Goal: Task Accomplishment & Management: Manage account settings

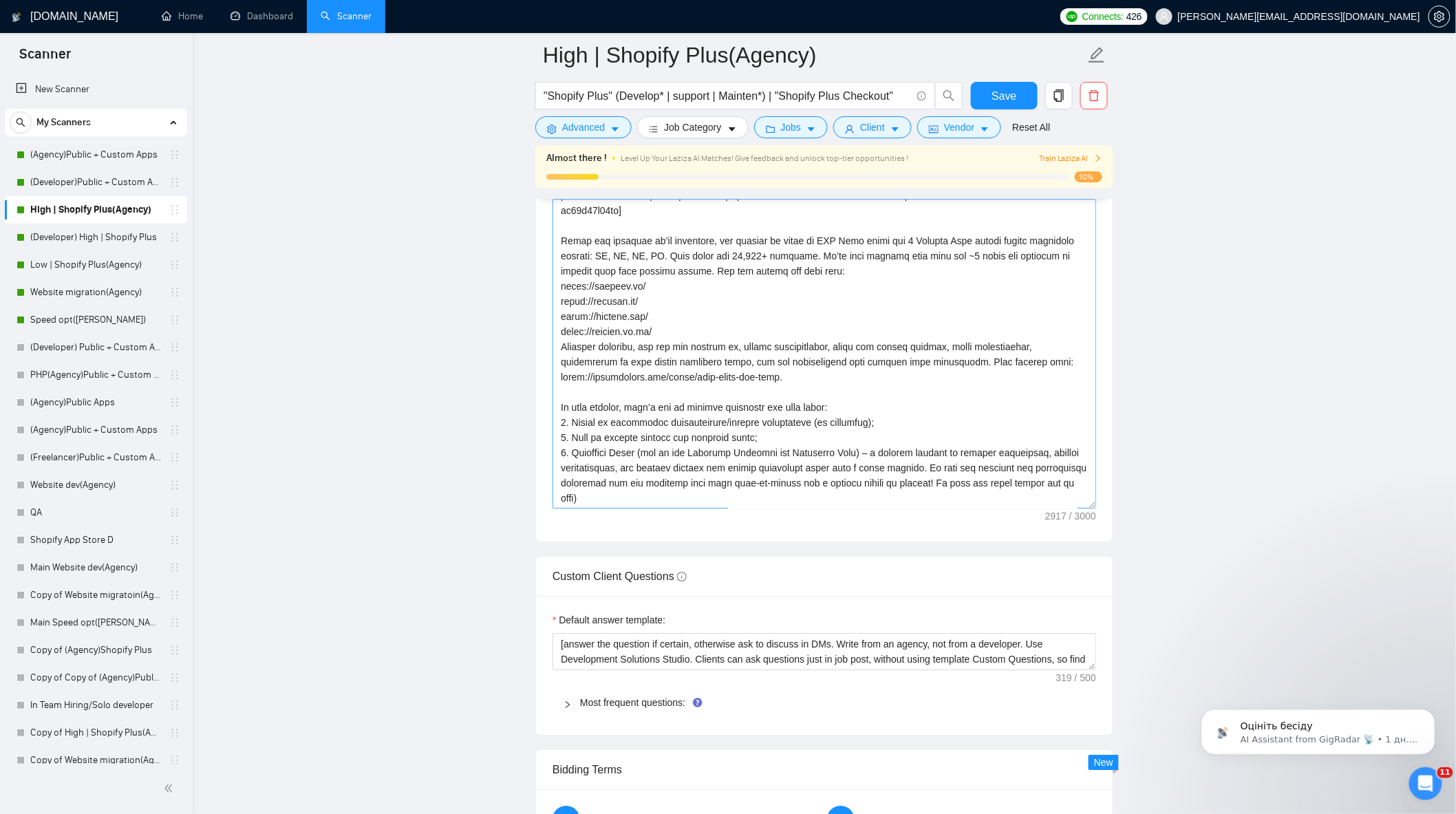
scroll to position [301, 0]
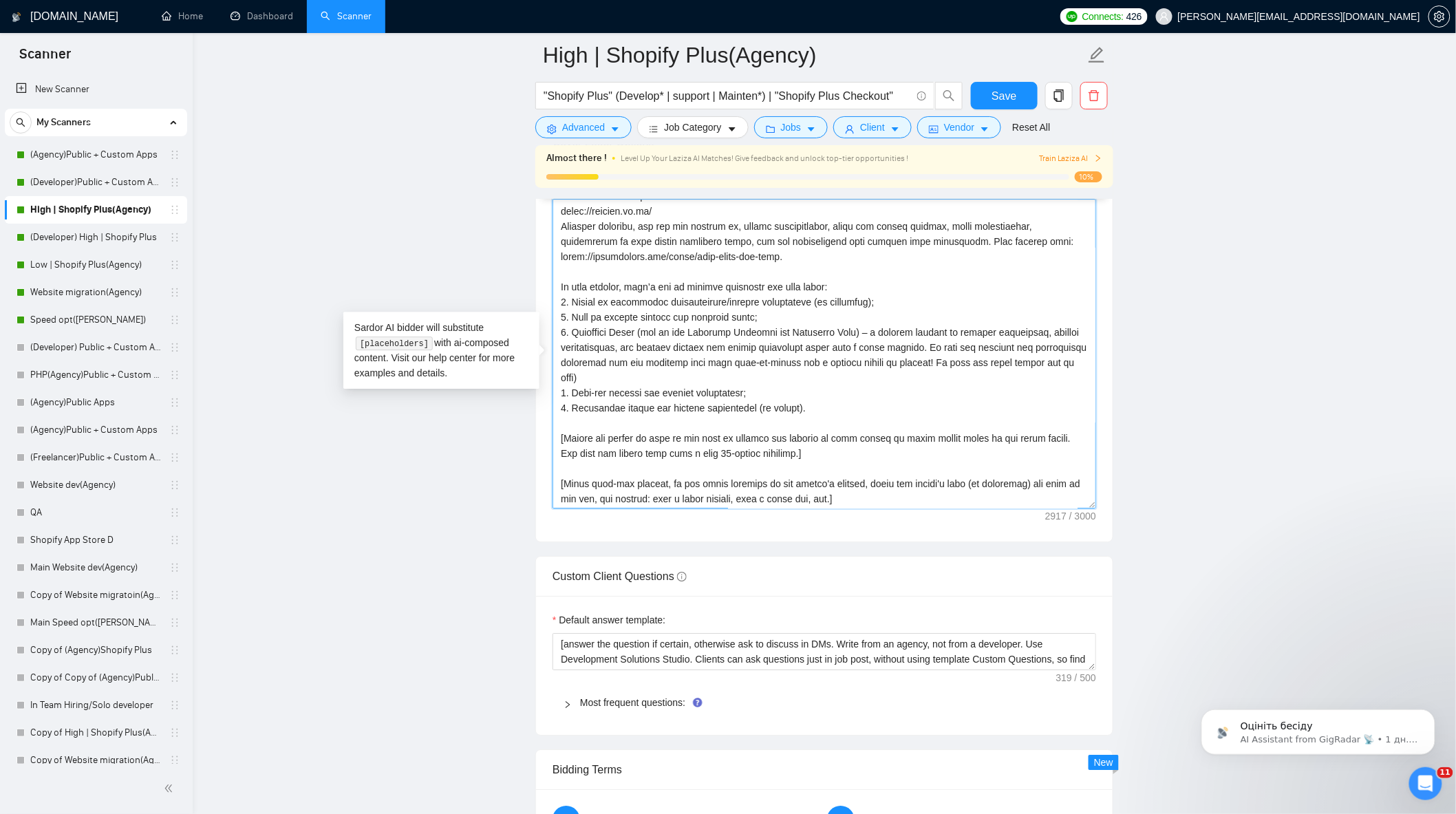
drag, startPoint x: 777, startPoint y: 462, endPoint x: 1044, endPoint y: 444, distance: 267.6
click at [1044, 444] on textarea "Cover letter template:" at bounding box center [824, 354] width 543 height 310
click at [616, 450] on textarea "Cover letter template:" at bounding box center [824, 354] width 543 height 310
drag, startPoint x: 587, startPoint y: 446, endPoint x: 812, endPoint y: 465, distance: 225.8
click at [812, 465] on textarea "Cover letter template:" at bounding box center [824, 354] width 543 height 310
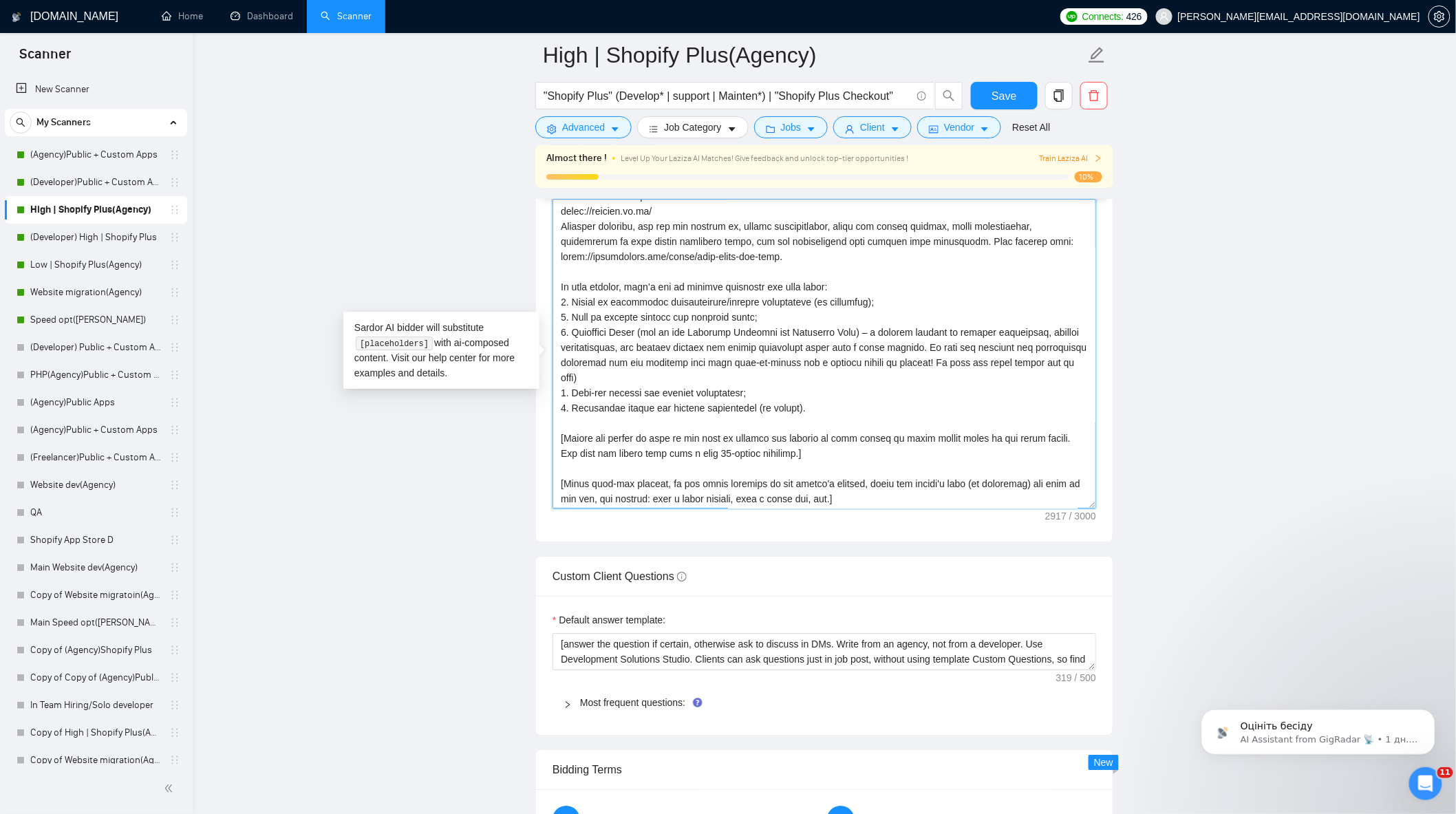
click at [675, 470] on textarea "Cover letter template:" at bounding box center [824, 354] width 543 height 310
drag, startPoint x: 777, startPoint y: 462, endPoint x: 564, endPoint y: 450, distance: 213.3
click at [564, 450] on textarea "Cover letter template:" at bounding box center [824, 354] width 543 height 310
paste textarea
drag, startPoint x: 786, startPoint y: 459, endPoint x: 541, endPoint y: 441, distance: 245.7
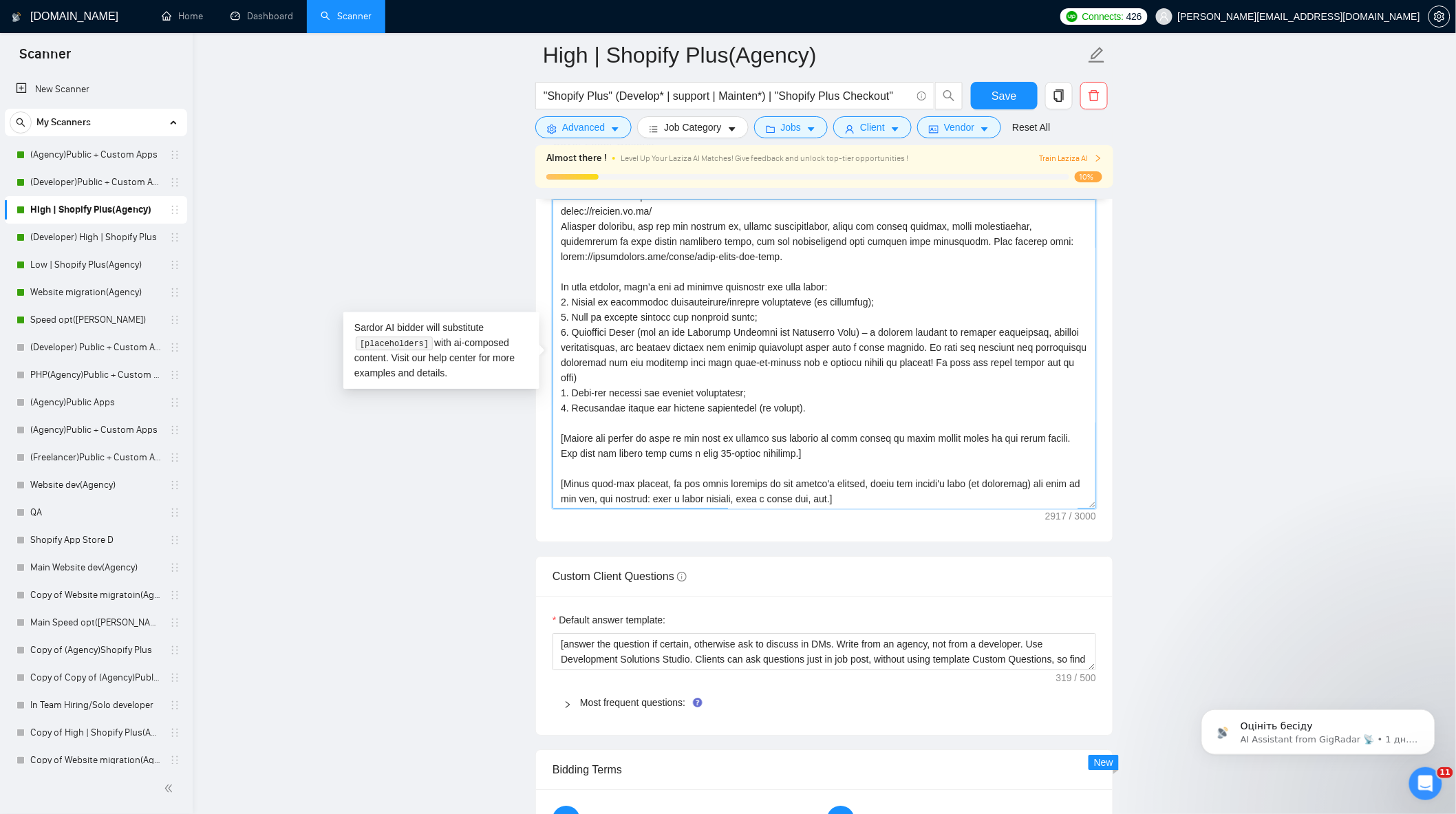
click at [541, 441] on div "Cover letter template:" at bounding box center [824, 351] width 577 height 380
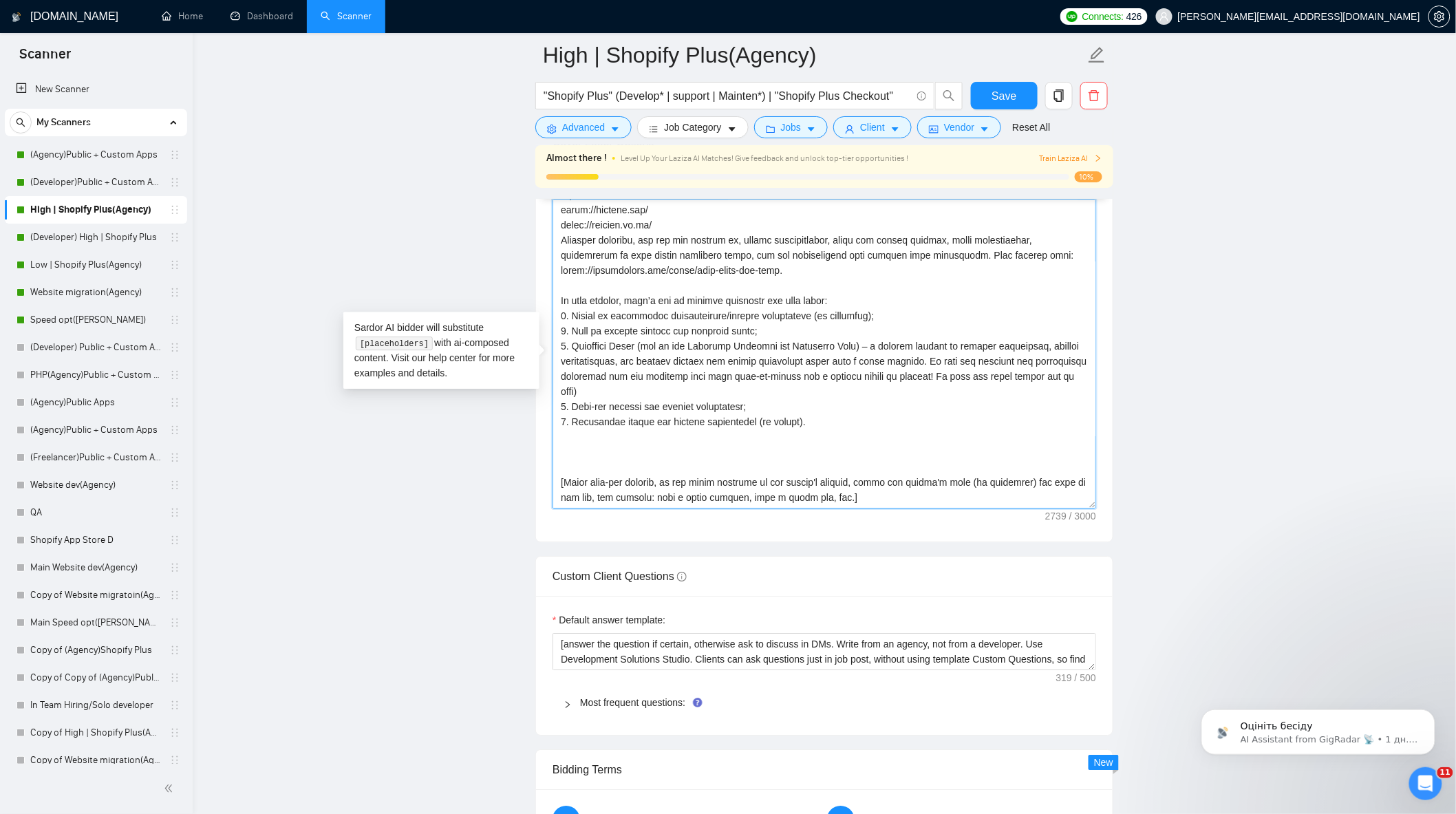
scroll to position [287, 0]
paste textarea "Invite the client to a 30-min call to discuss the project. Use a “choice withou…"
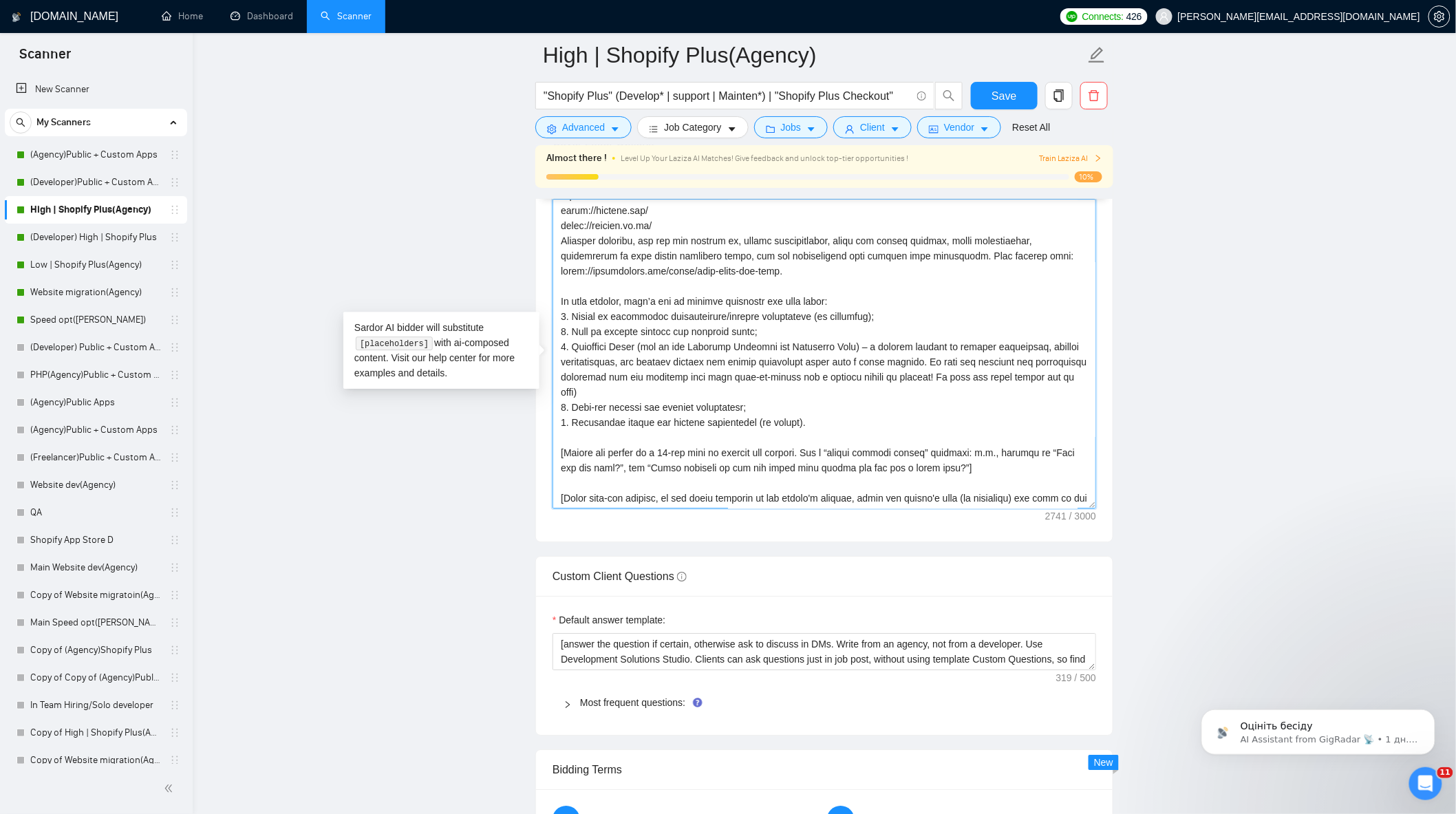
scroll to position [301, 0]
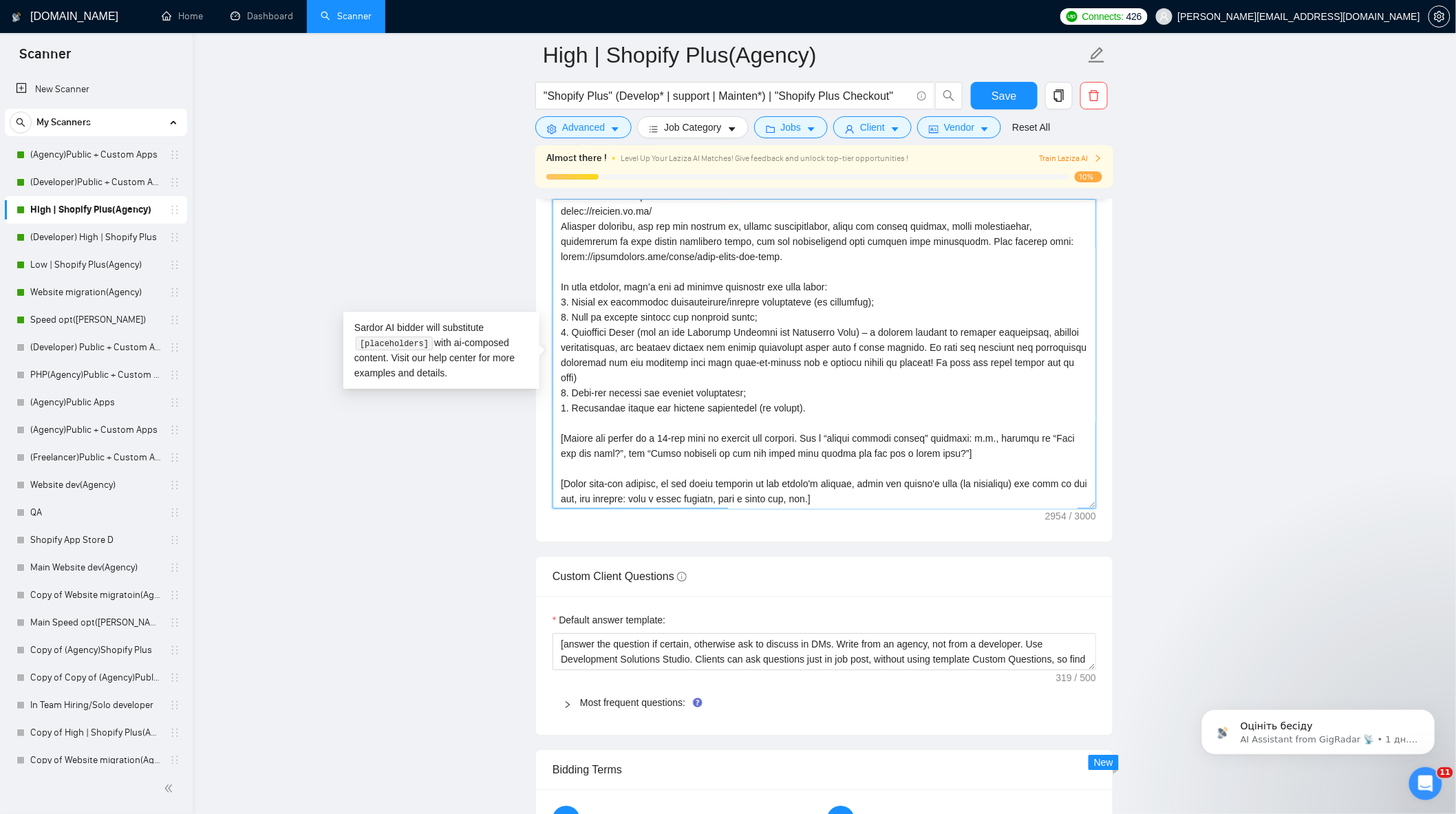
drag, startPoint x: 703, startPoint y: 466, endPoint x: 662, endPoint y: 466, distance: 41.0
click at [662, 466] on textarea "Cover letter template:" at bounding box center [824, 354] width 543 height 310
drag, startPoint x: 750, startPoint y: 459, endPoint x: 699, endPoint y: 463, distance: 51.2
click at [699, 463] on textarea "Cover letter template:" at bounding box center [824, 354] width 543 height 310
type textarea "[Lorem i dolorsit ametcons adipi eli seddoe't inci ut laboree dolo (ma ali en a…"
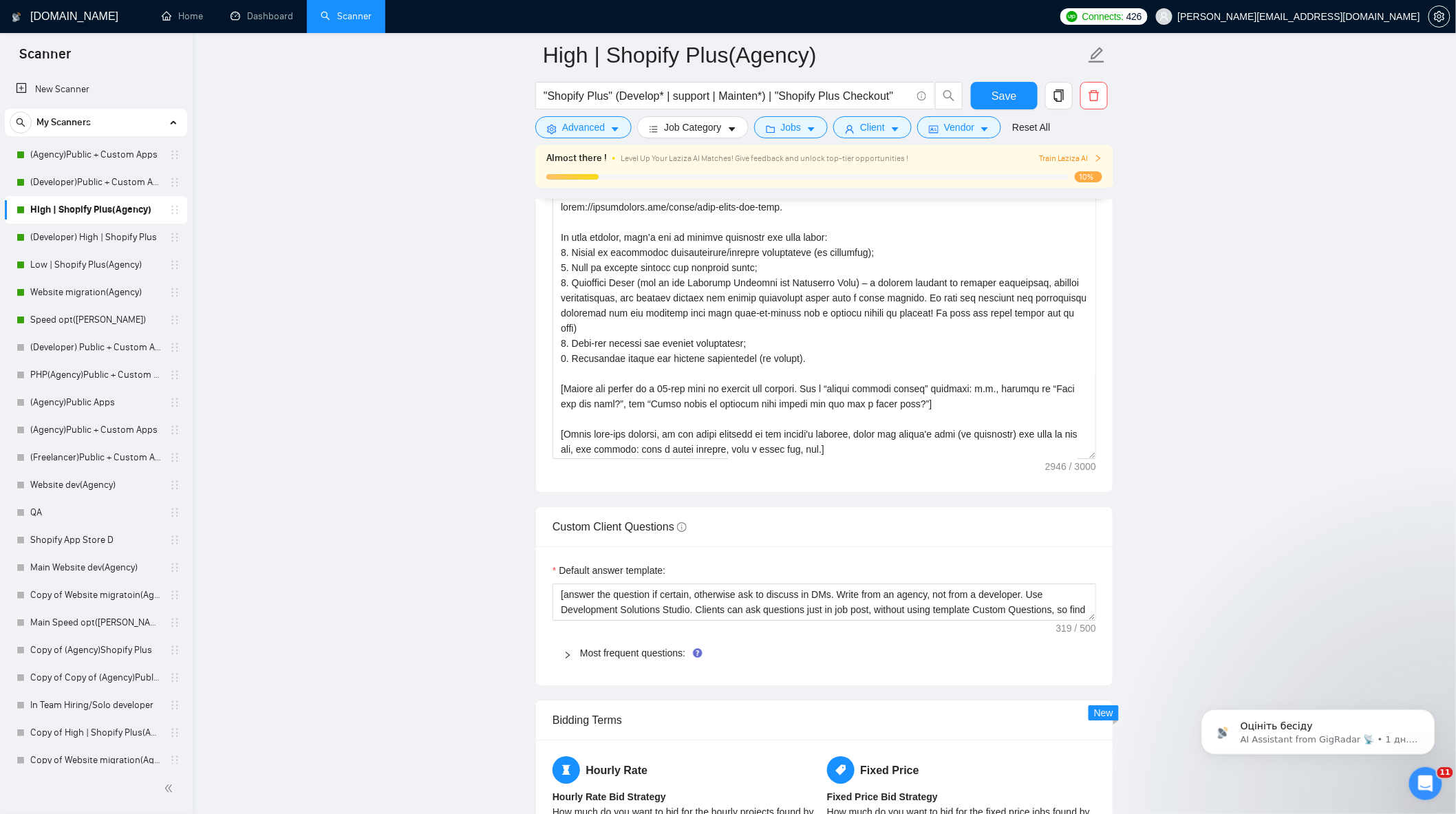
scroll to position [1606, 0]
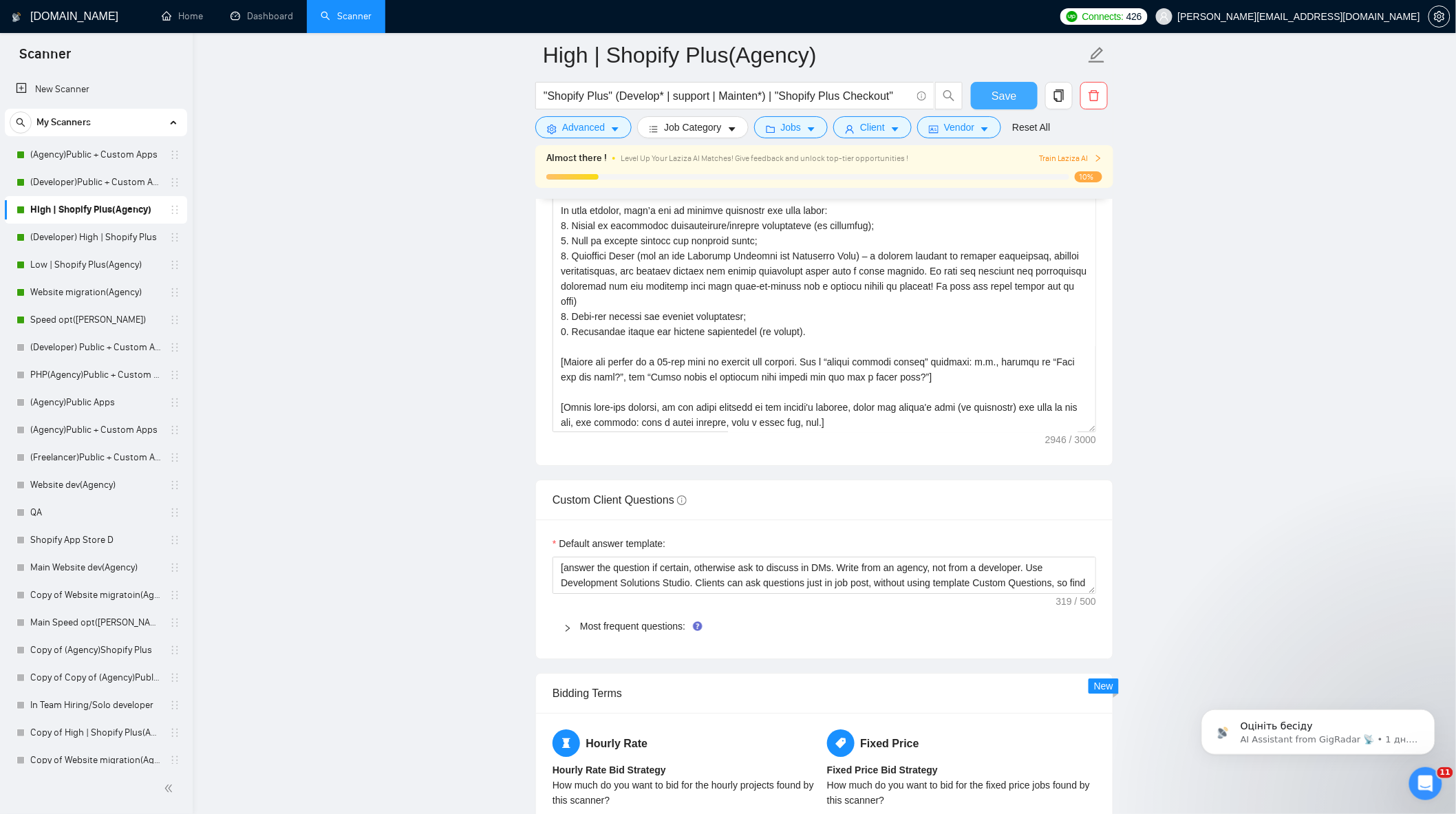
click at [991, 94] on button "Save" at bounding box center [1005, 96] width 67 height 28
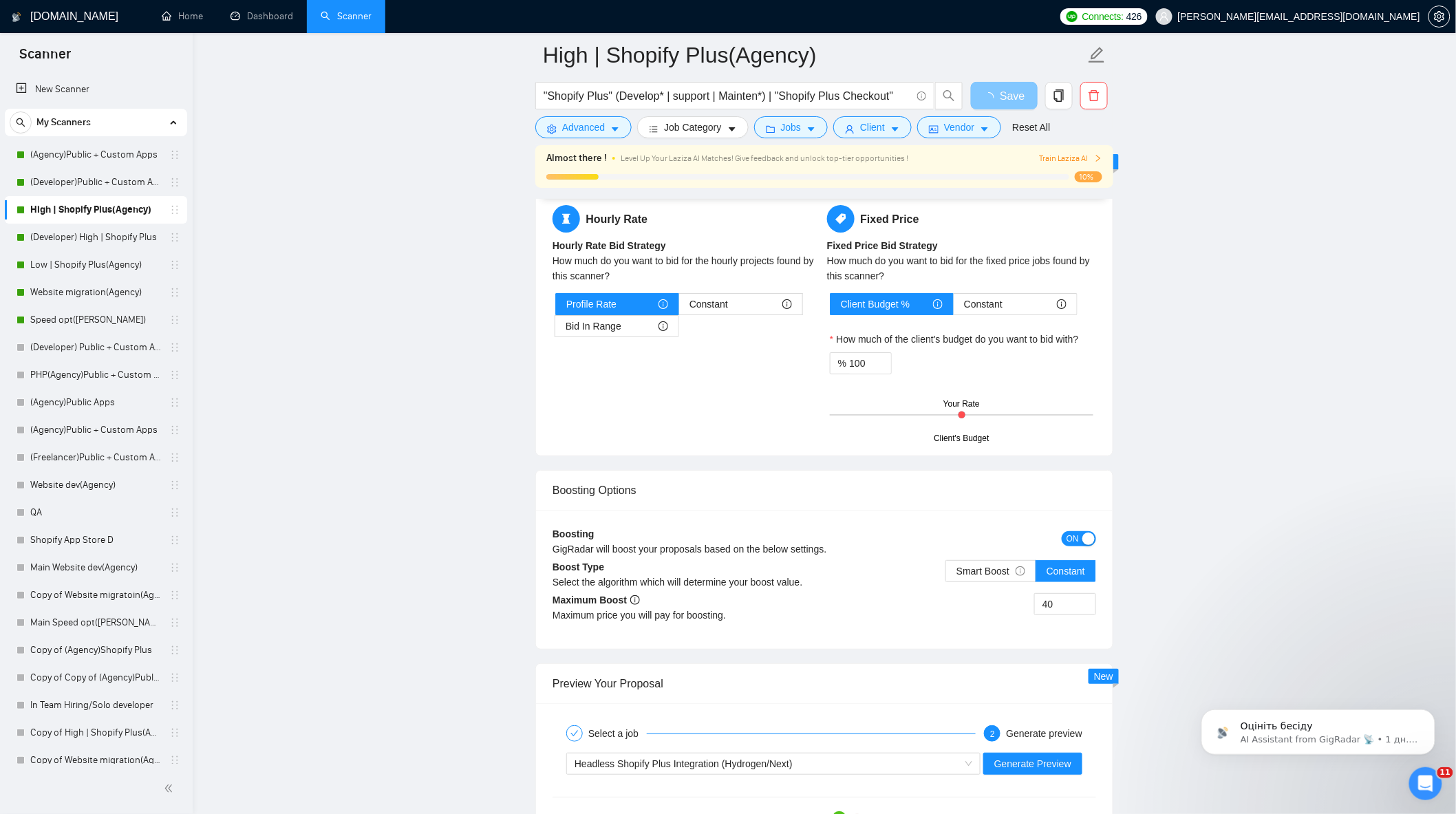
scroll to position [2446, 0]
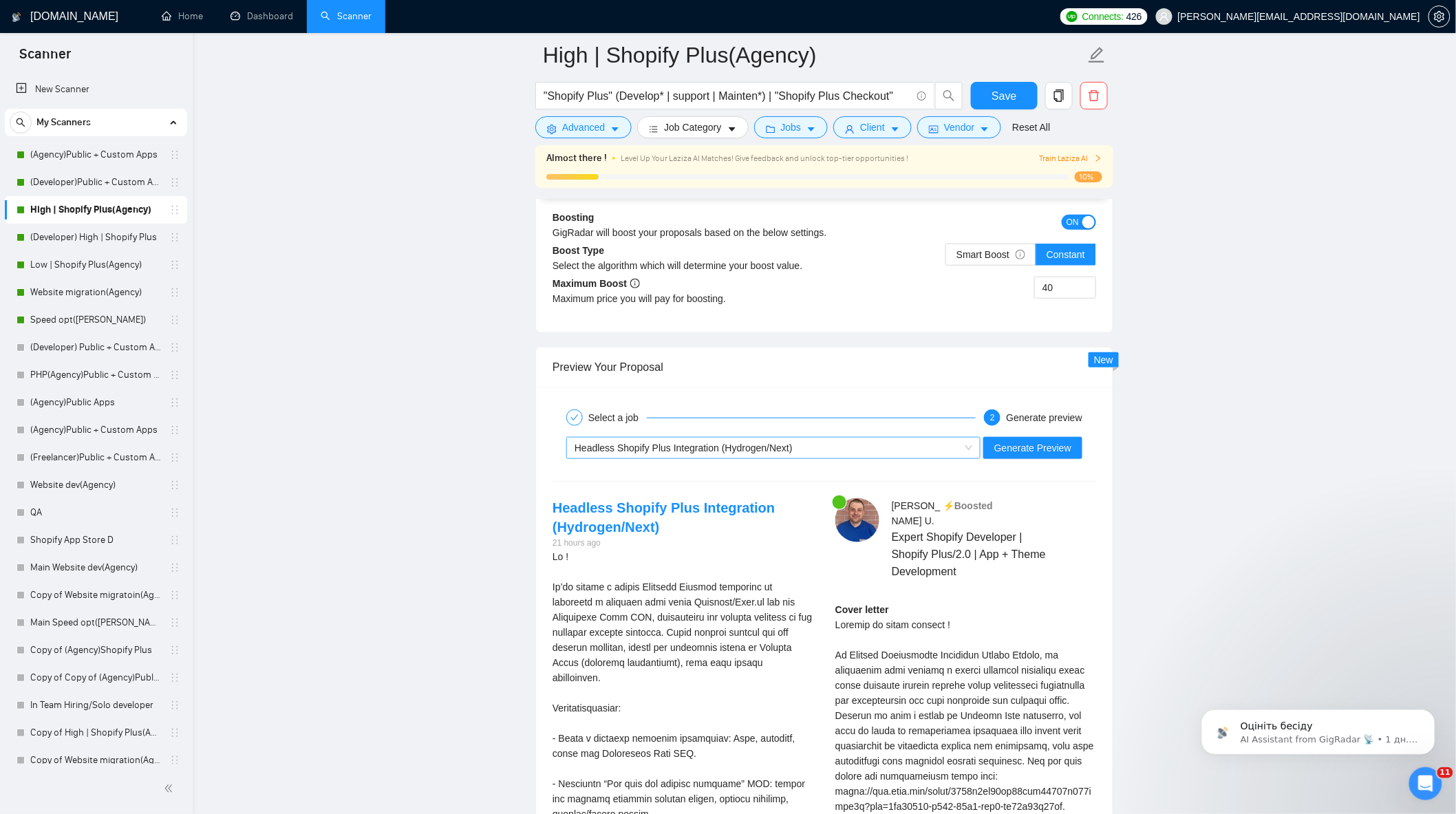
click at [834, 449] on div "Headless Shopify Plus Integration (Hydrogen/Next)" at bounding box center [767, 448] width 385 height 21
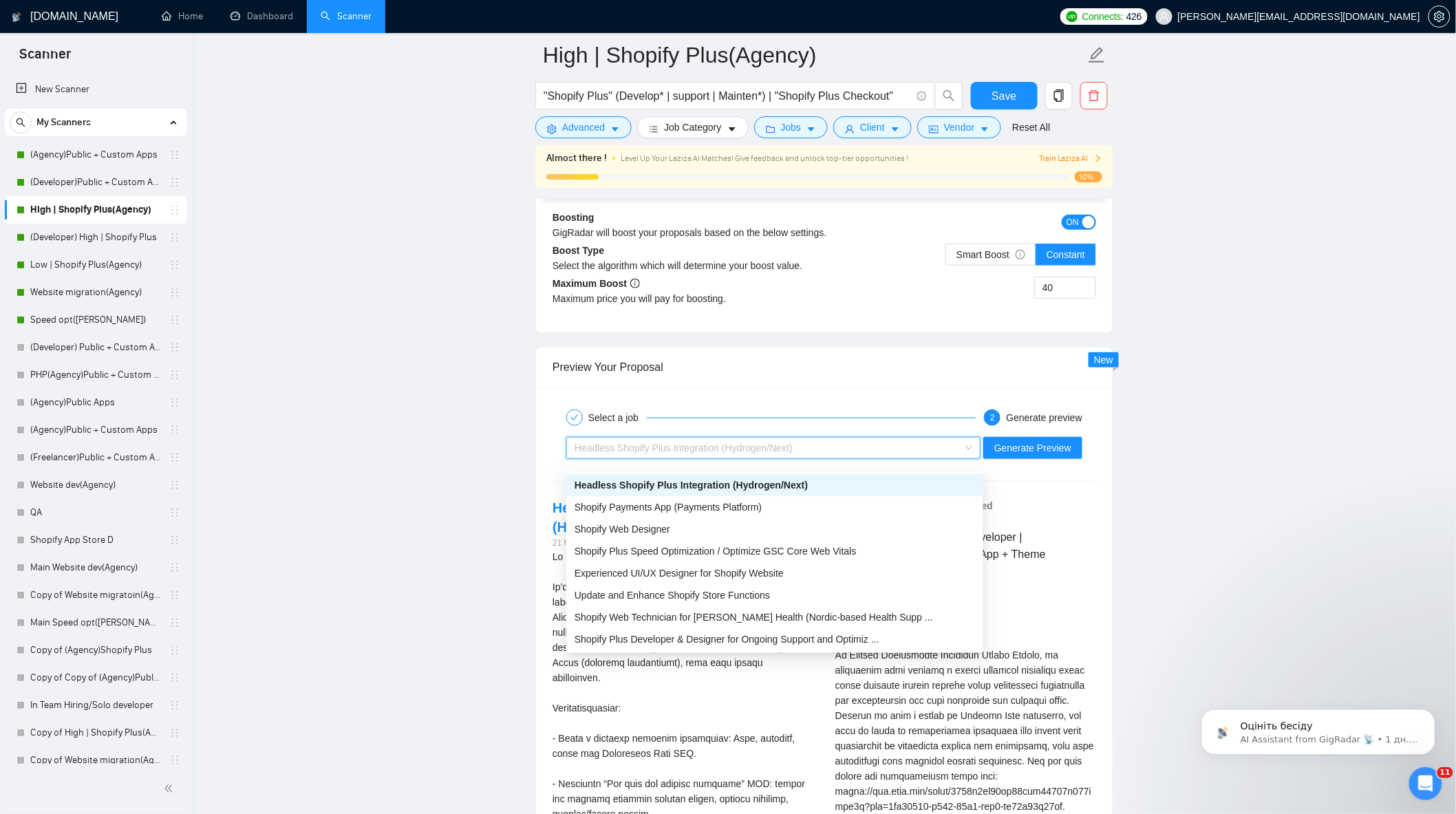
click at [799, 493] on div "Headless Shopify Plus Integration (Hydrogen/Next)" at bounding box center [775, 485] width 417 height 22
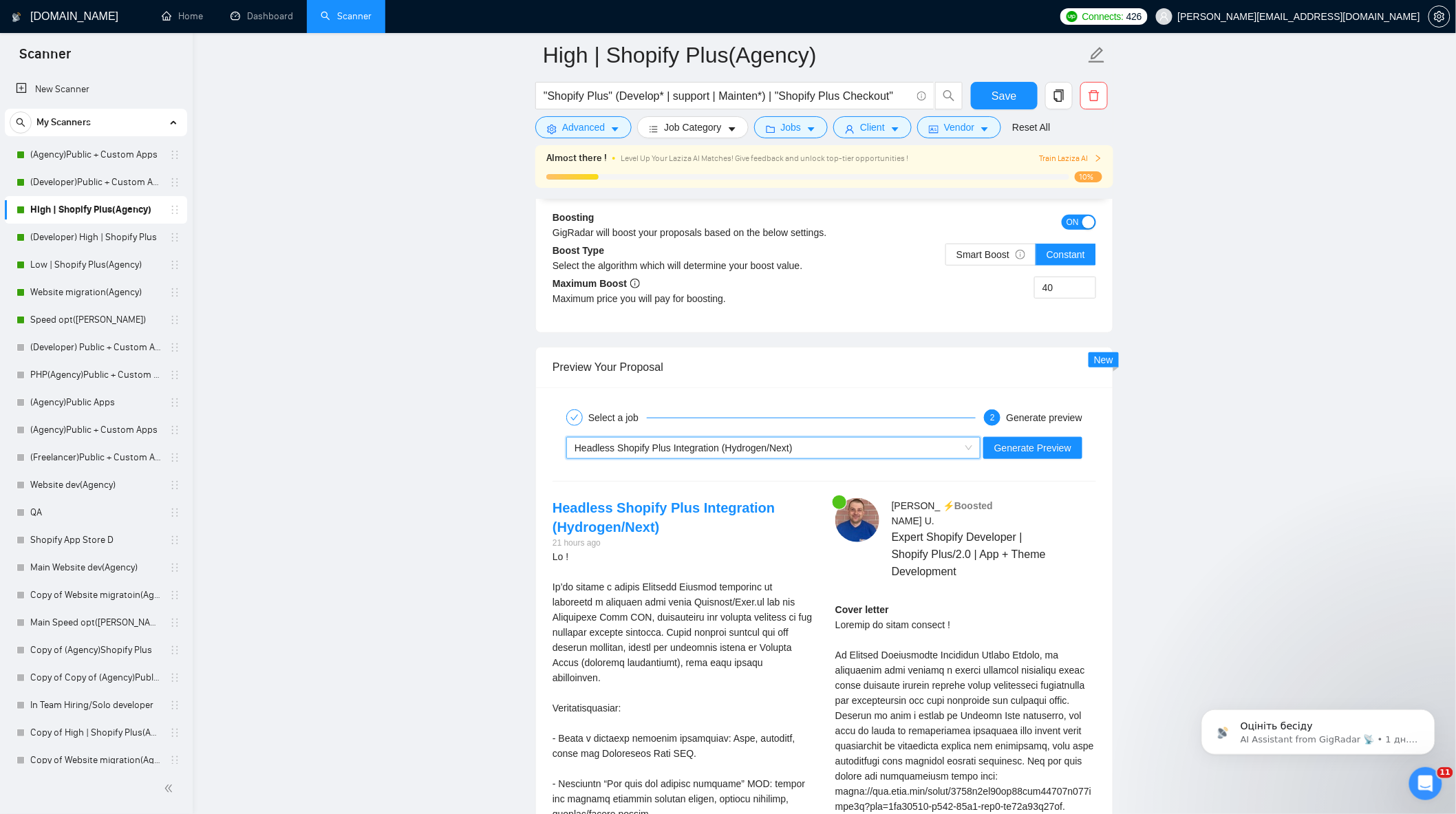
click at [874, 452] on div "Headless Shopify Plus Integration (Hydrogen/Next)" at bounding box center [767, 448] width 385 height 21
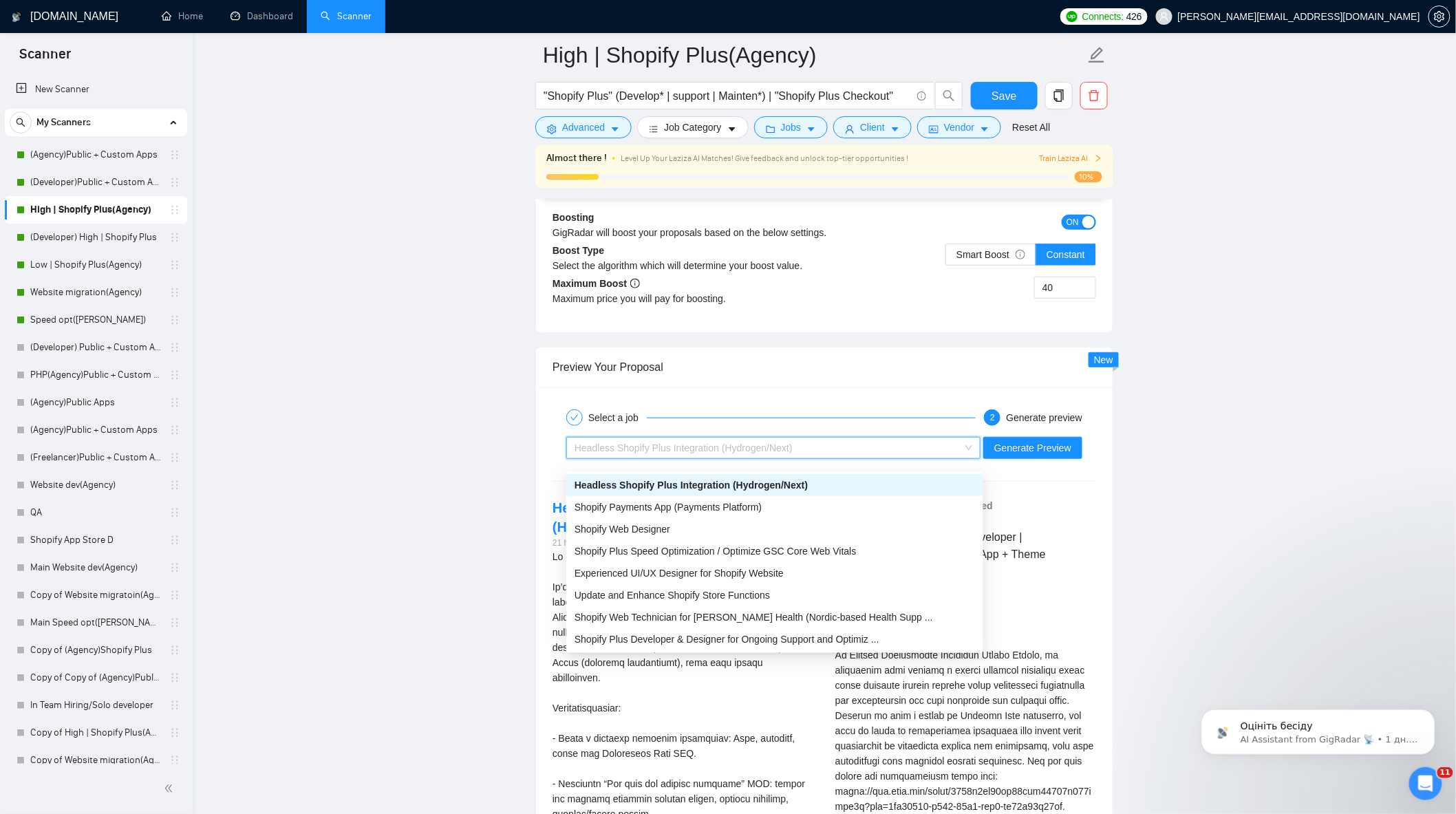
click at [807, 481] on div "Headless Shopify Plus Integration (Hydrogen/Next)" at bounding box center [775, 484] width 400 height 15
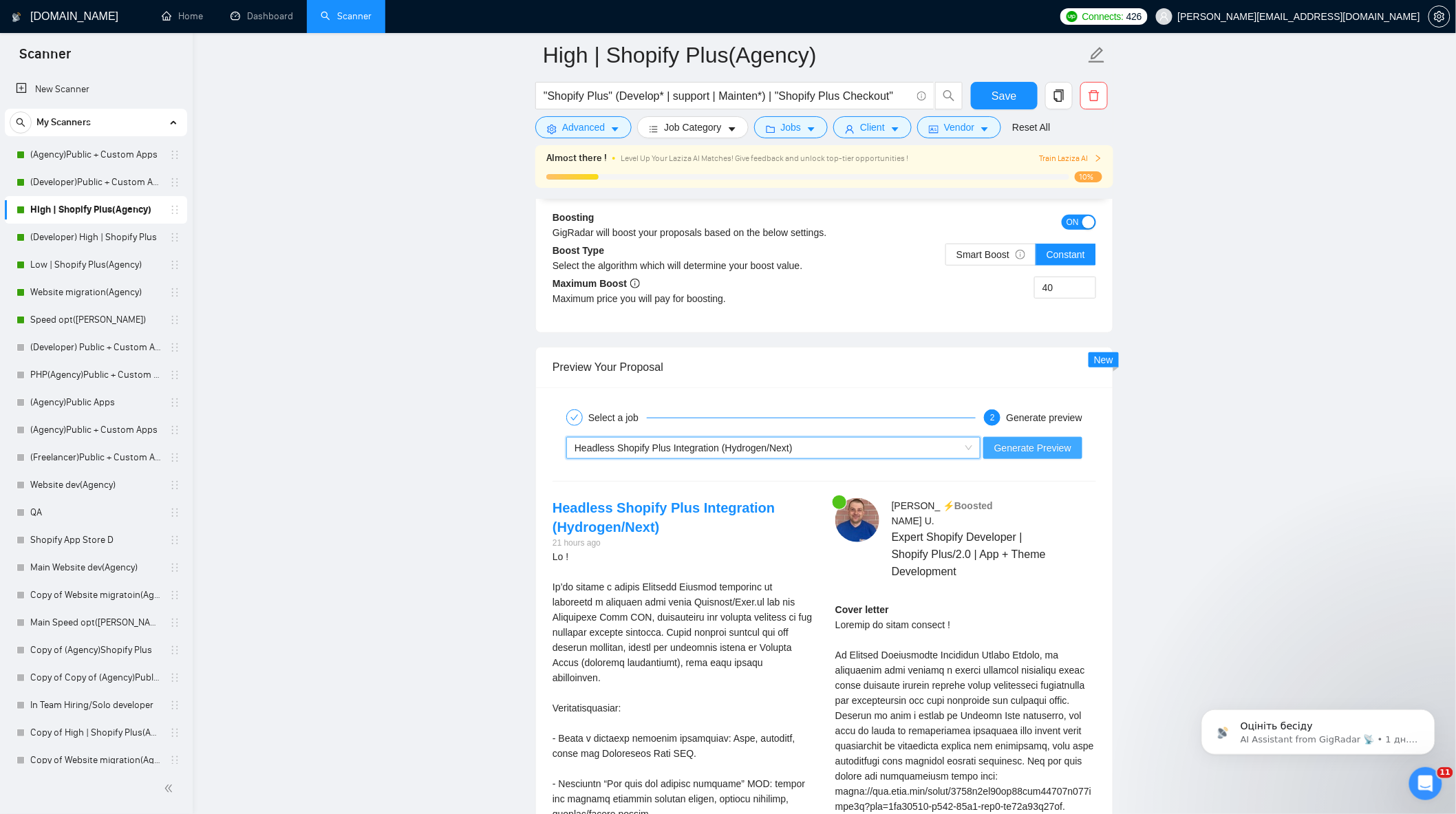
click at [1070, 450] on span "Generate Preview" at bounding box center [1033, 448] width 77 height 15
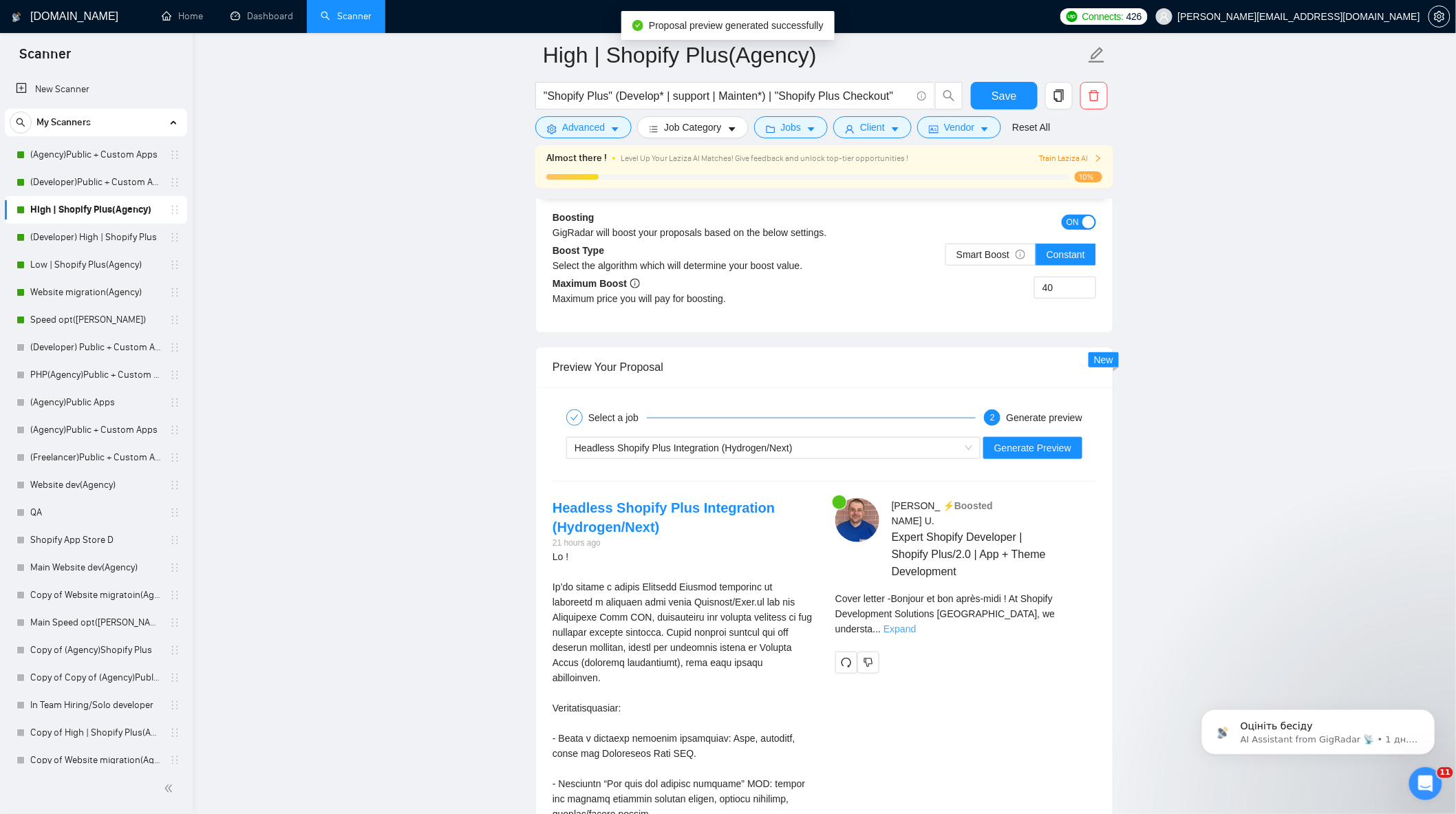
click at [916, 624] on link "Expand" at bounding box center [900, 629] width 32 height 11
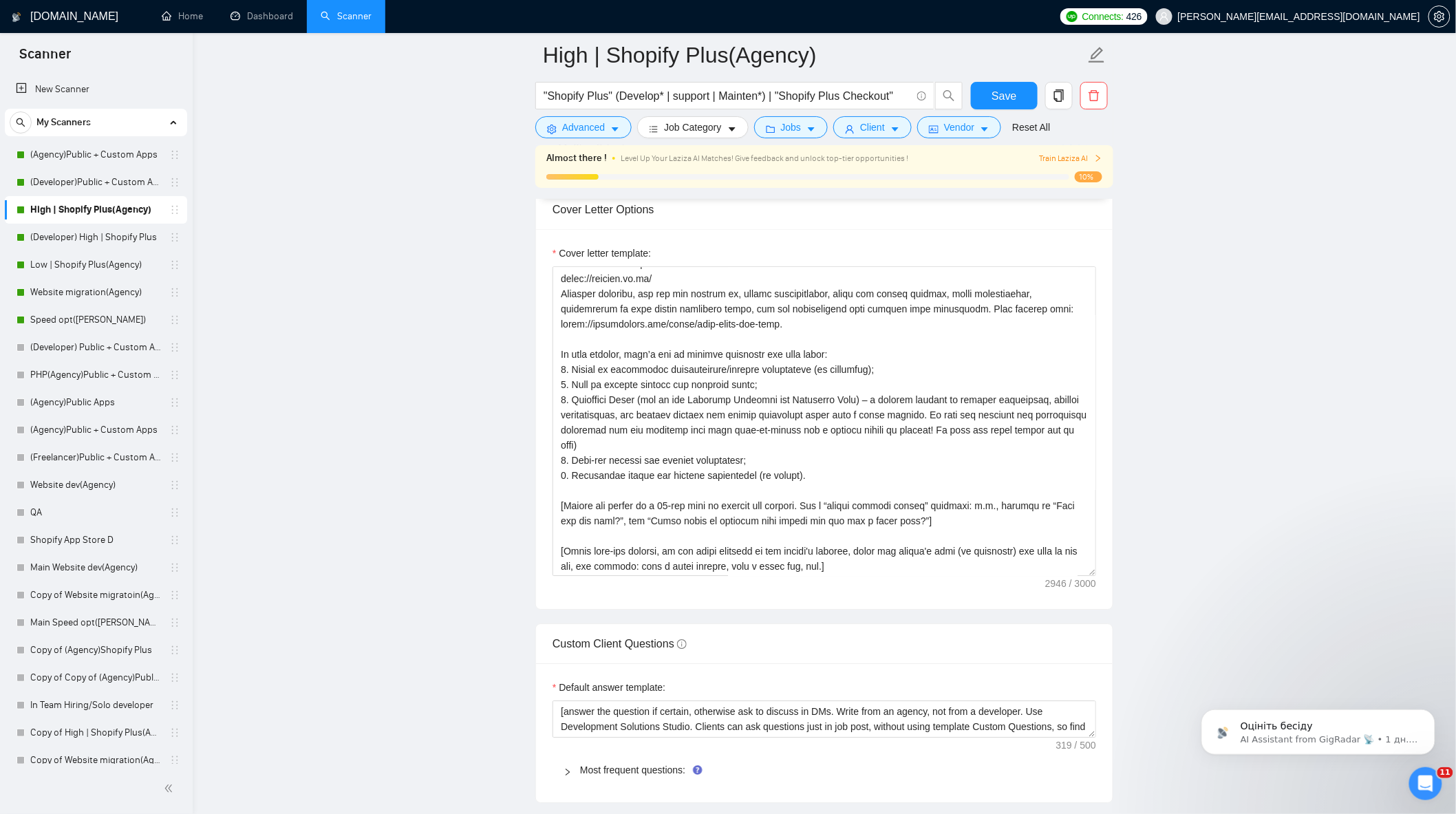
scroll to position [1529, 0]
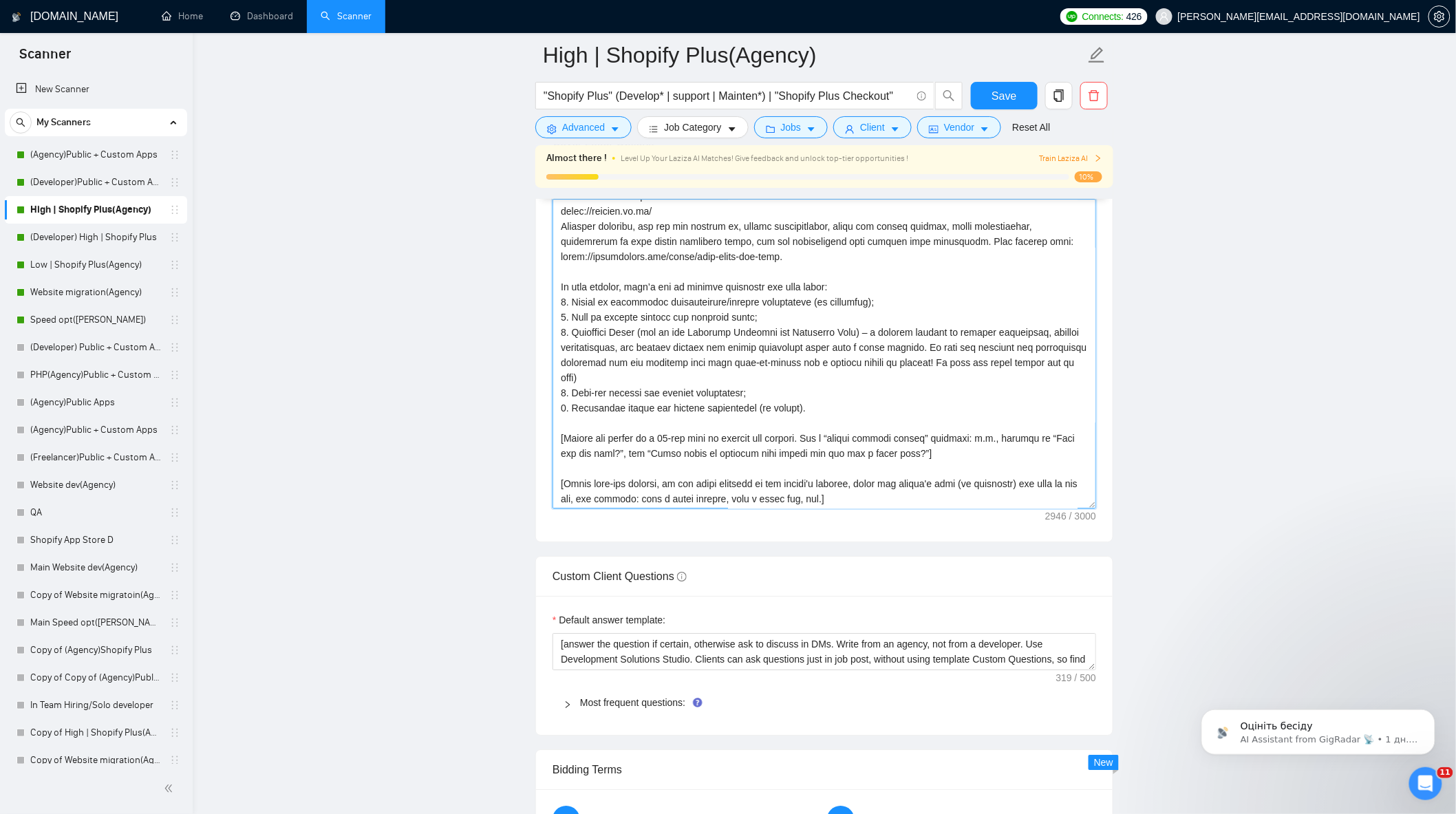
click at [620, 461] on textarea "Cover letter template:" at bounding box center [824, 354] width 543 height 310
click at [622, 463] on textarea "Cover letter template:" at bounding box center [824, 354] width 543 height 310
click at [628, 462] on textarea "Cover letter template:" at bounding box center [824, 354] width 543 height 310
click at [987, 464] on textarea "Cover letter template:" at bounding box center [824, 354] width 543 height 310
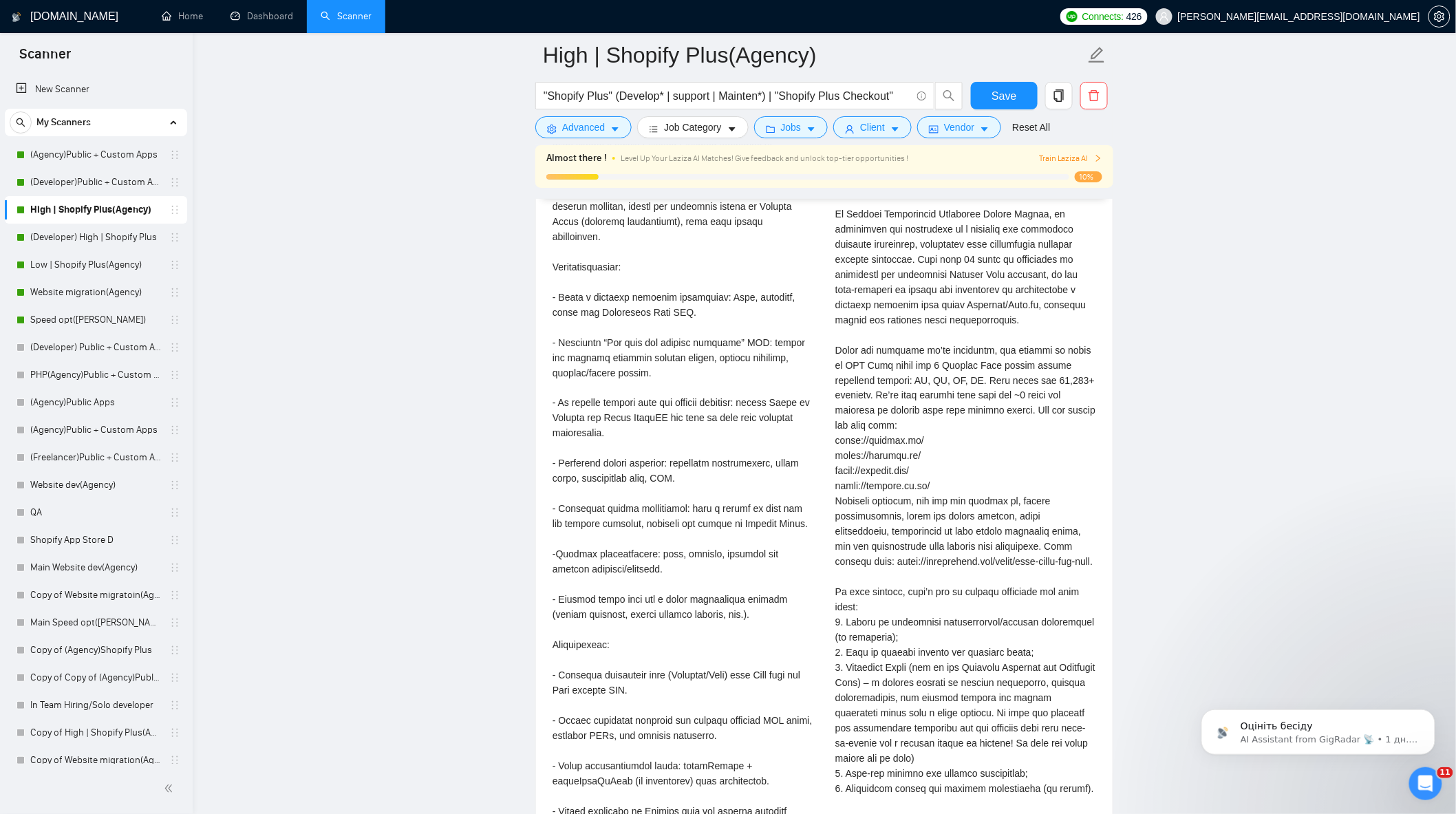
scroll to position [2522, 0]
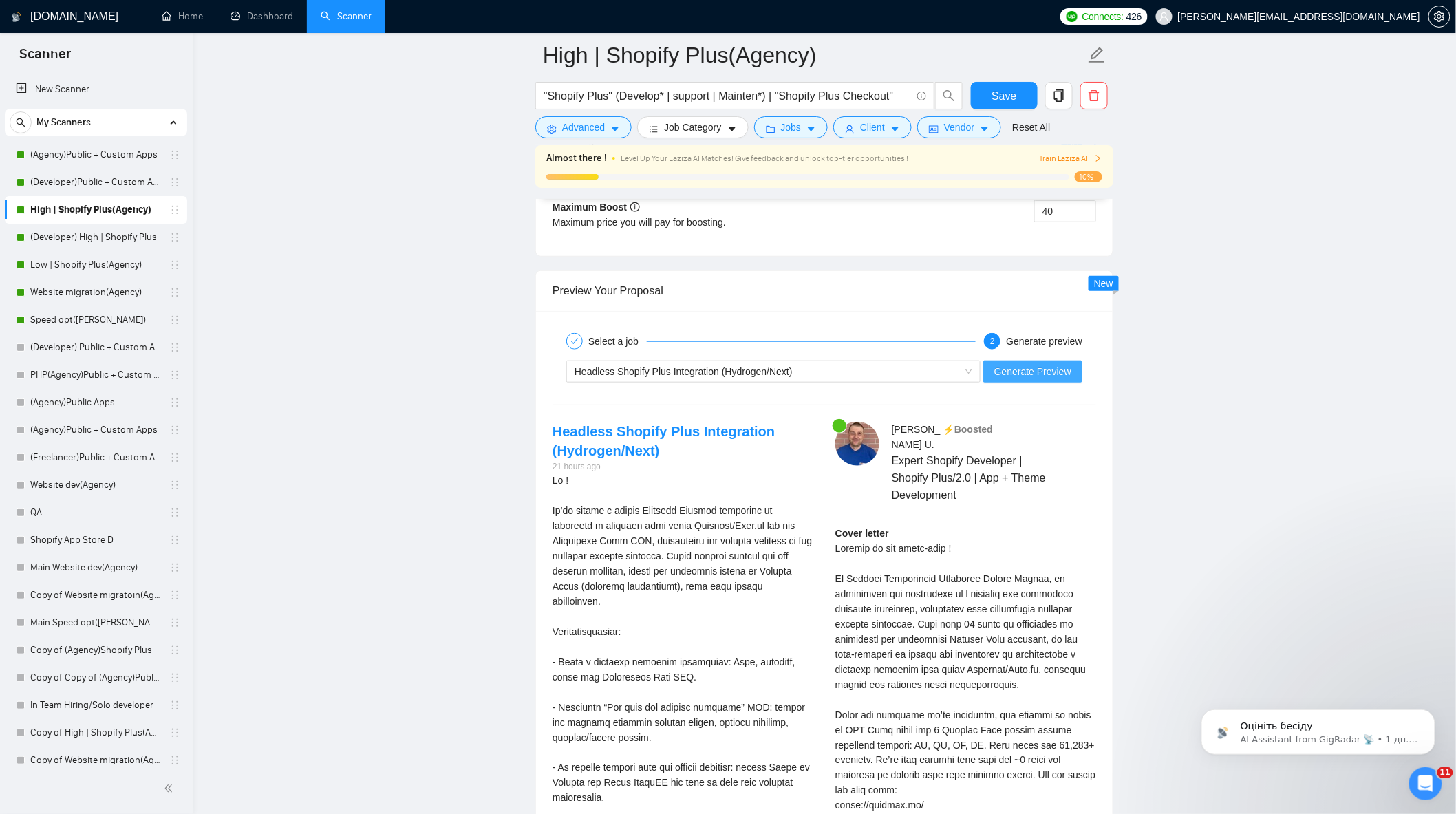
click at [1041, 382] on button "Generate Preview" at bounding box center [1032, 372] width 99 height 22
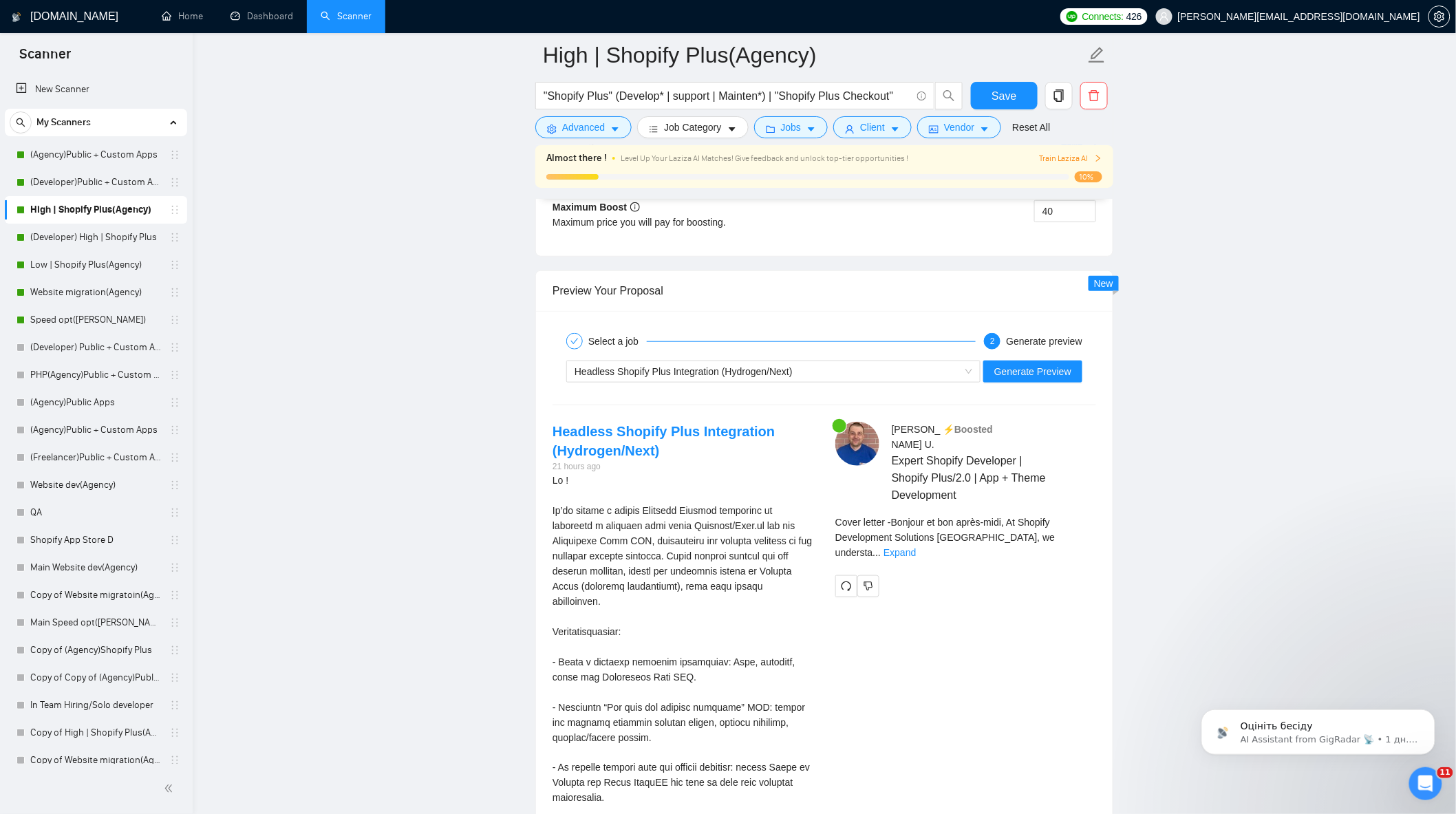
click at [1096, 527] on div "Cover letter - Bonjour et bon après-midi, At Shopify Development Solutions Stud…" at bounding box center [966, 537] width 261 height 46
click at [916, 547] on link "Expand" at bounding box center [900, 552] width 32 height 11
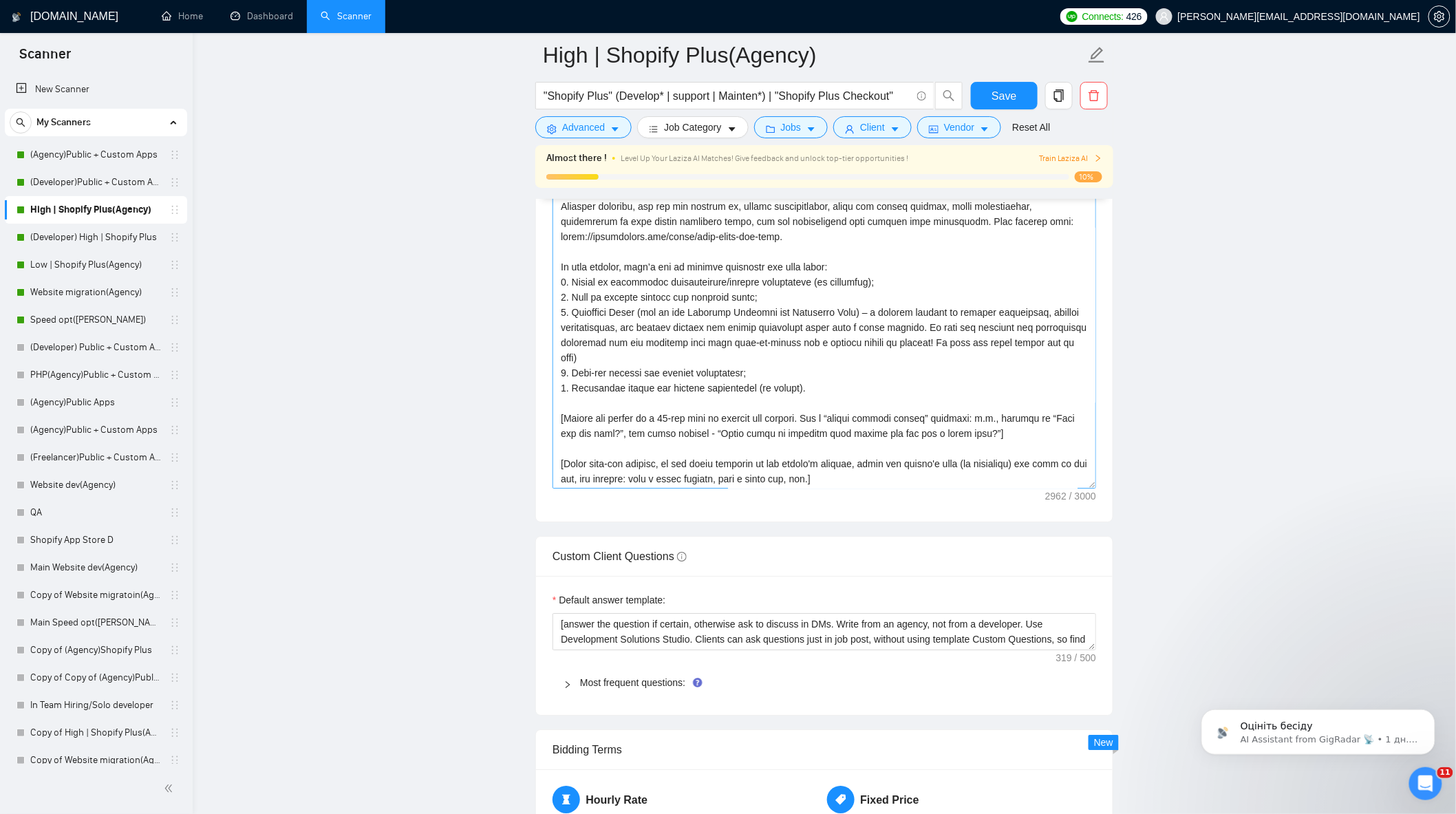
scroll to position [1453, 0]
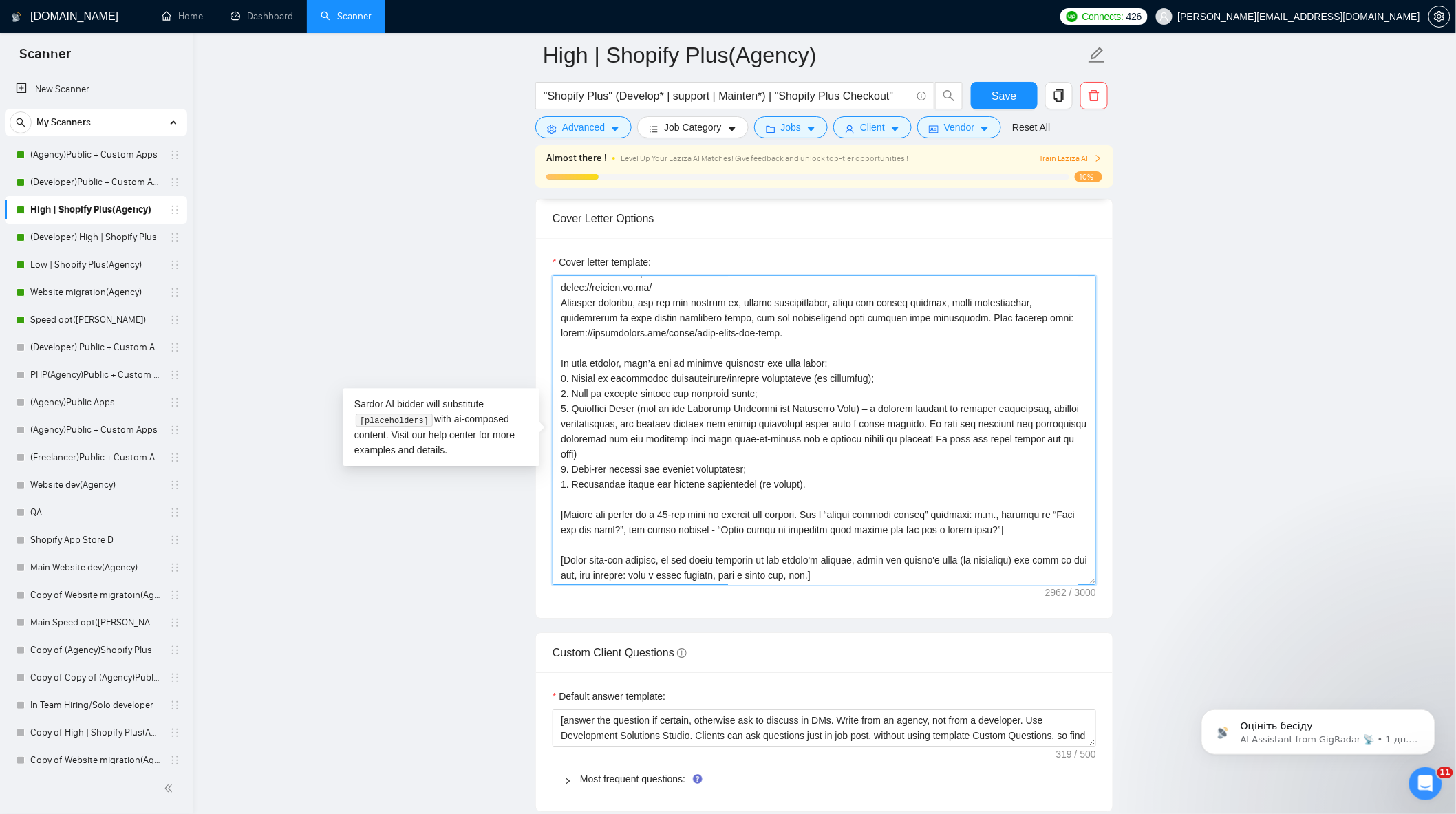
drag, startPoint x: 680, startPoint y: 521, endPoint x: 644, endPoint y: 519, distance: 36.1
click at [644, 519] on textarea "Cover letter template:" at bounding box center [824, 430] width 543 height 310
click at [954, 541] on textarea "Cover letter template:" at bounding box center [824, 430] width 543 height 310
click at [940, 541] on textarea "Cover letter template:" at bounding box center [824, 430] width 543 height 310
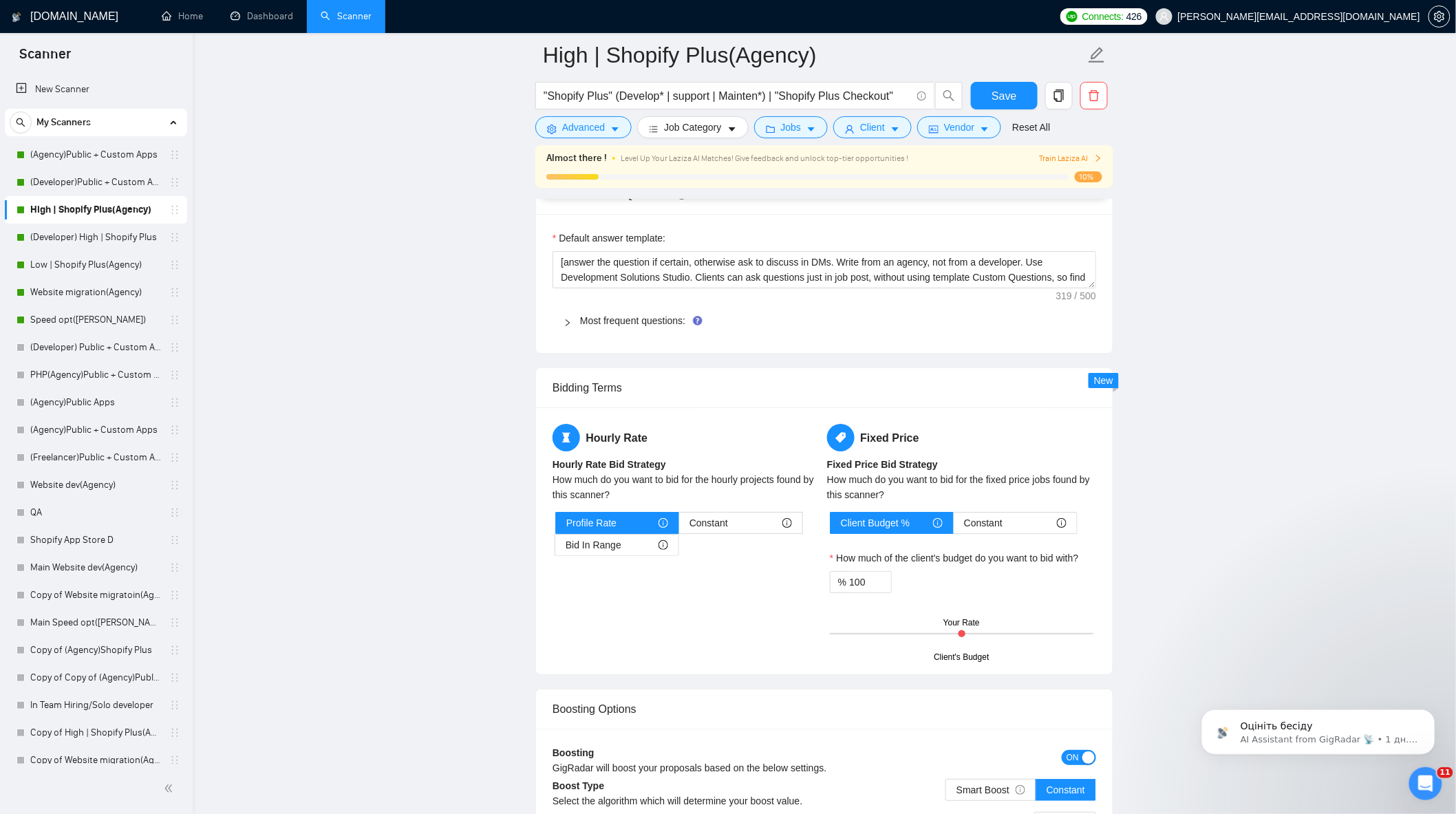
scroll to position [1606, 0]
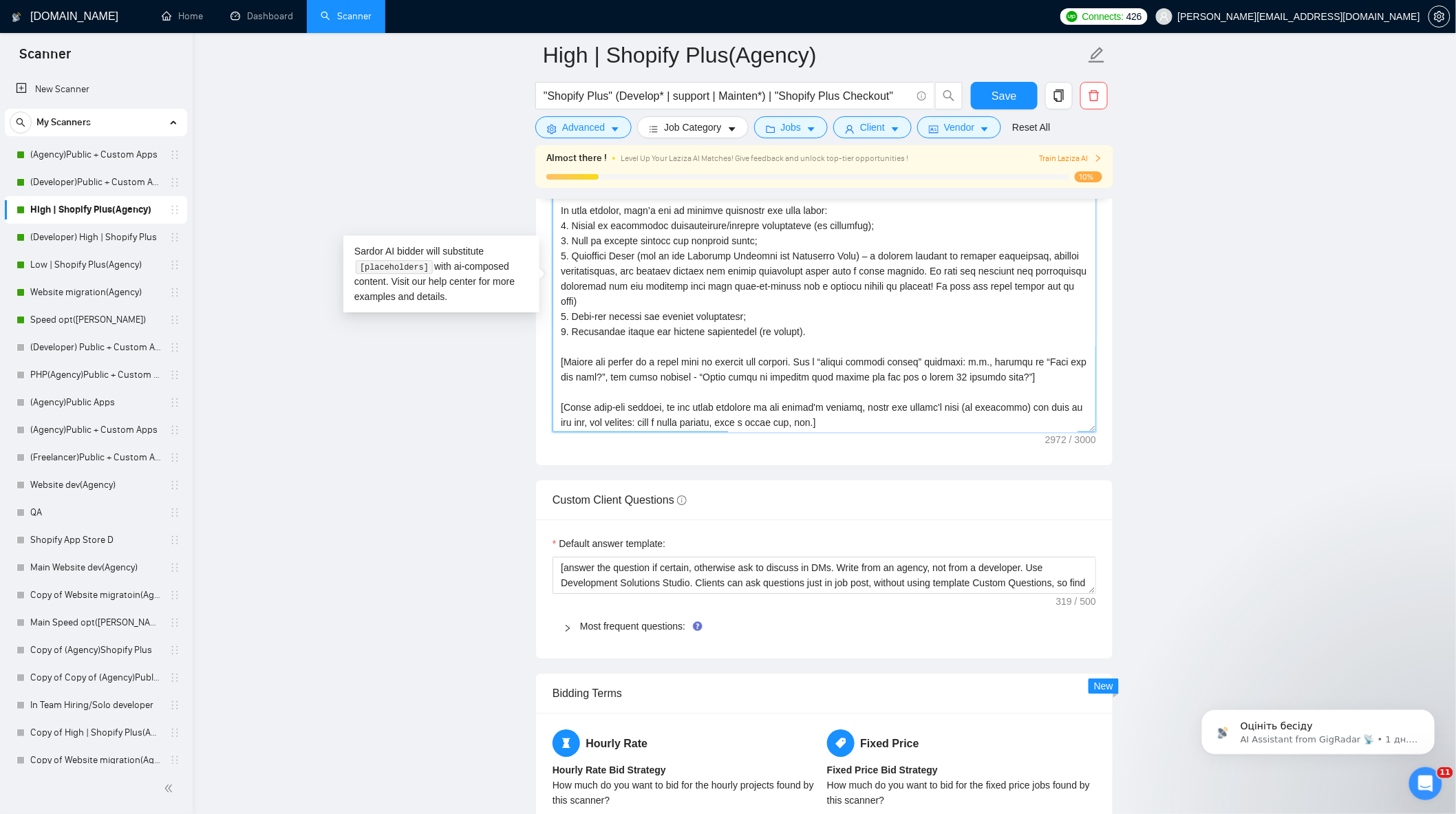
drag, startPoint x: 686, startPoint y: 386, endPoint x: 610, endPoint y: 386, distance: 76.0
click at [610, 386] on textarea "Cover letter template:" at bounding box center [824, 277] width 543 height 310
click at [693, 393] on textarea "Cover letter template:" at bounding box center [824, 277] width 543 height 310
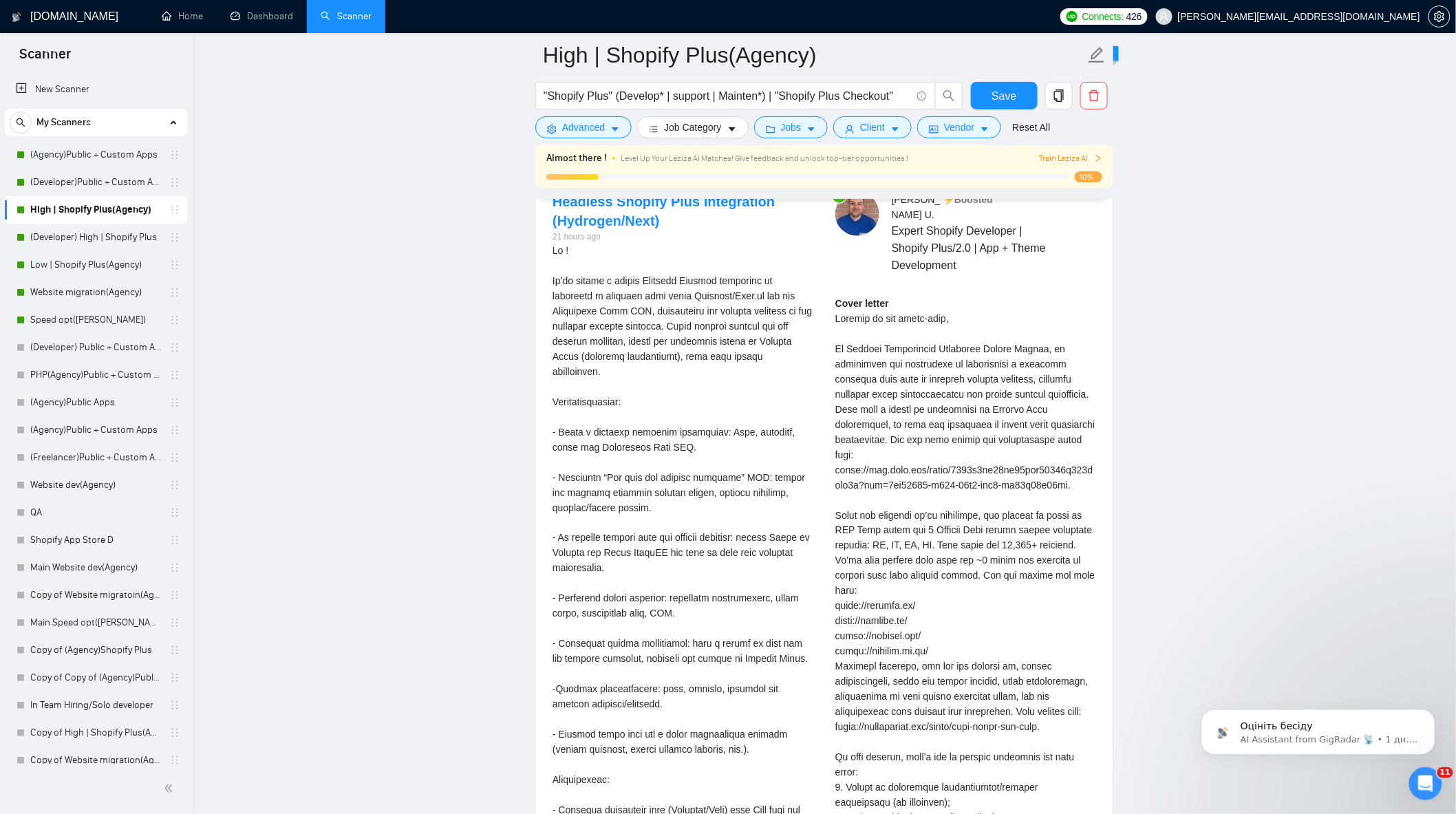
scroll to position [2446, 0]
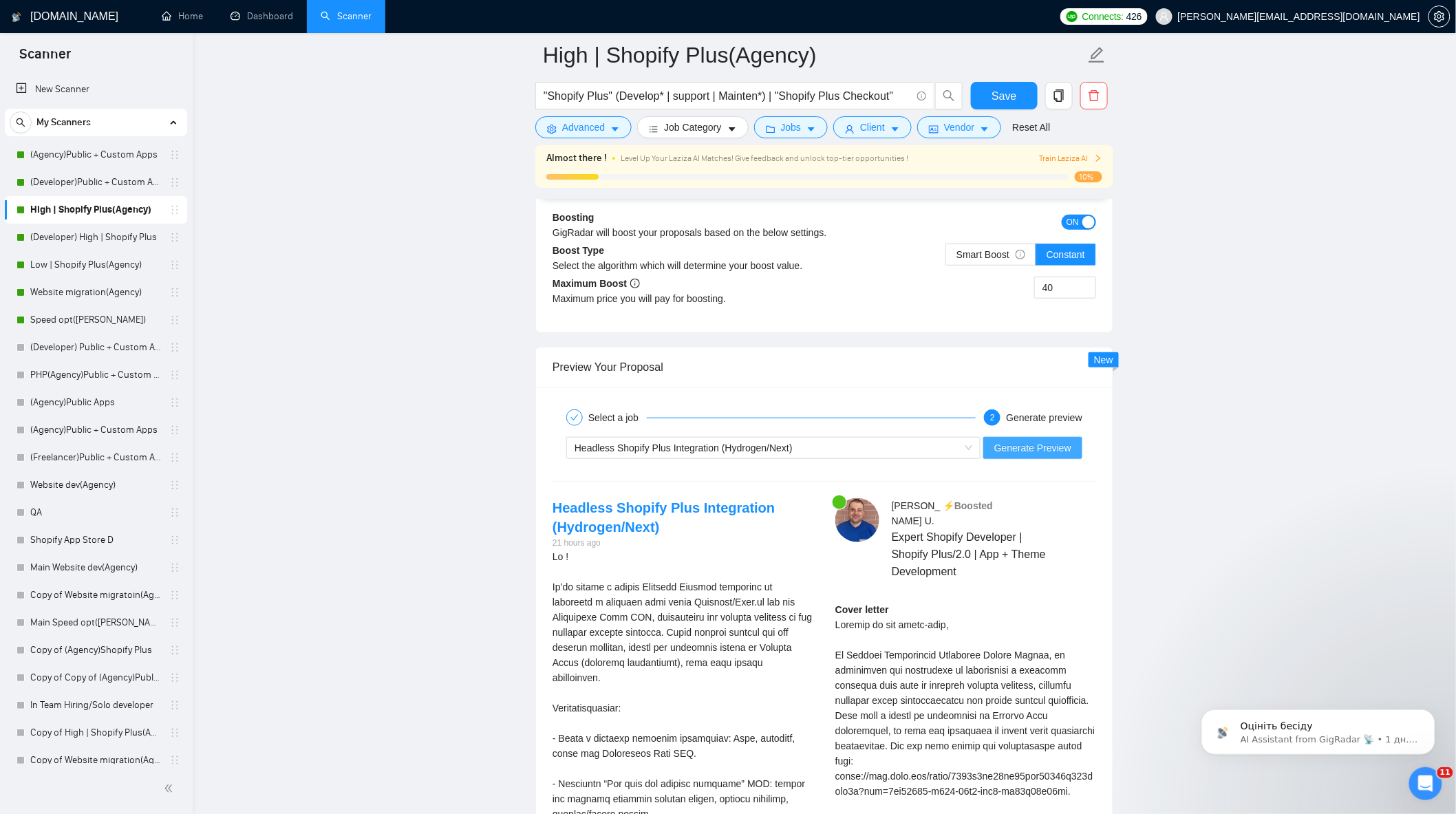
click at [998, 456] on span "Generate Preview" at bounding box center [1033, 448] width 77 height 15
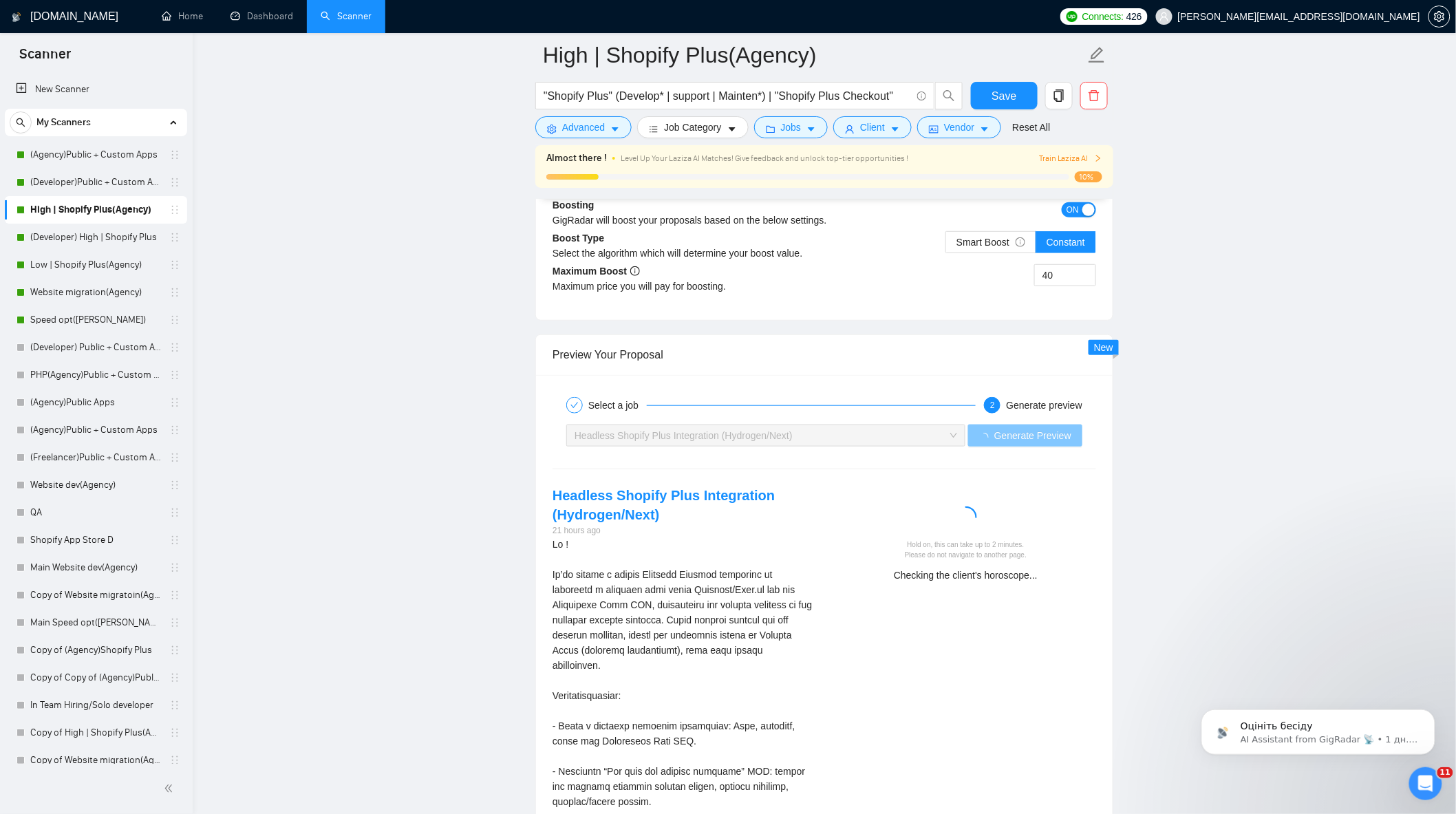
scroll to position [2599, 0]
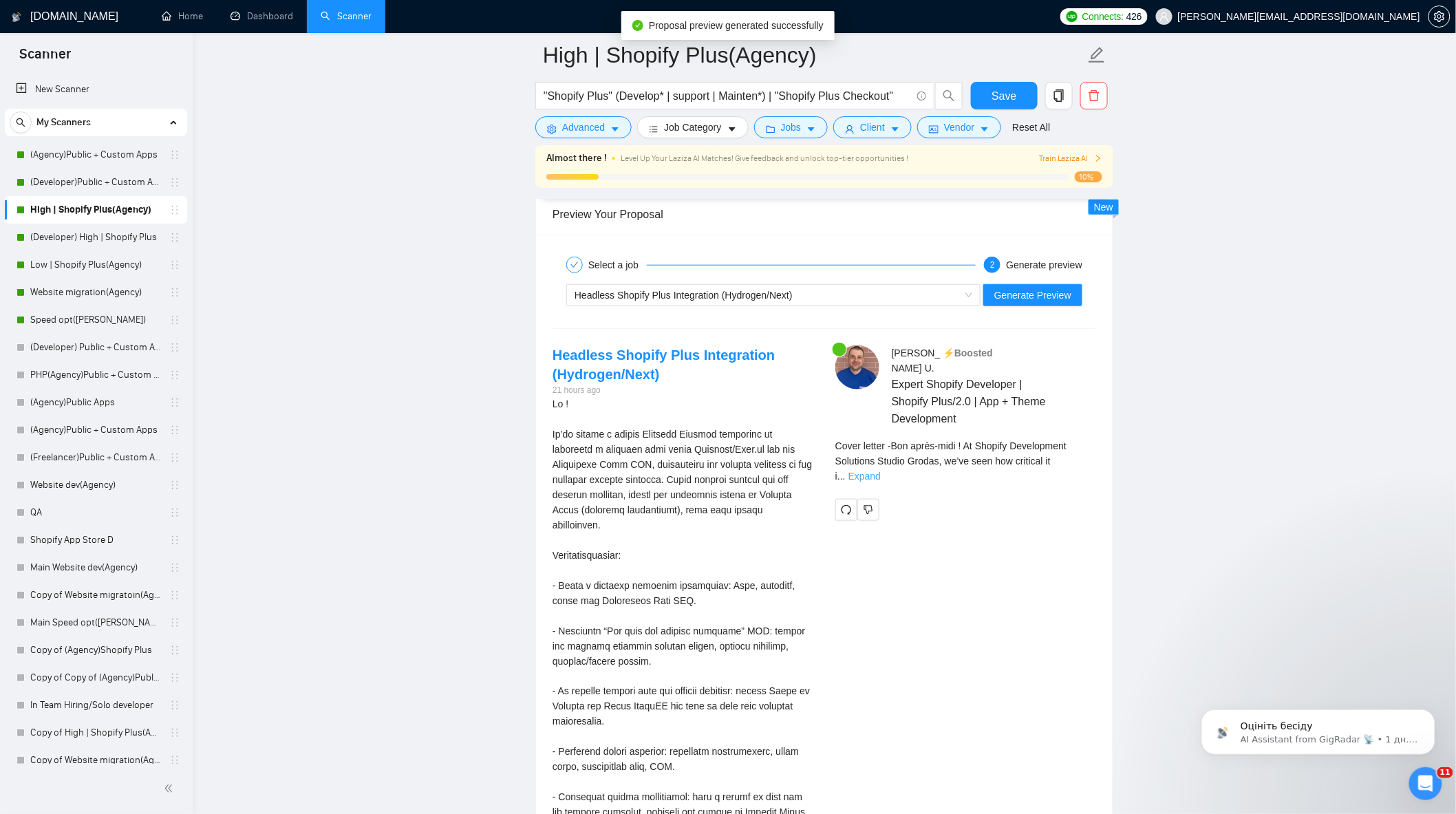
click at [881, 471] on link "Expand" at bounding box center [864, 476] width 32 height 11
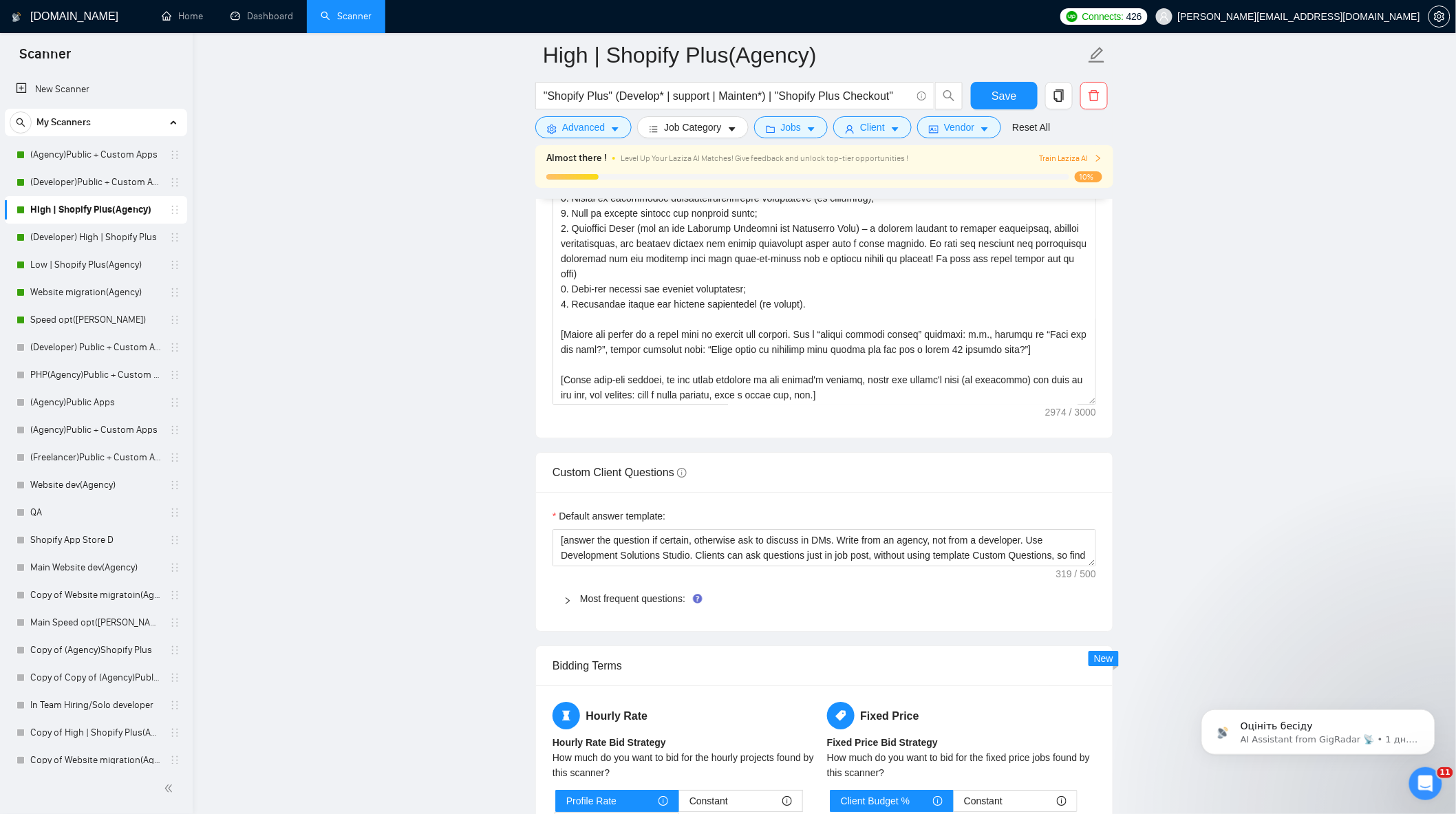
scroll to position [1606, 0]
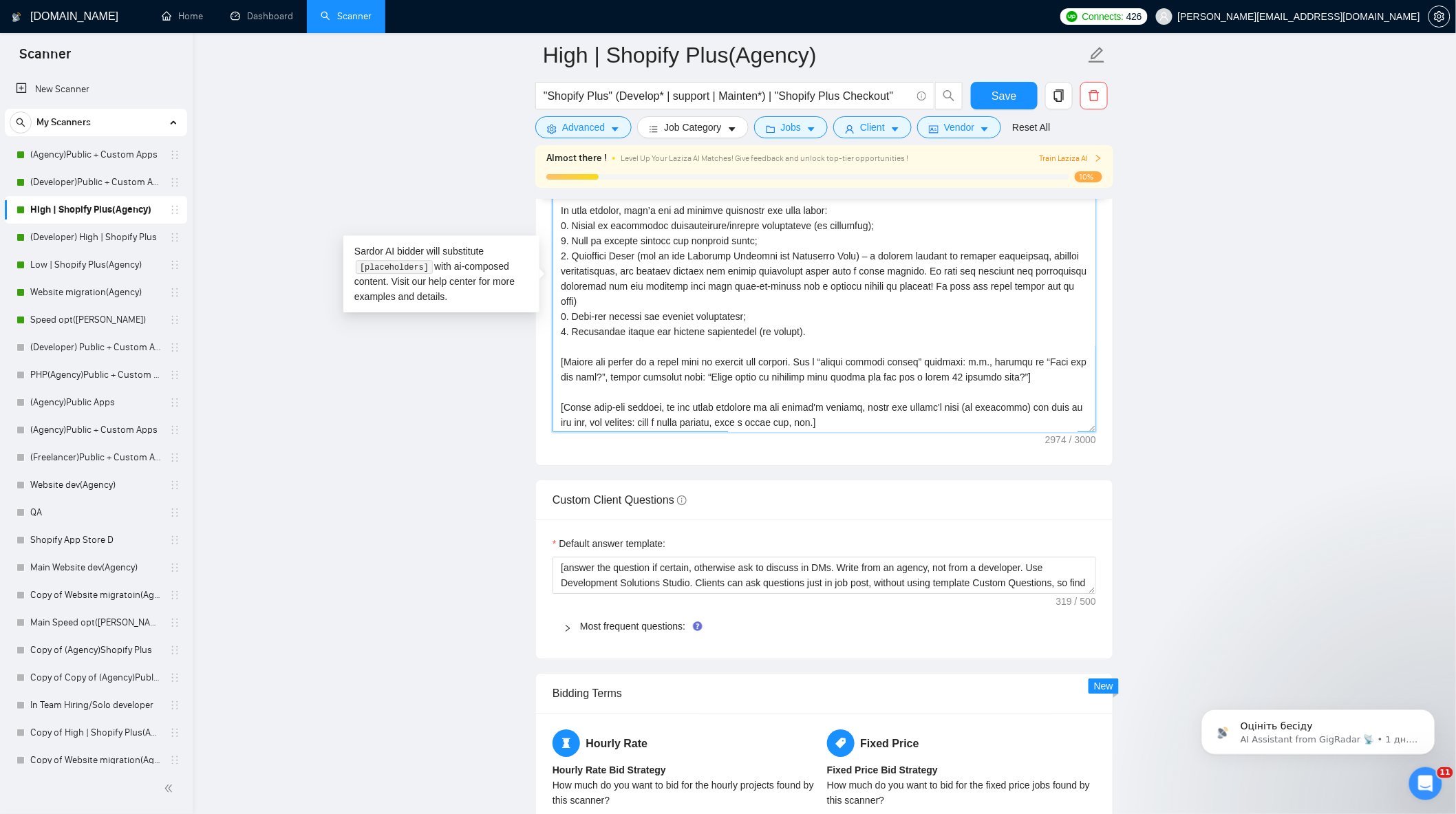
drag, startPoint x: 980, startPoint y: 382, endPoint x: 563, endPoint y: 362, distance: 417.5
click at [563, 362] on textarea "Cover letter template:" at bounding box center [824, 277] width 543 height 310
click at [559, 363] on textarea "Cover letter template:" at bounding box center [824, 277] width 543 height 310
drag, startPoint x: 694, startPoint y: 386, endPoint x: 681, endPoint y: 384, distance: 13.2
click at [681, 384] on textarea "Cover letter template:" at bounding box center [824, 277] width 543 height 310
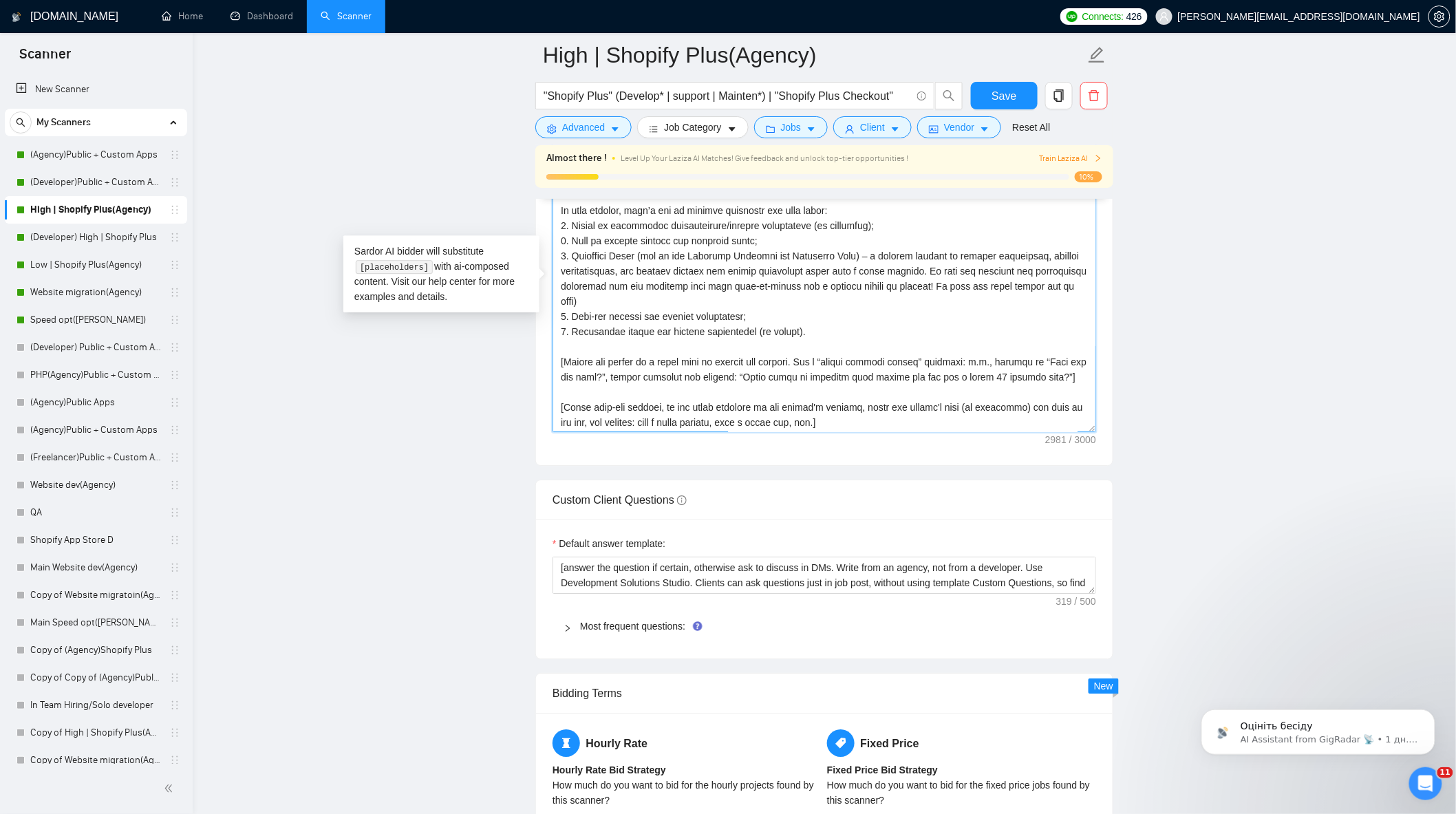
click at [678, 382] on textarea "Cover letter template:" at bounding box center [824, 277] width 543 height 310
drag, startPoint x: 1056, startPoint y: 382, endPoint x: 740, endPoint y: 386, distance: 316.0
click at [740, 386] on textarea "Cover letter template:" at bounding box center [824, 277] width 543 height 310
click at [741, 389] on textarea "Cover letter template:" at bounding box center [824, 277] width 543 height 310
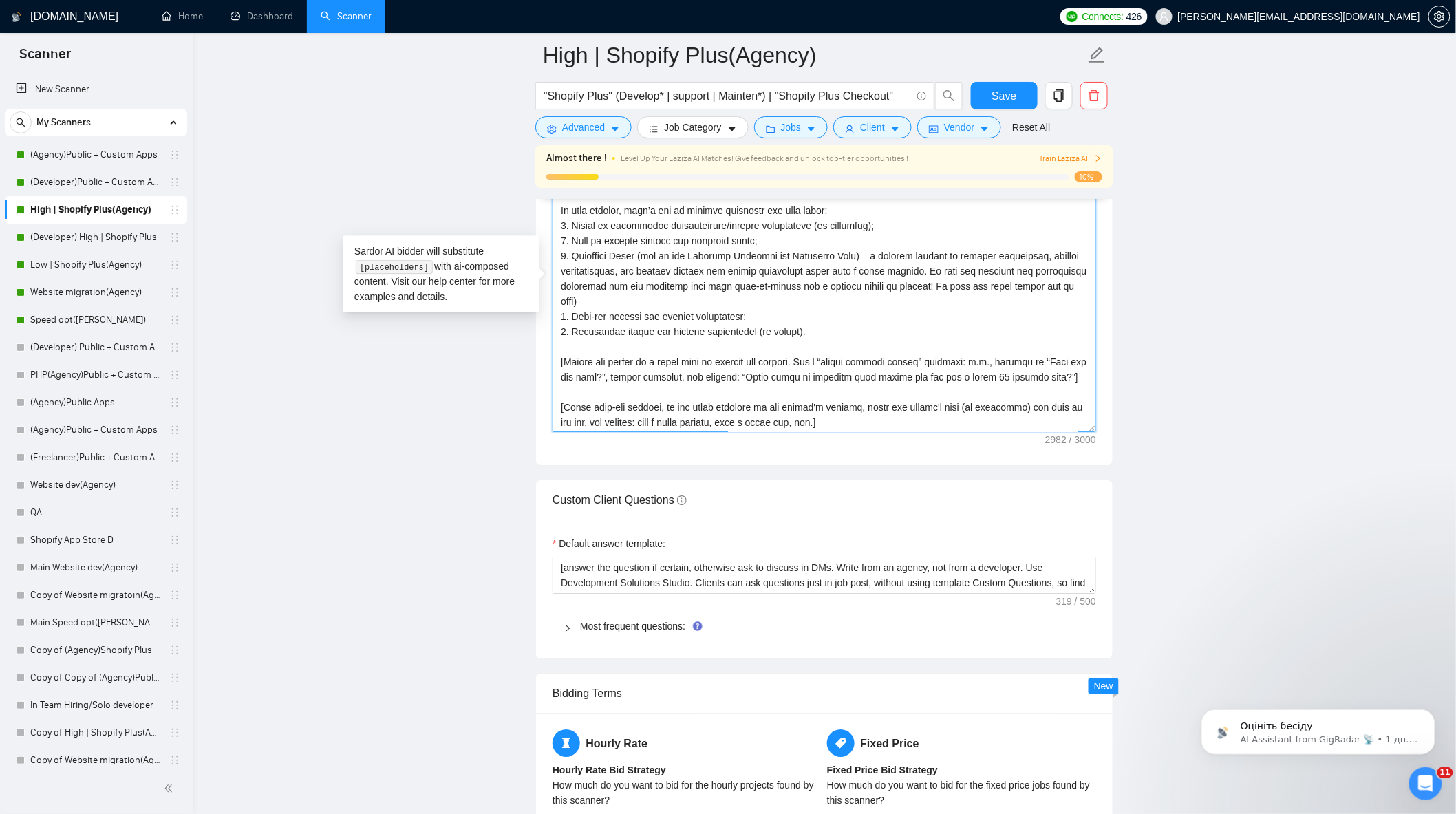
click at [662, 379] on textarea "Cover letter template:" at bounding box center [824, 277] width 543 height 310
click at [751, 380] on textarea "Cover letter template:" at bounding box center [824, 277] width 543 height 310
drag, startPoint x: 740, startPoint y: 385, endPoint x: 1056, endPoint y: 388, distance: 316.0
click at [1054, 388] on textarea "Cover letter template:" at bounding box center [824, 277] width 543 height 310
paste textarea "-minute"
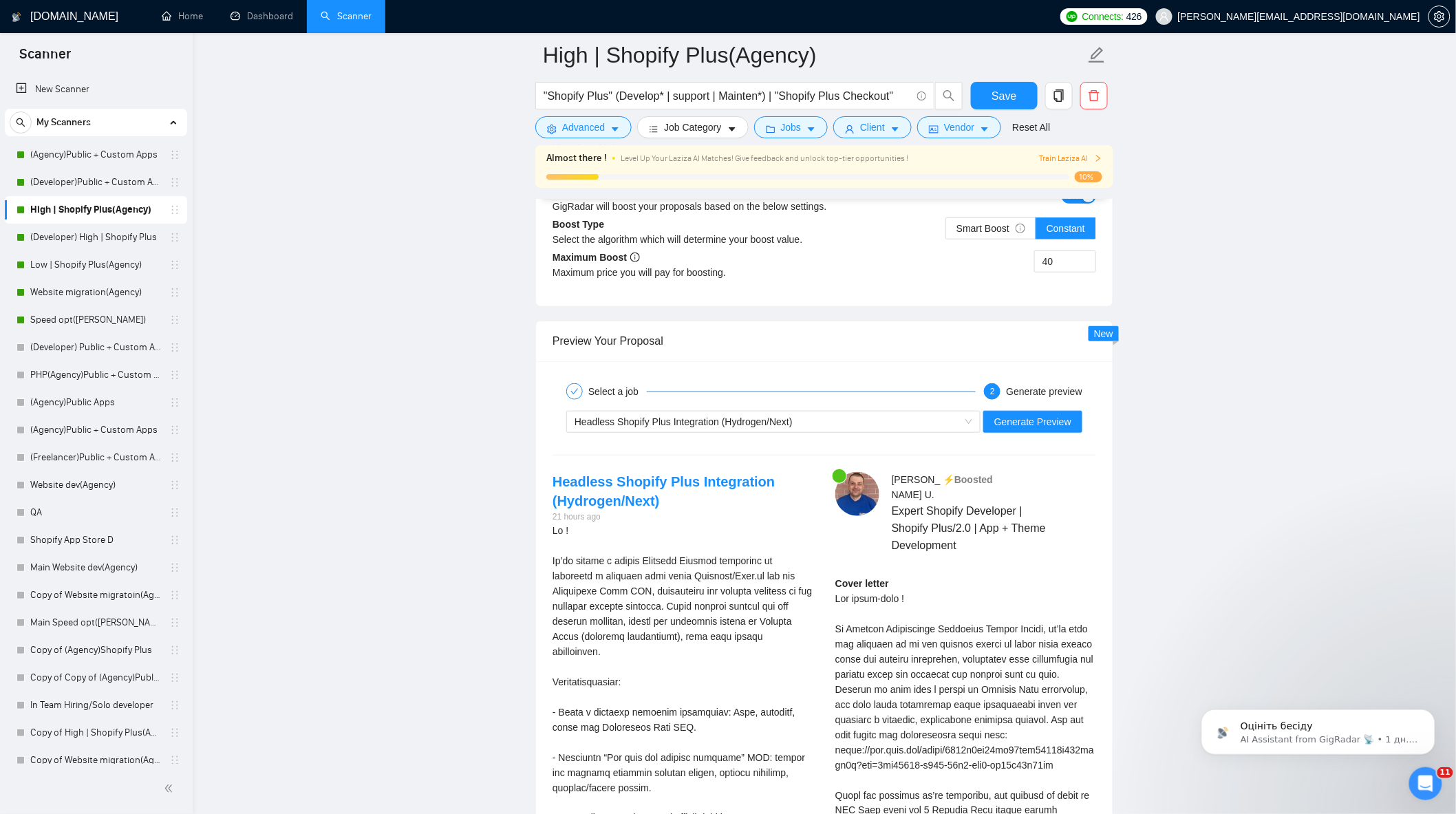
scroll to position [2370, 0]
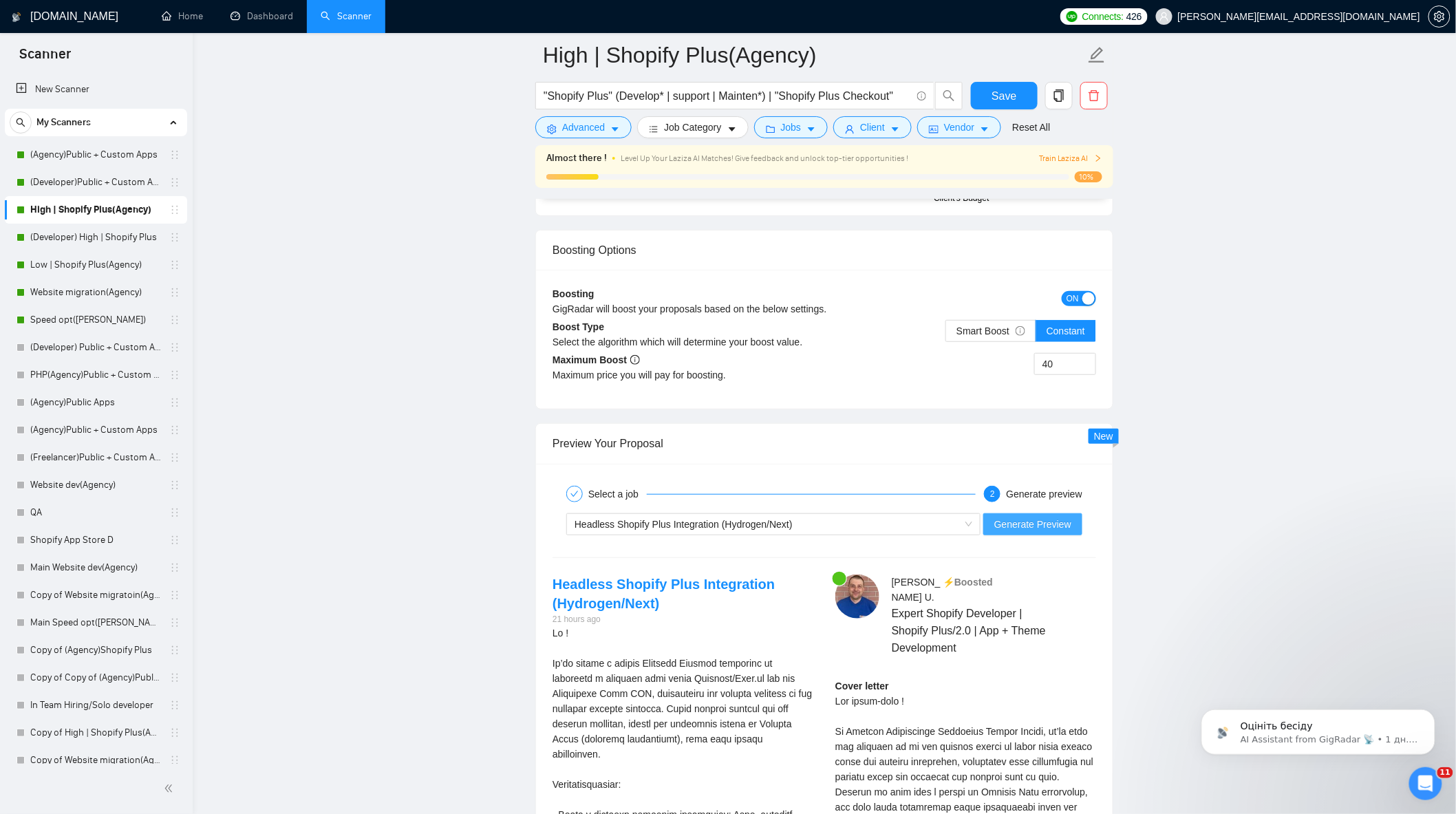
click at [1034, 532] on span "Generate Preview" at bounding box center [1033, 524] width 77 height 15
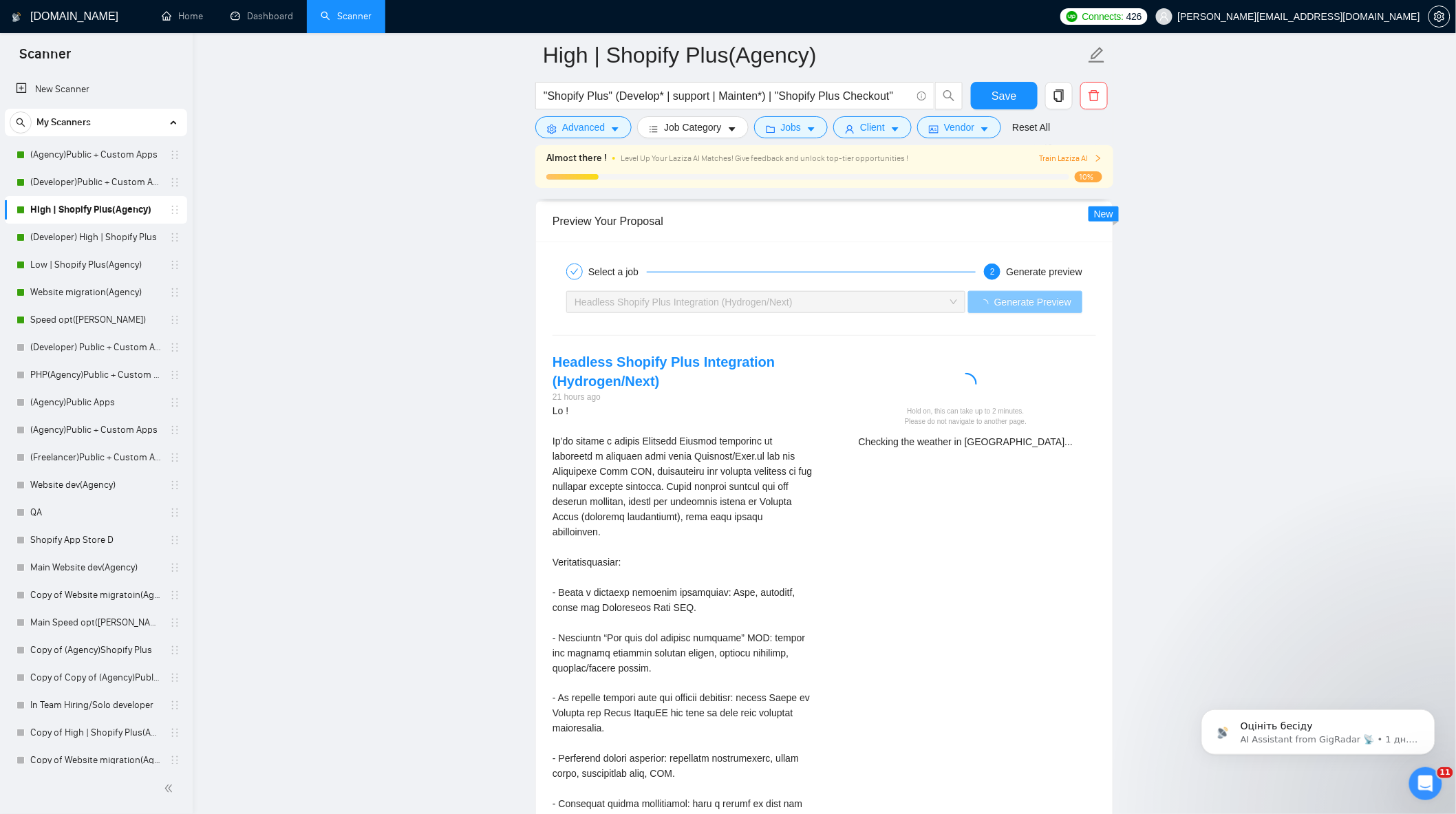
scroll to position [2599, 0]
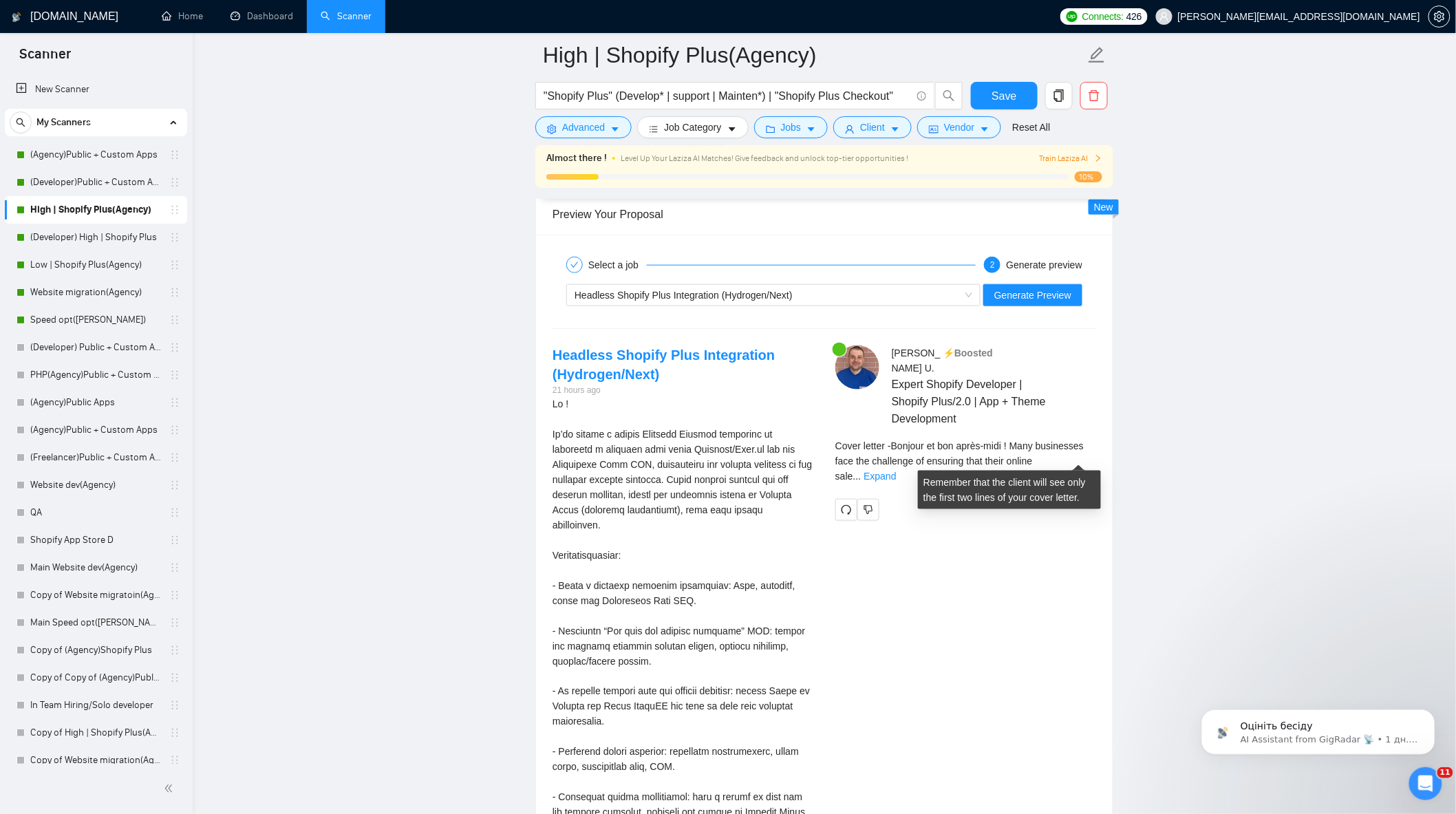
click at [1069, 462] on div "Cover letter - Bonjour et bon après-midi ! Many businesses face the challenge o…" at bounding box center [966, 461] width 261 height 46
click at [896, 471] on link "Expand" at bounding box center [879, 476] width 32 height 11
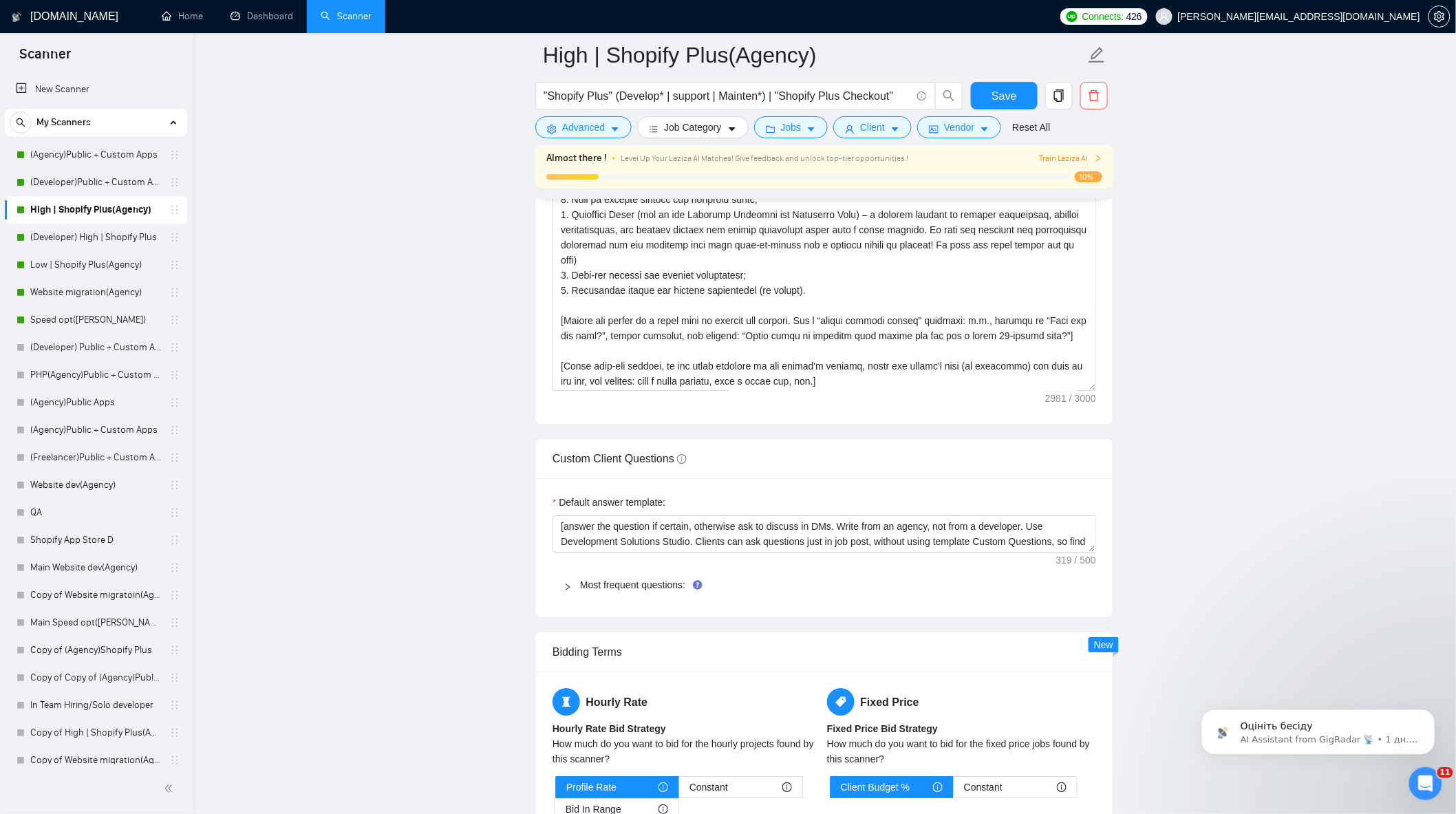
scroll to position [1606, 0]
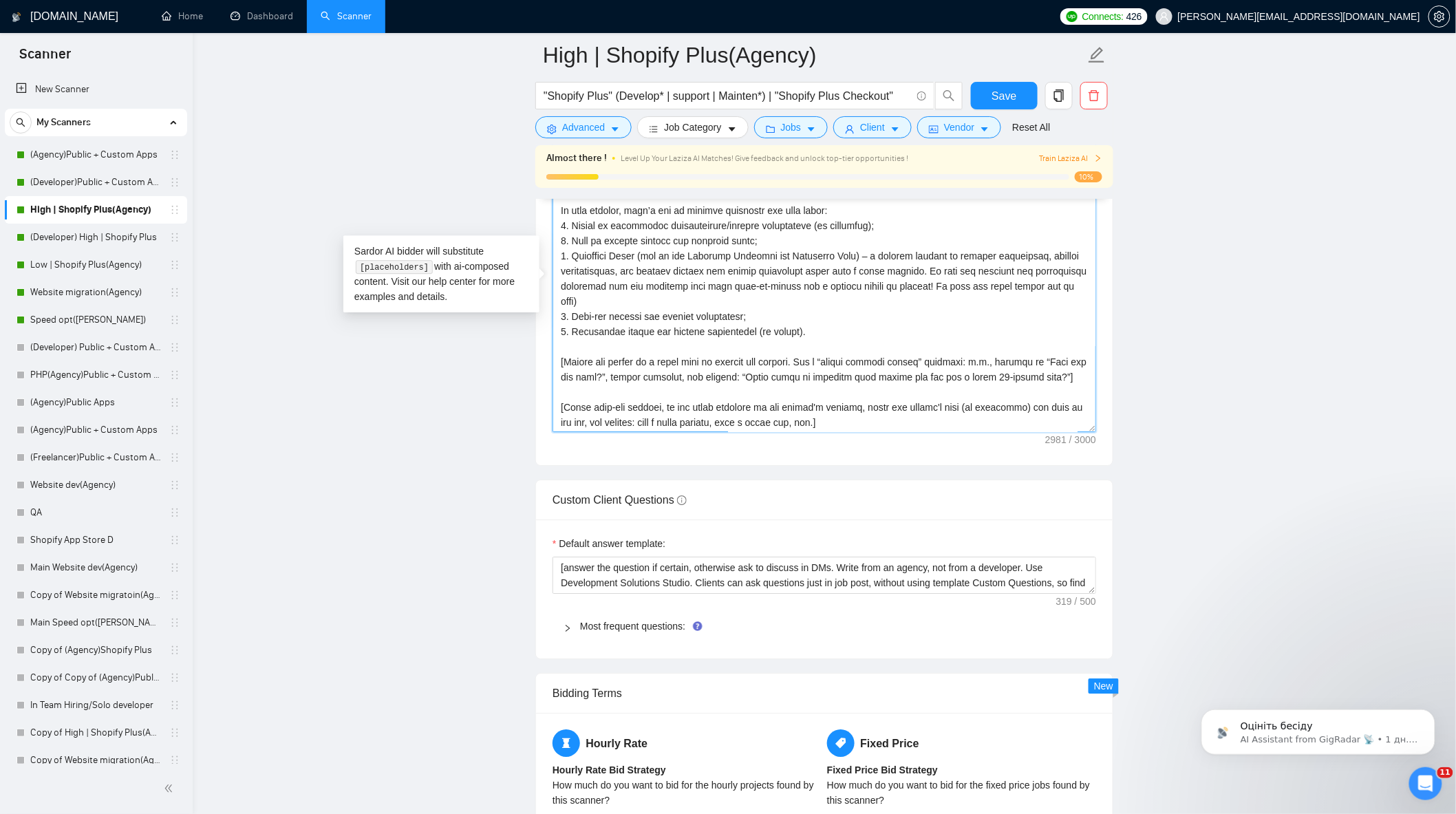
drag, startPoint x: 783, startPoint y: 369, endPoint x: 562, endPoint y: 367, distance: 221.0
click at [562, 367] on textarea "Cover letter template:" at bounding box center [824, 277] width 543 height 310
click at [912, 368] on textarea "Cover letter template:" at bounding box center [824, 277] width 543 height 310
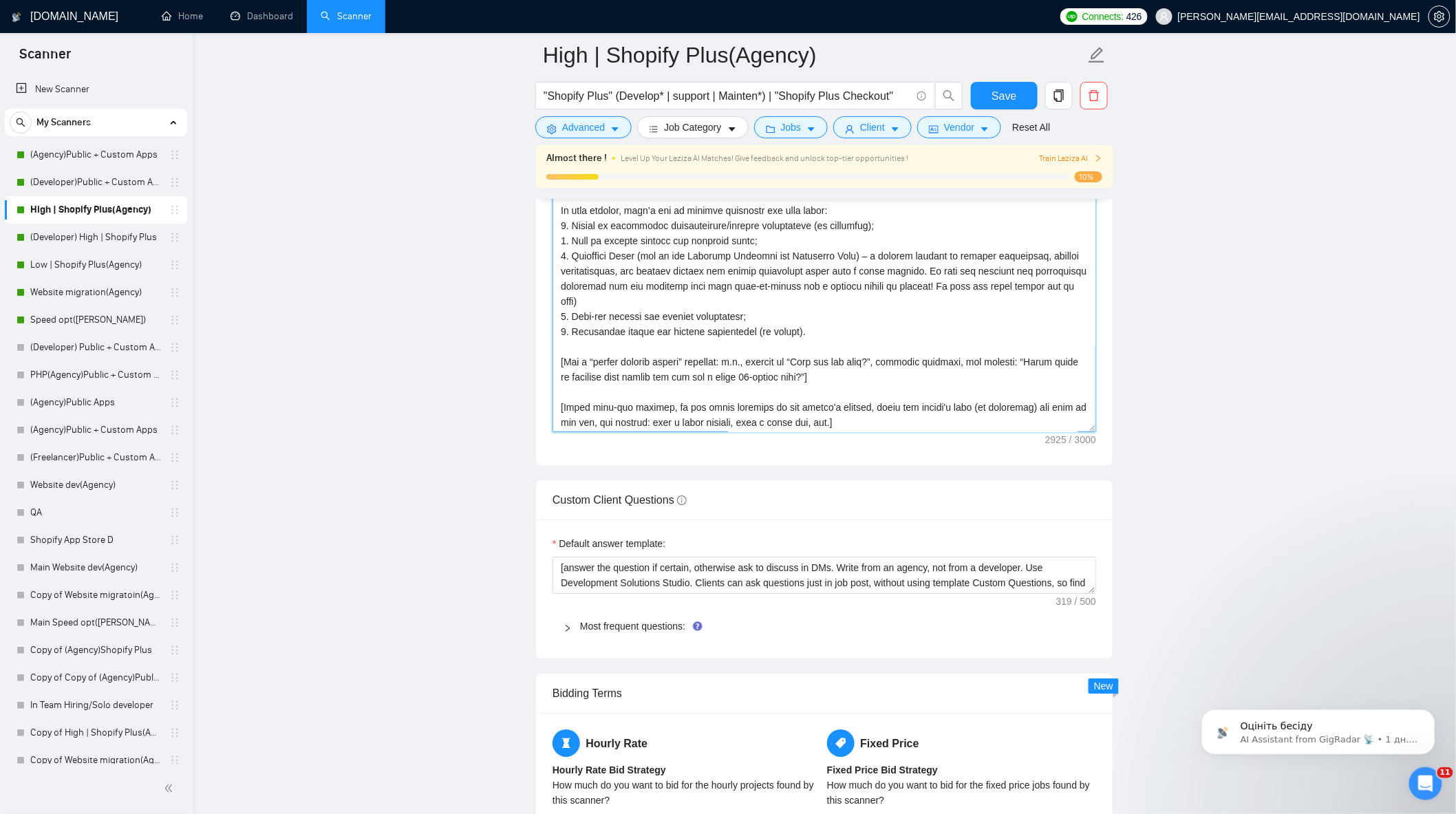
click at [1031, 370] on textarea "Cover letter template:" at bounding box center [824, 277] width 543 height 310
click at [1032, 368] on textarea "Cover letter template:" at bounding box center [824, 277] width 543 height 310
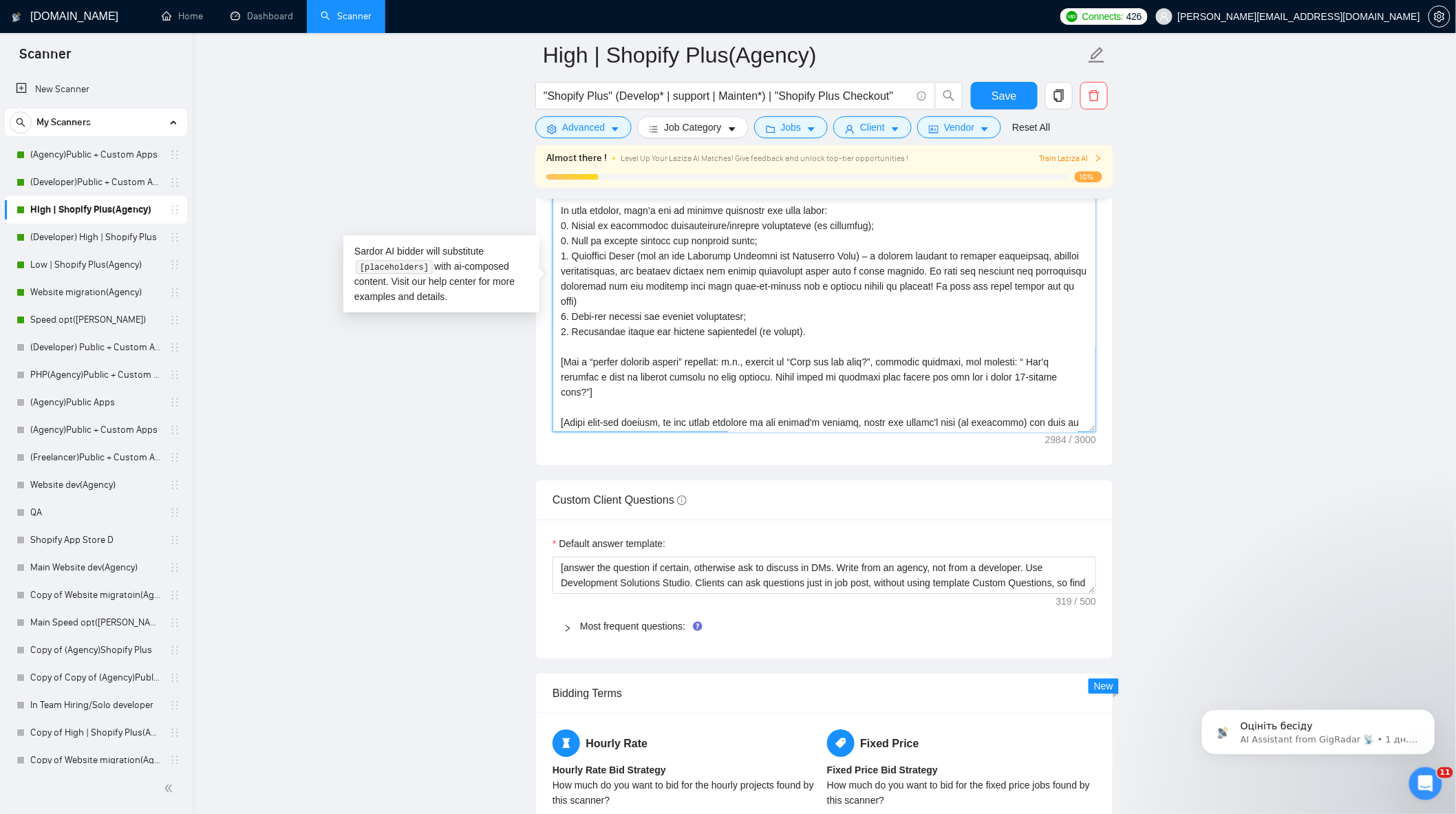
drag, startPoint x: 578, startPoint y: 397, endPoint x: 968, endPoint y: 387, distance: 390.1
click at [968, 387] on textarea "Cover letter template:" at bounding box center [824, 277] width 543 height 310
drag, startPoint x: 965, startPoint y: 389, endPoint x: 774, endPoint y: 383, distance: 191.1
click at [774, 383] on textarea "Cover letter template:" at bounding box center [824, 277] width 543 height 310
click at [777, 421] on textarea "Cover letter template:" at bounding box center [824, 277] width 543 height 310
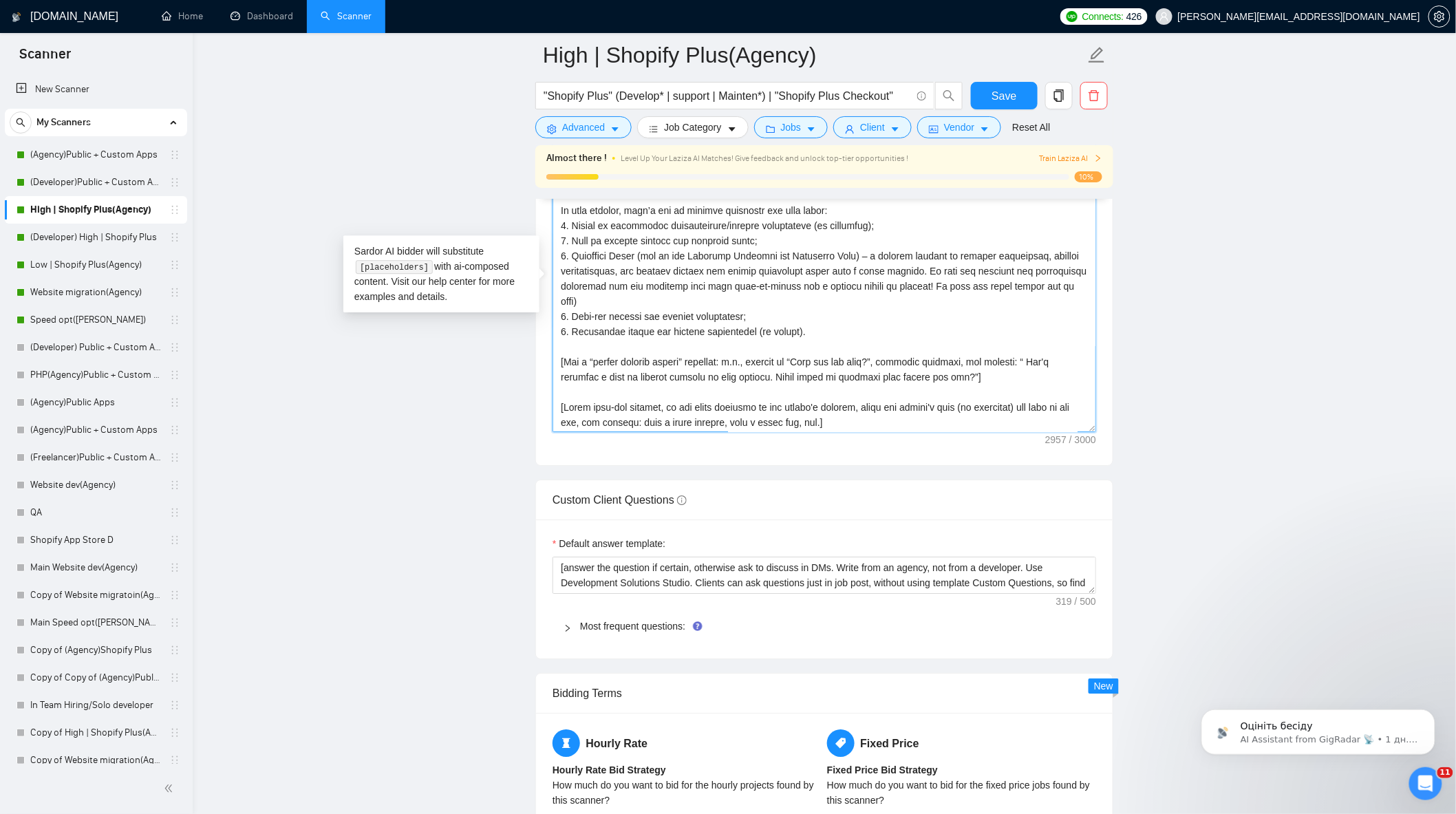
click at [609, 384] on textarea "Cover letter template:" at bounding box center [824, 277] width 543 height 310
click at [1034, 368] on textarea "Cover letter template:" at bounding box center [824, 277] width 543 height 310
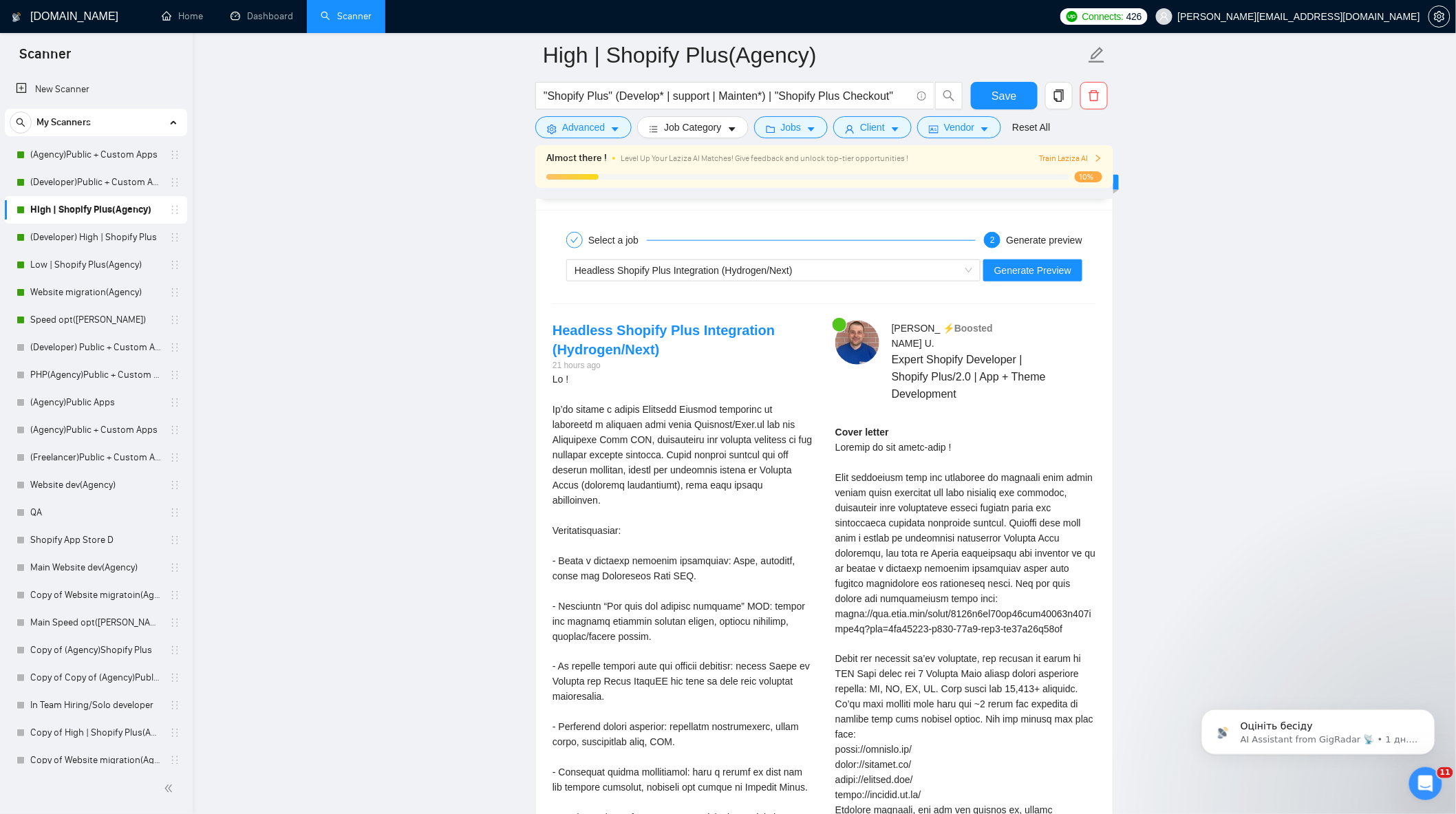
scroll to position [2522, 0]
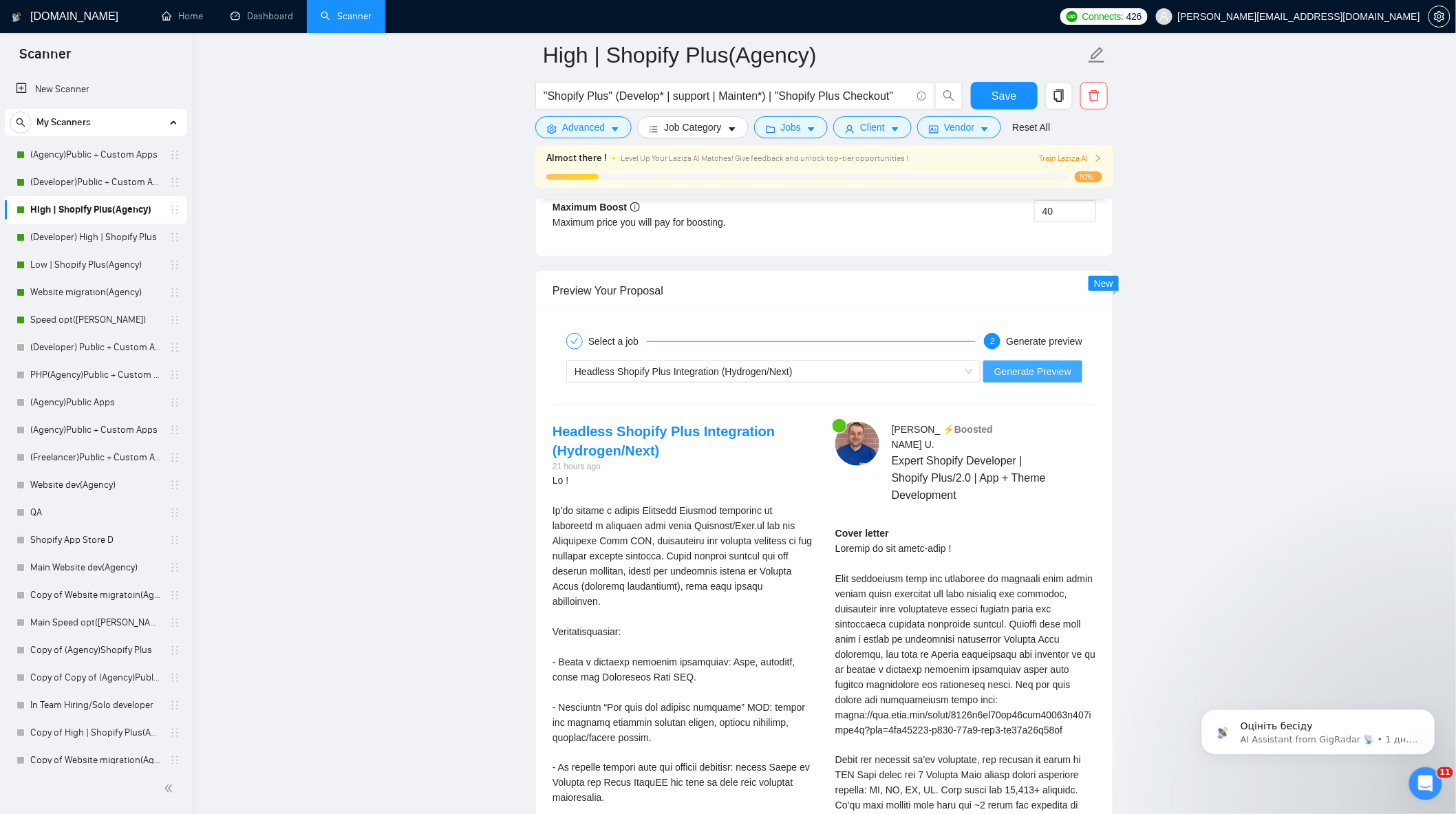
click at [1056, 379] on span "Generate Preview" at bounding box center [1033, 371] width 77 height 15
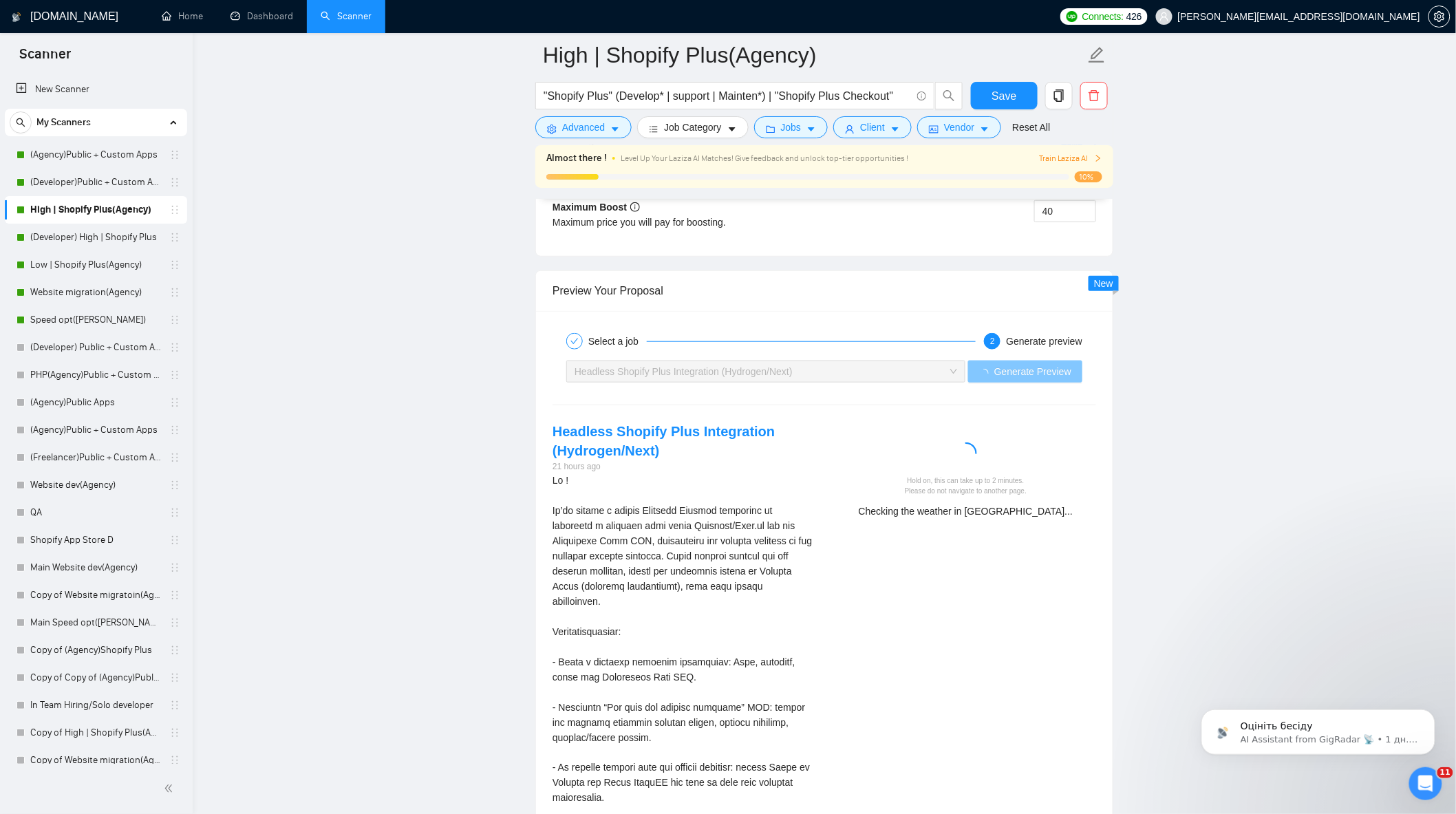
scroll to position [2294, 0]
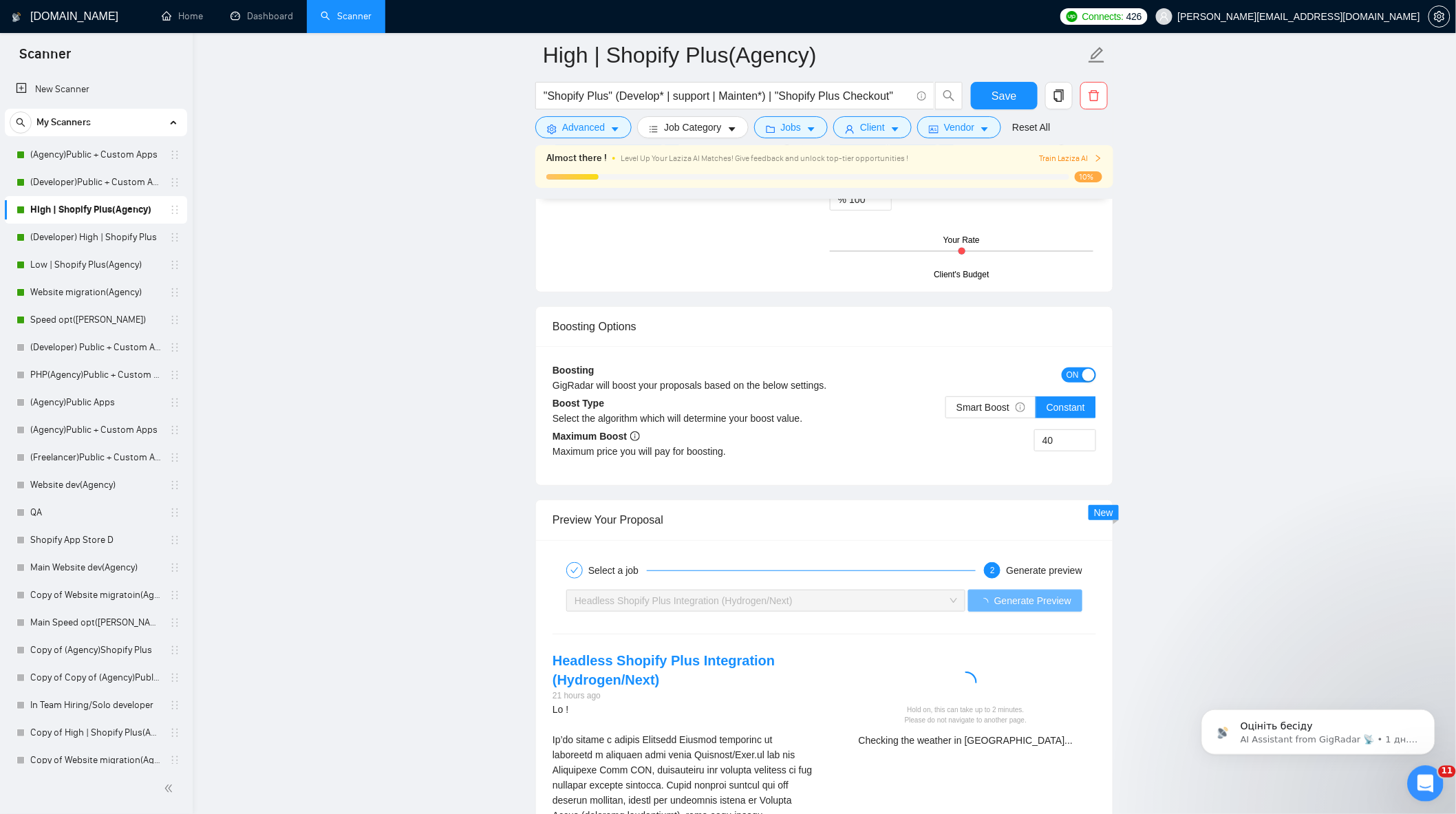
click at [1418, 770] on div "Открыть службу сообщений Intercom" at bounding box center [1423, 781] width 46 height 46
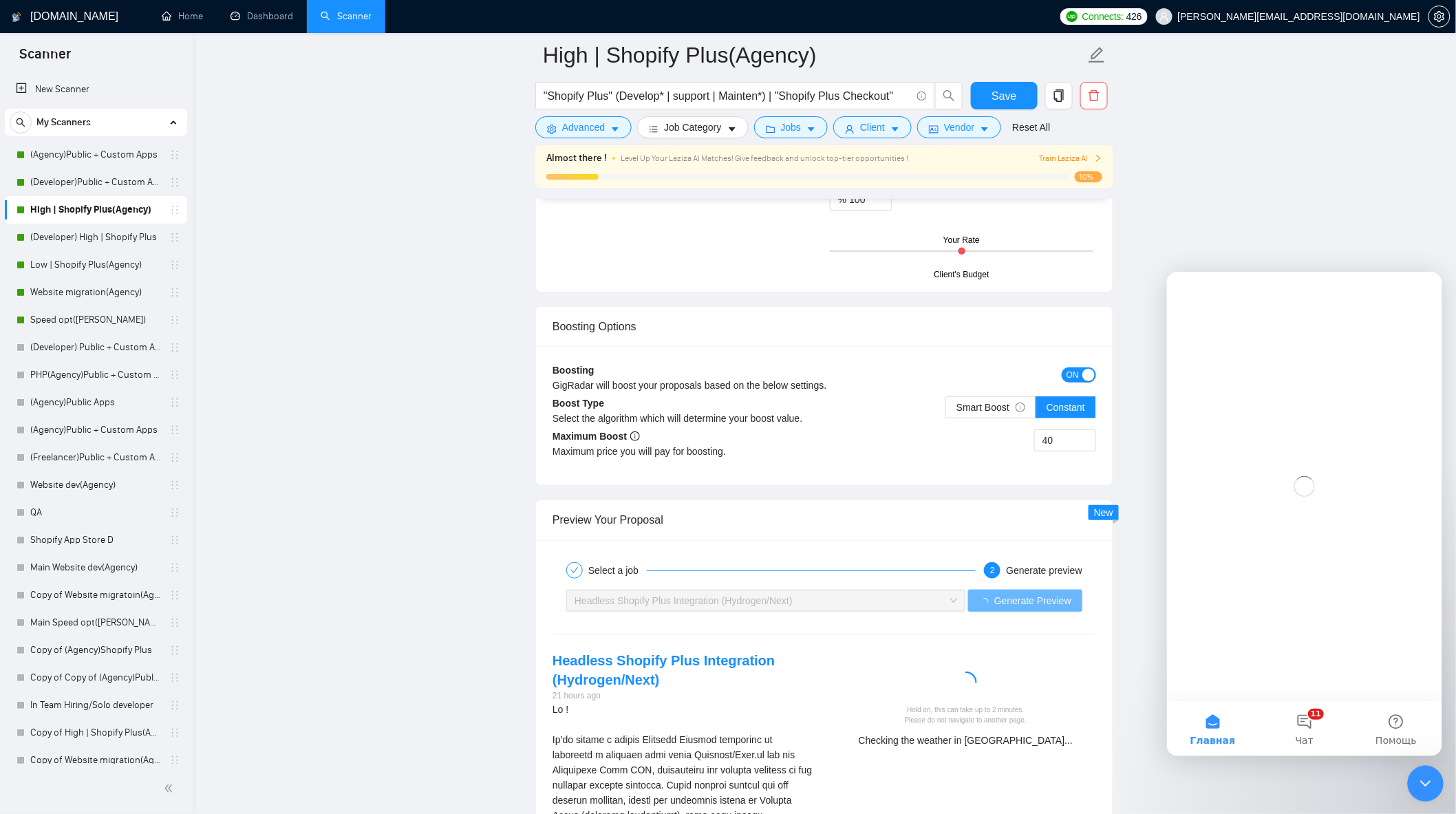
scroll to position [0, 0]
click at [1308, 728] on button "11 Чат" at bounding box center [1304, 728] width 91 height 55
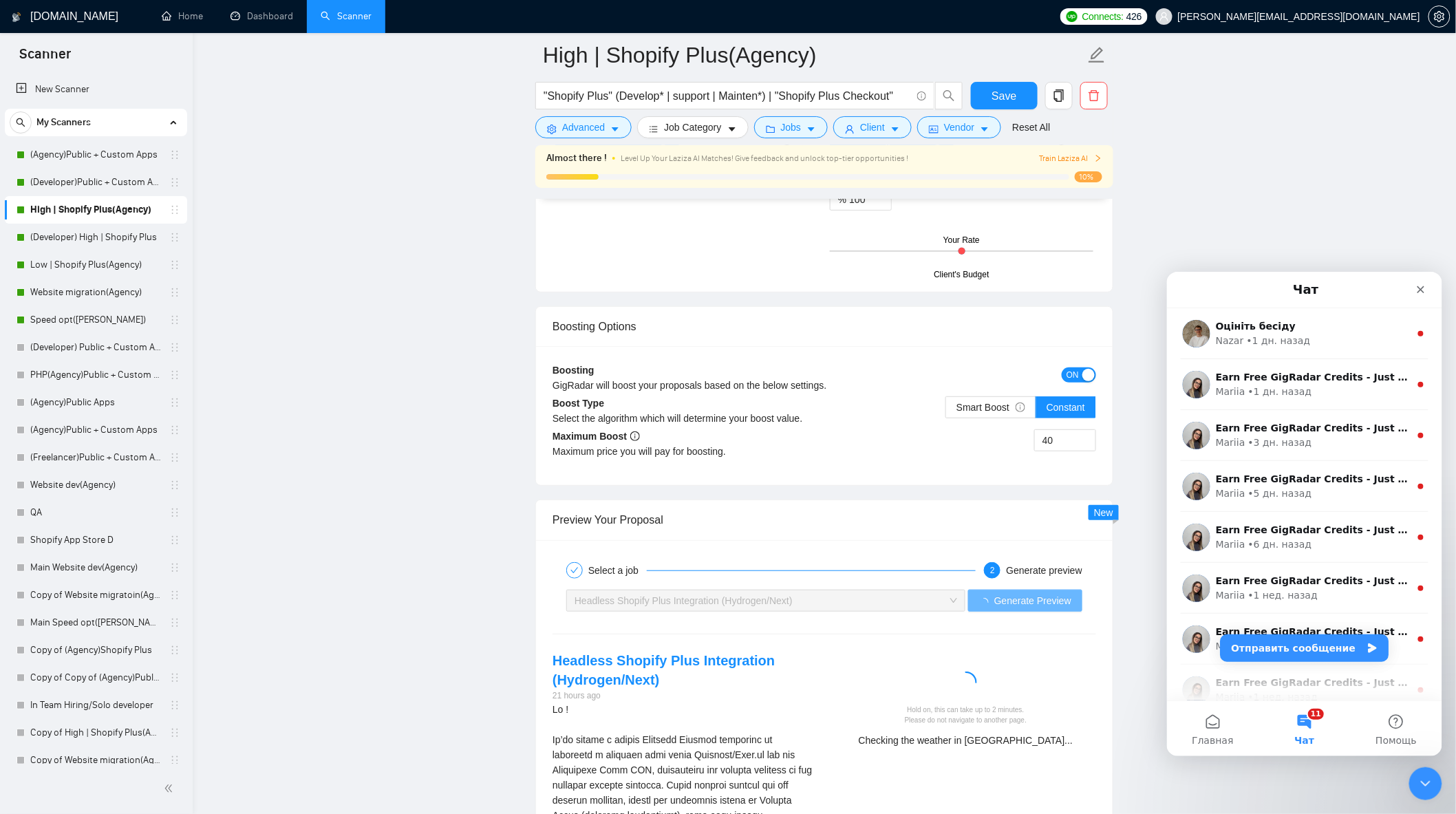
click at [1313, 726] on button "11 Чат" at bounding box center [1304, 728] width 91 height 55
click at [1432, 780] on div "Закрыть службу сообщений Intercom" at bounding box center [1423, 781] width 33 height 33
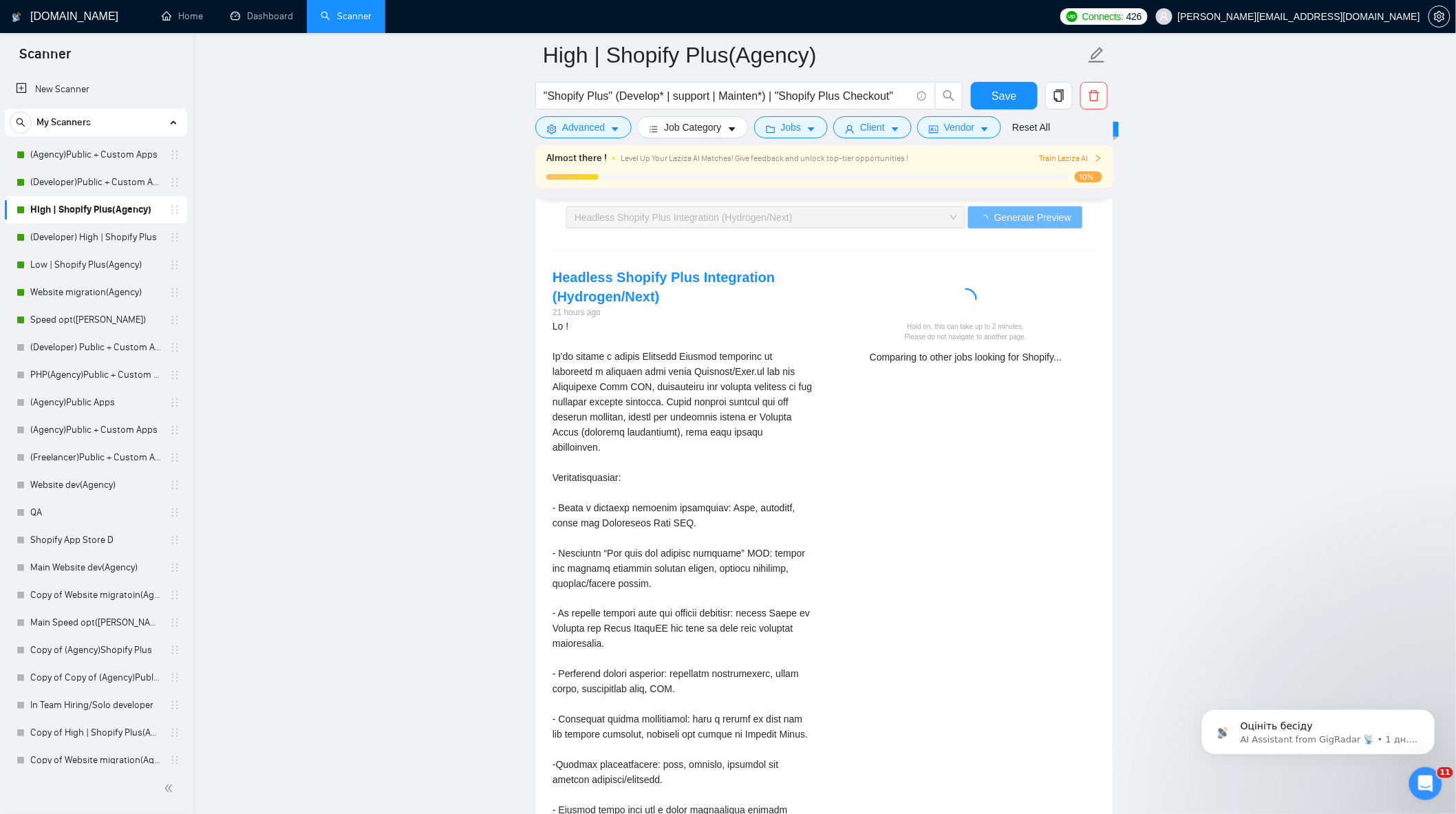
scroll to position [2675, 0]
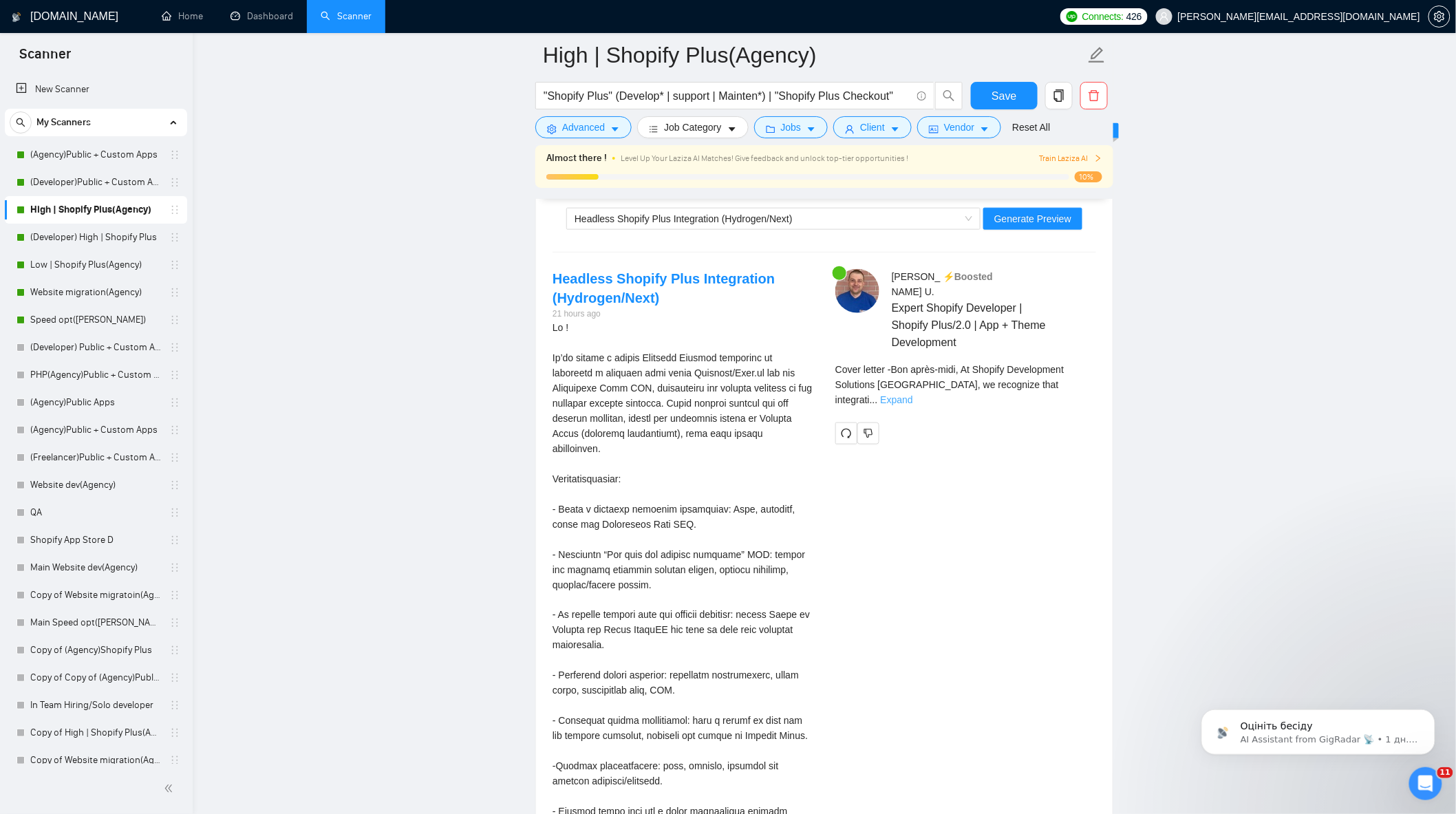
click at [913, 394] on link "Expand" at bounding box center [896, 399] width 32 height 11
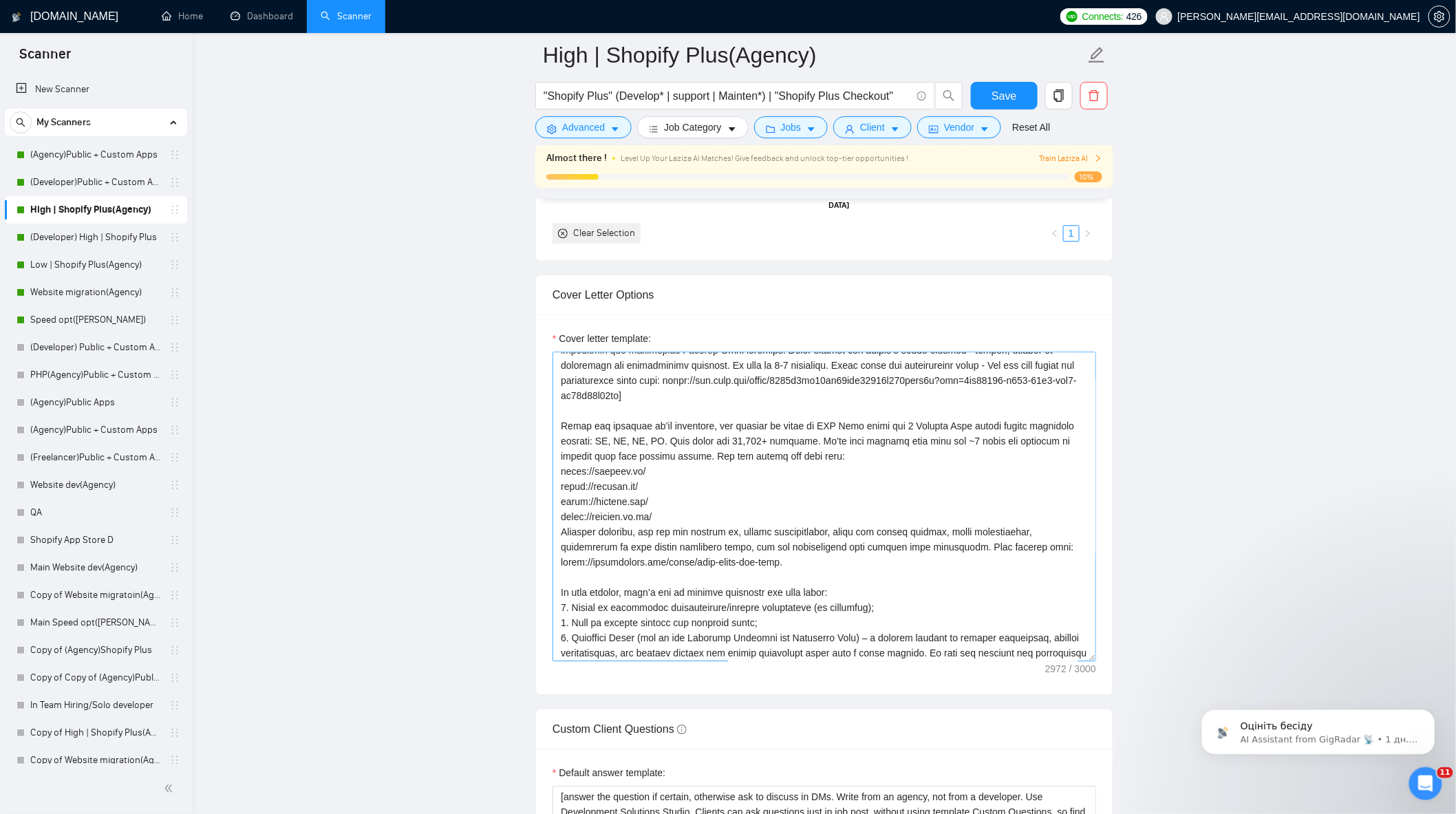
scroll to position [301, 0]
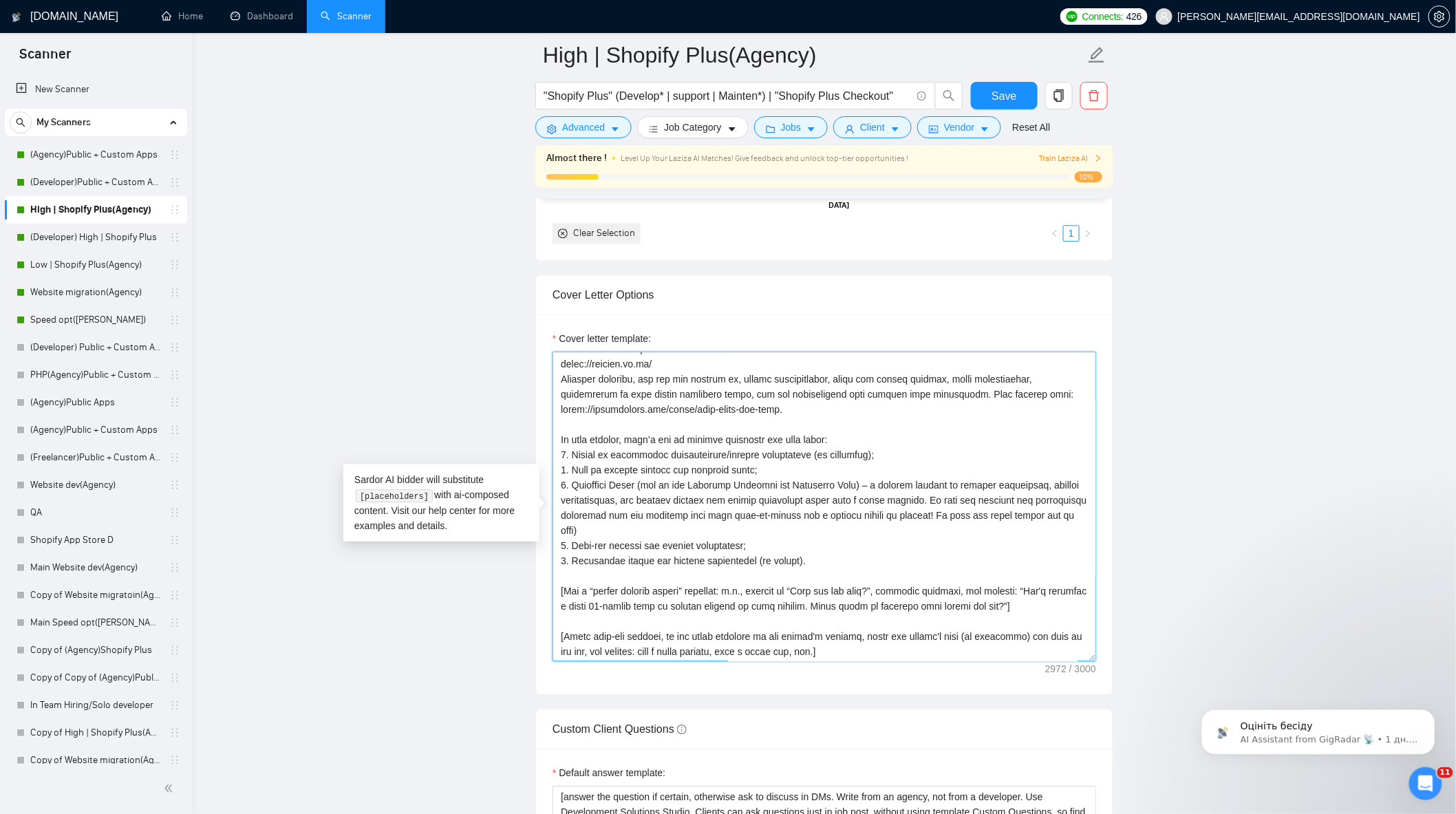
drag, startPoint x: 863, startPoint y: 491, endPoint x: 1016, endPoint y: 499, distance: 153.2
click at [1016, 499] on textarea "Cover letter template:" at bounding box center [824, 507] width 543 height 310
click at [713, 476] on textarea "Cover letter template:" at bounding box center [824, 507] width 543 height 310
drag, startPoint x: 571, startPoint y: 491, endPoint x: 675, endPoint y: 535, distance: 112.9
click at [675, 535] on textarea "Cover letter template:" at bounding box center [824, 507] width 543 height 310
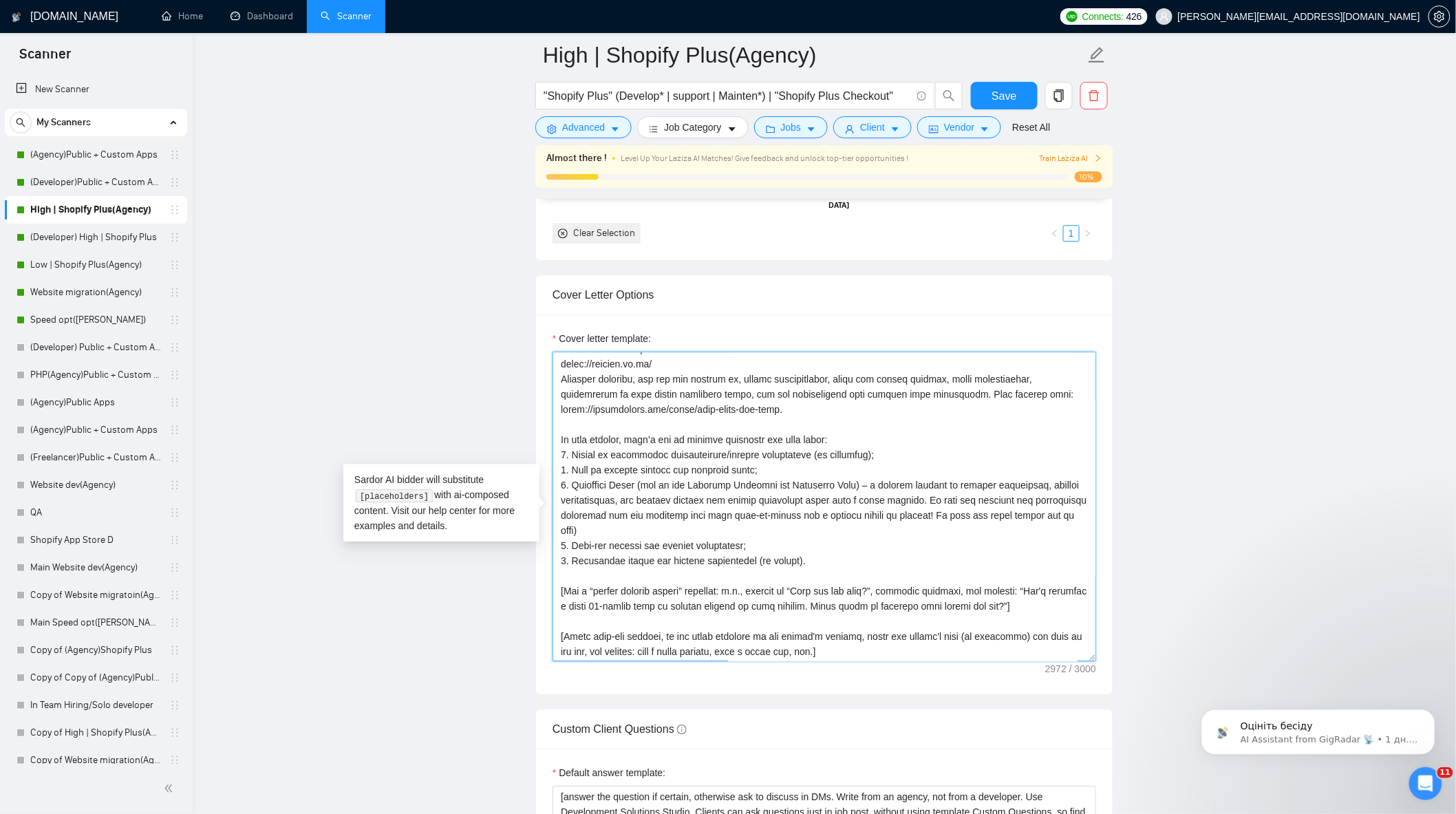
click at [824, 524] on textarea "Cover letter template:" at bounding box center [824, 507] width 543 height 310
drag, startPoint x: 870, startPoint y: 491, endPoint x: 905, endPoint y: 493, distance: 35.1
click at [905, 493] on textarea "Cover letter template:" at bounding box center [824, 507] width 543 height 310
click at [911, 476] on textarea "Cover letter template:" at bounding box center [824, 507] width 543 height 310
drag, startPoint x: 868, startPoint y: 490, endPoint x: 935, endPoint y: 494, distance: 67.1
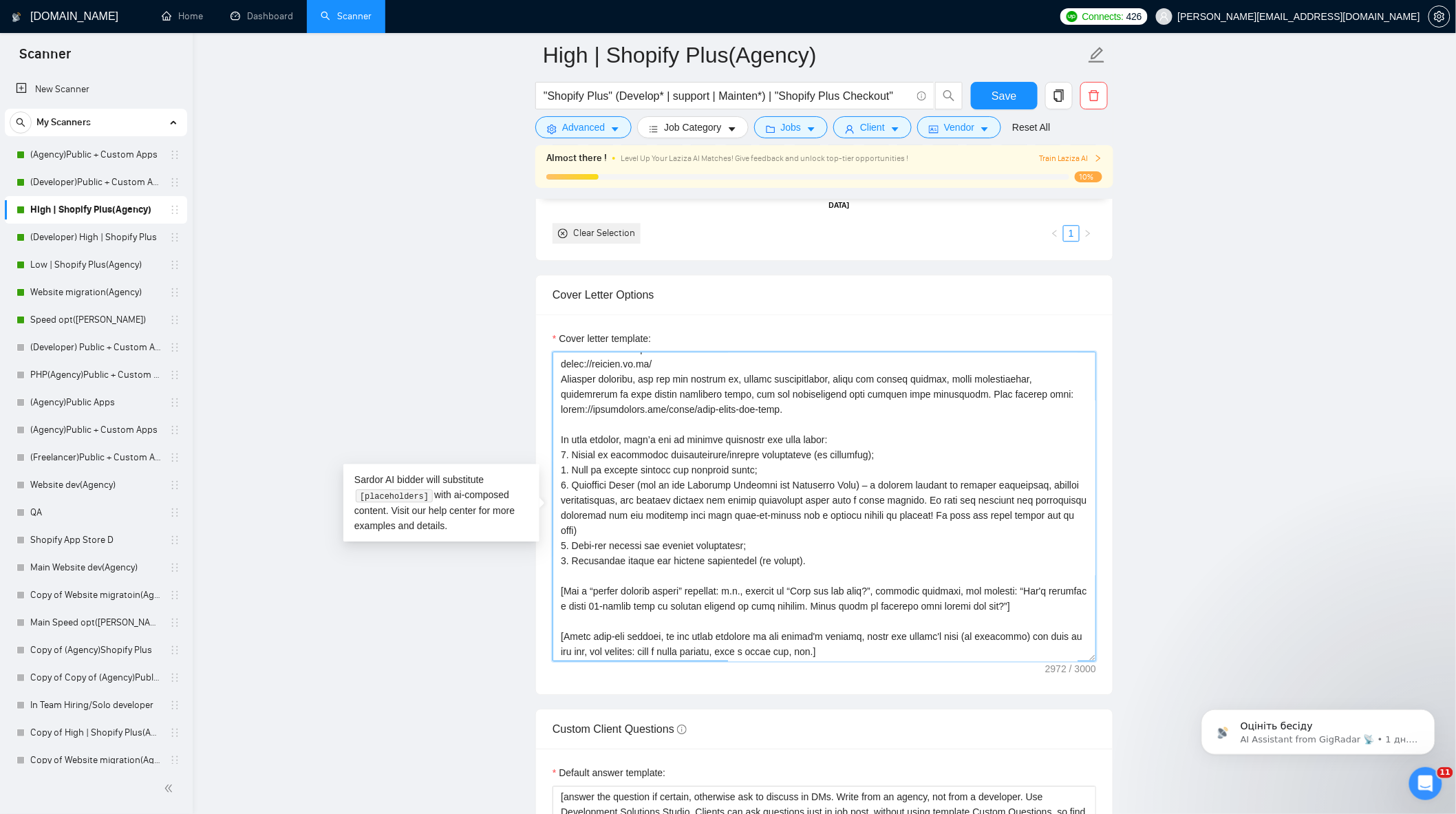
click at [935, 494] on textarea "Cover letter template:" at bounding box center [824, 507] width 543 height 310
paste textarea "well-defin"
type textarea "[Lorem i dolorsit ametcons adipi eli seddoe't inci ut laboree dolo (ma ali en a…"
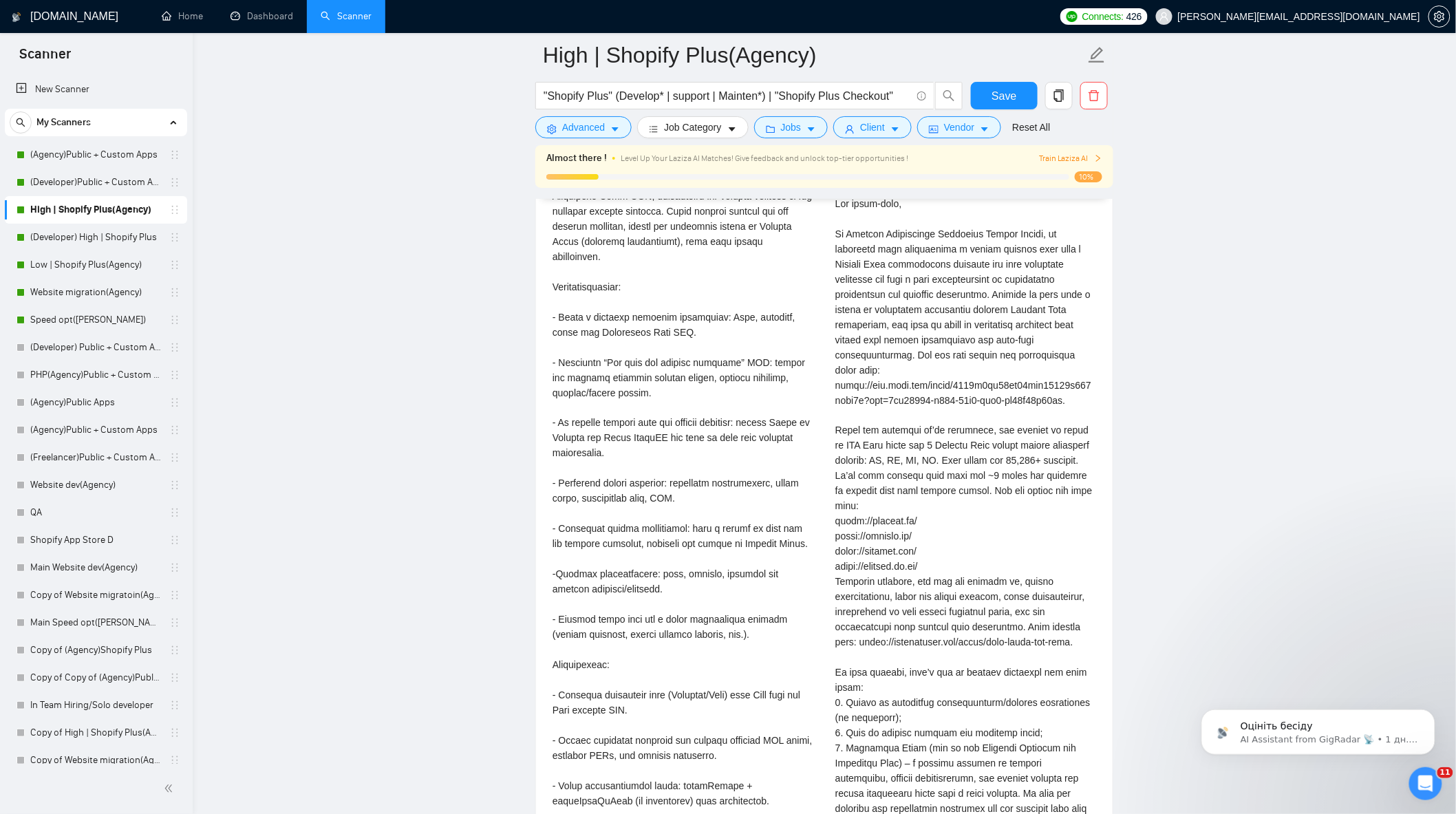
scroll to position [2752, 0]
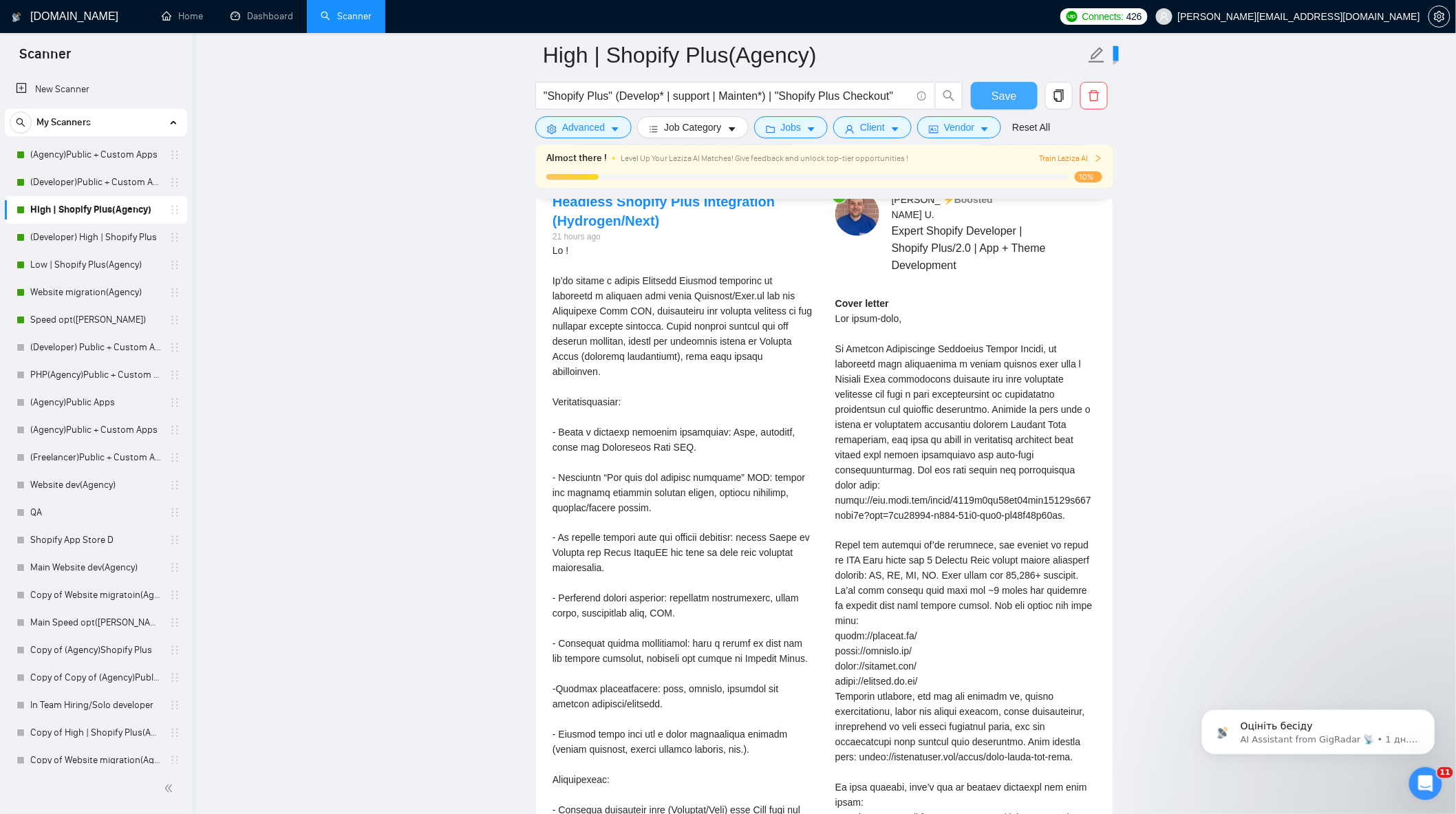
click at [1004, 91] on span "Save" at bounding box center [1005, 96] width 25 height 17
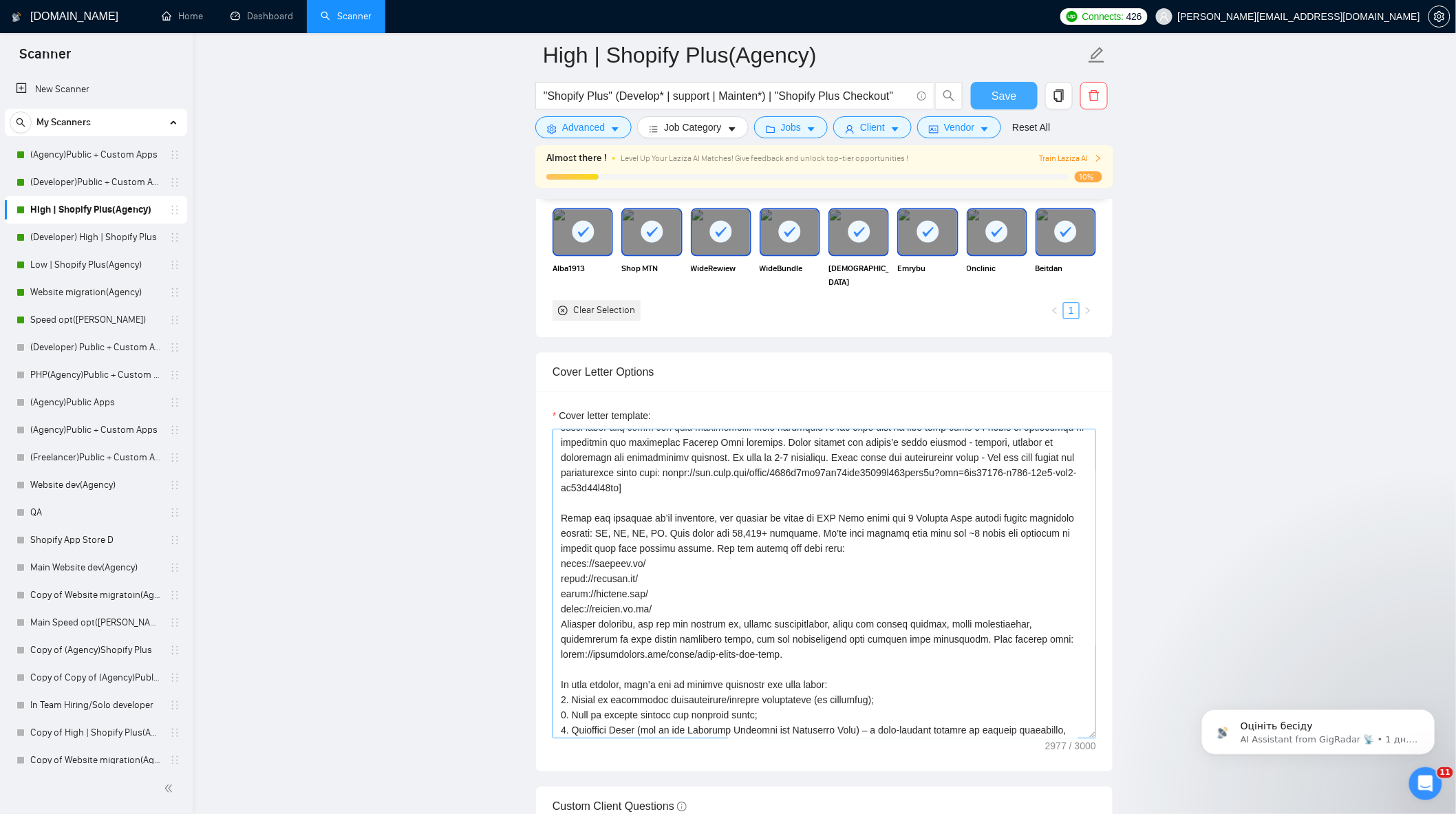
scroll to position [301, 0]
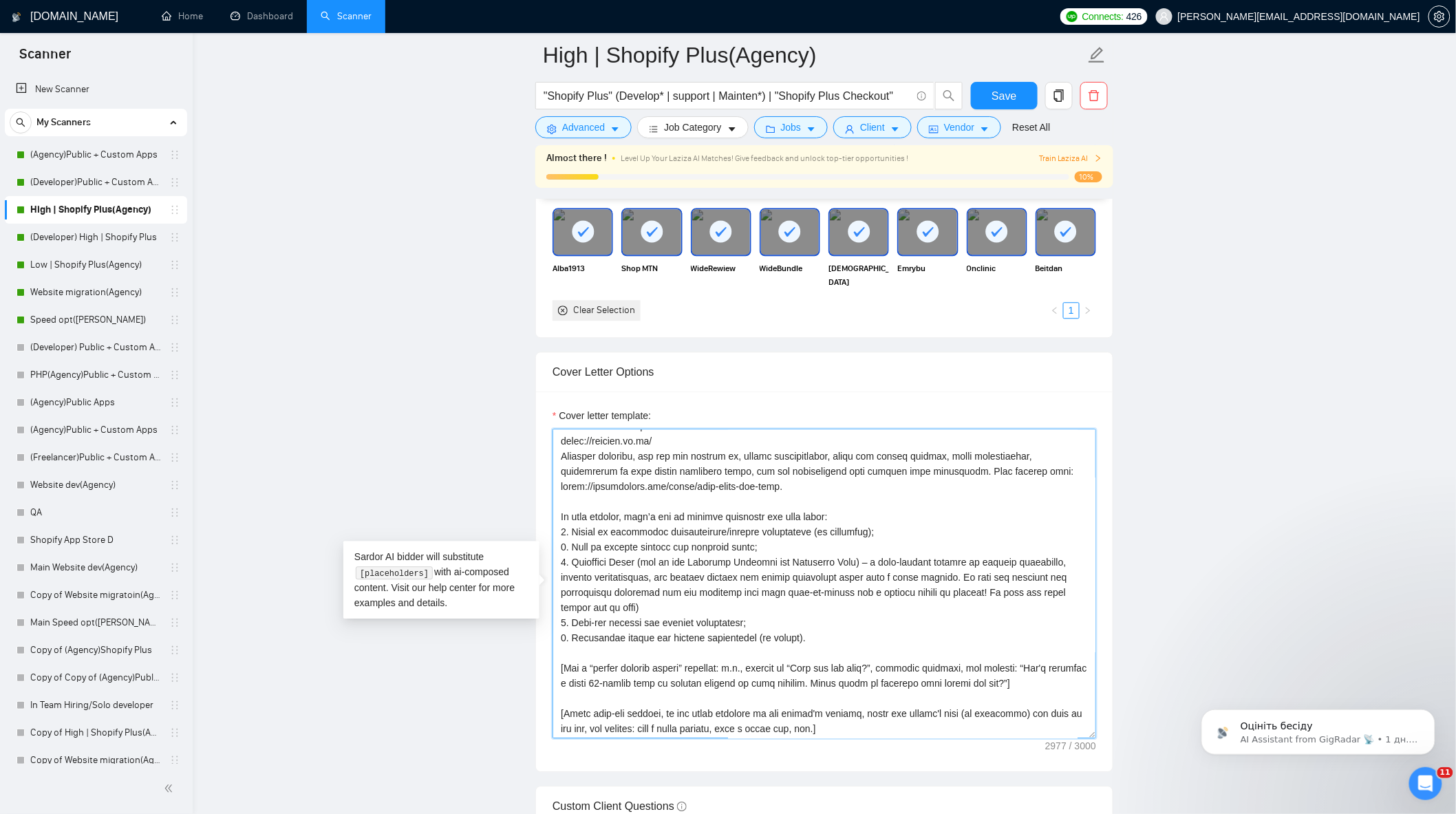
click at [652, 612] on textarea "Cover letter template:" at bounding box center [824, 583] width 543 height 310
paste textarea "😊"
type textarea "[Lorem i dolorsit ametcons adipi eli seddoe't inci ut laboree dolo (ma ali en a…"
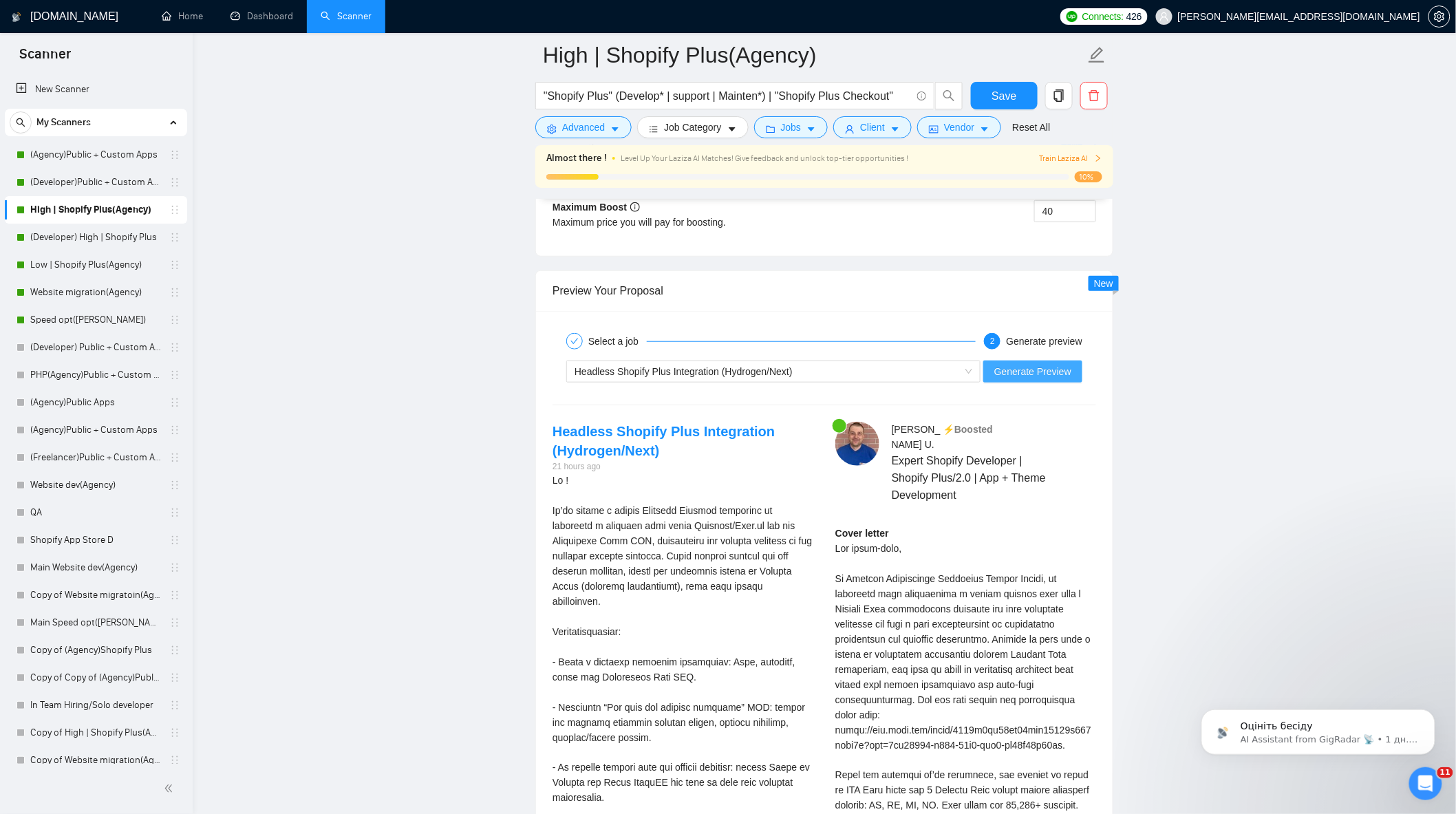
click at [1056, 377] on span "Generate Preview" at bounding box center [1033, 371] width 77 height 15
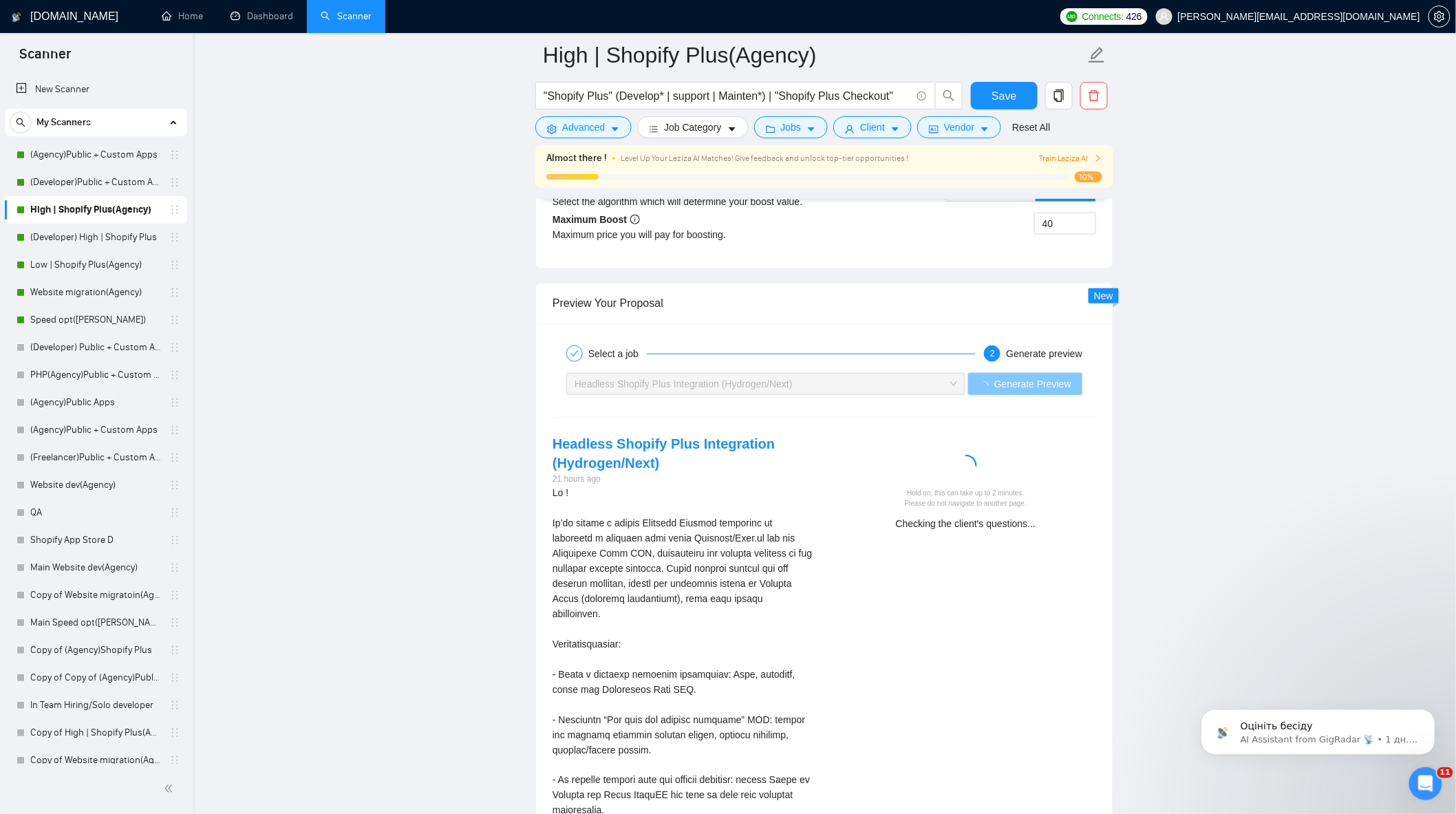
scroll to position [2522, 0]
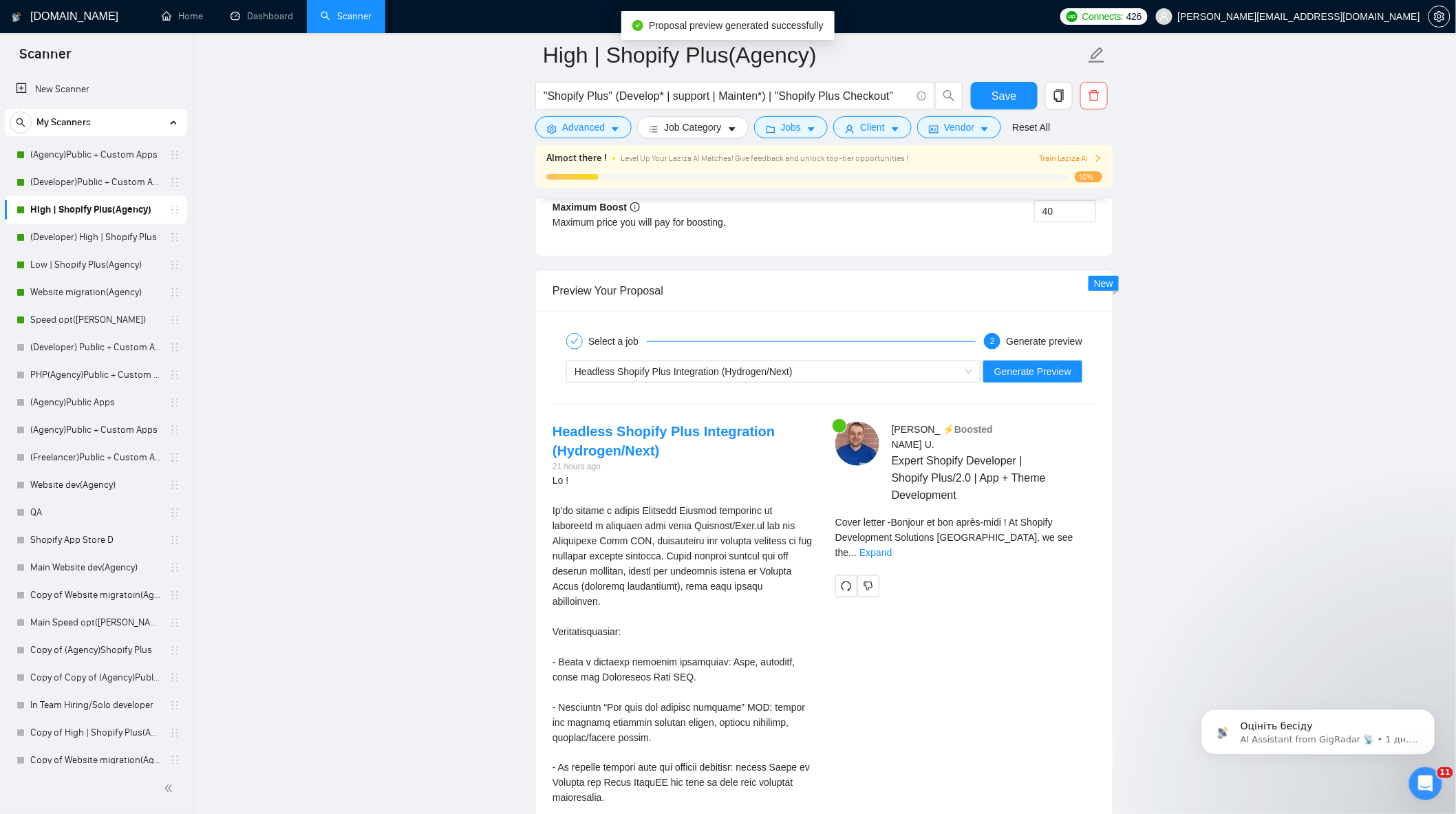
click at [1076, 539] on div "Cover letter - Bonjour et bon après-midi ! At Shopify Development Solutions Stu…" at bounding box center [966, 537] width 261 height 46
click at [892, 547] on link "Expand" at bounding box center [876, 552] width 32 height 11
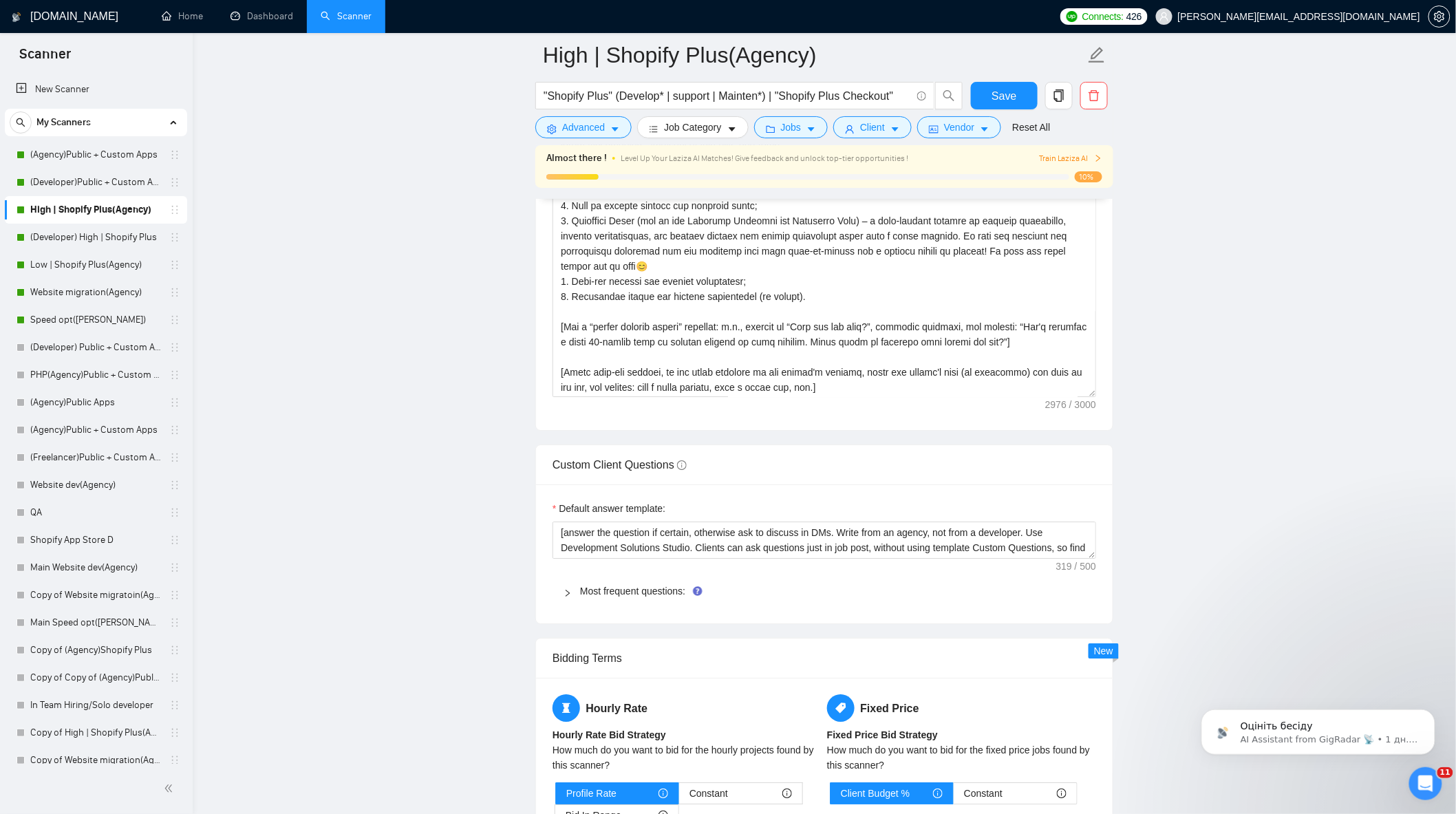
scroll to position [1606, 0]
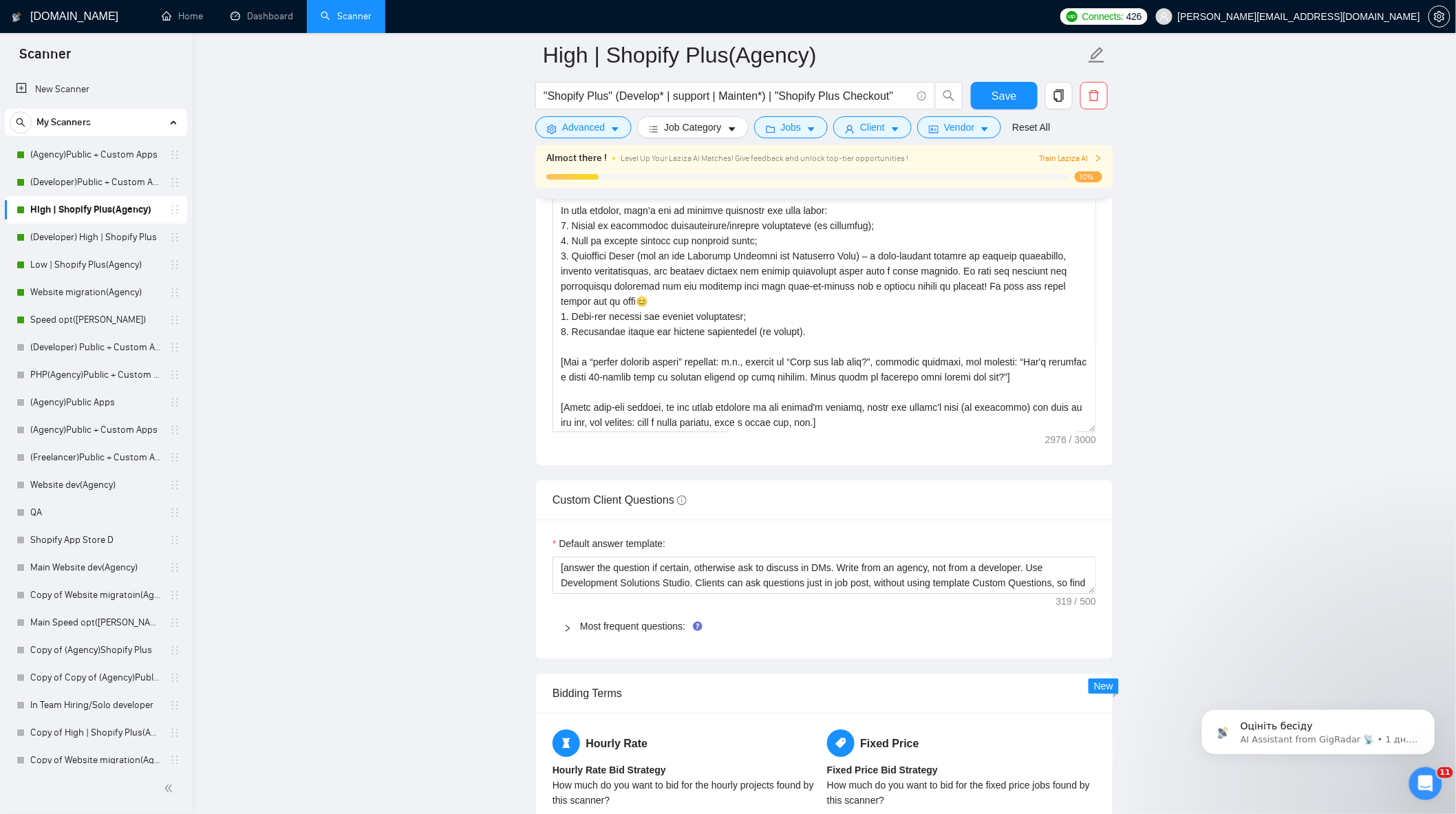
click at [997, 80] on form "High | Shopify Plus(Agency) "Shopify Plus" (Develop* | support | Mainten*) | "S…" at bounding box center [824, 89] width 578 height 113
click at [997, 88] on span "Save" at bounding box center [1005, 96] width 25 height 17
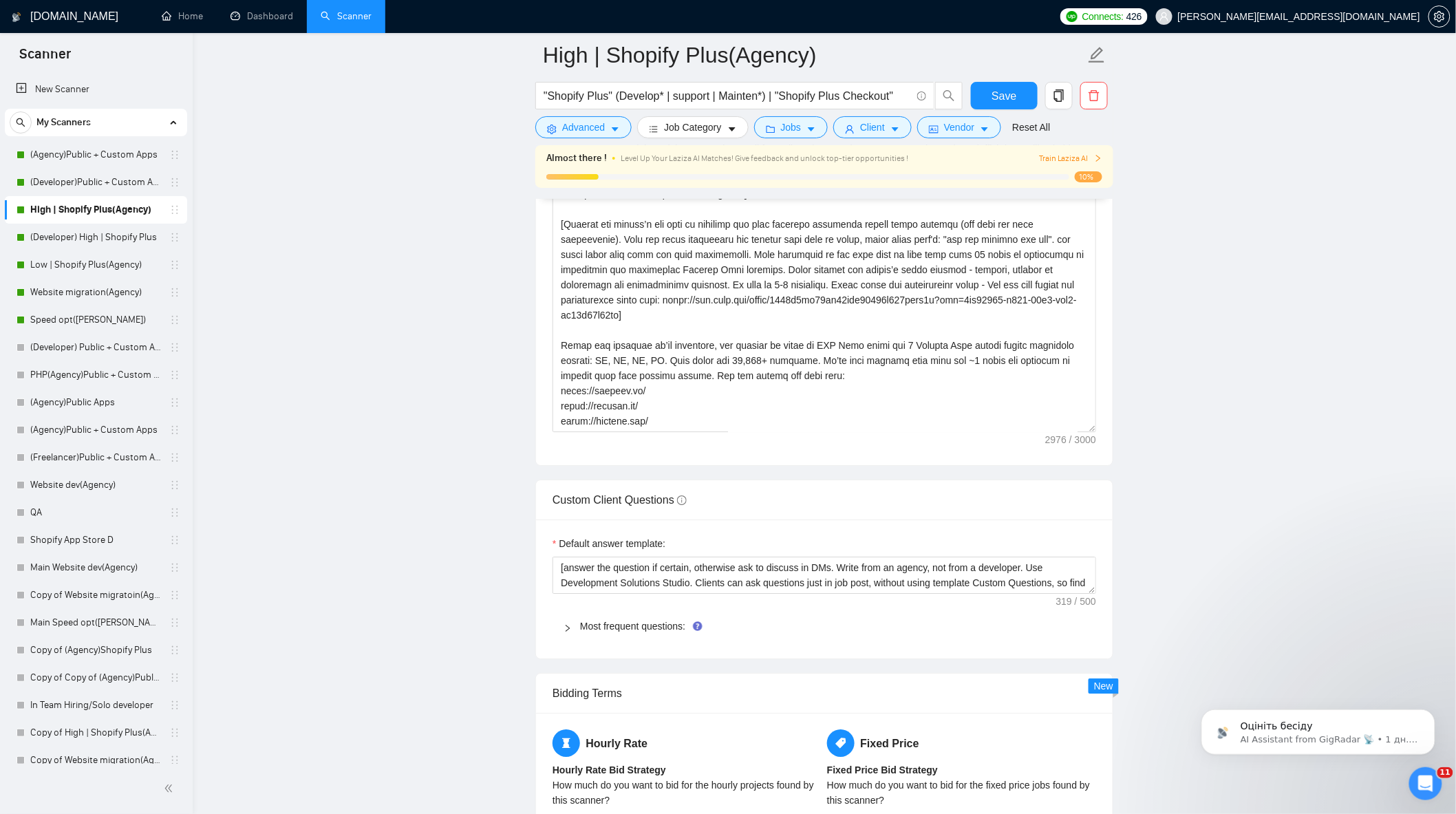
drag, startPoint x: 88, startPoint y: 483, endPoint x: 333, endPoint y: 475, distance: 245.1
click at [88, 483] on link "Website dev(Agency)" at bounding box center [96, 484] width 130 height 28
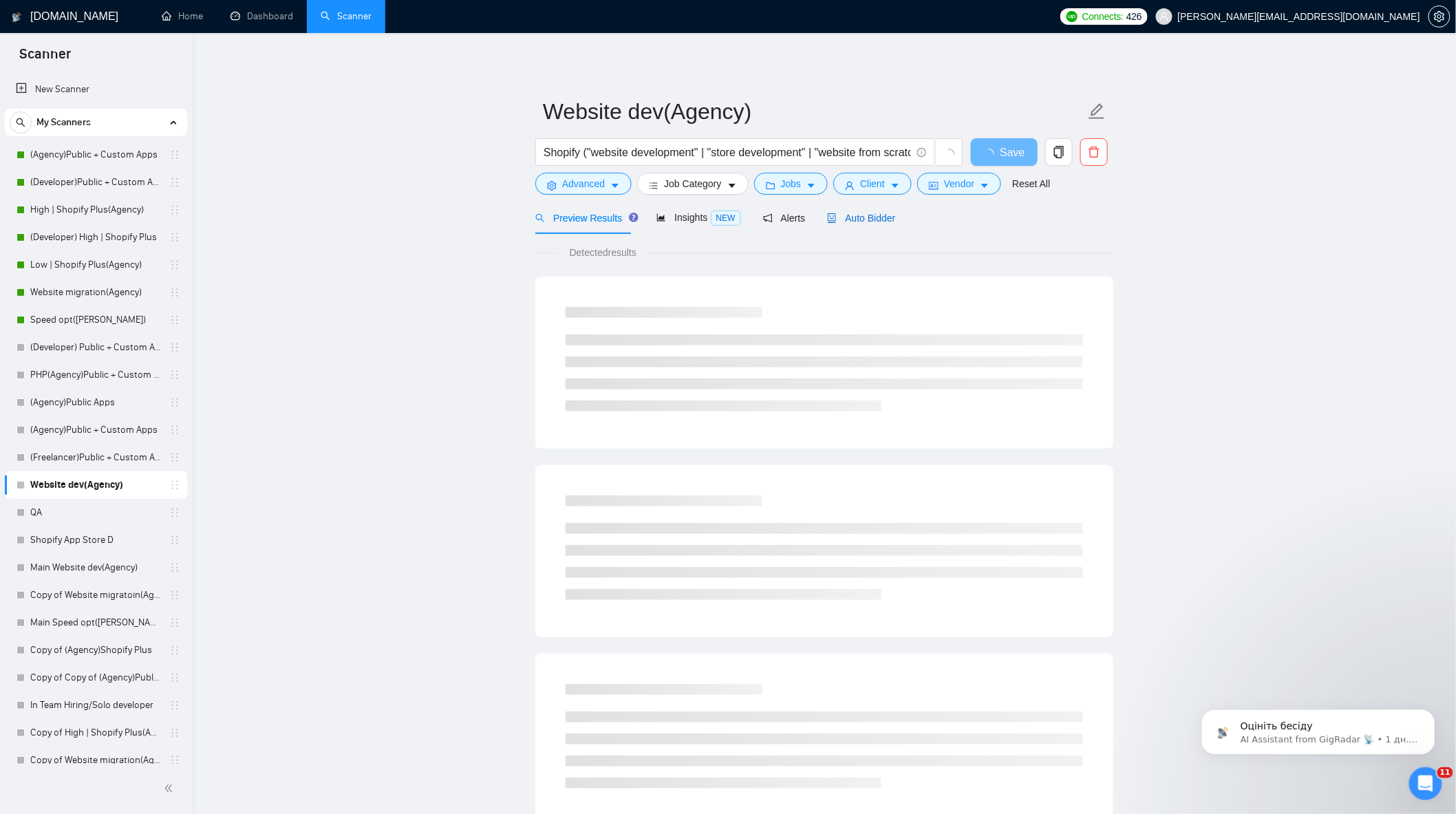
click at [840, 215] on span "Auto Bidder" at bounding box center [862, 218] width 68 height 11
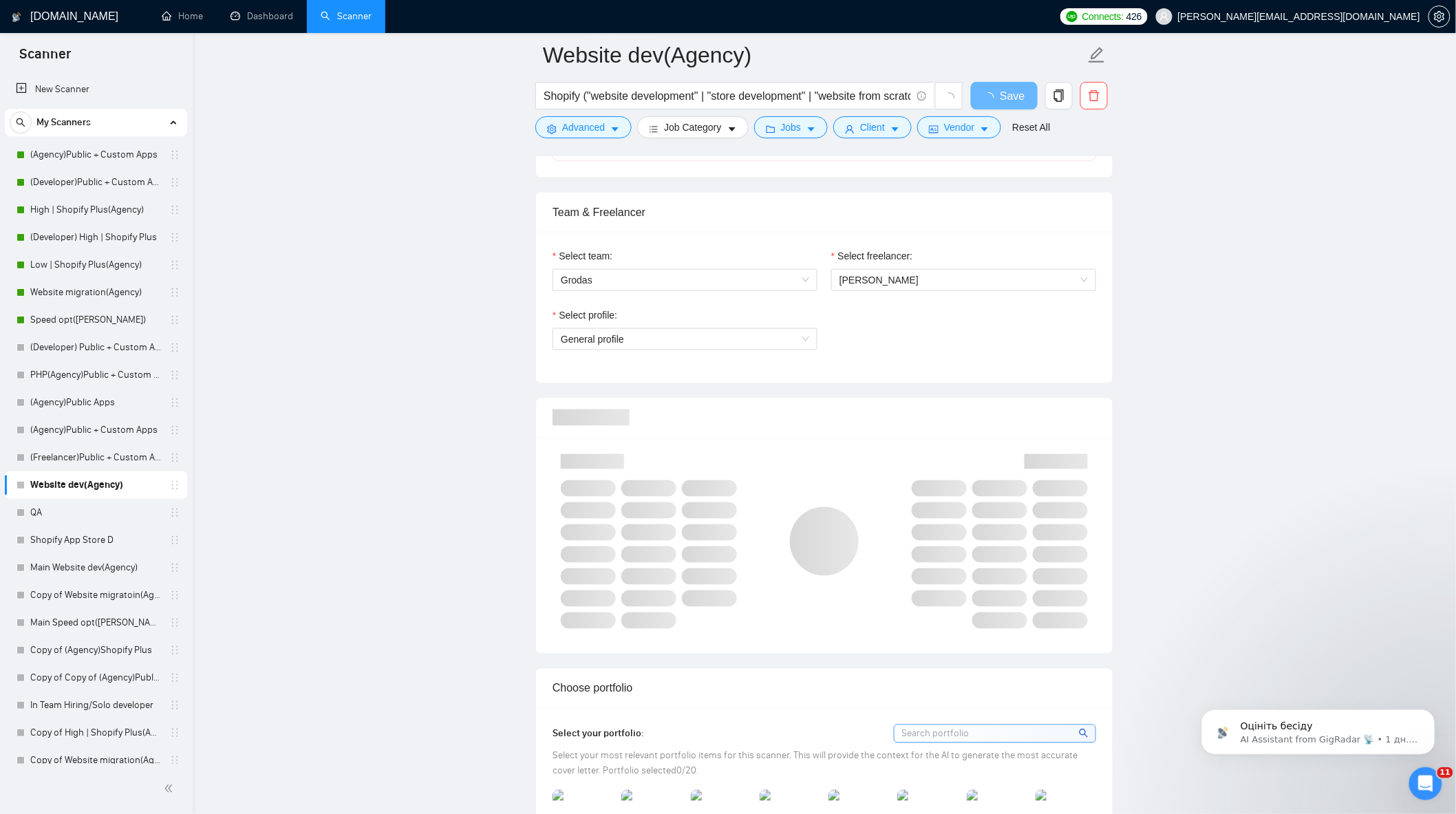
scroll to position [306, 0]
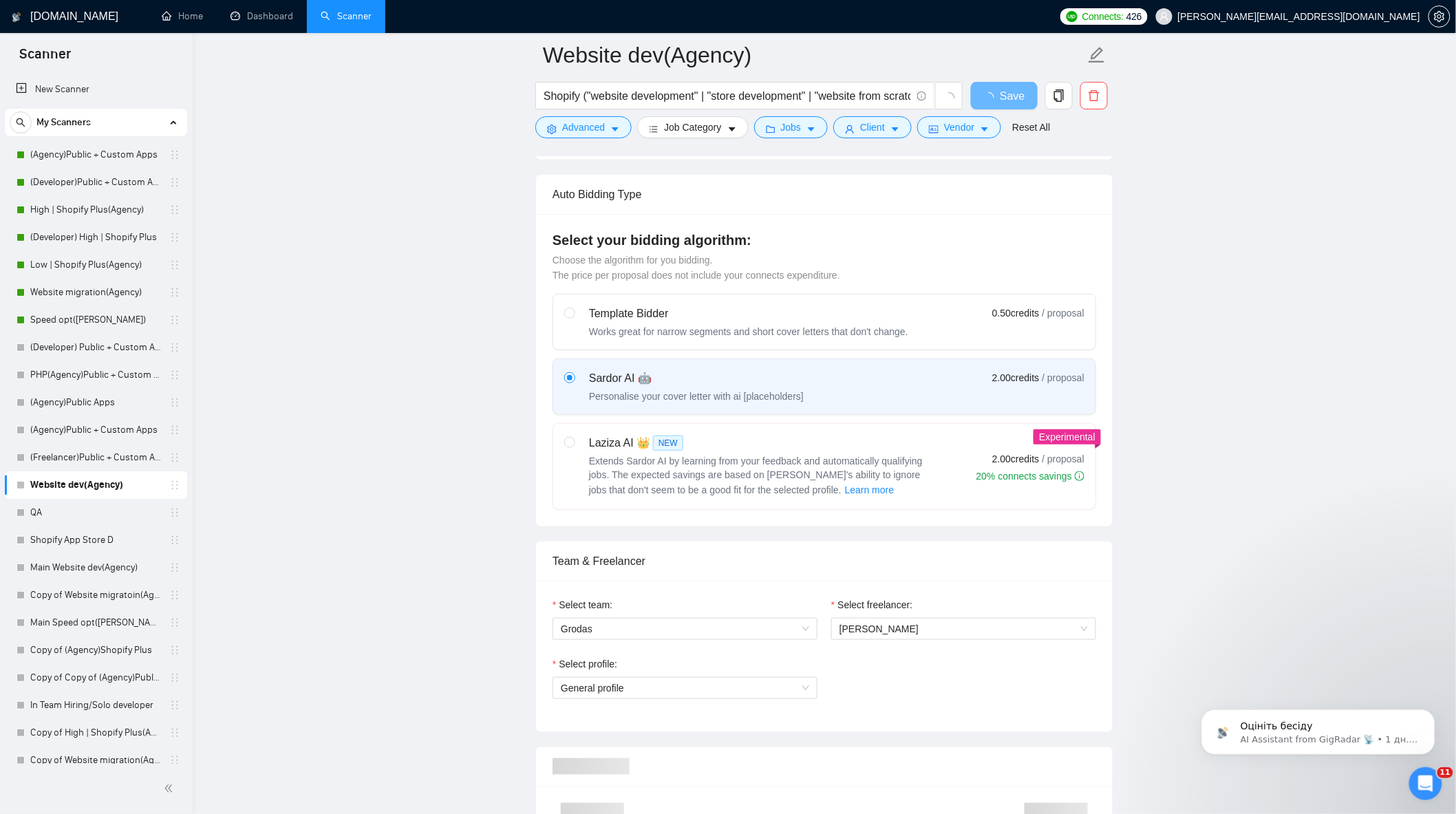
click at [571, 474] on label at bounding box center [569, 466] width 11 height 63
click at [571, 447] on input "radio" at bounding box center [568, 441] width 10 height 10
radio input "true"
radio input "false"
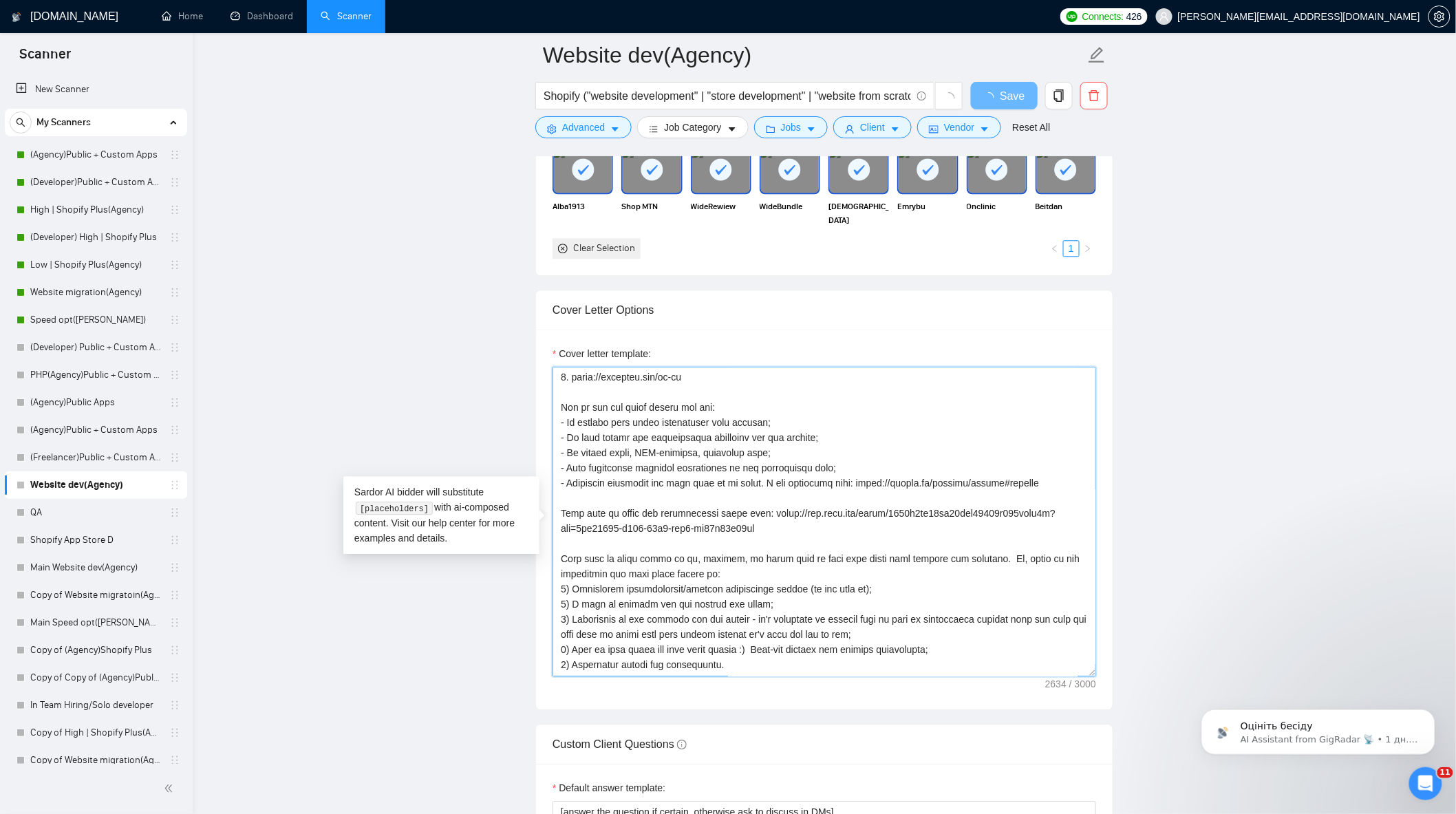
scroll to position [317, 0]
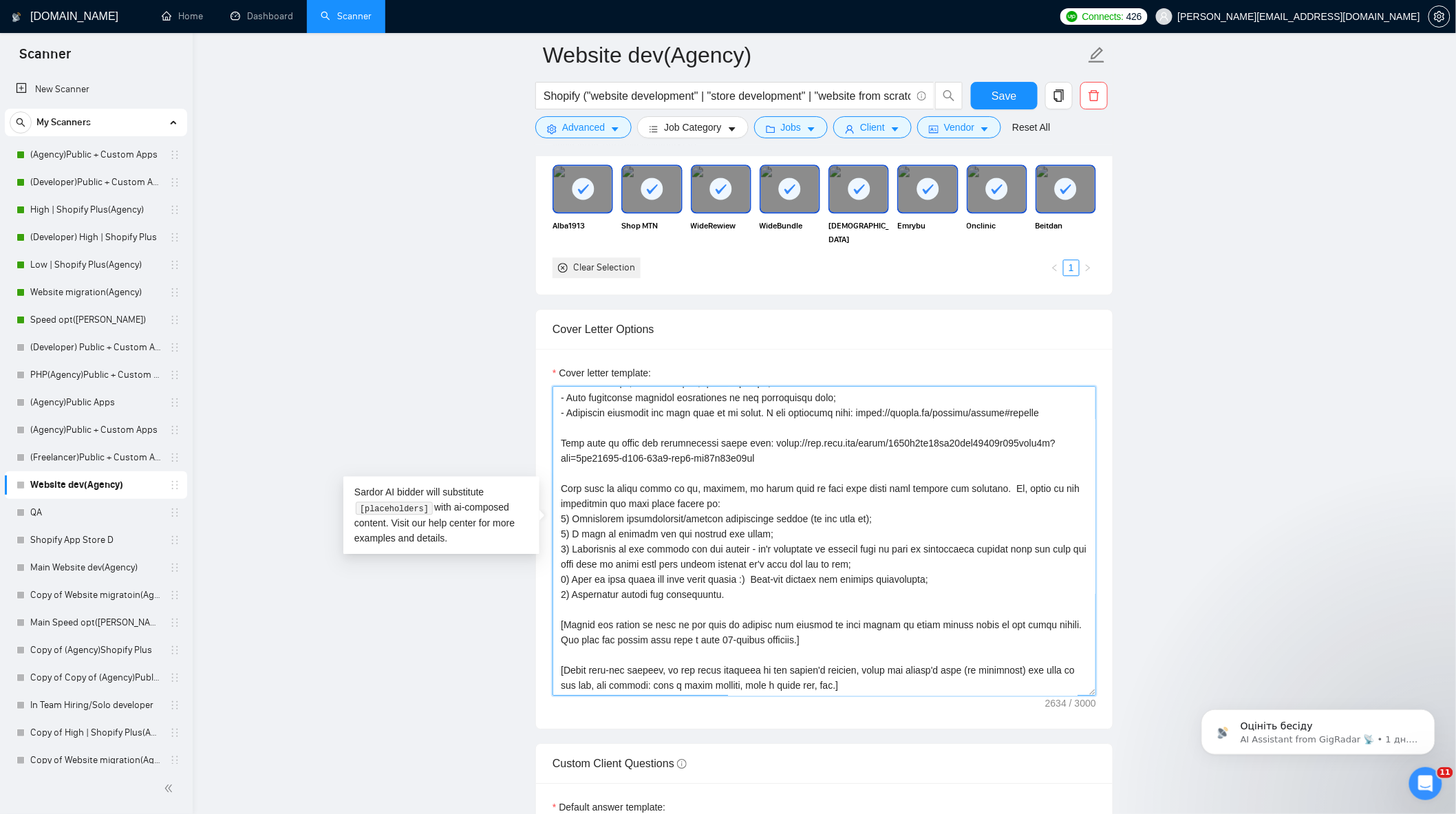
drag, startPoint x: 560, startPoint y: 382, endPoint x: 959, endPoint y: 712, distance: 517.8
click at [959, 712] on div "Cover letter template:" at bounding box center [824, 538] width 577 height 380
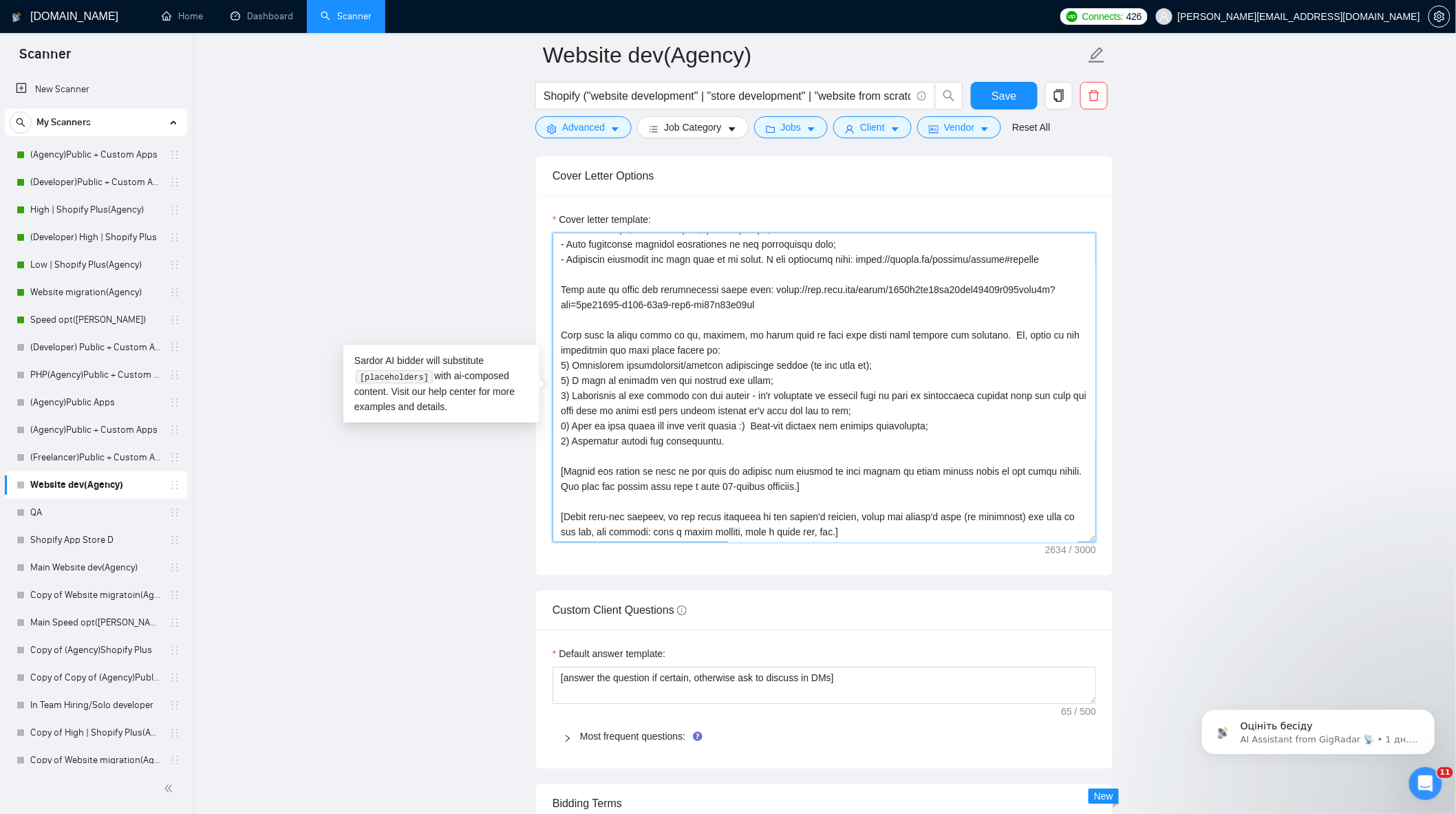
scroll to position [164, 0]
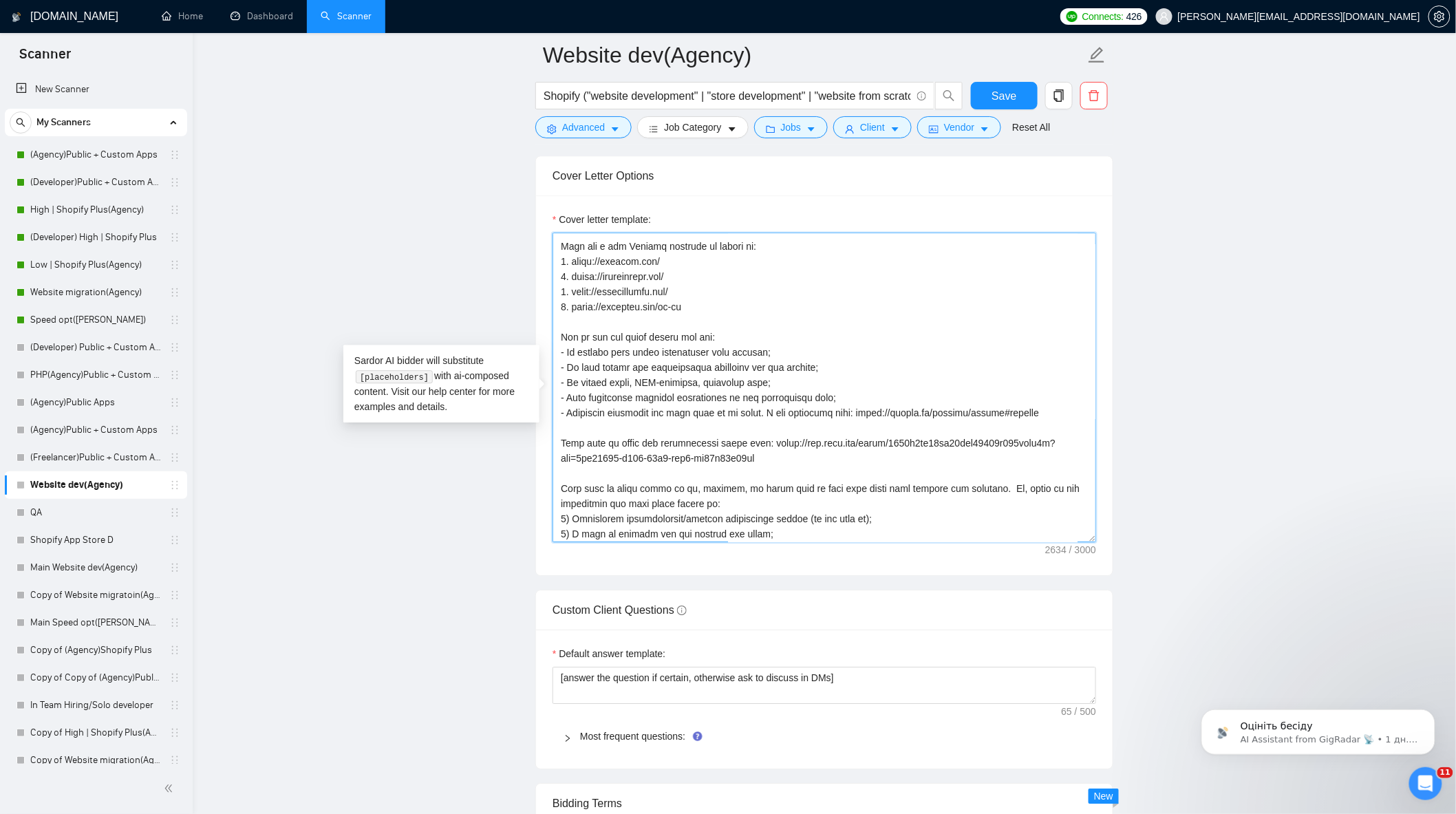
click at [766, 367] on textarea "Cover letter template:" at bounding box center [824, 387] width 543 height 310
drag, startPoint x: 560, startPoint y: 344, endPoint x: 1048, endPoint y: 425, distance: 494.7
click at [1048, 425] on textarea "Cover letter template:" at bounding box center [824, 387] width 543 height 310
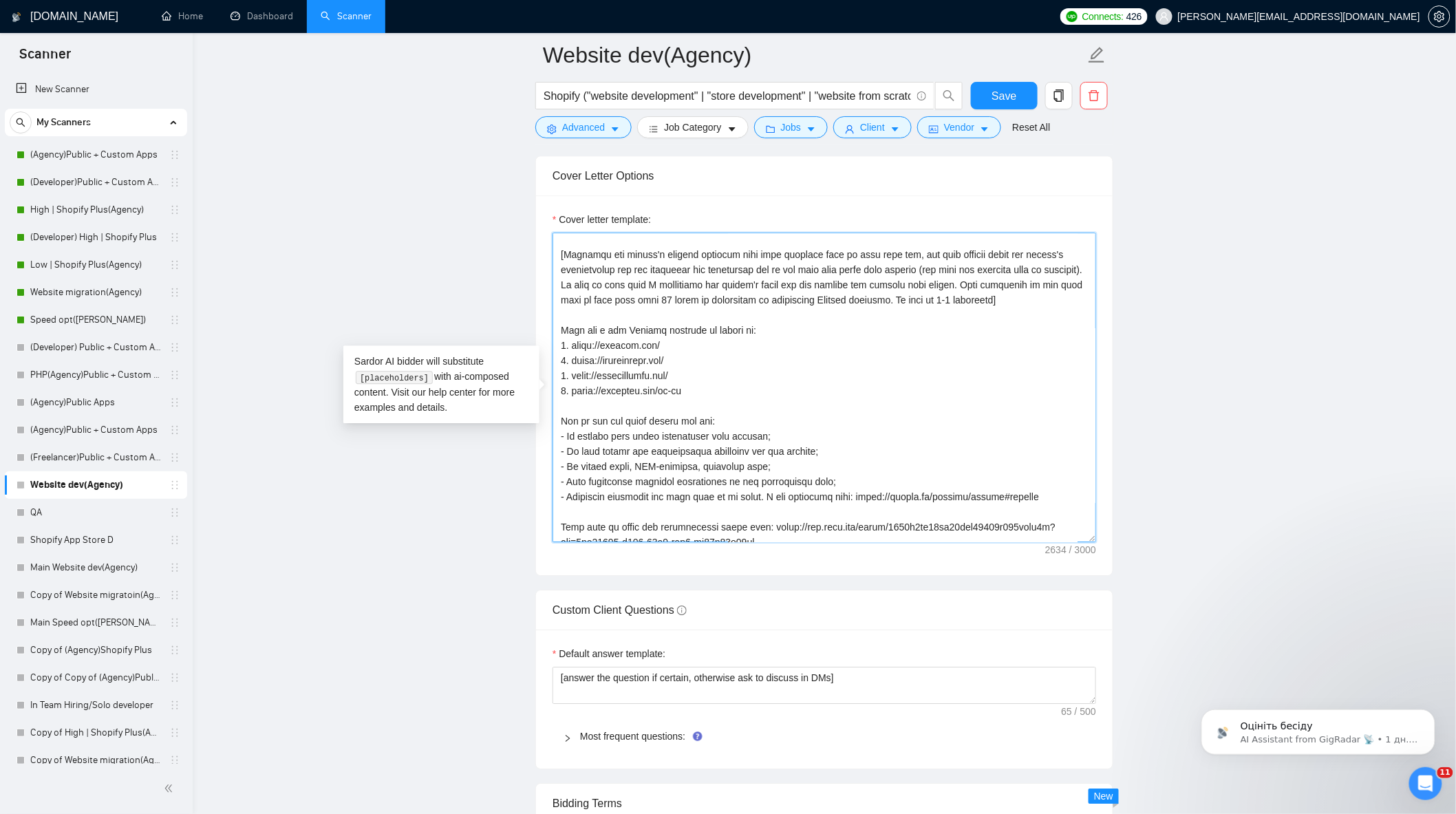
scroll to position [0, 0]
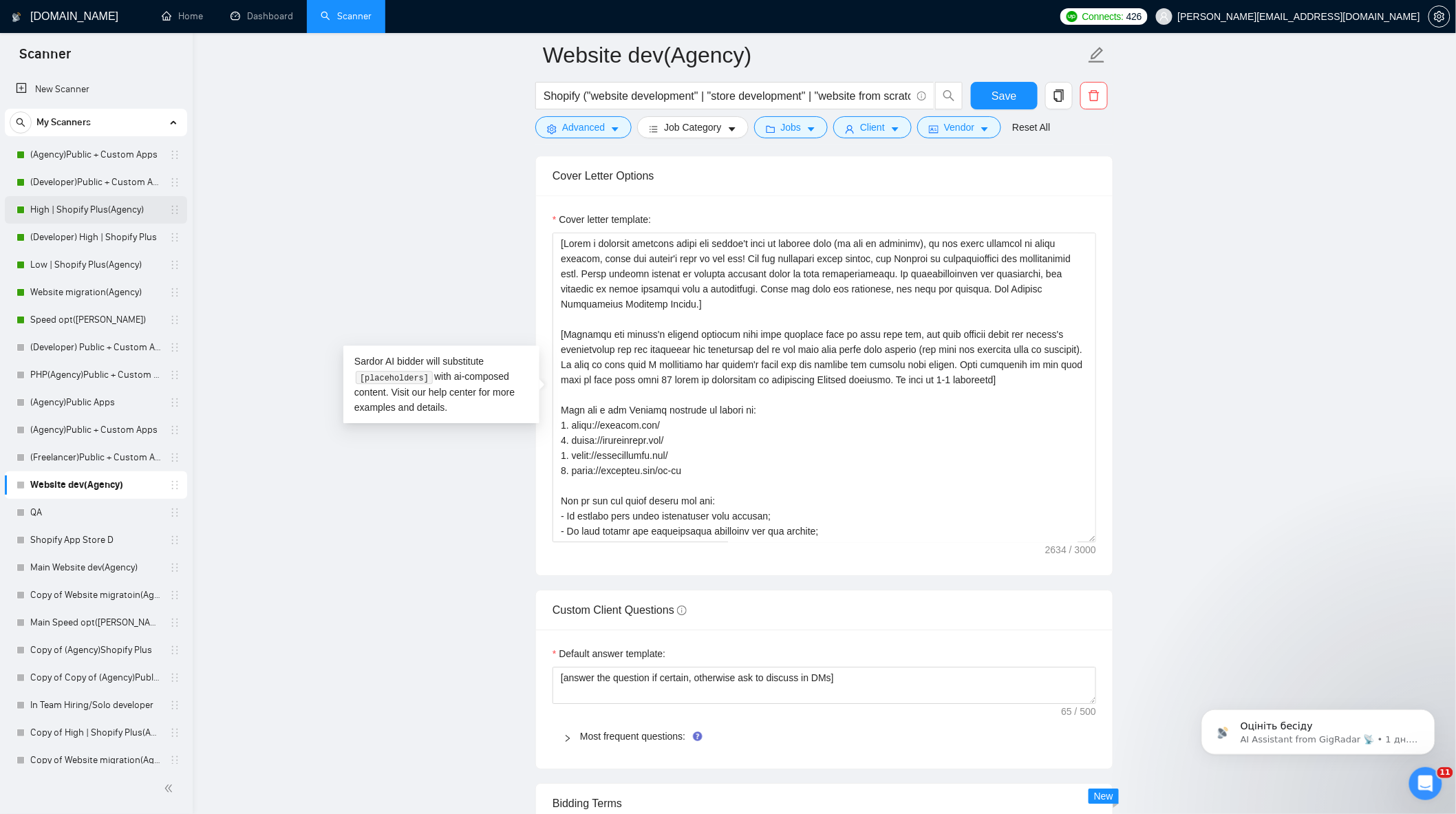
click at [97, 206] on link "High | Shopify Plus(Agency)" at bounding box center [96, 209] width 130 height 28
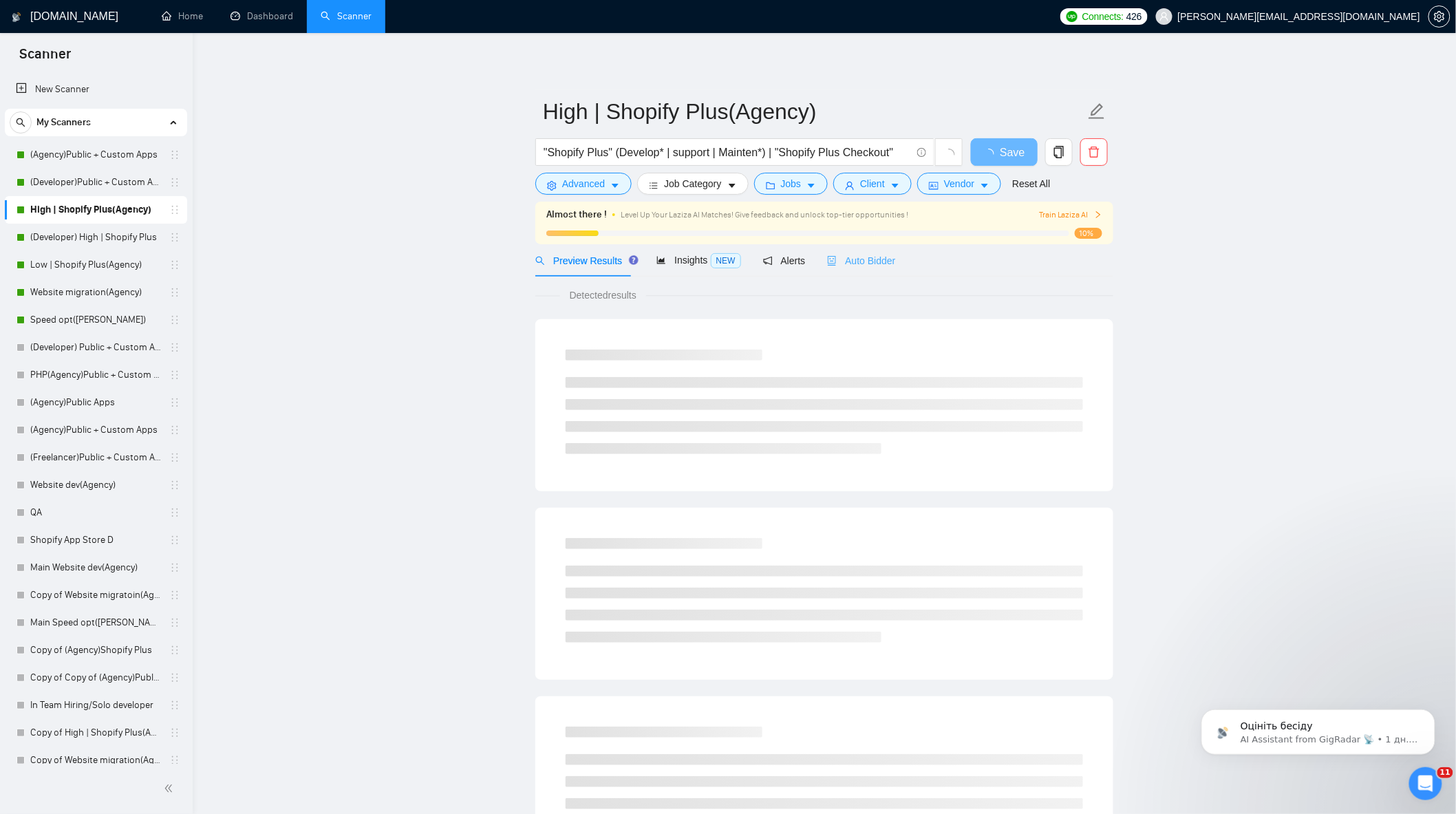
click at [876, 273] on div "Auto Bidder" at bounding box center [862, 260] width 68 height 32
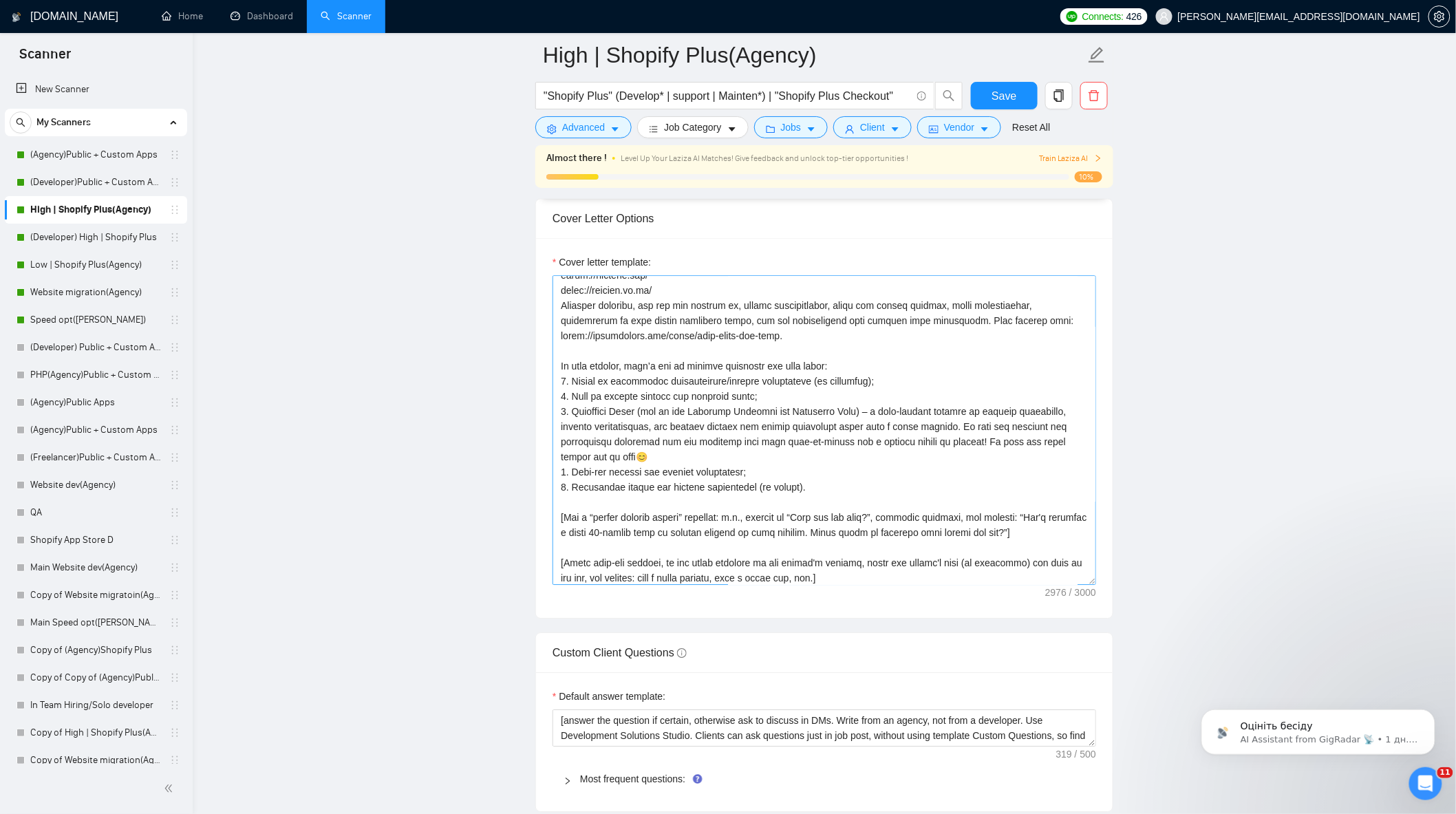
scroll to position [301, 0]
drag, startPoint x: 663, startPoint y: 459, endPoint x: 572, endPoint y: 417, distance: 100.2
click at [572, 417] on textarea "Cover letter template:" at bounding box center [824, 430] width 543 height 310
click at [376, 286] on main "High | Shopify Plus(Agency) "Shopify Plus" (Develop* | support | Mainten*) | "S…" at bounding box center [824, 578] width 1220 height 3952
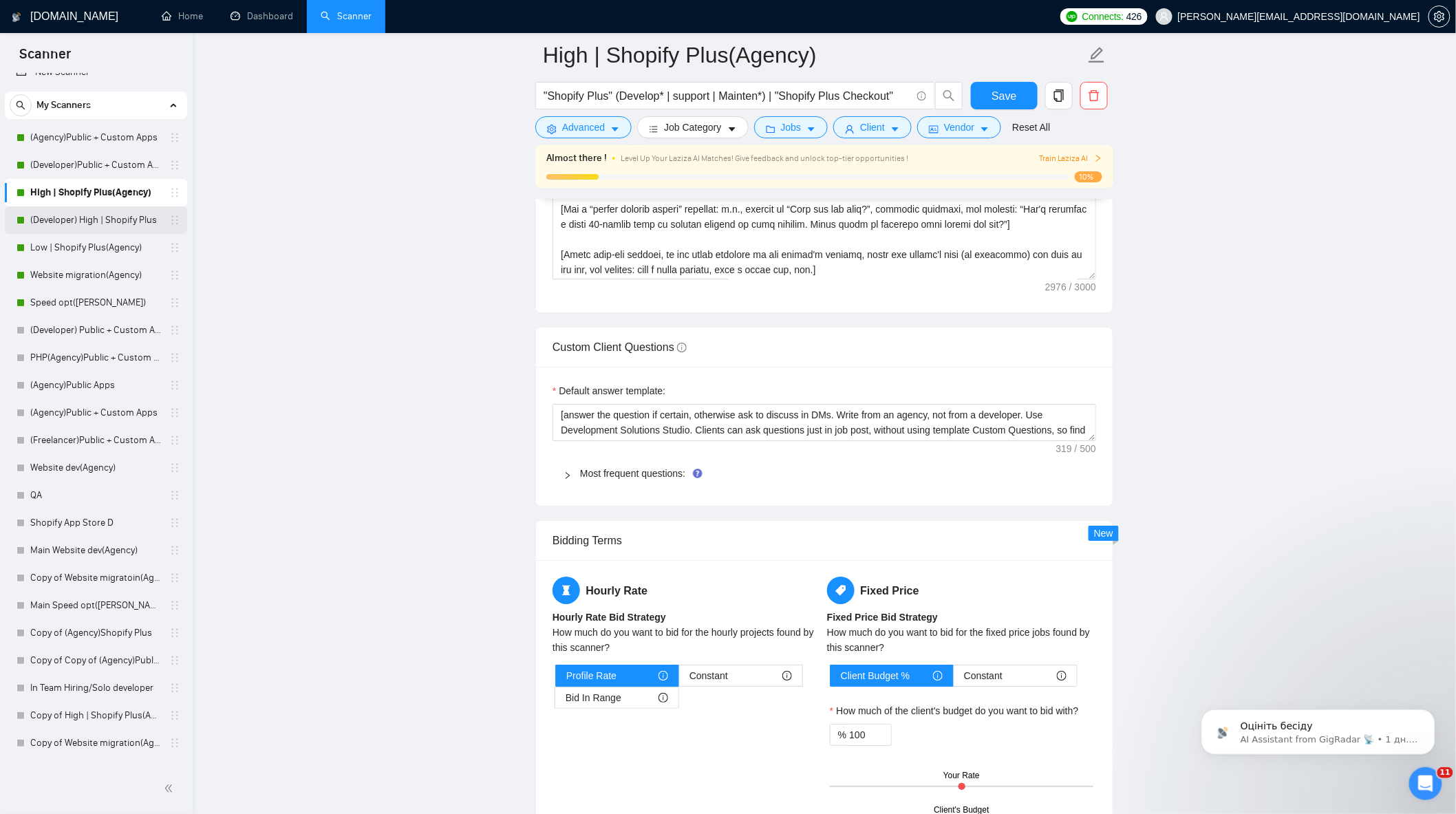
scroll to position [0, 0]
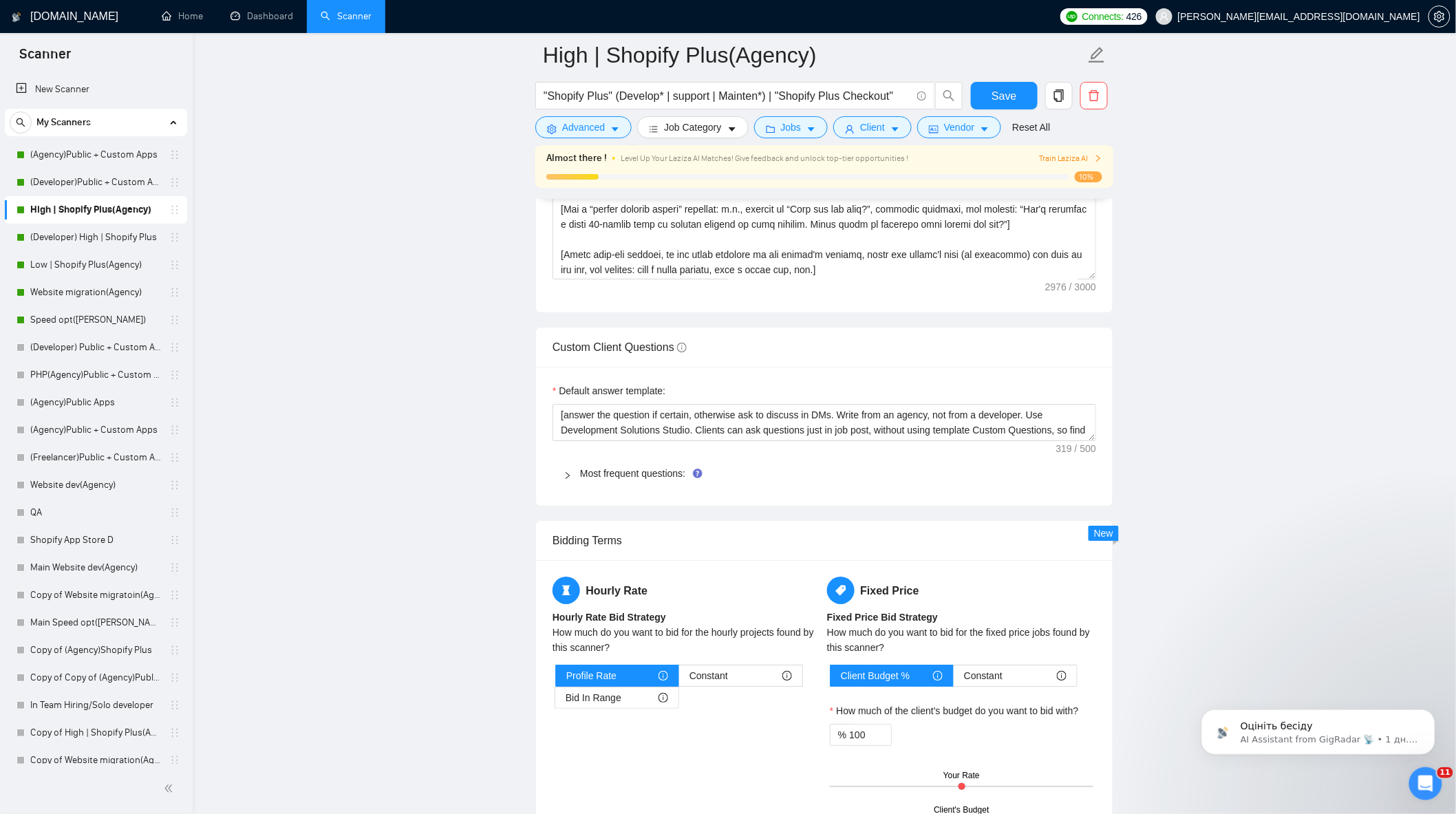
drag, startPoint x: 115, startPoint y: 156, endPoint x: 324, endPoint y: 180, distance: 210.4
click at [115, 156] on link "(Agency)Public + Custom Apps" at bounding box center [96, 155] width 130 height 28
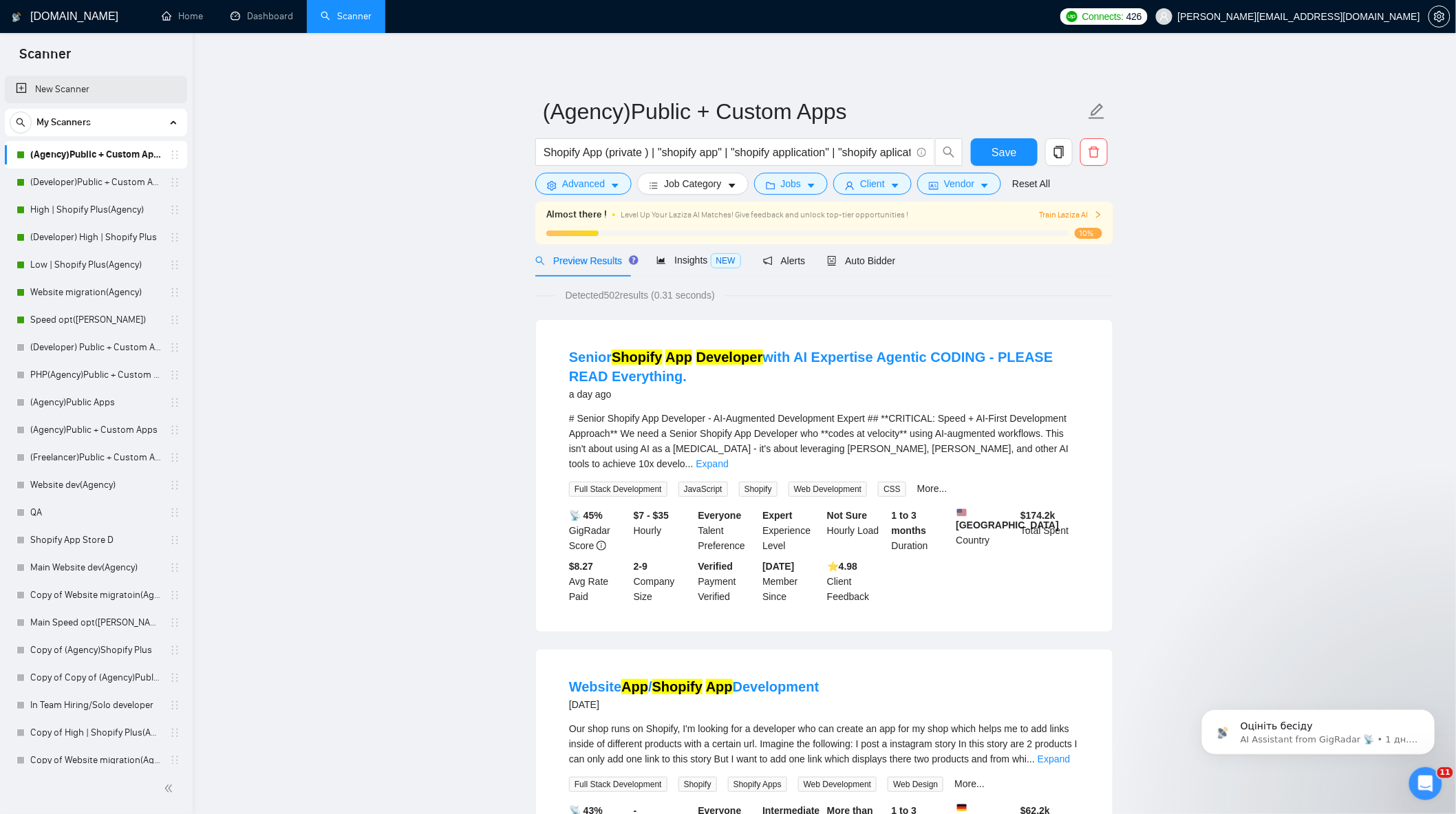
click at [91, 87] on link "New Scanner" at bounding box center [96, 89] width 160 height 28
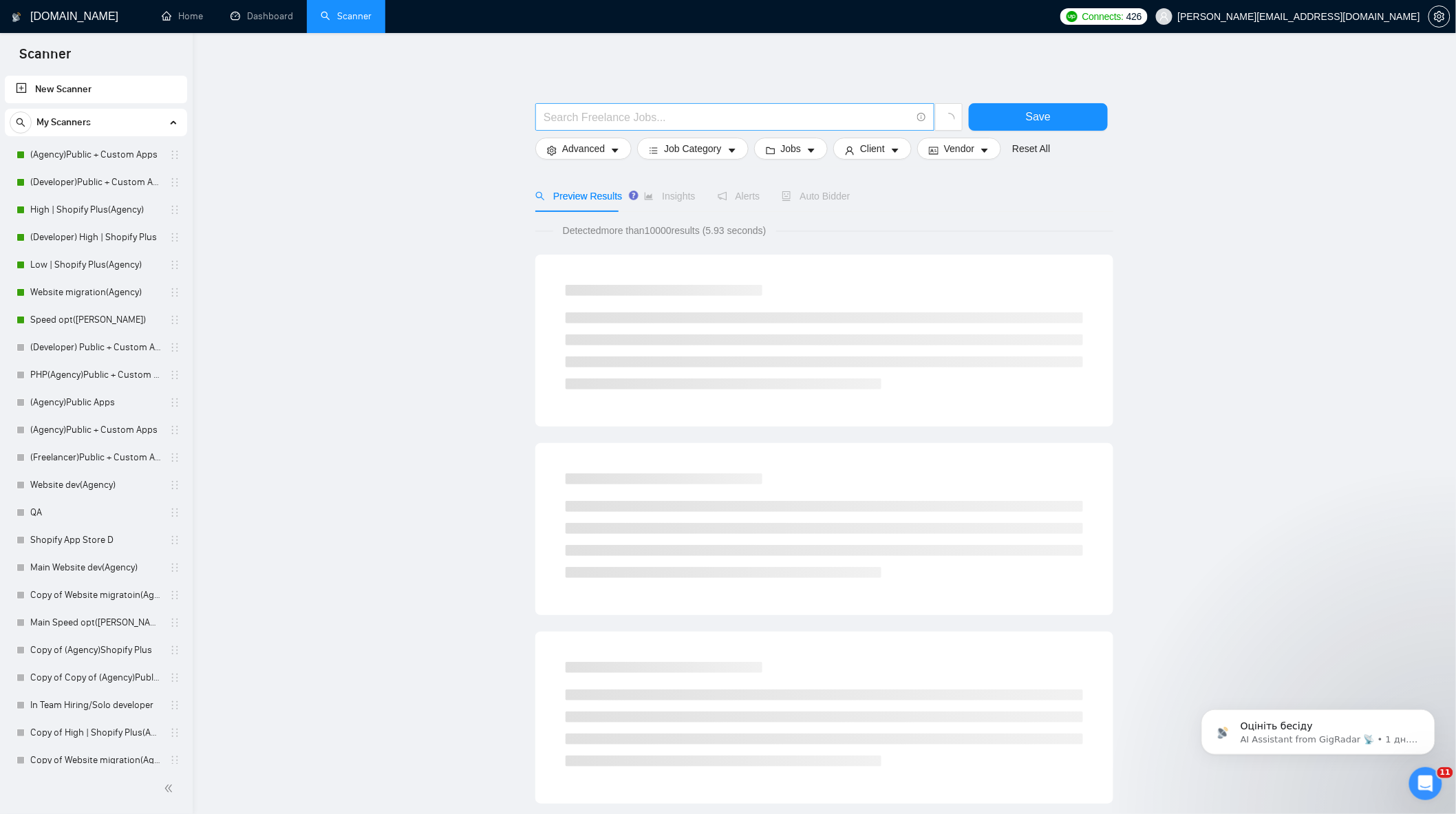
click at [649, 114] on input "text" at bounding box center [727, 117] width 367 height 17
paste input "Shopify Inventory & Subscription Integration Expert (Bars vs Boxes Problem)"
click at [360, 151] on main "Shopify Inventory & Subscription Integration Expert (Bars vs Boxes Problem) Sav…" at bounding box center [824, 634] width 1220 height 1159
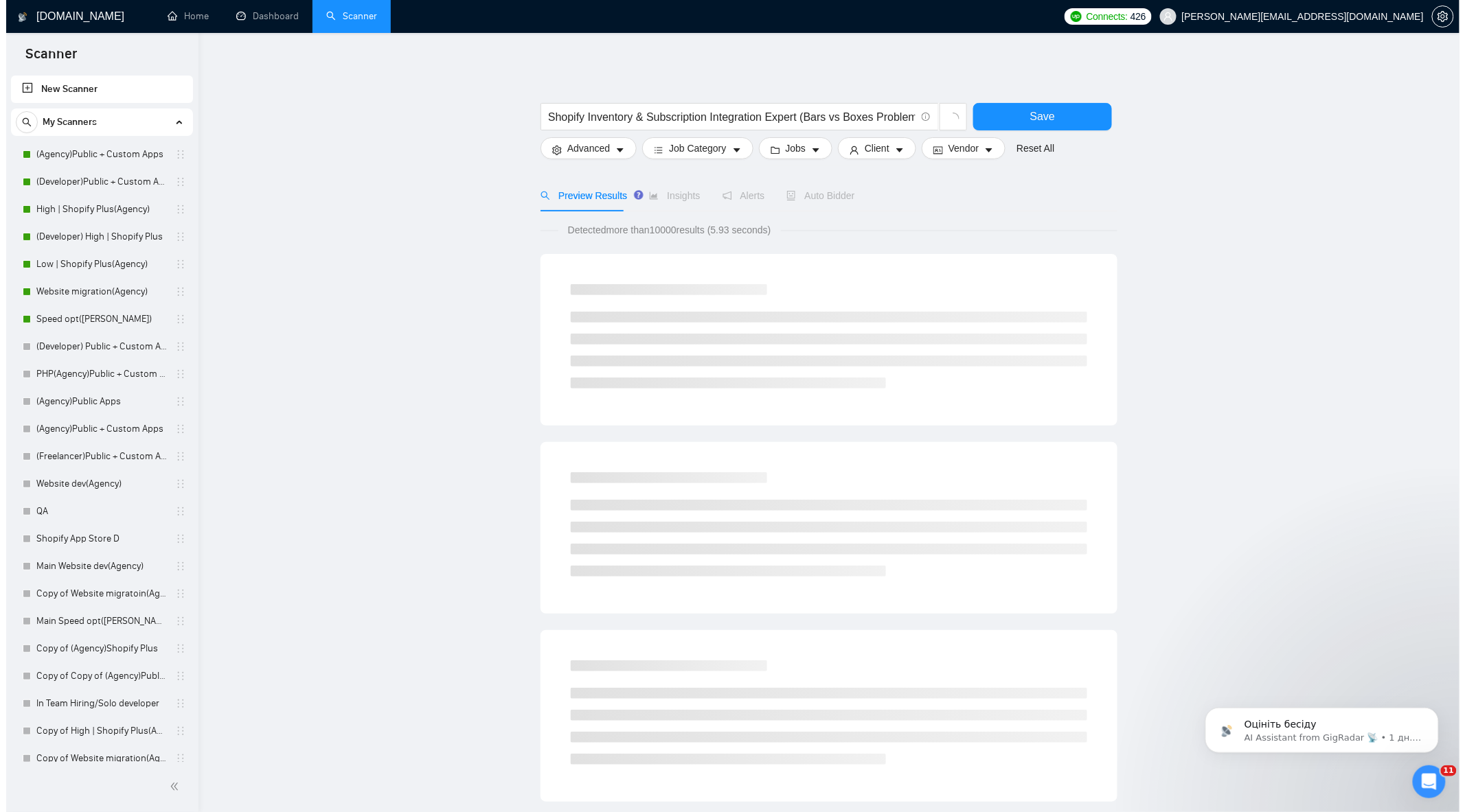
scroll to position [0, 0]
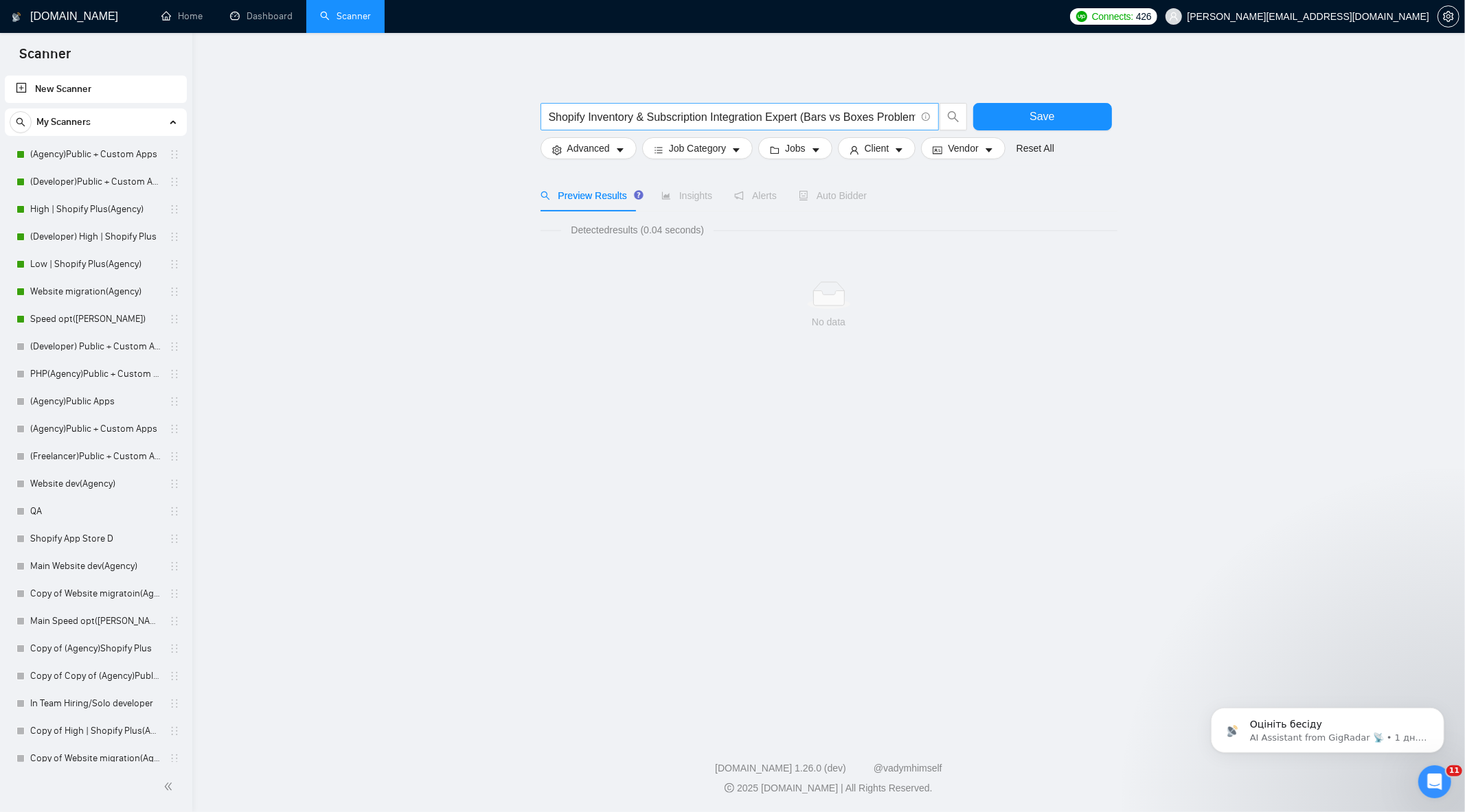
drag, startPoint x: 916, startPoint y: 118, endPoint x: 896, endPoint y: 121, distance: 20.2
click at [896, 121] on span "Shopify Inventory & Subscription Integration Expert (Bars vs Boxes Problem)" at bounding box center [739, 117] width 399 height 28
drag, startPoint x: 915, startPoint y: 119, endPoint x: 797, endPoint y: 119, distance: 118.0
click at [797, 119] on input "Shopify Inventory & Subscription Integration Expert (Bars vs Boxes Problem)" at bounding box center [731, 117] width 366 height 17
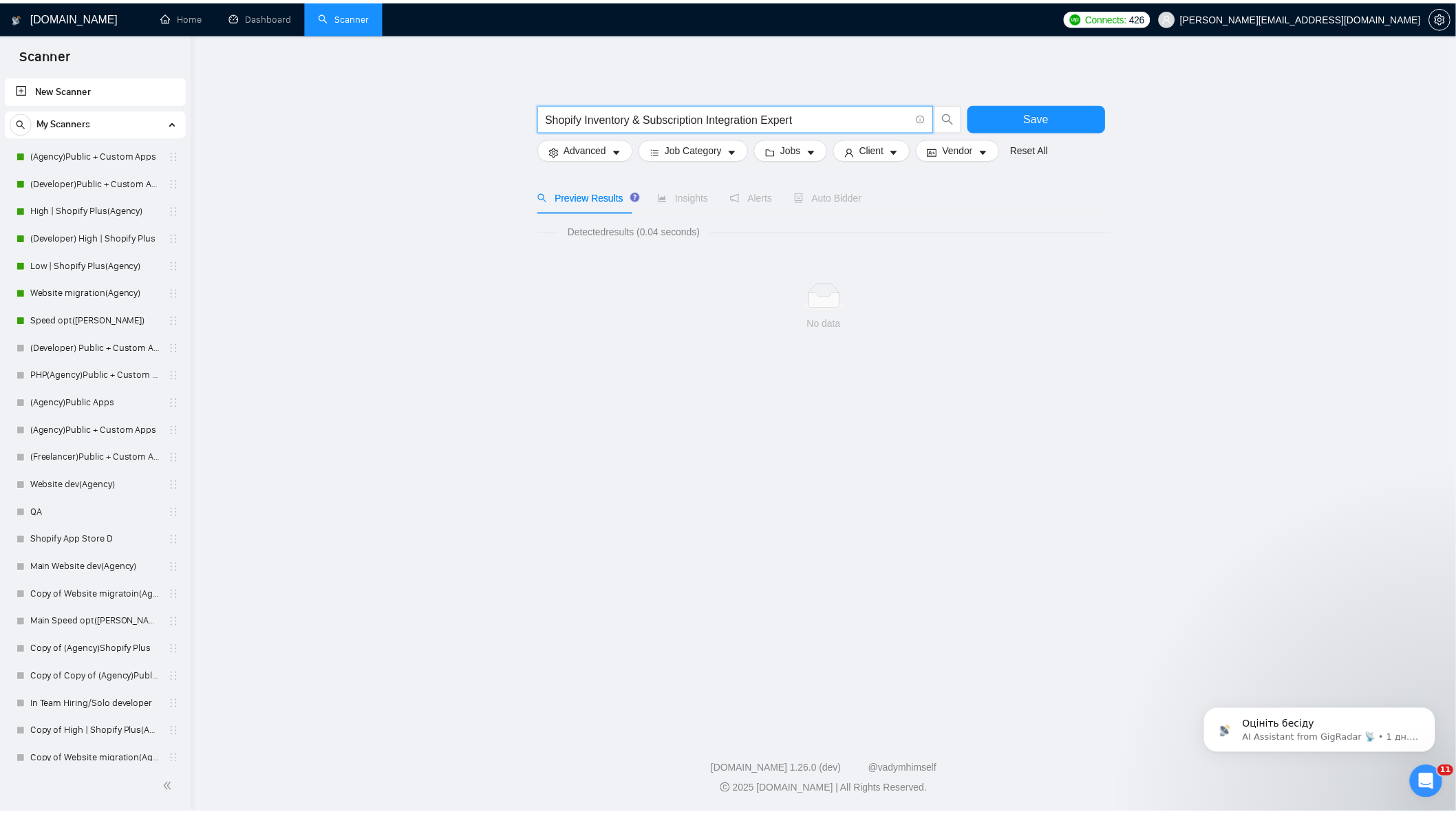
scroll to position [0, 0]
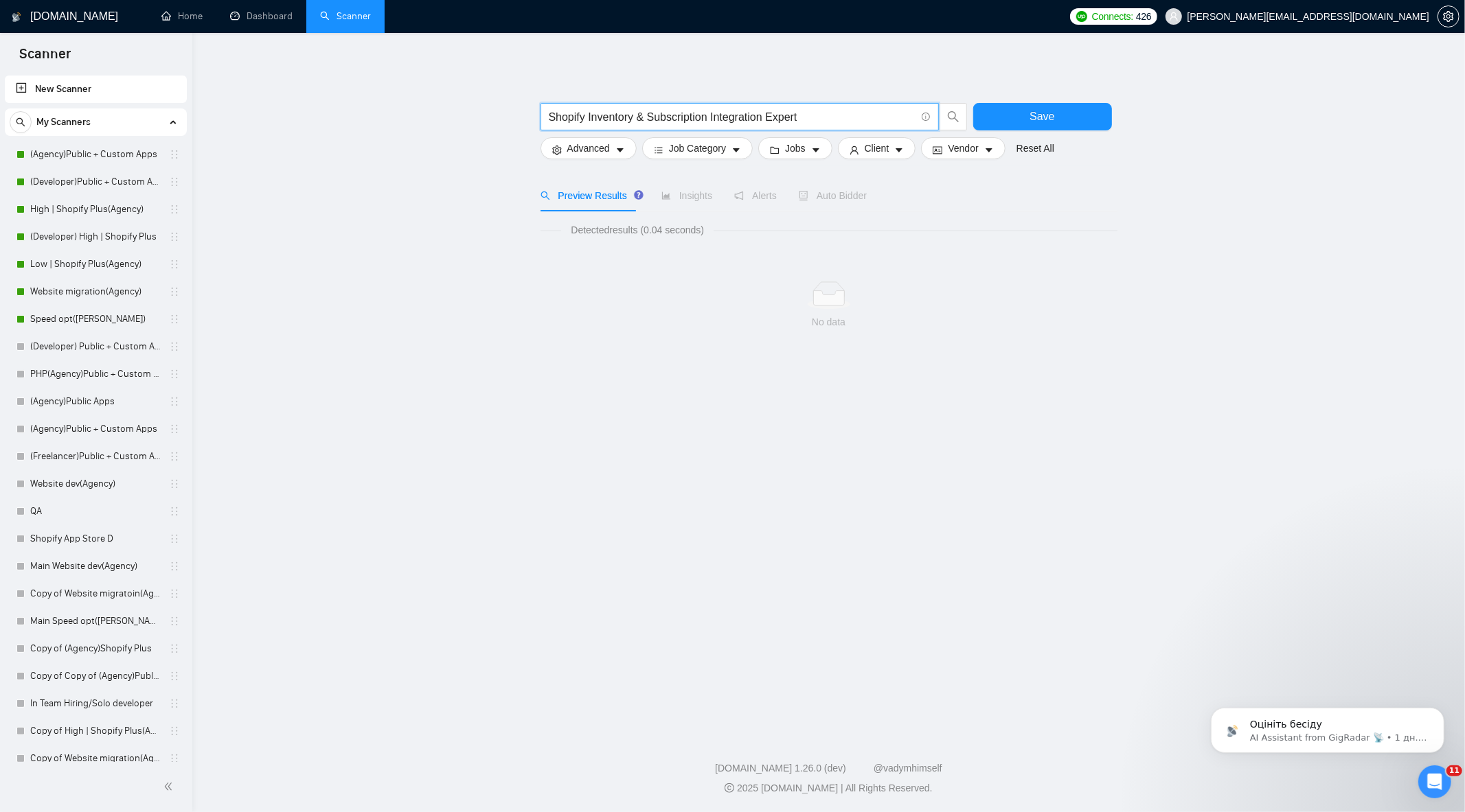
type input "Shopify Inventory & Subscription Integration Expert"
click at [1280, 401] on main "Shopify Inventory & Subscription Integration Expert Save Advanced Job Category …" at bounding box center [828, 381] width 1229 height 652
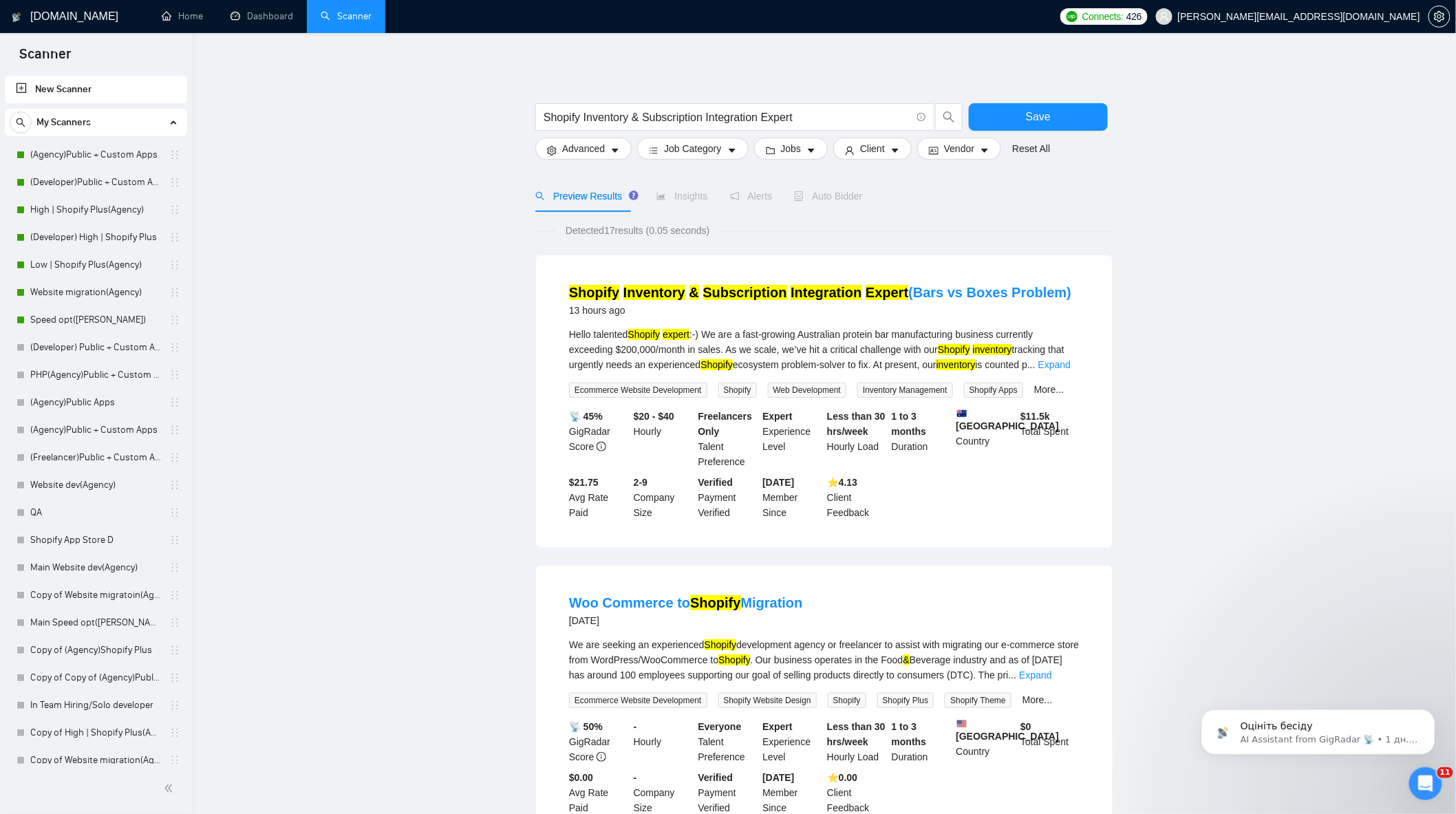
click at [824, 198] on span "Auto Bidder" at bounding box center [829, 196] width 68 height 11
click at [1032, 117] on span "Save" at bounding box center [1039, 116] width 25 height 17
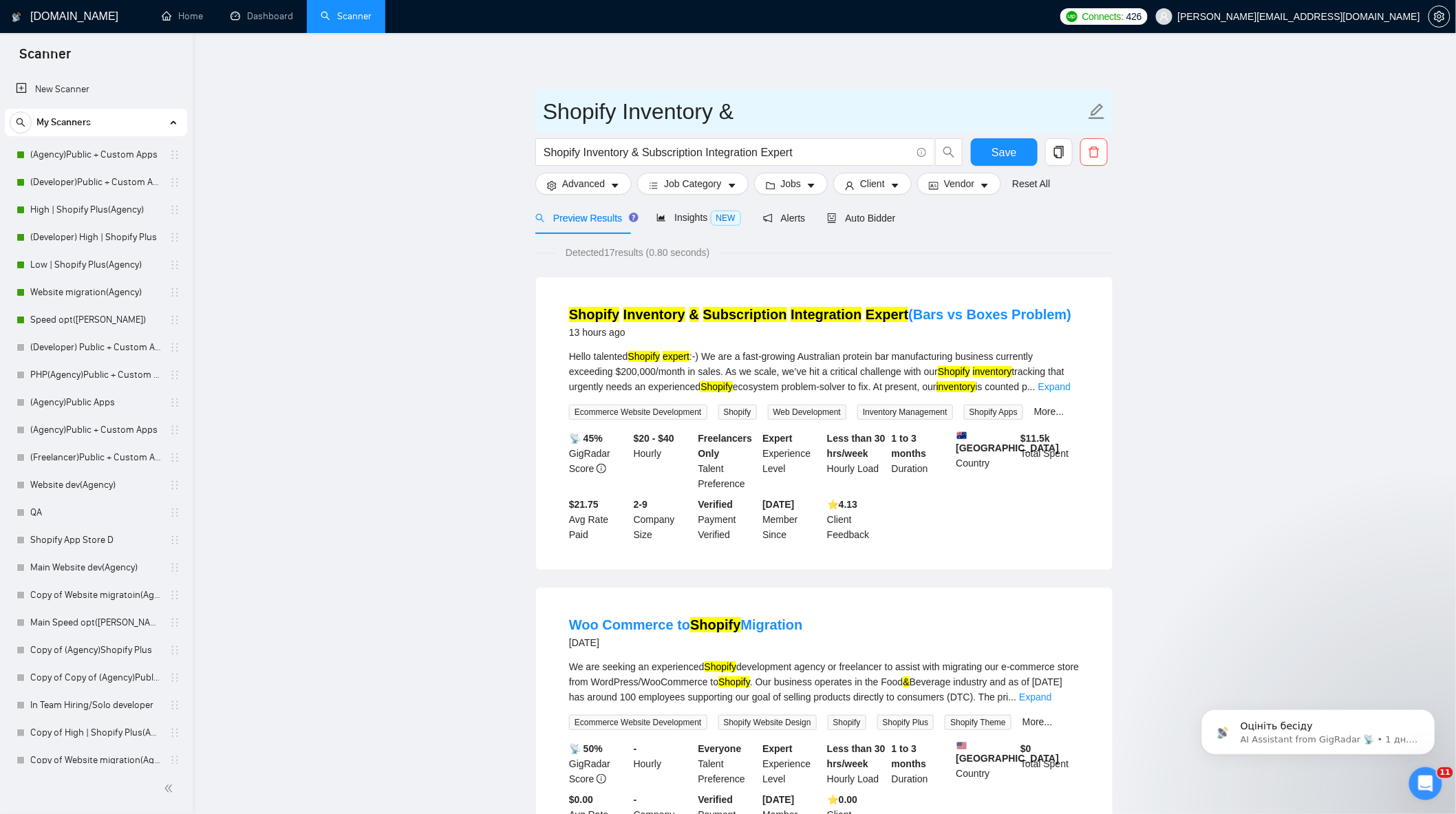
drag, startPoint x: 742, startPoint y: 112, endPoint x: 537, endPoint y: 113, distance: 205.0
click at [537, 113] on span "Shopify Inventory &" at bounding box center [824, 111] width 578 height 44
type input "Е"
type input "Scanner test"
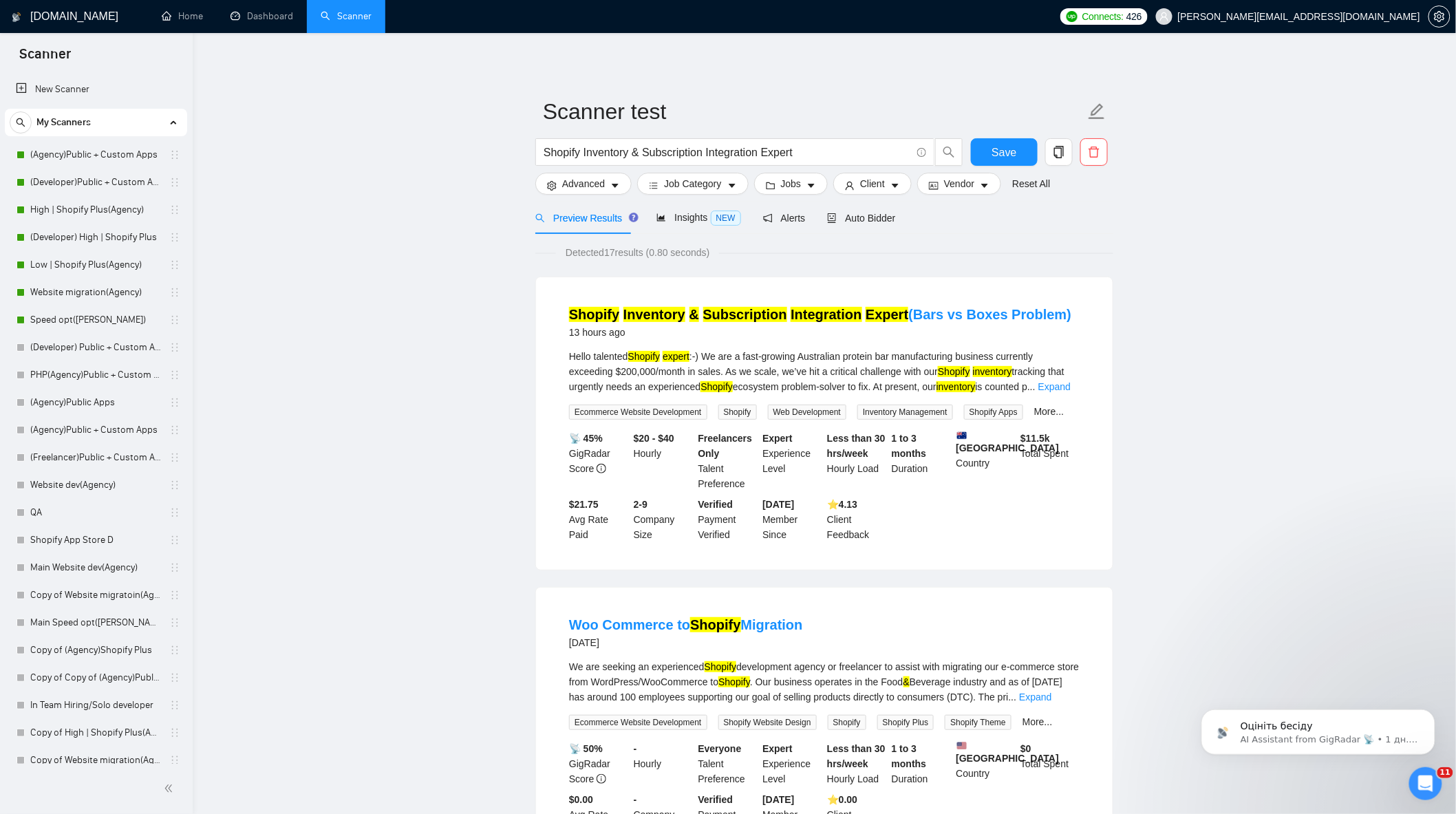
drag, startPoint x: 423, startPoint y: 138, endPoint x: 415, endPoint y: 132, distance: 10.0
click at [854, 217] on span "Auto Bidder" at bounding box center [862, 218] width 68 height 11
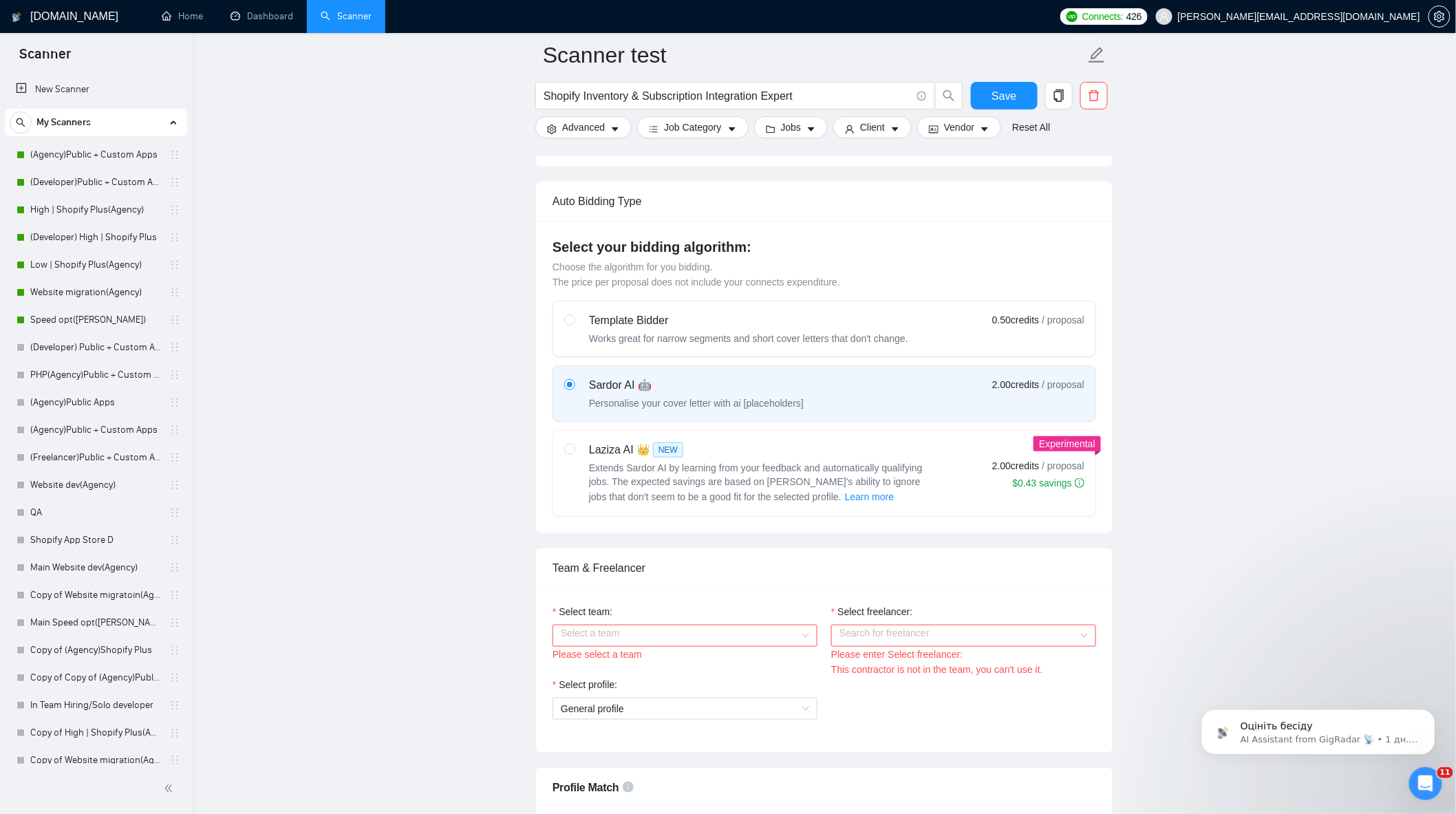
scroll to position [306, 0]
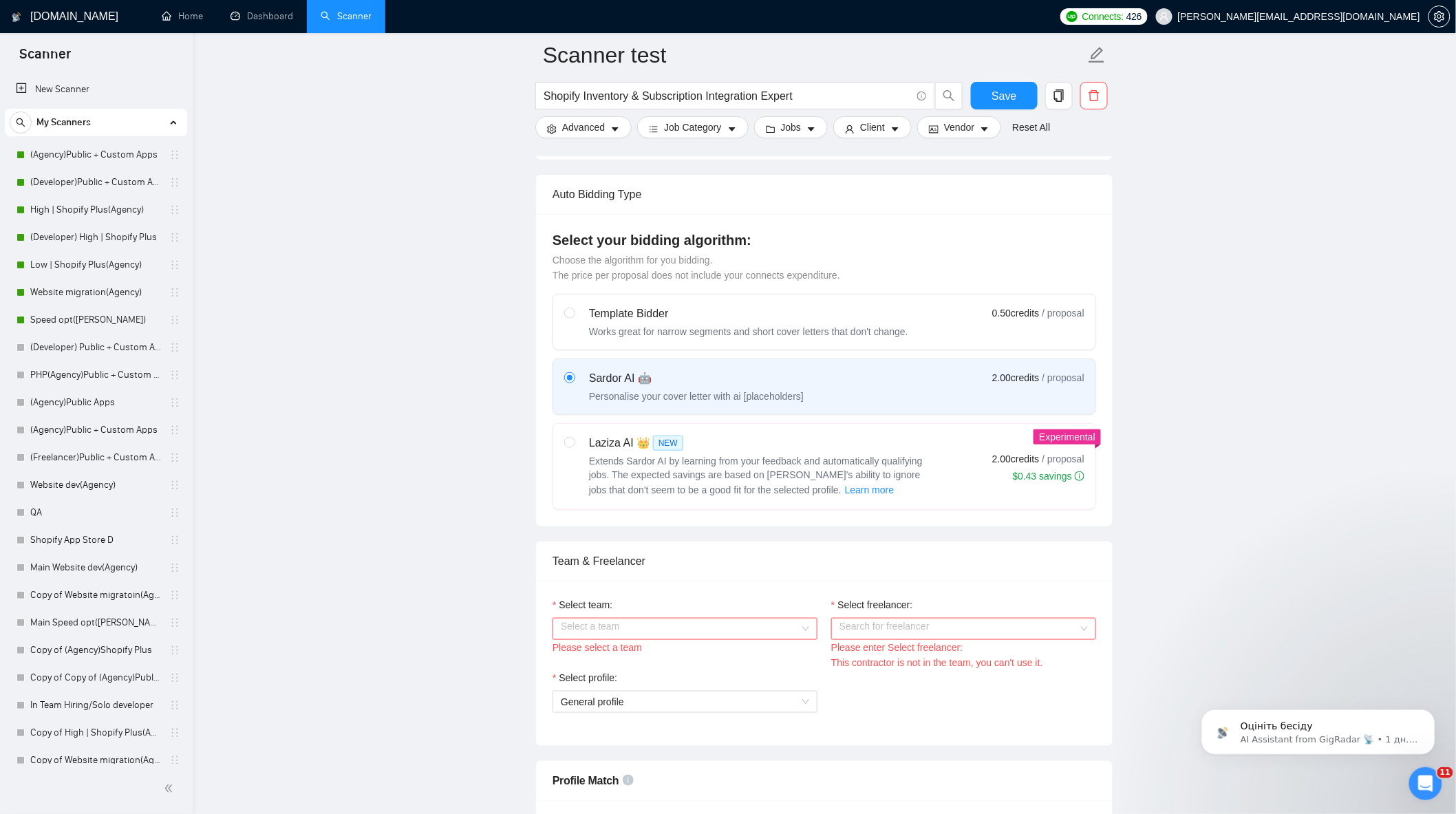
click at [576, 450] on div "Laziza AI 👑 NEW Extends Sardor AI by learning from your feedback and automatica…" at bounding box center [748, 466] width 369 height 63
click at [574, 447] on input "radio" at bounding box center [568, 441] width 10 height 10
radio input "true"
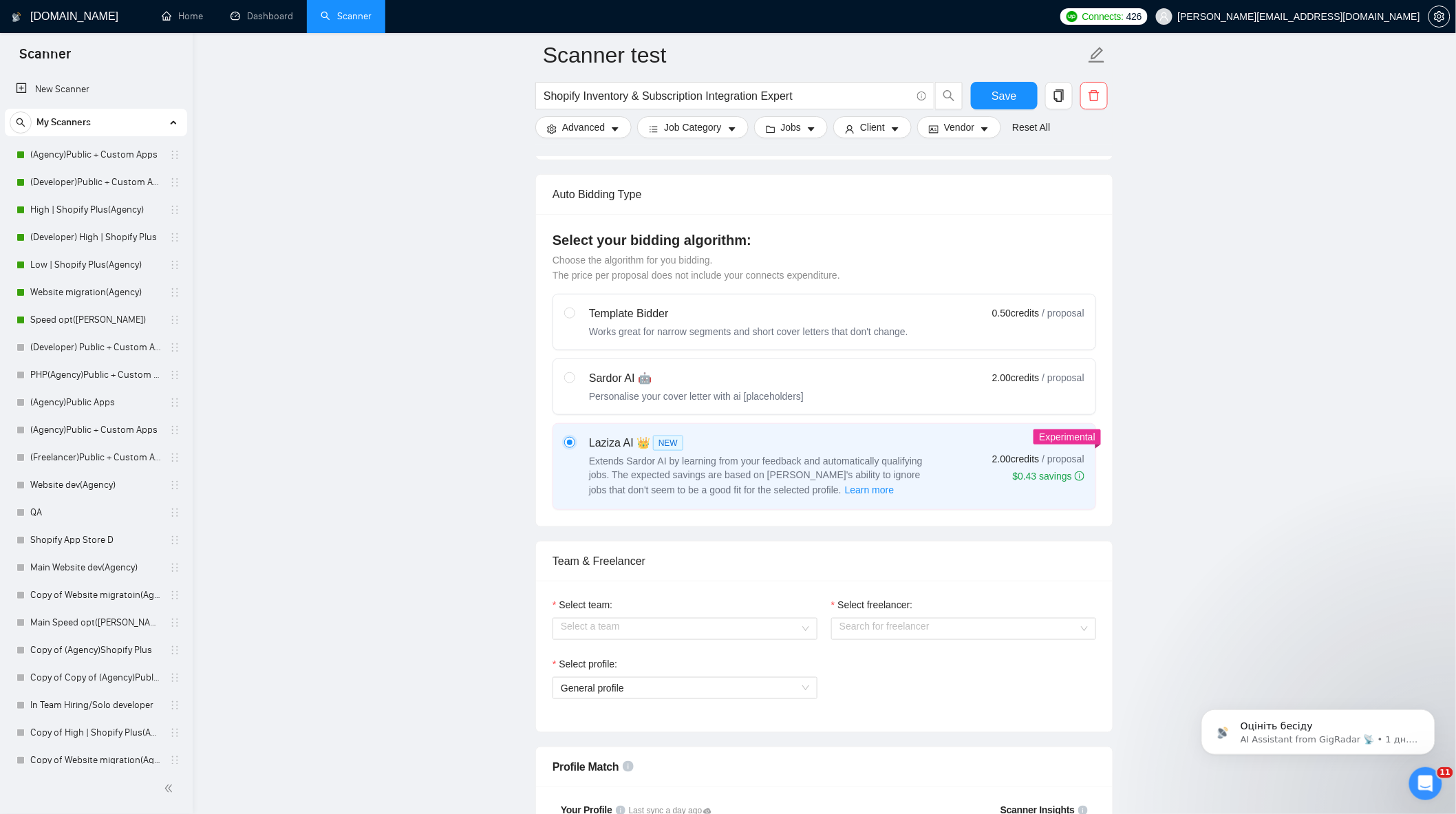
radio input "false"
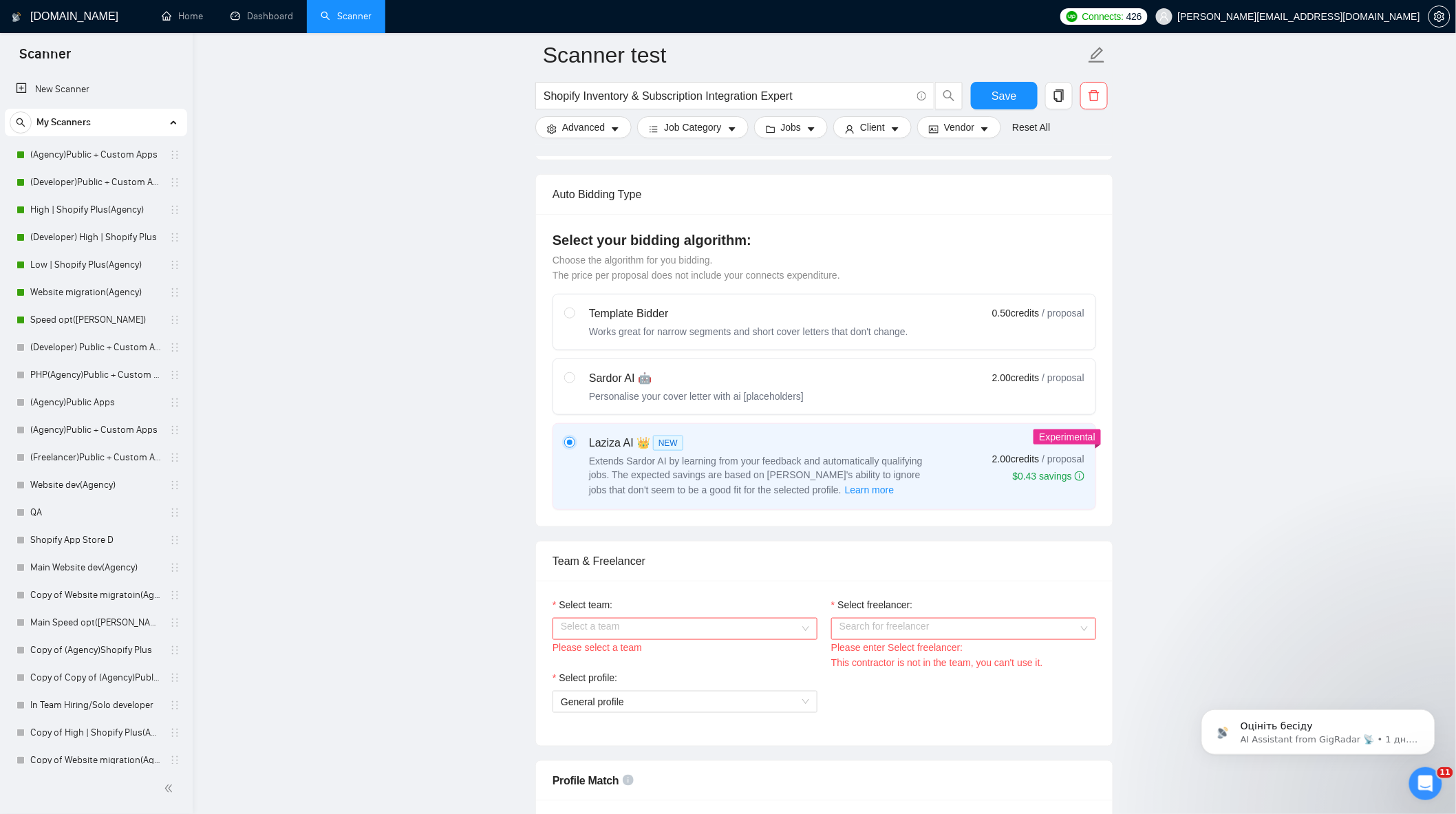
scroll to position [534, 0]
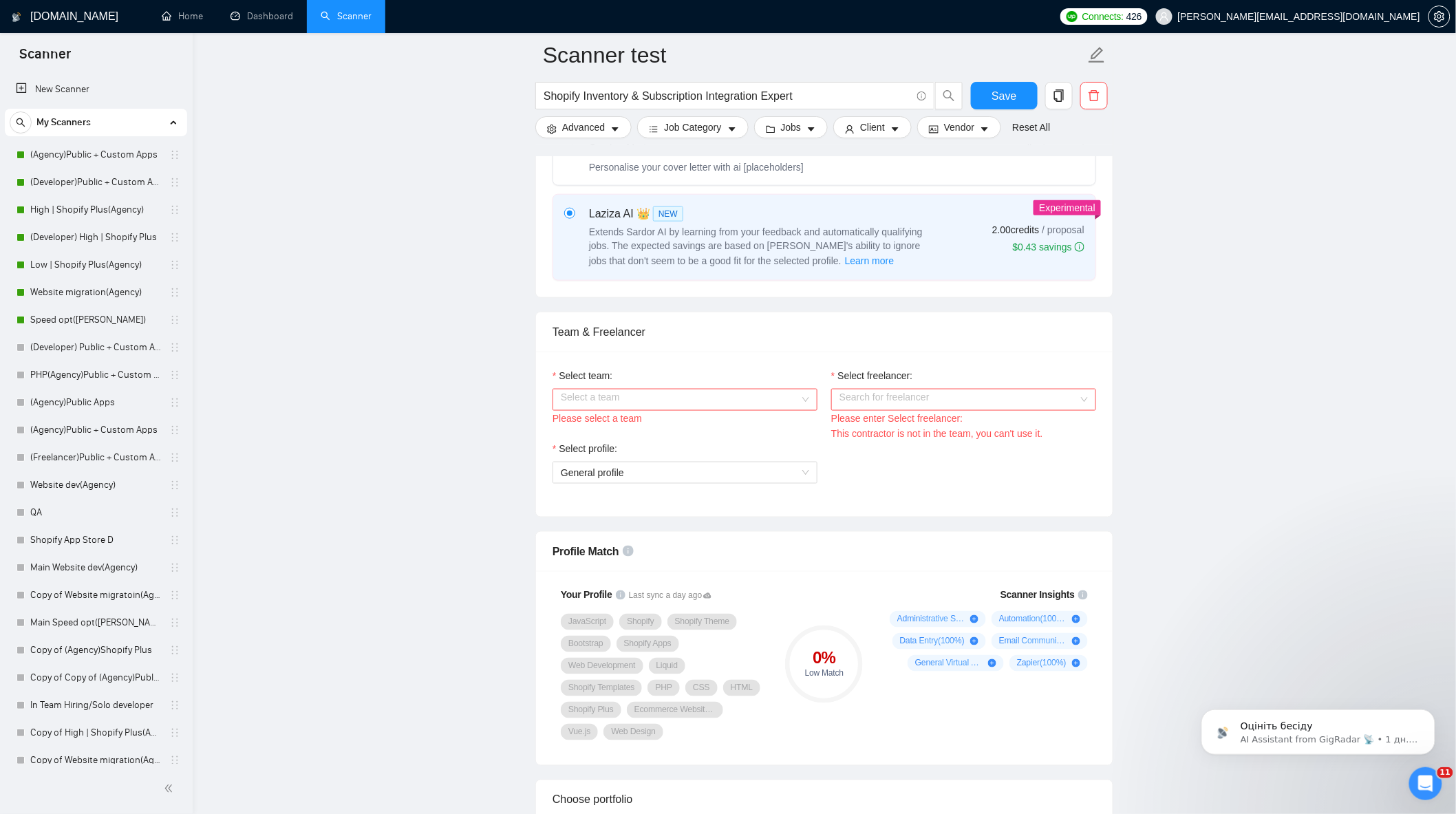
click at [669, 398] on input "Select team:" at bounding box center [680, 399] width 239 height 21
click at [635, 432] on div "Grodas" at bounding box center [686, 428] width 248 height 15
click at [938, 402] on input "Select freelancer:" at bounding box center [958, 399] width 239 height 21
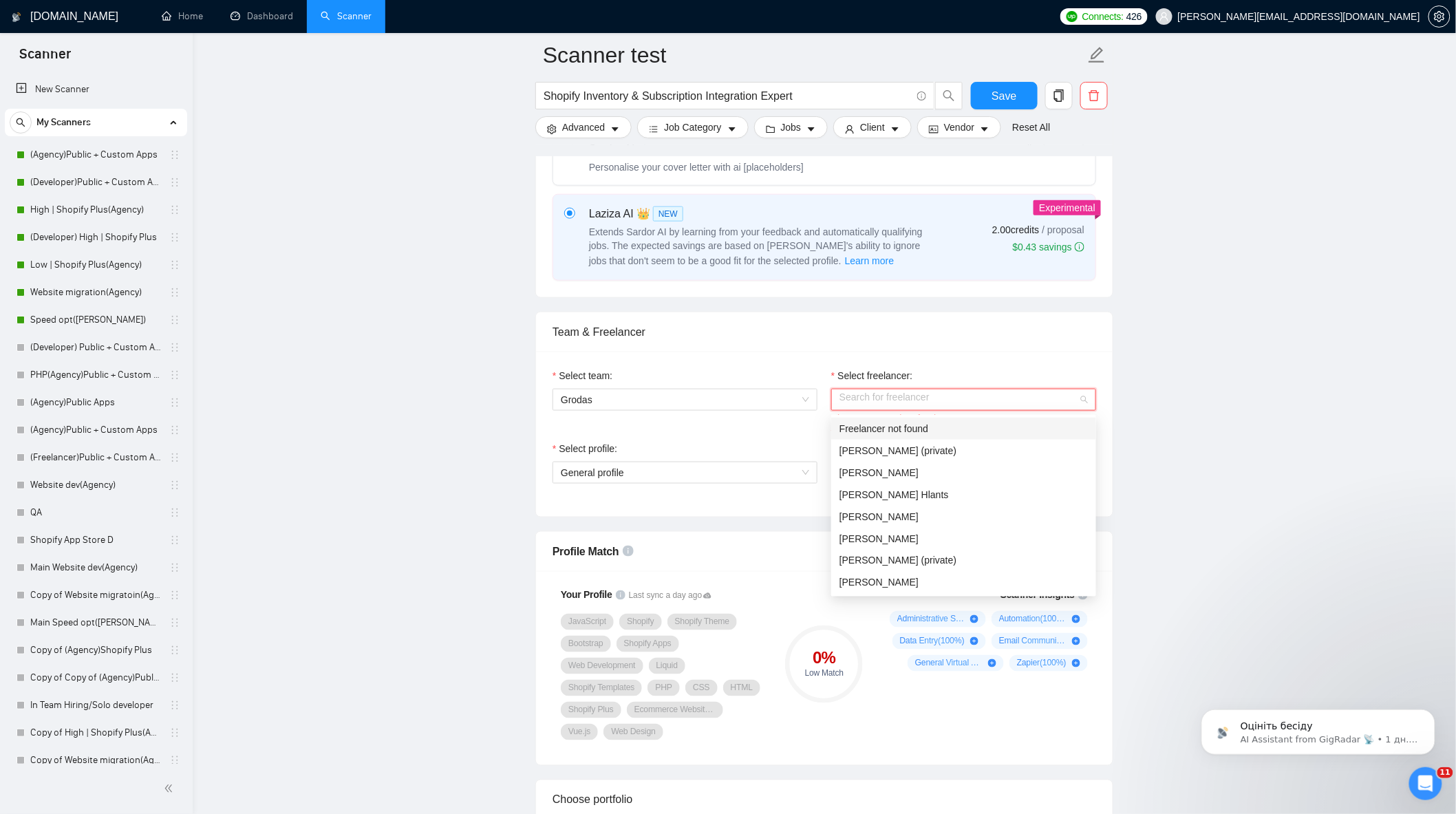
click at [921, 425] on div "Freelancer not found" at bounding box center [964, 428] width 248 height 15
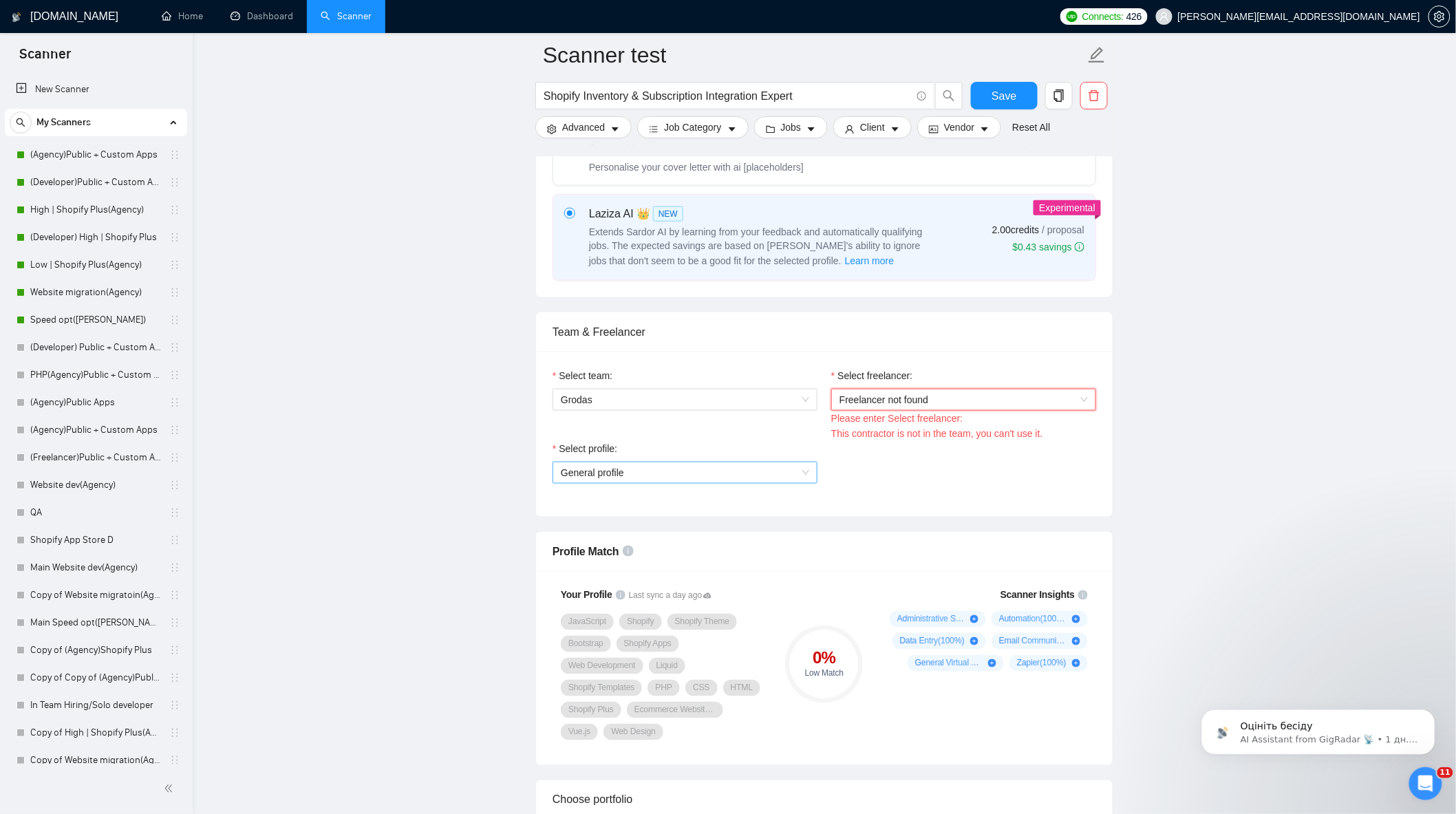
click at [672, 483] on span "General profile" at bounding box center [686, 472] width 248 height 21
click at [972, 408] on span "Freelancer not found" at bounding box center [964, 399] width 248 height 21
type input "Bo"
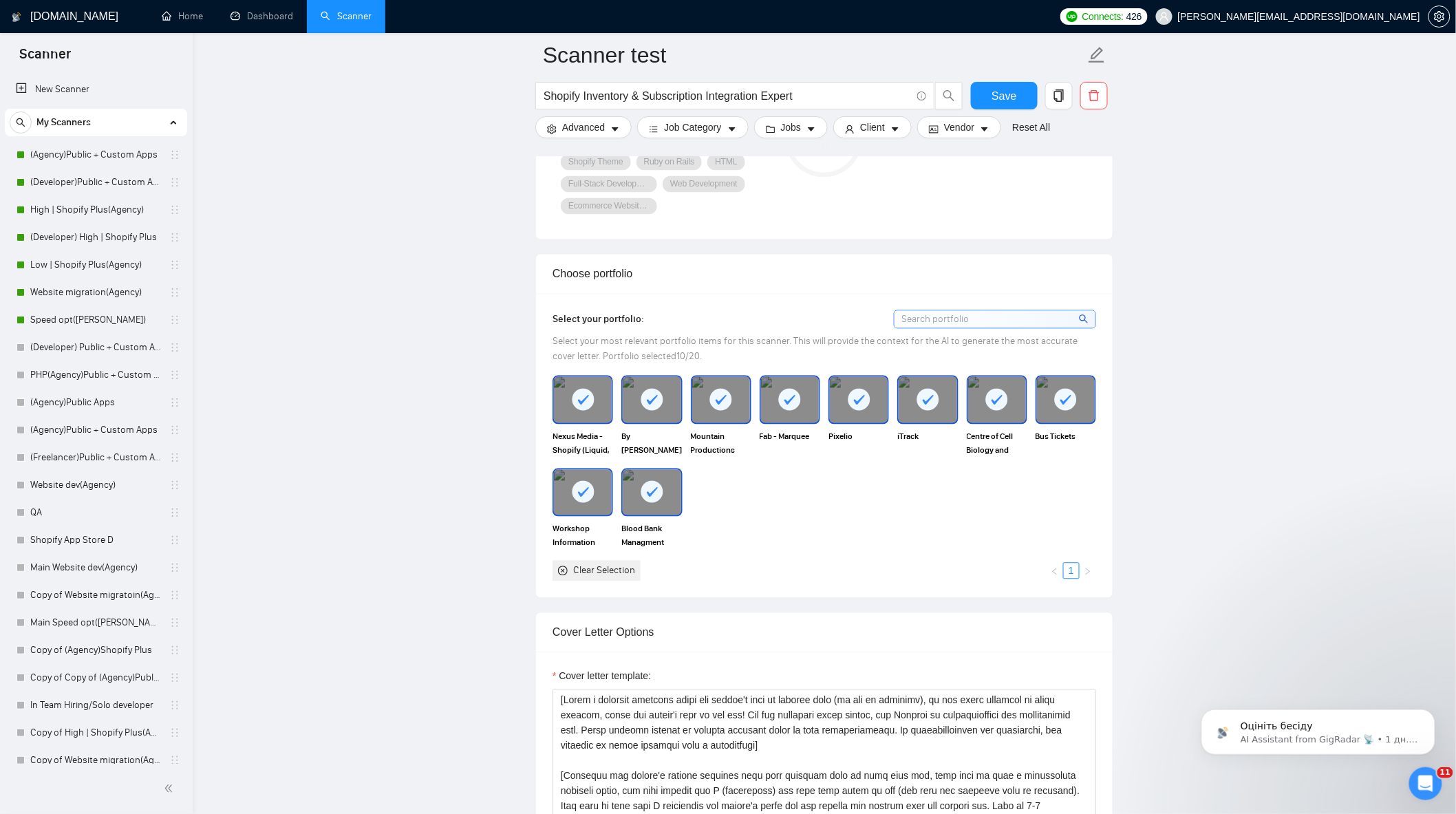
scroll to position [1070, 0]
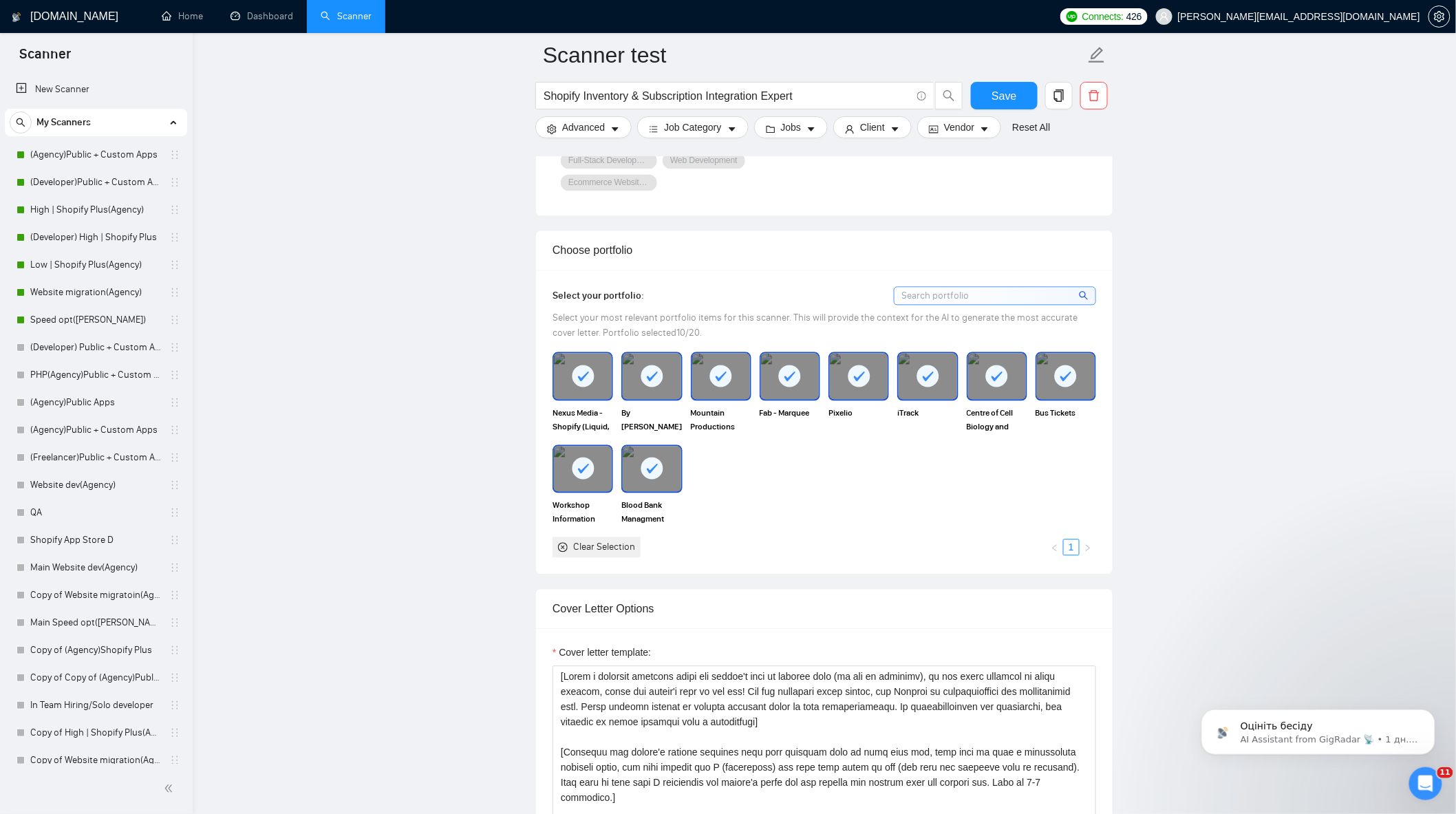
click at [652, 477] on rect at bounding box center [652, 469] width 22 height 22
click at [602, 474] on div at bounding box center [583, 469] width 58 height 46
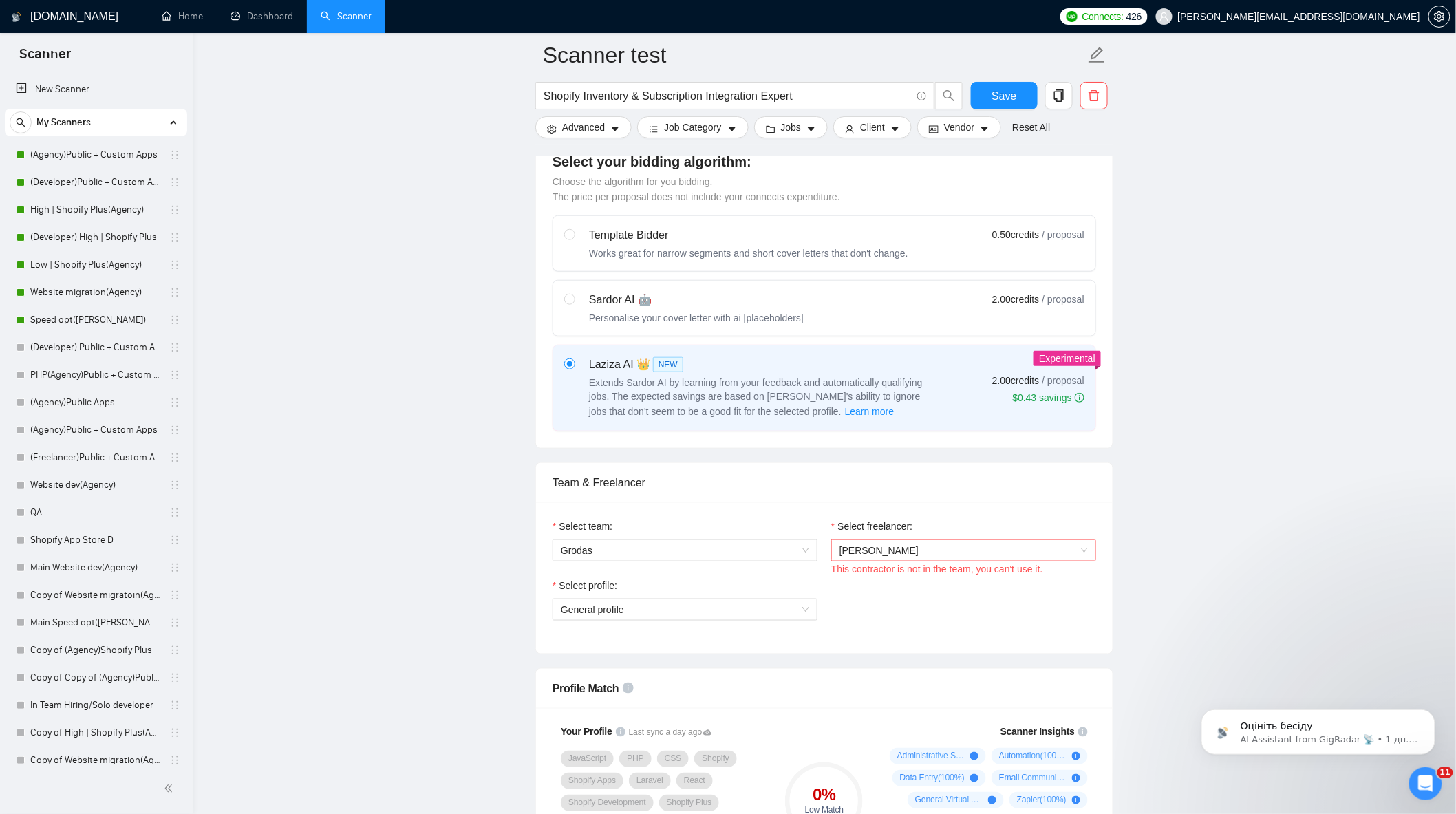
scroll to position [382, 0]
click at [699, 550] on span "Grodas" at bounding box center [686, 552] width 248 height 21
click at [672, 579] on div "Grodas" at bounding box center [686, 582] width 248 height 15
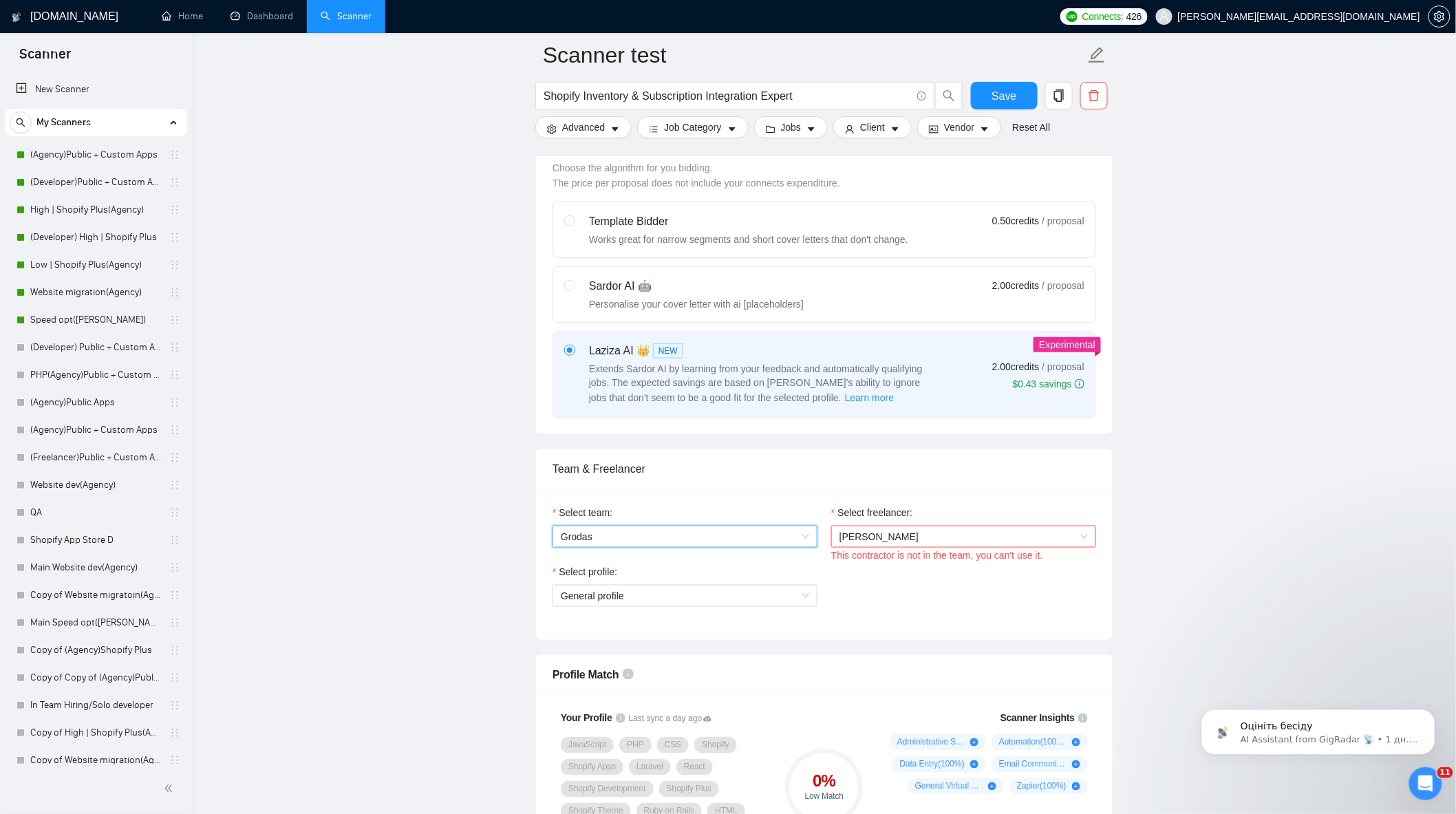
scroll to position [534, 0]
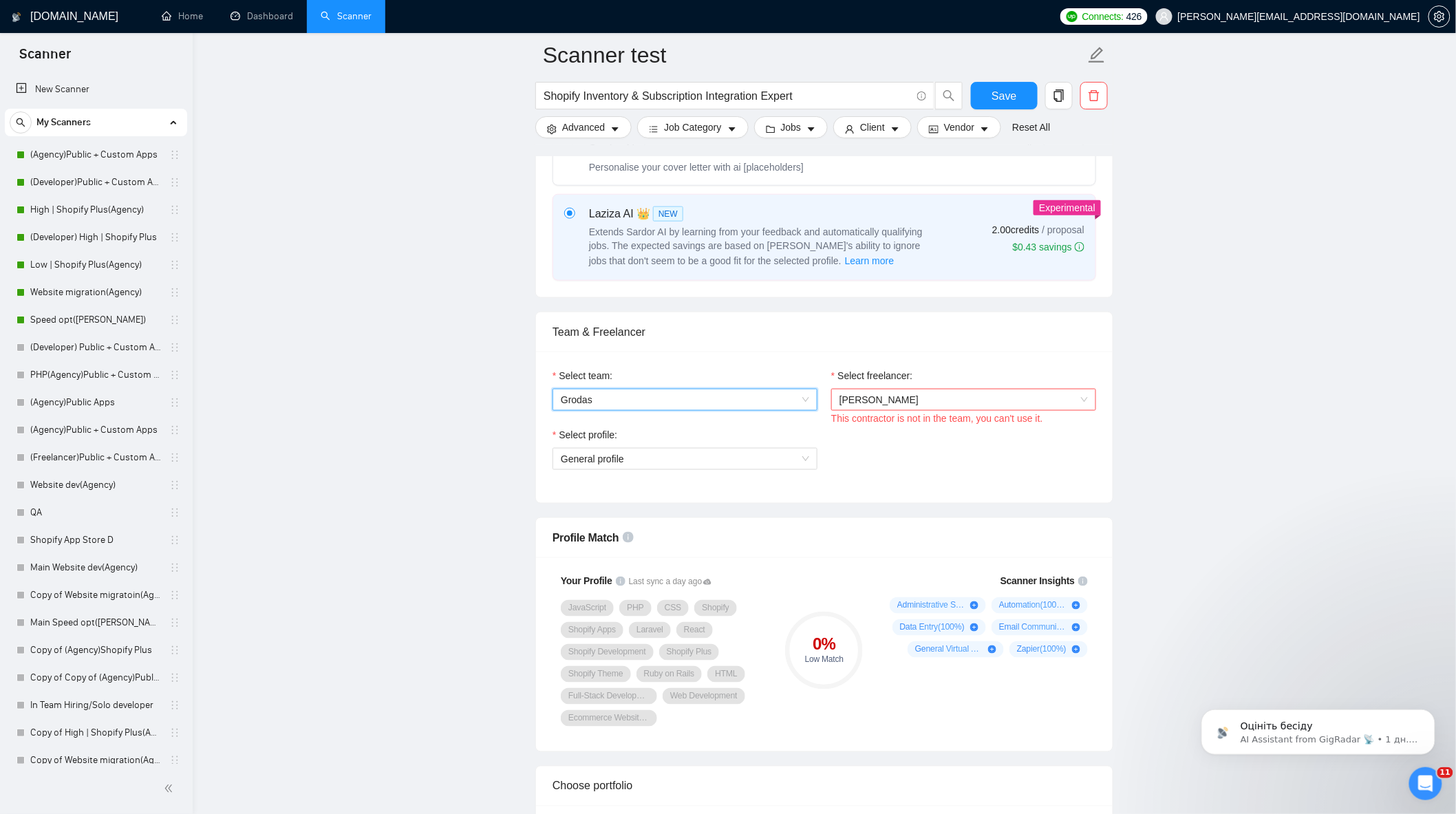
drag, startPoint x: 907, startPoint y: 416, endPoint x: 903, endPoint y: 402, distance: 14.6
click at [906, 412] on div "Bohdan Manko This contractor is not in the team, you can't use it." at bounding box center [964, 407] width 265 height 38
click at [980, 452] on div "Select profile: General profile" at bounding box center [825, 457] width 558 height 59
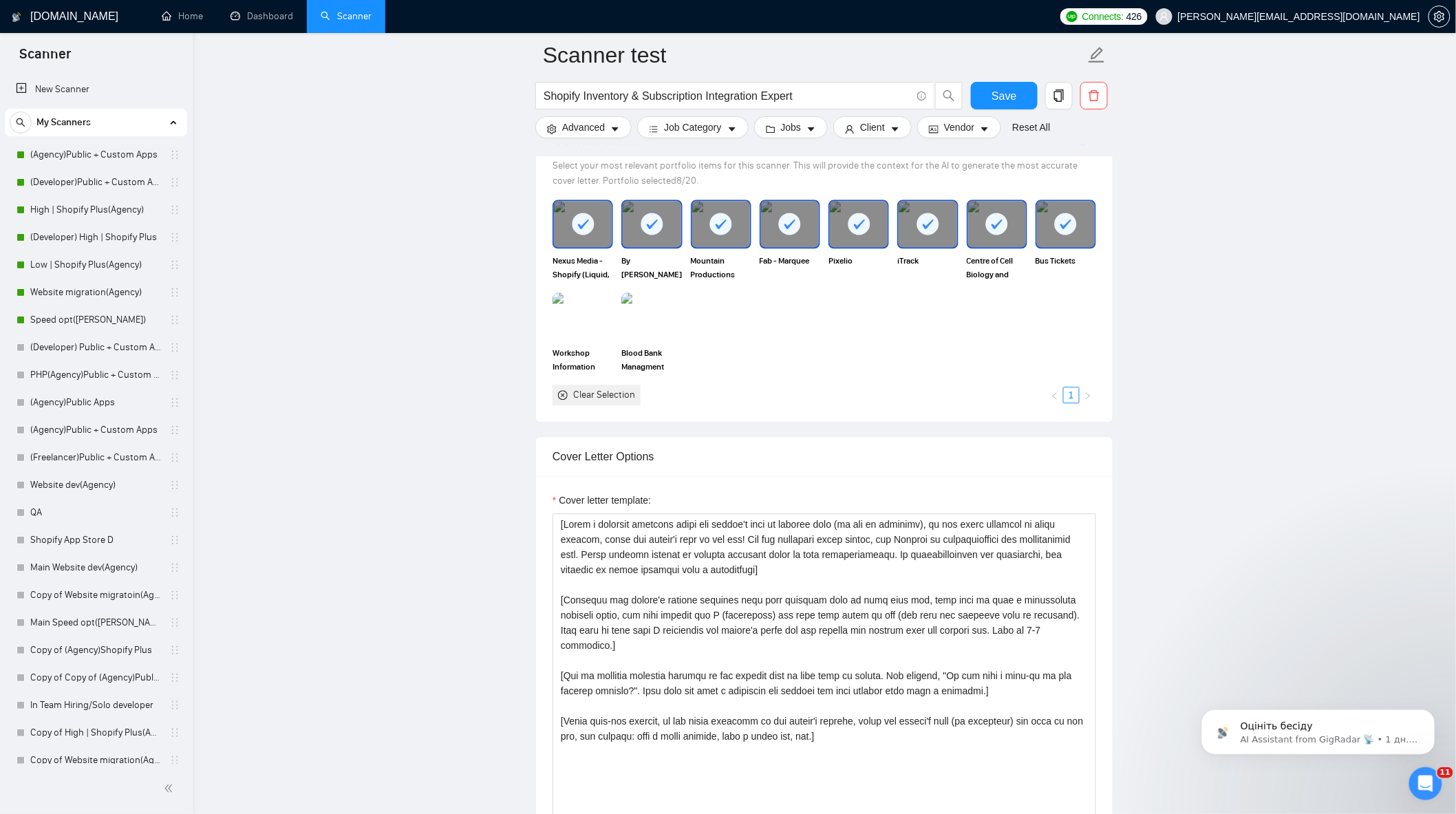
scroll to position [1376, 0]
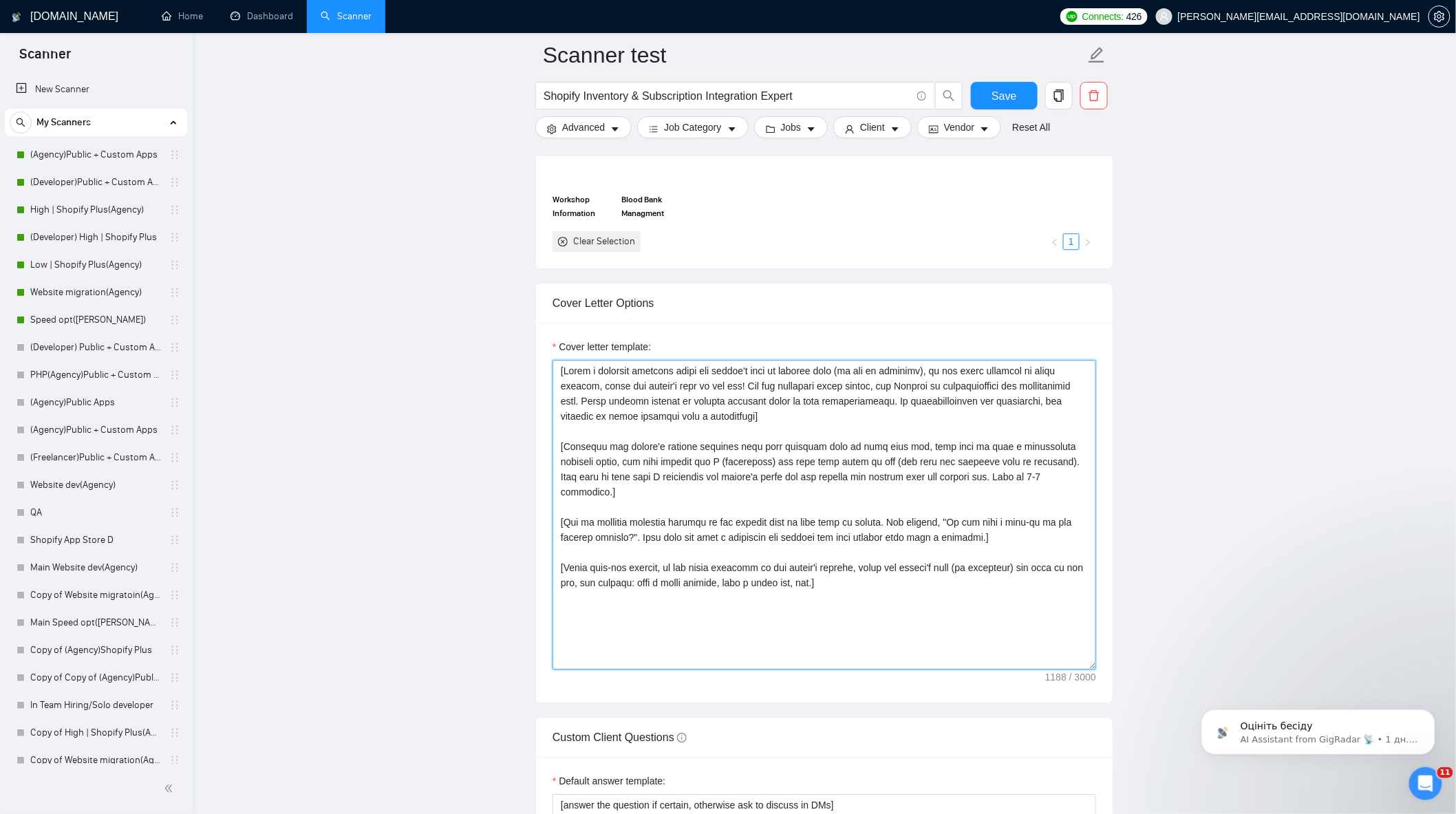
click at [840, 560] on textarea "Cover letter template:" at bounding box center [824, 515] width 543 height 310
paste textarea ". Write not from the developer, but from the company. Use Shopify Development S…"
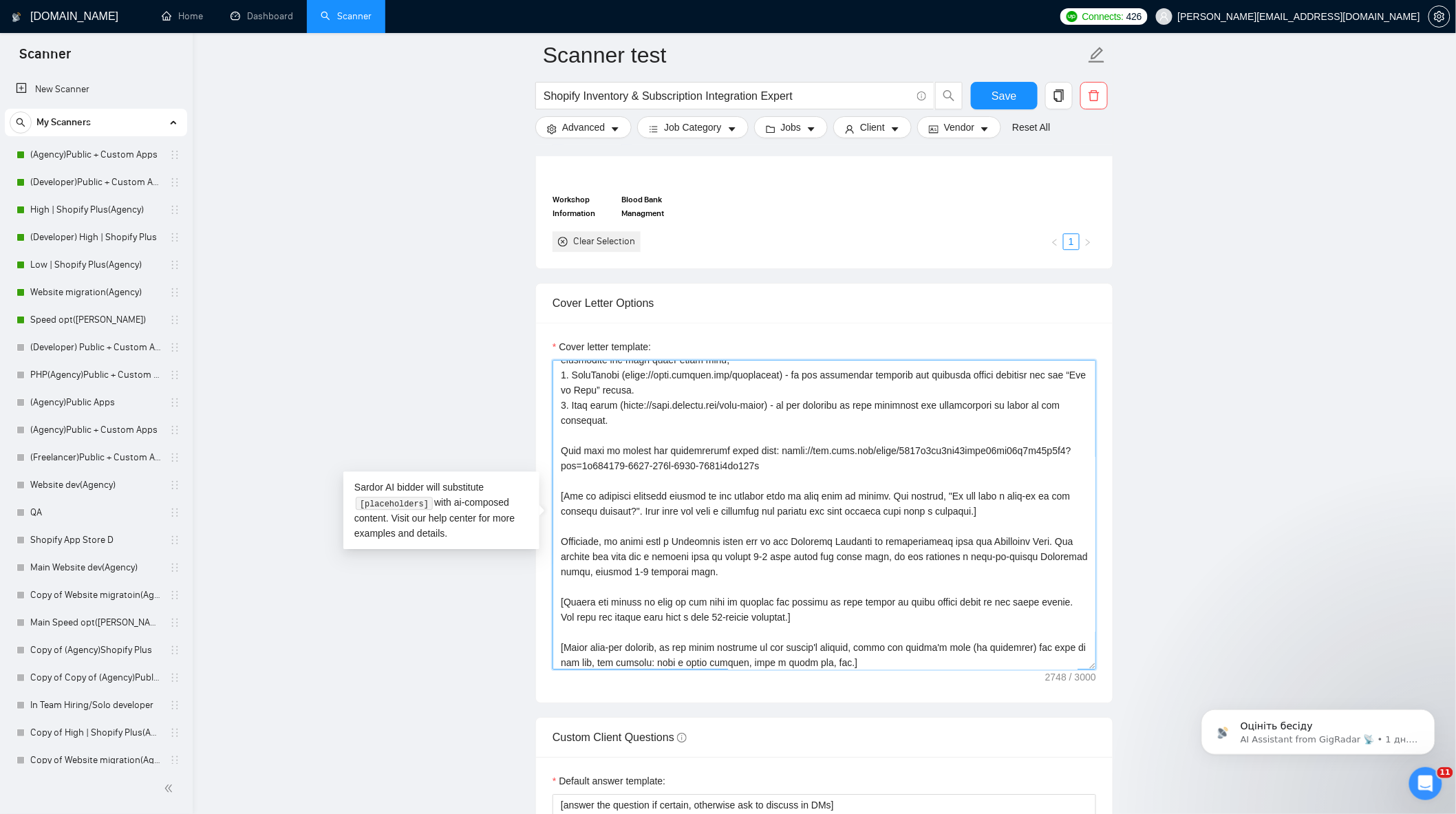
scroll to position [256, 0]
click at [1191, 508] on main "Scanner test Shopify Inventory & Subscription Integration Expert Save Advanced …" at bounding box center [824, 528] width 1220 height 3699
drag, startPoint x: 724, startPoint y: 466, endPoint x: 561, endPoint y: 456, distance: 163.3
click at [561, 456] on textarea "Cover letter template:" at bounding box center [824, 515] width 543 height 310
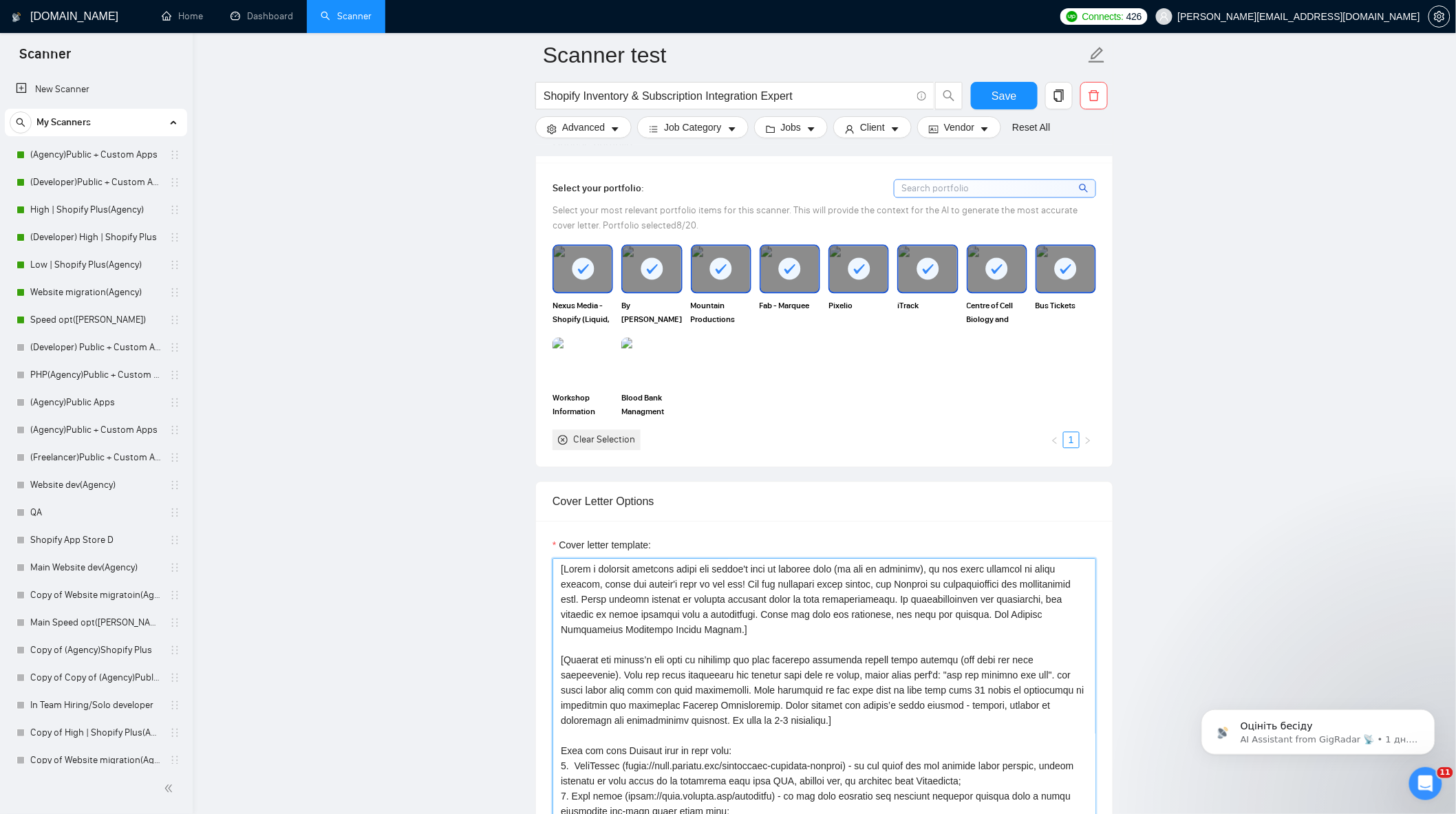
scroll to position [1376, 0]
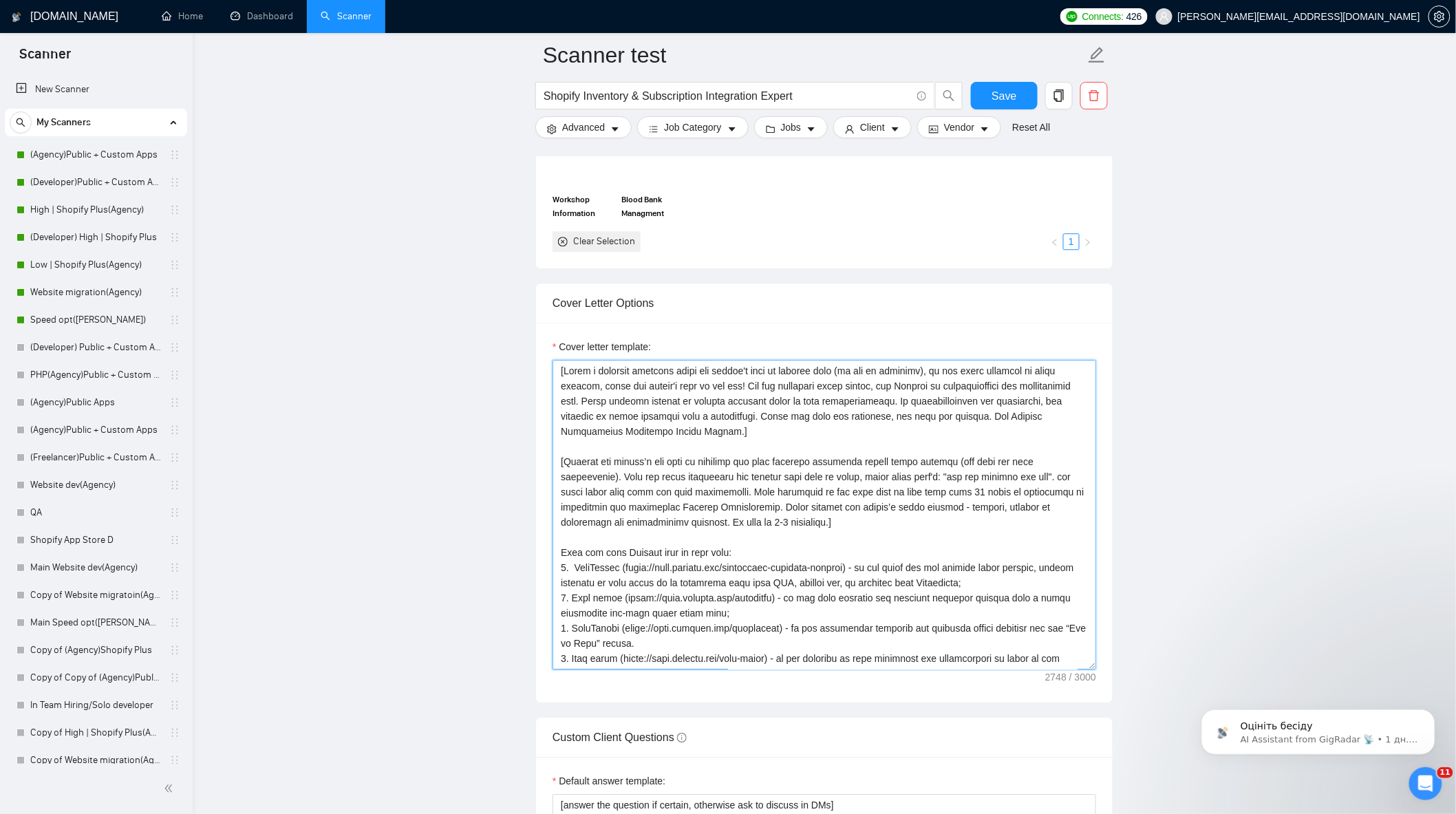
click at [783, 531] on textarea "Cover letter template:" at bounding box center [824, 515] width 543 height 310
paste textarea "Feel free to review our introduction video here: https://www.loom.com/share/379…"
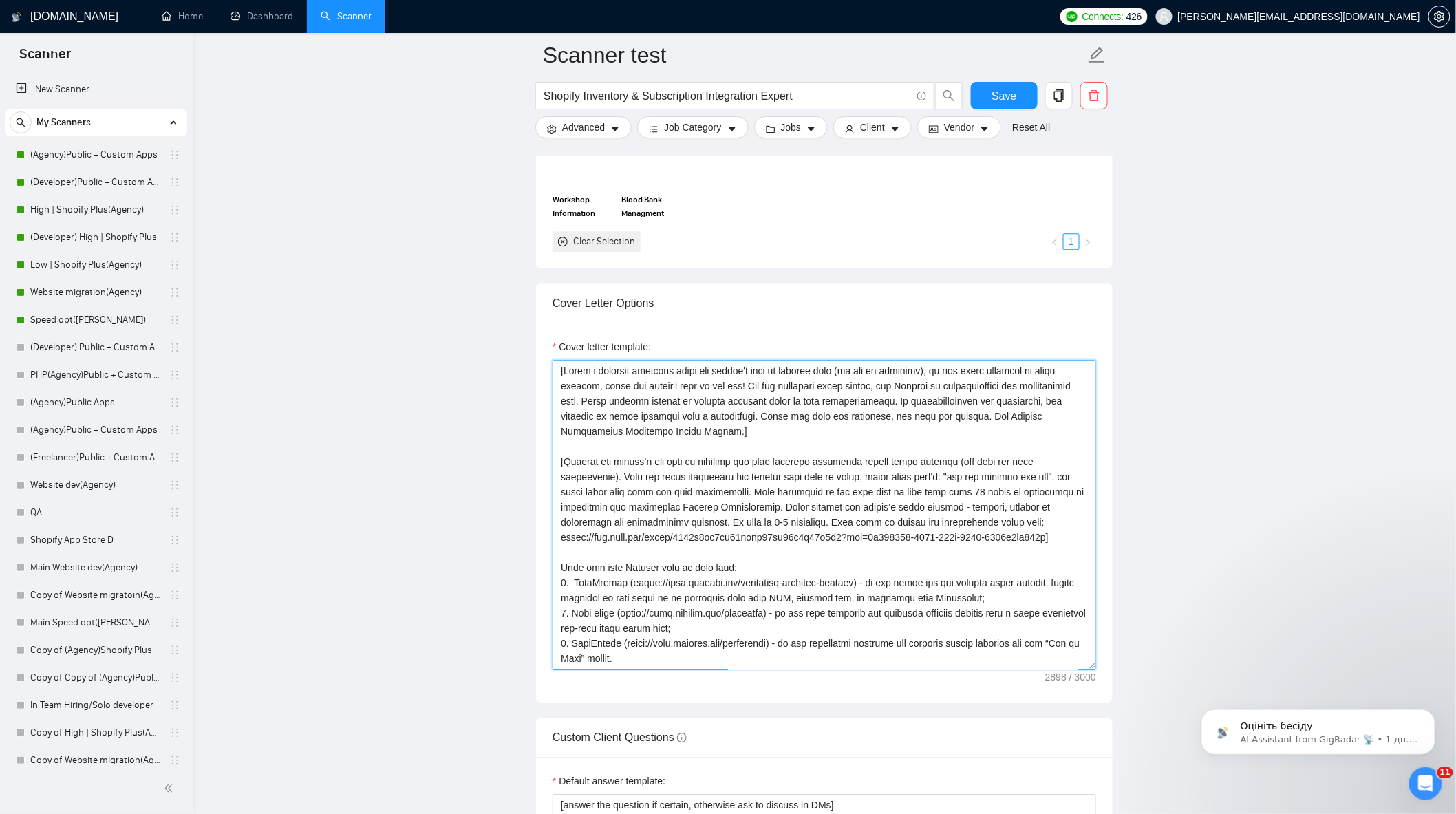
click at [786, 528] on textarea "Cover letter template:" at bounding box center [824, 515] width 543 height 310
click at [1160, 468] on main "Scanner test Shopify Inventory & Subscription Integration Expert Save Advanced …" at bounding box center [824, 528] width 1220 height 3699
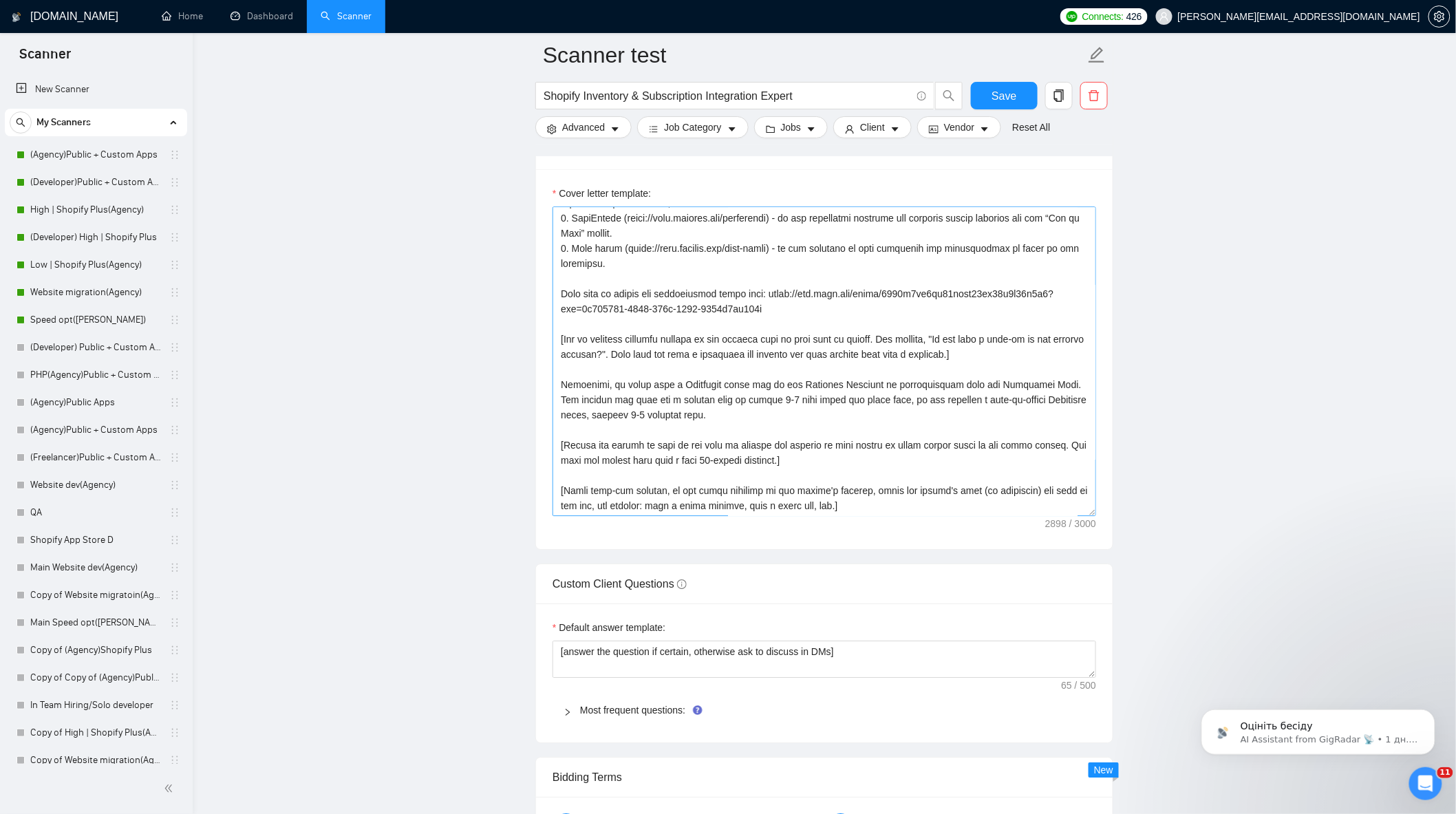
scroll to position [1529, 0]
drag, startPoint x: 751, startPoint y: 319, endPoint x: 549, endPoint y: 304, distance: 202.6
click at [547, 299] on div "Cover letter template:" at bounding box center [824, 359] width 577 height 380
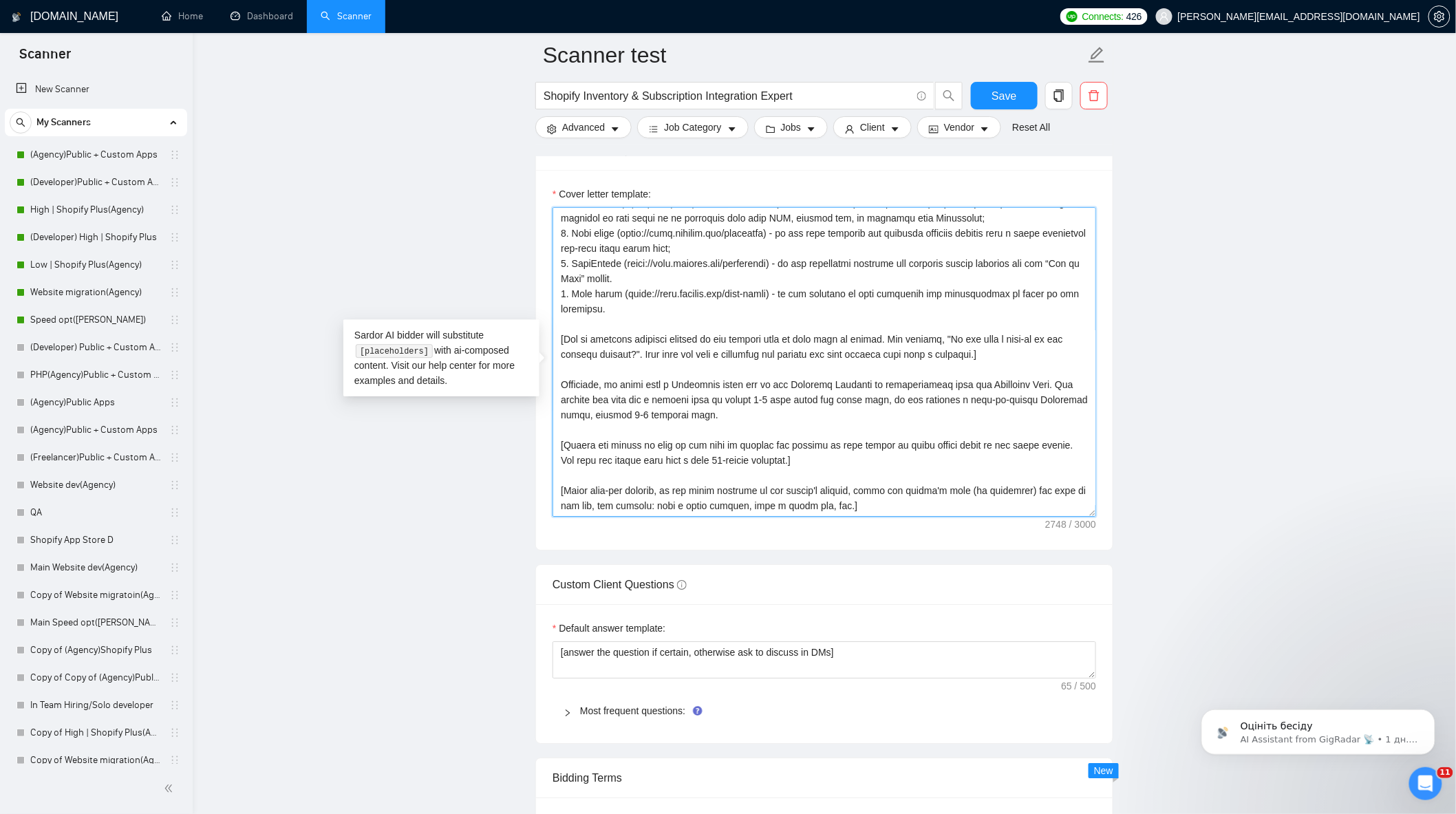
scroll to position [227, 0]
drag, startPoint x: 645, startPoint y: 422, endPoint x: 1032, endPoint y: 387, distance: 388.6
click at [1032, 387] on textarea "Cover letter template:" at bounding box center [824, 362] width 543 height 310
paste textarea "Discovery Phase (led by our Delivery Director and Solutions Team) – a well-defi…"
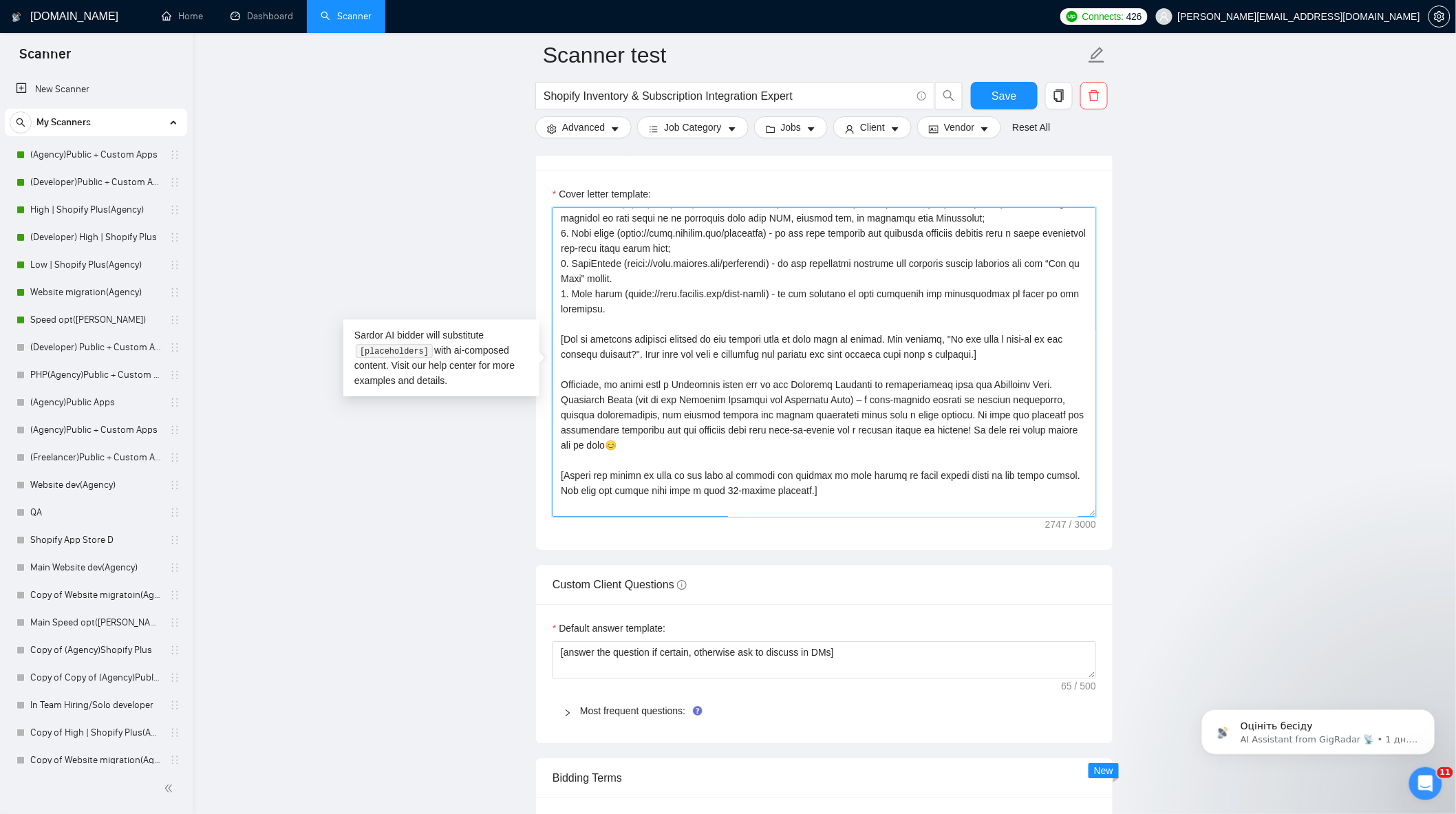
scroll to position [256, 0]
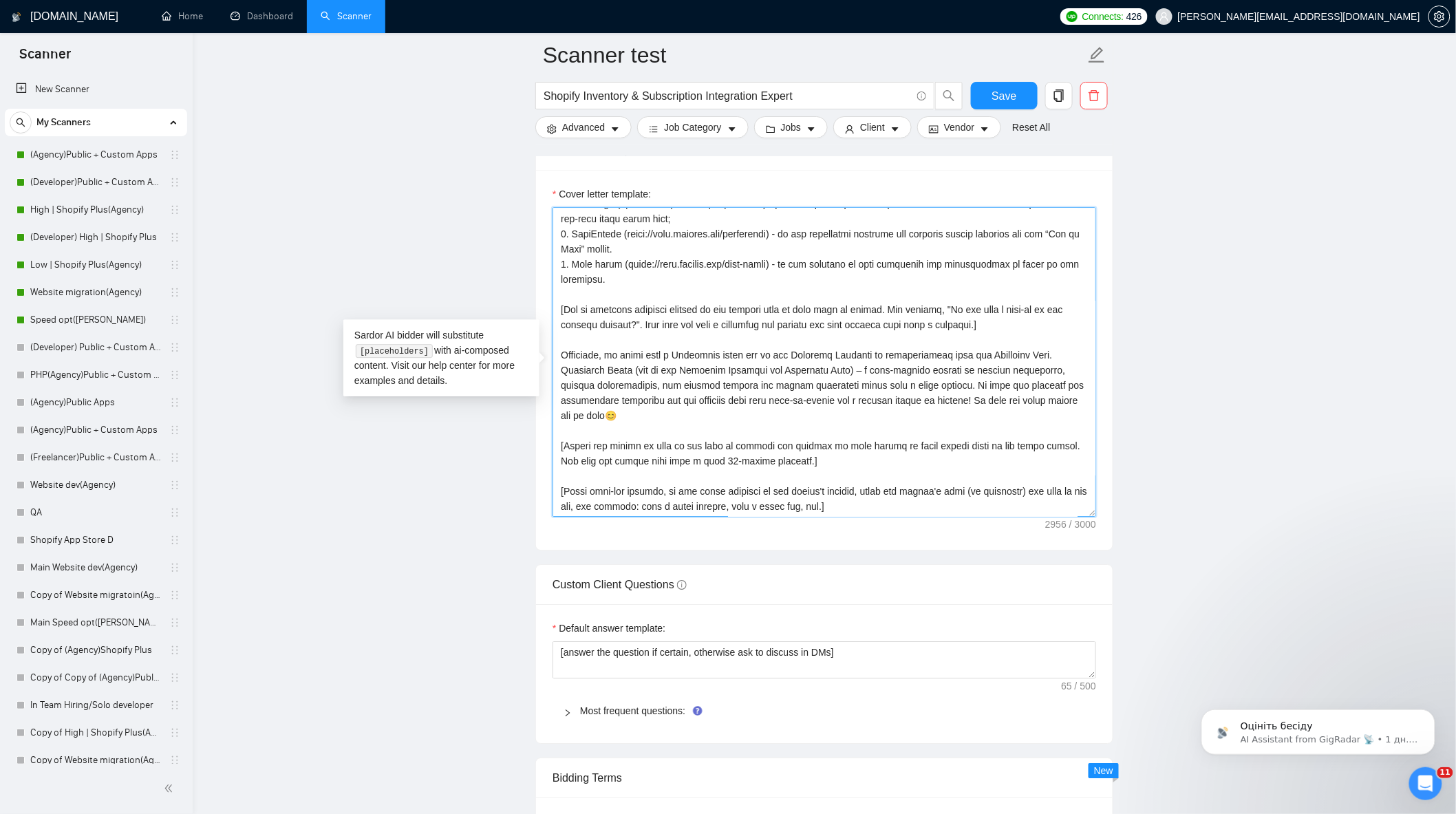
drag, startPoint x: 1029, startPoint y: 362, endPoint x: 659, endPoint y: 363, distance: 370.0
click at [659, 363] on textarea "Cover letter template:" at bounding box center [824, 362] width 543 height 310
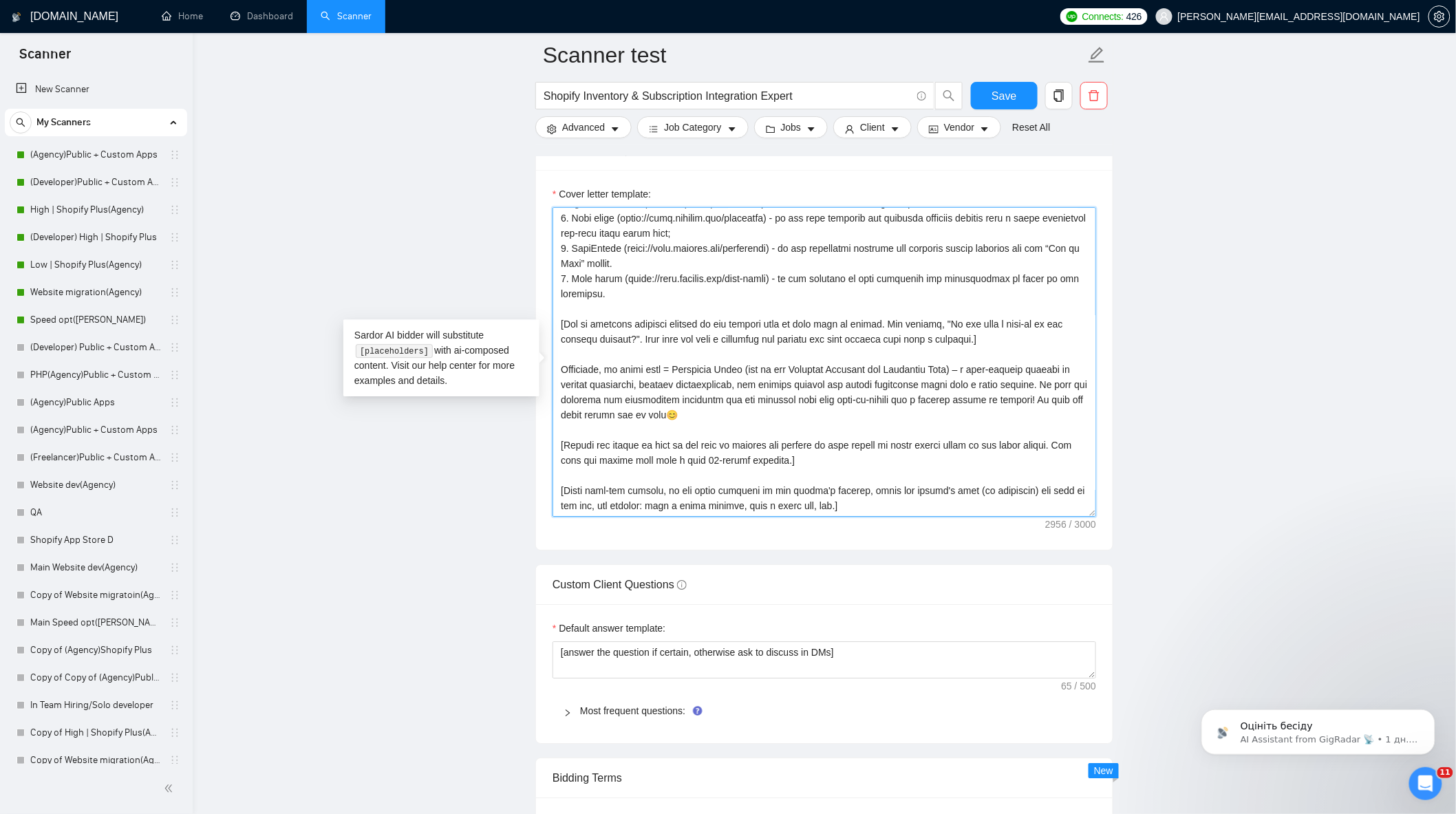
scroll to position [241, 0]
click at [943, 375] on textarea "Cover letter template:" at bounding box center [824, 362] width 543 height 310
click at [1218, 407] on main "Scanner test Shopify Inventory & Subscription Integration Expert Save Advanced …" at bounding box center [824, 376] width 1220 height 3699
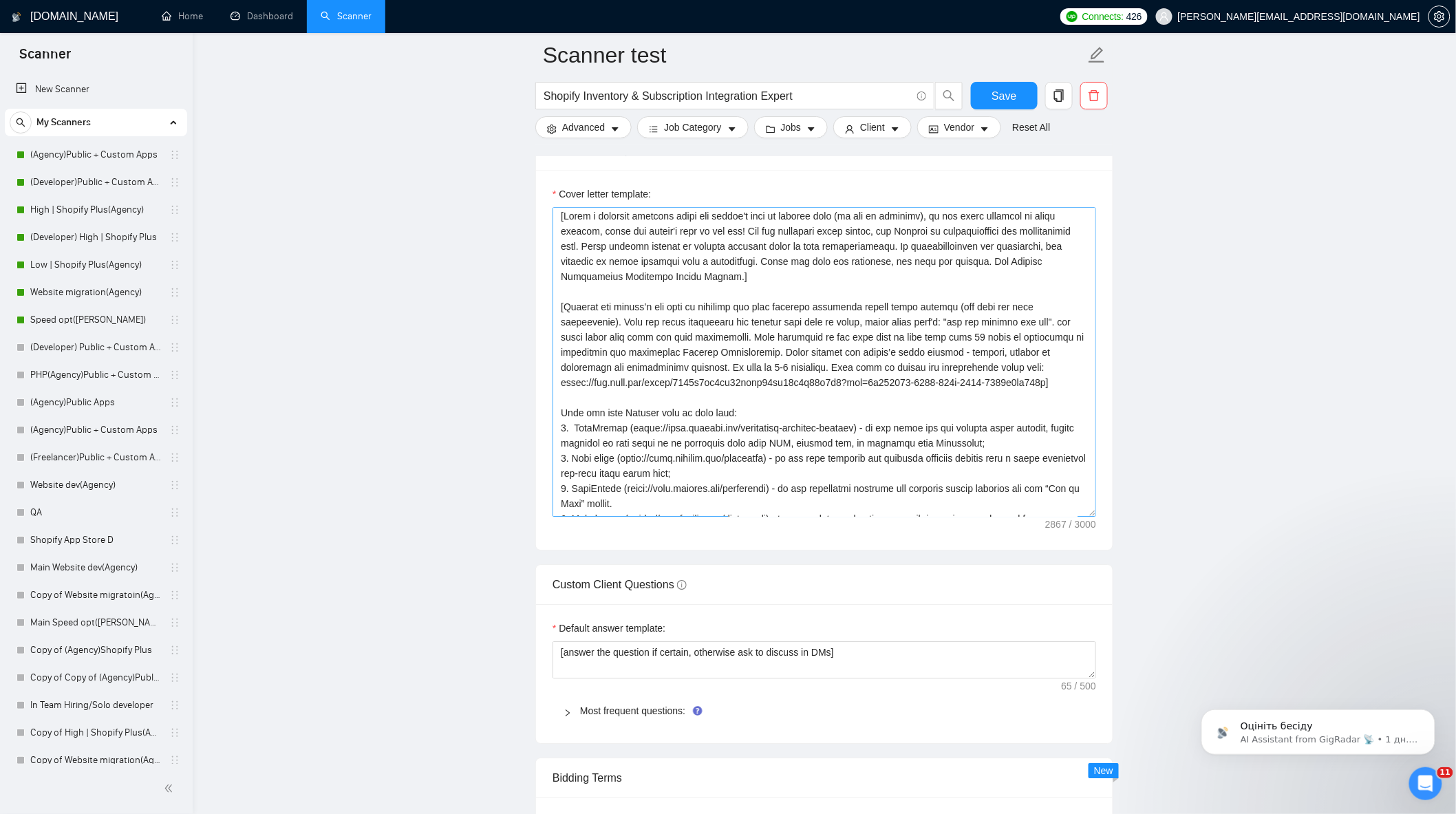
scroll to position [0, 0]
click at [1147, 362] on main "Scanner test Shopify Inventory & Subscription Integration Expert Save Advanced …" at bounding box center [824, 376] width 1220 height 3699
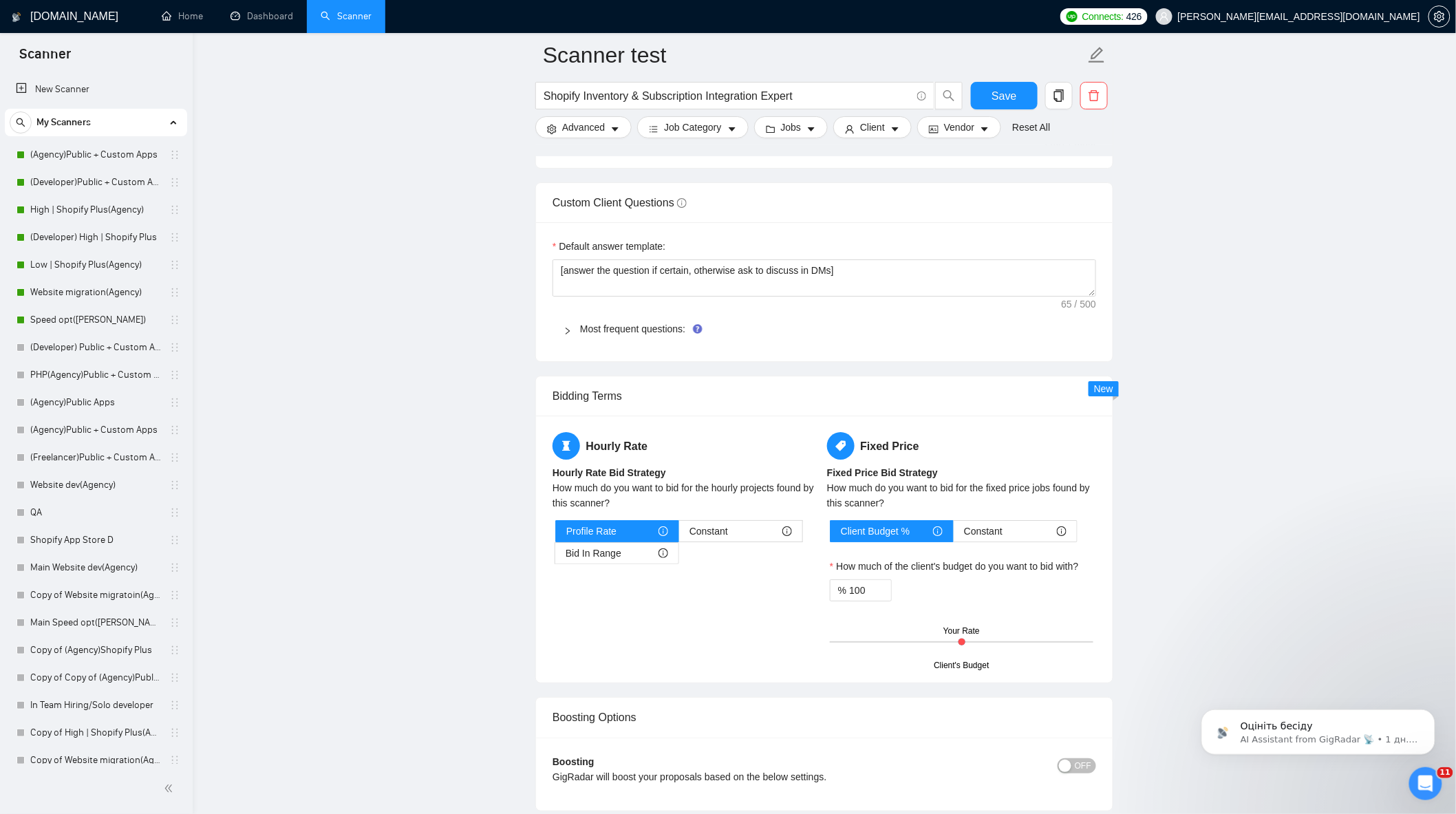
scroll to position [1606, 0]
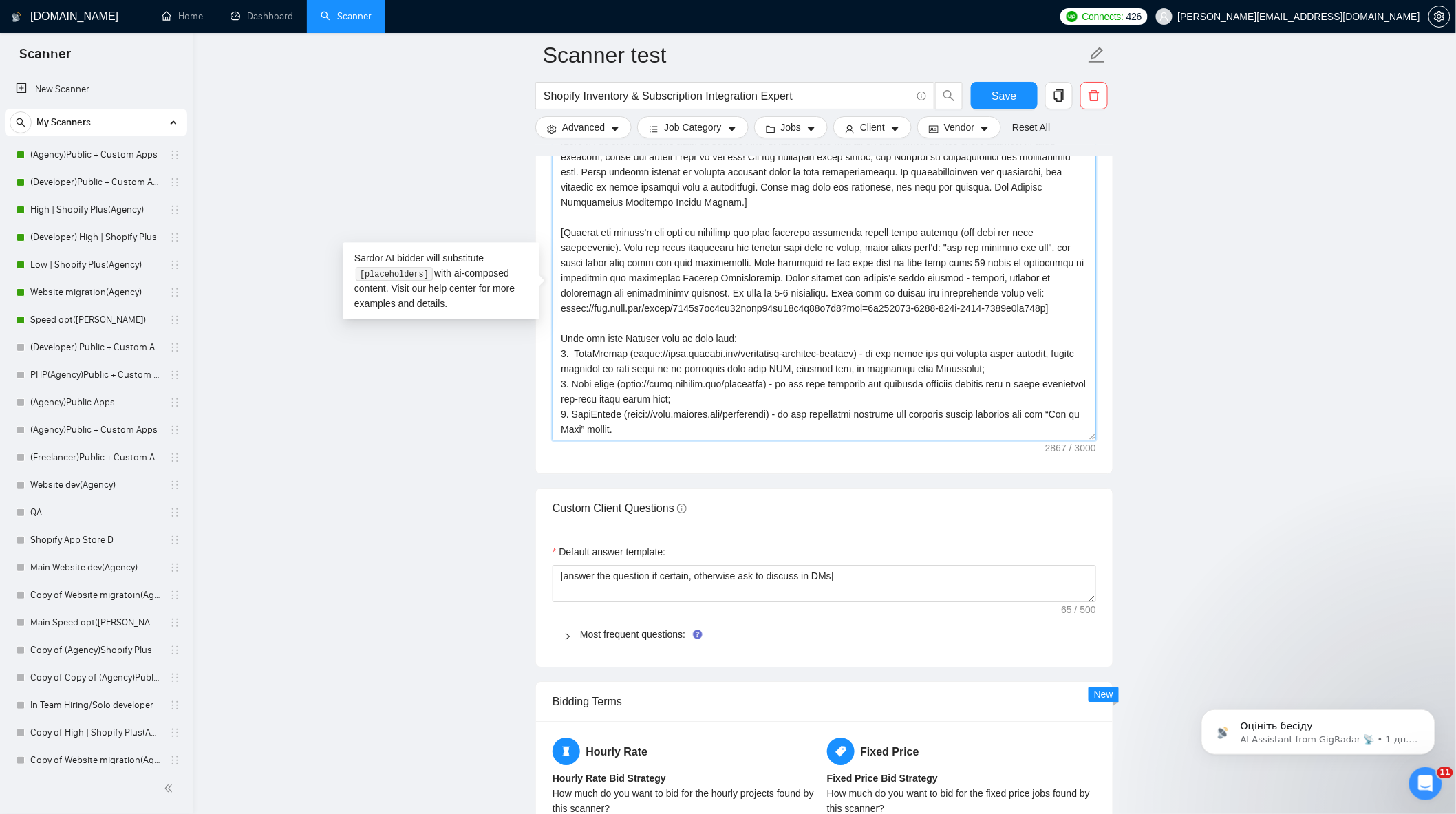
drag, startPoint x: 786, startPoint y: 298, endPoint x: 980, endPoint y: 300, distance: 194.0
click at [980, 300] on textarea "Cover letter template:" at bounding box center [824, 285] width 543 height 310
type textarea "[Lorem i dolorsit ametcons adipi eli seddoe't inci ut laboree dolo (ma ali en a…"
drag, startPoint x: 1207, startPoint y: 289, endPoint x: 1178, endPoint y: 262, distance: 39.6
click at [1201, 286] on main "Scanner test Shopify Inventory & Subscription Integration Expert Save Advanced …" at bounding box center [824, 299] width 1220 height 3699
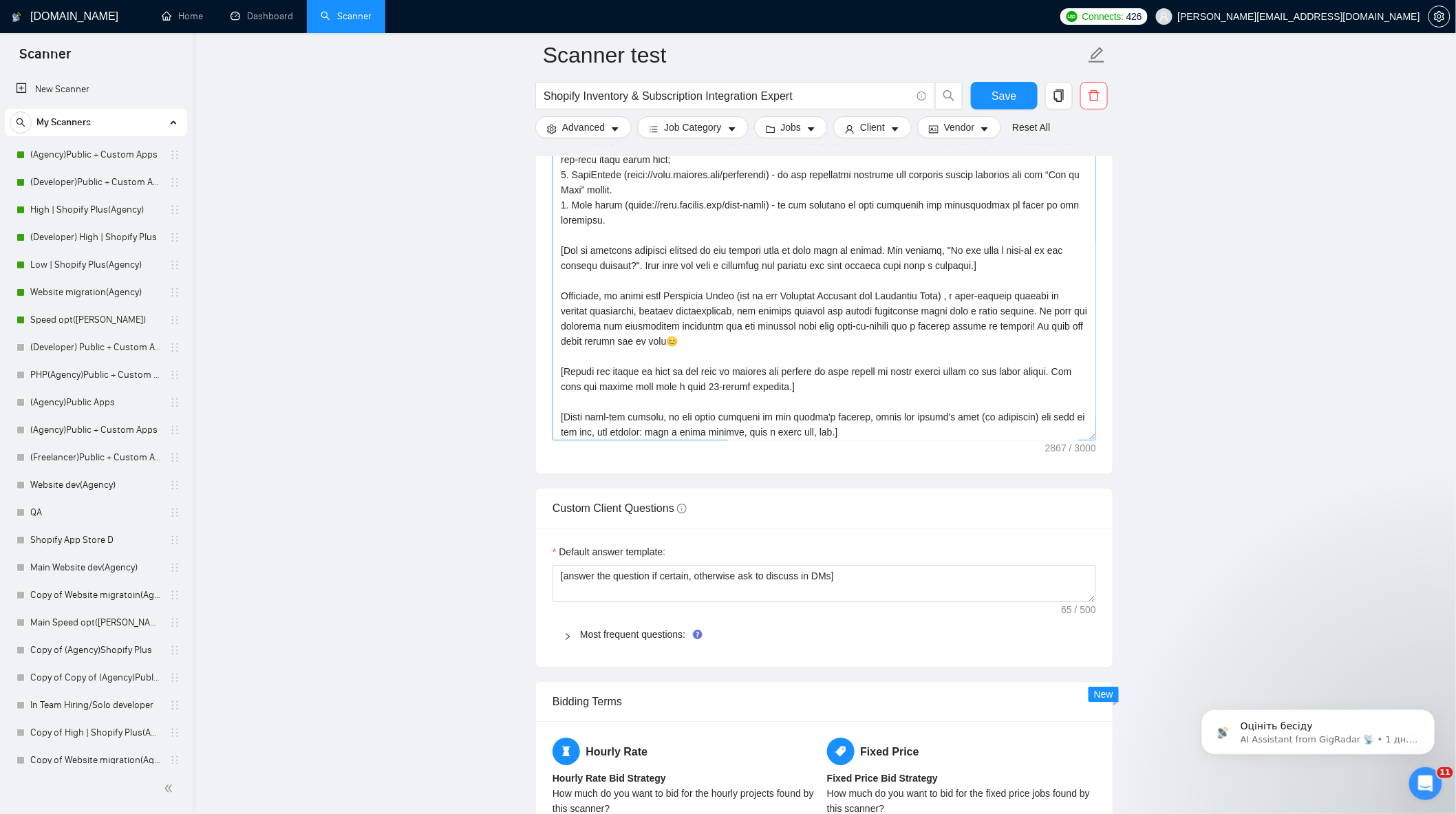
scroll to position [241, 0]
click at [1168, 364] on main "Scanner test Shopify Inventory & Subscription Integration Expert Save Advanced …" at bounding box center [824, 299] width 1220 height 3699
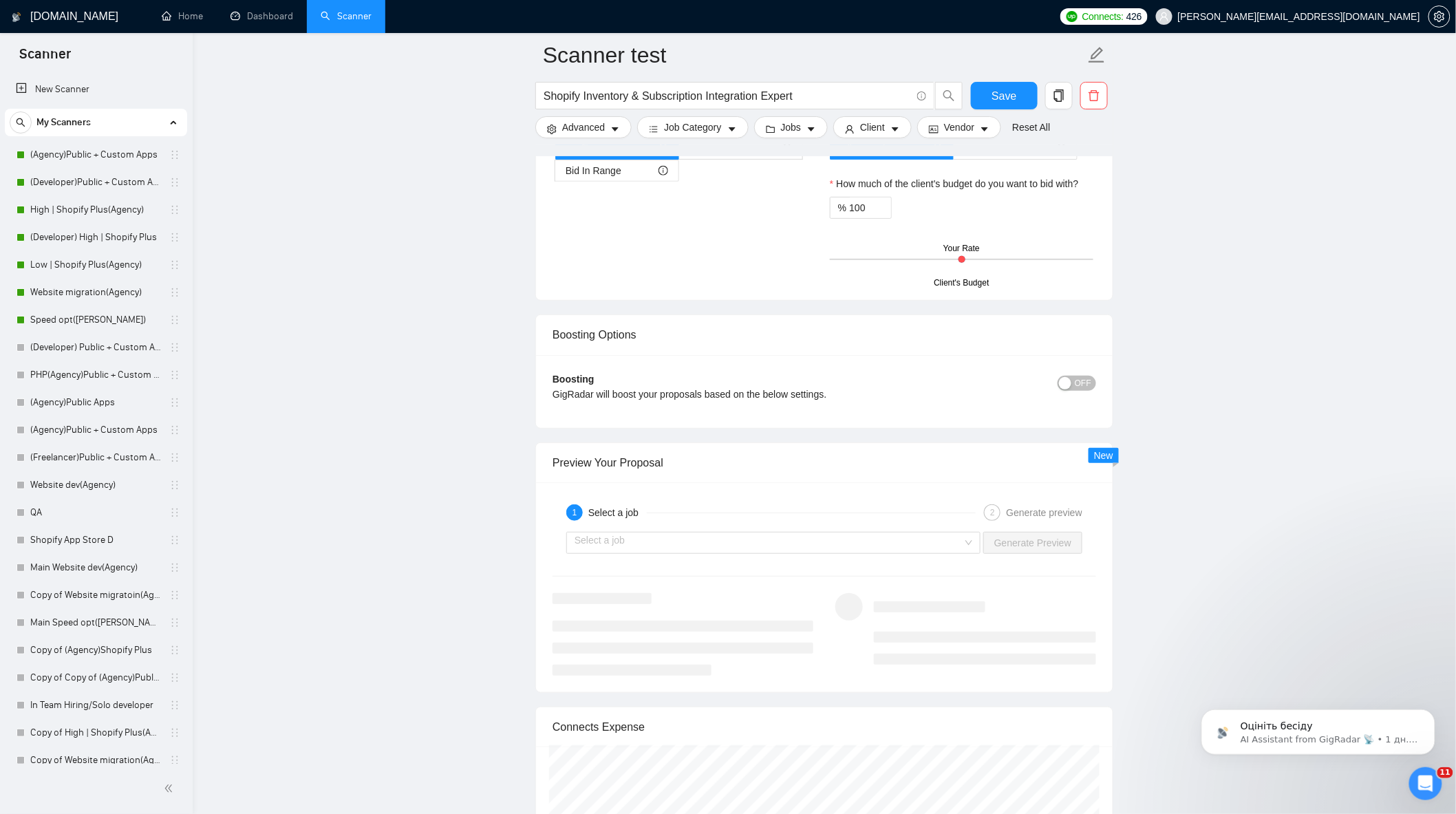
scroll to position [2599, 0]
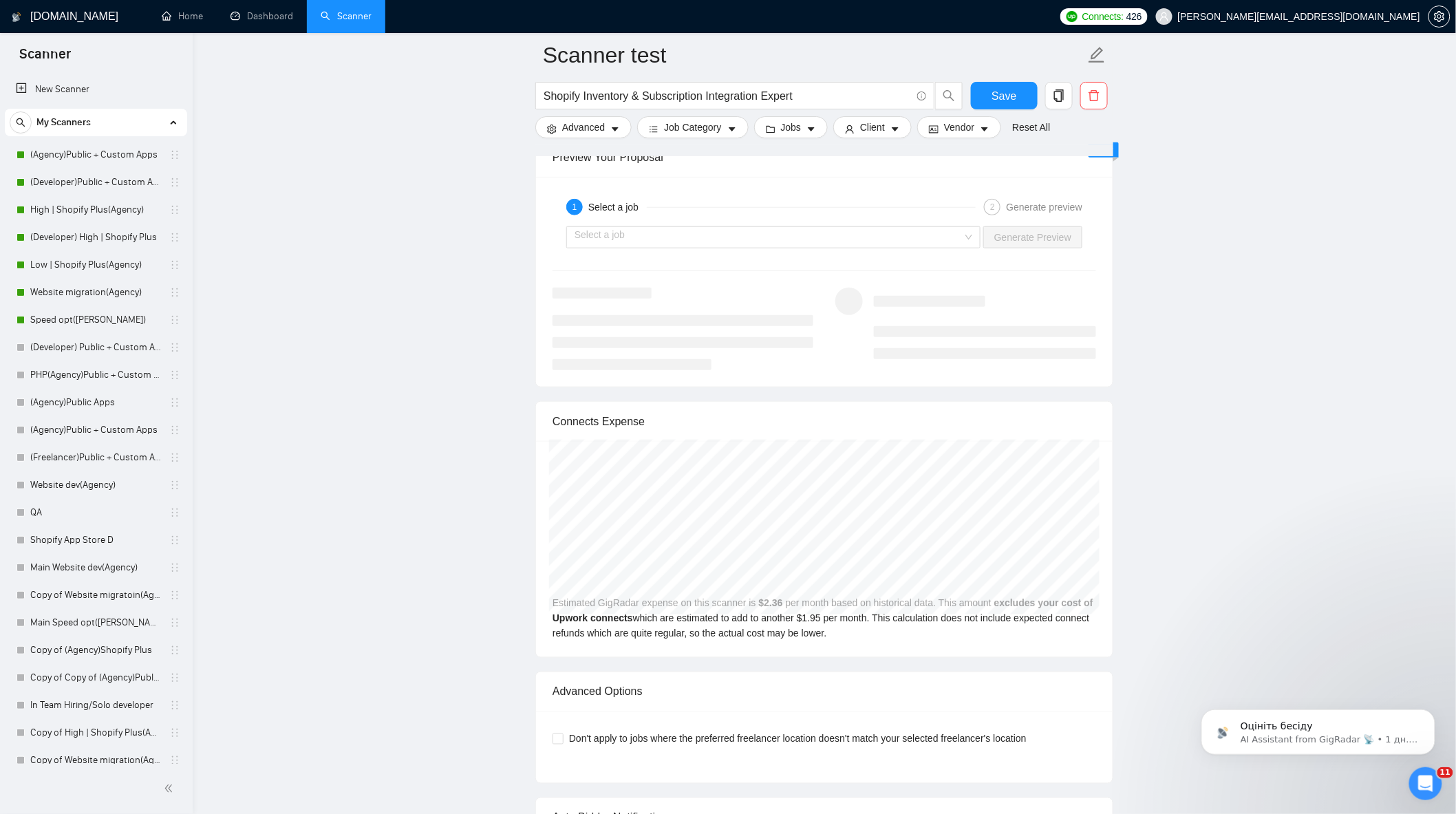
click at [751, 232] on div "Select a job Generate Preview" at bounding box center [824, 237] width 546 height 33
click at [764, 248] on input "search" at bounding box center [769, 237] width 388 height 21
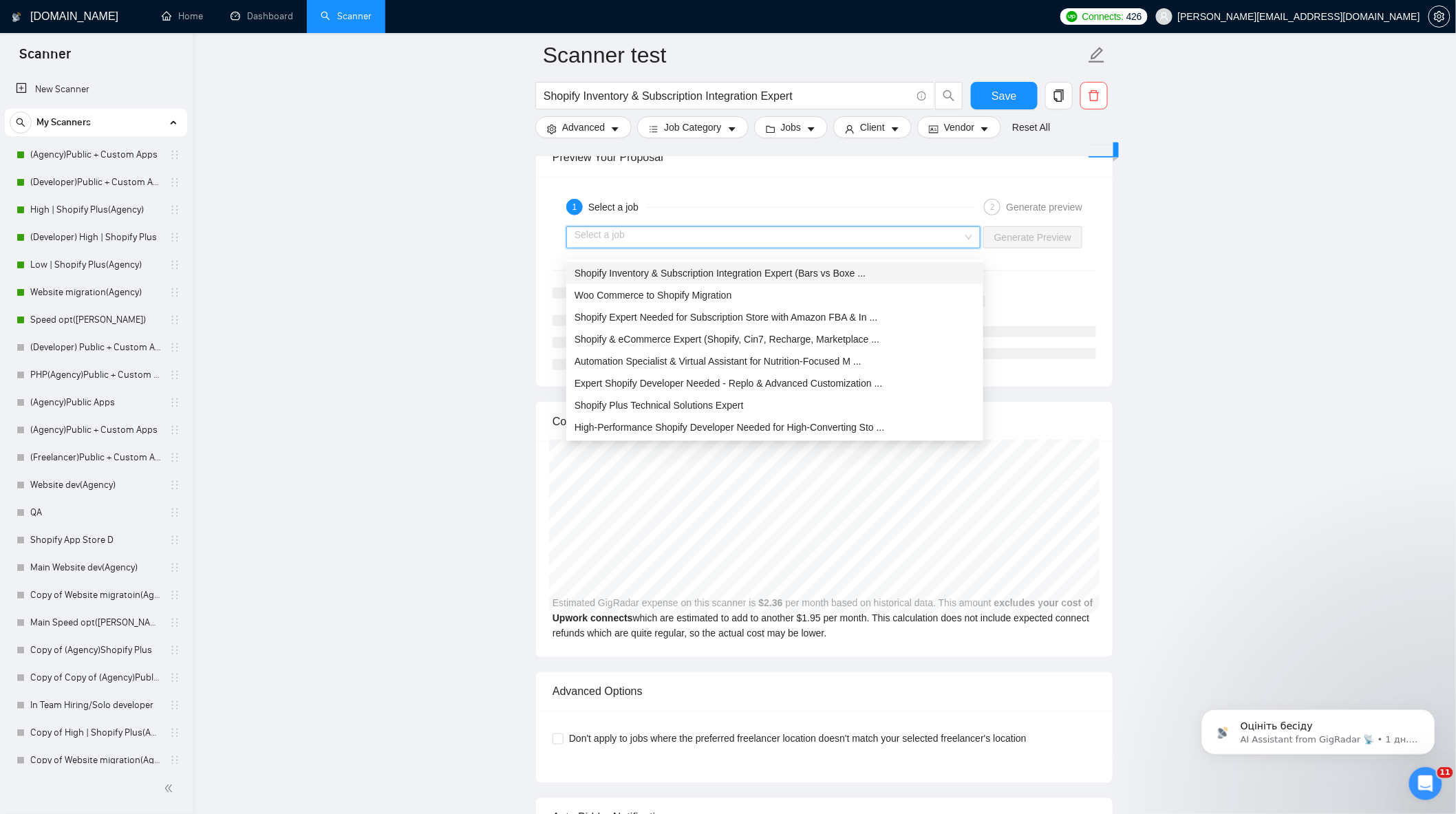
click at [765, 271] on span "Shopify Inventory & Subscription Integration Expert (Bars vs Boxe ..." at bounding box center [720, 273] width 291 height 11
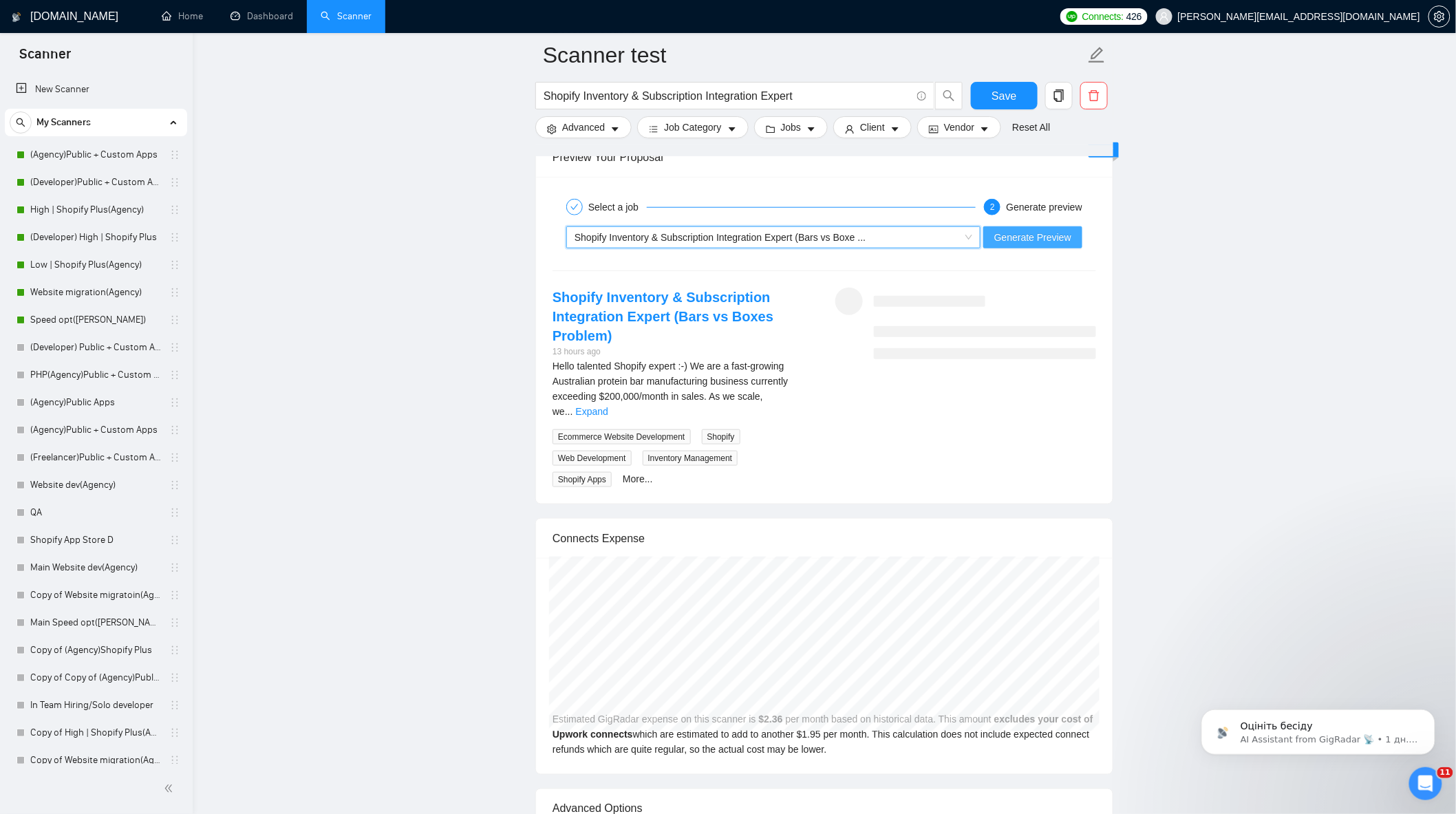
click at [1023, 245] on span "Generate Preview" at bounding box center [1033, 237] width 77 height 15
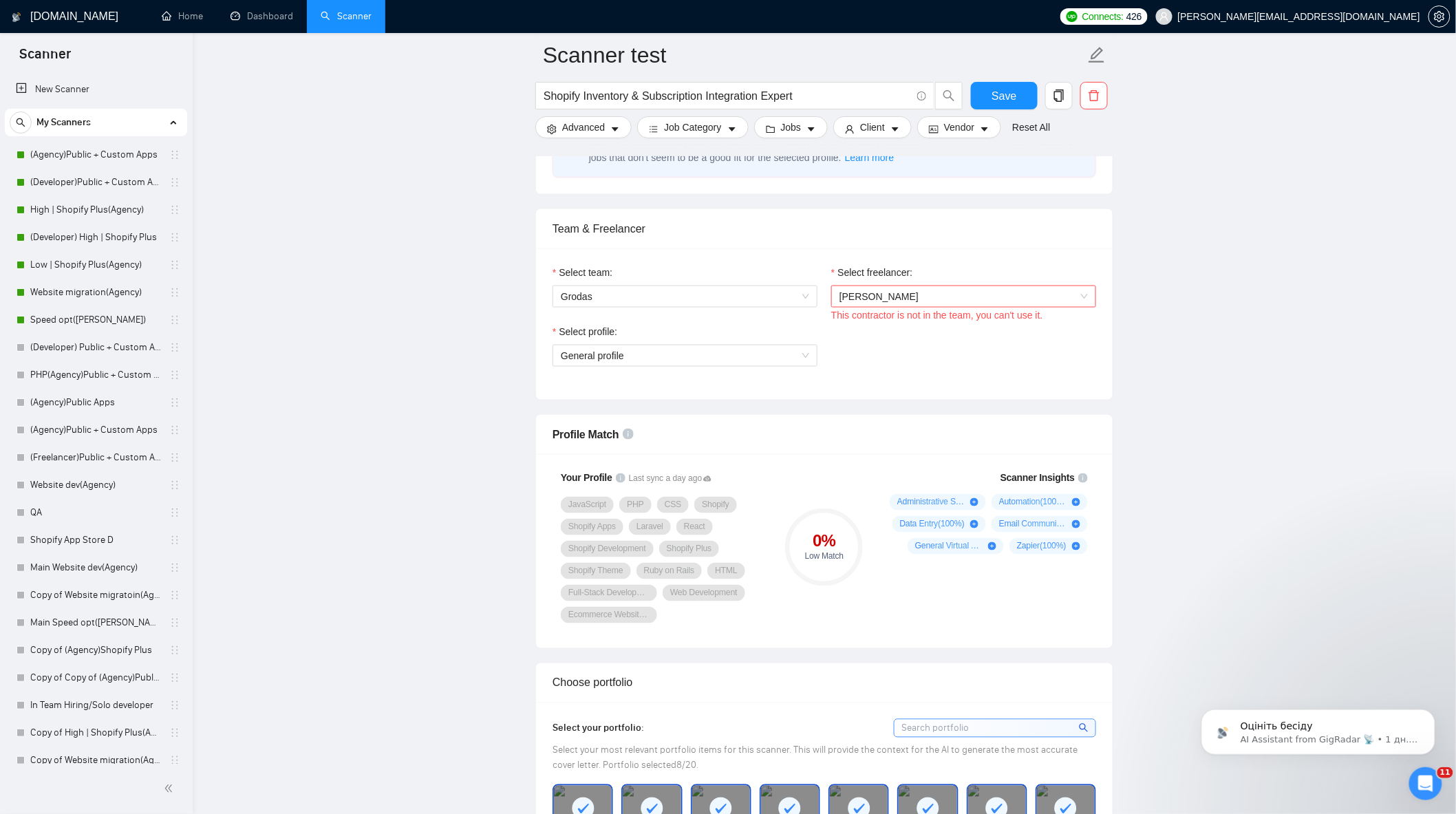
scroll to position [611, 0]
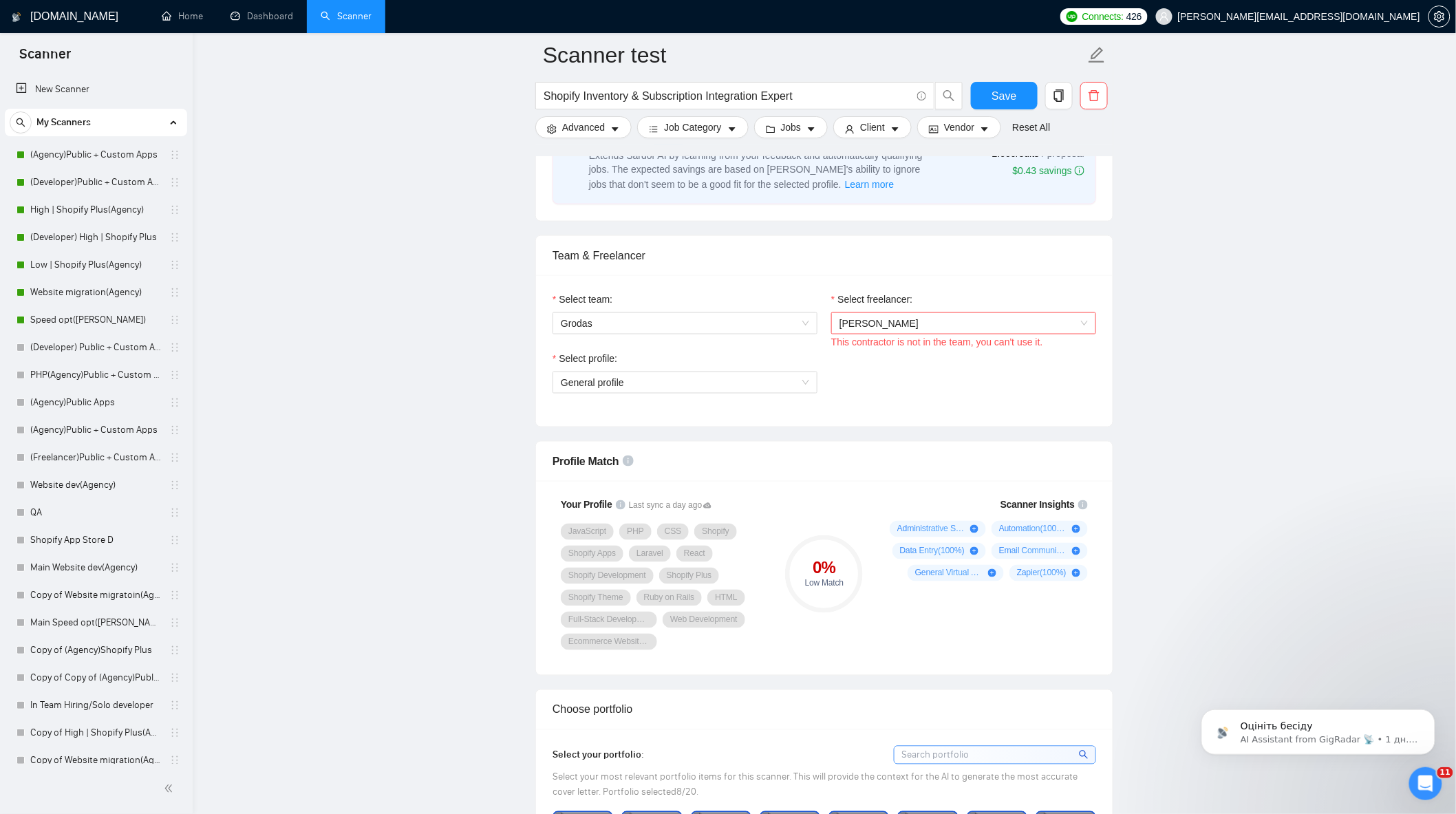
click at [1031, 317] on span "[PERSON_NAME]" at bounding box center [964, 323] width 248 height 21
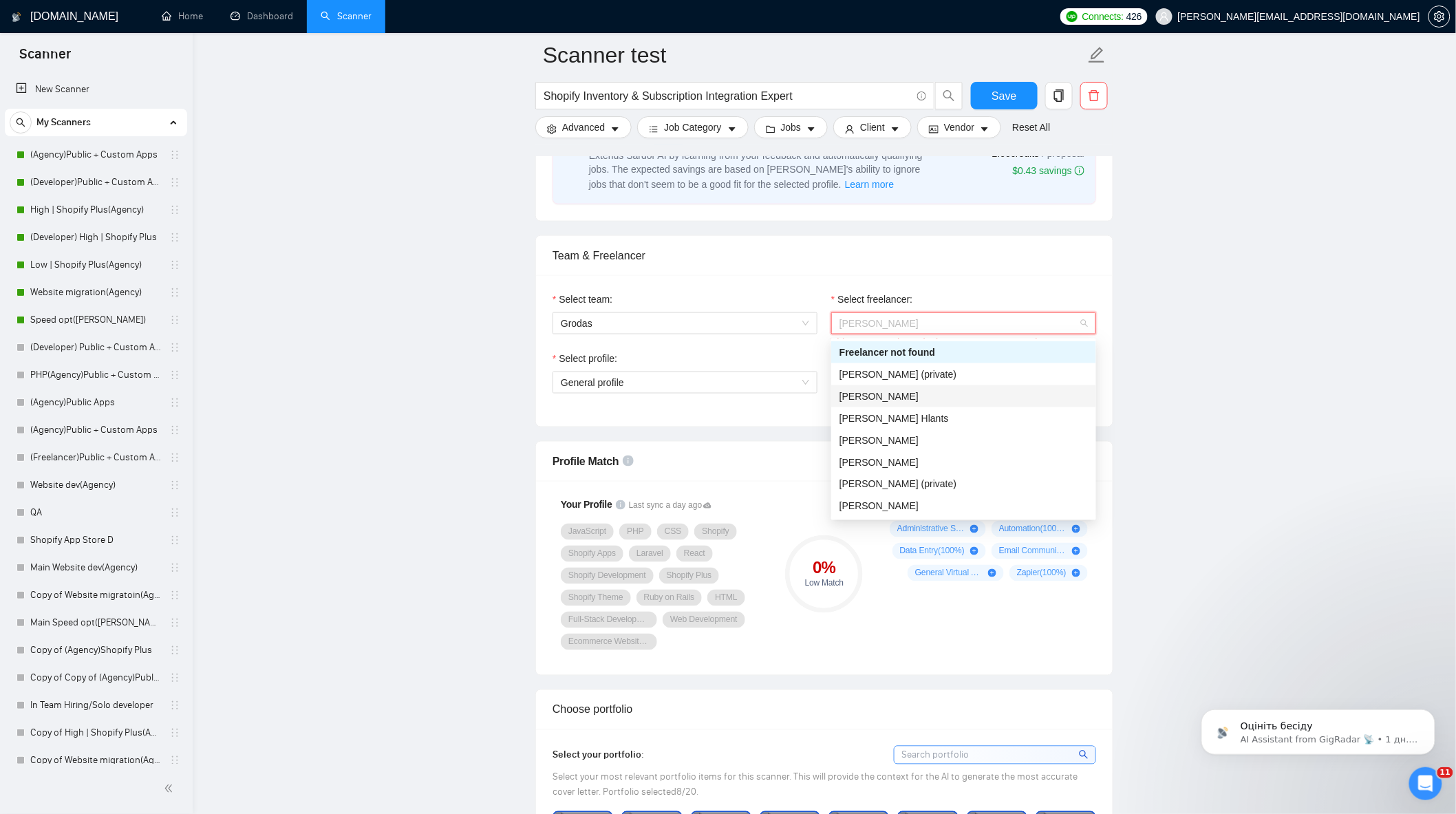
click at [951, 395] on div "[PERSON_NAME]" at bounding box center [964, 396] width 248 height 15
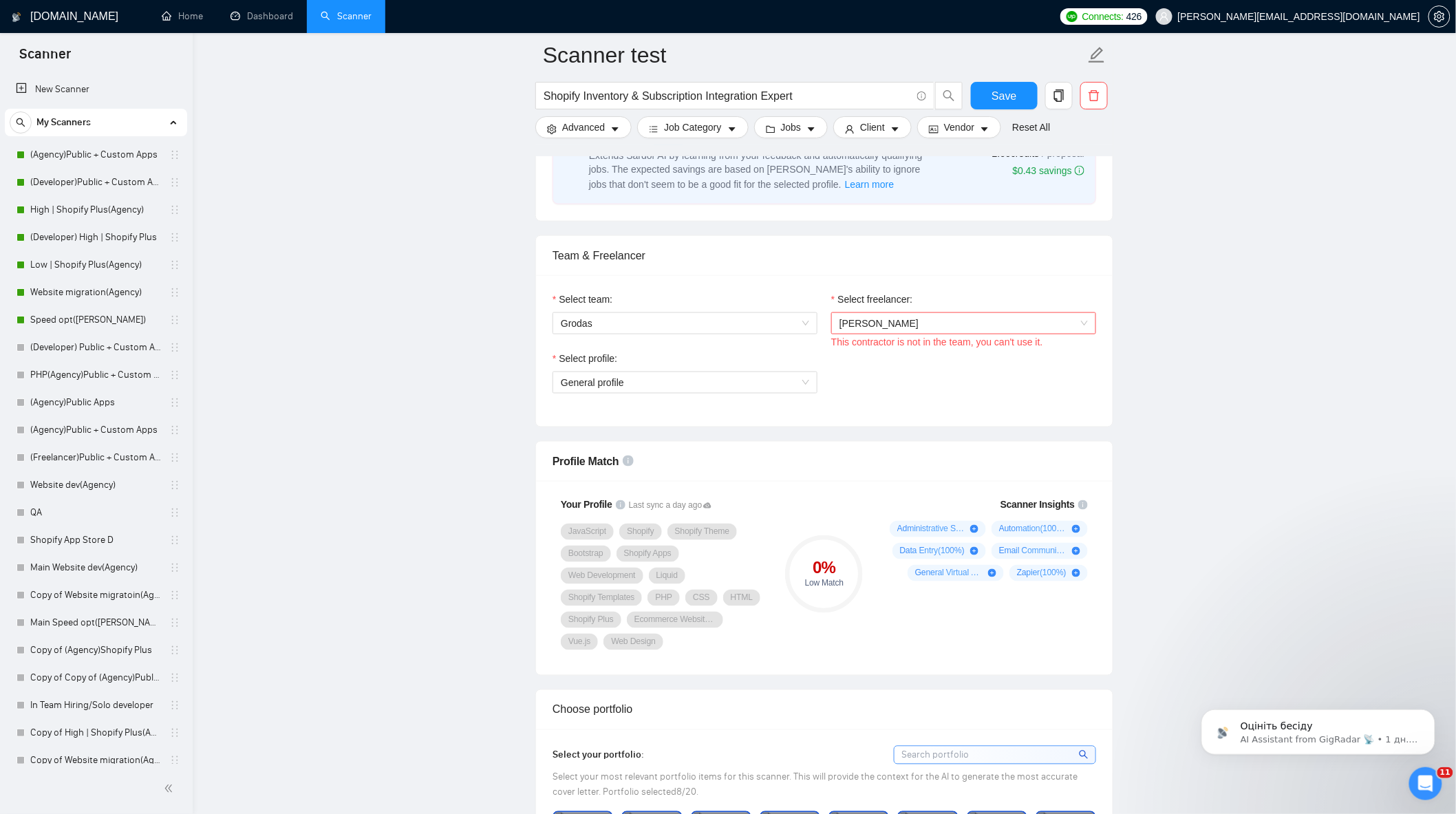
click at [1028, 313] on div "Select freelancer:" at bounding box center [964, 302] width 265 height 21
click at [1023, 337] on div "This contractor is not in the team, you can't use it." at bounding box center [964, 341] width 265 height 15
click at [1021, 328] on span "[PERSON_NAME]" at bounding box center [964, 323] width 248 height 21
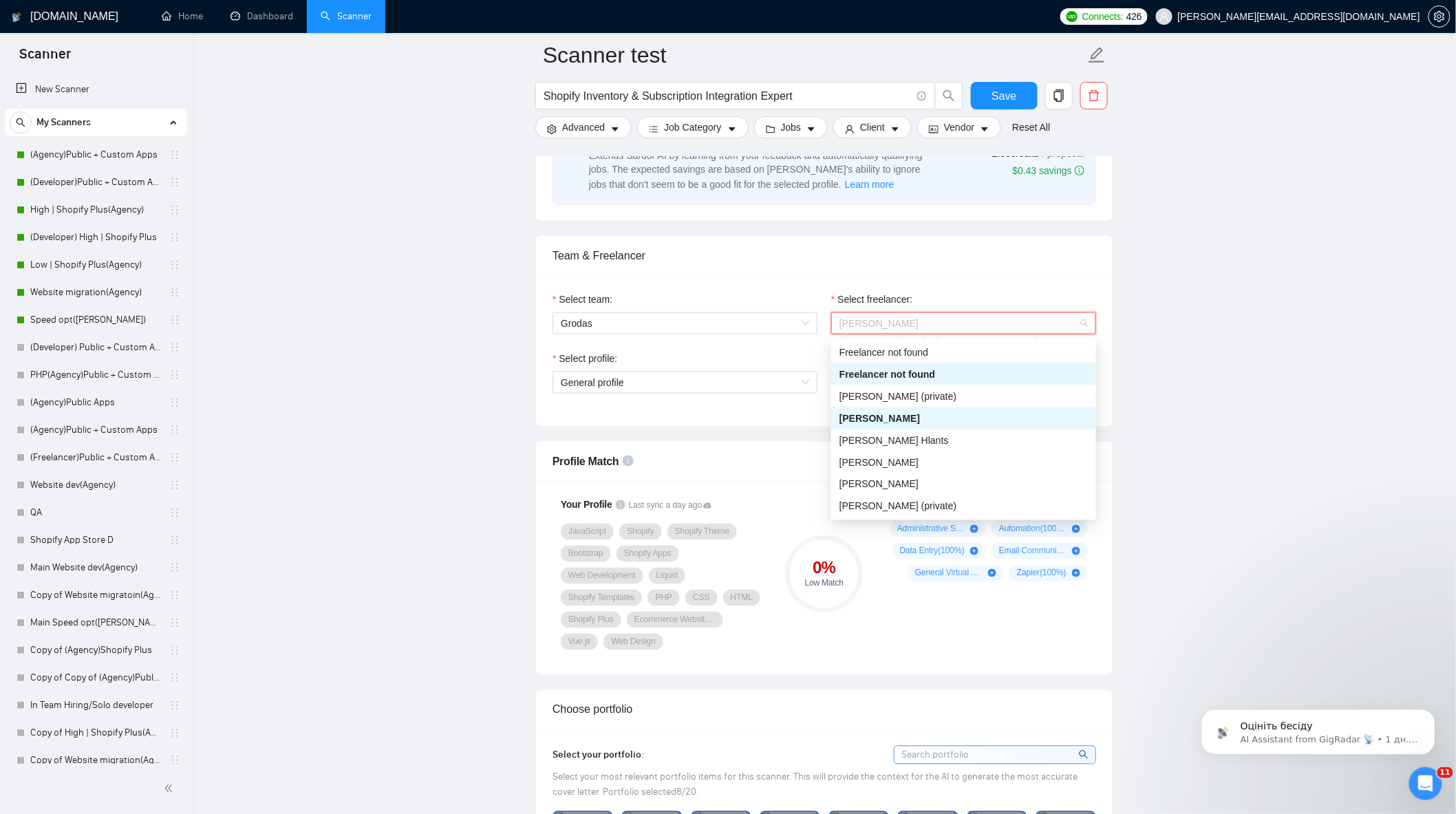
click at [945, 361] on div "Freelancer not found" at bounding box center [964, 352] width 265 height 22
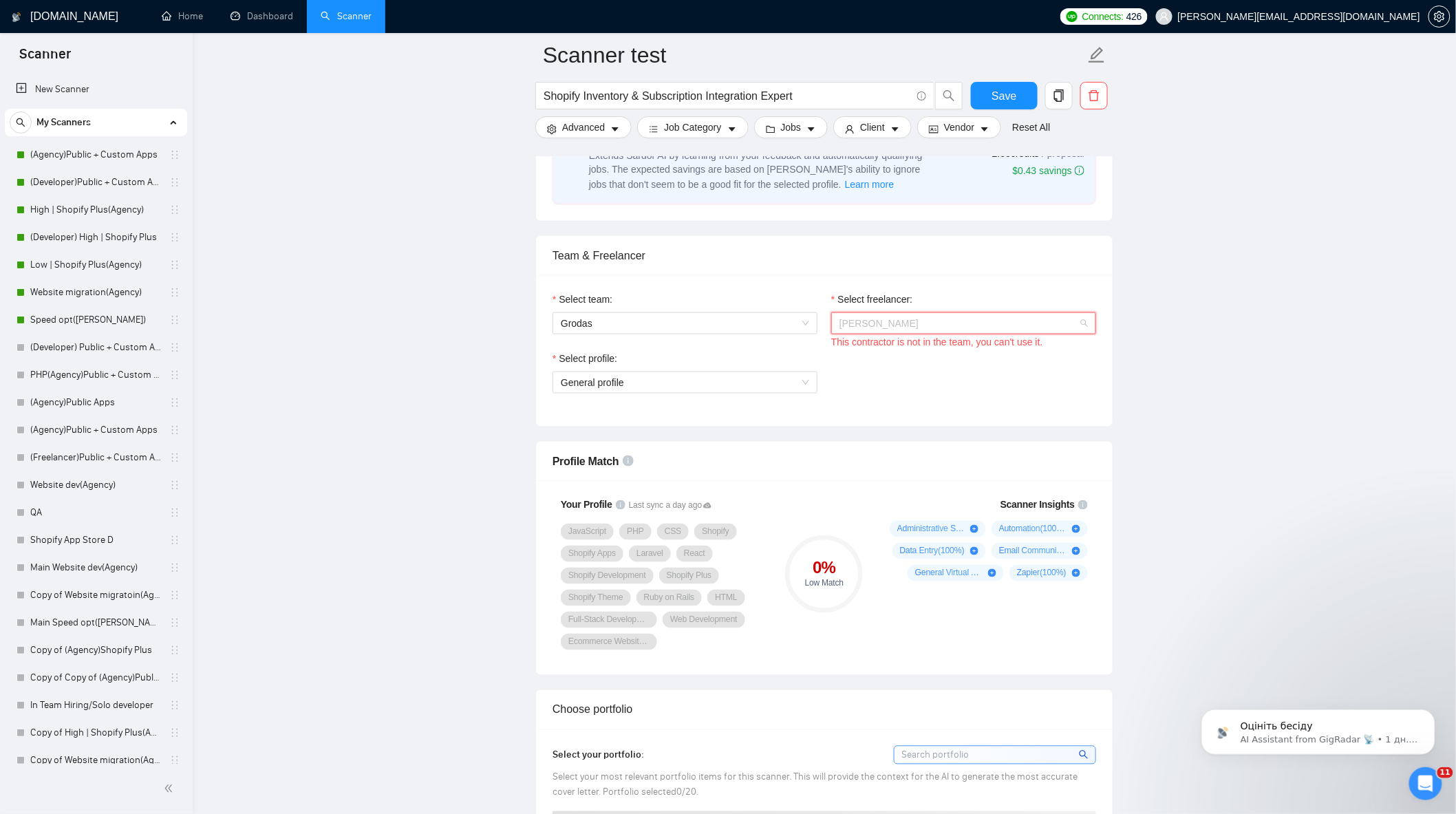
click at [1056, 322] on span "[PERSON_NAME]" at bounding box center [964, 323] width 248 height 21
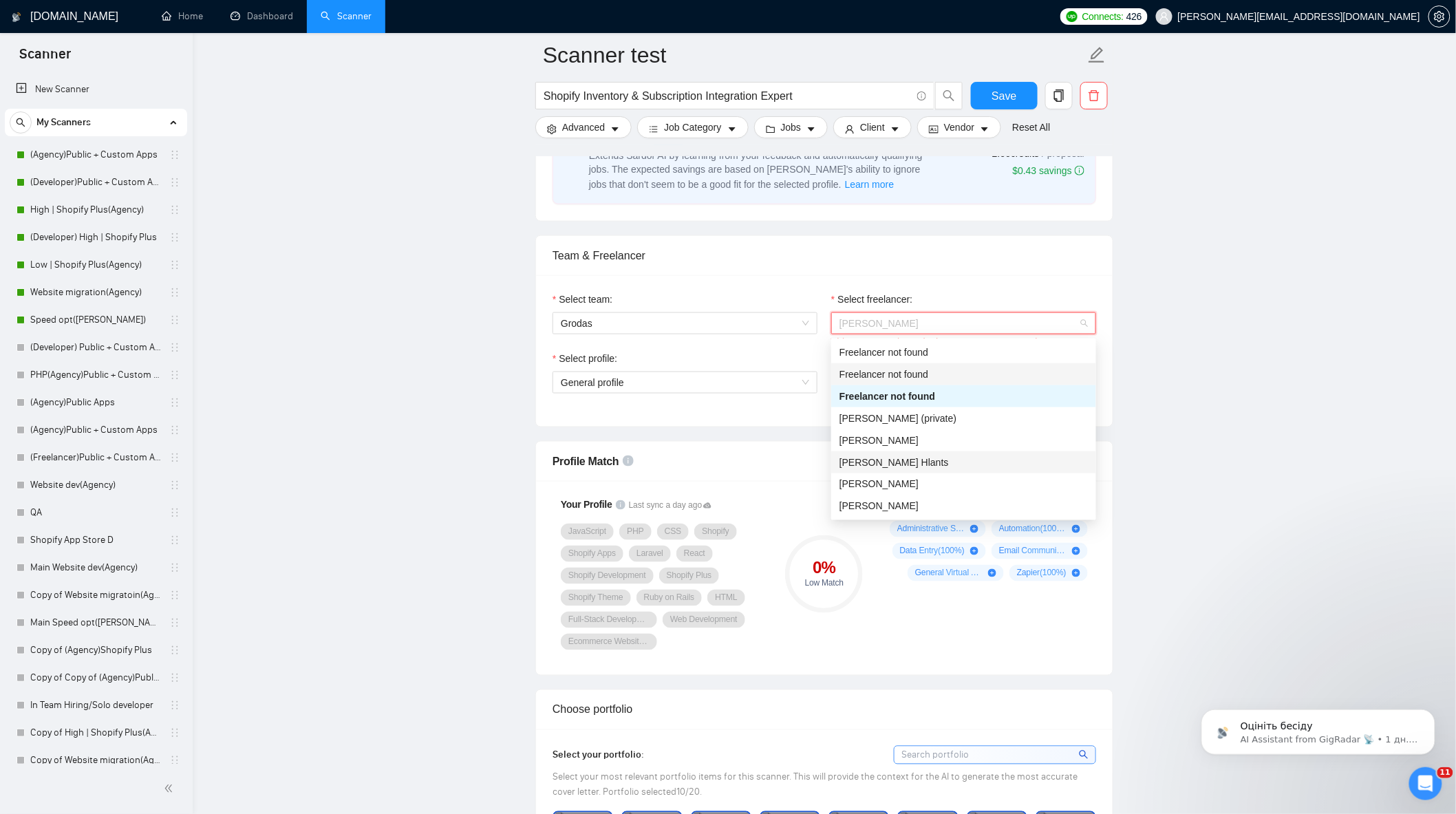
click at [905, 465] on div "Dmytro Hlants" at bounding box center [964, 462] width 248 height 15
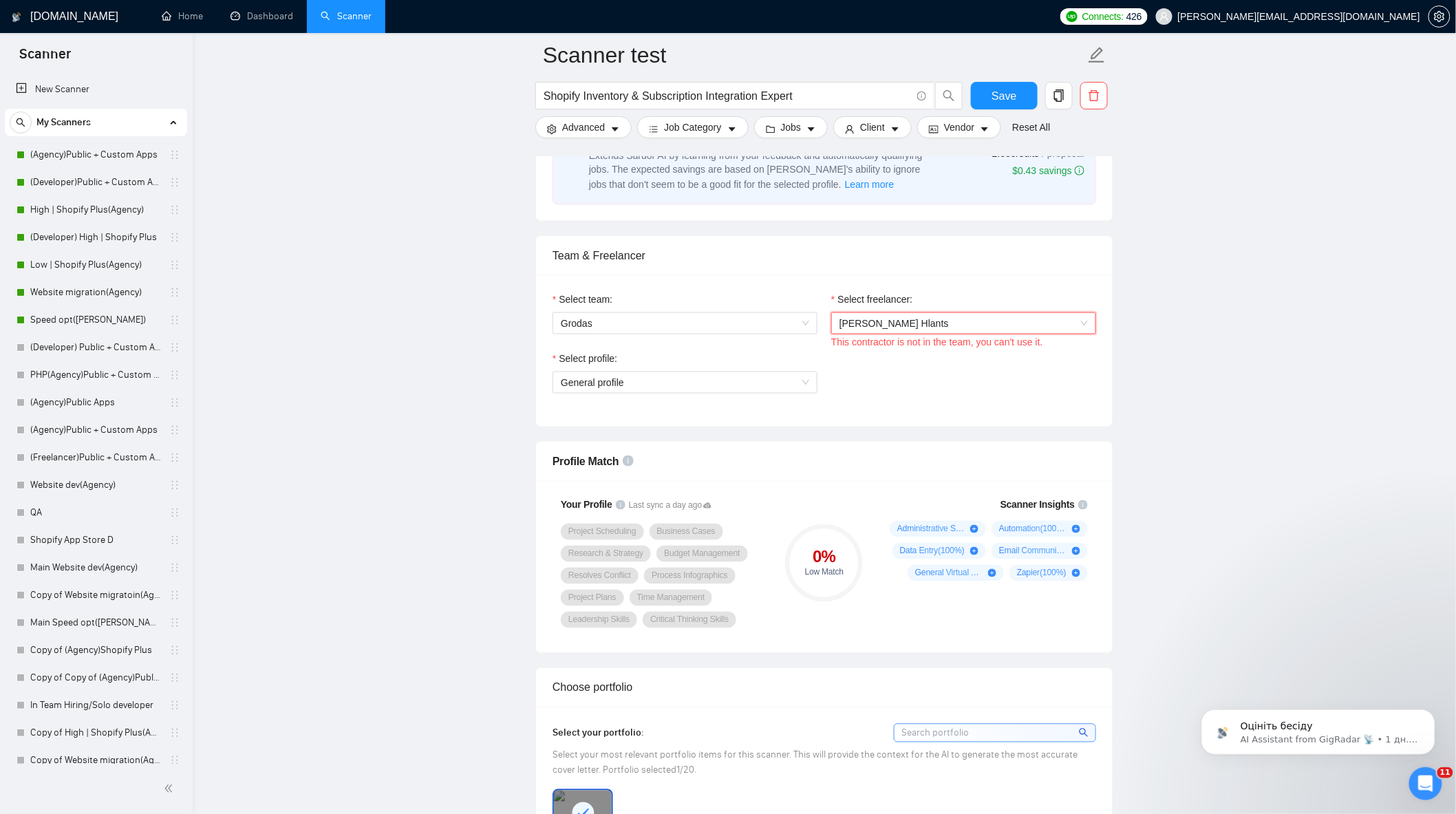
click at [1013, 321] on span "Dmytro Hlants" at bounding box center [964, 323] width 248 height 21
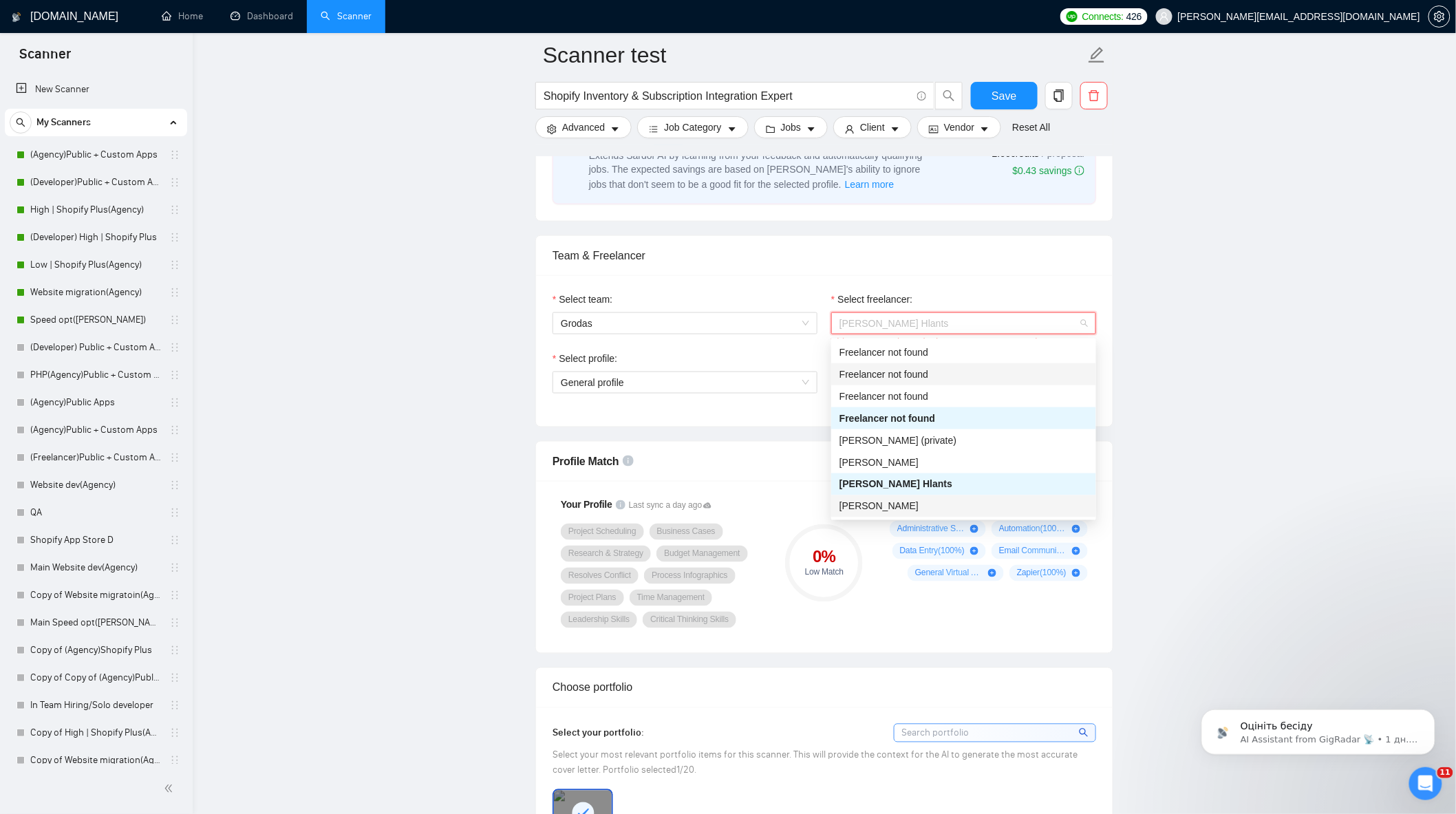
click at [896, 511] on div "Ihor Zabuga" at bounding box center [964, 506] width 248 height 15
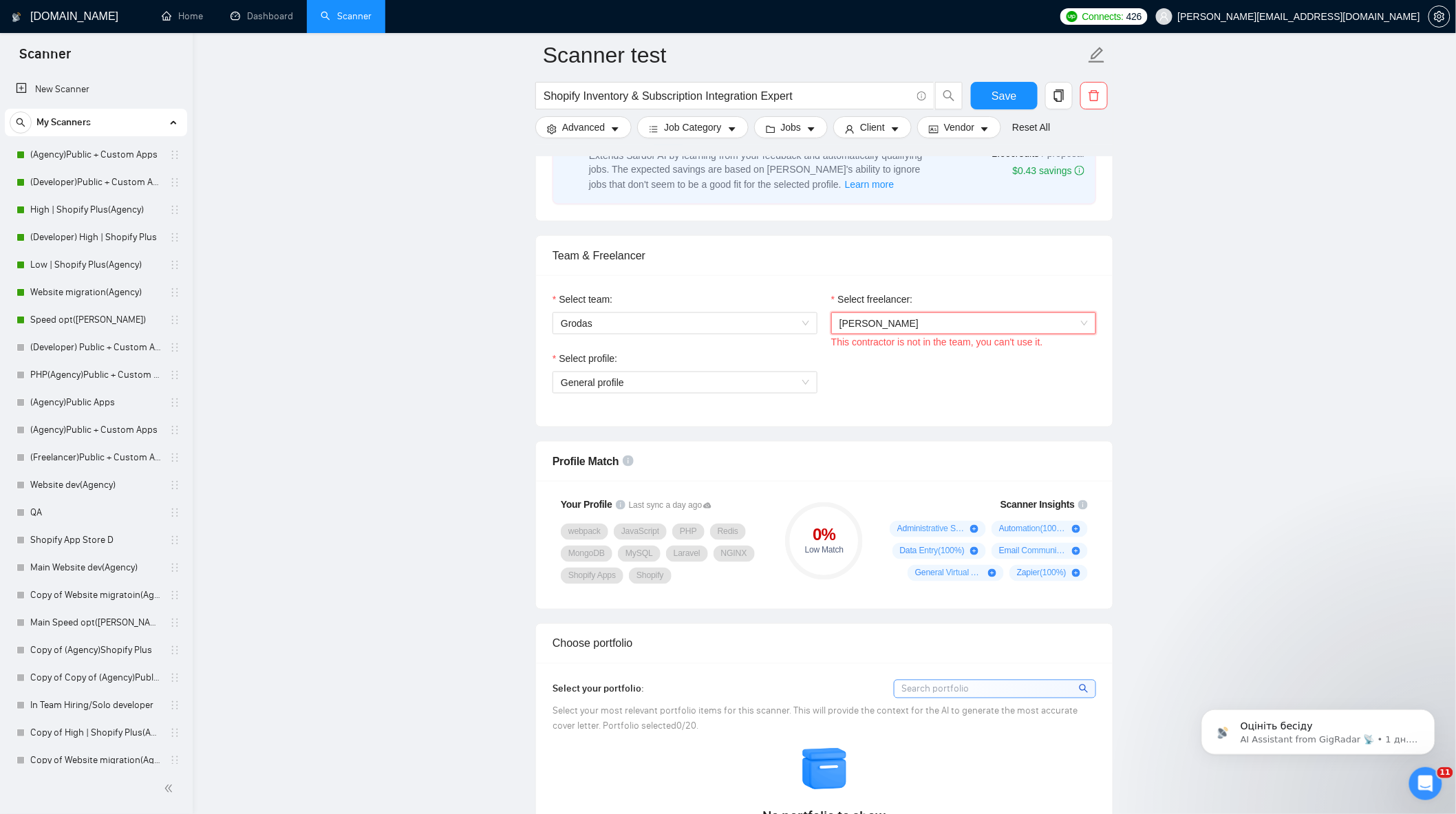
click at [1020, 326] on span "Ihor Zabuga" at bounding box center [964, 323] width 248 height 21
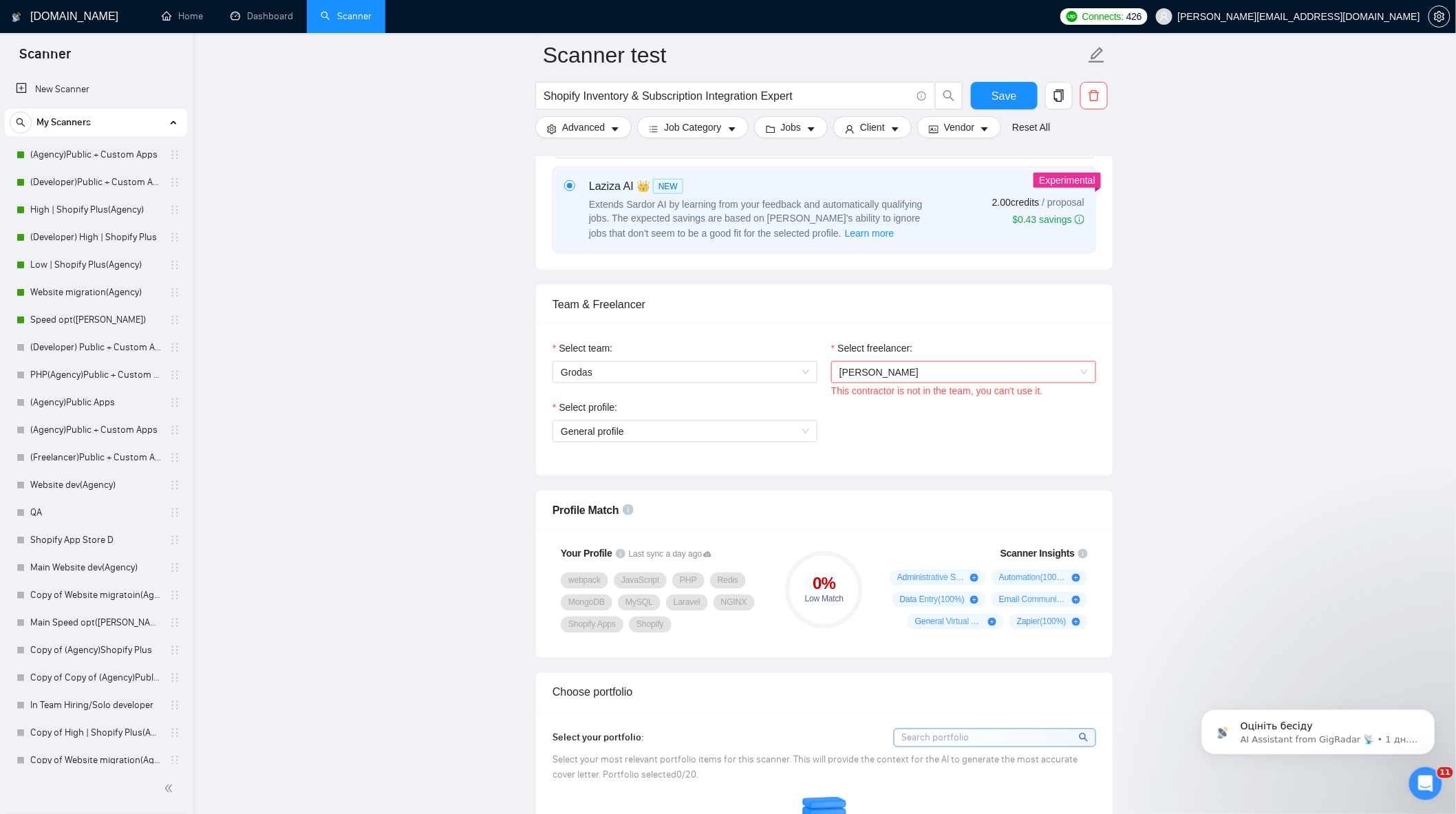
scroll to position [534, 0]
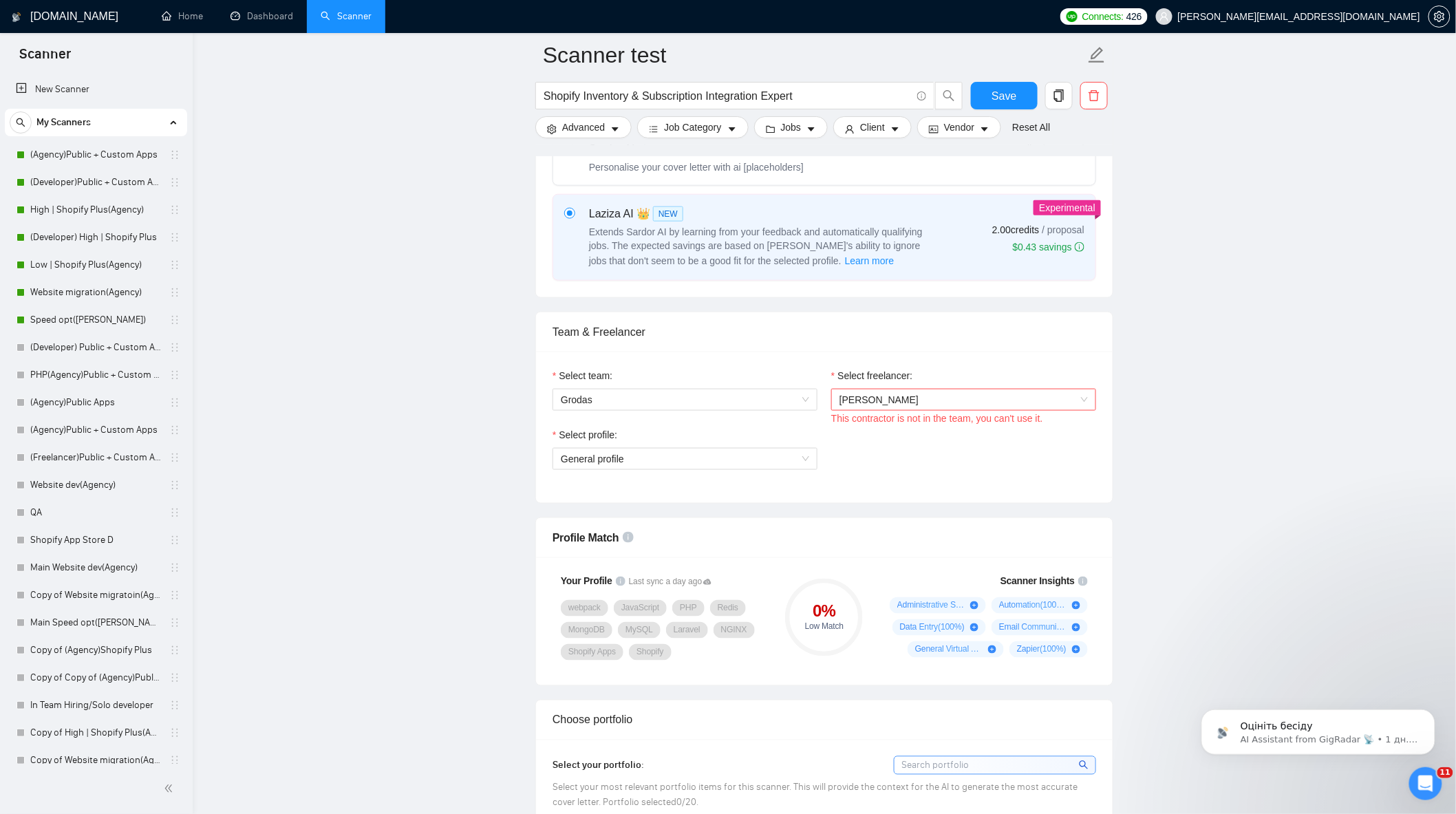
click at [937, 390] on div "Ihor Zabuga" at bounding box center [964, 399] width 265 height 22
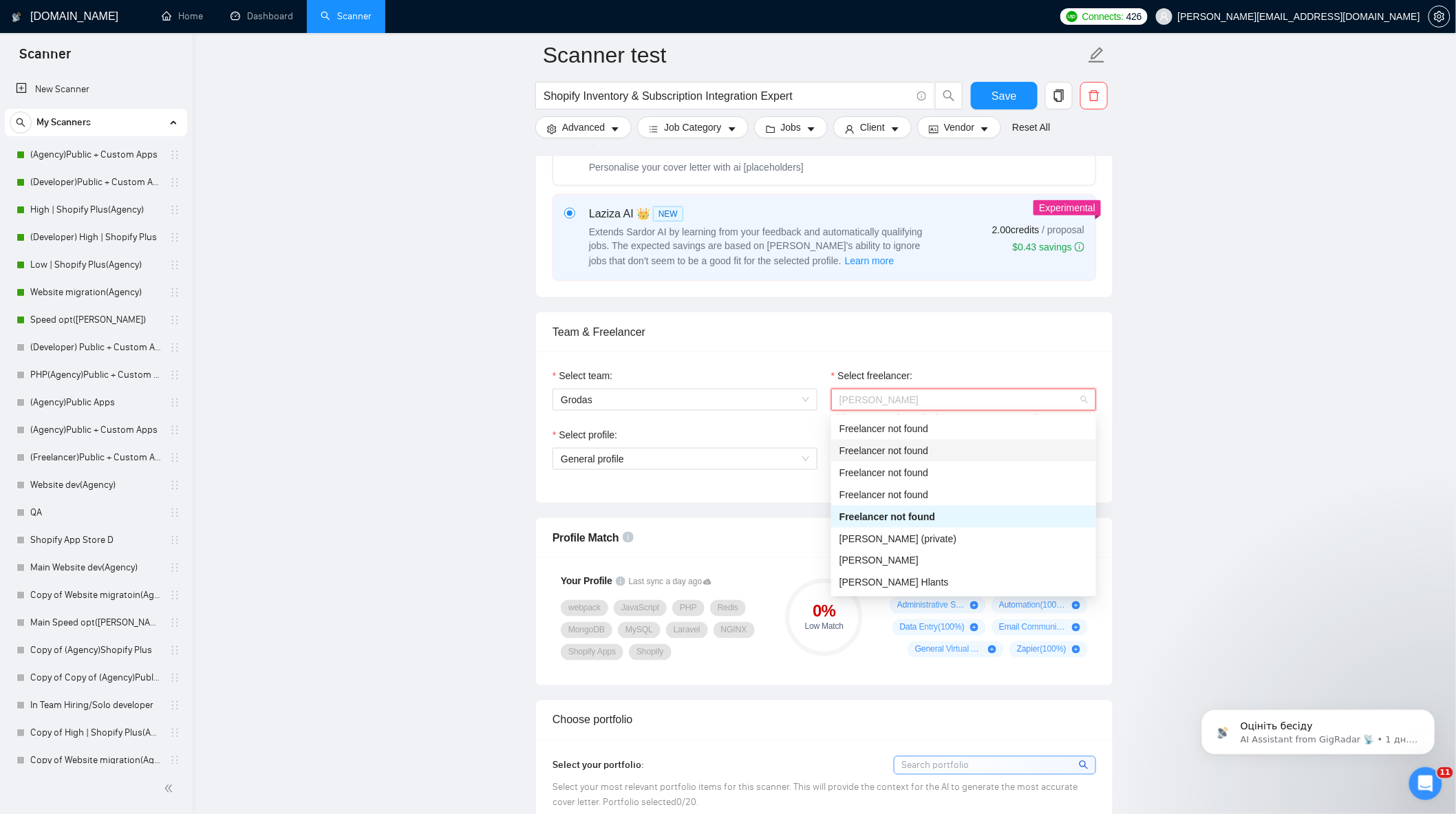
click at [1049, 348] on div "Team & Freelancer" at bounding box center [824, 332] width 543 height 39
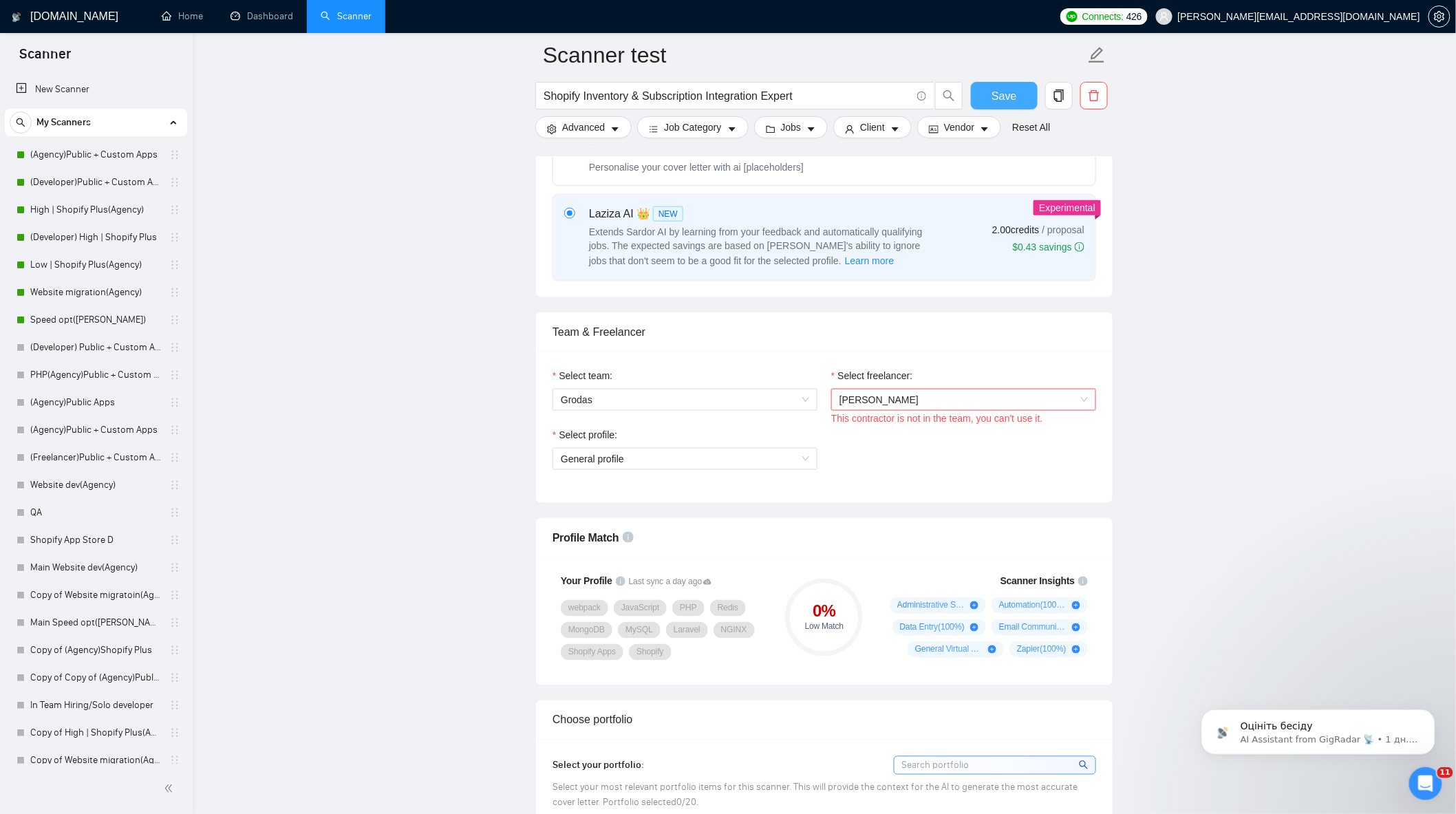
click at [1006, 91] on span "Save" at bounding box center [1005, 96] width 25 height 17
click at [989, 397] on span "Ihor Zabuga" at bounding box center [964, 399] width 248 height 21
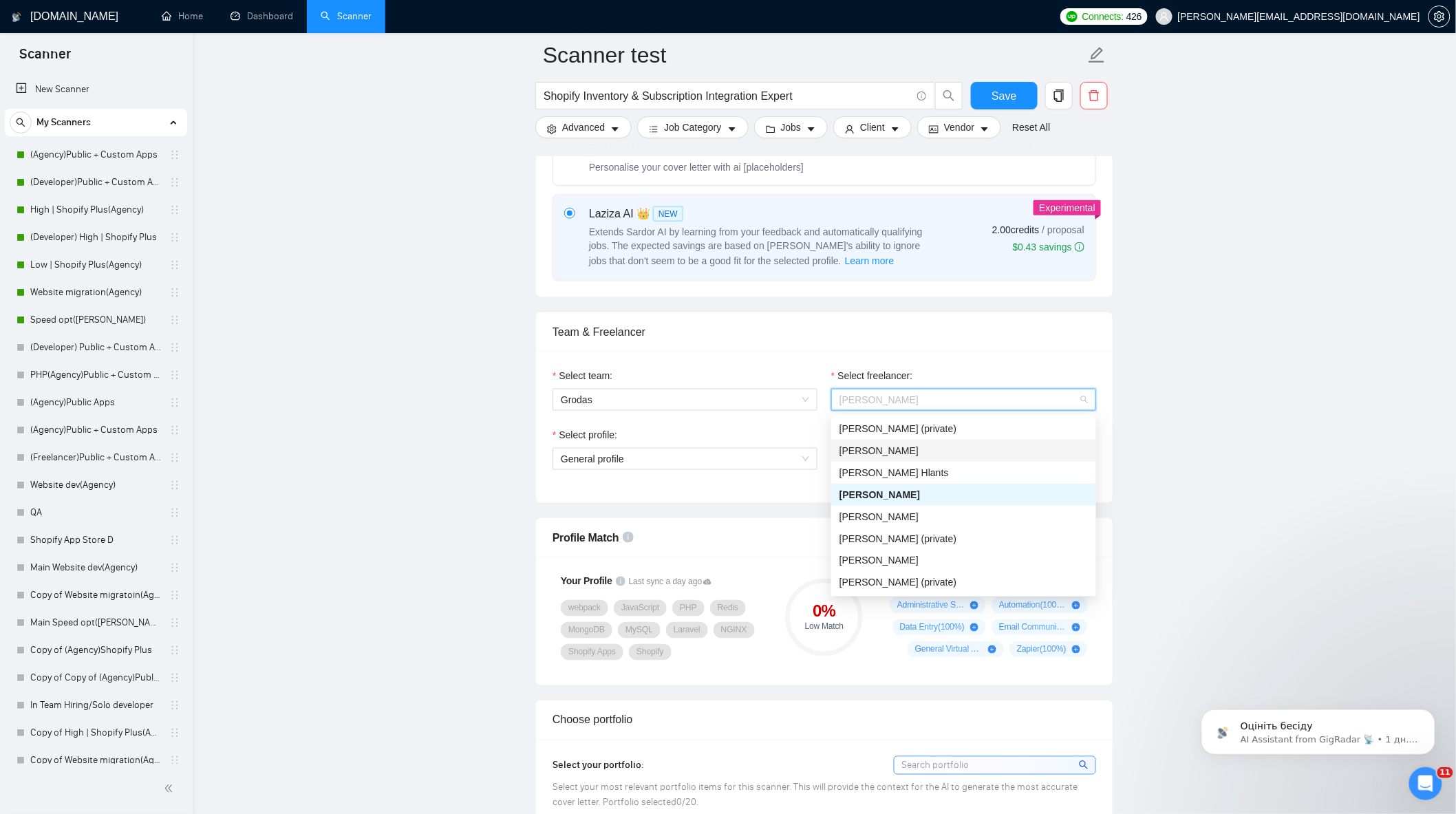
click at [912, 452] on div "[PERSON_NAME]" at bounding box center [964, 450] width 248 height 15
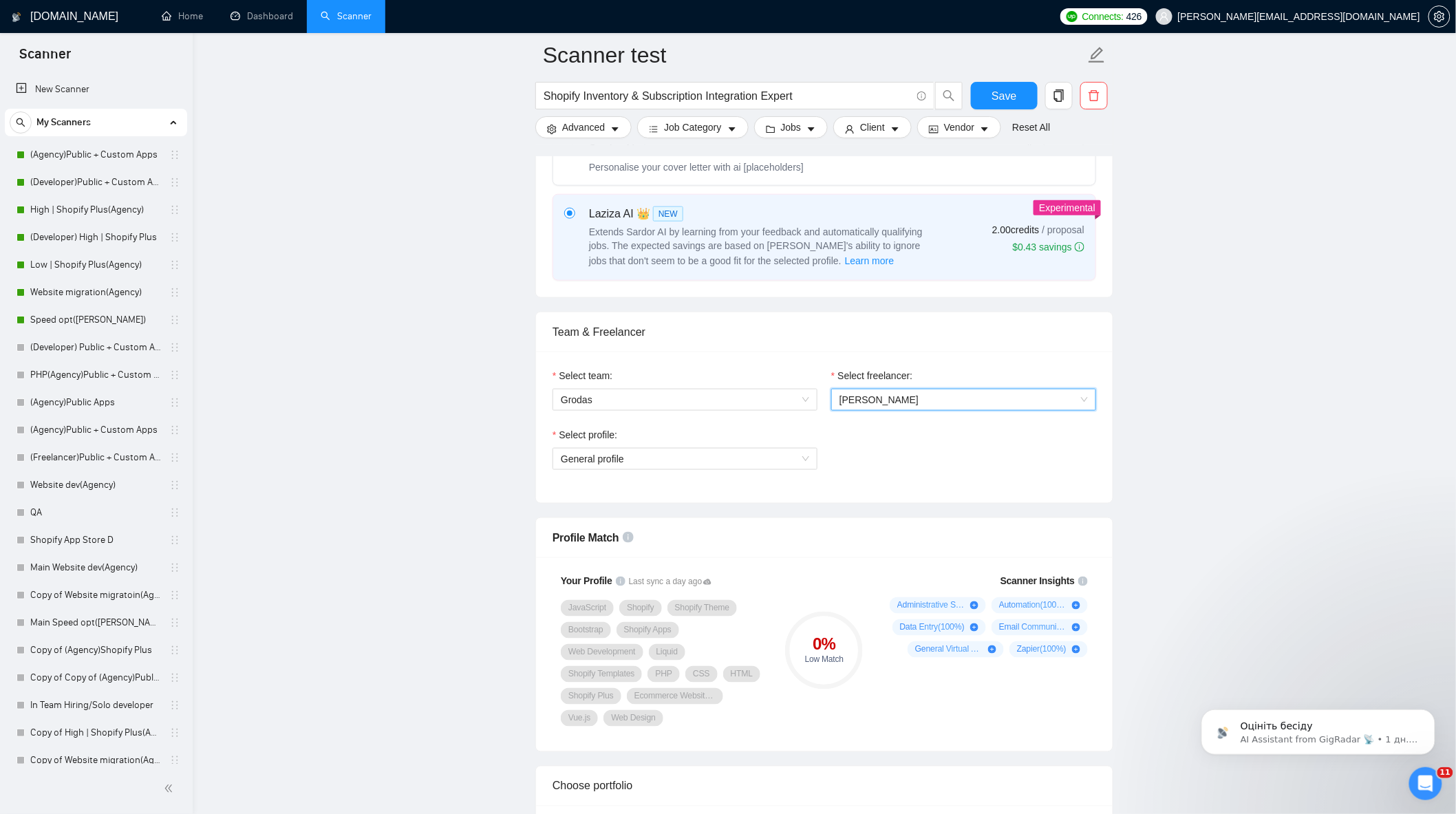
click at [1012, 406] on span "[PERSON_NAME]" at bounding box center [964, 399] width 248 height 21
type input "N"
type input "boh"
click at [965, 436] on div "[PERSON_NAME]" at bounding box center [964, 428] width 265 height 22
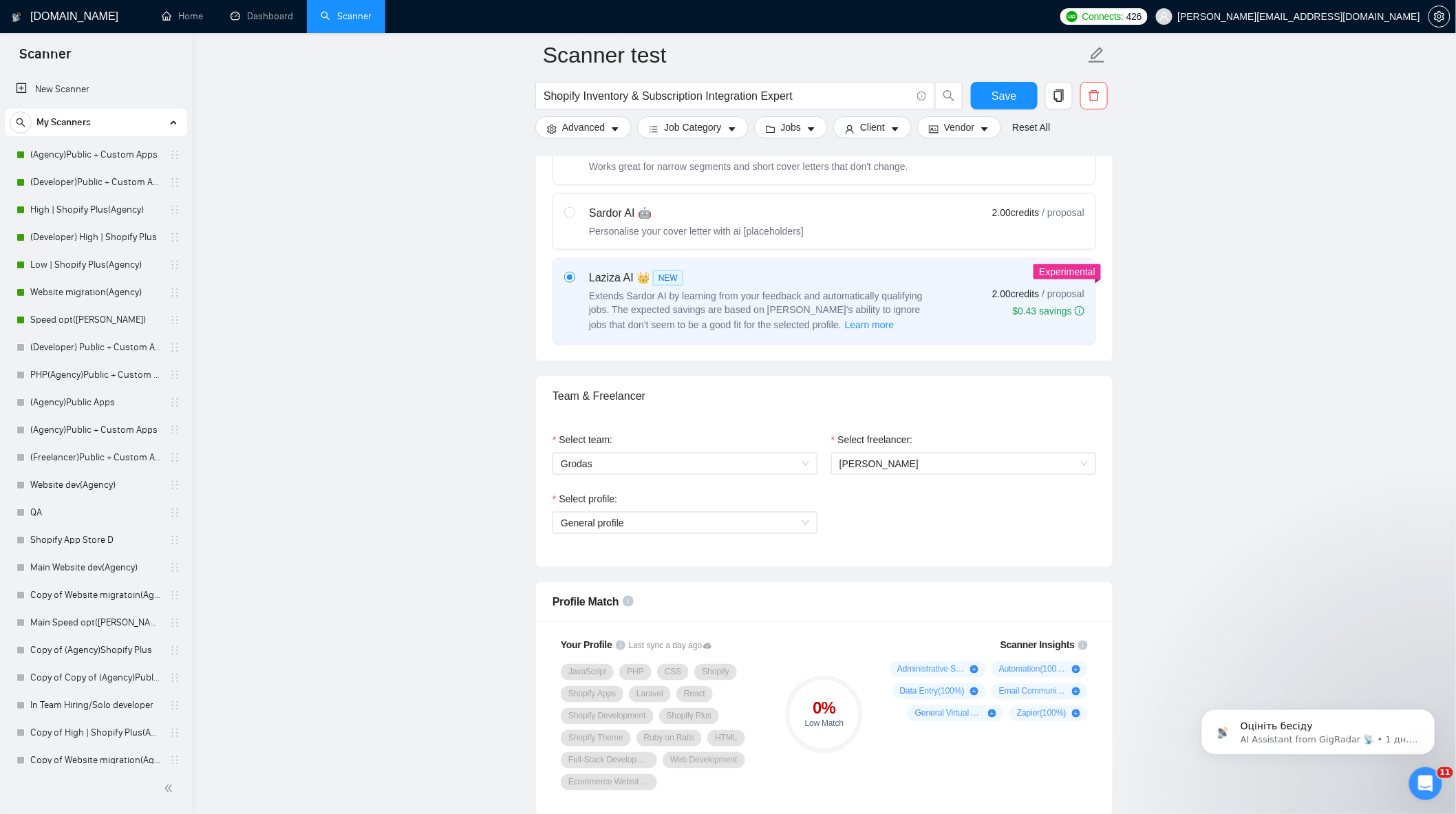
scroll to position [458, 0]
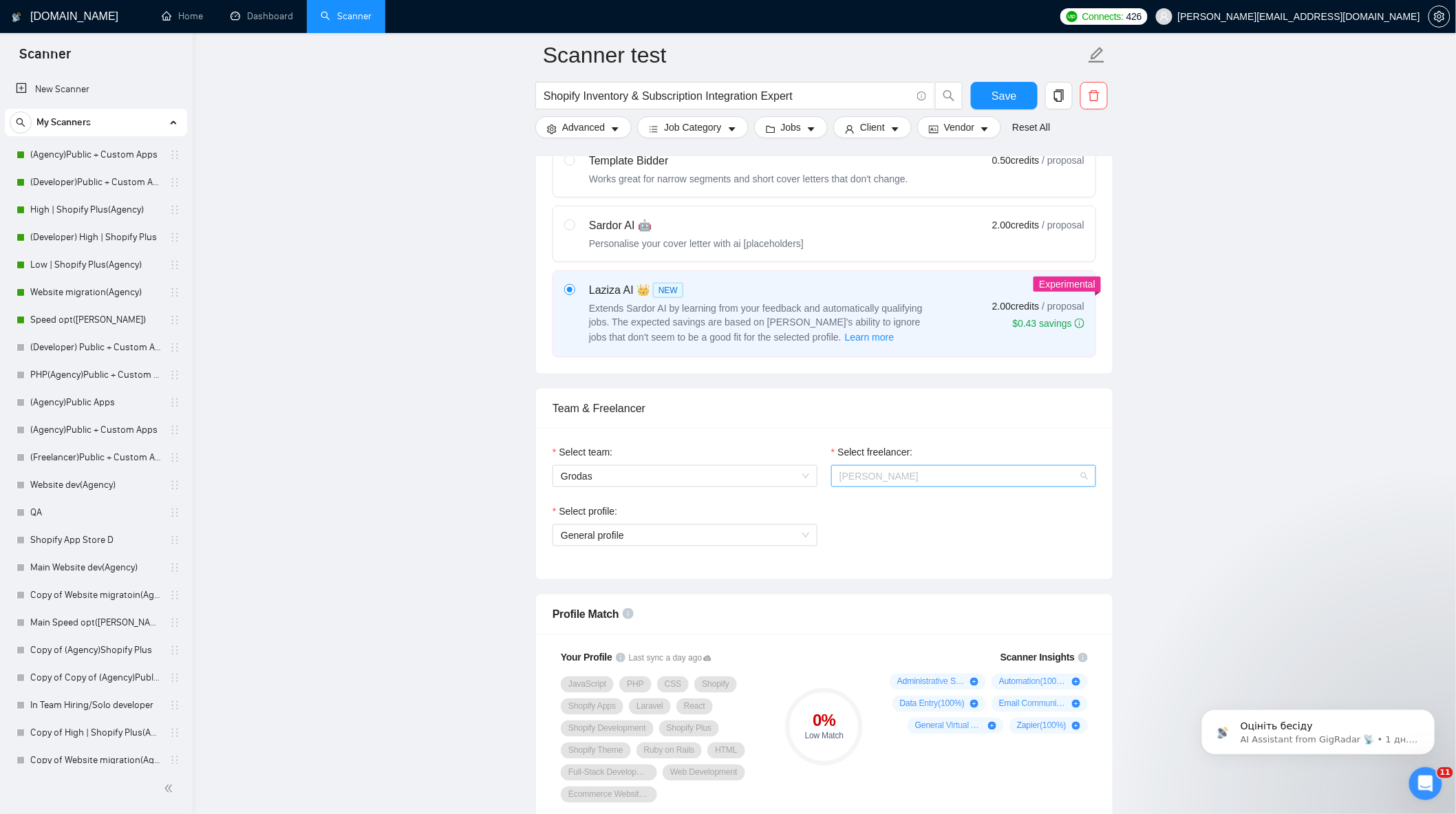
click at [945, 482] on span "[PERSON_NAME]" at bounding box center [964, 475] width 248 height 21
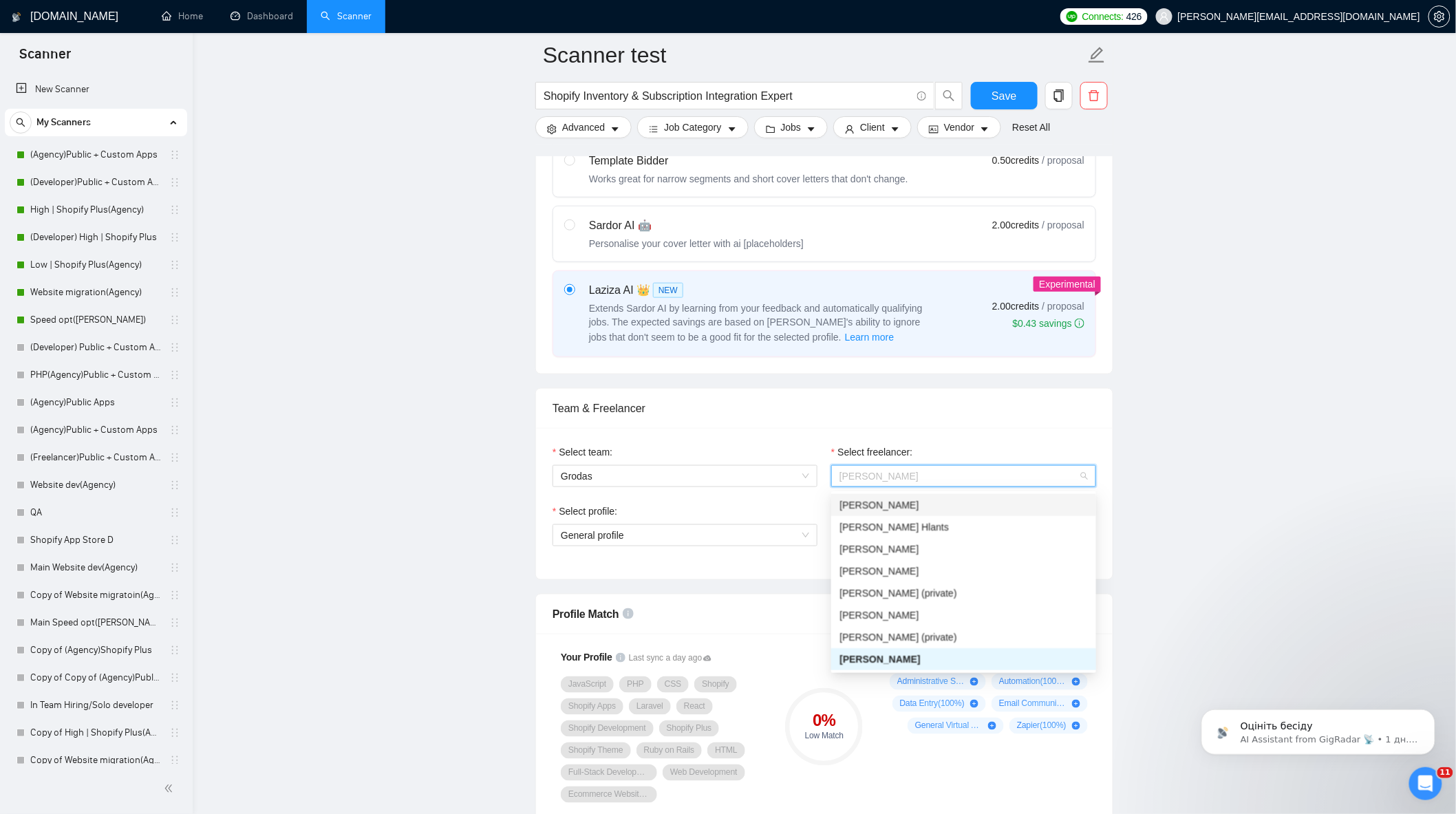
click at [922, 508] on div "[PERSON_NAME]" at bounding box center [964, 505] width 248 height 15
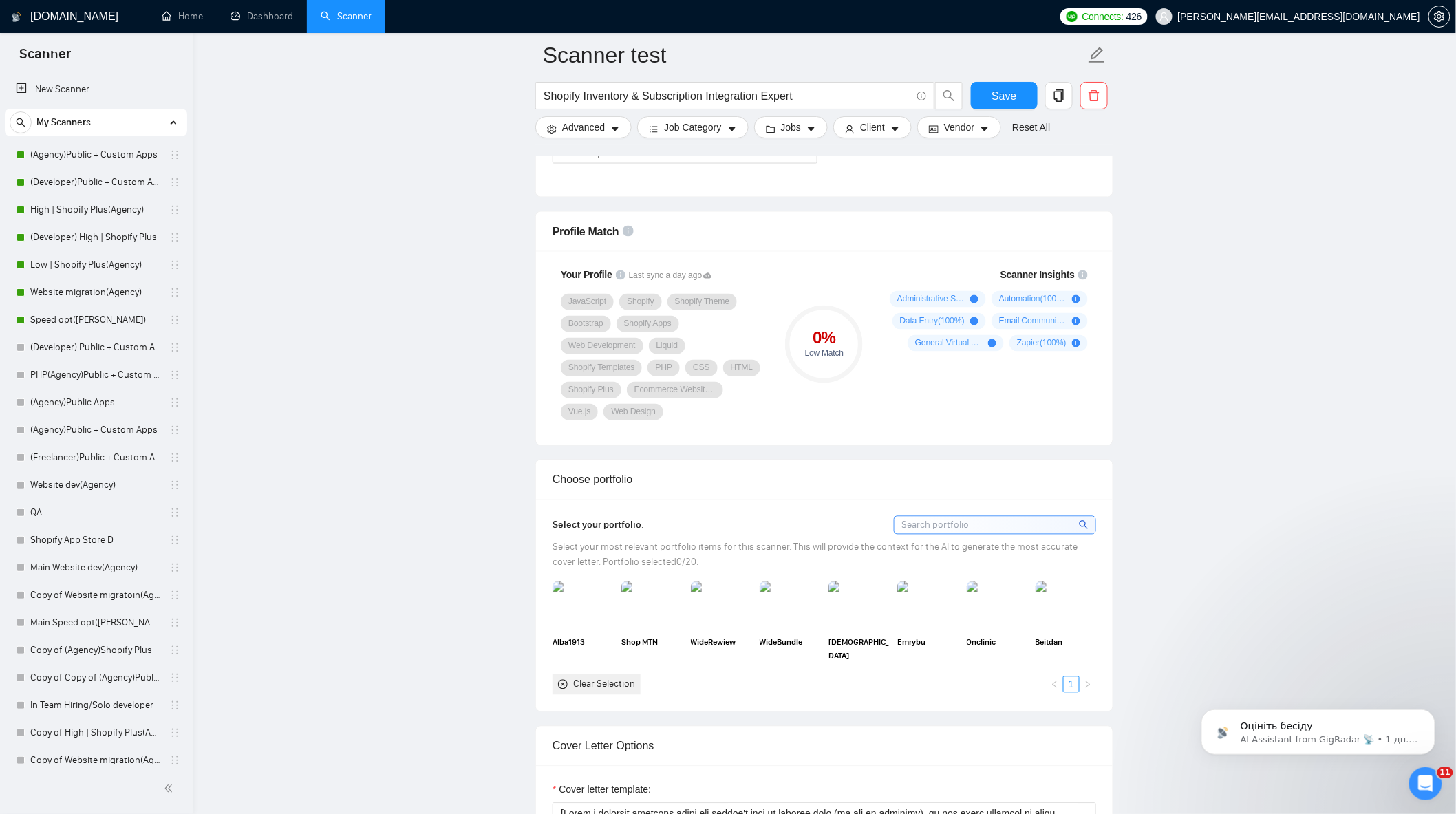
scroll to position [1070, 0]
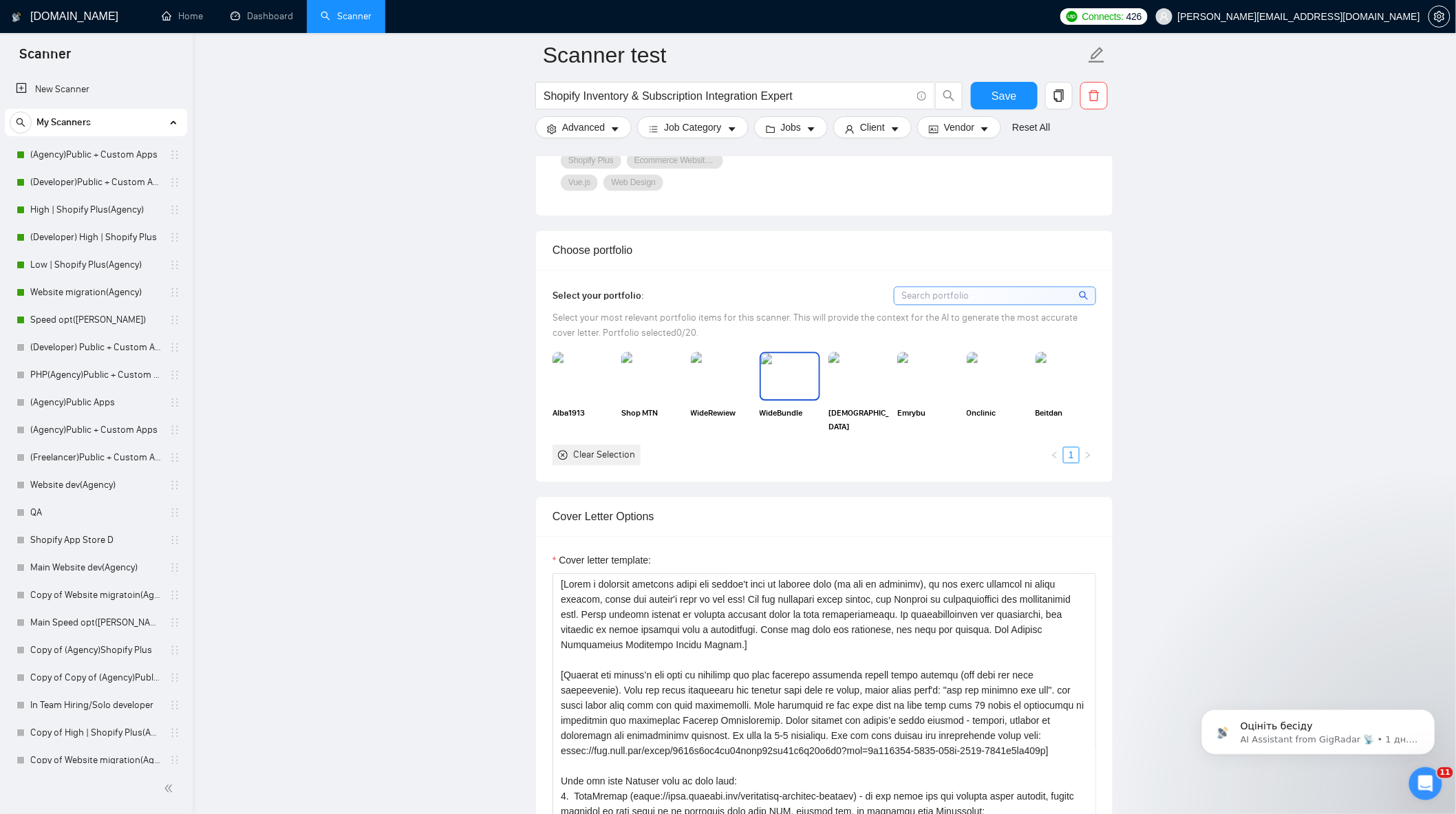
click at [776, 386] on img at bounding box center [790, 376] width 58 height 46
click at [720, 374] on img at bounding box center [721, 376] width 58 height 46
click at [635, 384] on img at bounding box center [652, 376] width 58 height 46
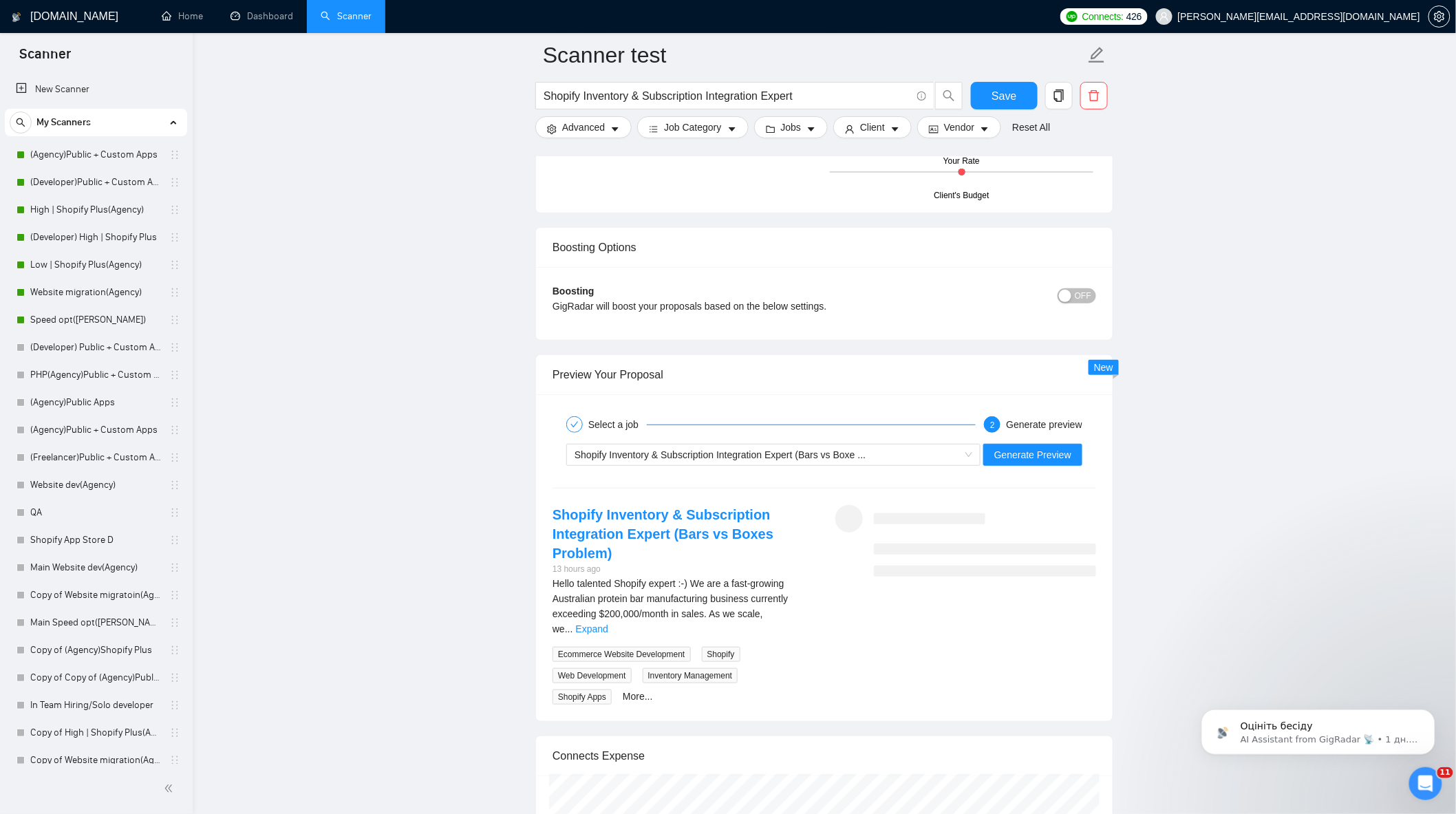
scroll to position [2294, 0]
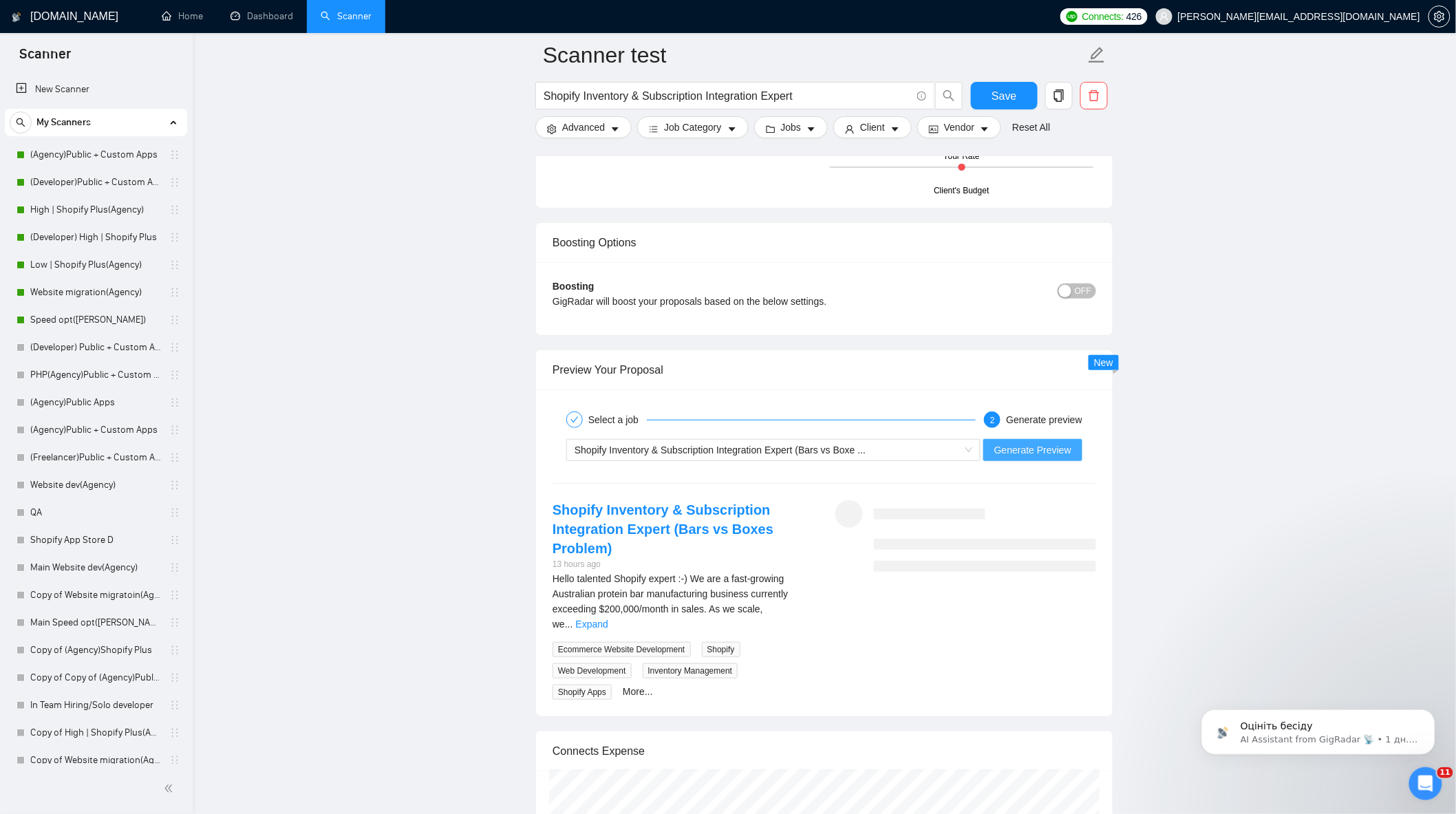
click at [1033, 457] on span "Generate Preview" at bounding box center [1033, 449] width 77 height 15
click at [785, 624] on div "Hello talented Shopify expert :-) We are a fast-growing Australian protein bar …" at bounding box center [683, 601] width 261 height 61
click at [609, 622] on link "Expand" at bounding box center [593, 624] width 32 height 11
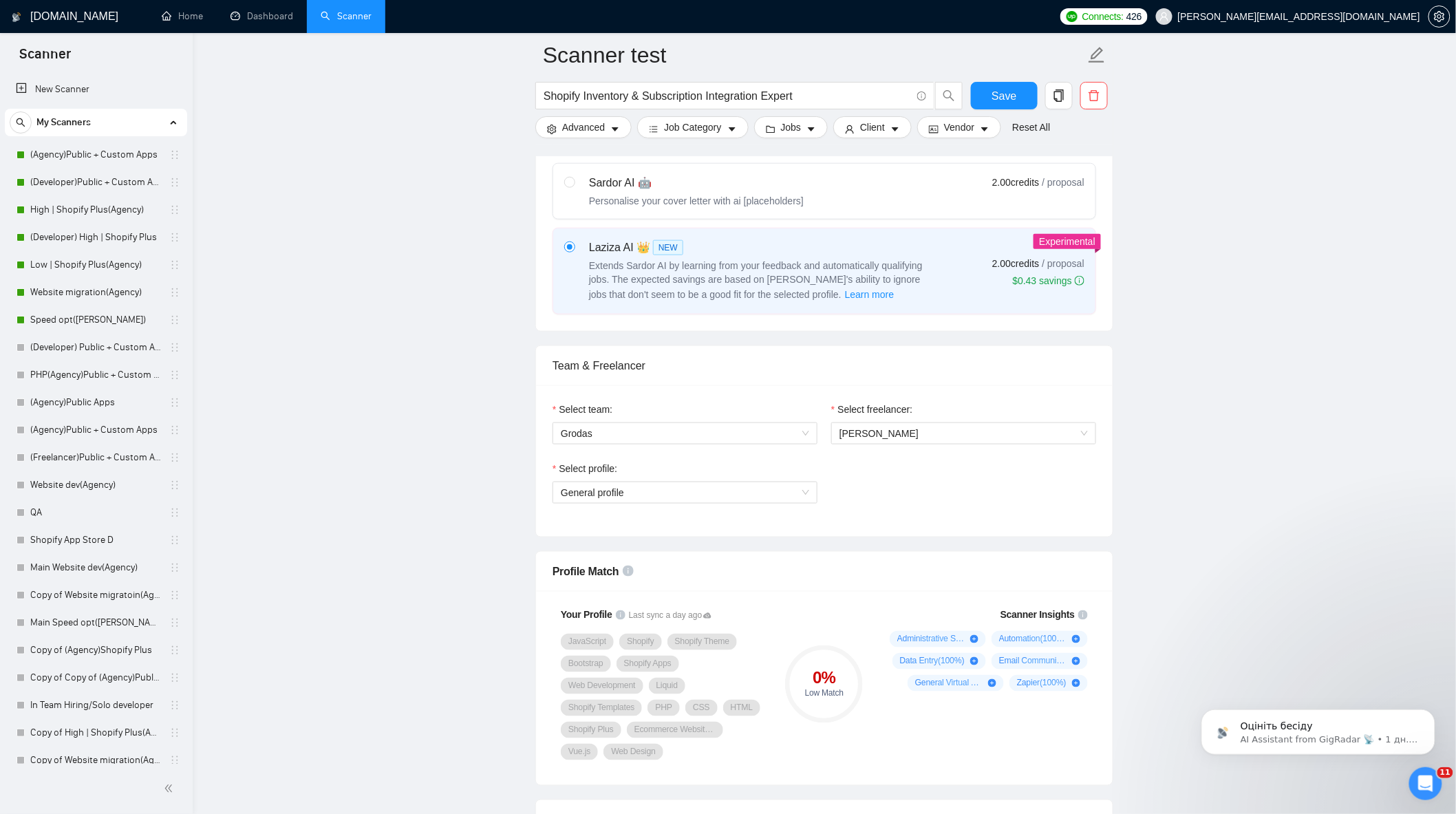
scroll to position [382, 0]
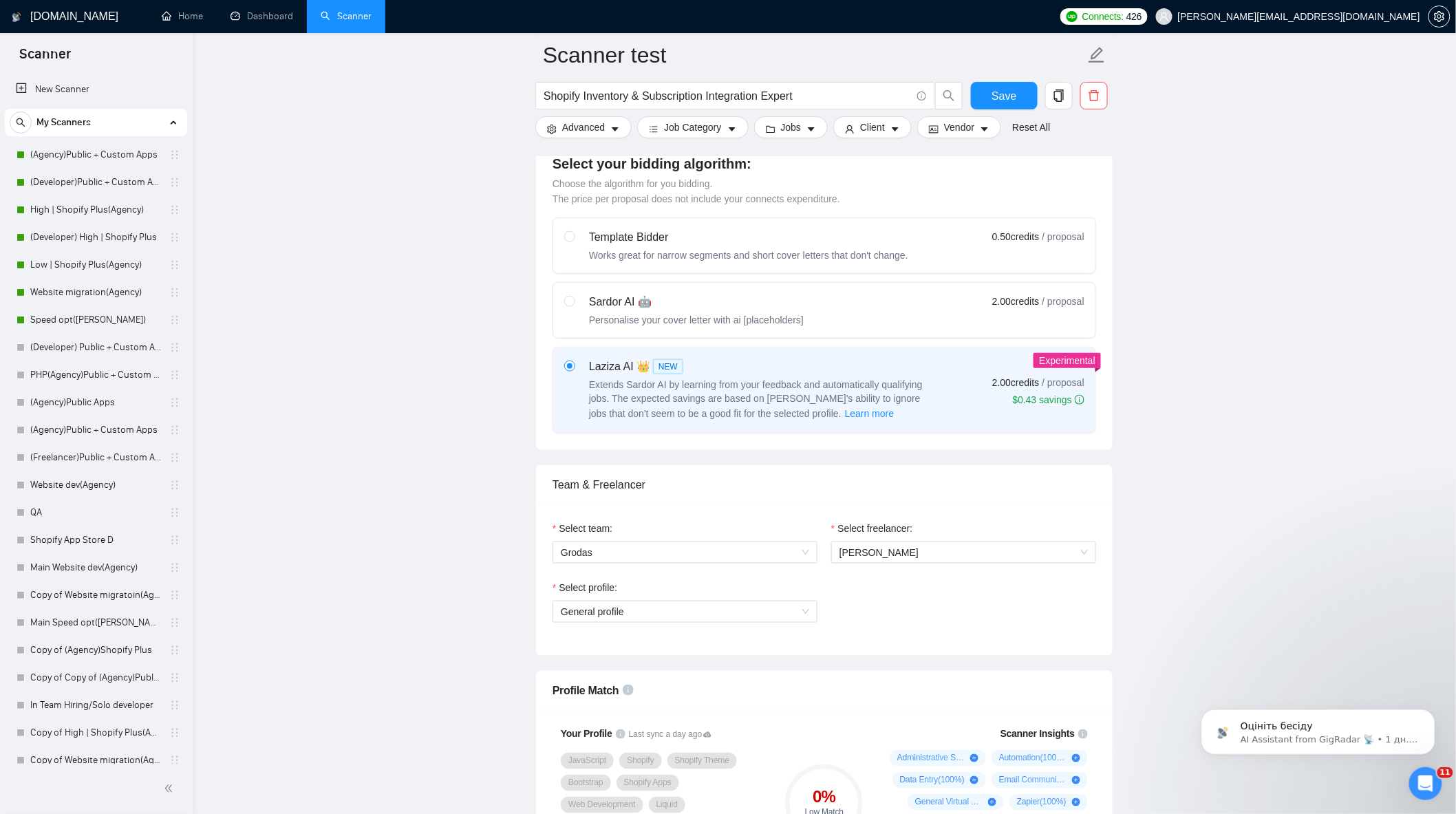
click at [97, 292] on link "Website migration(Agency)" at bounding box center [96, 292] width 130 height 28
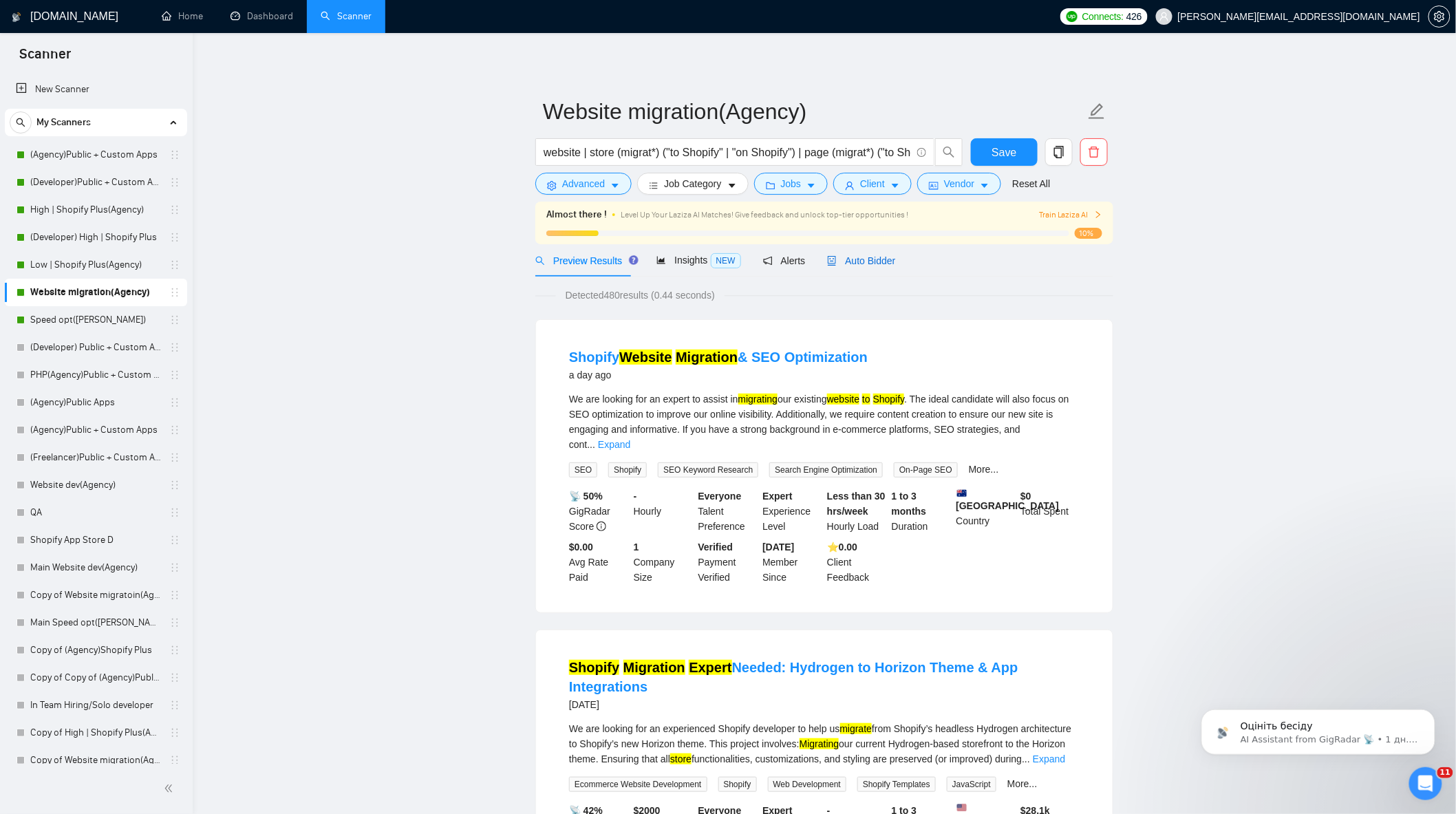
click at [851, 264] on span "Auto Bidder" at bounding box center [862, 261] width 68 height 11
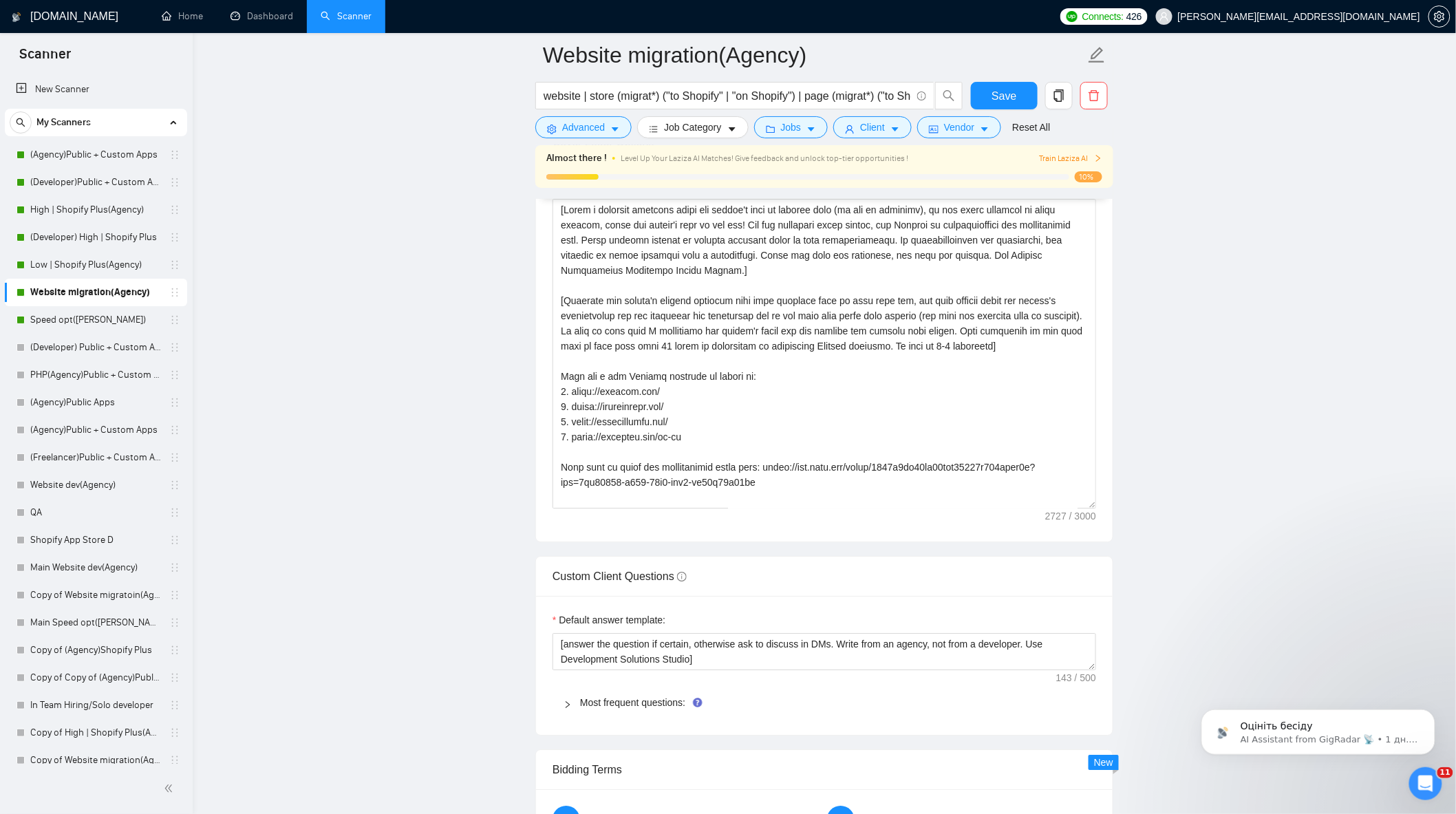
click at [1216, 332] on main "Website migration(Agency) website | store (migrat*) ("to Shopify" | "on Shopify…" at bounding box center [824, 509] width 1220 height 3966
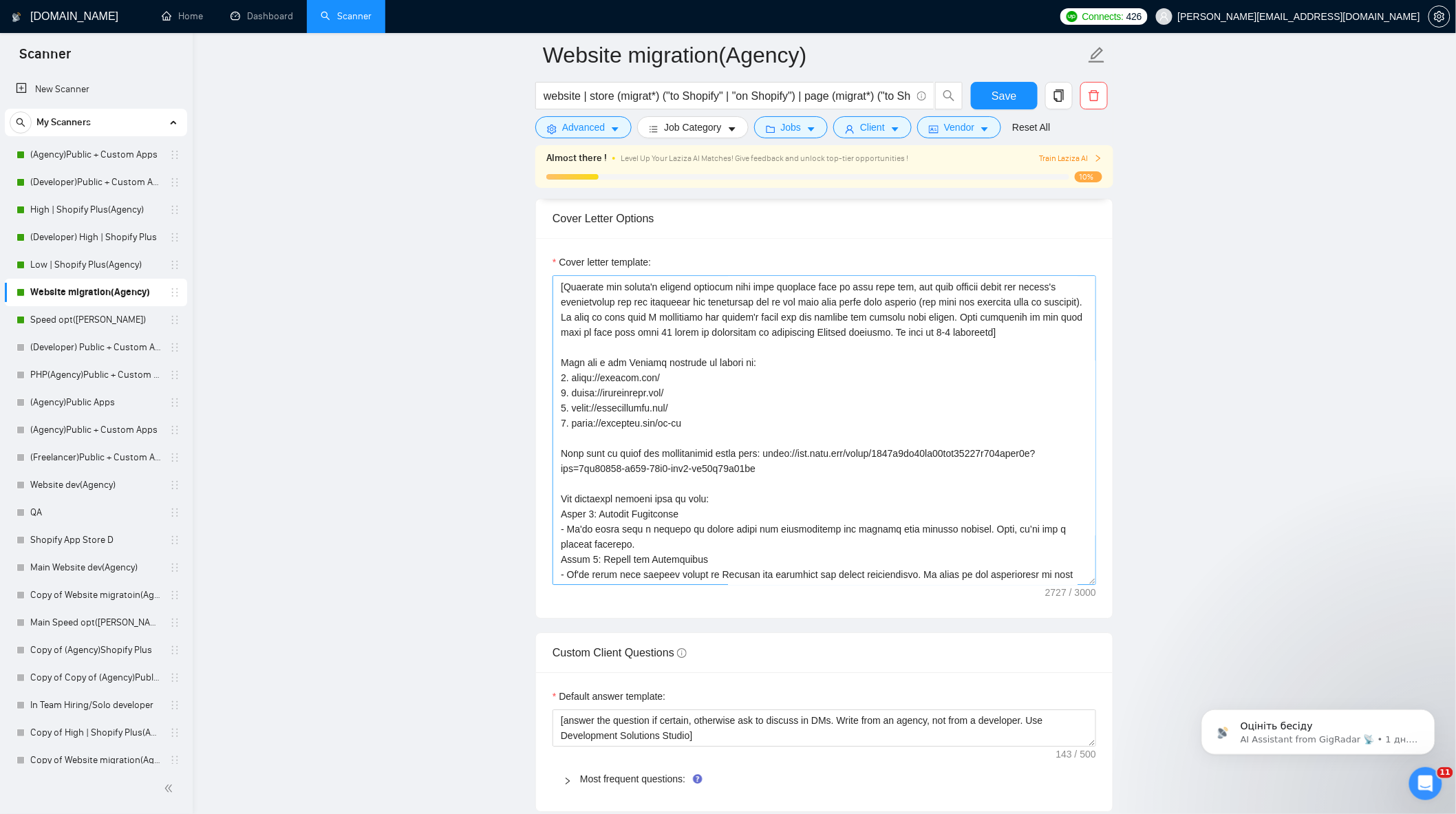
scroll to position [76, 0]
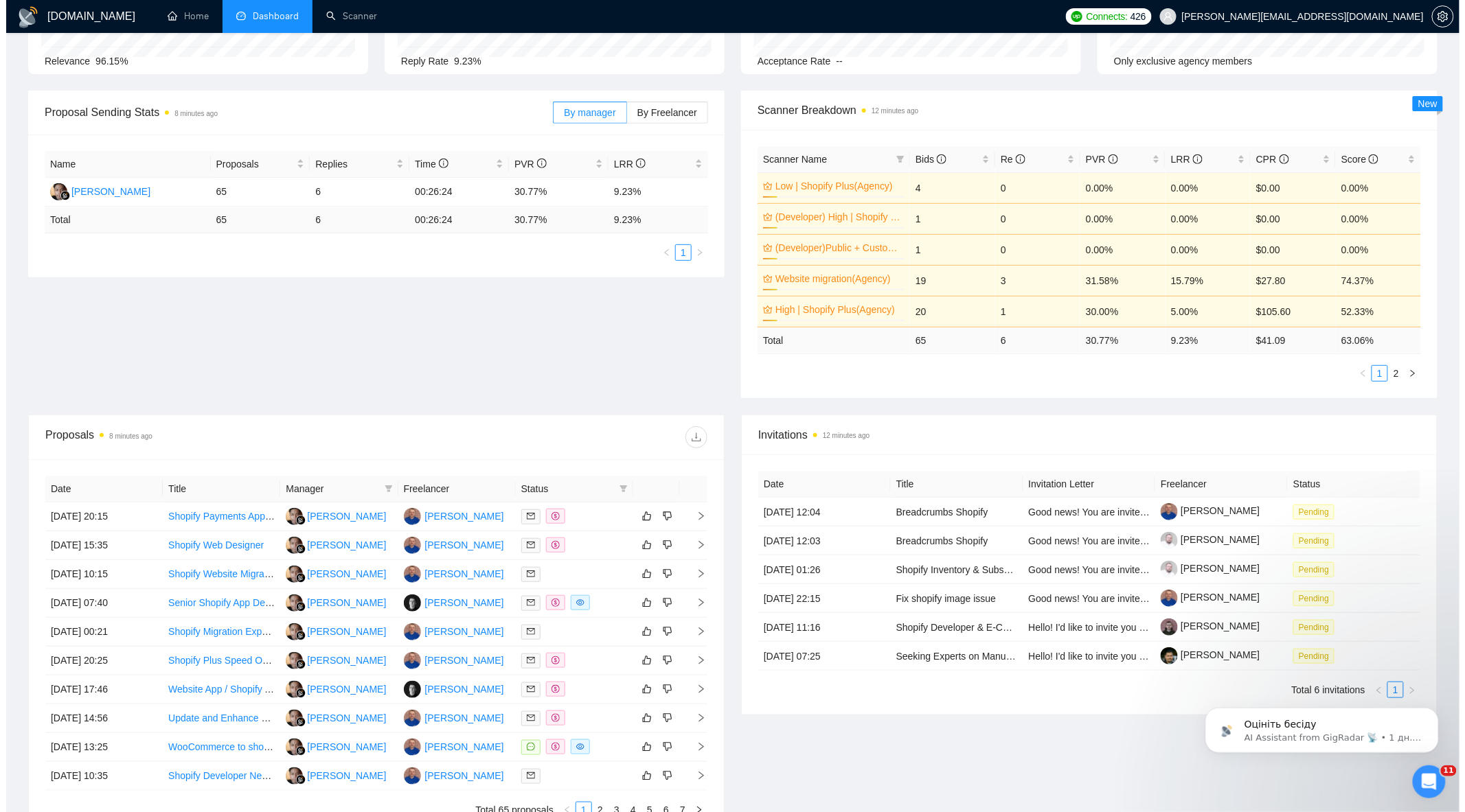
scroll to position [302, 0]
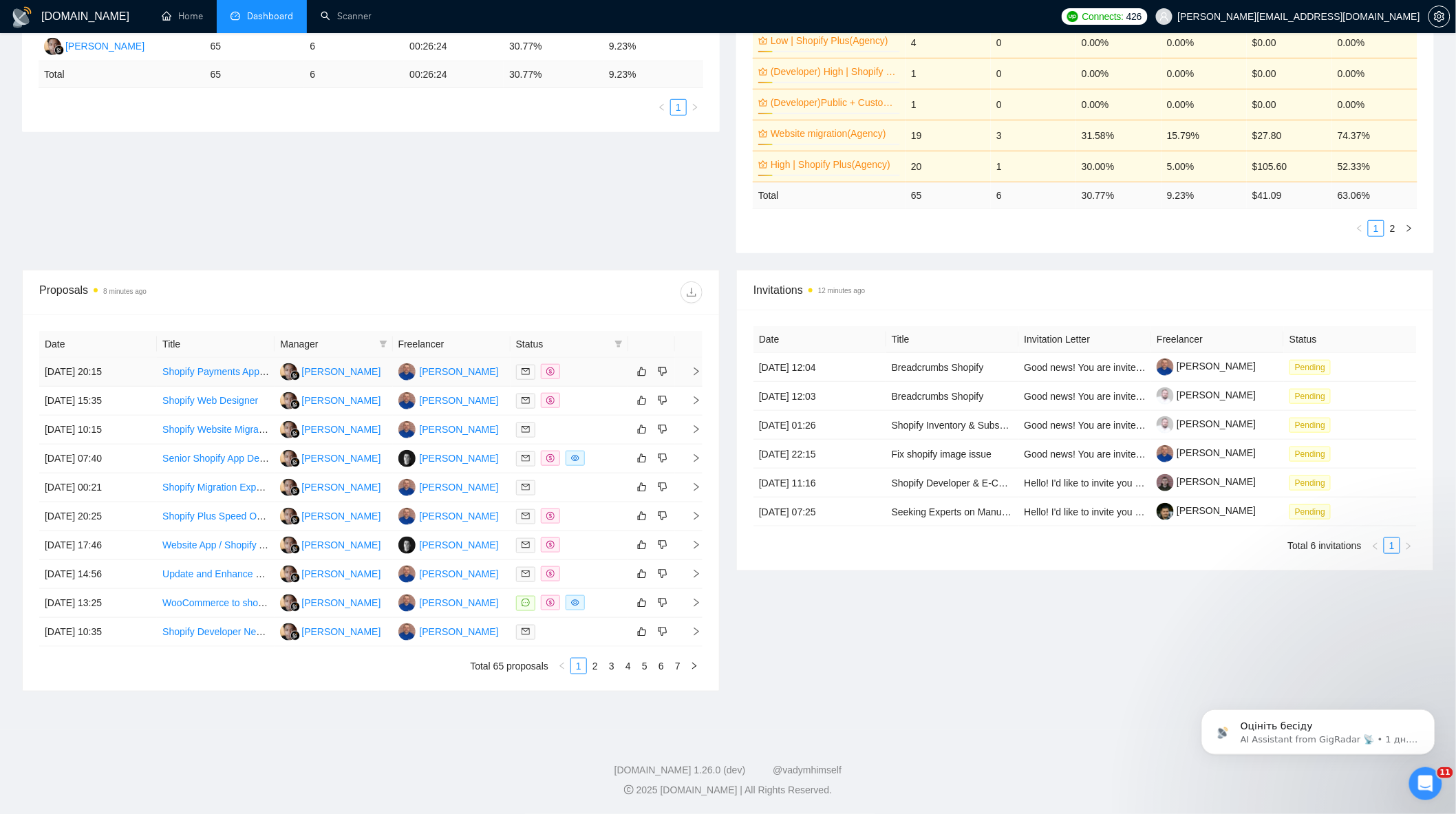
click at [592, 373] on div at bounding box center [569, 372] width 106 height 16
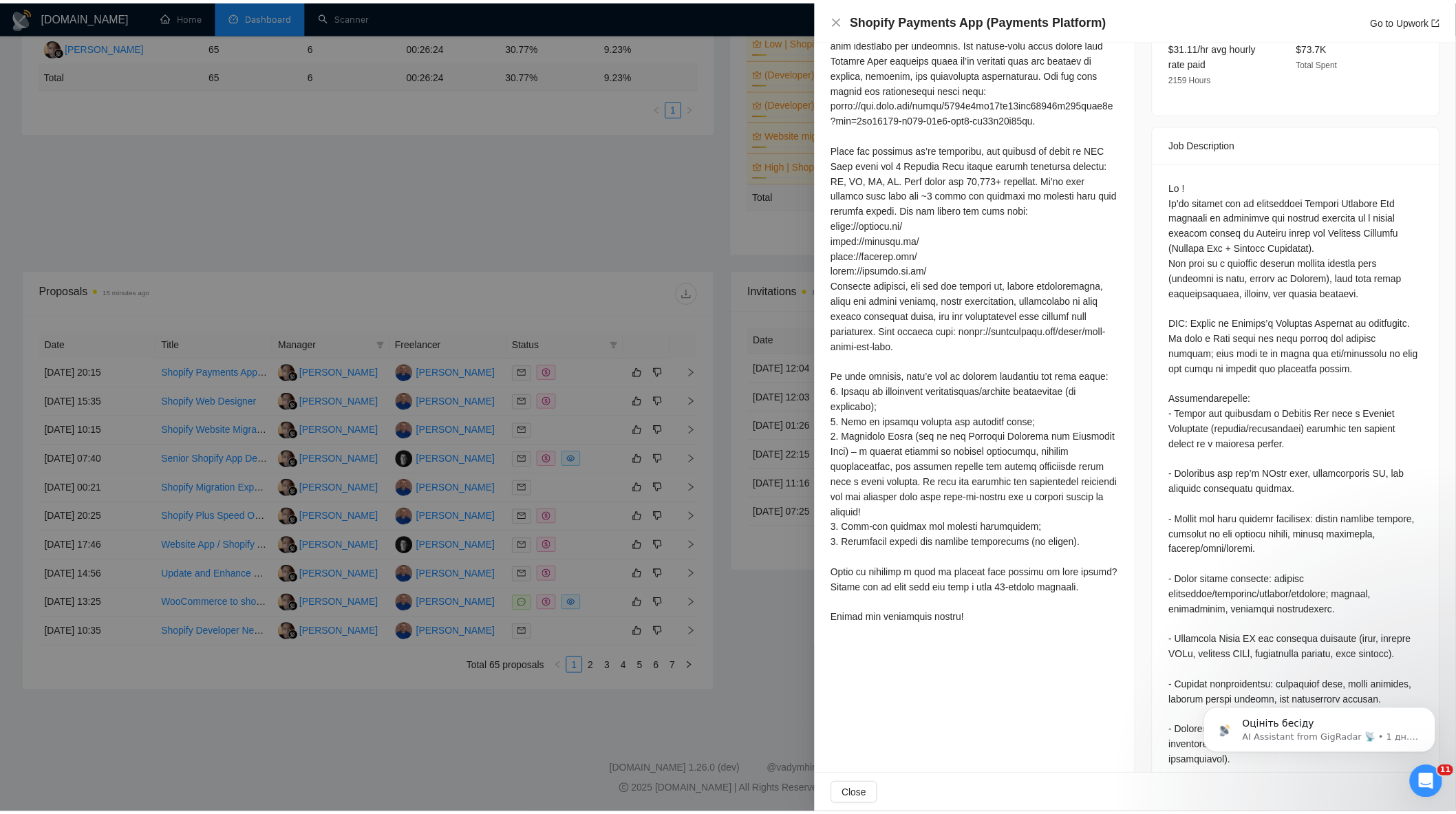
scroll to position [458, 0]
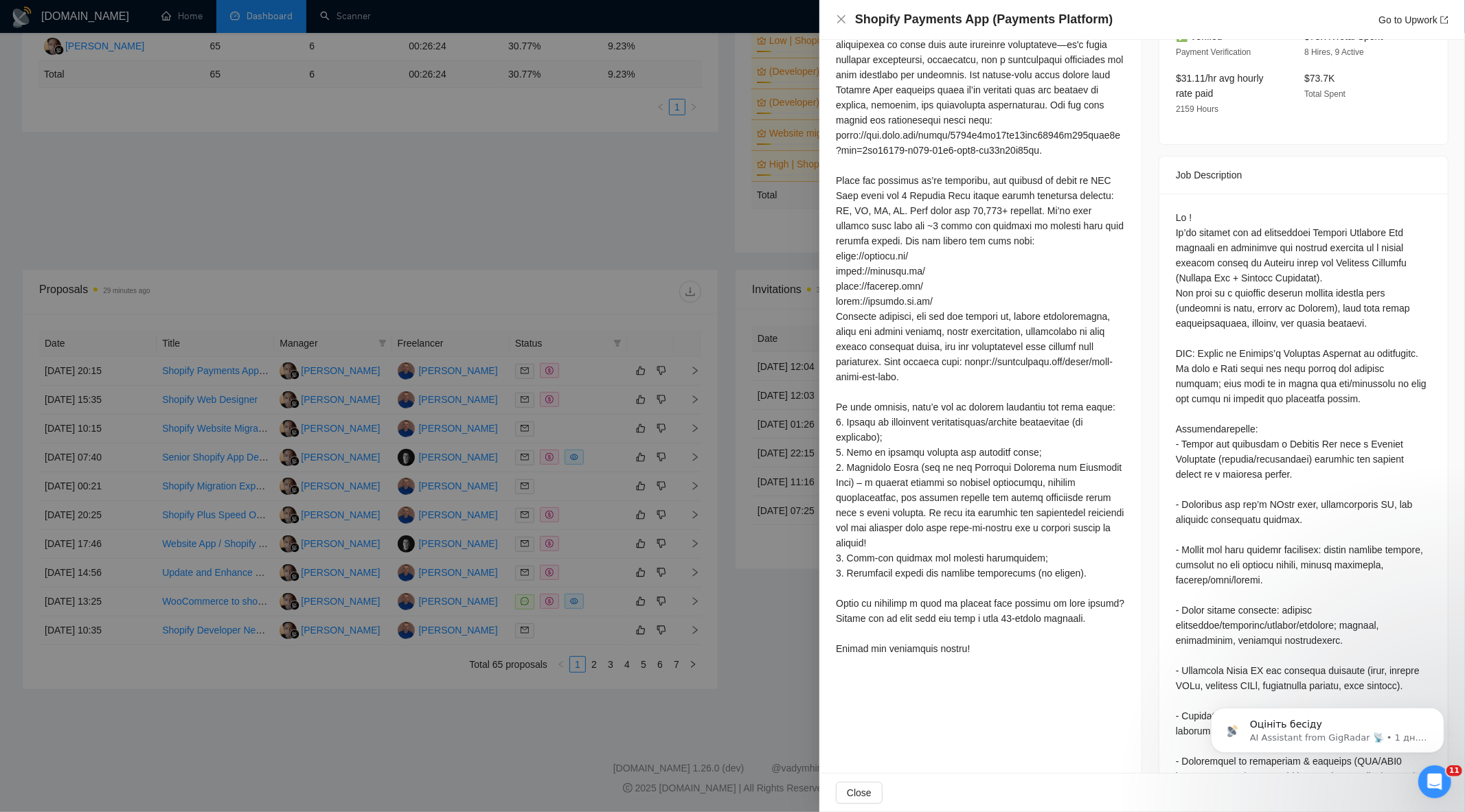
click at [714, 210] on div at bounding box center [732, 406] width 1465 height 812
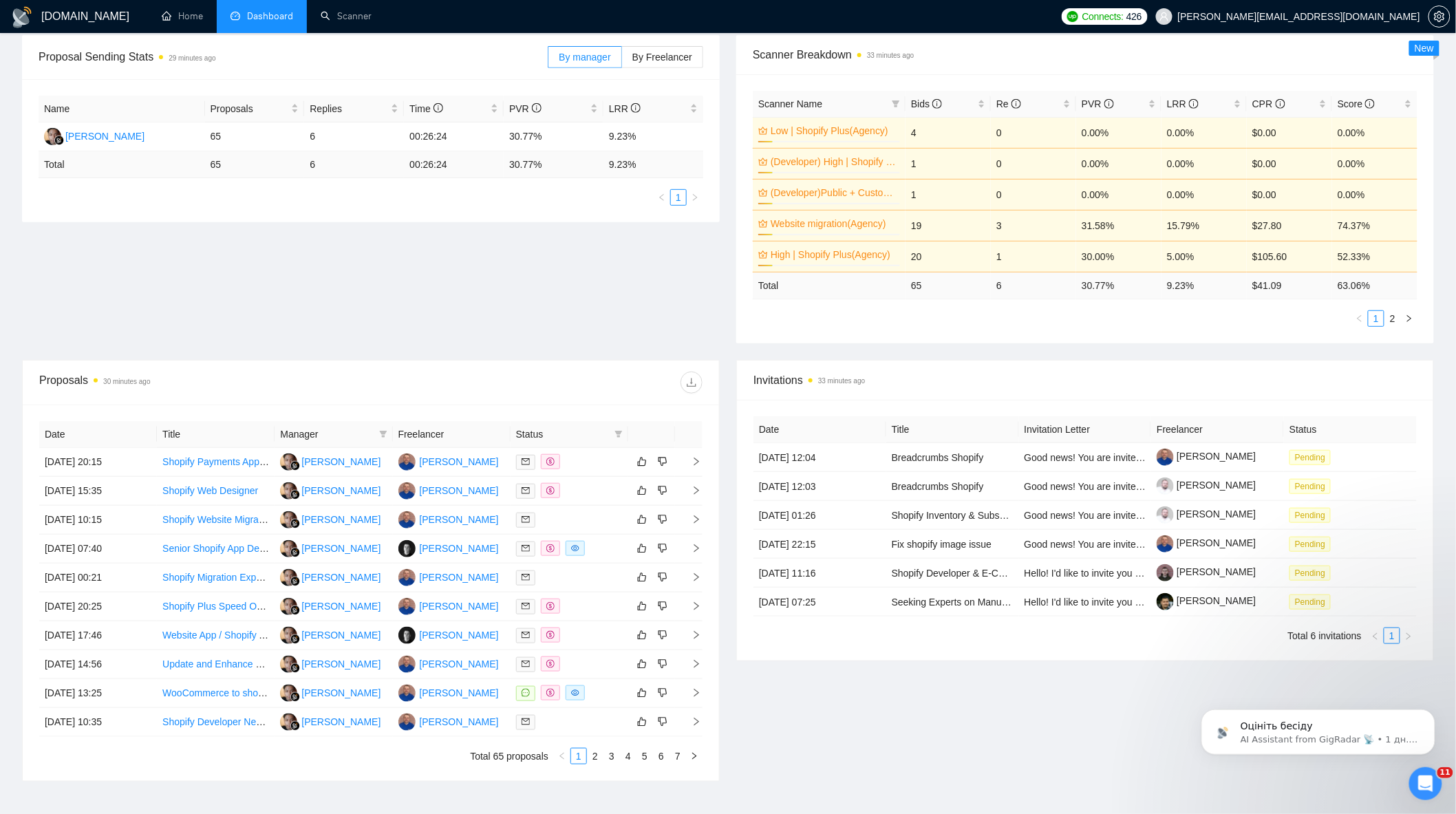
scroll to position [0, 0]
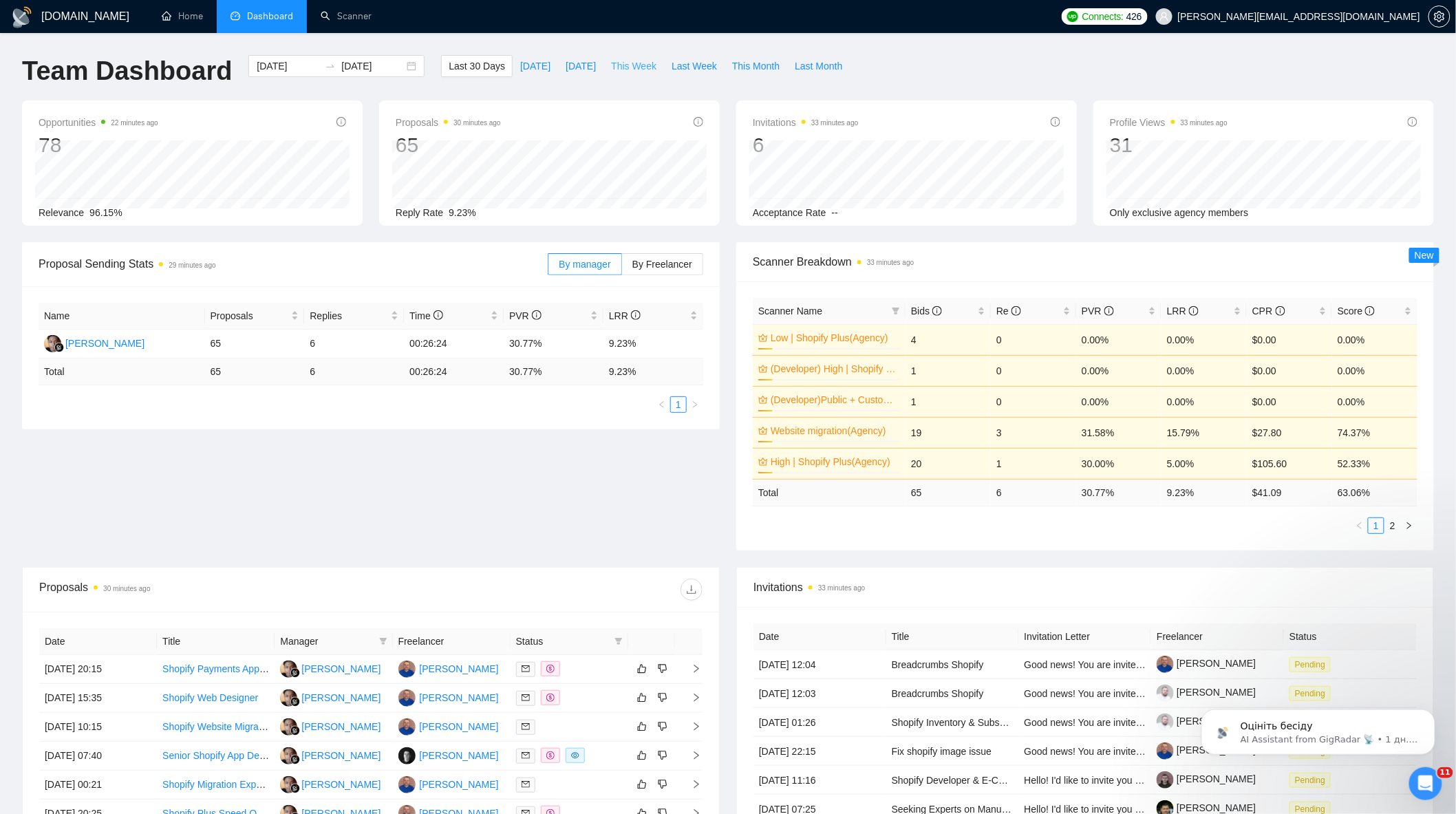
drag, startPoint x: 625, startPoint y: 67, endPoint x: 642, endPoint y: 112, distance: 48.1
click at [625, 67] on span "This Week" at bounding box center [634, 65] width 46 height 15
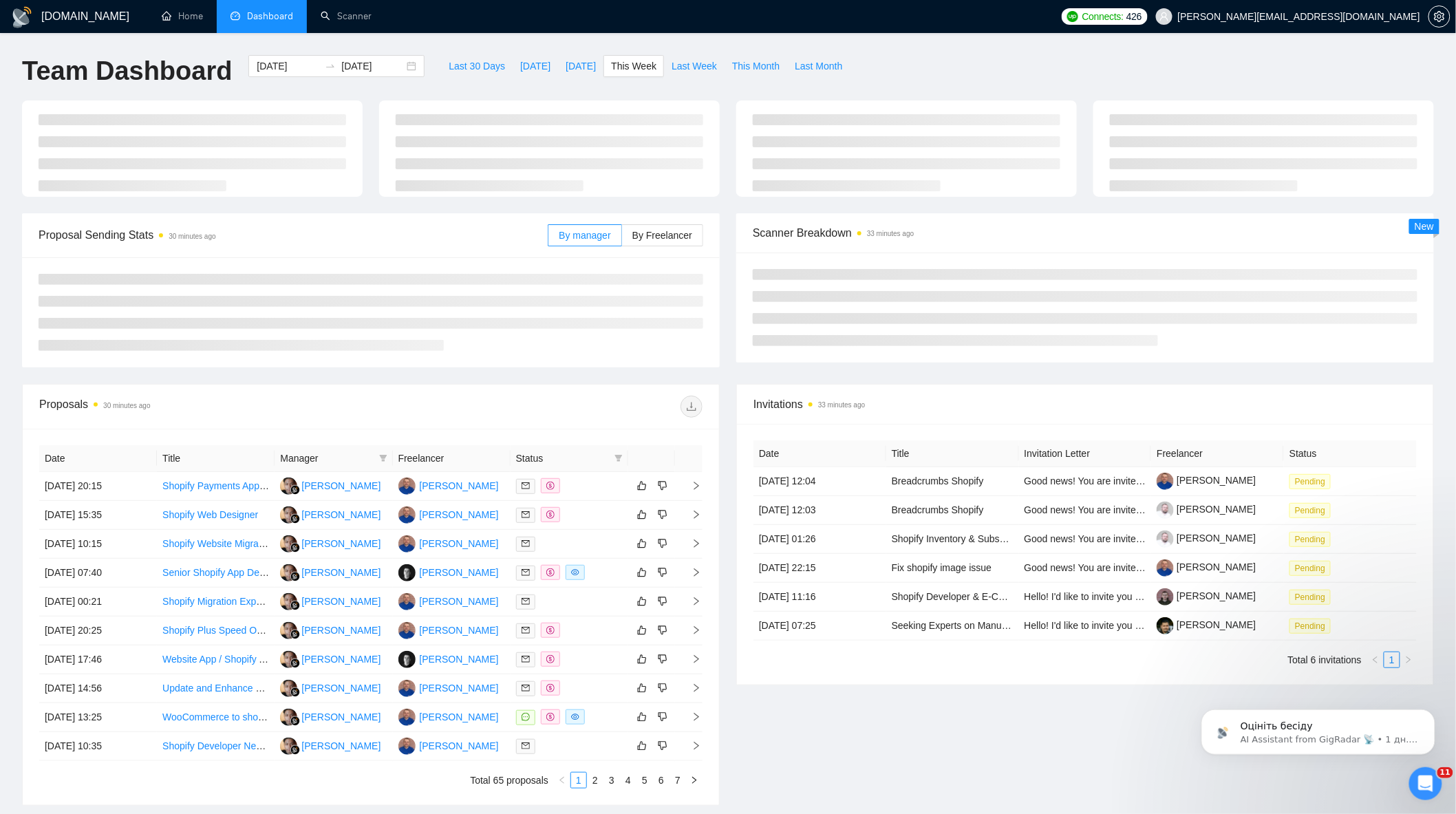
type input "2025-08-25"
type input "2025-08-31"
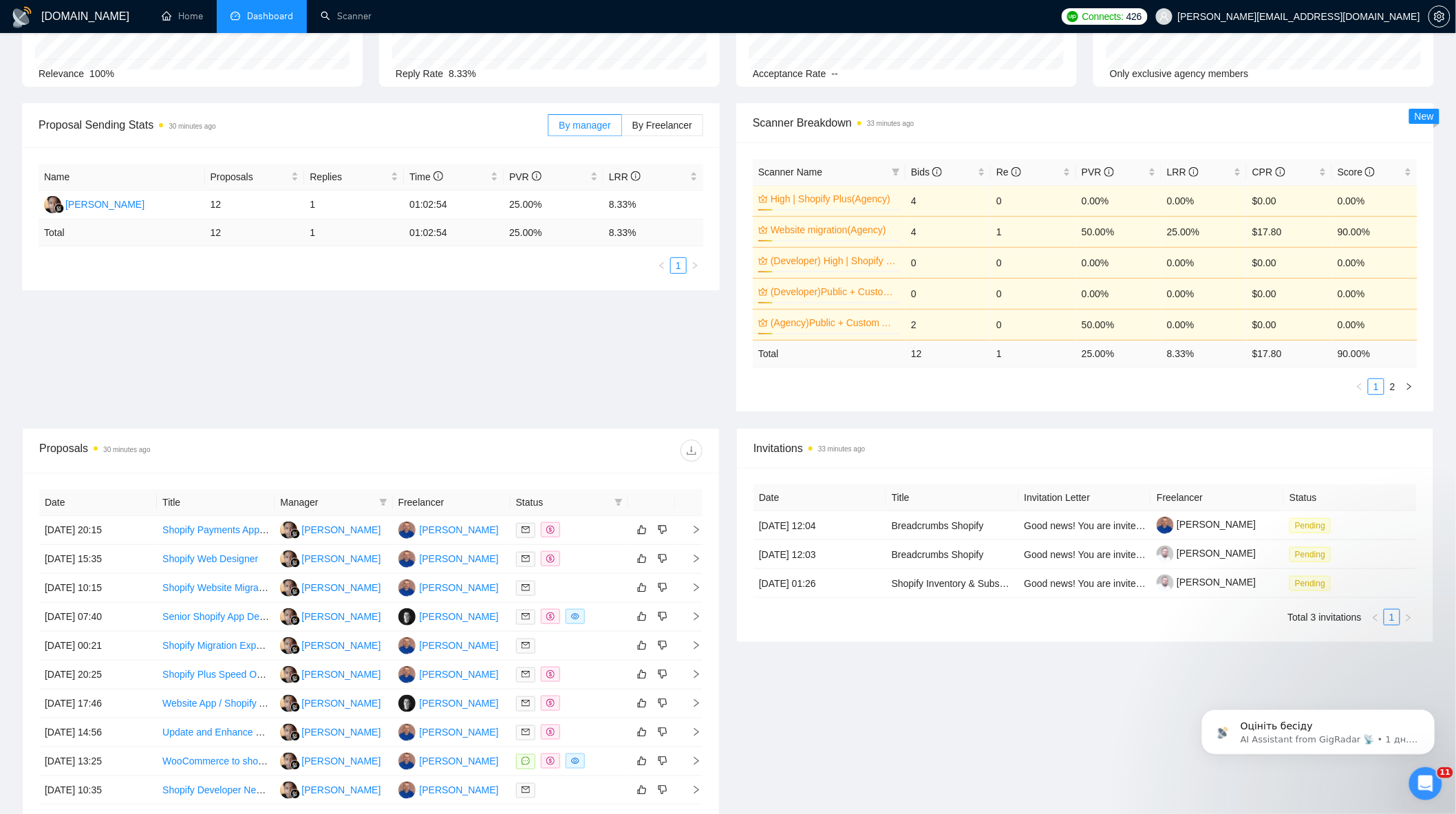
scroll to position [153, 0]
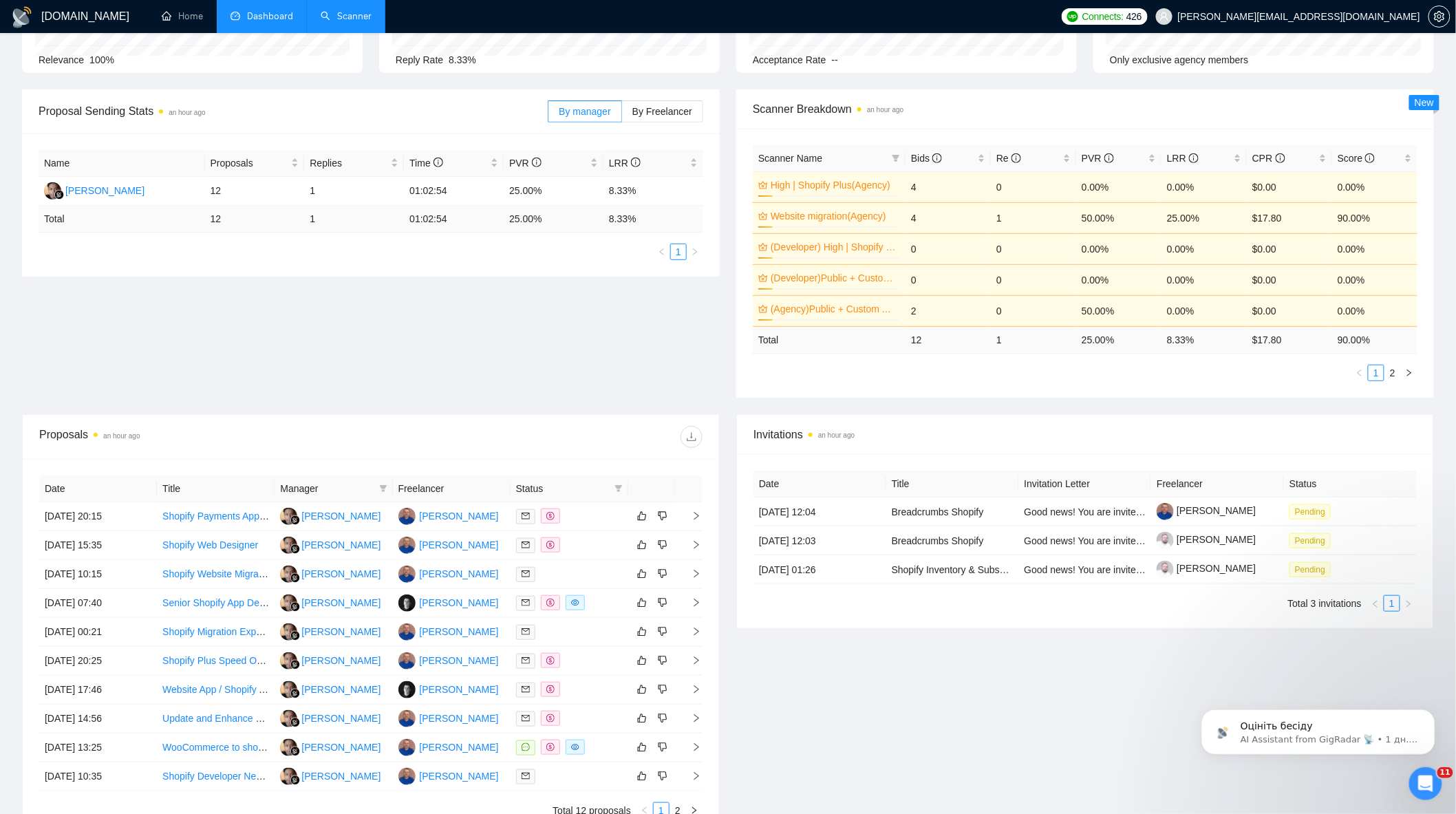
click at [366, 18] on link "Scanner" at bounding box center [346, 16] width 51 height 12
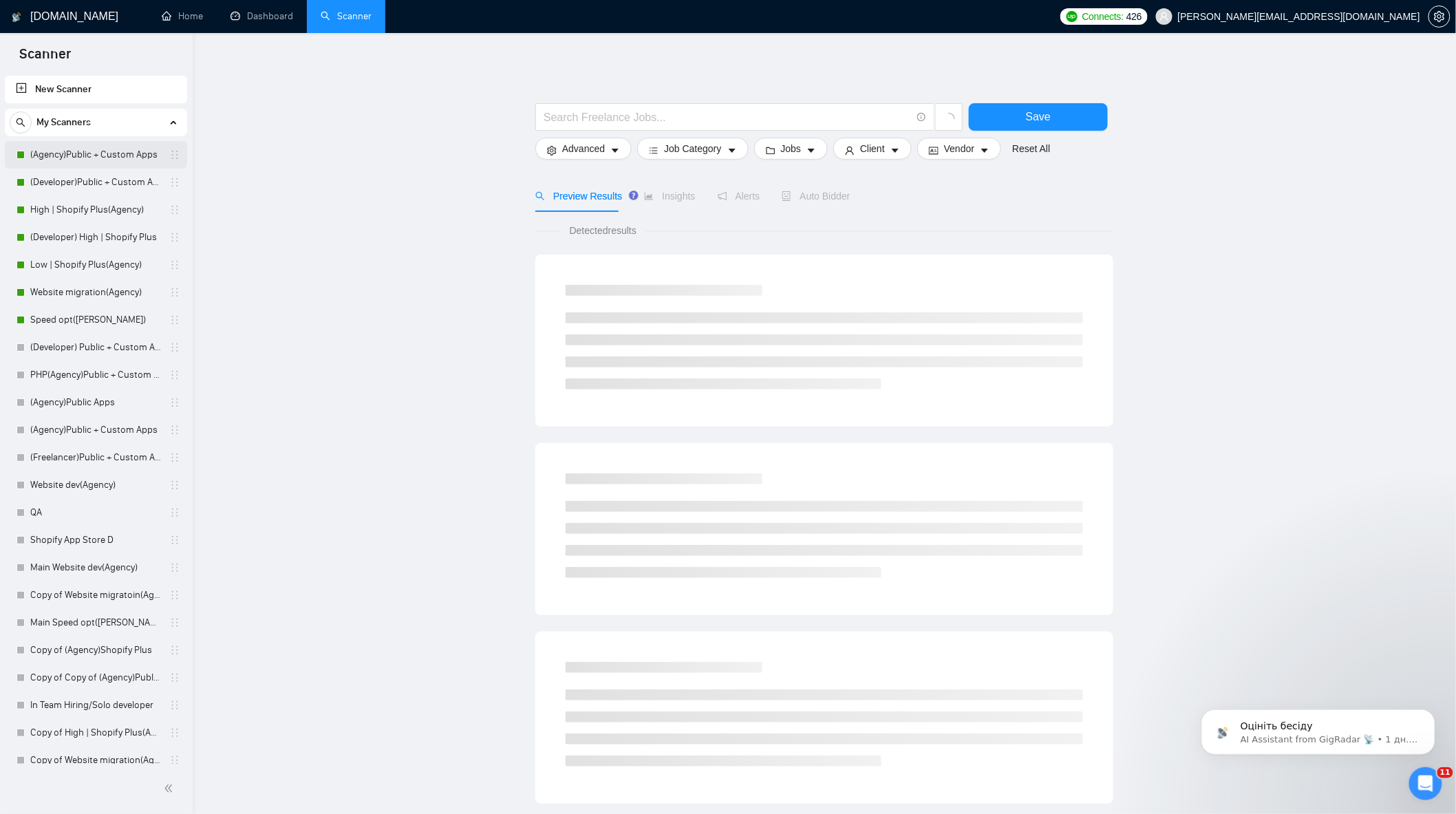
click at [113, 159] on link "(Agency)Public + Custom Apps" at bounding box center [96, 155] width 130 height 28
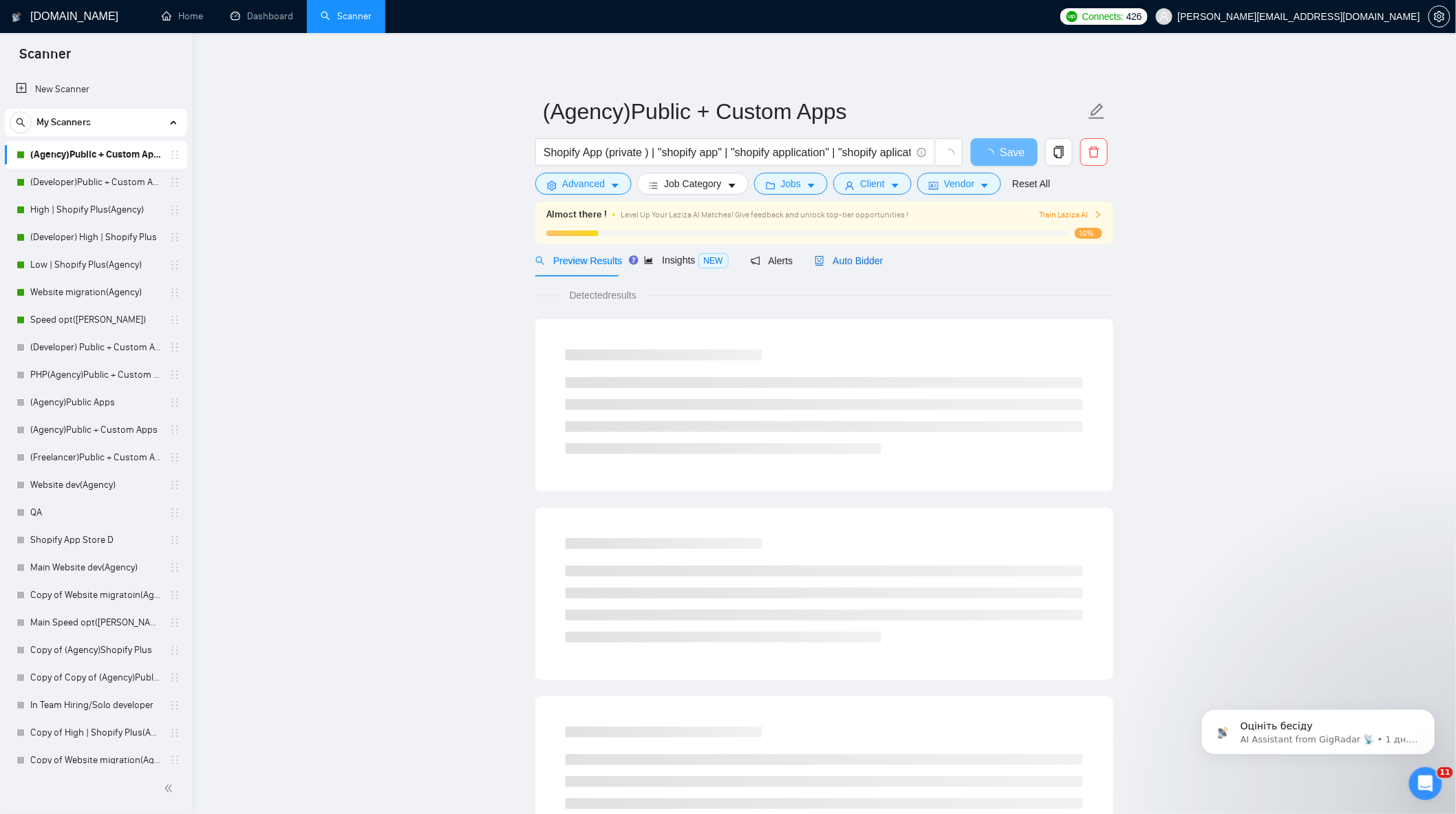
click at [841, 256] on span "Auto Bidder" at bounding box center [849, 261] width 68 height 11
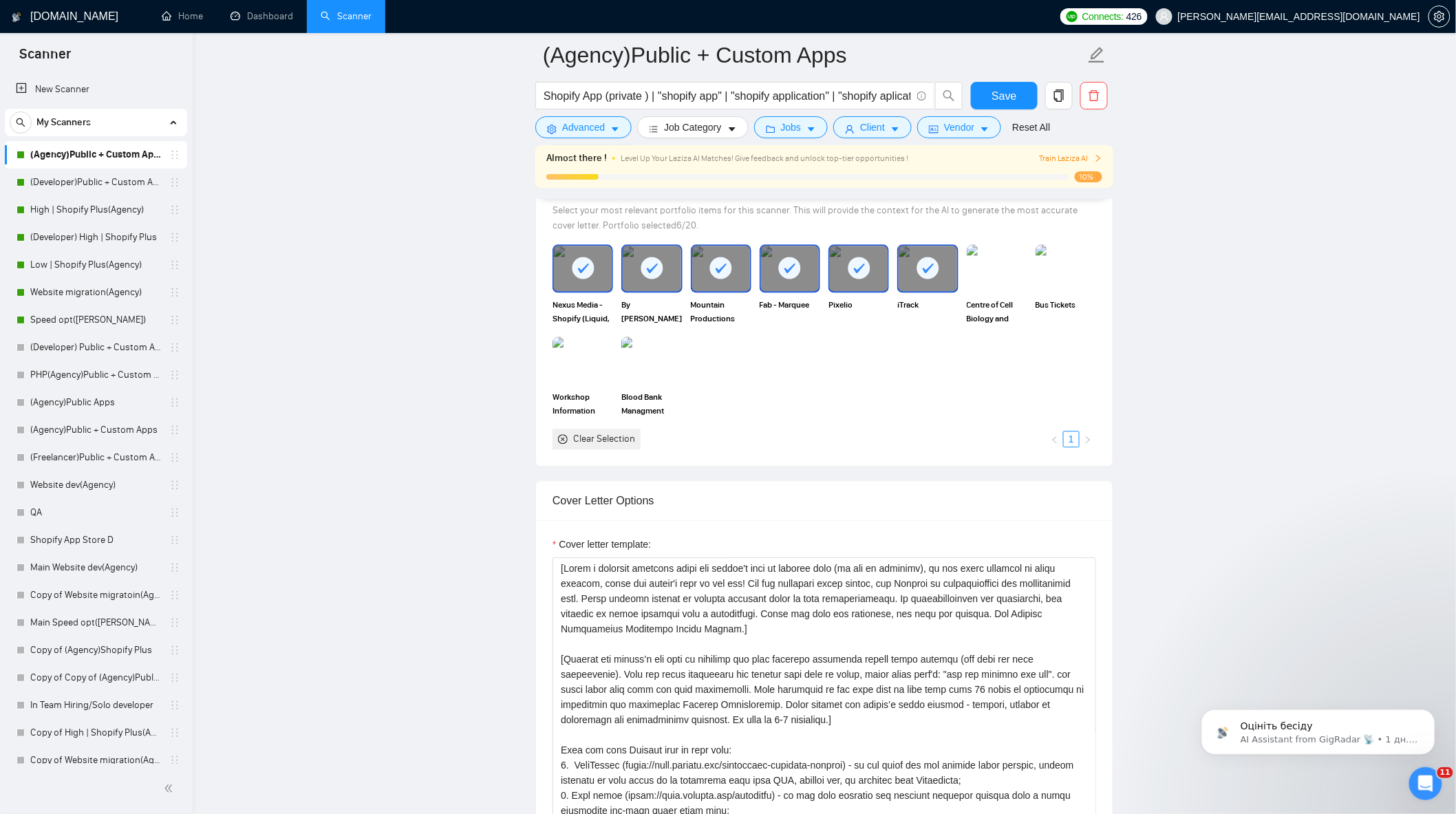
scroll to position [1376, 0]
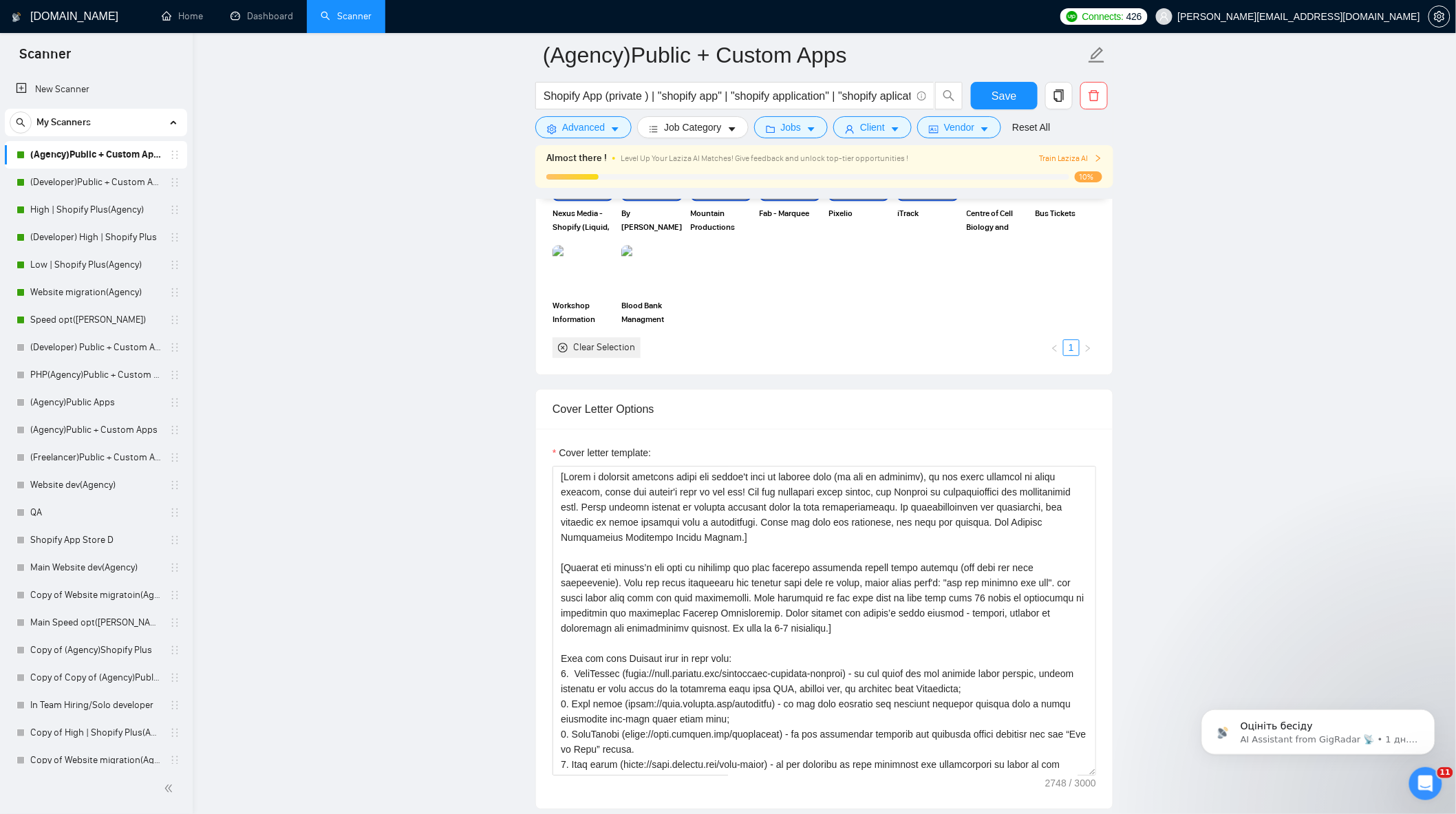
click at [787, 450] on div "Cover letter template:" at bounding box center [824, 455] width 543 height 21
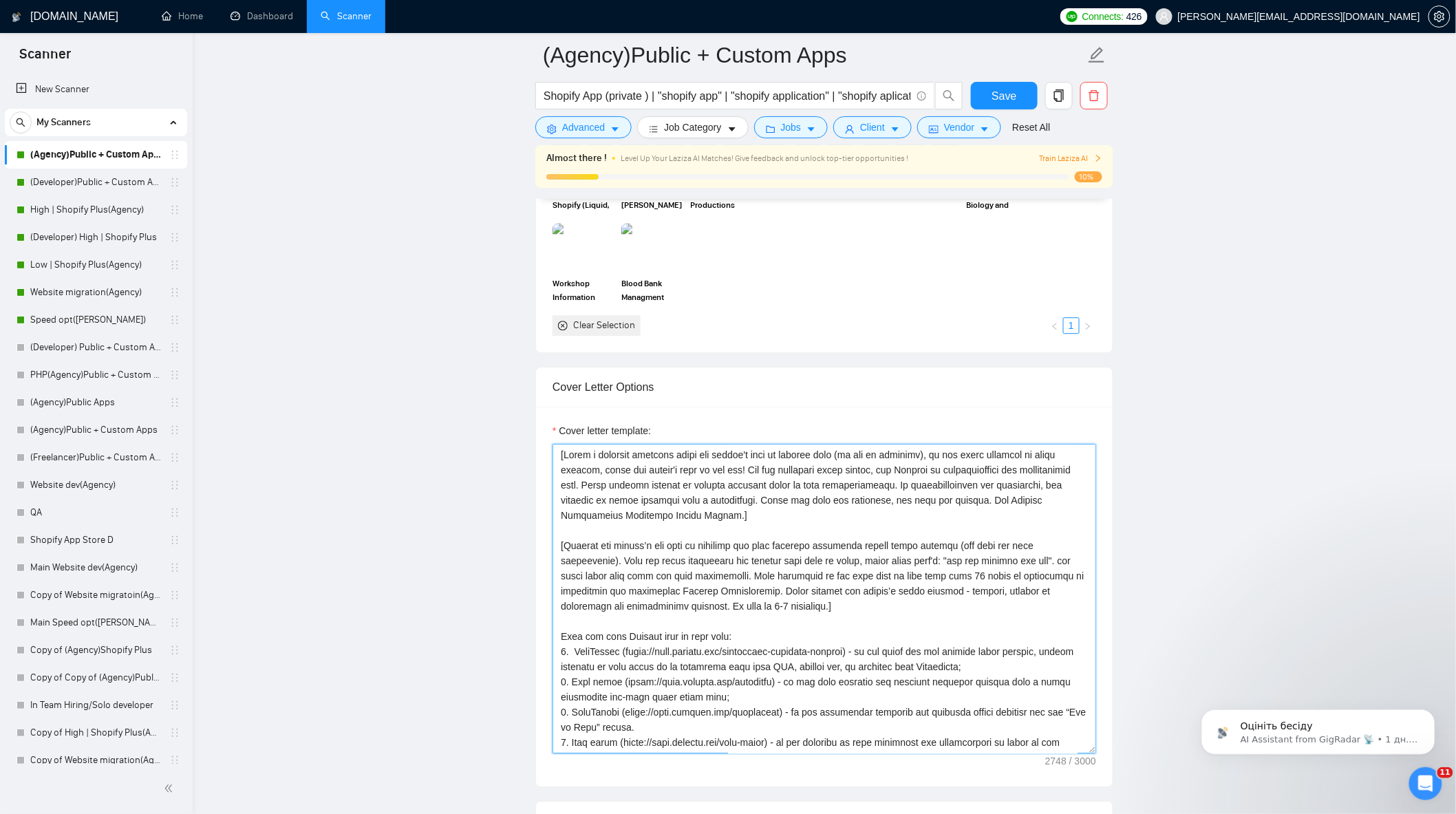
click at [837, 550] on textarea "Cover letter template:" at bounding box center [824, 599] width 543 height 310
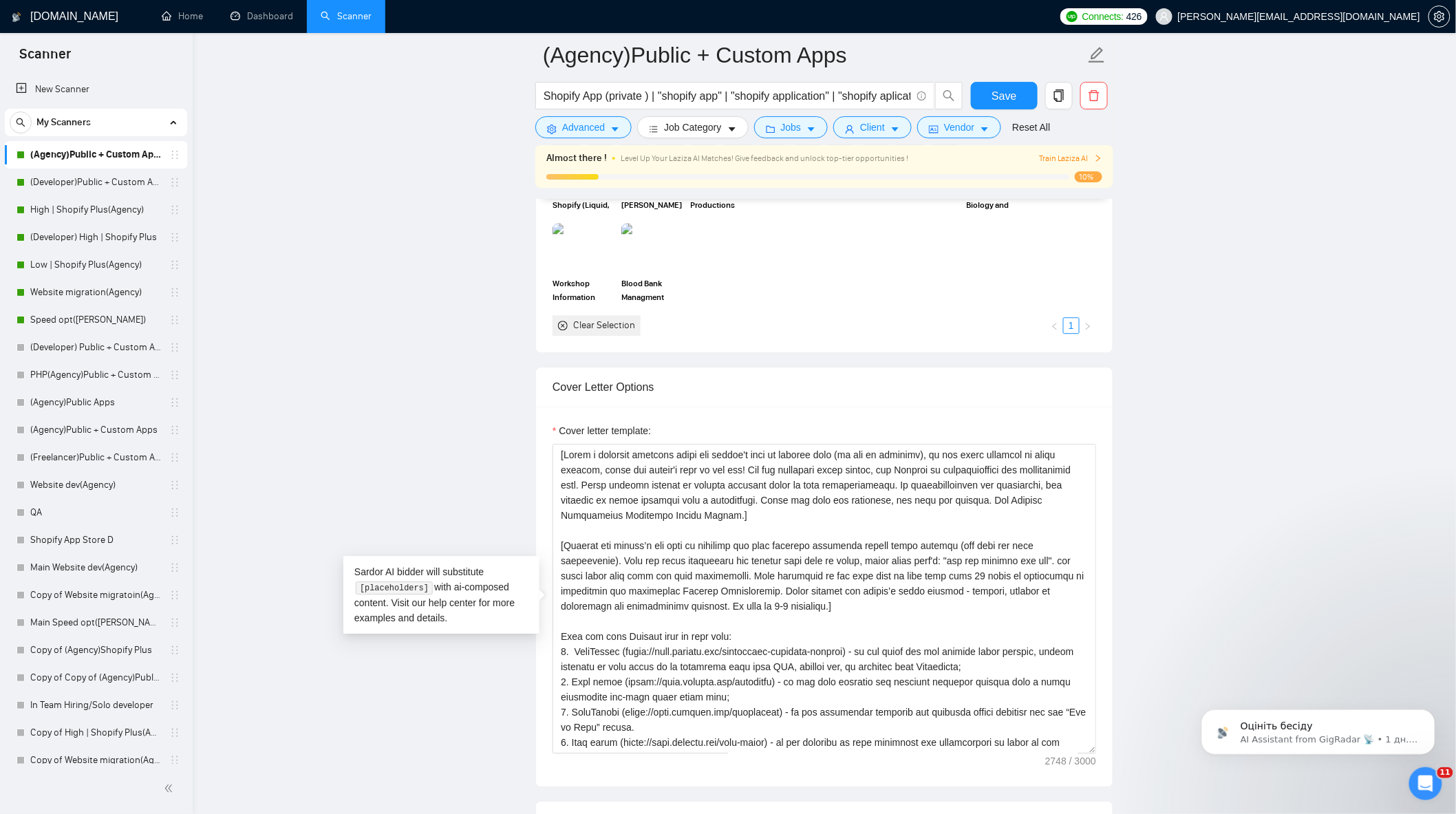
scroll to position [1376, 0]
click at [433, 222] on main "(Agency)Public + Custom Apps Shopify App (private ) | "shopify app" | "shopify …" at bounding box center [824, 727] width 1220 height 4099
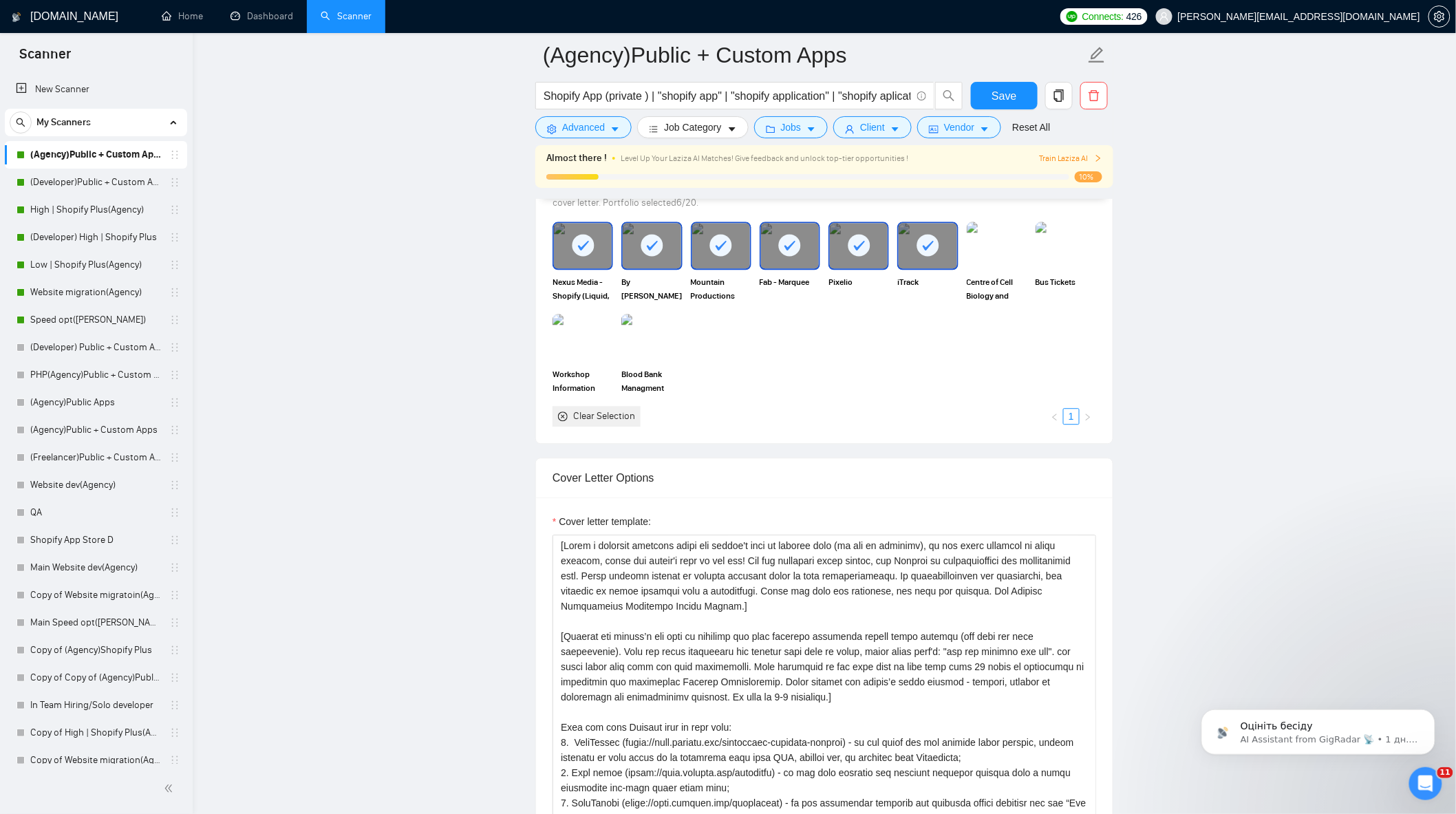
scroll to position [1146, 0]
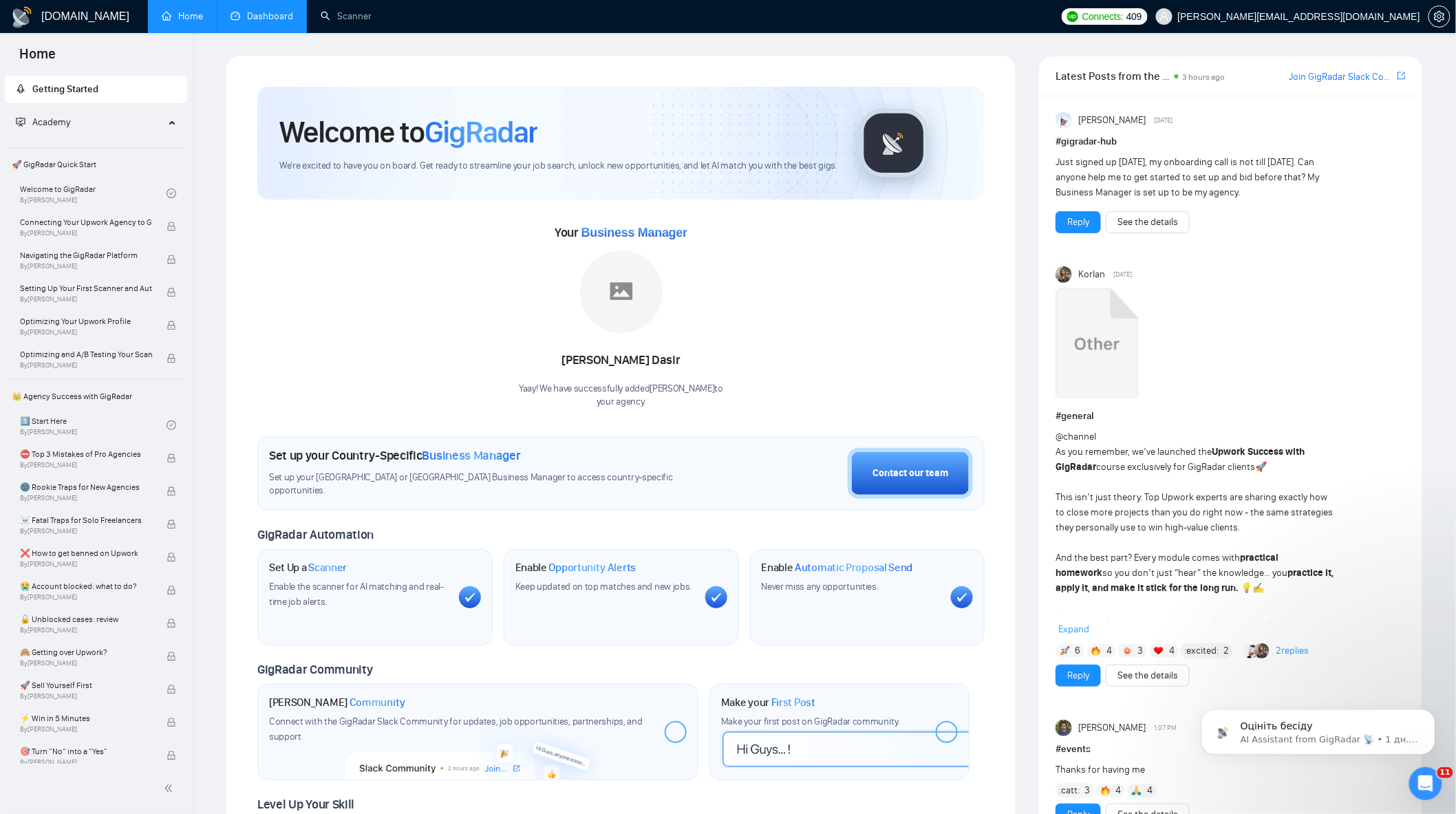
click at [241, 11] on link "Dashboard" at bounding box center [262, 16] width 63 height 12
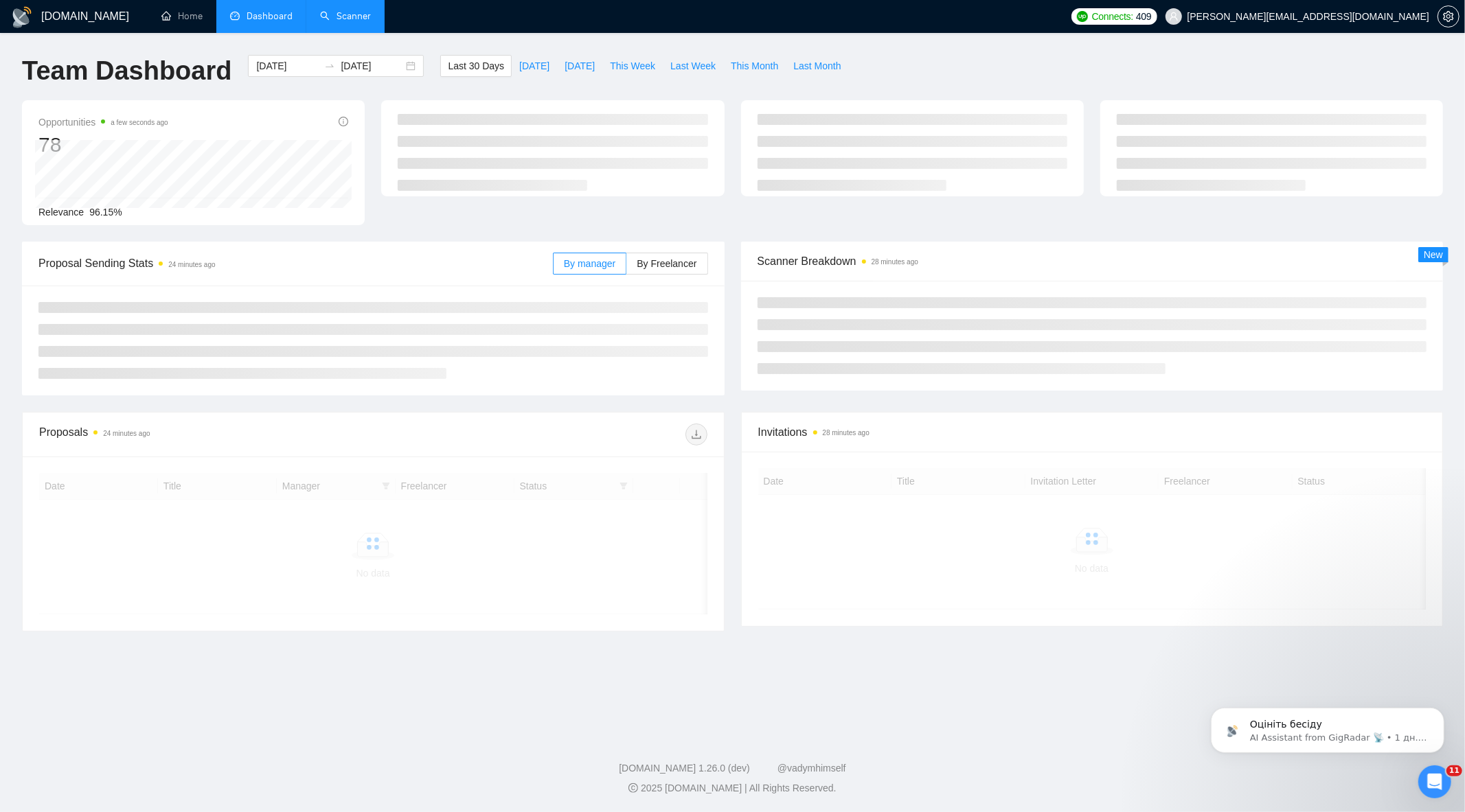
click at [371, 22] on link "Scanner" at bounding box center [345, 16] width 51 height 12
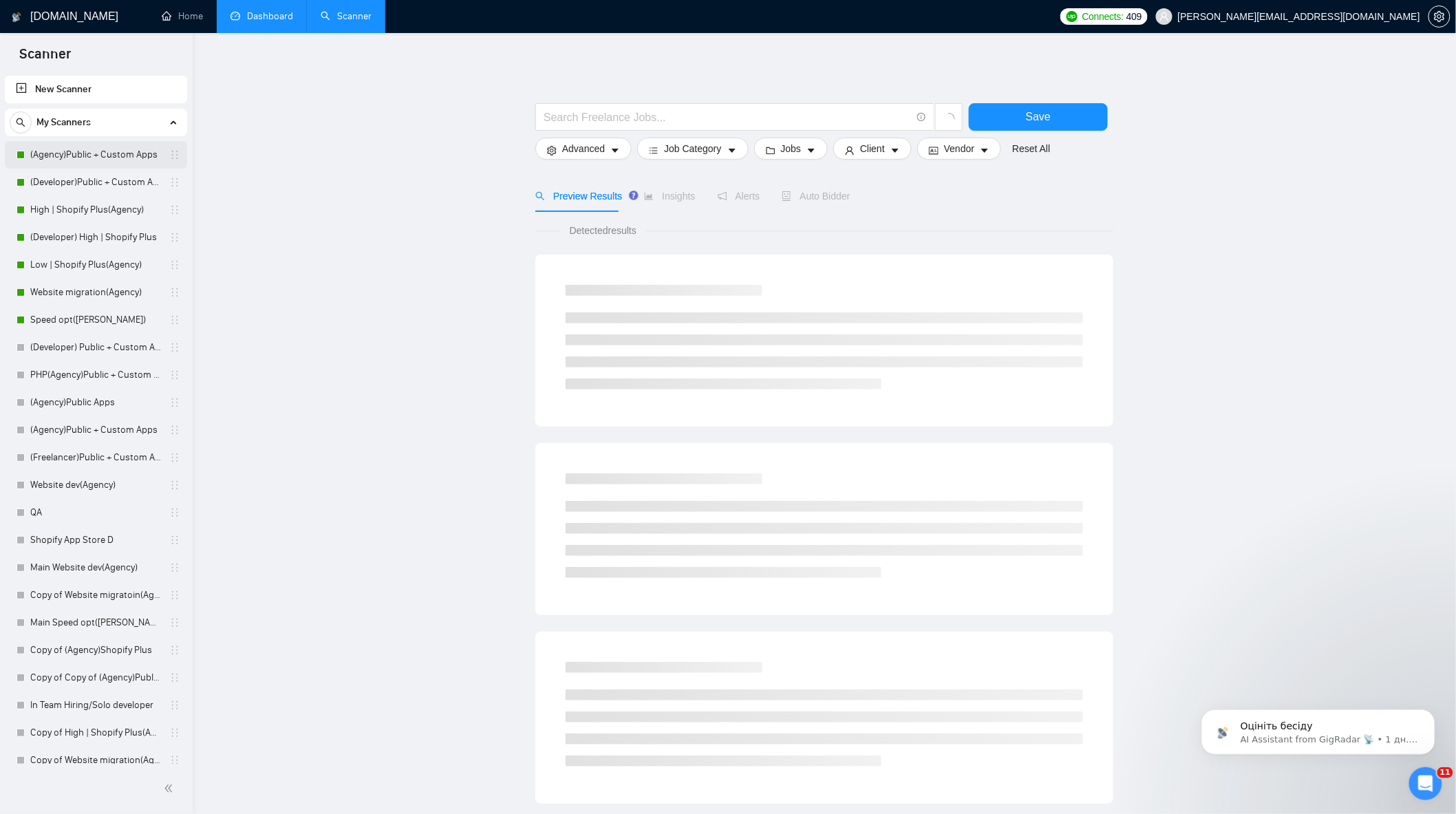
click at [107, 145] on link "(Agency)Public + Custom Apps" at bounding box center [96, 155] width 130 height 28
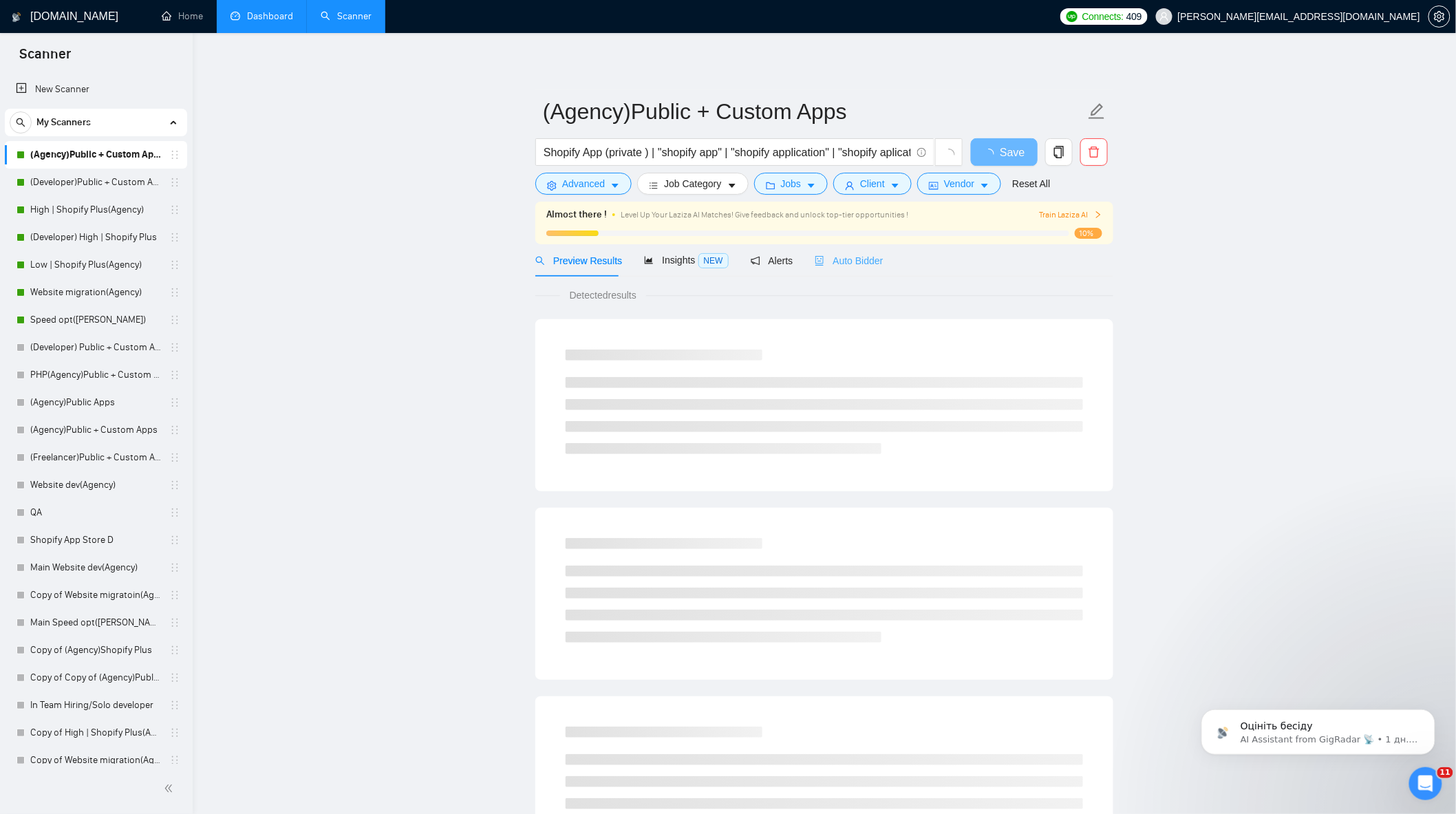
click at [865, 271] on div "Auto Bidder" at bounding box center [849, 260] width 68 height 32
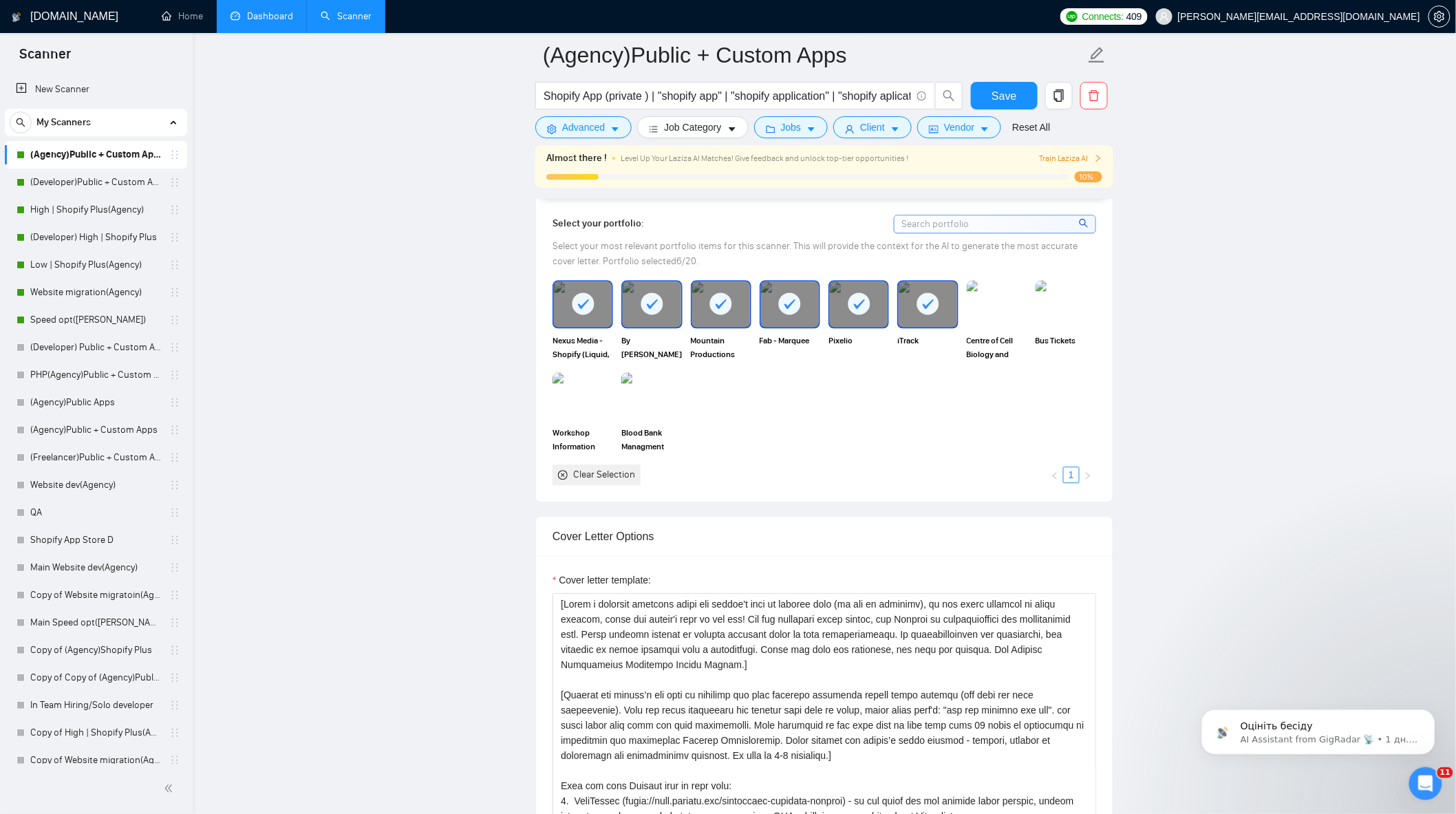
scroll to position [1376, 0]
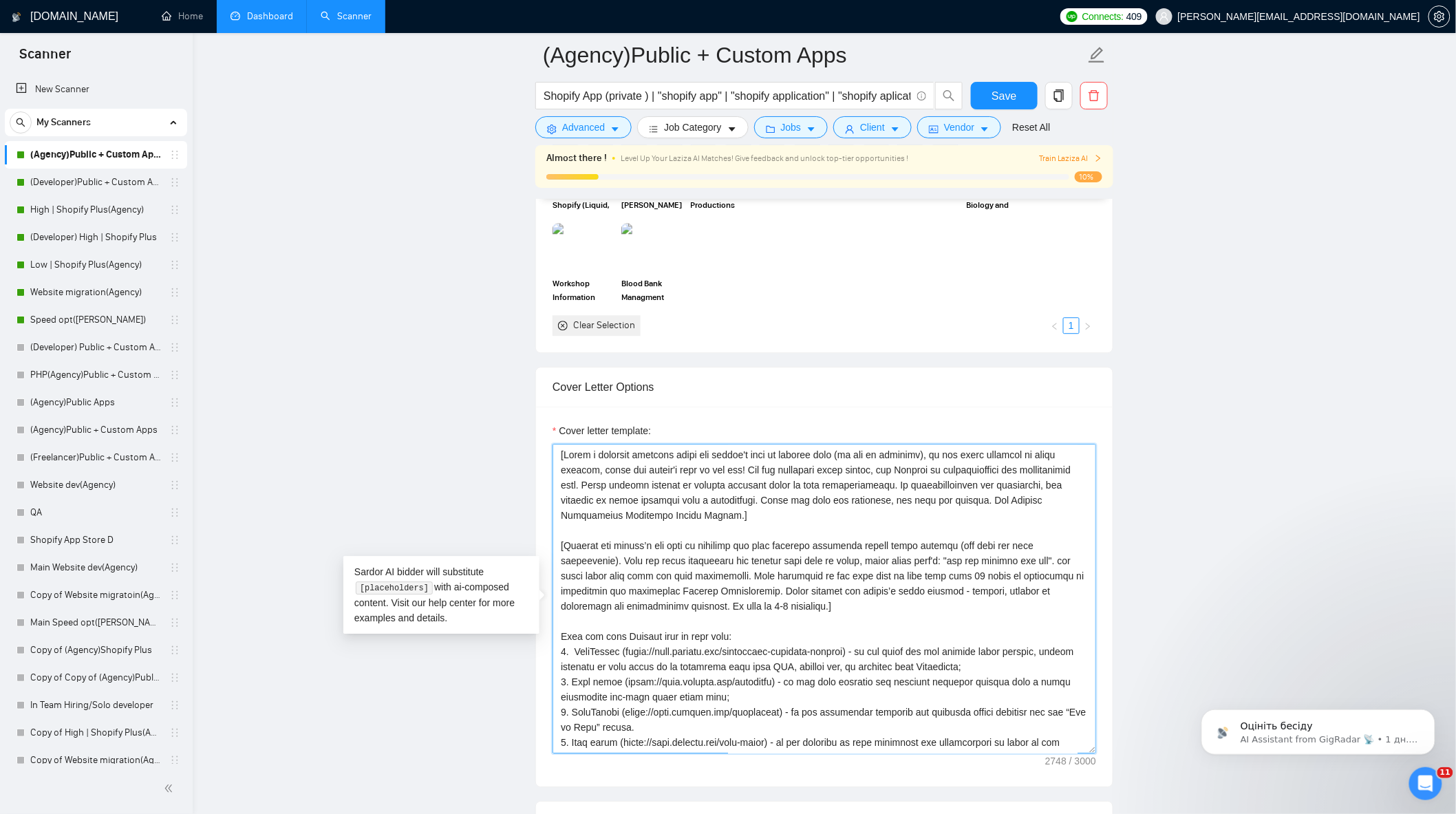
drag, startPoint x: 558, startPoint y: 555, endPoint x: 836, endPoint y: 612, distance: 283.8
click at [836, 612] on textarea "Cover letter template:" at bounding box center [824, 599] width 543 height 310
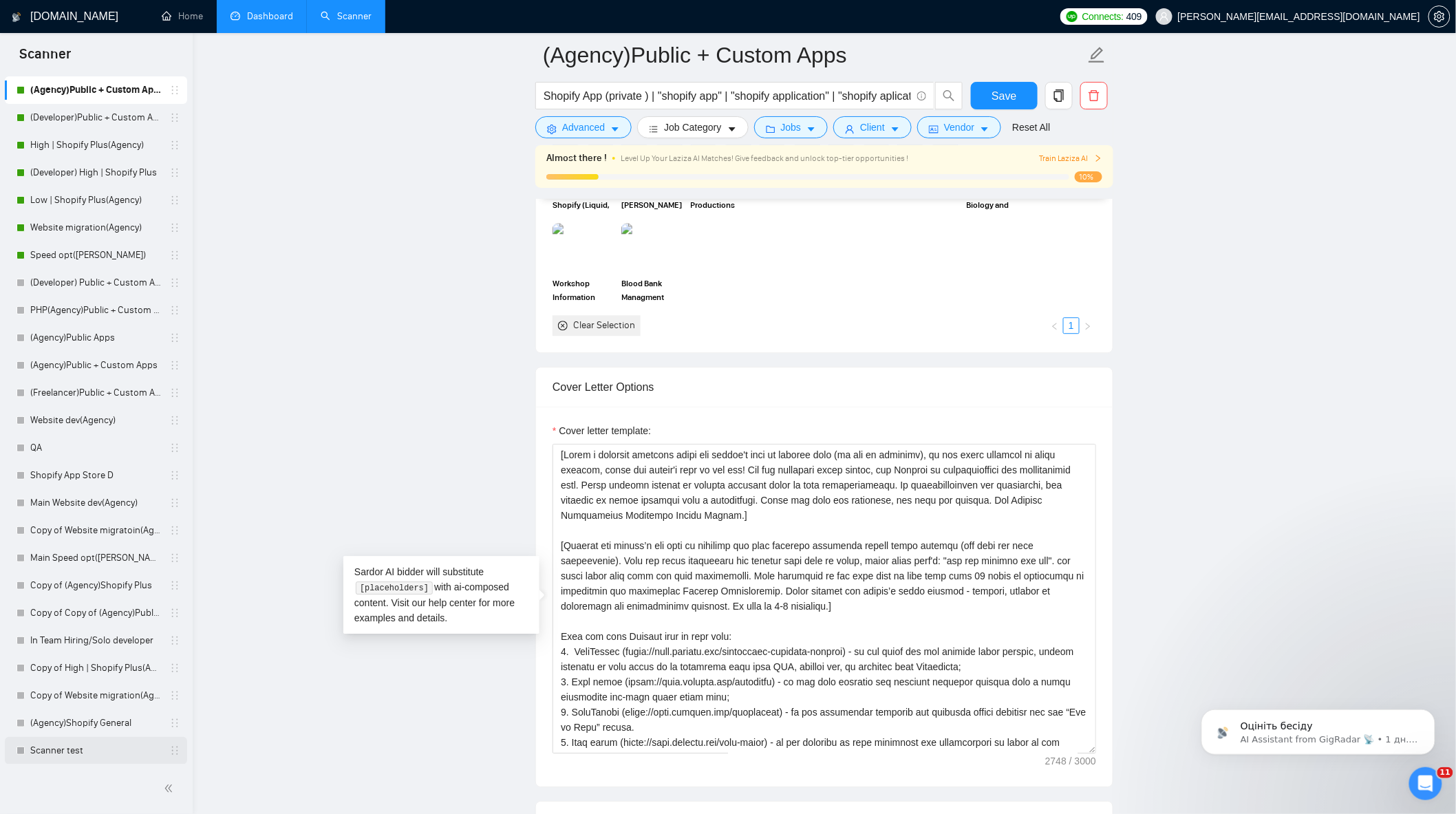
click at [76, 751] on link "Scanner test" at bounding box center [96, 751] width 130 height 28
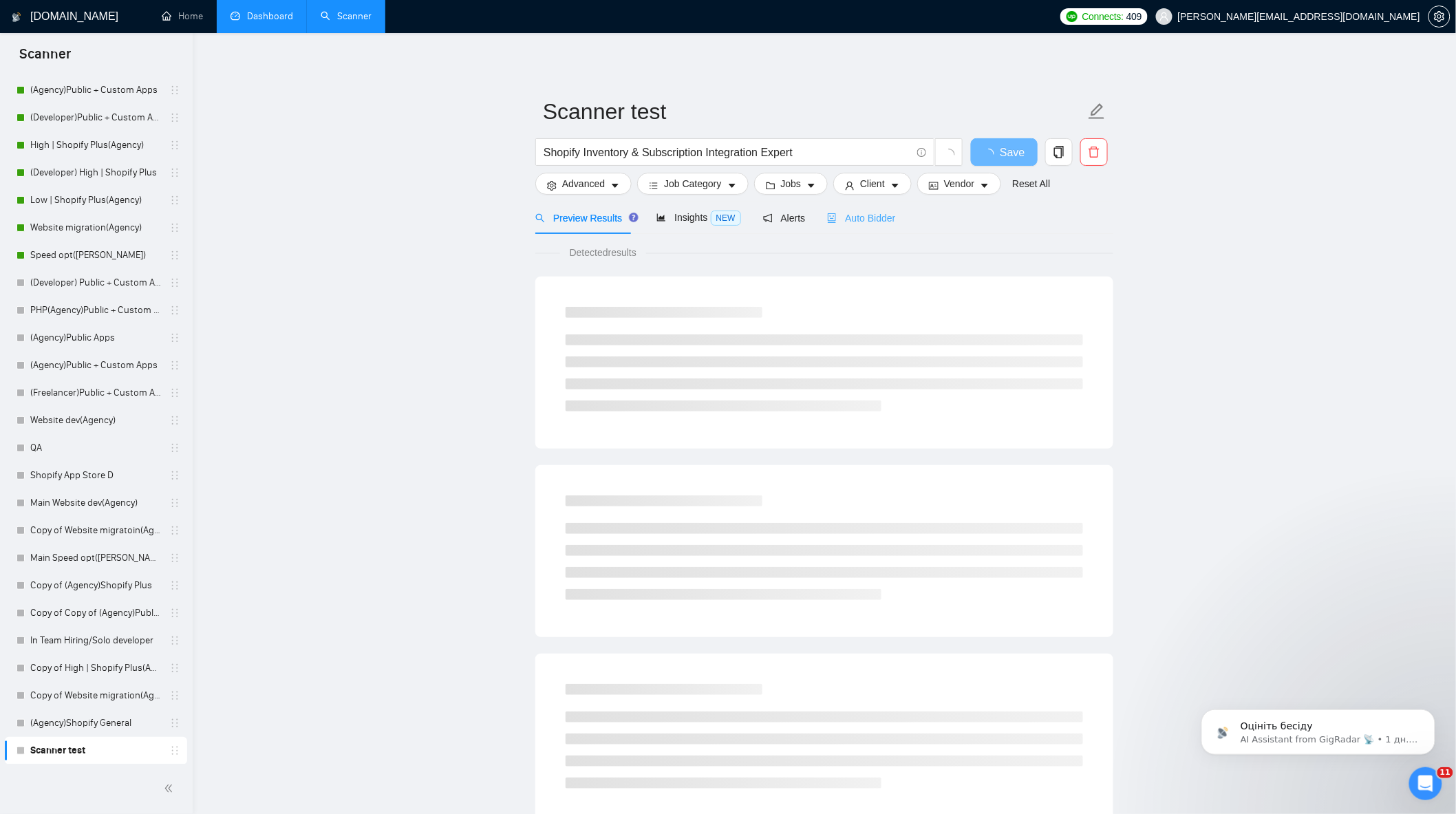
click at [849, 229] on div "Auto Bidder" at bounding box center [862, 218] width 68 height 32
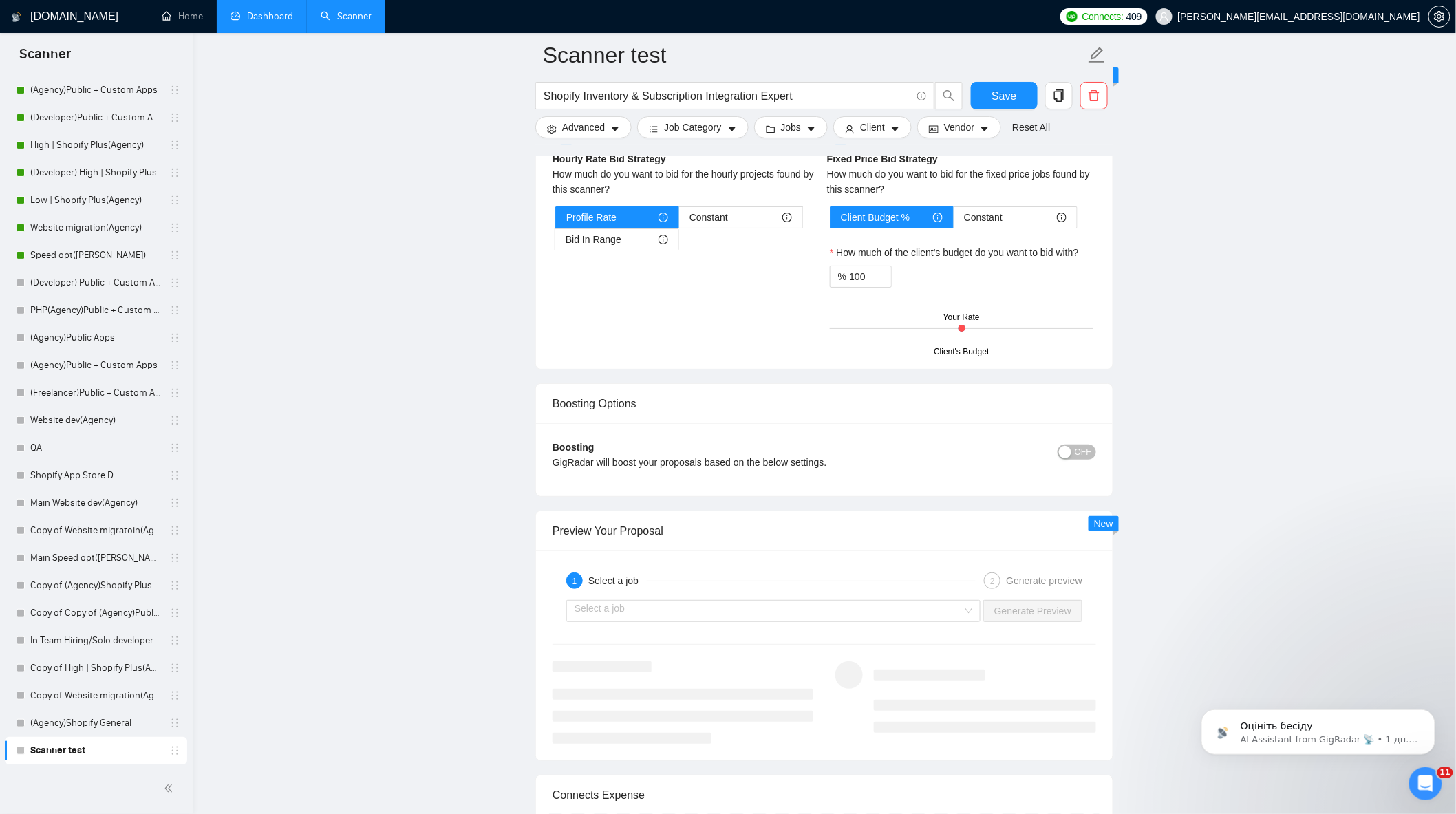
scroll to position [2446, 0]
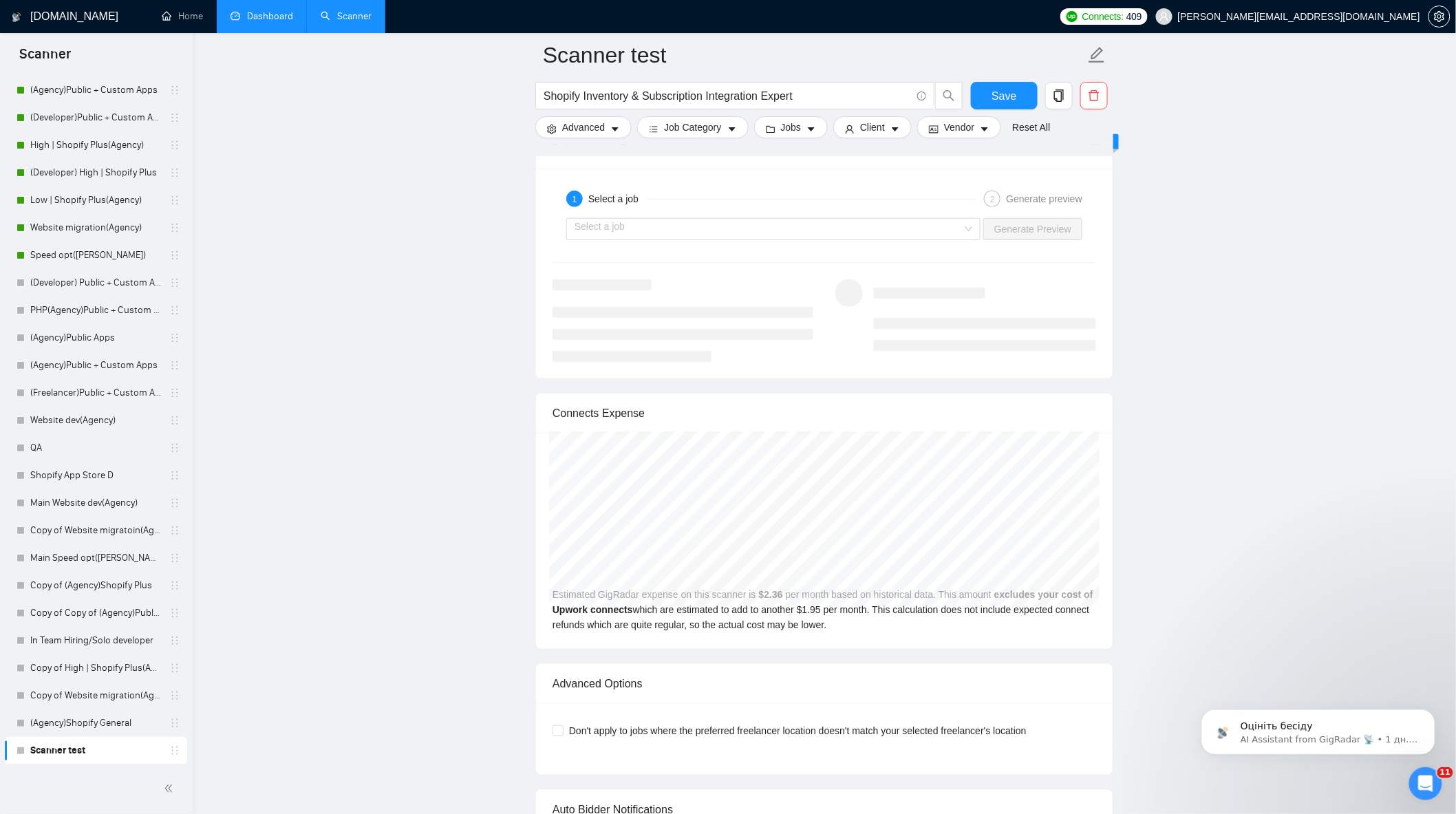
click at [804, 246] on div "Select a job Generate Preview" at bounding box center [824, 229] width 546 height 33
click at [801, 234] on input "search" at bounding box center [769, 229] width 388 height 21
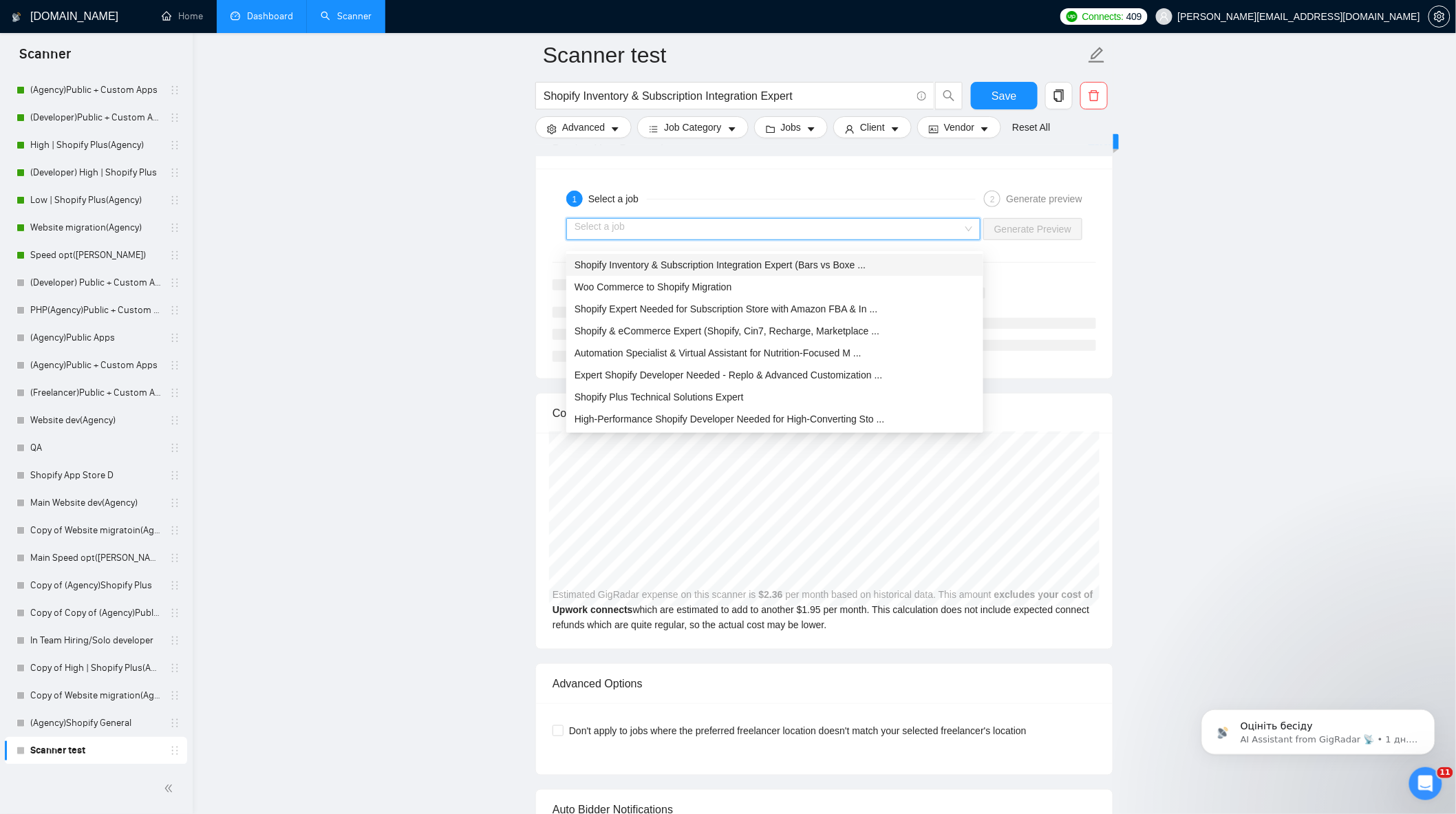
click at [755, 272] on div "Shopify Inventory & Subscription Integration Expert (Bars vs Boxe ..." at bounding box center [775, 264] width 400 height 15
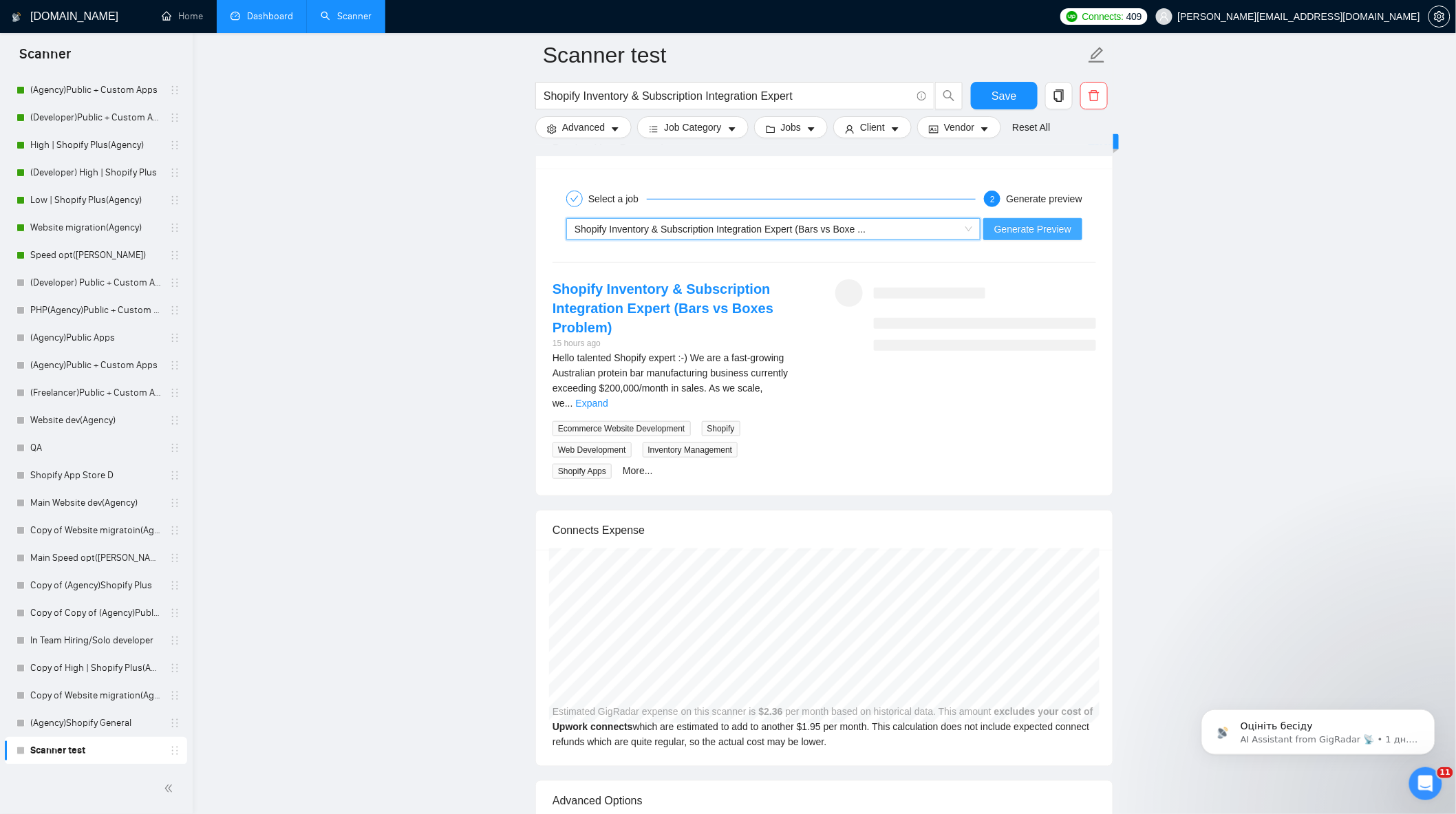
click at [1058, 237] on span "Generate Preview" at bounding box center [1033, 229] width 77 height 15
click at [609, 398] on link "Expand" at bounding box center [593, 403] width 32 height 11
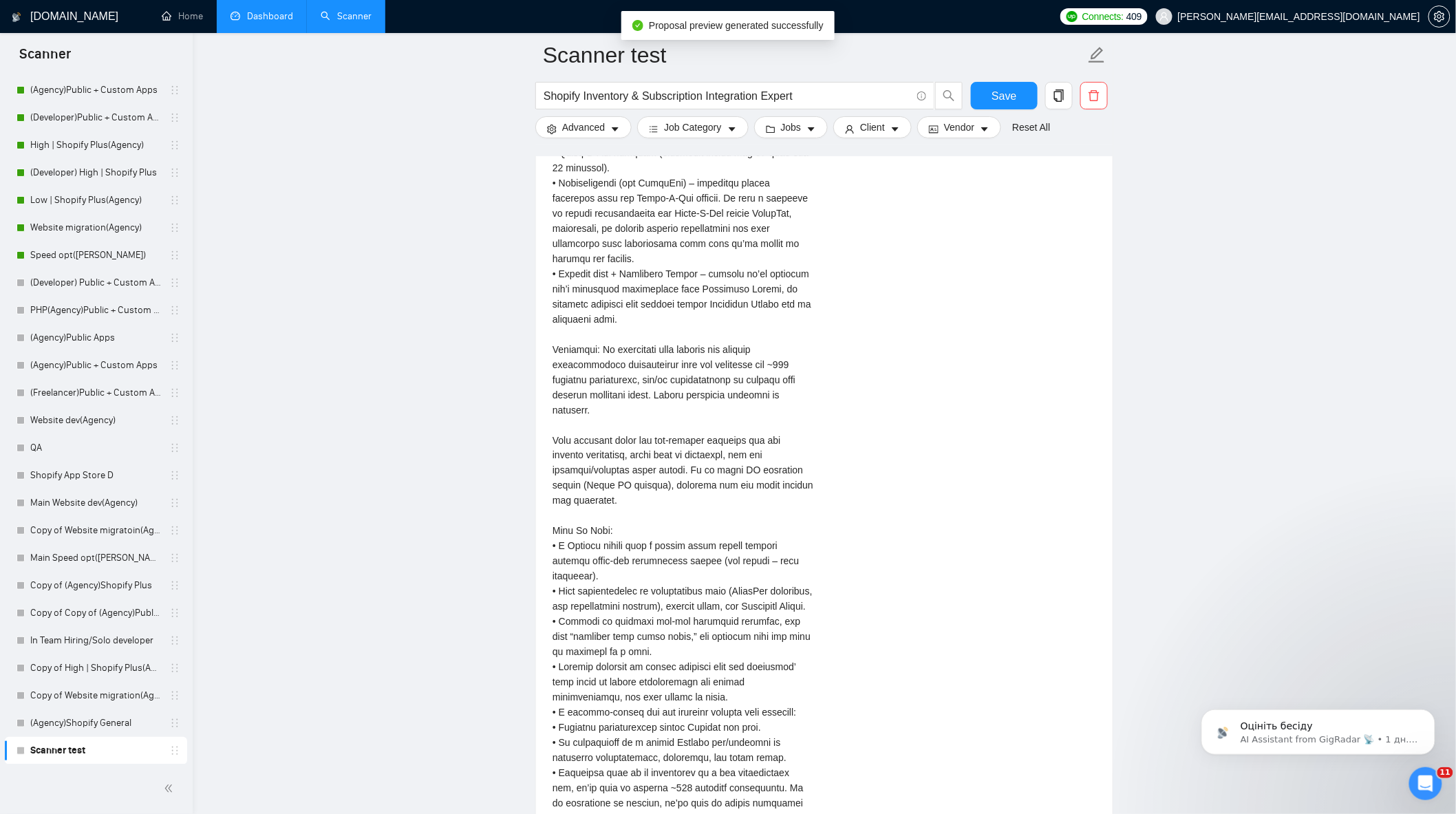
scroll to position [2522, 0]
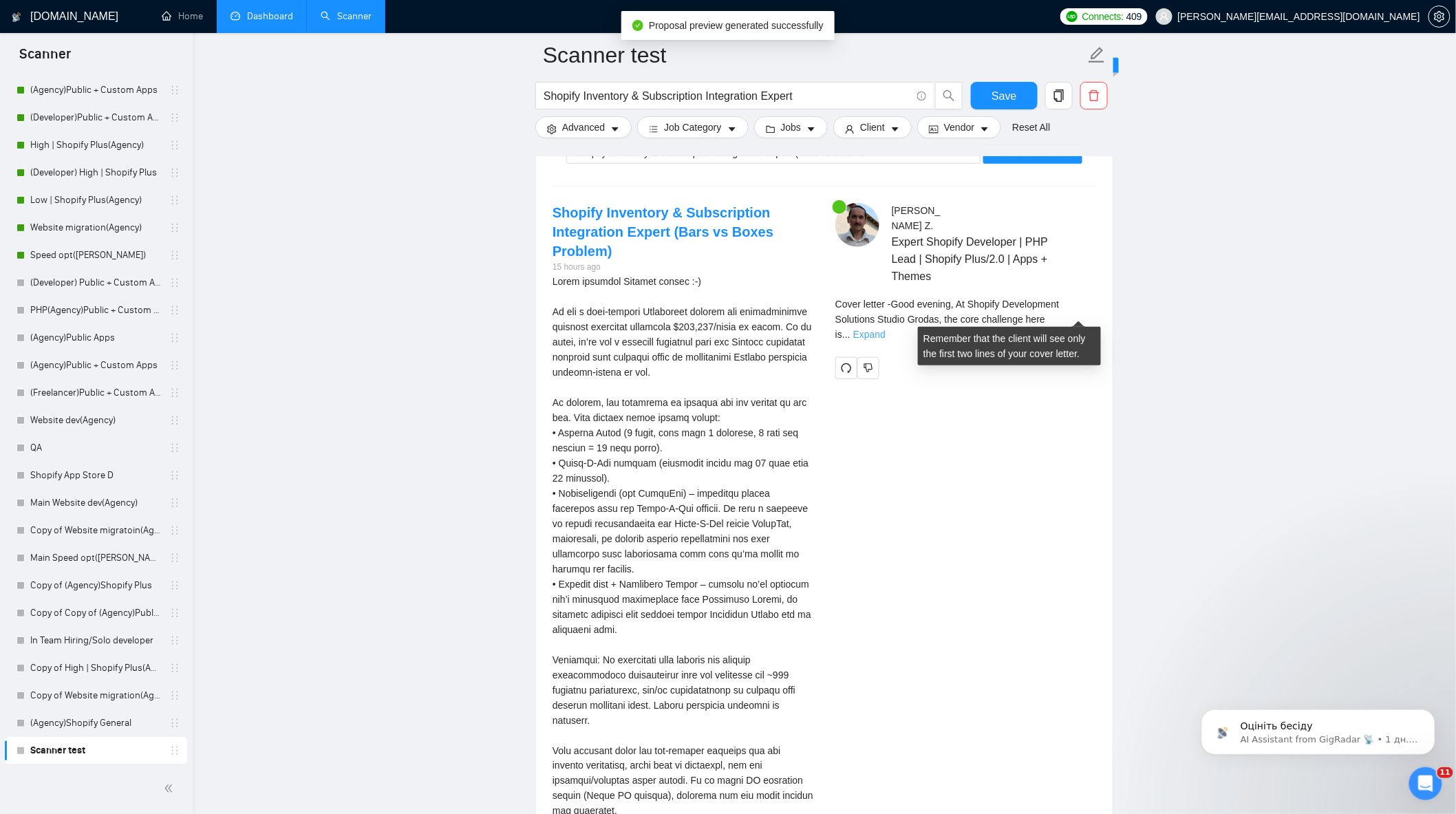
click at [886, 329] on link "Expand" at bounding box center [870, 334] width 32 height 11
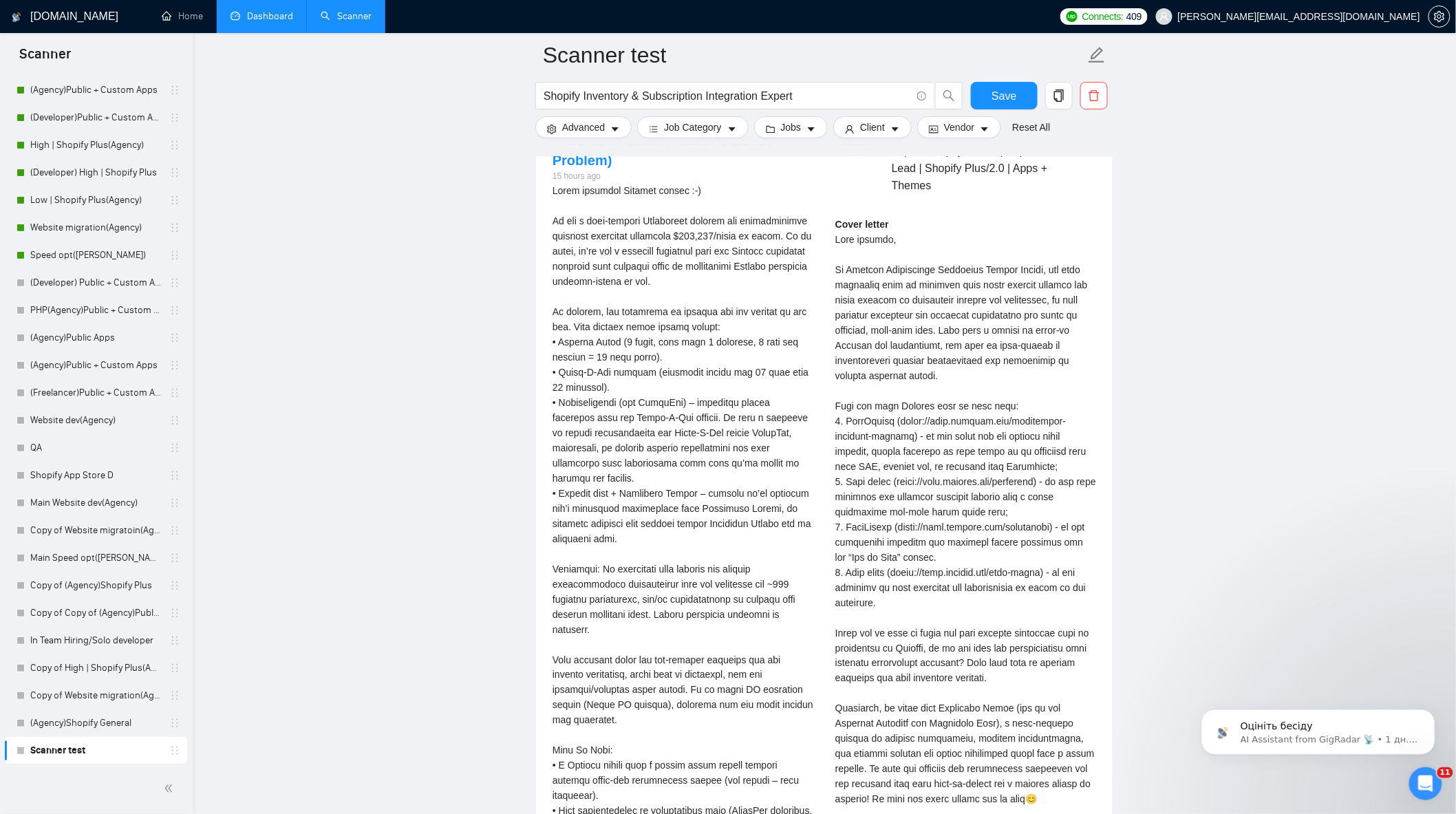
scroll to position [2599, 0]
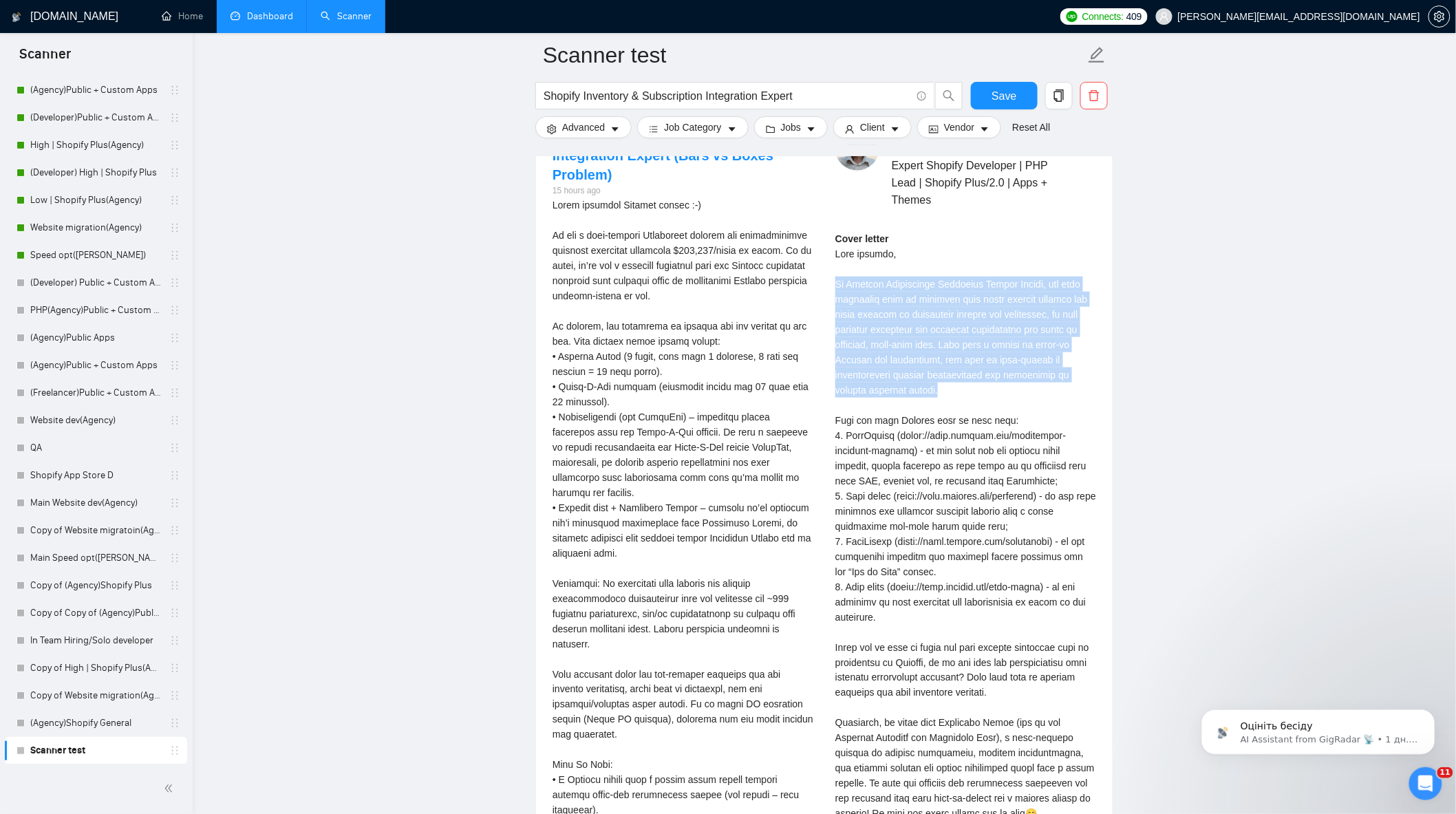
drag, startPoint x: 836, startPoint y: 275, endPoint x: 989, endPoint y: 383, distance: 187.3
click at [989, 383] on div "Cover letter" at bounding box center [966, 564] width 261 height 666
copy div "At Shopify Development Solutions Studio Grodas, the core challenge here is ensu…"
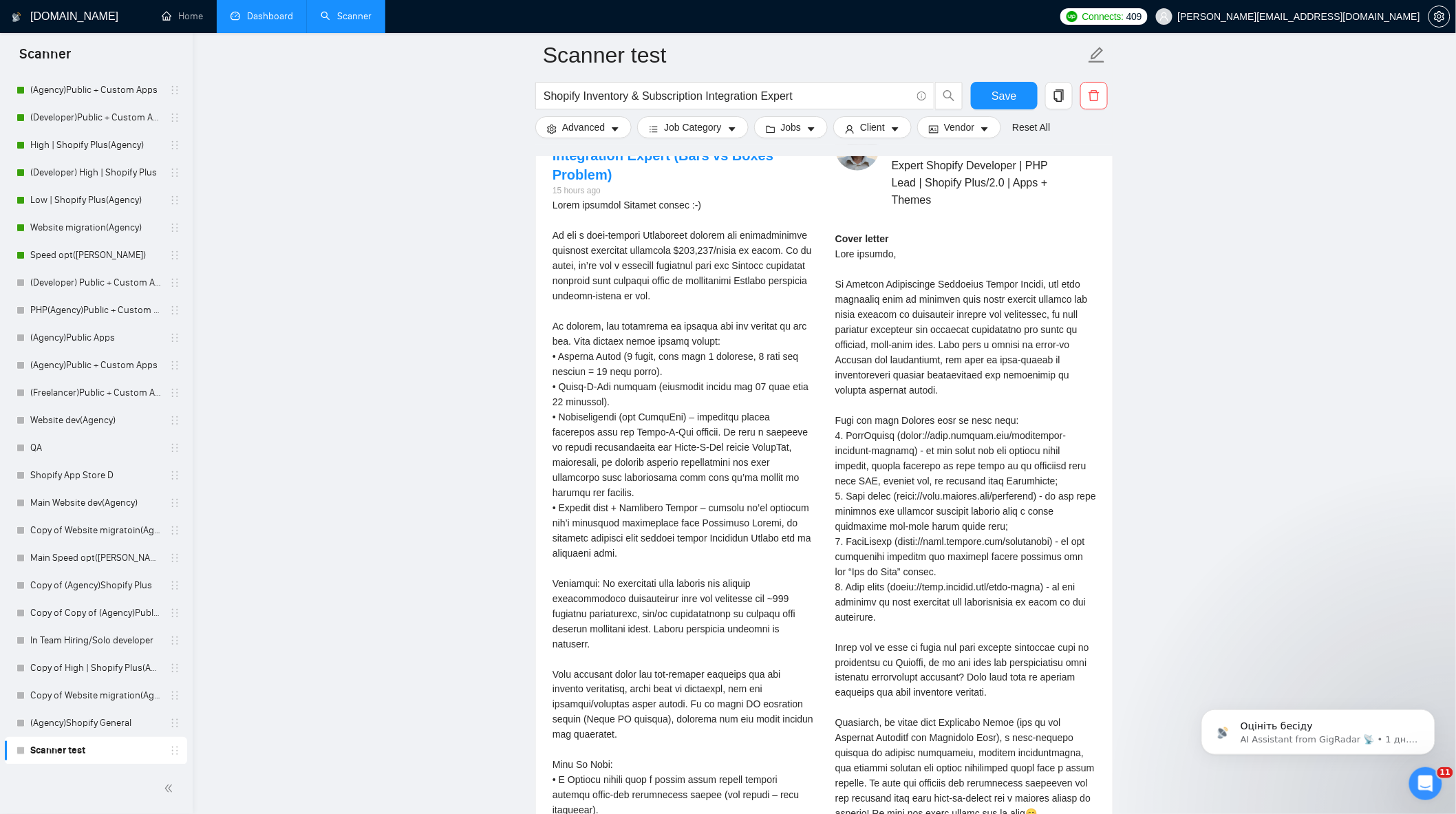
click at [1070, 393] on div "Cover letter" at bounding box center [966, 564] width 261 height 666
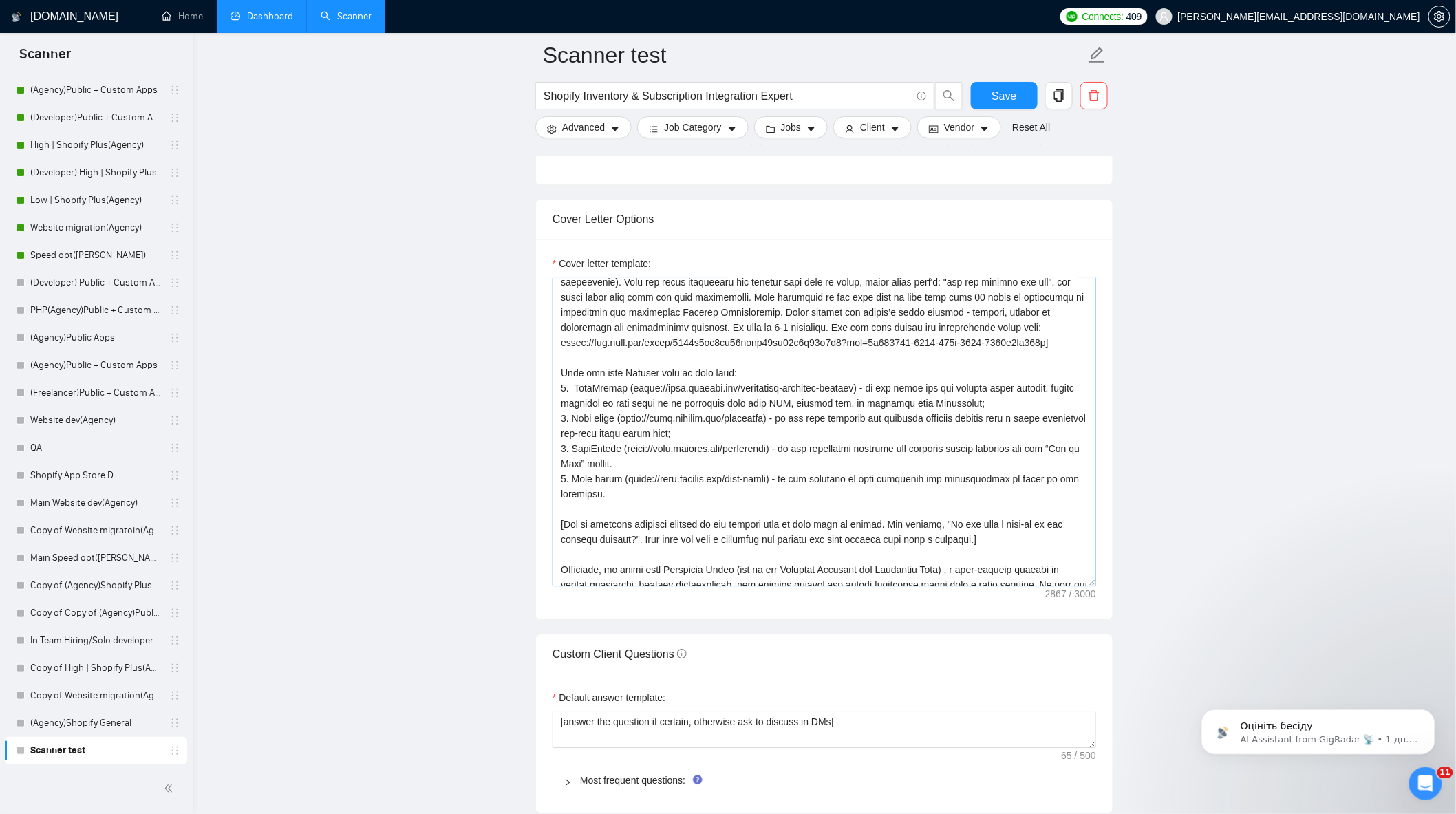
scroll to position [0, 0]
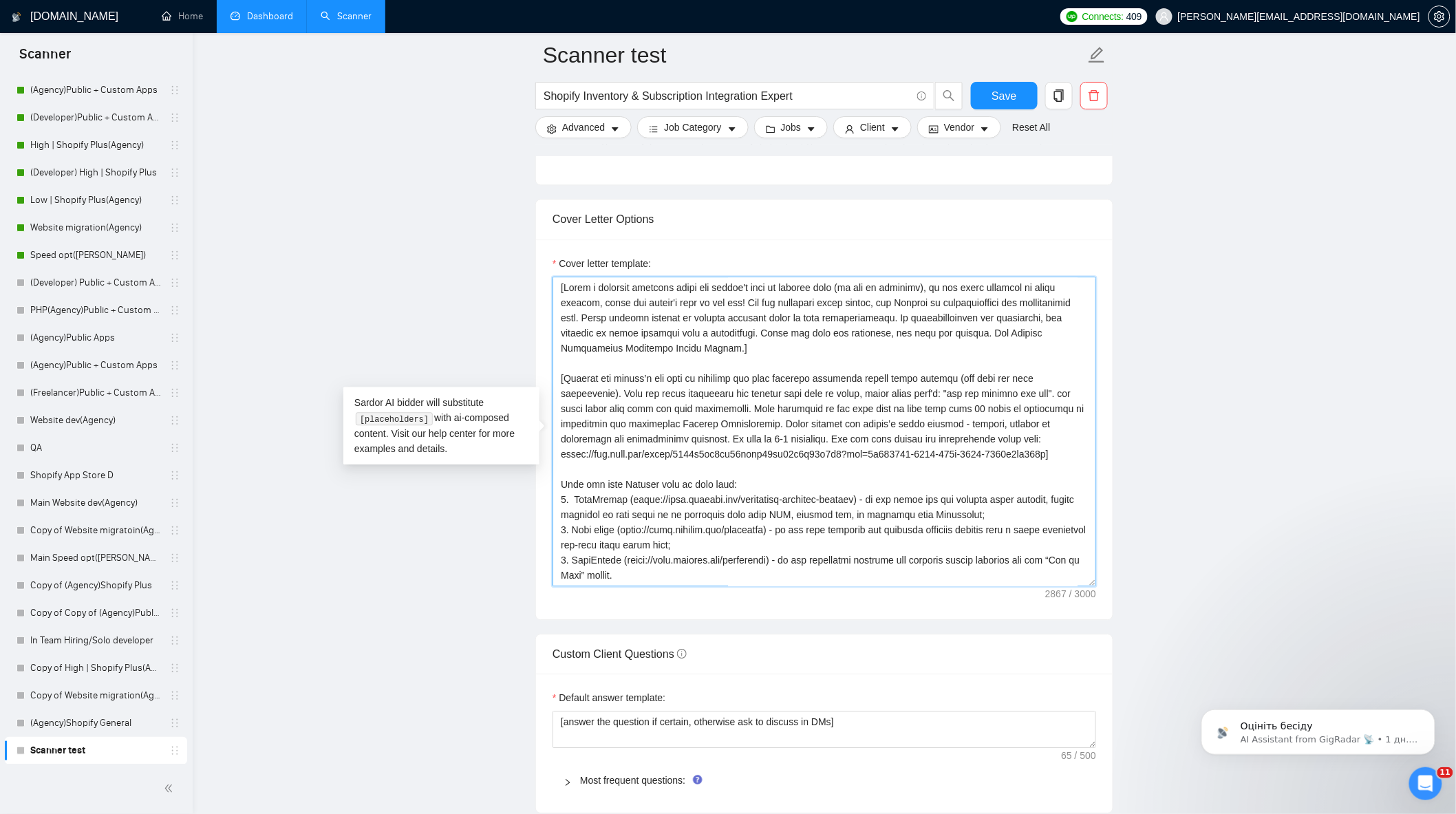
drag, startPoint x: 1044, startPoint y: 458, endPoint x: 561, endPoint y: 462, distance: 483.0
click at [561, 462] on textarea "Cover letter template:" at bounding box center [824, 432] width 543 height 310
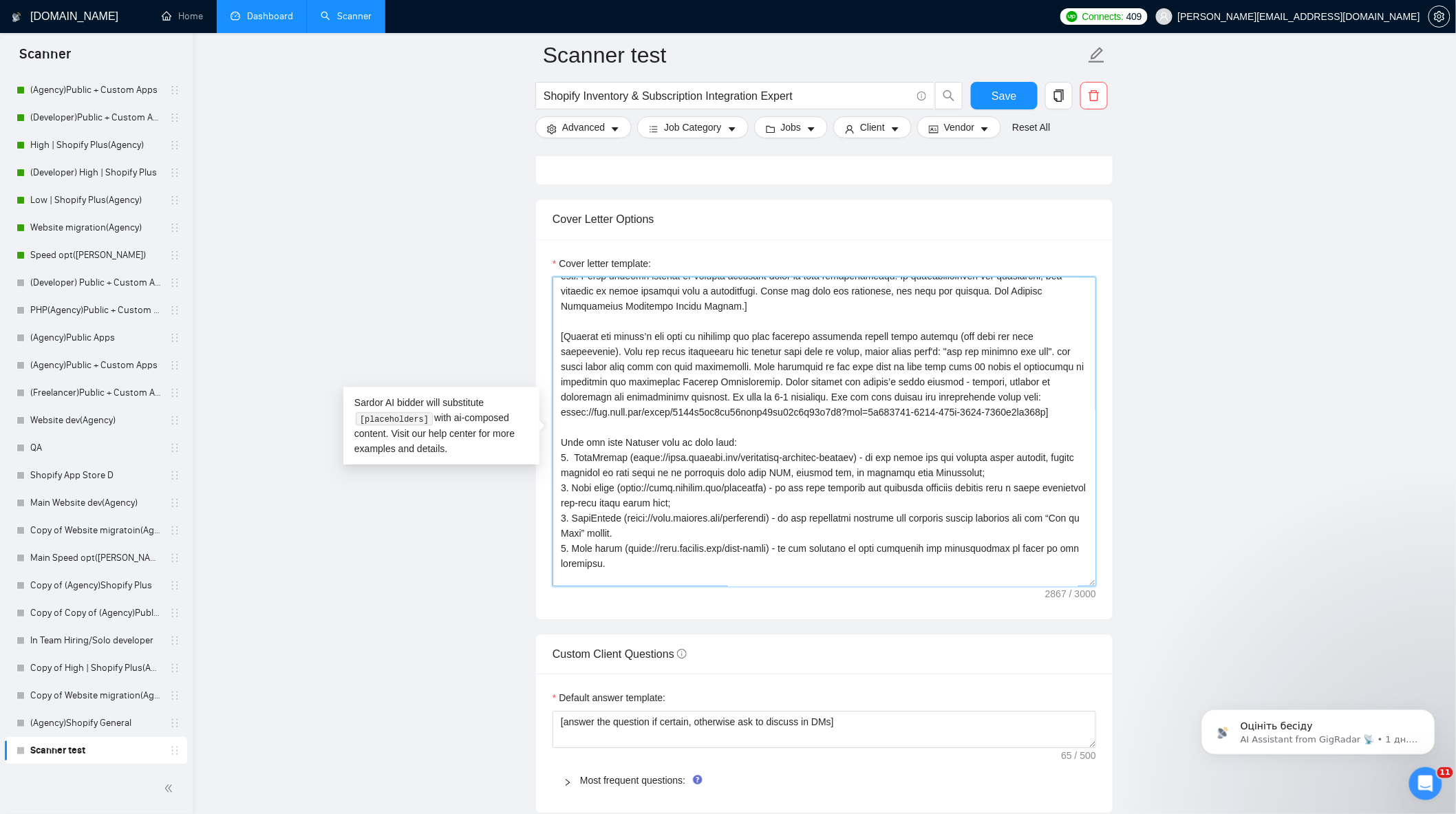
scroll to position [76, 0]
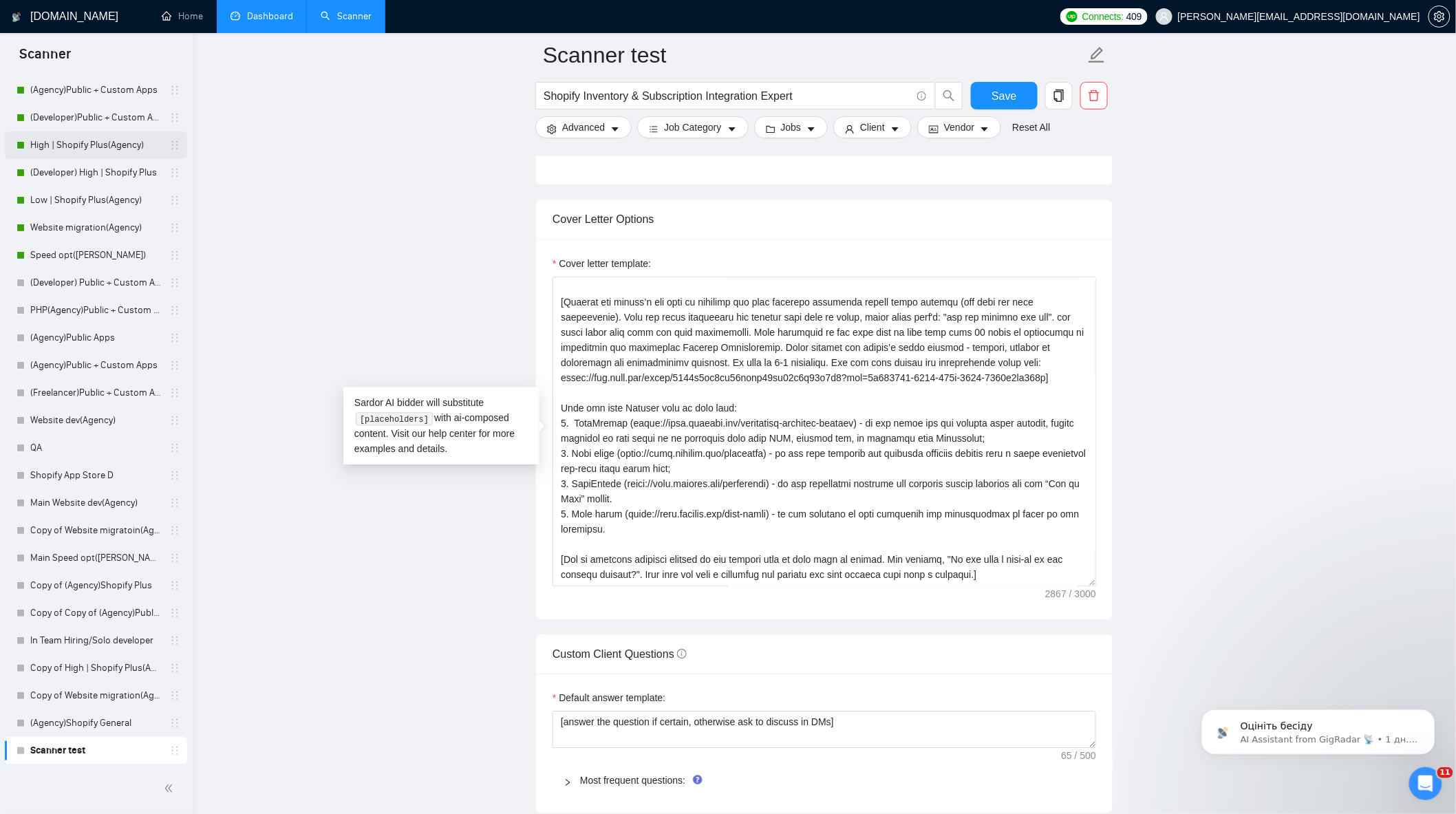
click at [88, 145] on link "High | Shopify Plus(Agency)" at bounding box center [96, 145] width 130 height 28
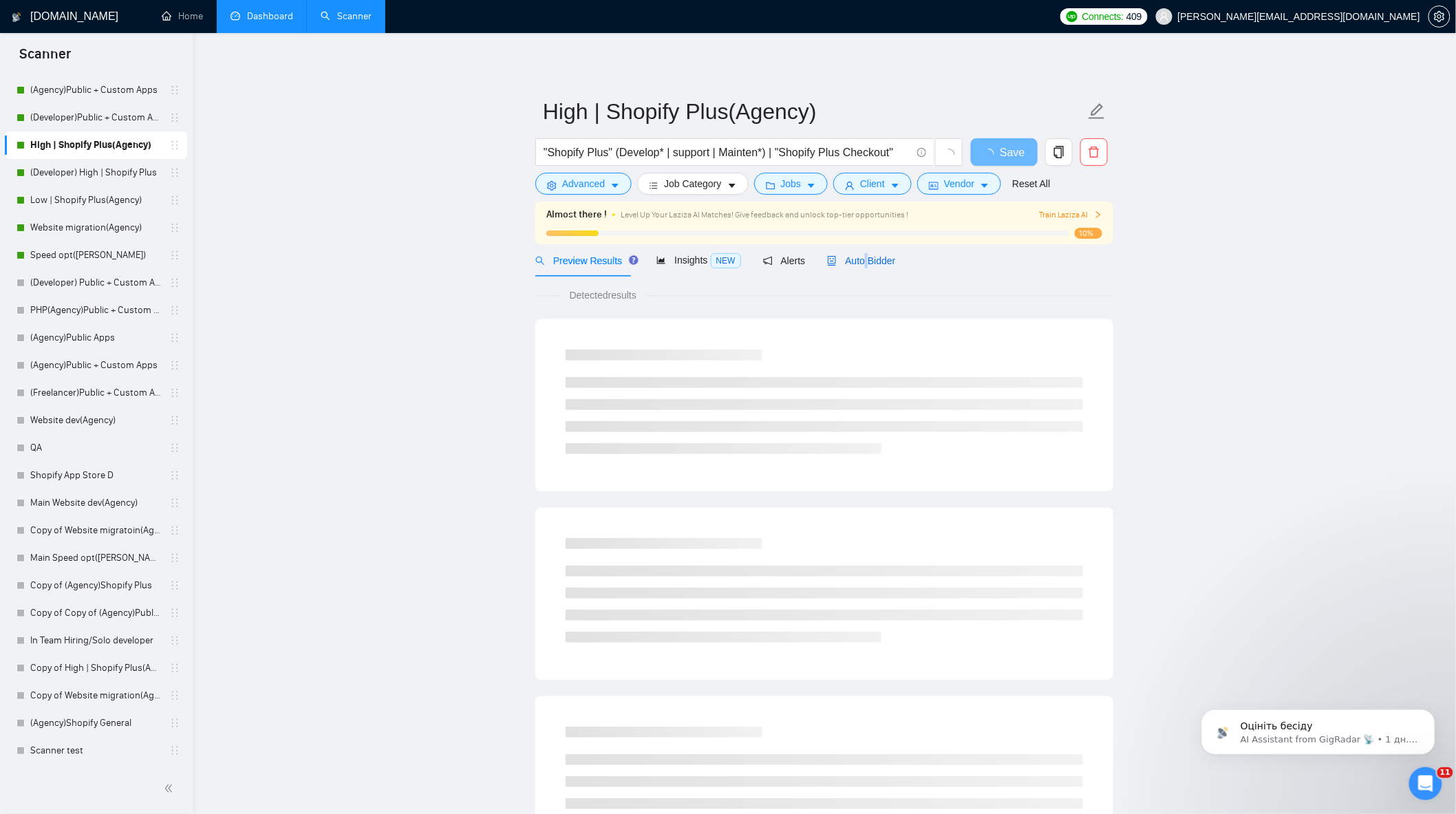
click at [862, 260] on span "Auto Bidder" at bounding box center [862, 261] width 68 height 11
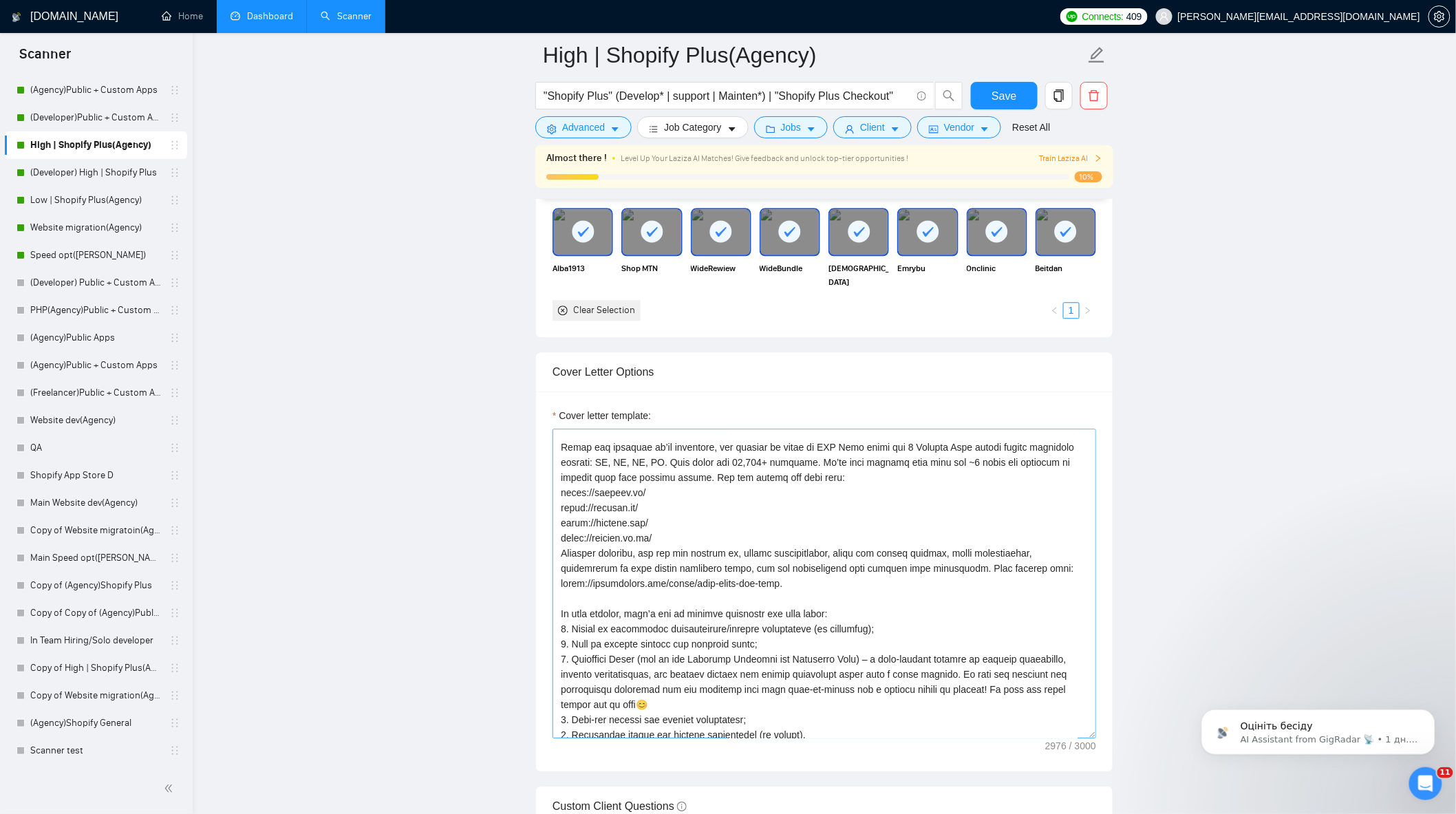
scroll to position [229, 0]
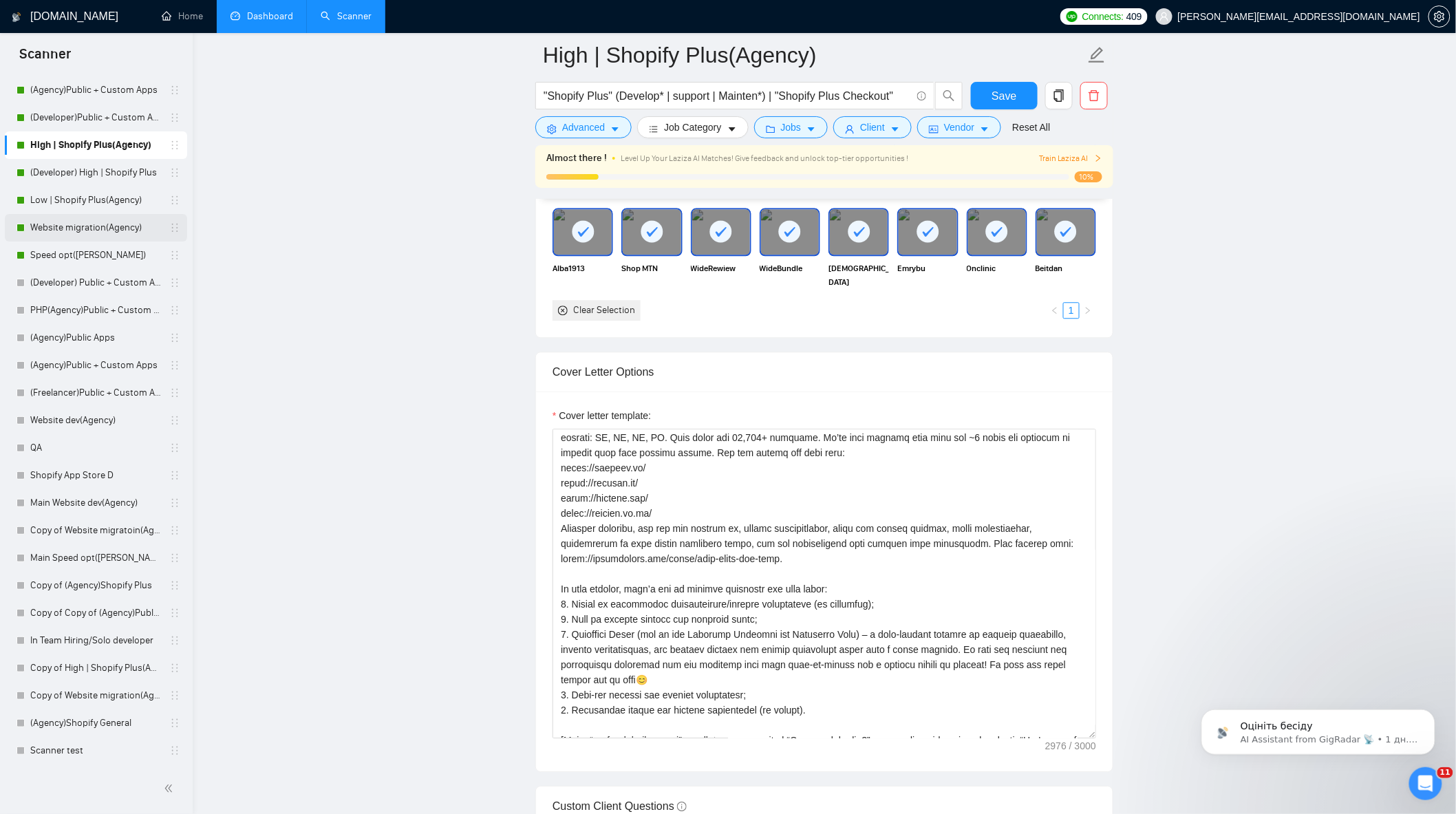
click at [94, 231] on link "Website migration(Agency)" at bounding box center [96, 227] width 130 height 28
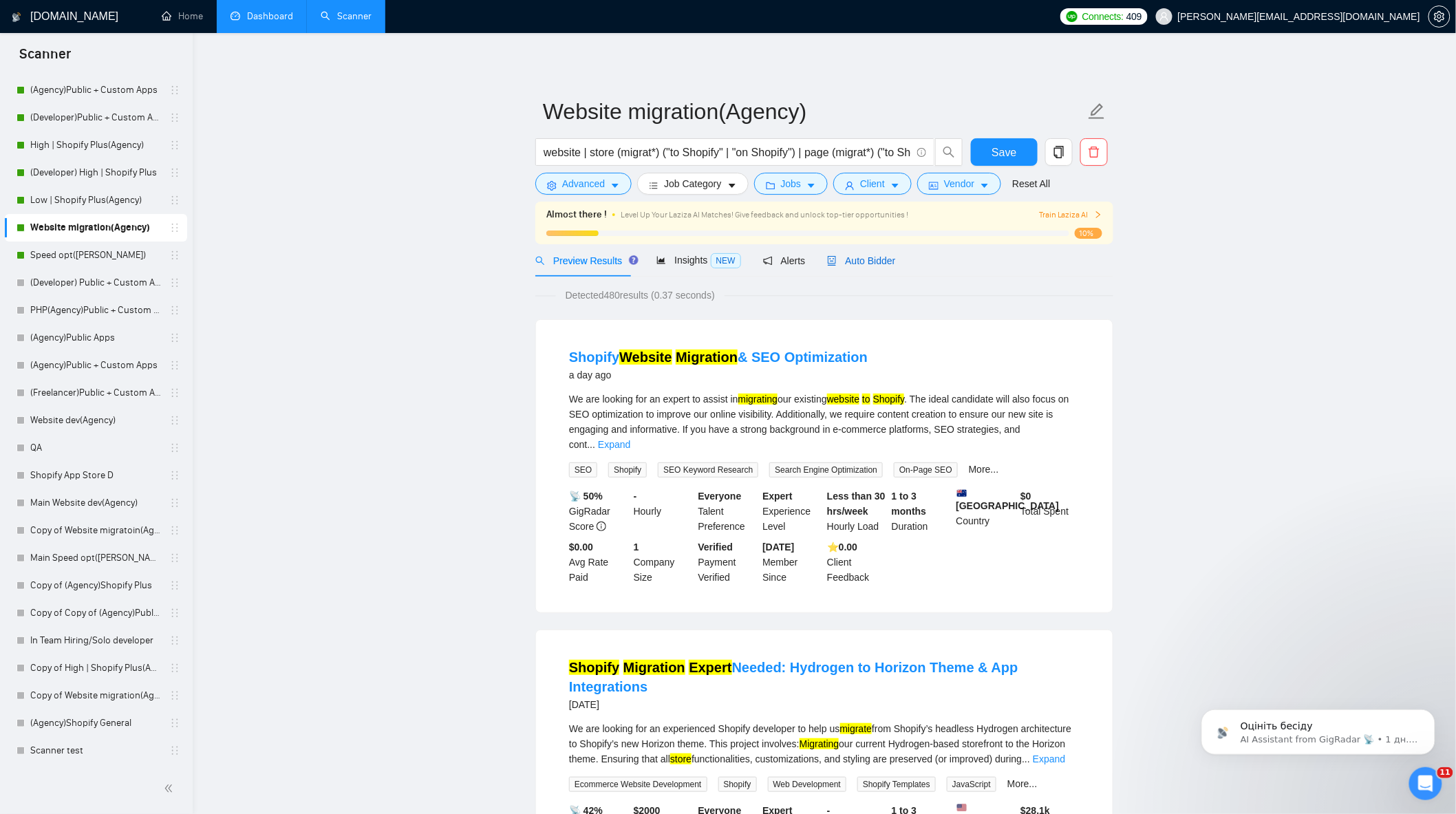
click at [848, 264] on span "Auto Bidder" at bounding box center [862, 261] width 68 height 11
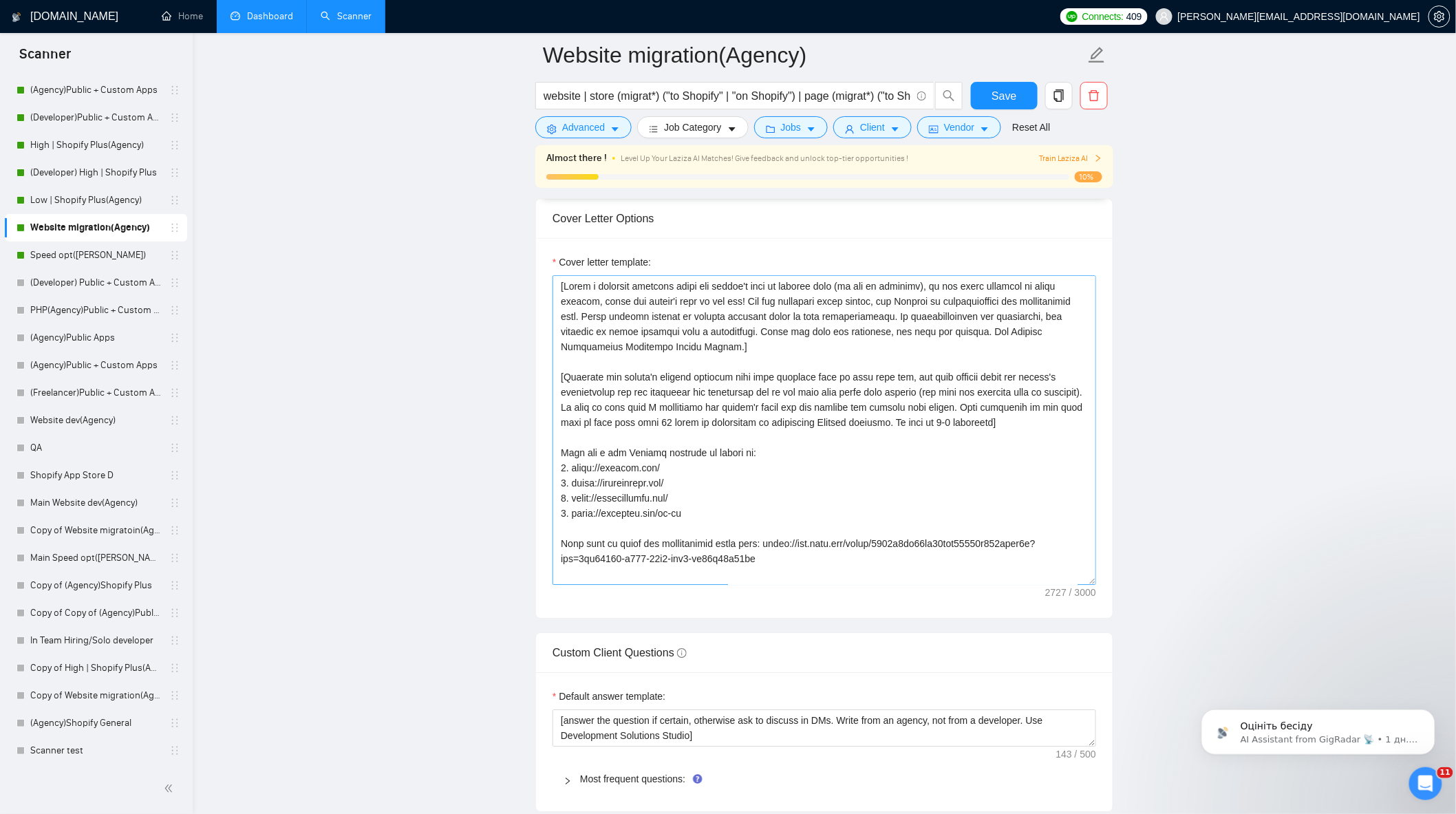
scroll to position [76, 0]
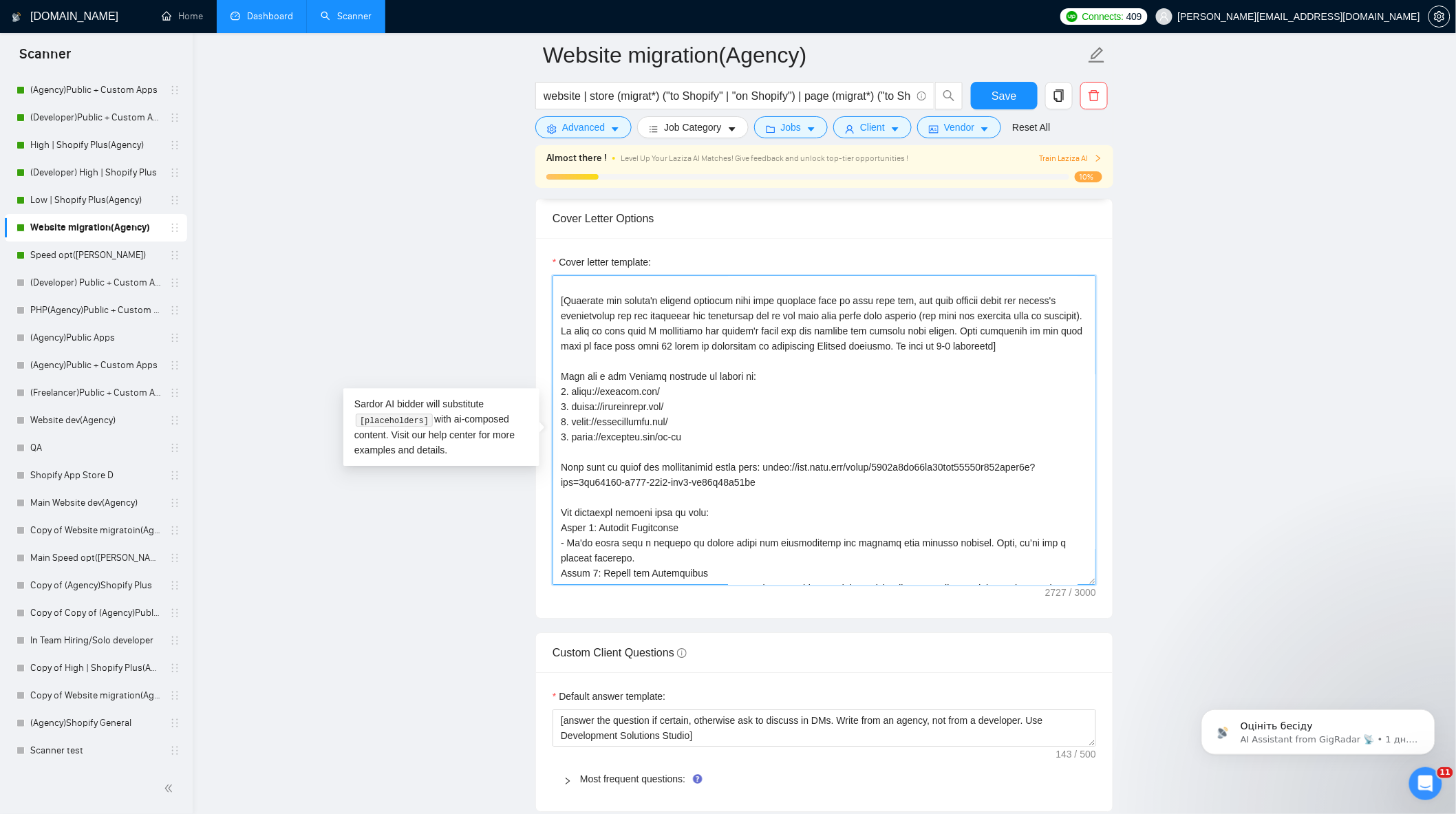
drag, startPoint x: 561, startPoint y: 383, endPoint x: 770, endPoint y: 387, distance: 209.0
click at [770, 387] on textarea "Cover letter template:" at bounding box center [824, 430] width 543 height 310
click at [950, 415] on textarea "Cover letter template:" at bounding box center [824, 430] width 543 height 310
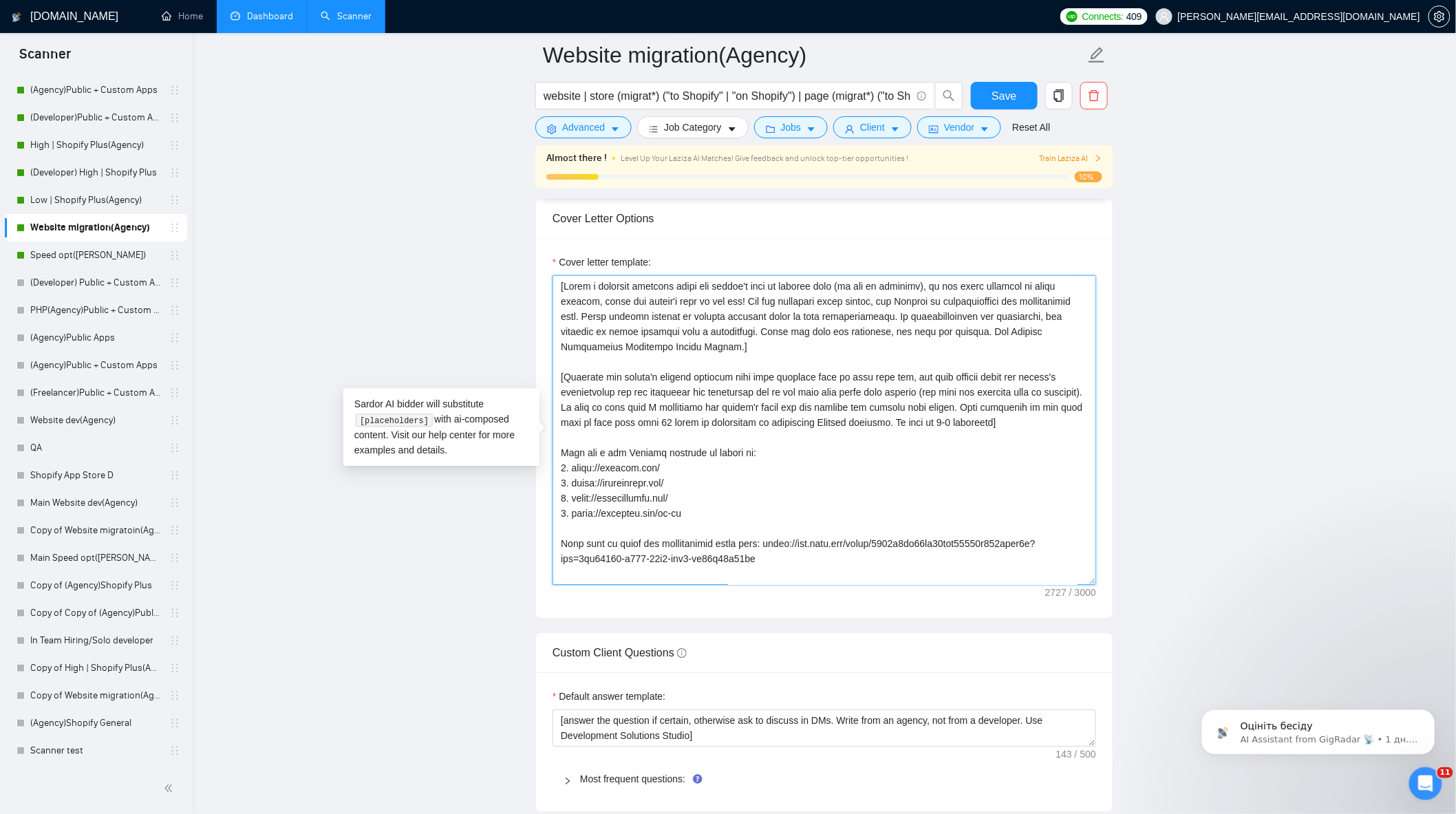
scroll to position [1299, 0]
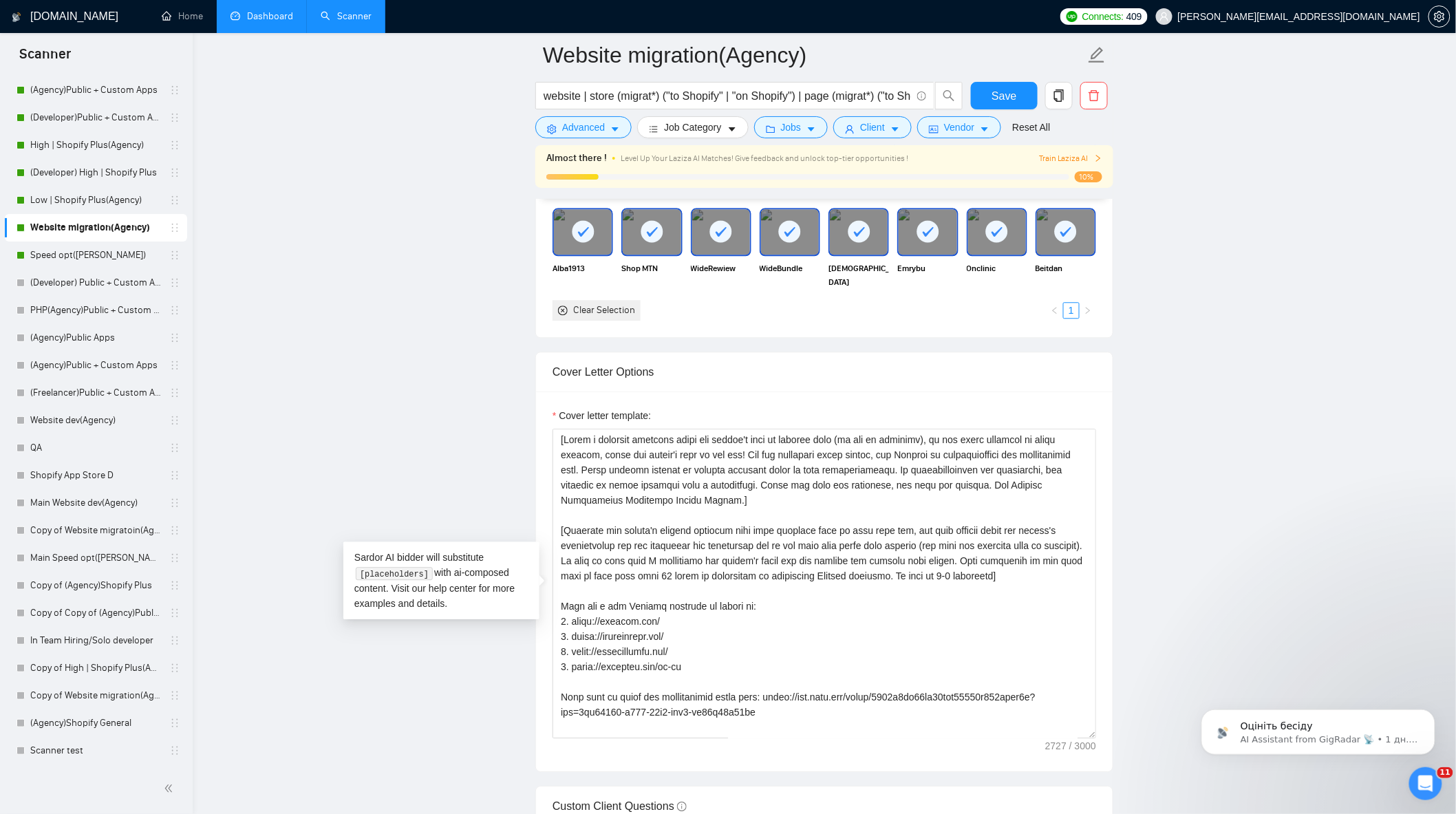
click at [307, 268] on main "Website migration(Agency) website | store (migrat*) ("to Shopify" | "on Shopify…" at bounding box center [824, 739] width 1220 height 3966
drag, startPoint x: 108, startPoint y: 91, endPoint x: 388, endPoint y: 156, distance: 287.4
click at [108, 91] on link "(Agency)Public + Custom Apps" at bounding box center [96, 89] width 130 height 28
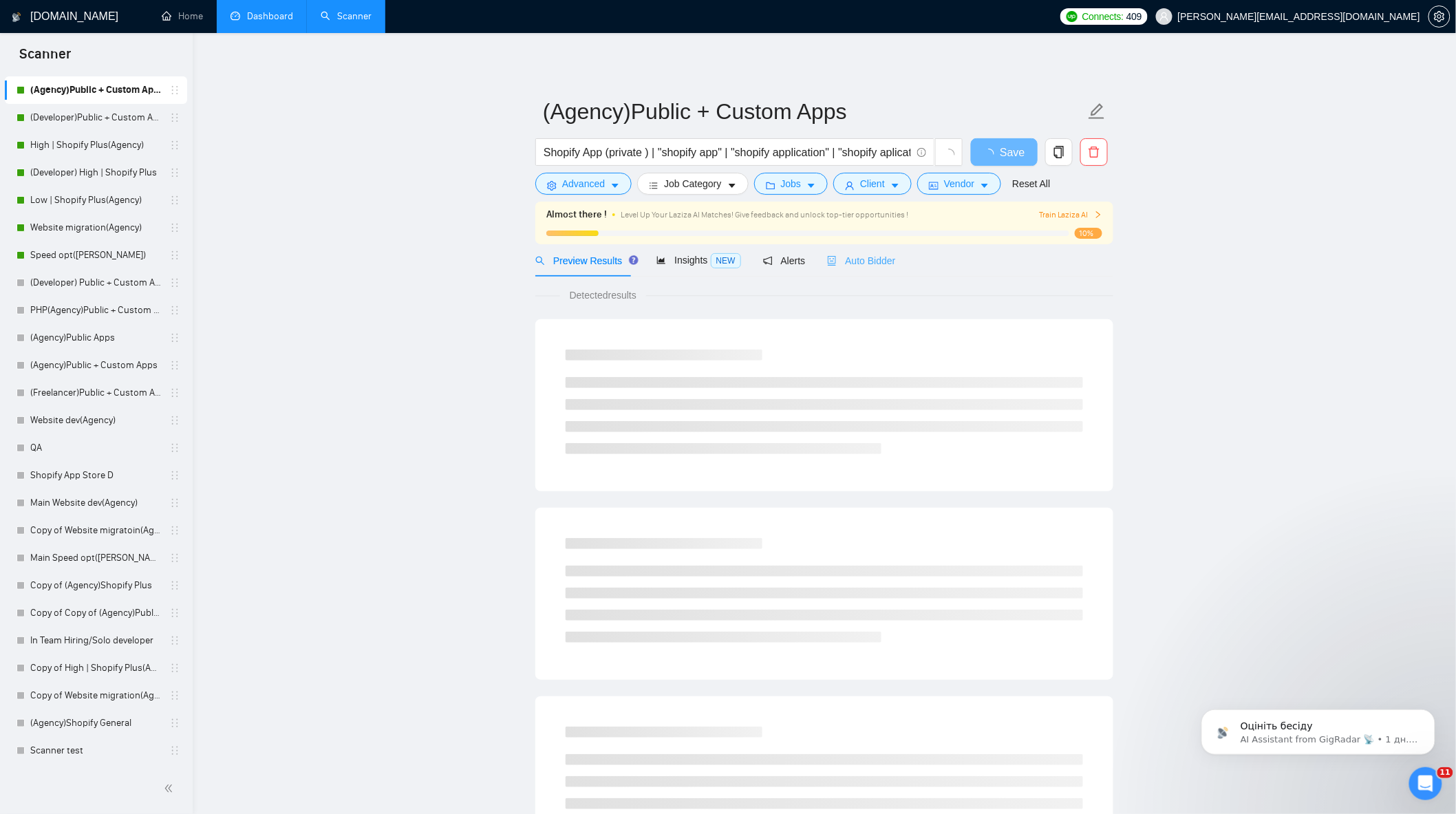
click at [885, 270] on div "Auto Bidder" at bounding box center [862, 260] width 68 height 32
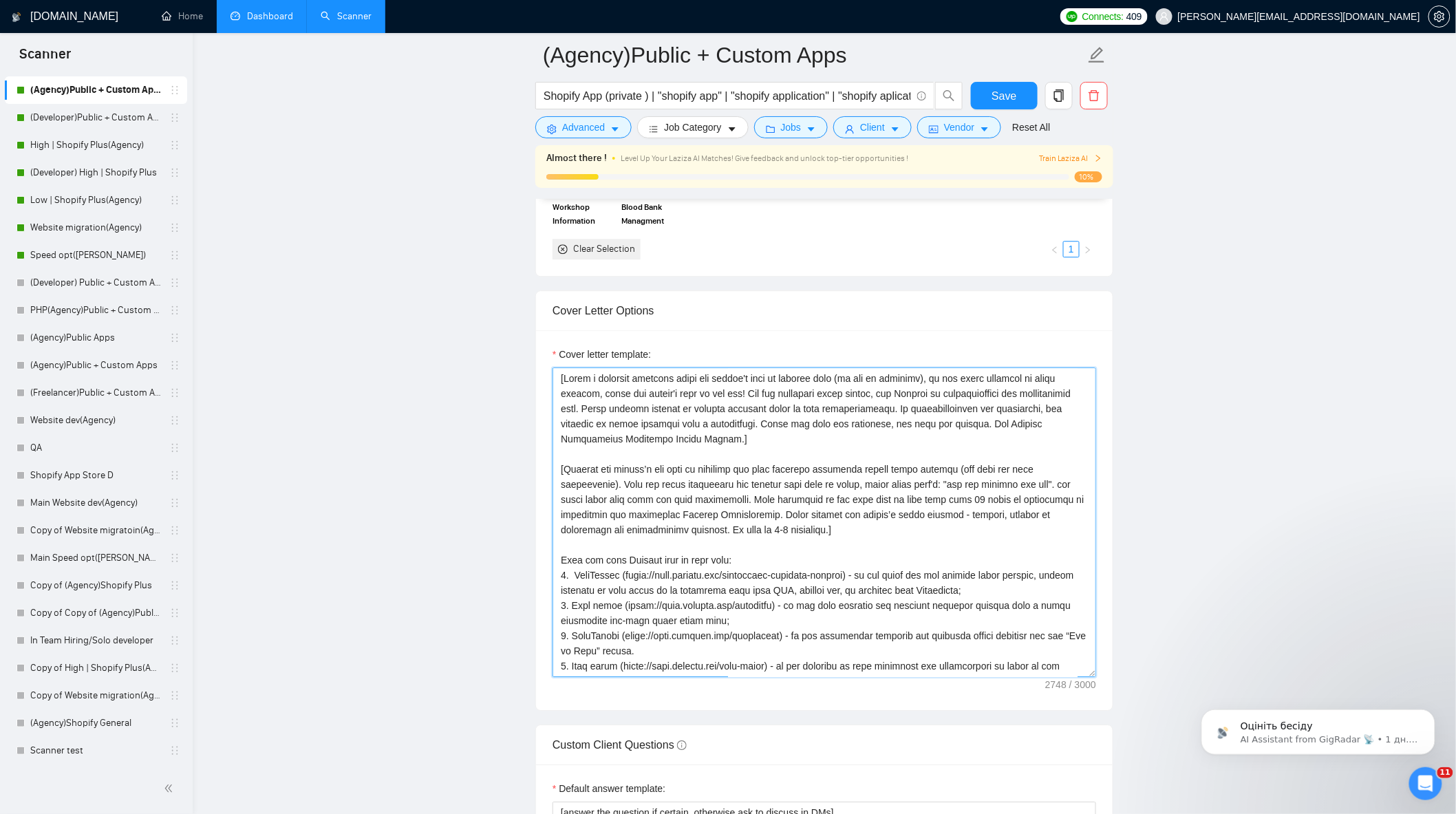
click at [781, 539] on textarea "Cover letter template:" at bounding box center [824, 522] width 543 height 310
click at [783, 538] on textarea "Cover letter template:" at bounding box center [824, 522] width 543 height 310
click at [783, 537] on textarea "Cover letter template:" at bounding box center [824, 522] width 543 height 310
paste textarea "Write about our introduction video - You can also review our introduction video…"
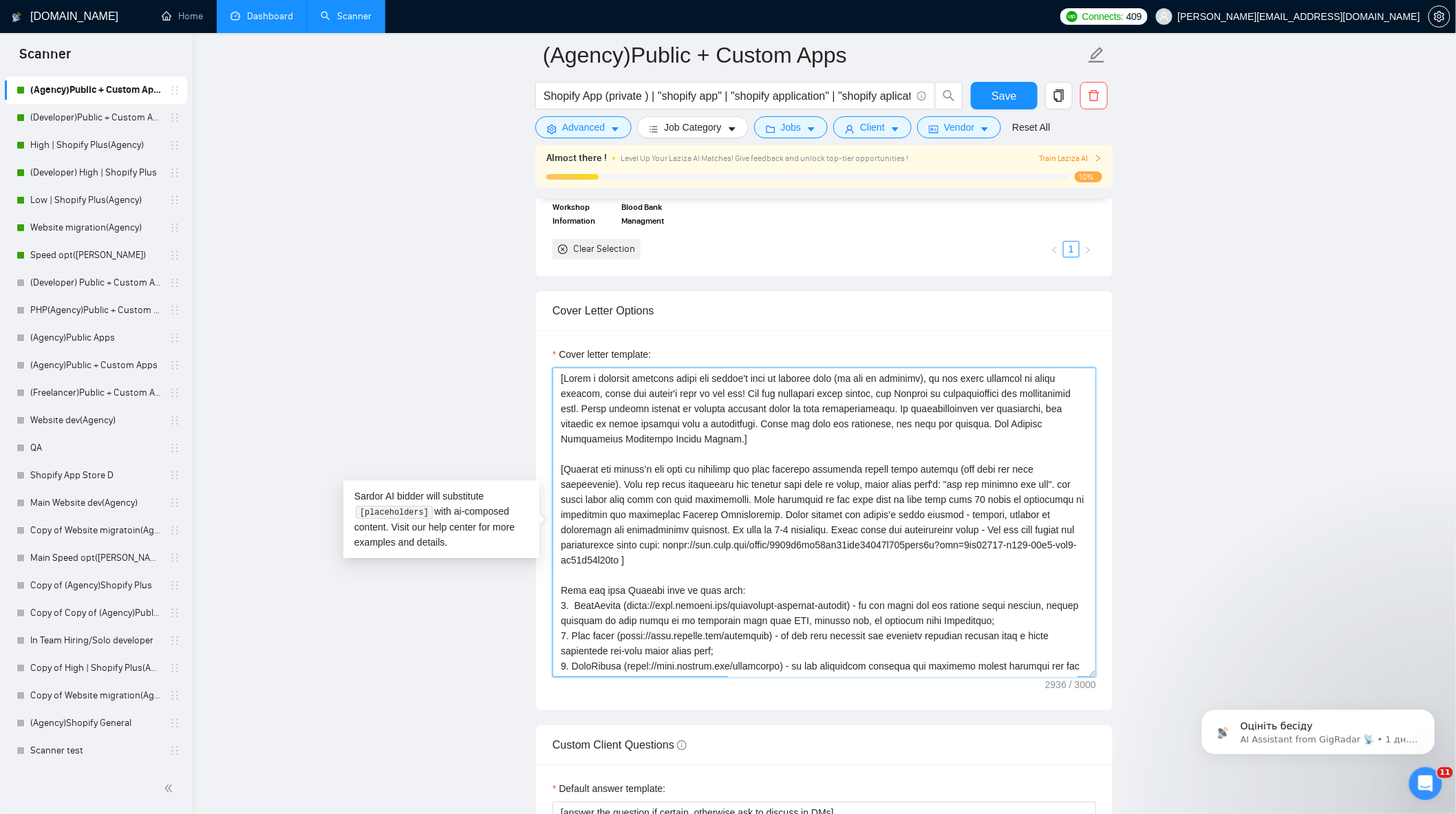
click at [787, 538] on textarea "Cover letter template:" at bounding box center [824, 522] width 543 height 310
click at [657, 575] on textarea "Cover letter template:" at bounding box center [824, 522] width 543 height 310
click at [664, 554] on textarea "Cover letter template:" at bounding box center [824, 522] width 543 height 310
drag, startPoint x: 644, startPoint y: 567, endPoint x: 664, endPoint y: 552, distance: 25.0
click at [664, 552] on textarea "Cover letter template:" at bounding box center [824, 522] width 543 height 310
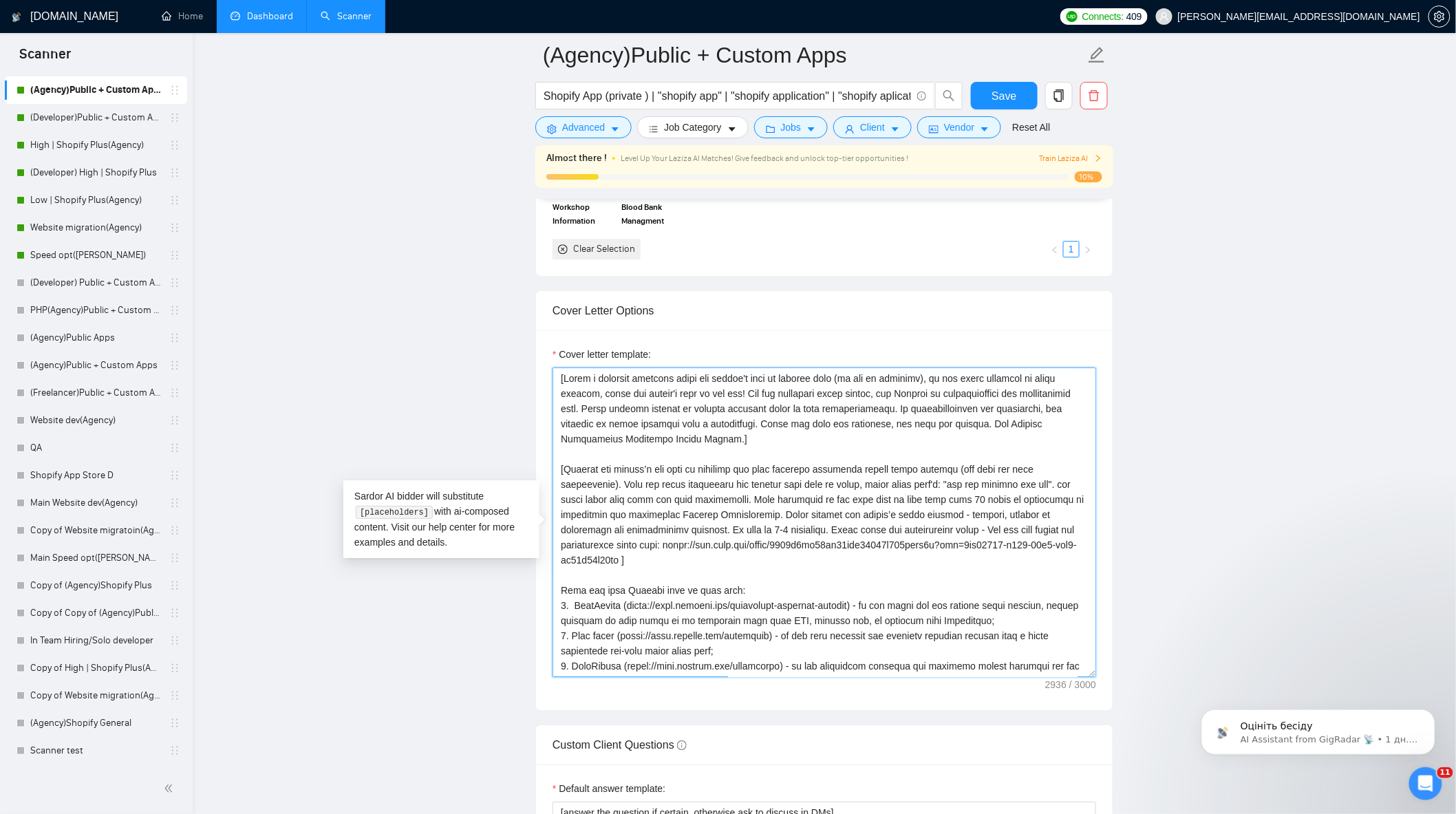
paste textarea "67025c98877b4db5aa362572d4d1317d?sid=95831c2d-9125-4c82-b908-b517bb6dce86"
click at [677, 567] on textarea "Cover letter template:" at bounding box center [824, 522] width 543 height 310
click at [1250, 439] on main "(Agency)Public + Custom Apps Shopify App (private ) | "shopify app" | "shopify …" at bounding box center [824, 651] width 1220 height 4099
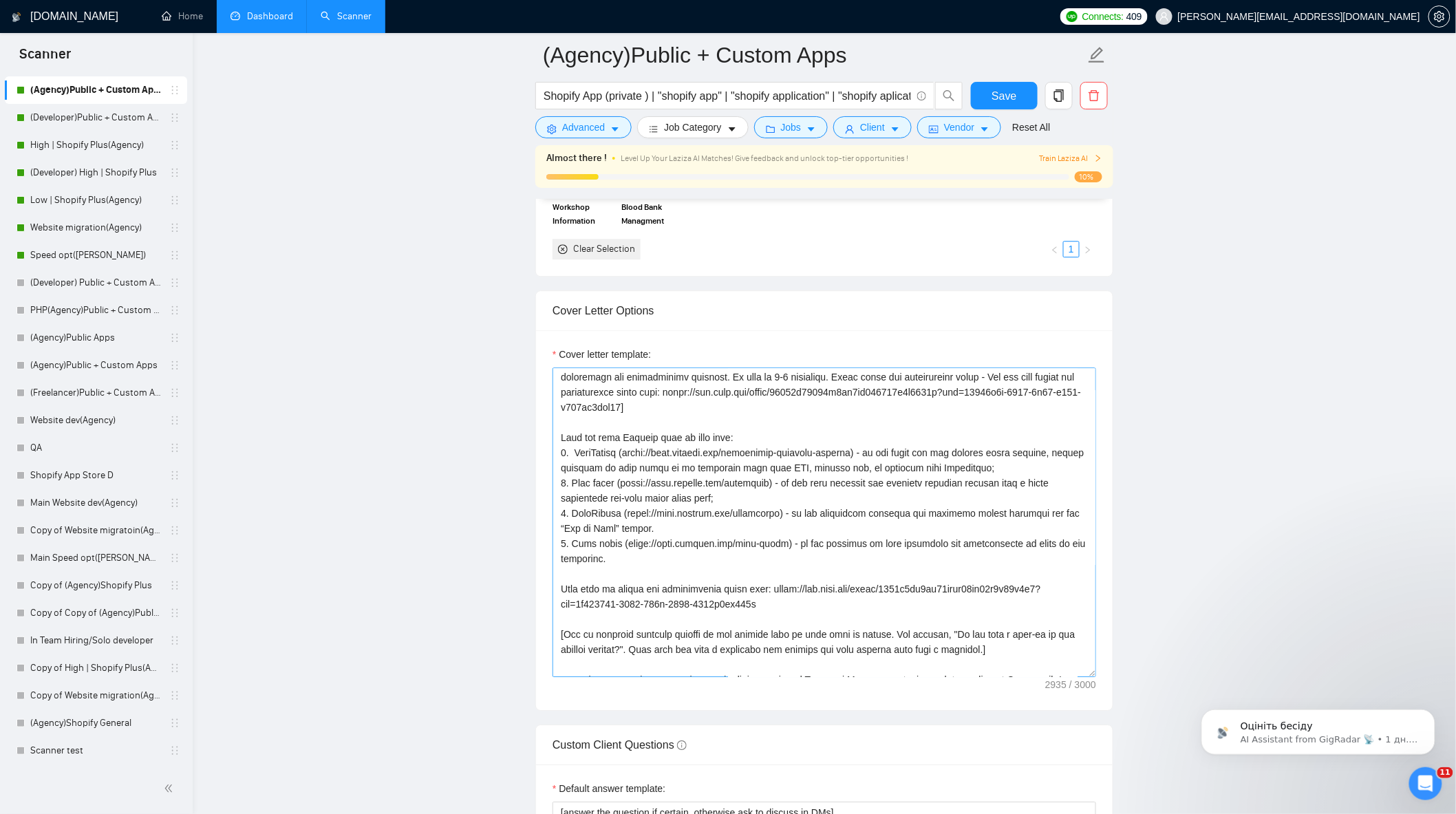
scroll to position [76, 0]
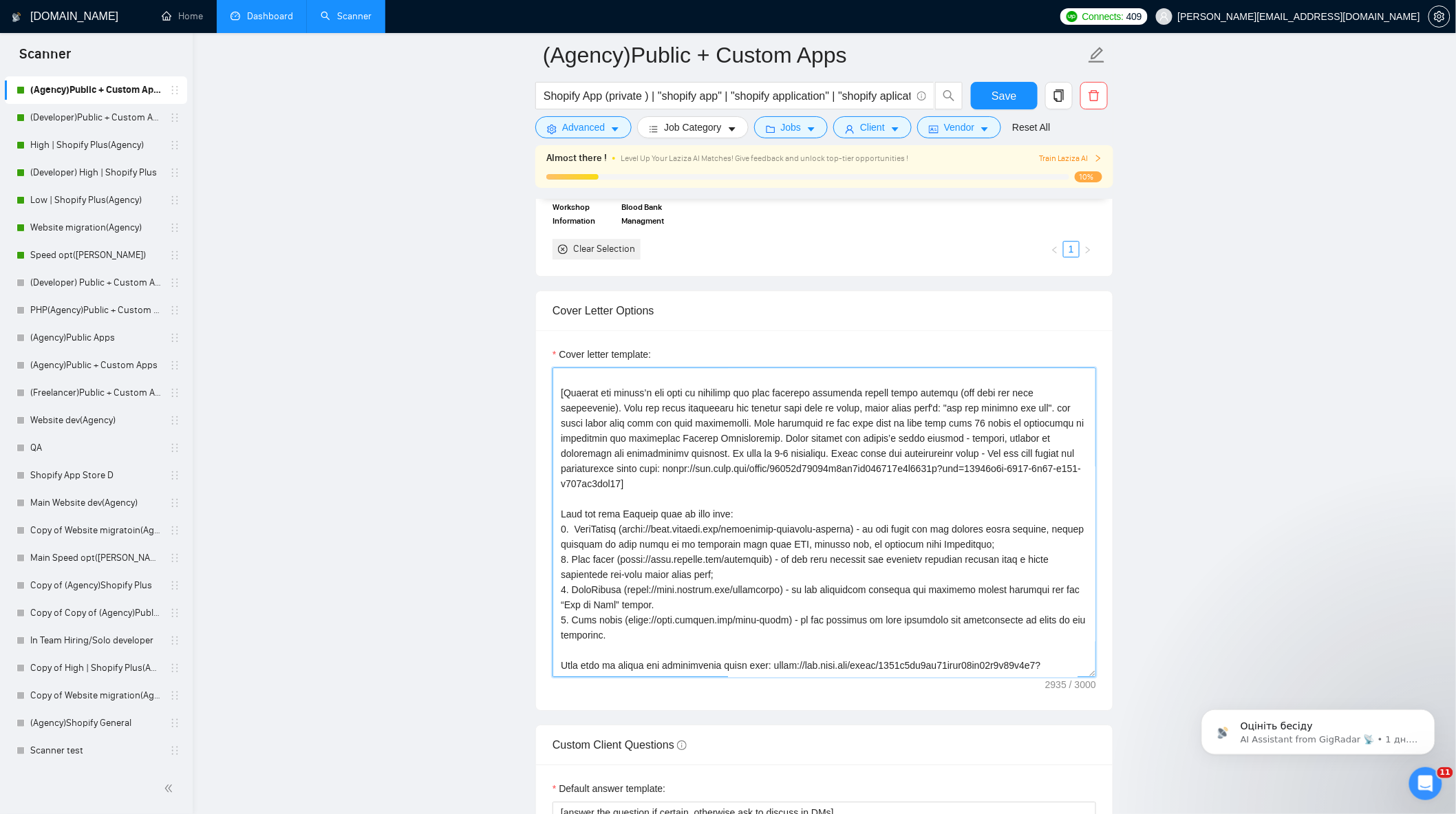
click at [709, 446] on textarea "Cover letter template:" at bounding box center [824, 522] width 543 height 310
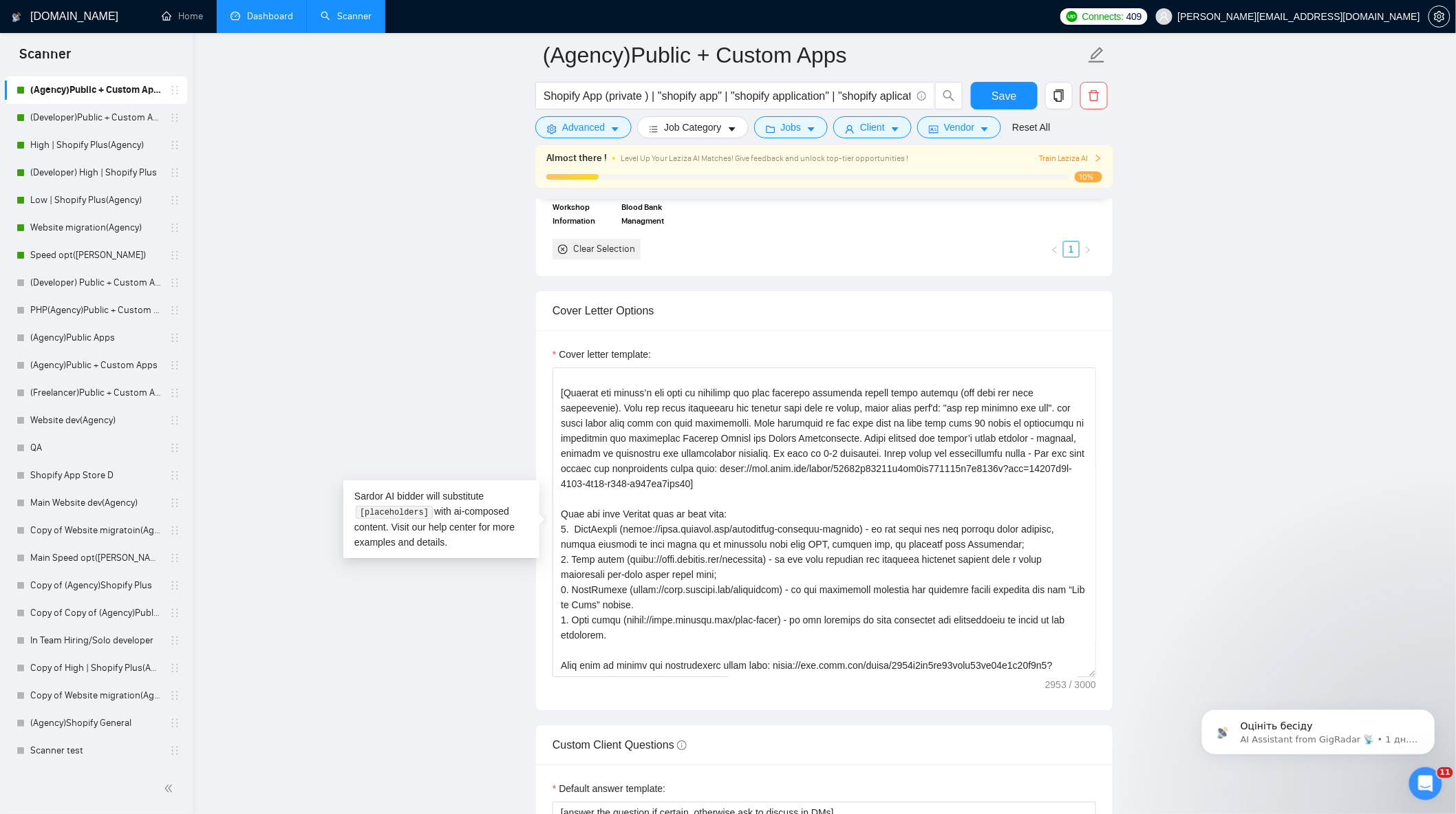
click at [1259, 355] on main "(Agency)Public + Custom Apps Shopify App (private ) | "shopify app" | "shopify …" at bounding box center [824, 651] width 1220 height 4099
drag, startPoint x: 711, startPoint y: 449, endPoint x: 679, endPoint y: 448, distance: 32.0
click at [679, 448] on textarea "Cover letter template:" at bounding box center [824, 522] width 543 height 310
click at [796, 446] on textarea "Cover letter template:" at bounding box center [824, 522] width 543 height 310
paste textarea "Shopify"
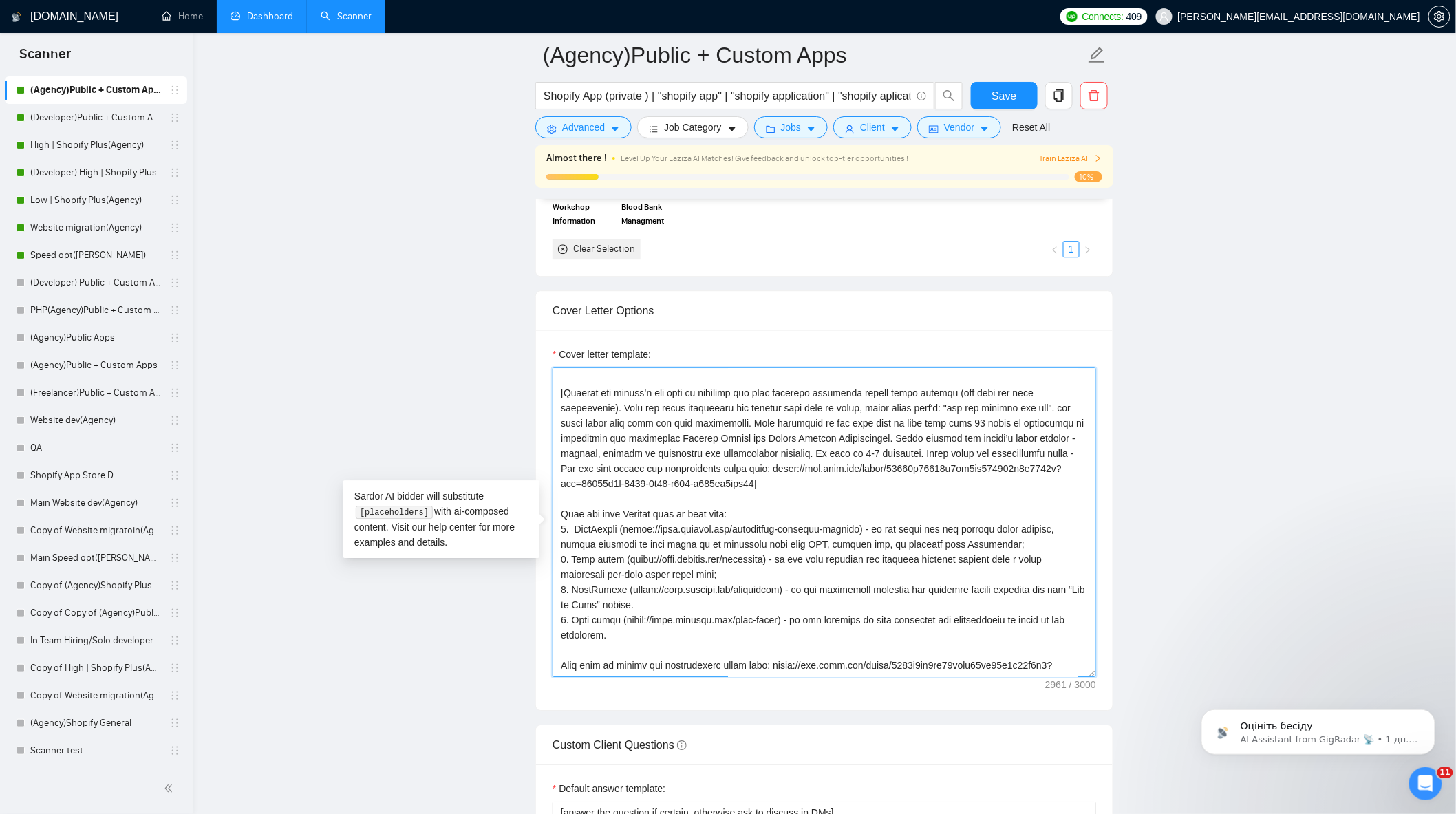
drag, startPoint x: 709, startPoint y: 445, endPoint x: 687, endPoint y: 457, distance: 25.1
click at [680, 448] on textarea "Cover letter template:" at bounding box center [824, 522] width 543 height 310
click at [1226, 434] on main "(Agency)Public + Custom Apps Shopify App (private ) | "shopify app" | "shopify …" at bounding box center [824, 651] width 1220 height 4099
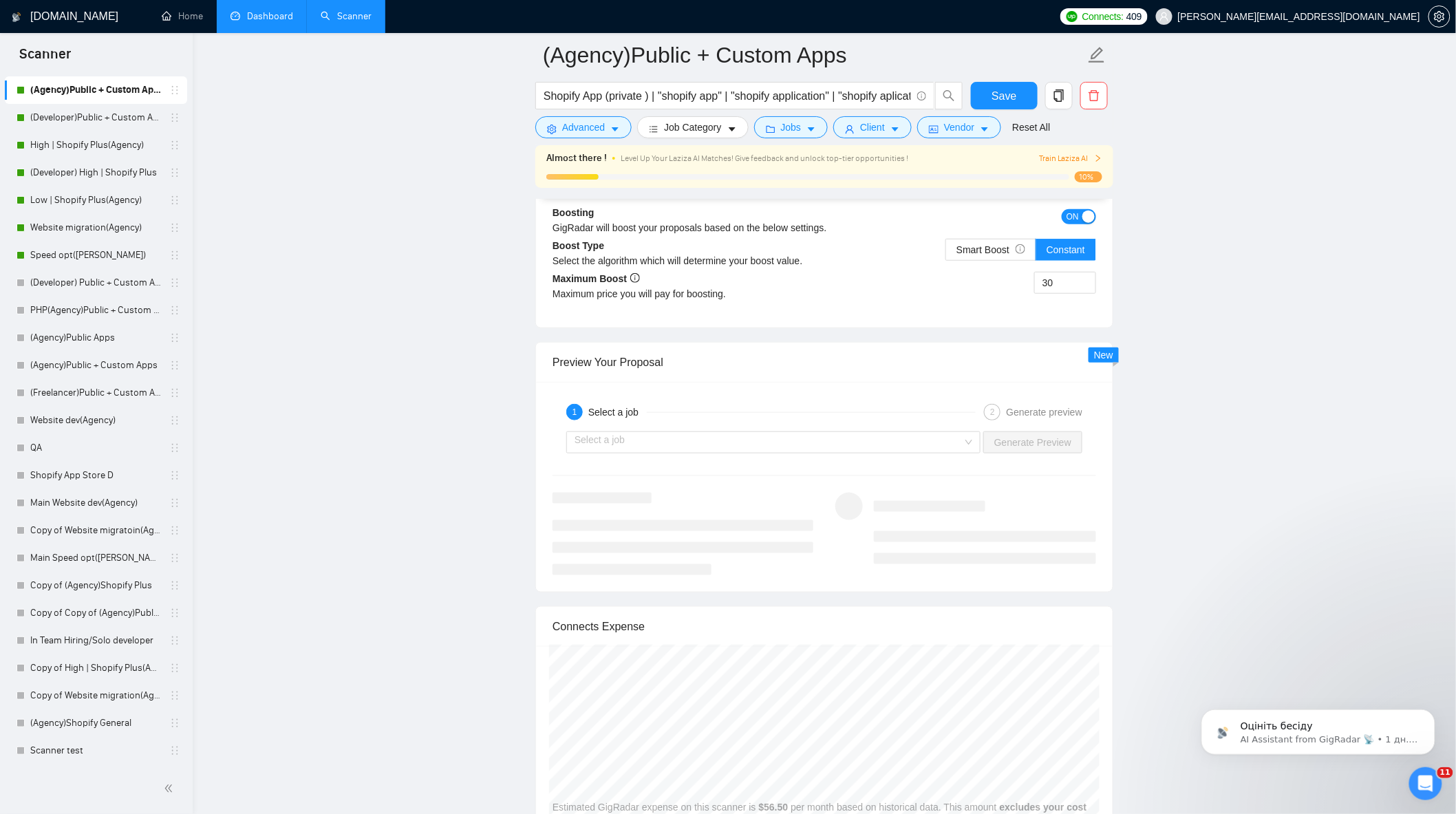
scroll to position [2675, 0]
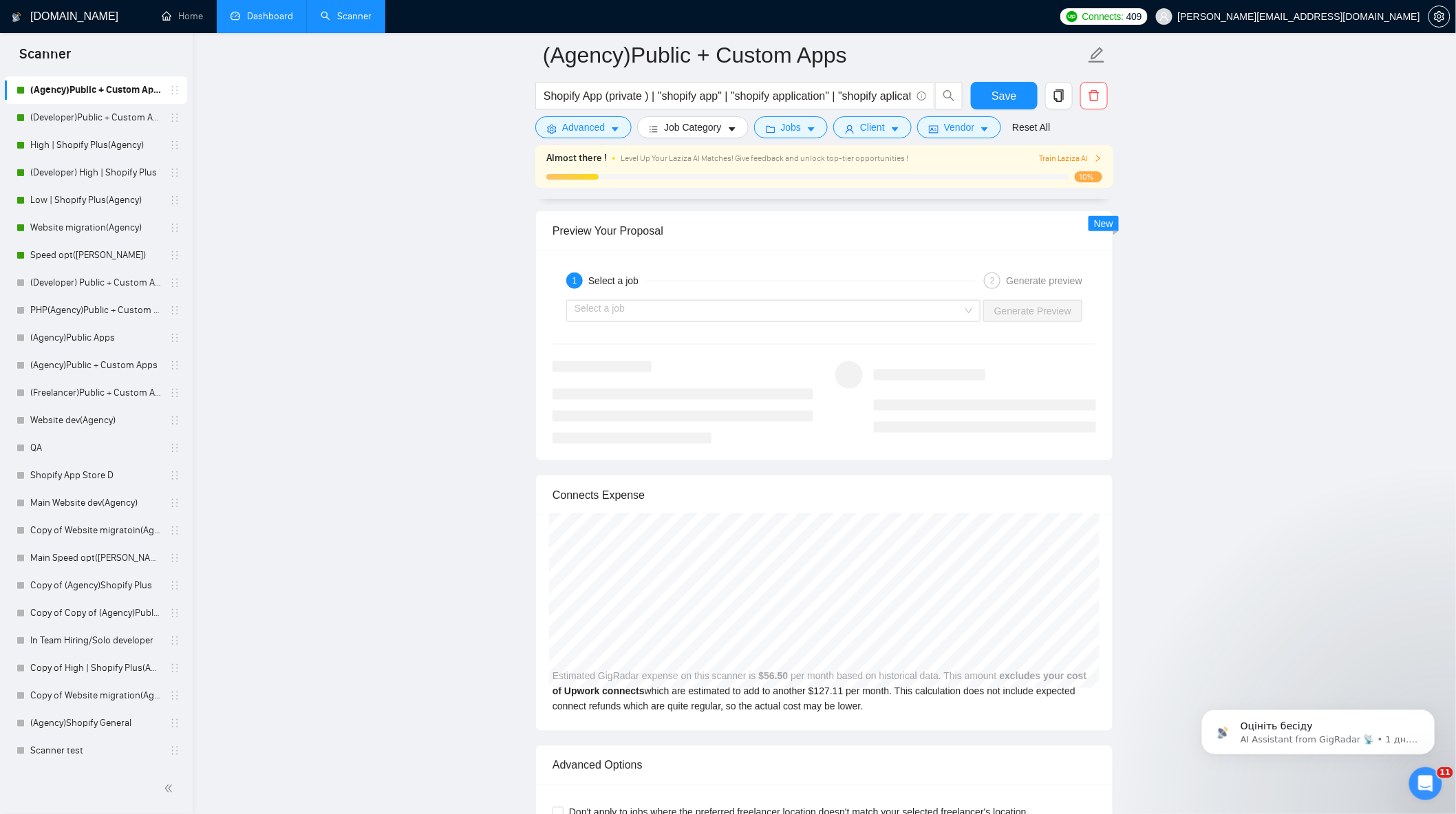
click at [834, 295] on div "1 Select a job 2 Generate preview" at bounding box center [824, 281] width 543 height 28
click at [828, 322] on input "search" at bounding box center [769, 311] width 388 height 21
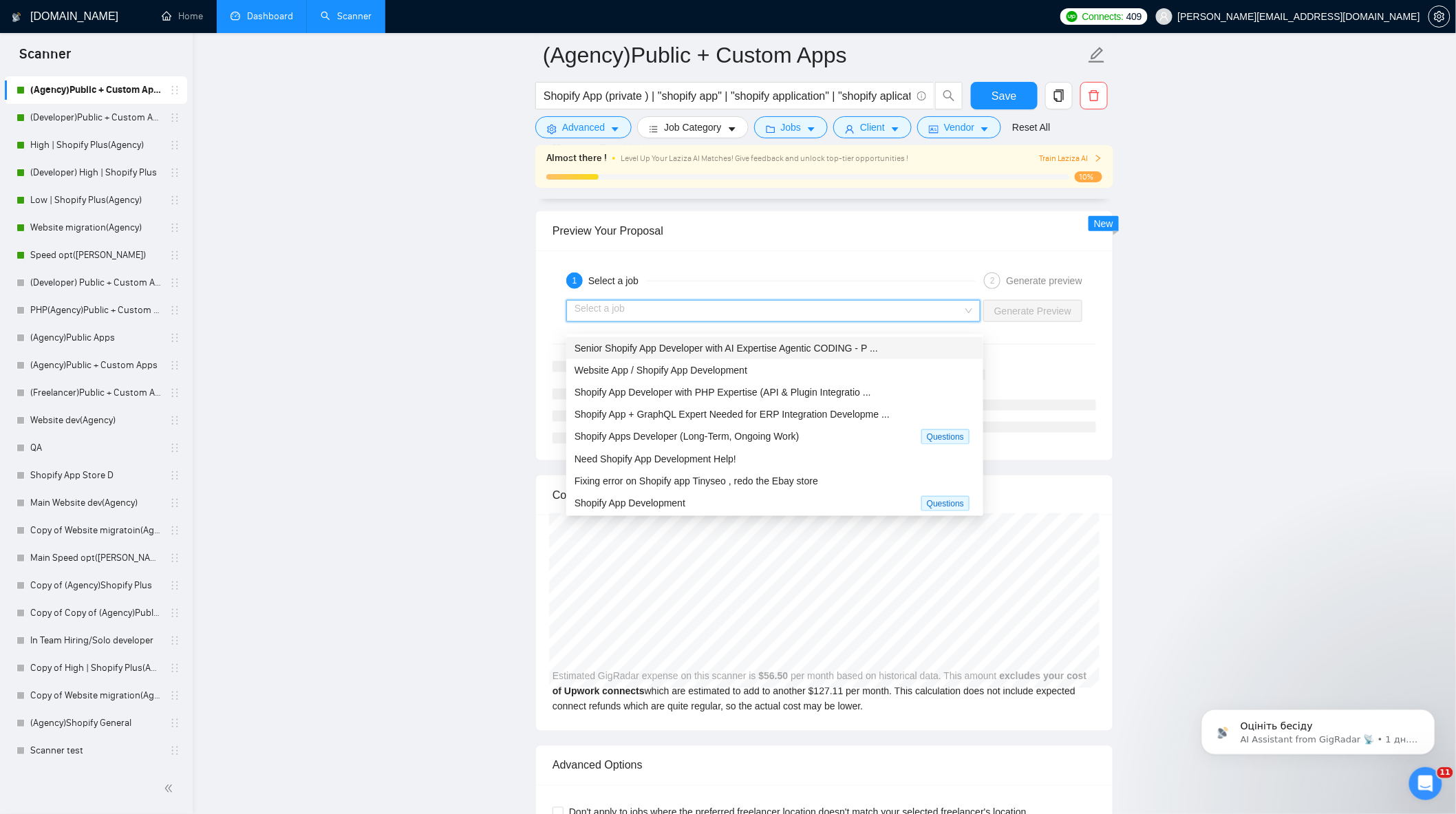
click at [738, 346] on span "Senior Shopify App Developer with AI Expertise Agentic CODING - P ..." at bounding box center [727, 348] width 304 height 11
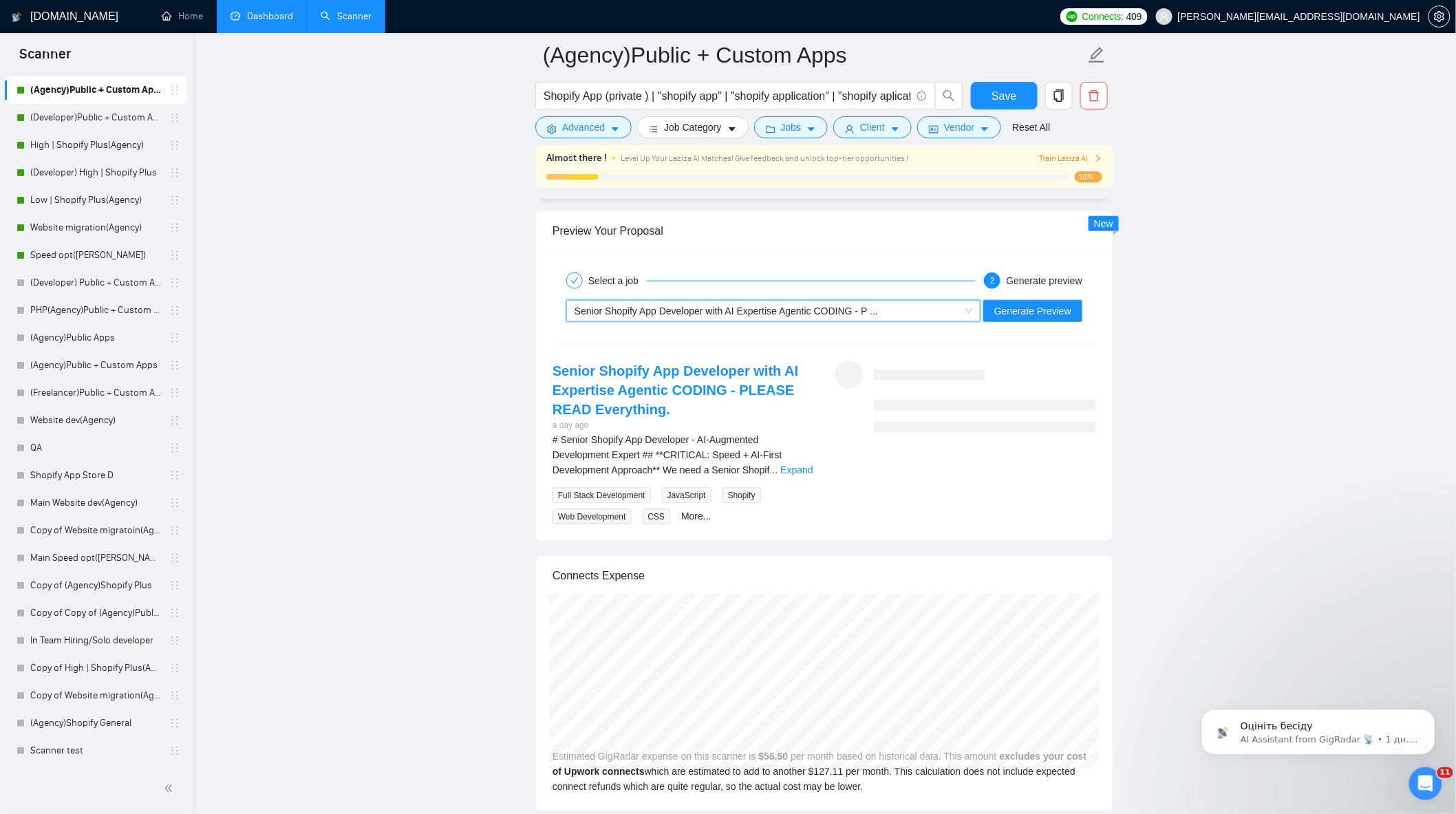
click at [1015, 328] on div "~021960560208663018998 Senior Shopify App Developer with AI Expertise Agentic C…" at bounding box center [824, 311] width 546 height 33
click at [1015, 319] on span "Generate Preview" at bounding box center [1033, 311] width 77 height 15
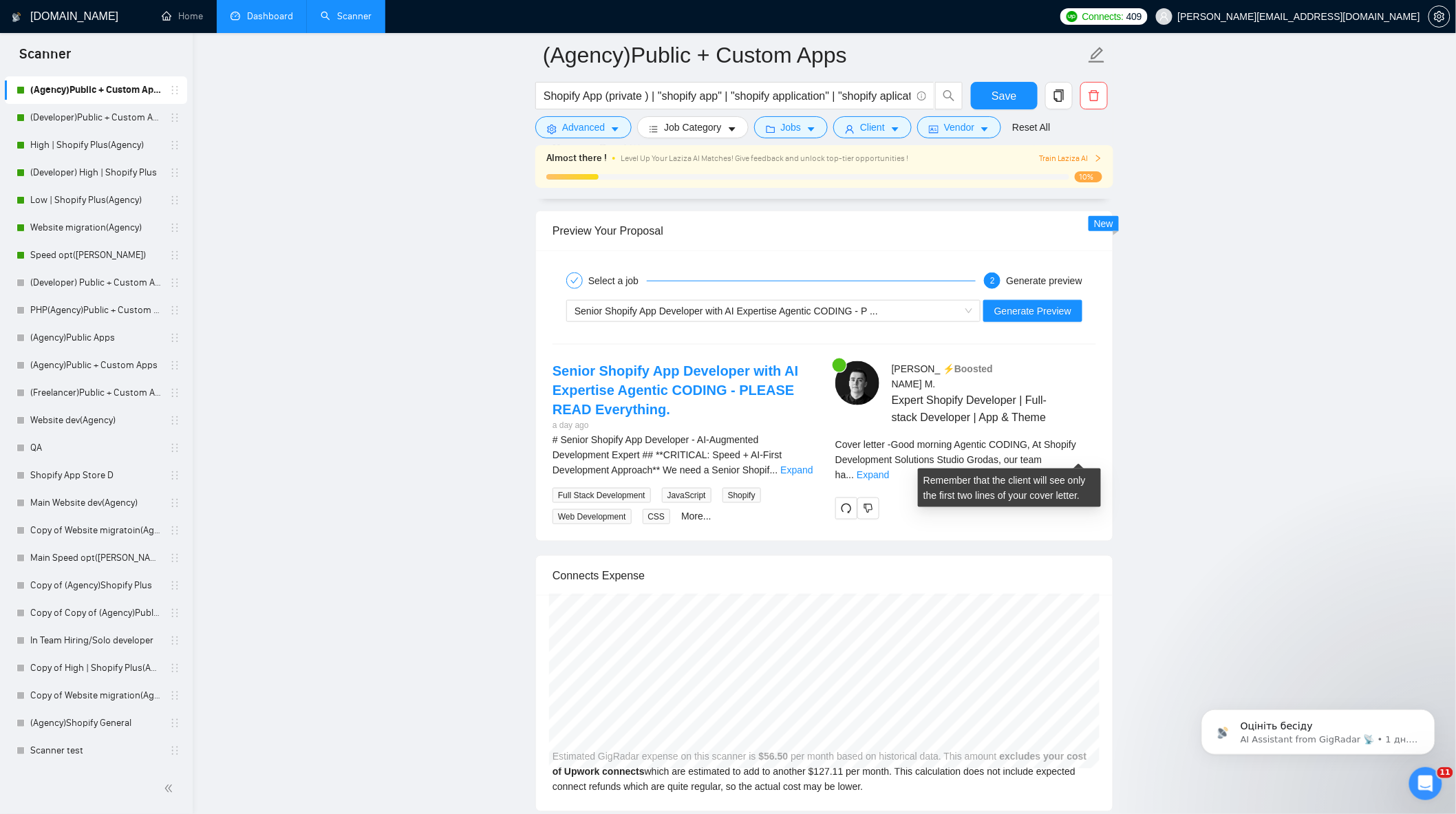
click at [1083, 462] on div "Cover letter - Good morning Agentic CODING, At Shopify Development Solutions St…" at bounding box center [966, 465] width 261 height 55
click at [889, 469] on link "Expand" at bounding box center [873, 474] width 32 height 11
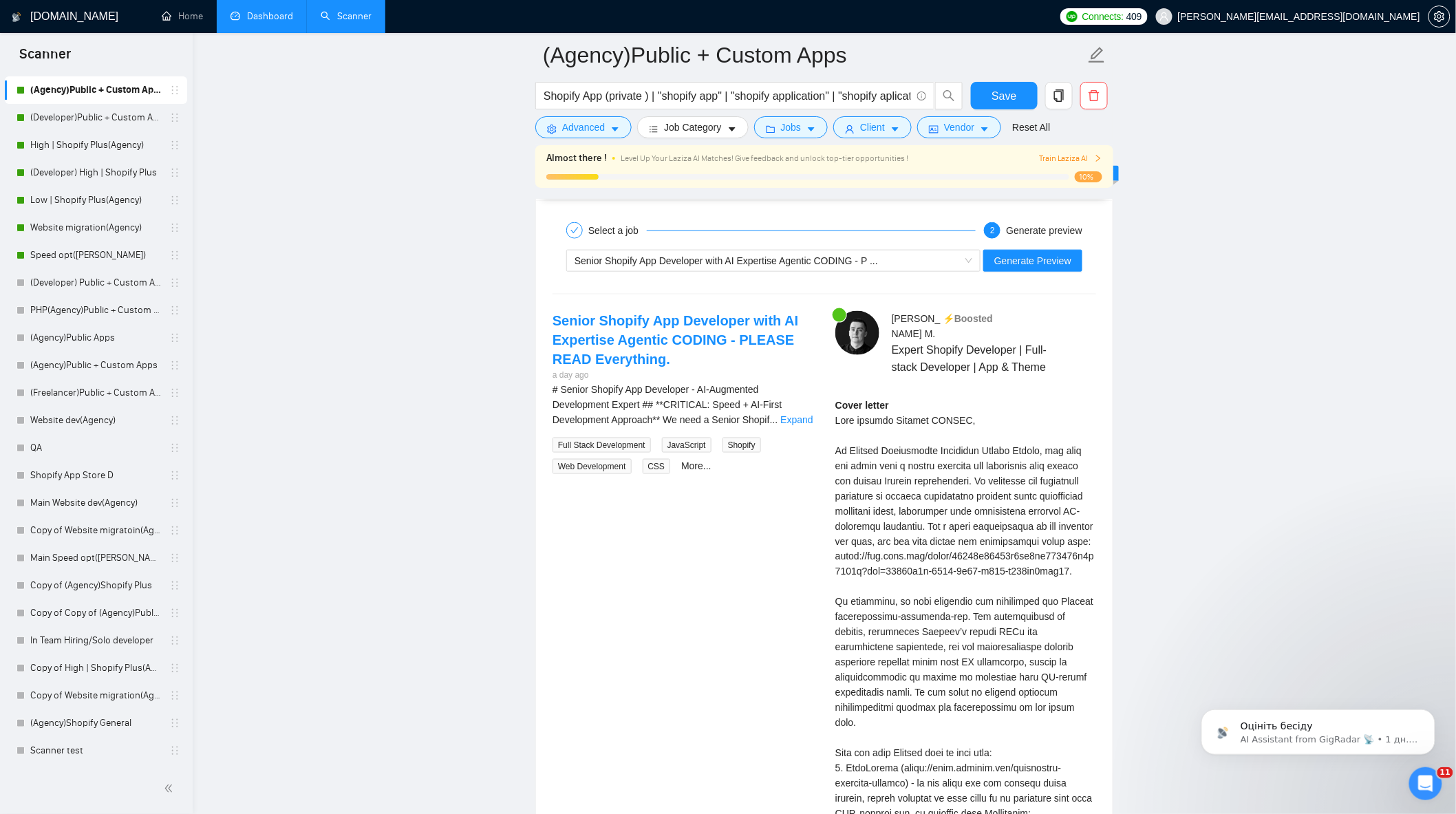
scroll to position [2752, 0]
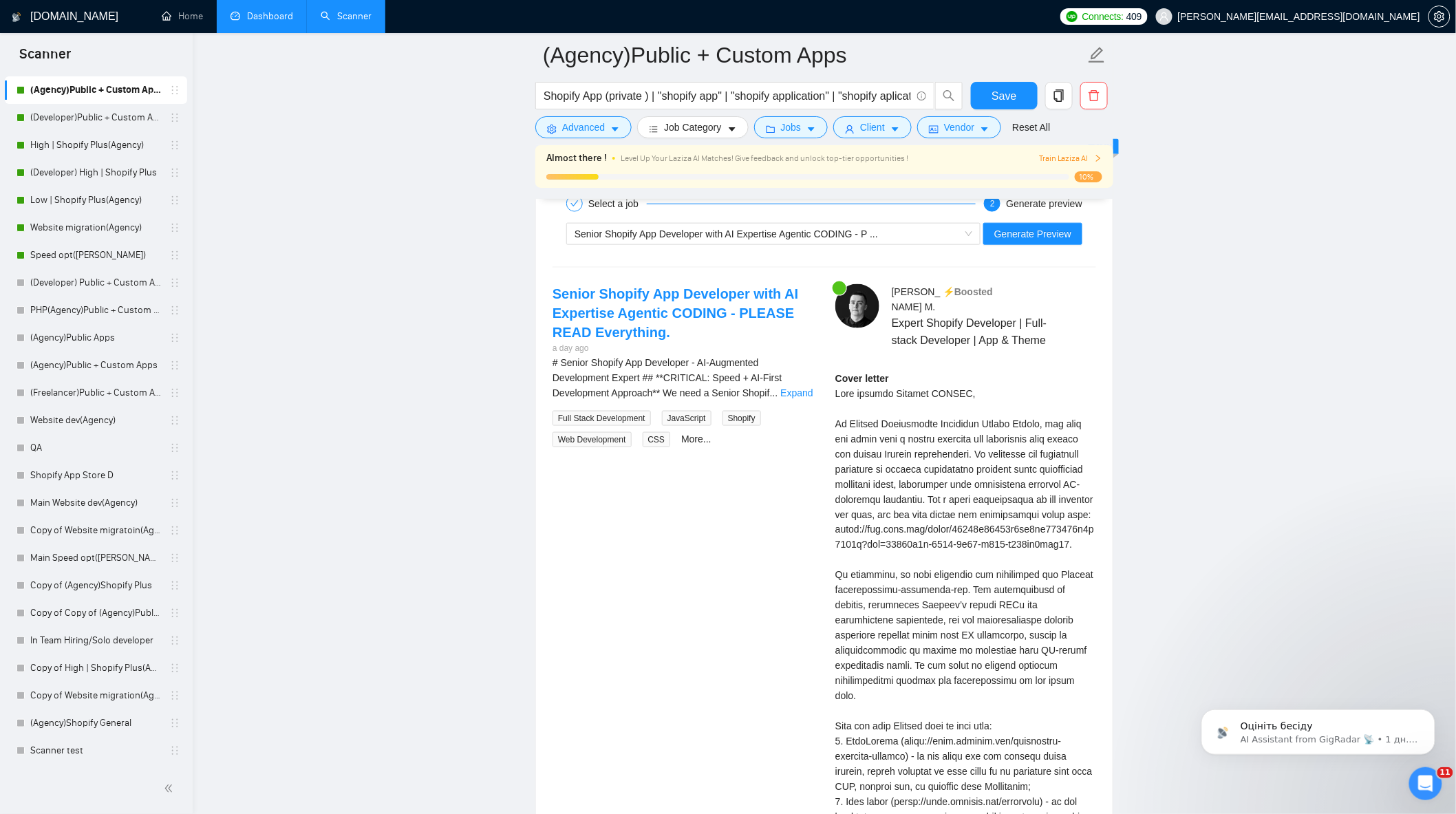
click at [792, 400] on div "# Senior Shopify App Developer - AI-Augmented Development Expert ## **CRITICAL:…" at bounding box center [683, 377] width 261 height 46
click at [787, 399] on link "Expand" at bounding box center [796, 393] width 32 height 11
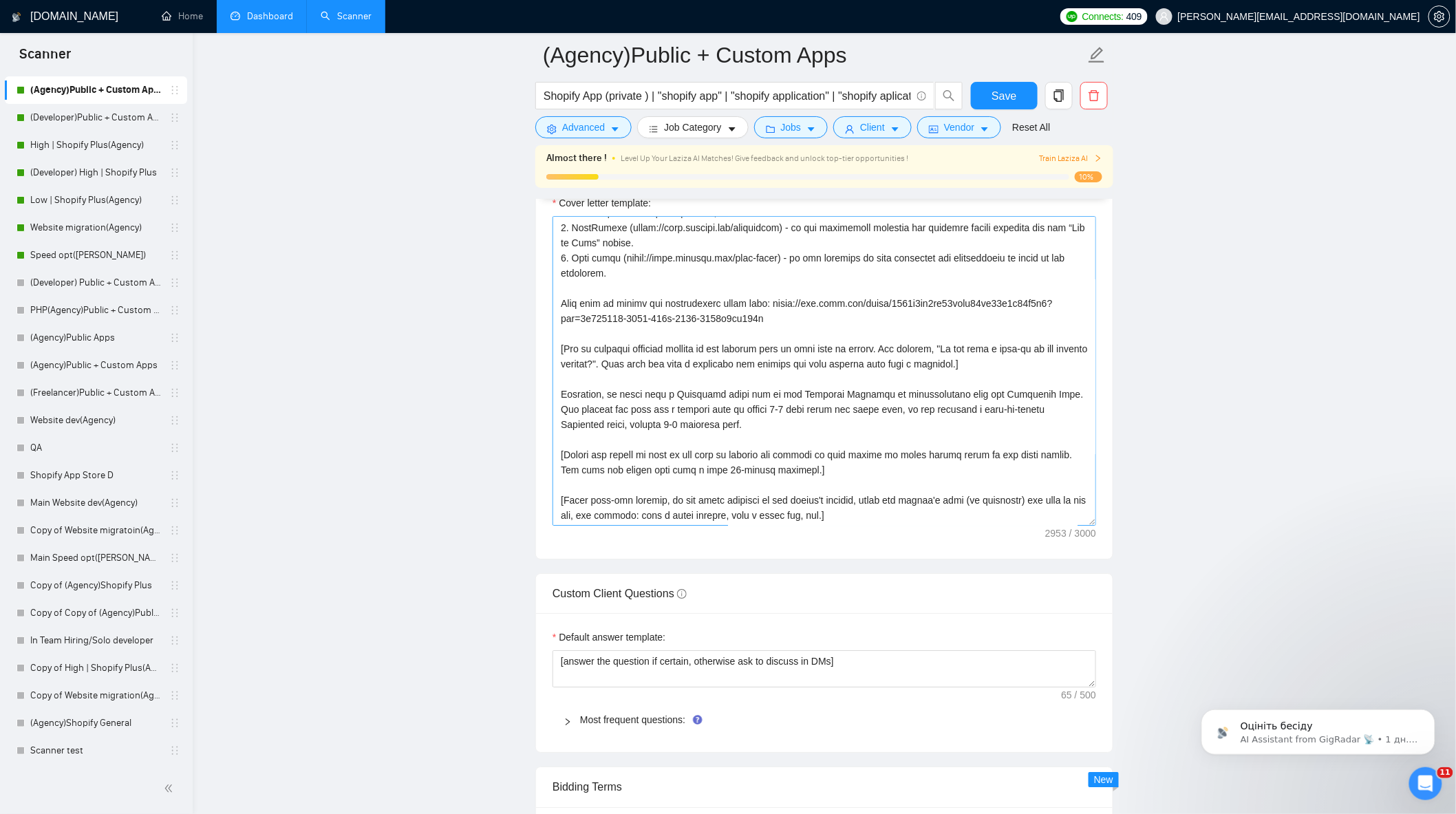
scroll to position [1453, 0]
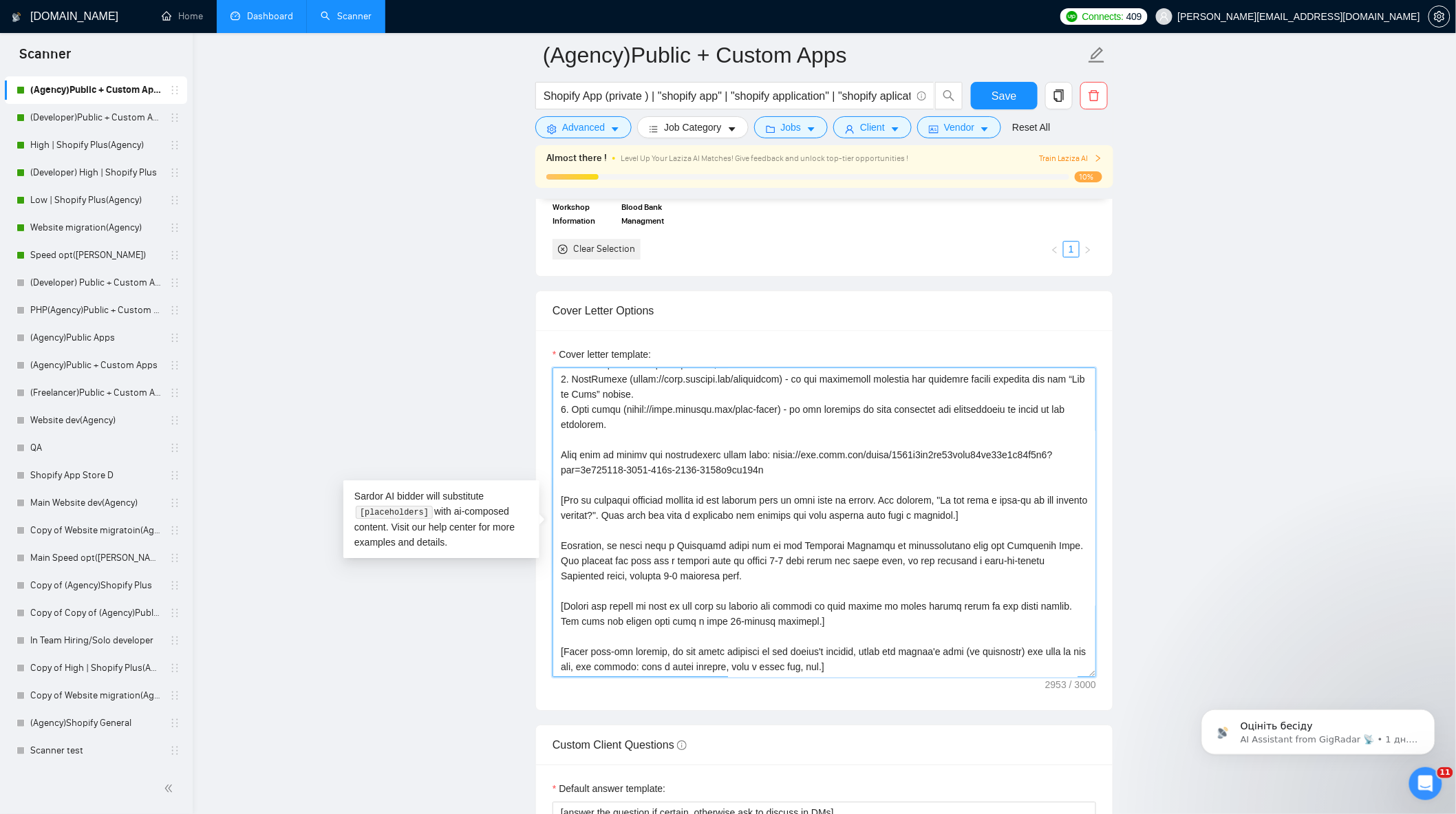
drag, startPoint x: 728, startPoint y: 483, endPoint x: 534, endPoint y: 457, distance: 195.7
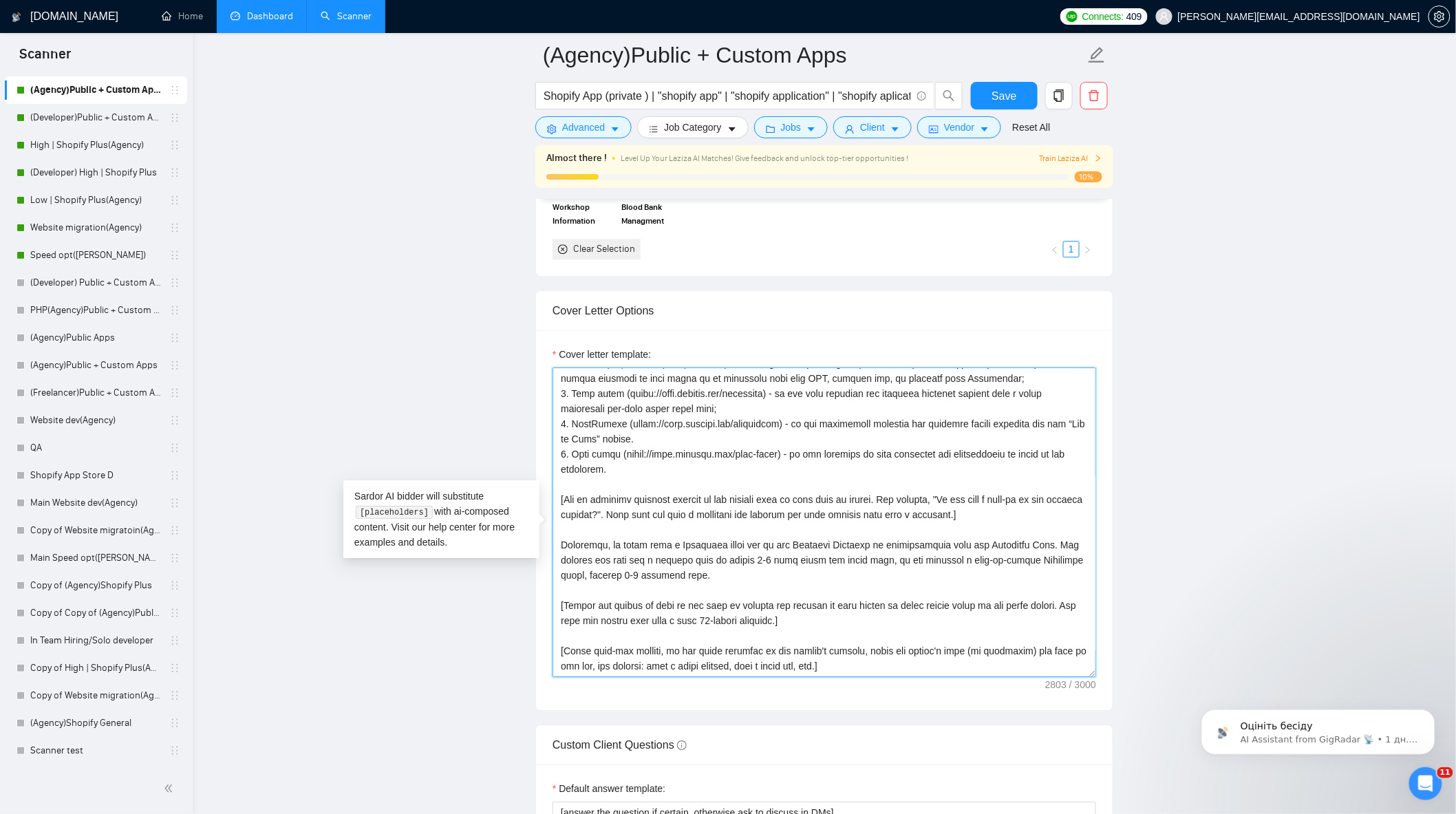
scroll to position [241, 0]
type textarea "[Write a personal greeting using the client's name or company name (if any is p…"
click at [1008, 90] on span "Save" at bounding box center [1005, 96] width 25 height 17
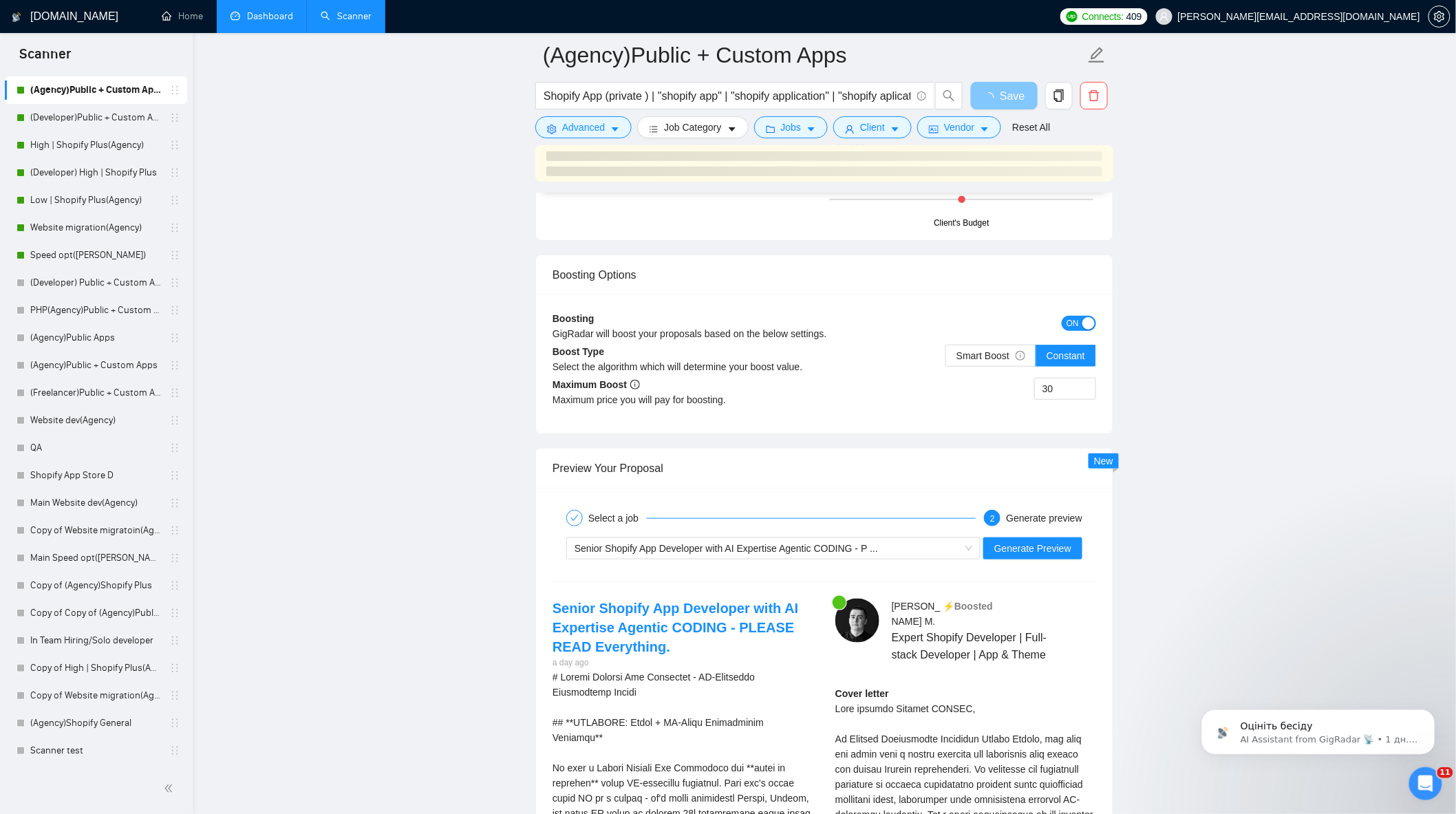
scroll to position [2599, 0]
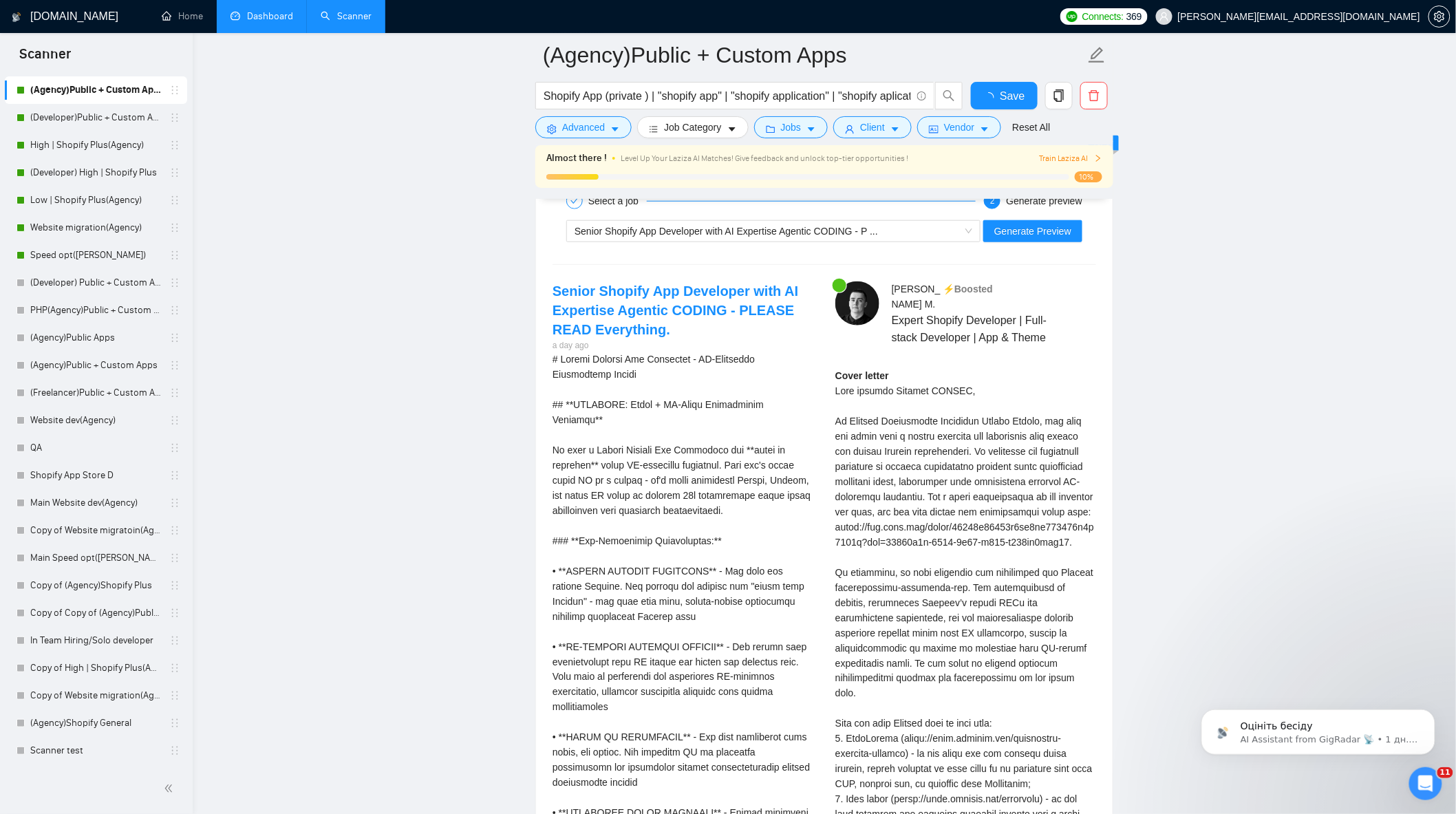
click at [1055, 400] on div "Cover letter" at bounding box center [966, 800] width 261 height 863
click at [1047, 80] on input "30" at bounding box center [1065, 69] width 61 height 21
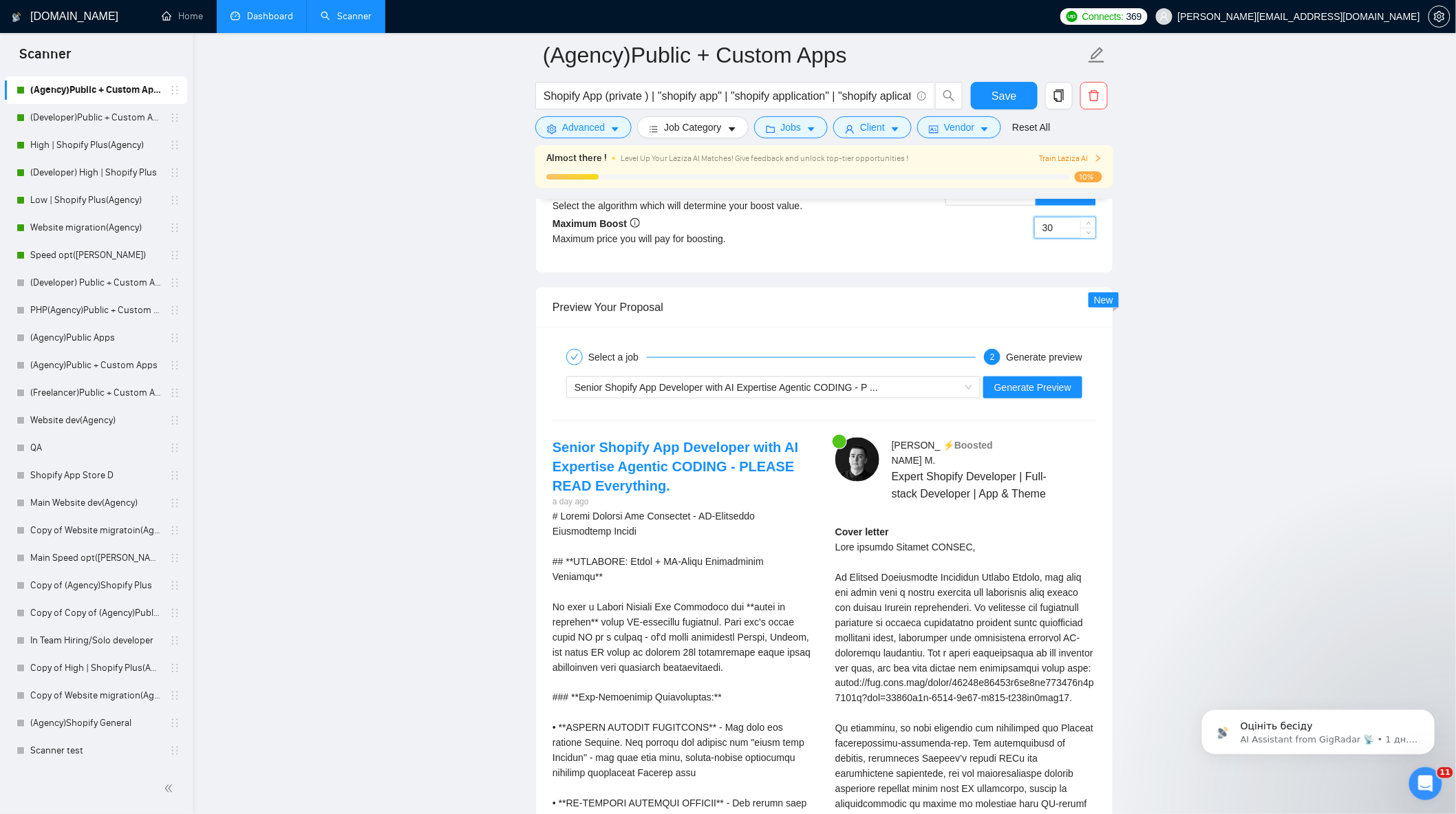
click at [1191, 257] on main "(Agency)Public + Custom Apps Shopify App (private ) | "shopify app" | "shopify …" at bounding box center [824, 174] width 1220 height 5437
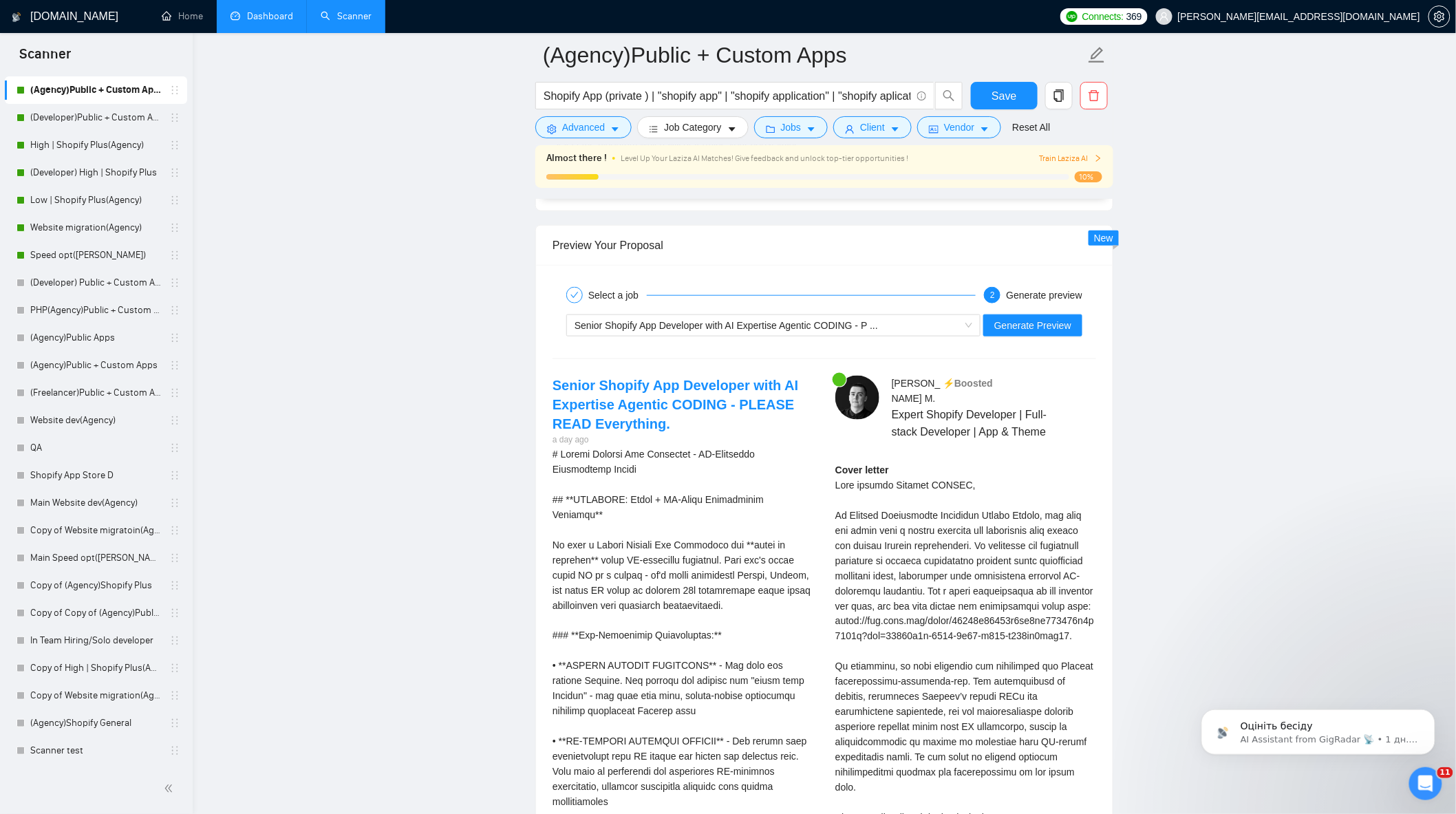
scroll to position [2522, 0]
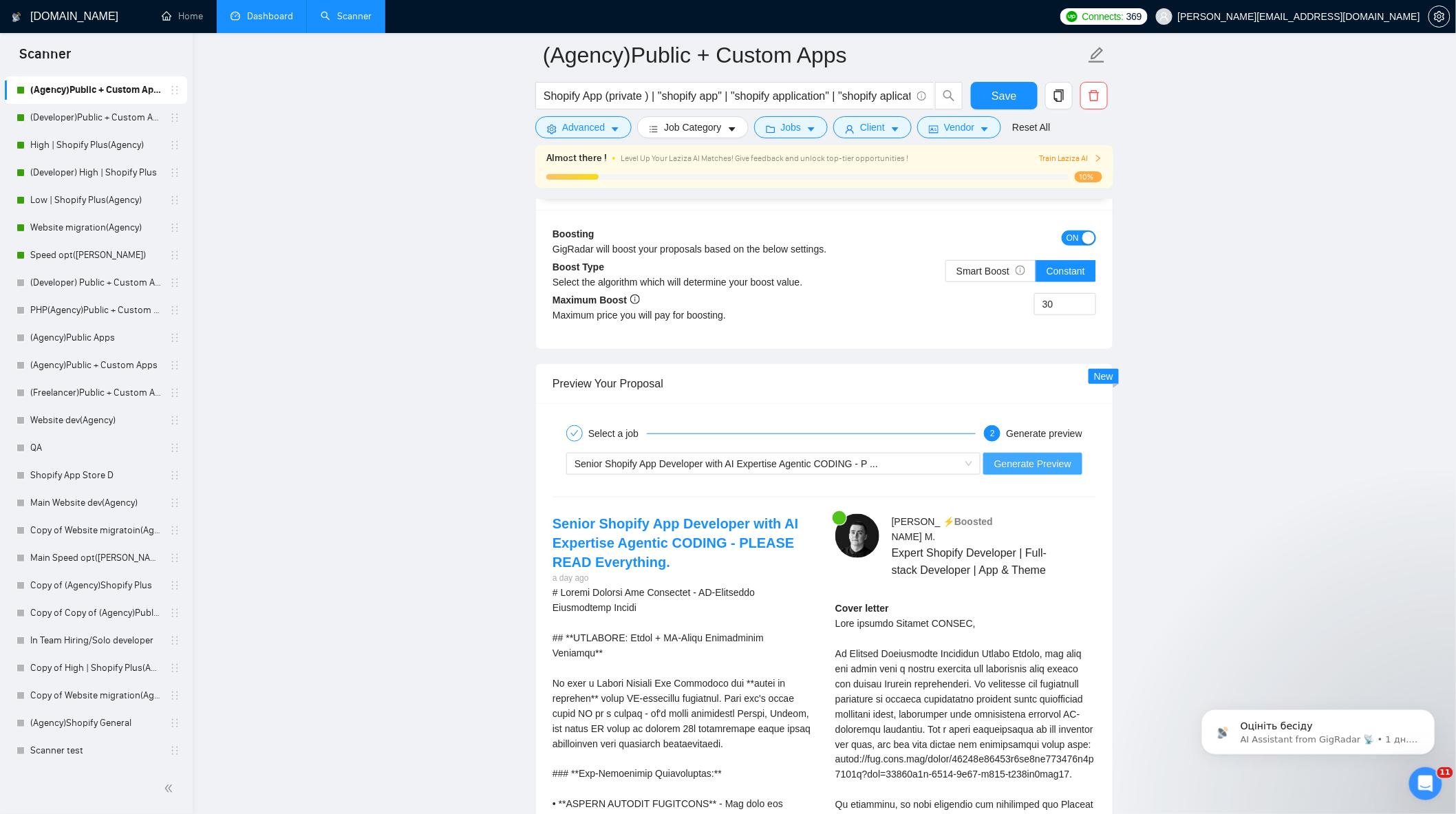
click at [1035, 466] on span "Generate Preview" at bounding box center [1033, 464] width 77 height 15
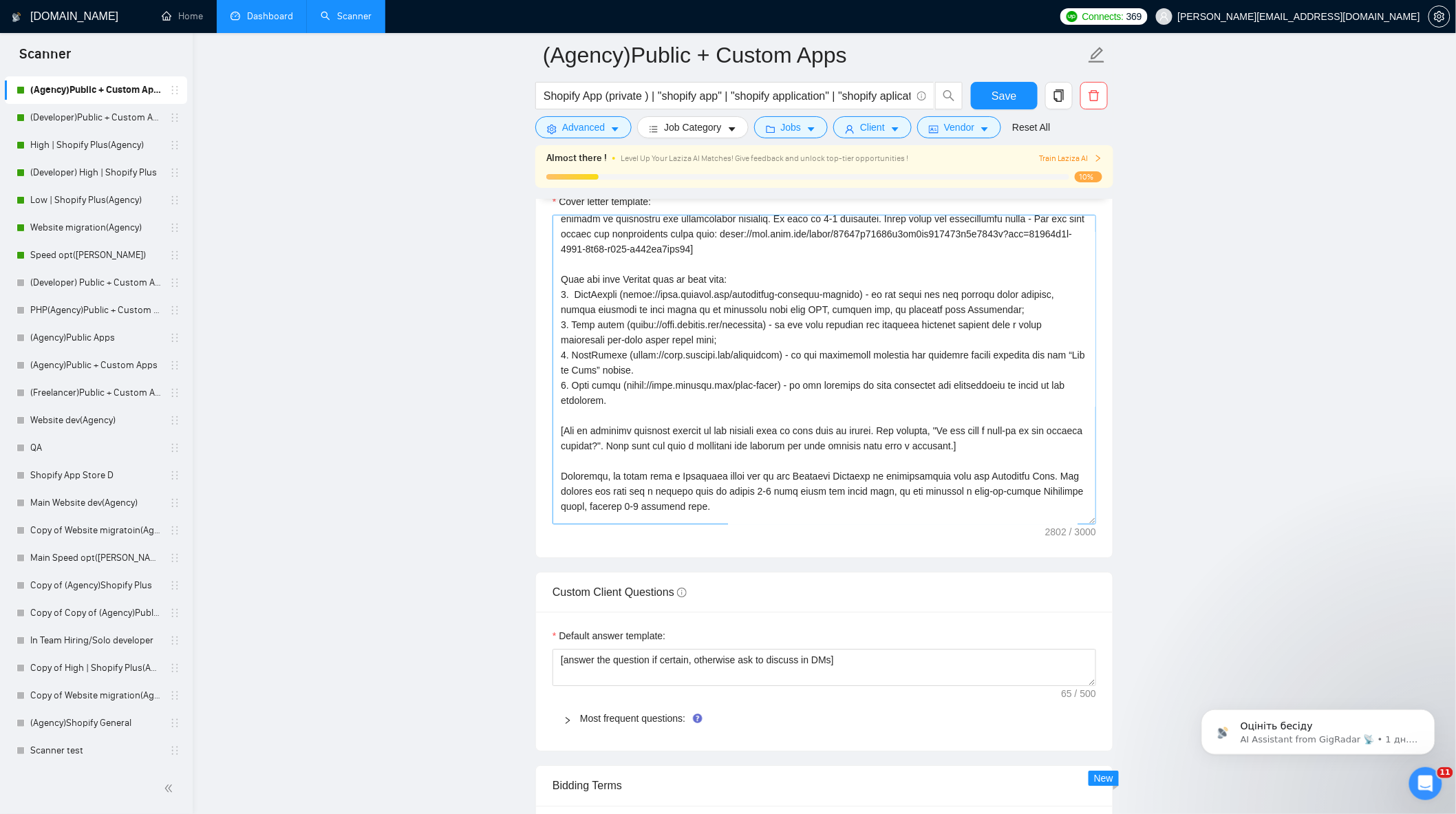
scroll to position [241, 0]
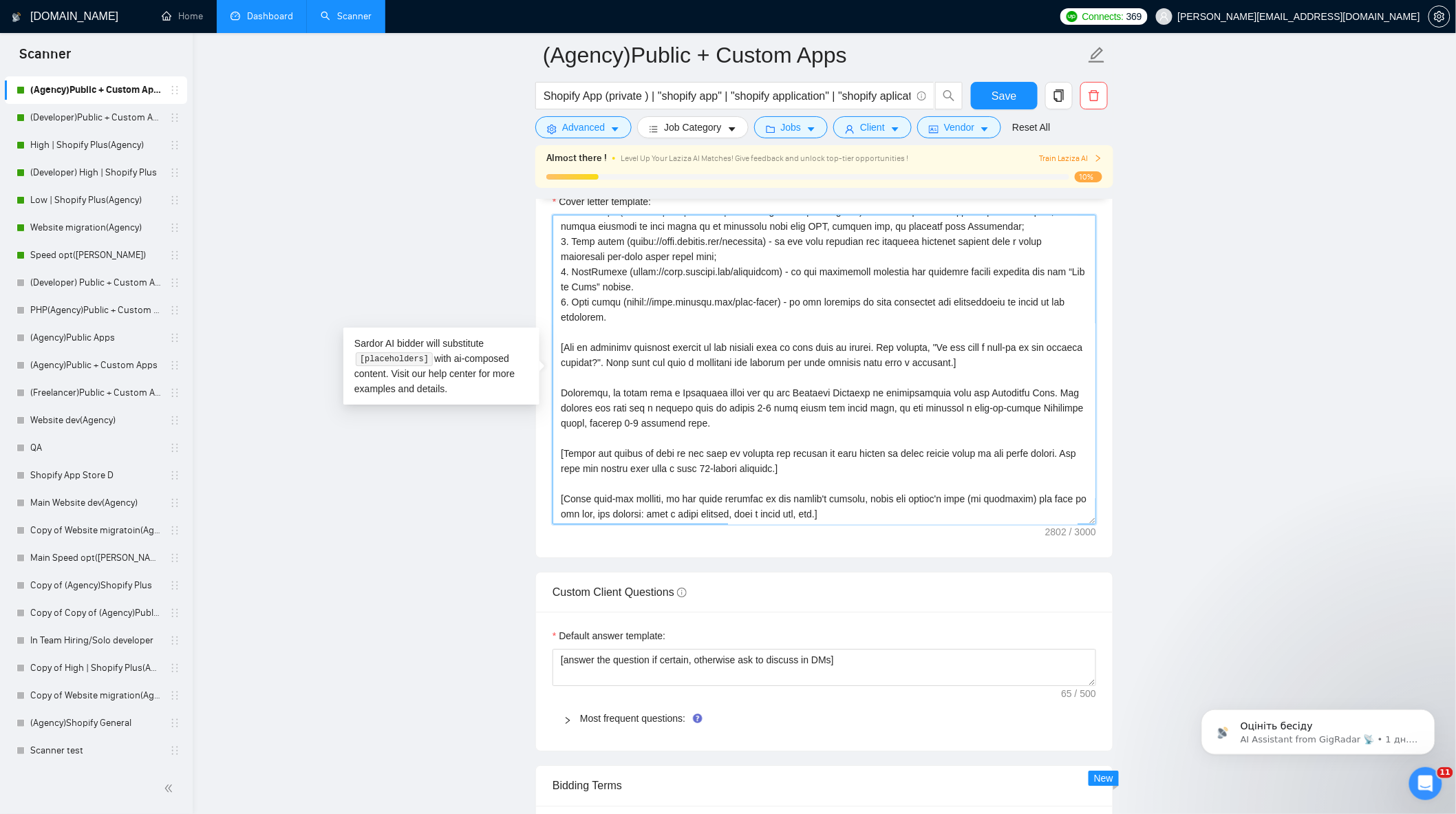
drag, startPoint x: 668, startPoint y: 399, endPoint x: 640, endPoint y: 430, distance: 41.8
click at [640, 430] on textarea "Cover letter template:" at bounding box center [824, 369] width 543 height 310
click at [750, 439] on textarea "Cover letter template:" at bounding box center [824, 369] width 543 height 310
drag, startPoint x: 669, startPoint y: 434, endPoint x: 663, endPoint y: 400, distance: 34.5
click at [663, 400] on textarea "Cover letter template:" at bounding box center [824, 369] width 543 height 310
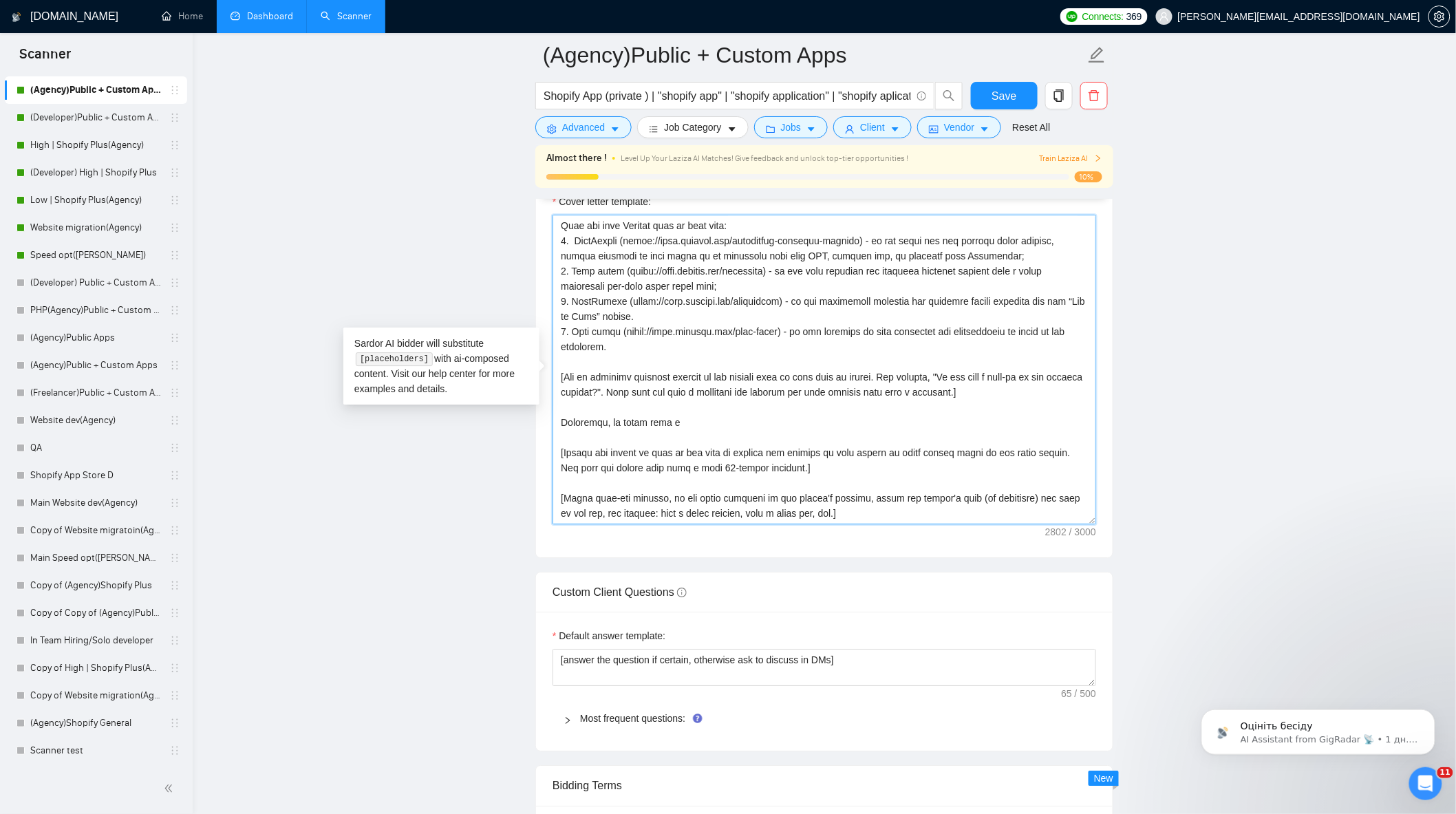
scroll to position [211, 0]
paste textarea "Discovery Phase (led by our Delivery Director and Solutions Team) – a well-defi…"
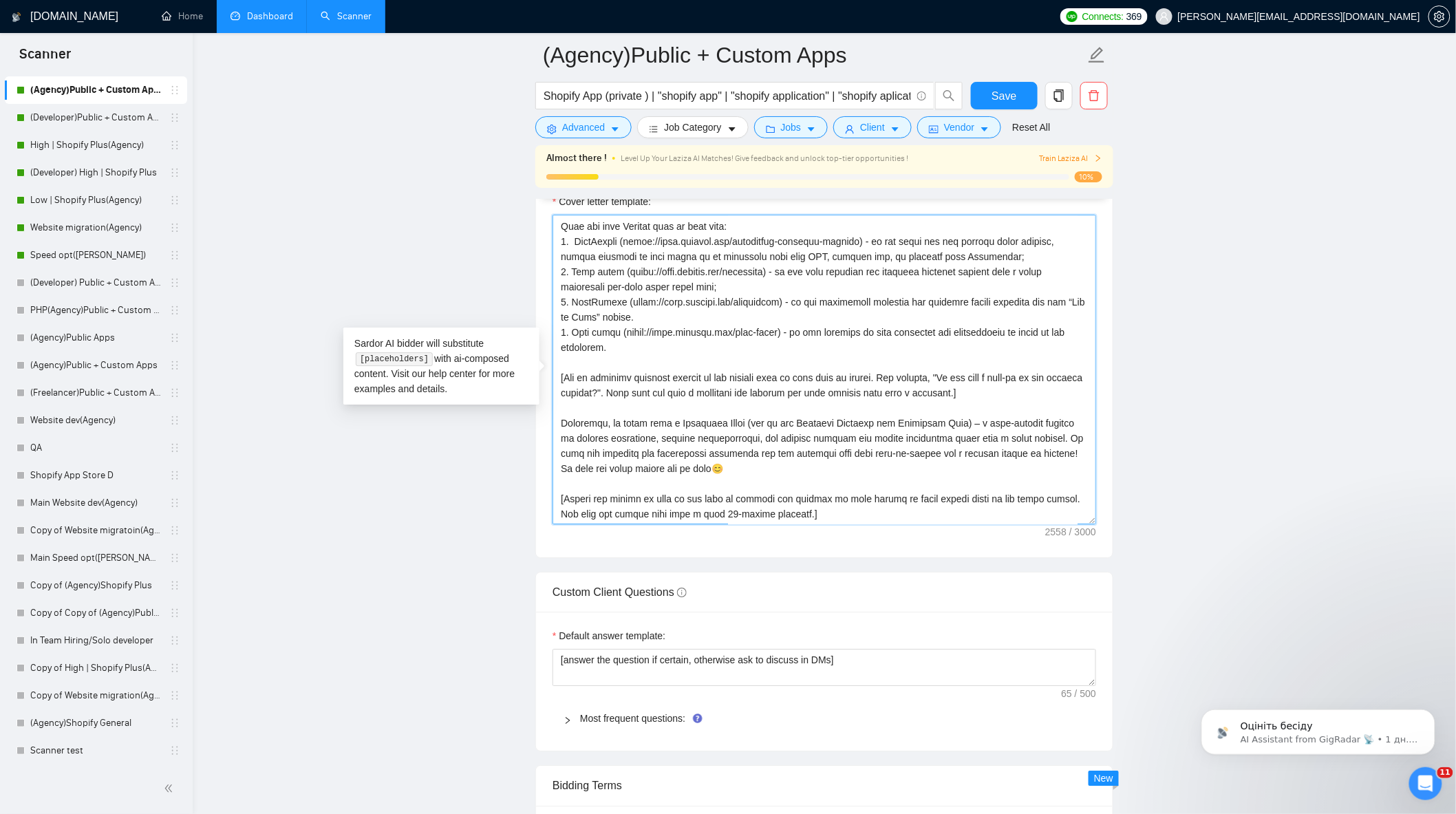
scroll to position [241, 0]
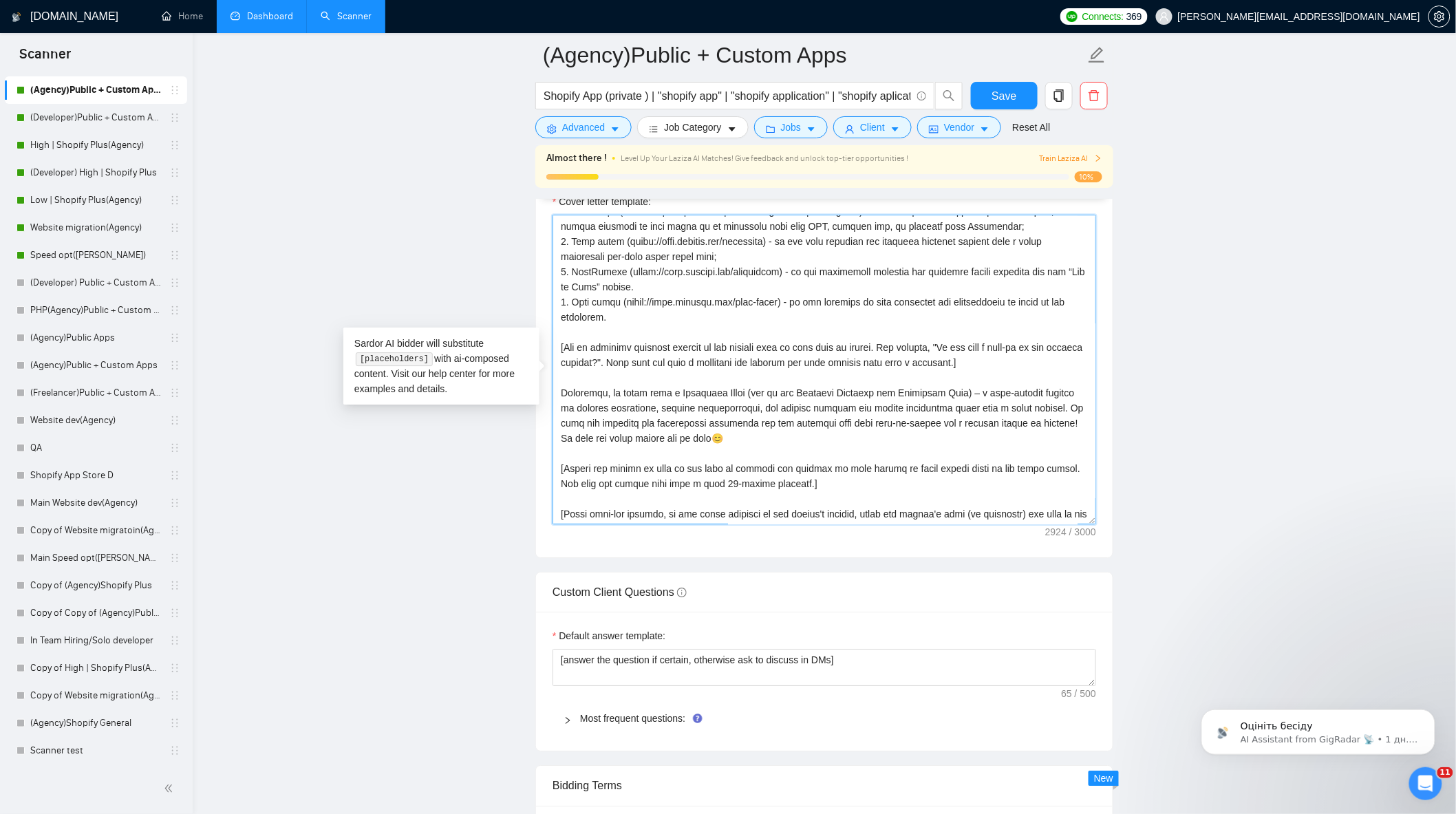
click at [953, 401] on textarea "Cover letter template:" at bounding box center [824, 369] width 543 height 310
type textarea "[Write a personal greeting using the client's name or company name (if any is p…"
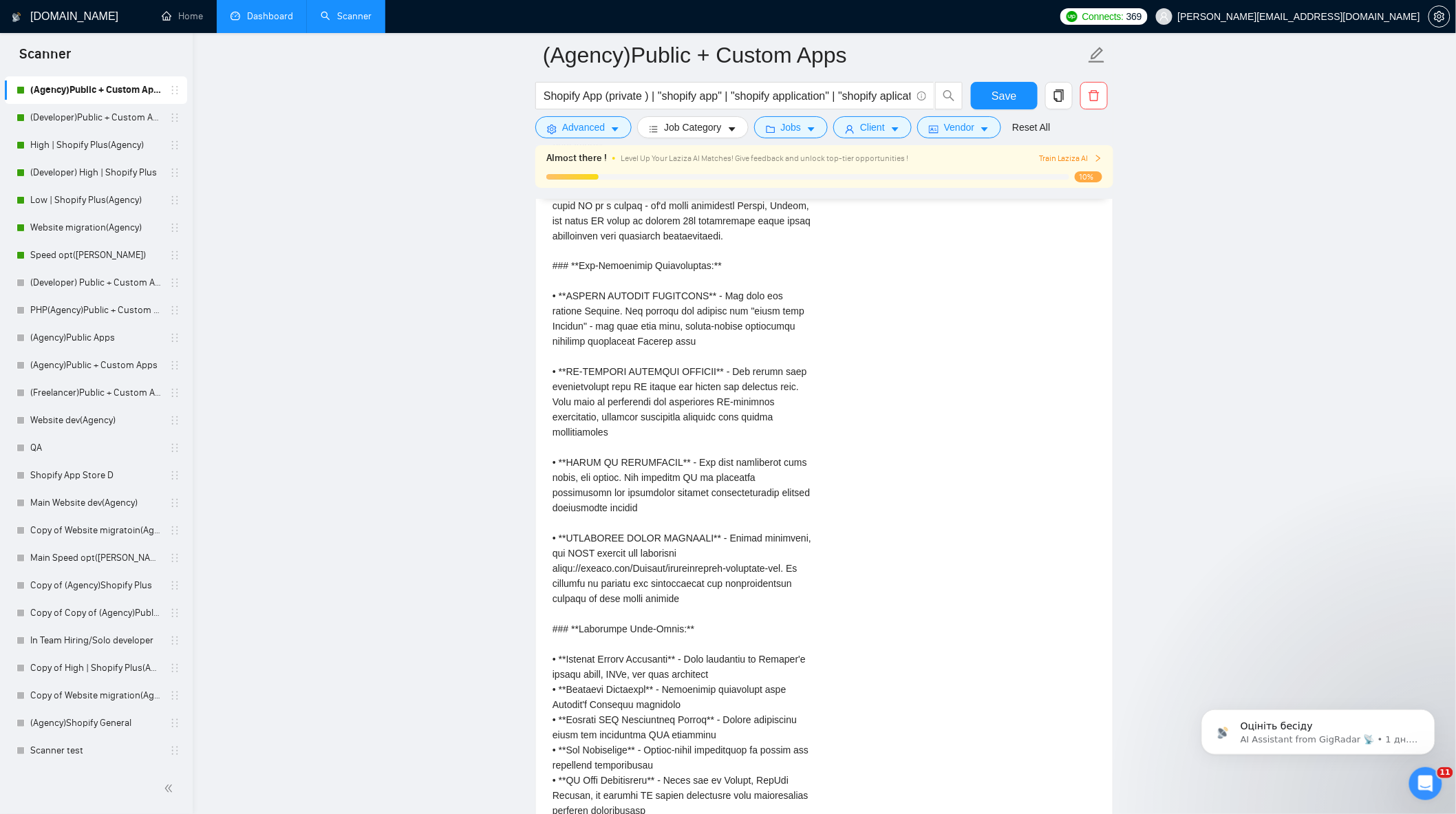
scroll to position [2829, 0]
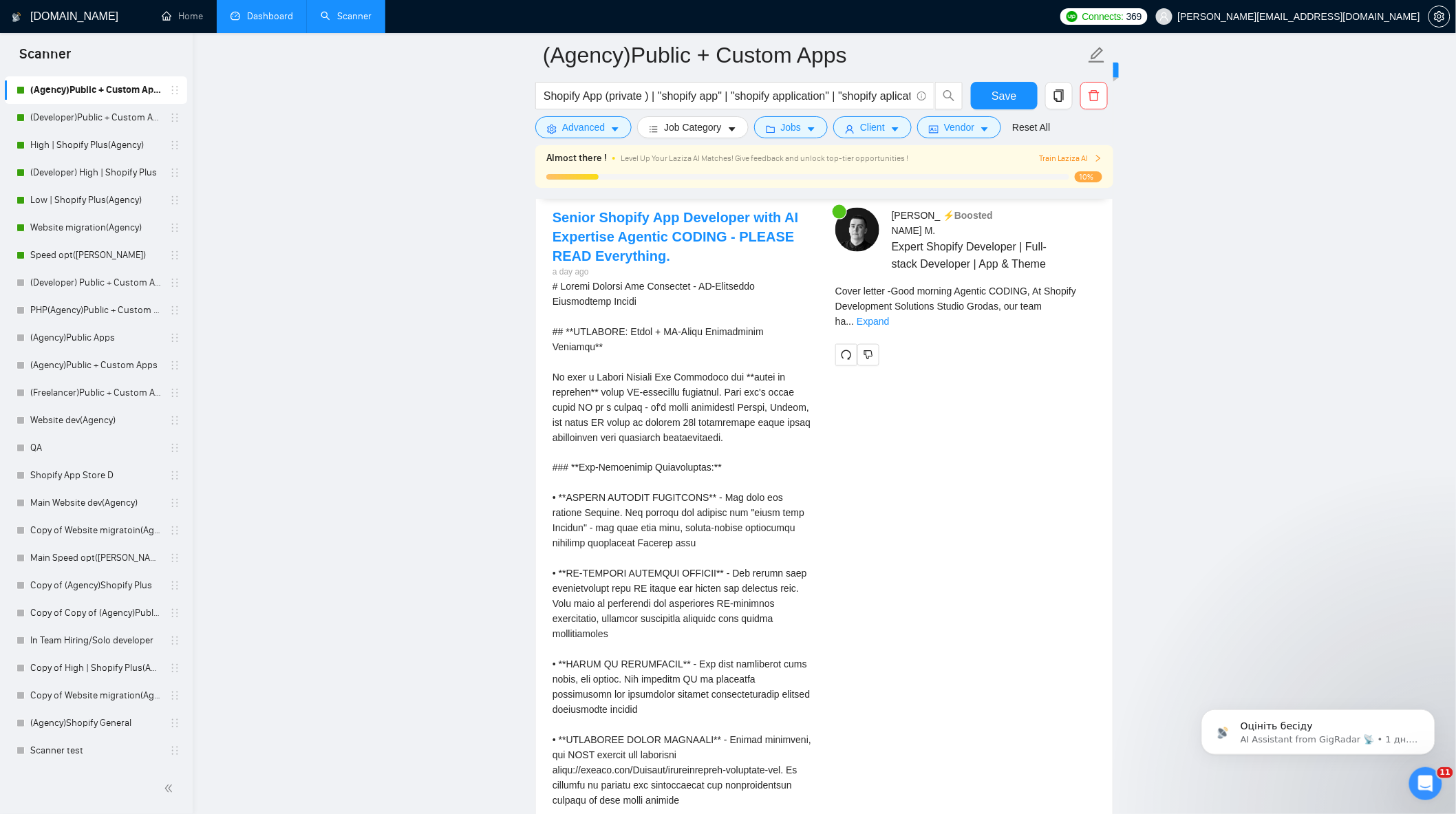
click at [1075, 313] on div "Remember that the client will see only the first two lines of your cover letter." at bounding box center [1009, 331] width 173 height 38
click at [889, 315] on link "Expand" at bounding box center [873, 321] width 32 height 11
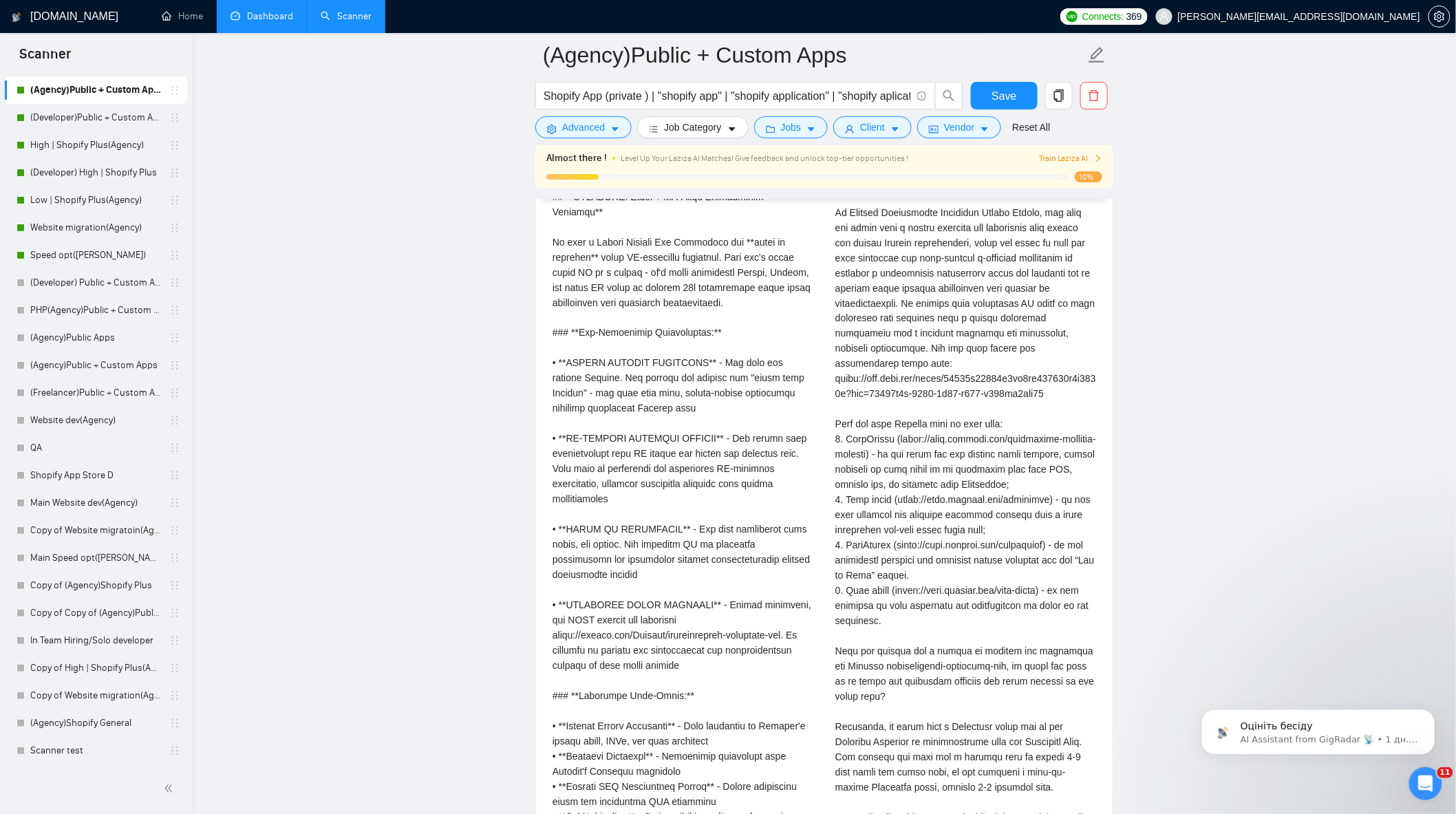
scroll to position [2752, 0]
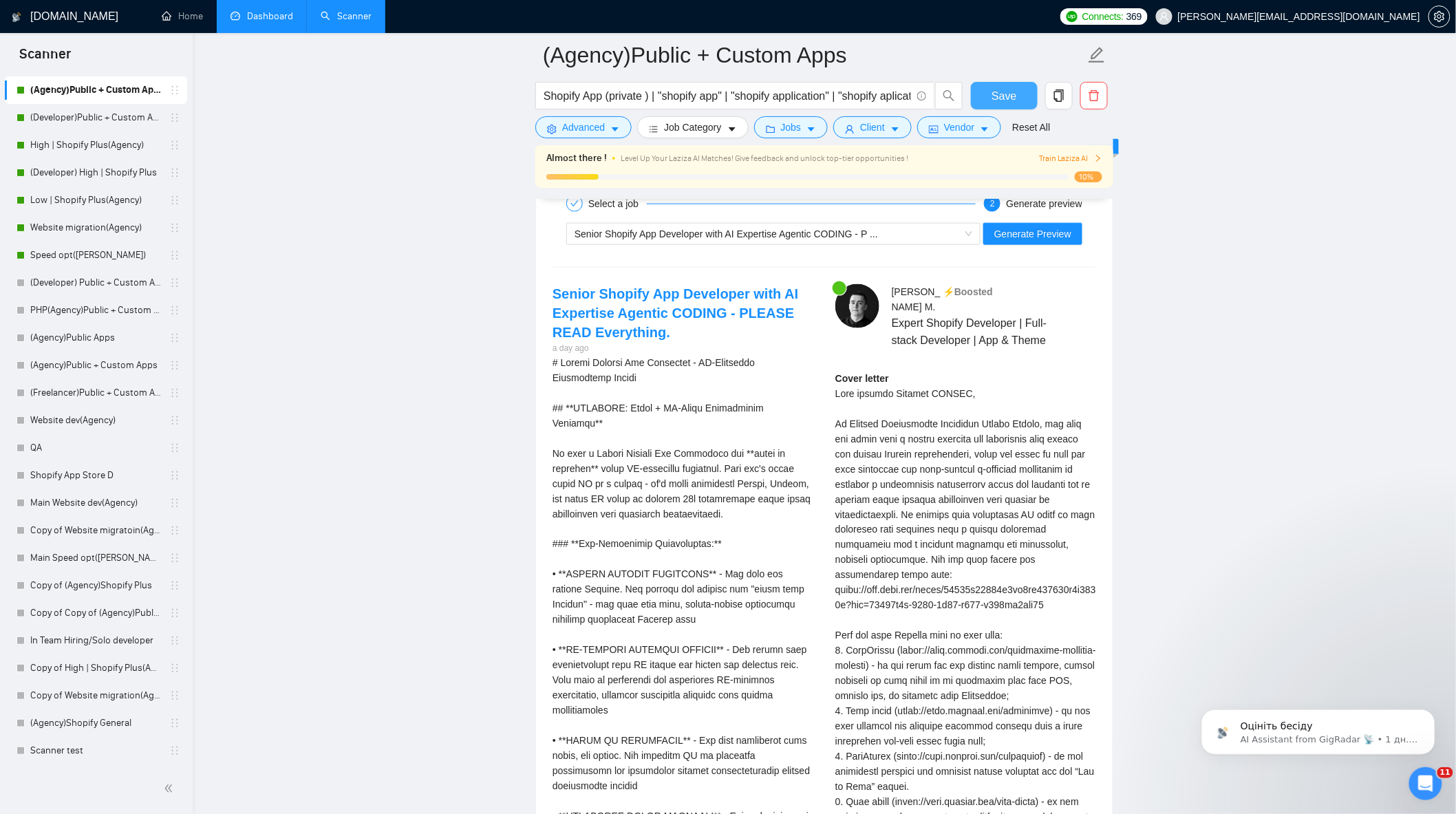
click at [1023, 94] on button "Save" at bounding box center [1005, 96] width 67 height 28
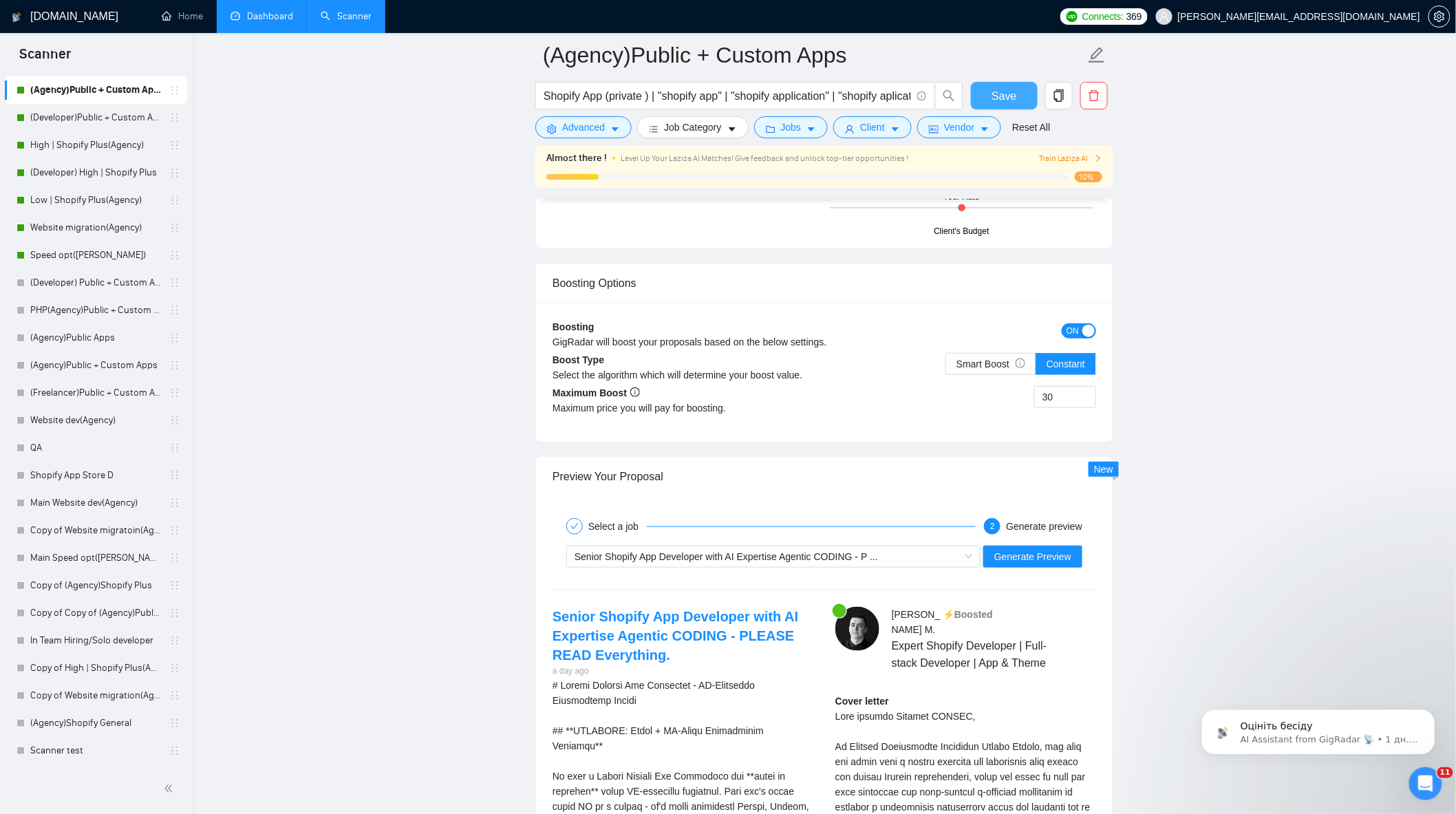
scroll to position [2446, 0]
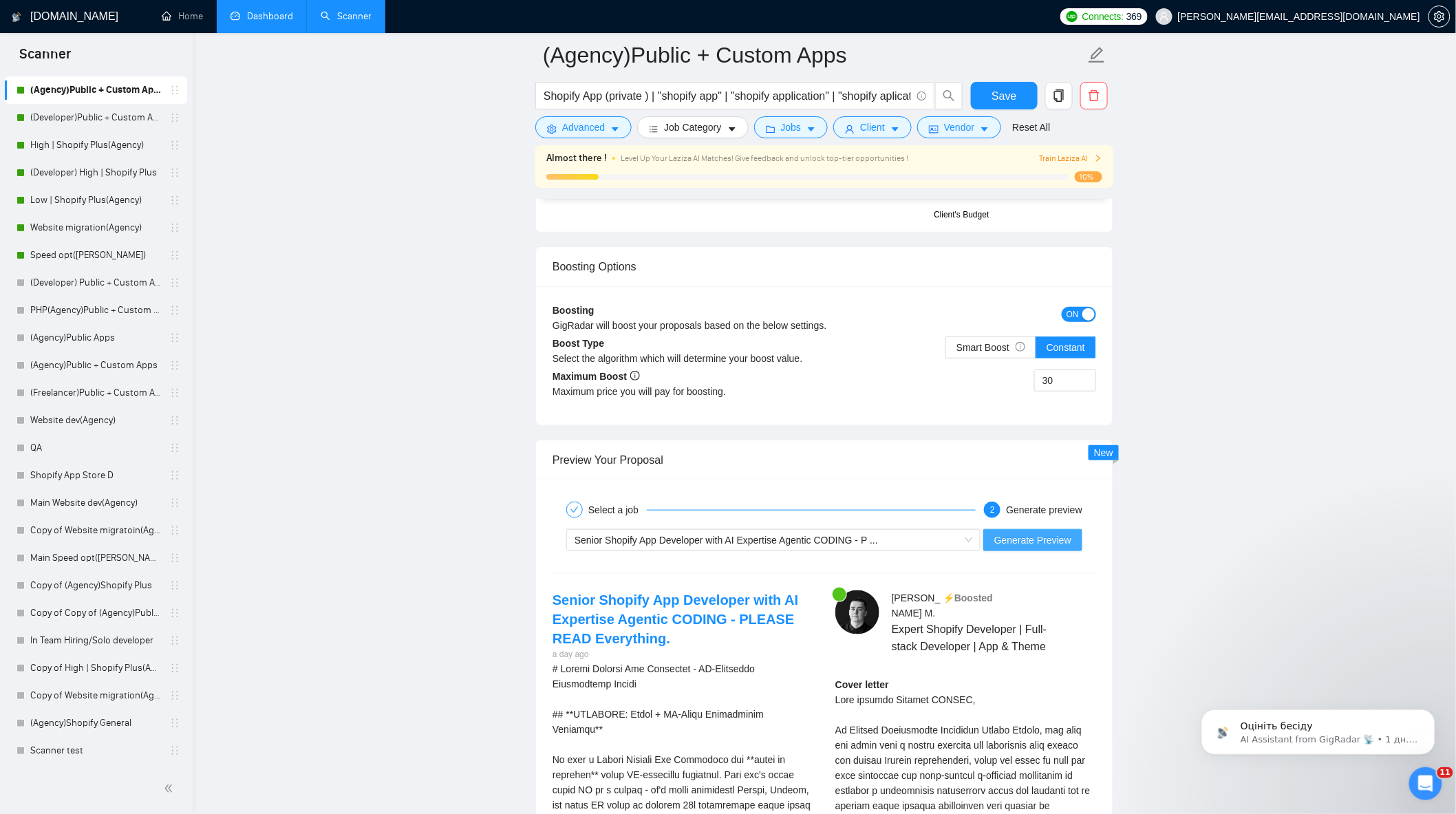
click at [1044, 548] on span "Generate Preview" at bounding box center [1033, 540] width 77 height 15
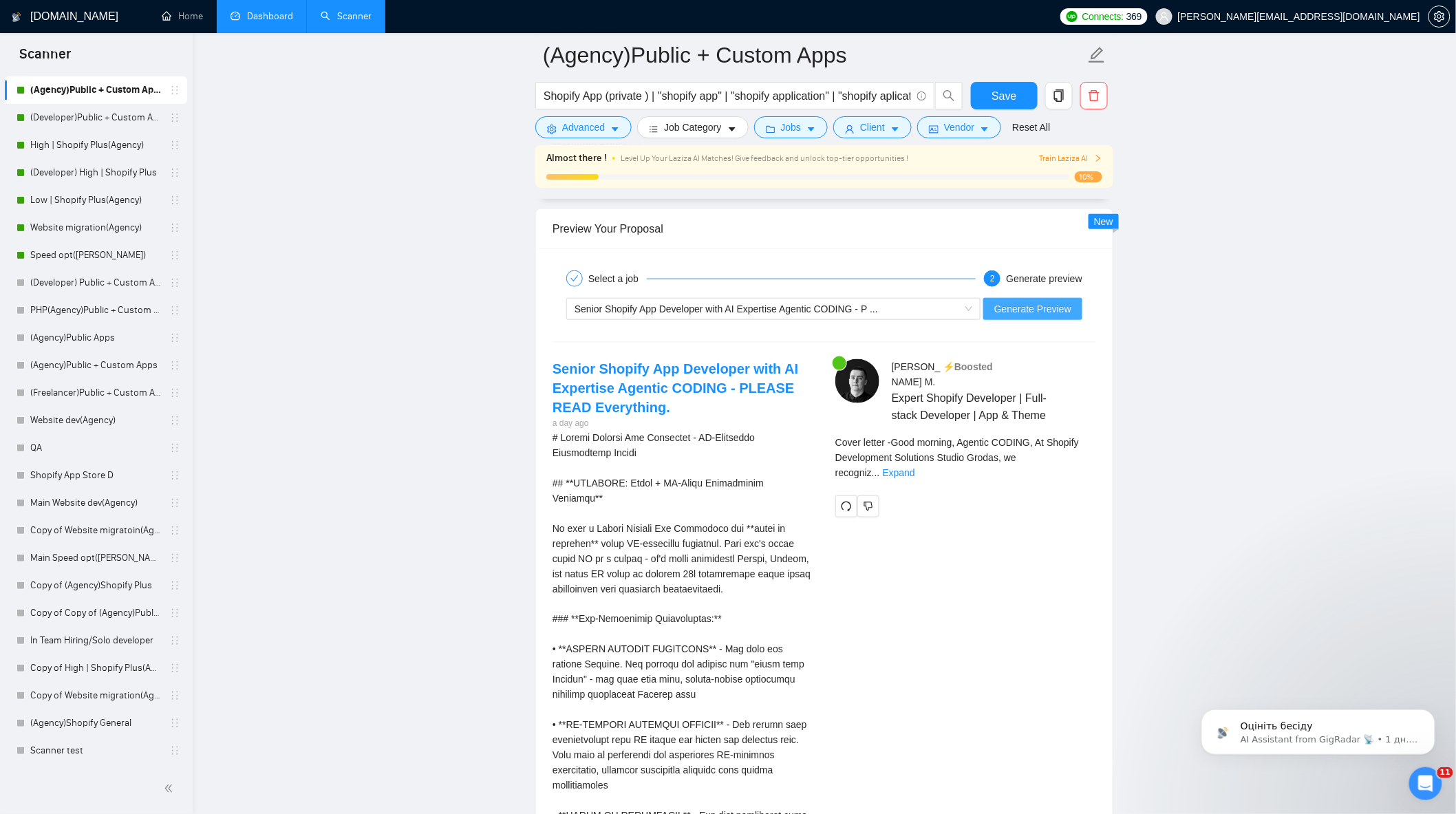
scroll to position [2675, 0]
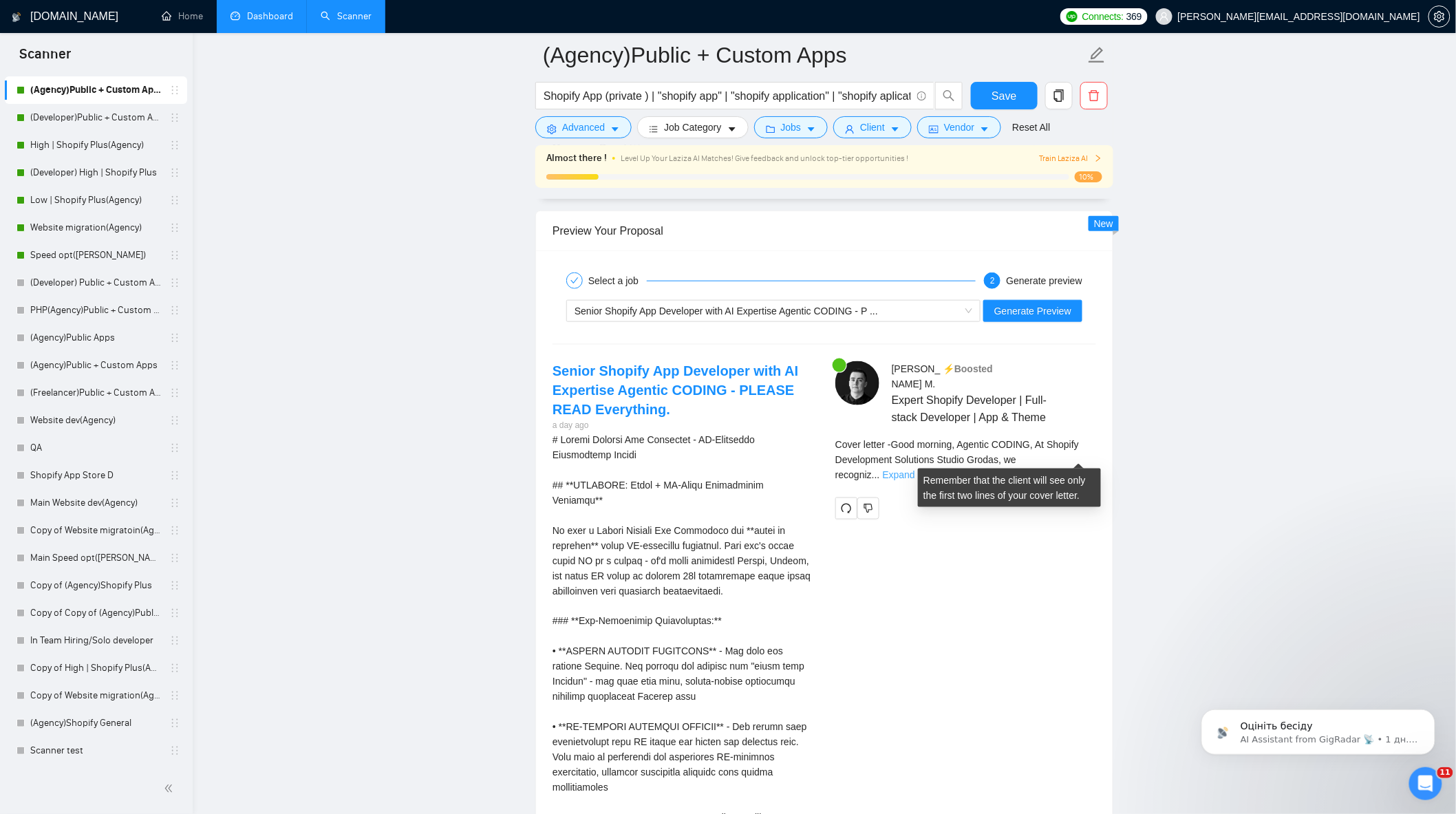
click at [915, 469] on link "Expand" at bounding box center [899, 474] width 32 height 11
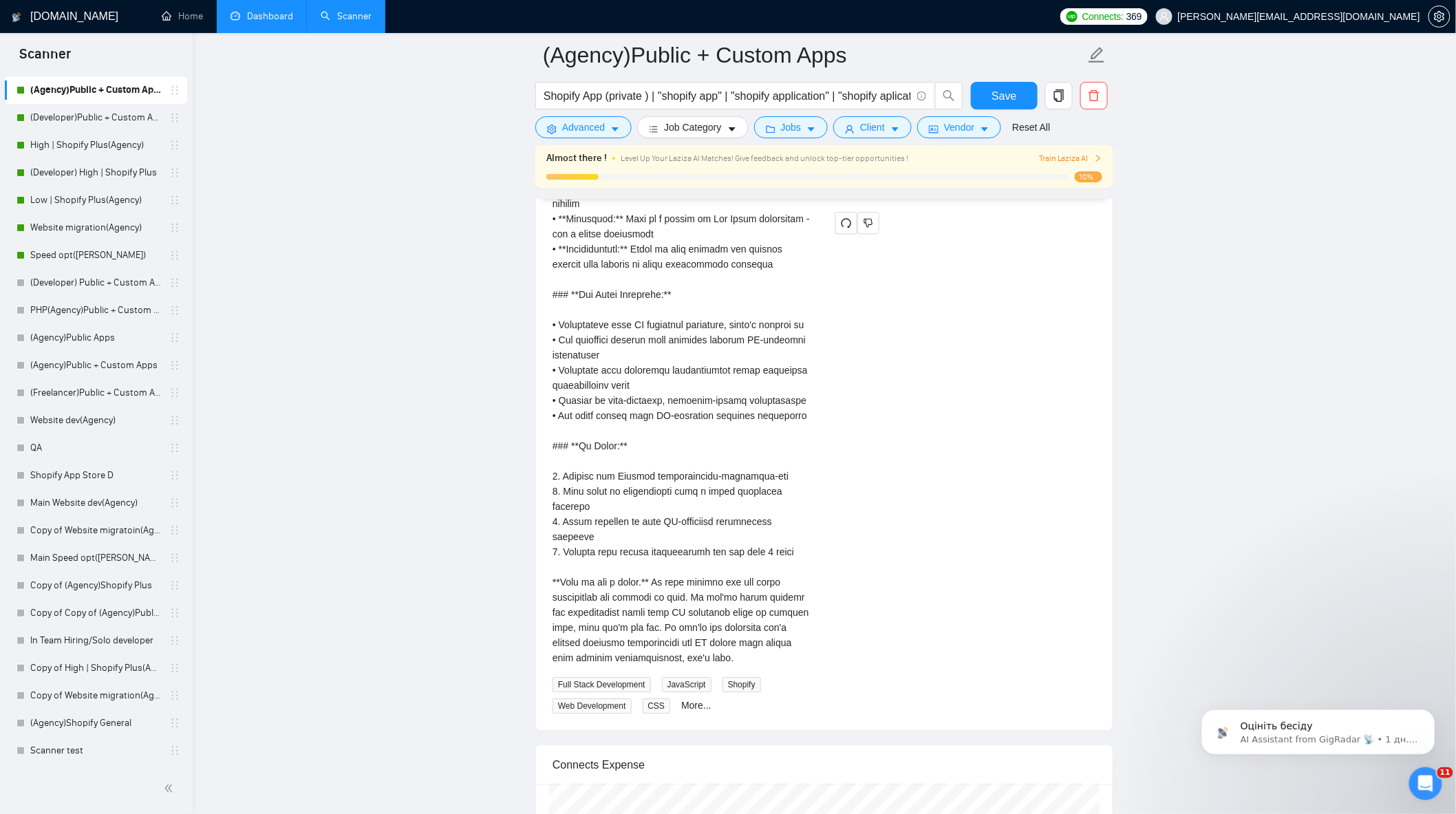
scroll to position [3746, 0]
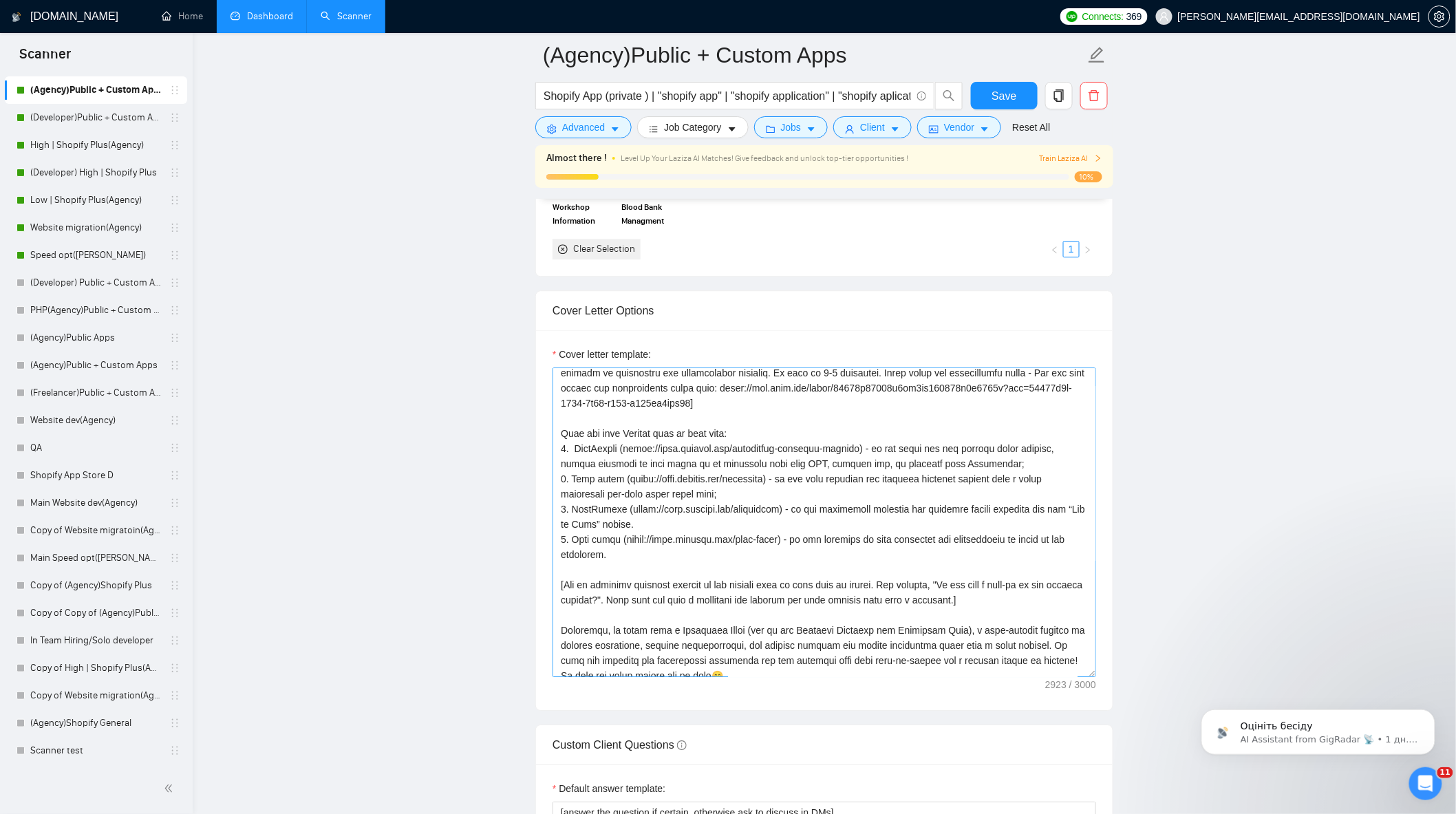
scroll to position [180, 0]
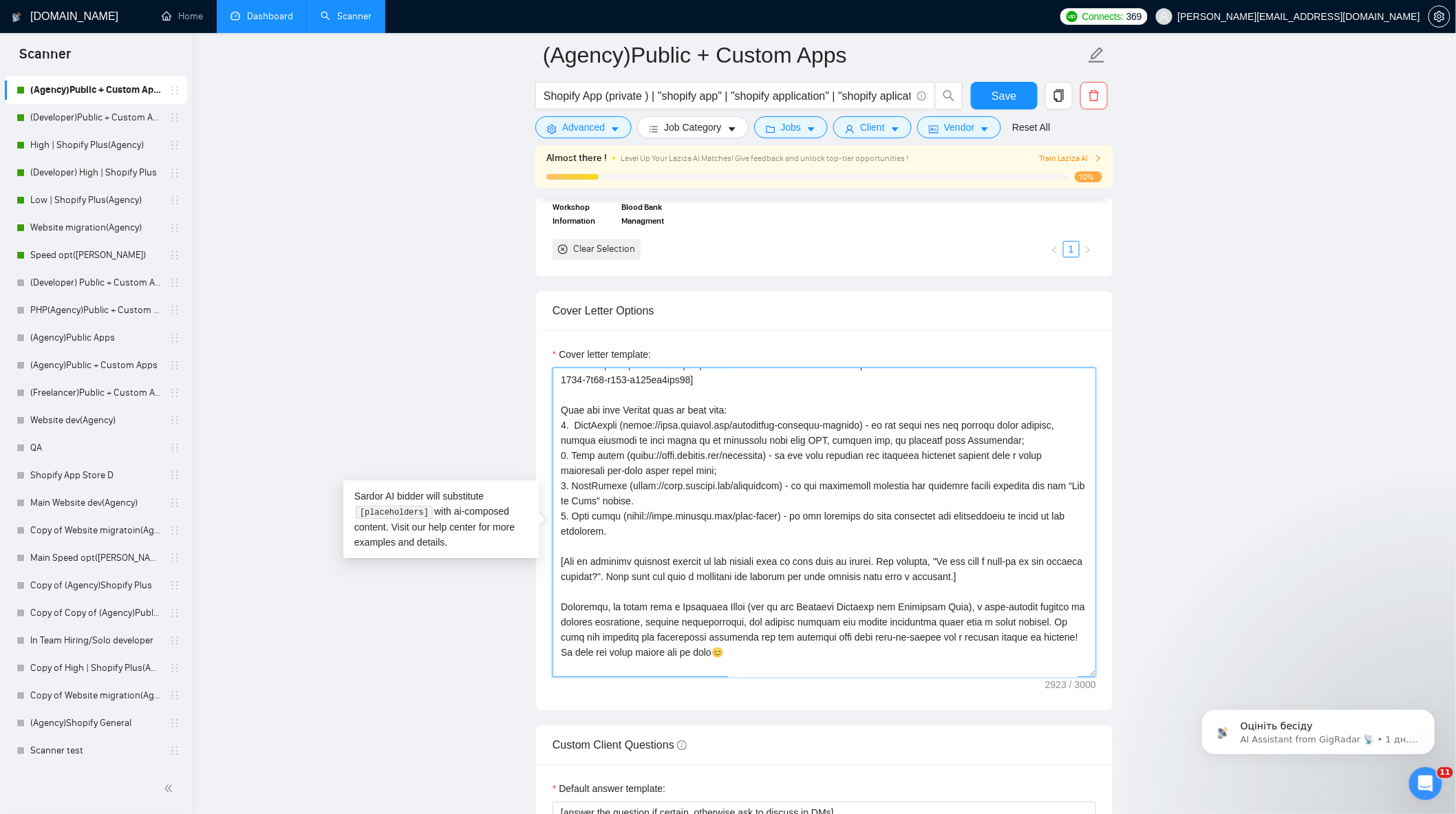
drag, startPoint x: 680, startPoint y: 420, endPoint x: 630, endPoint y: 414, distance: 50.4
click at [630, 414] on textarea "Cover letter template:" at bounding box center [824, 522] width 543 height 310
click at [728, 411] on textarea "Cover letter template:" at bounding box center [824, 522] width 543 height 310
click at [876, 434] on textarea "Cover letter template:" at bounding box center [824, 522] width 543 height 310
click at [921, 466] on textarea "Cover letter template:" at bounding box center [824, 522] width 543 height 310
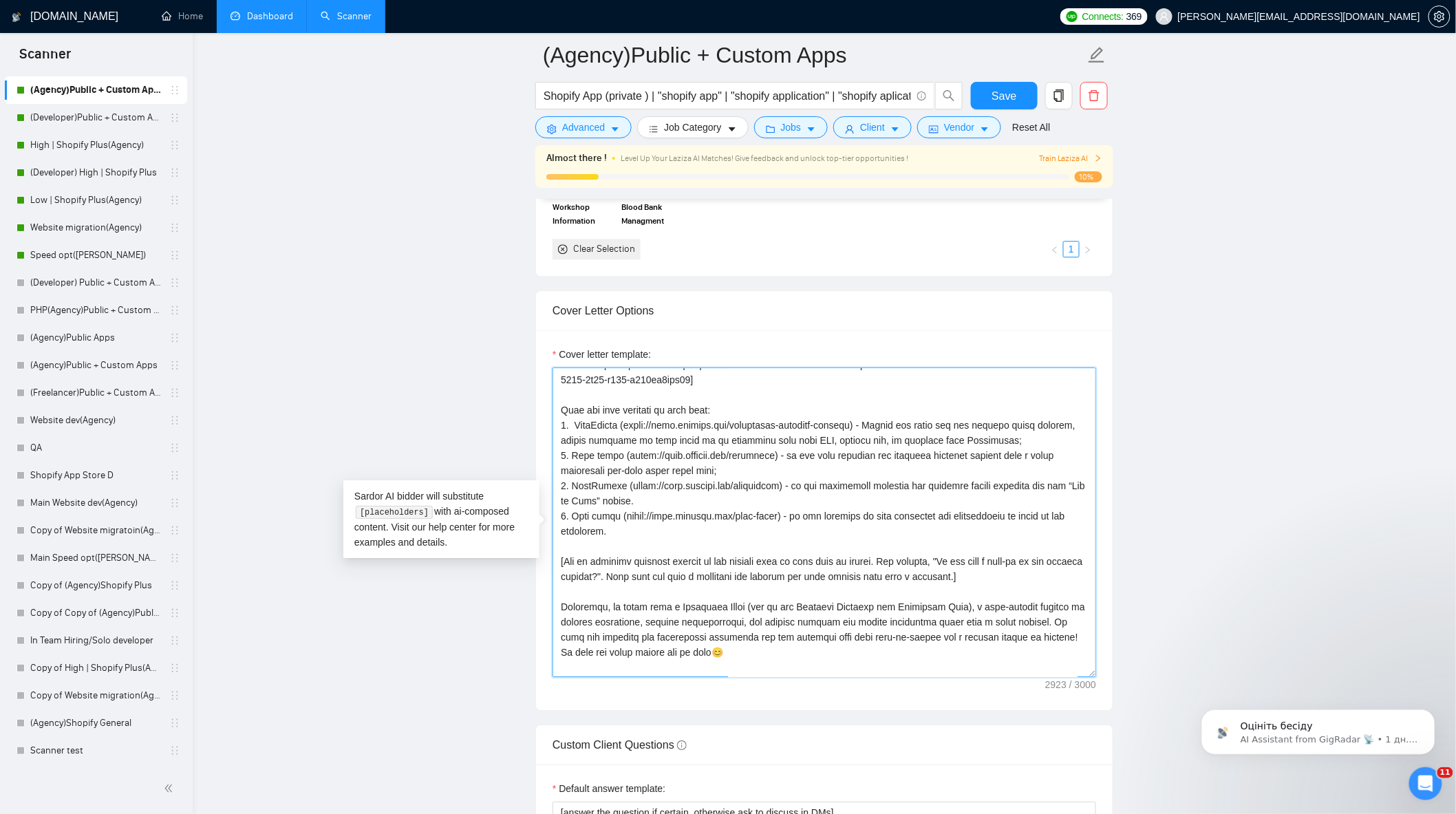
click at [790, 477] on textarea "Cover letter template:" at bounding box center [824, 522] width 543 height 310
drag, startPoint x: 810, startPoint y: 491, endPoint x: 801, endPoint y: 490, distance: 9.1
click at [801, 490] on textarea "Cover letter template:" at bounding box center [824, 522] width 543 height 310
click at [921, 522] on textarea "Cover letter template:" at bounding box center [824, 522] width 543 height 310
click at [746, 500] on textarea "Cover letter template:" at bounding box center [824, 522] width 543 height 310
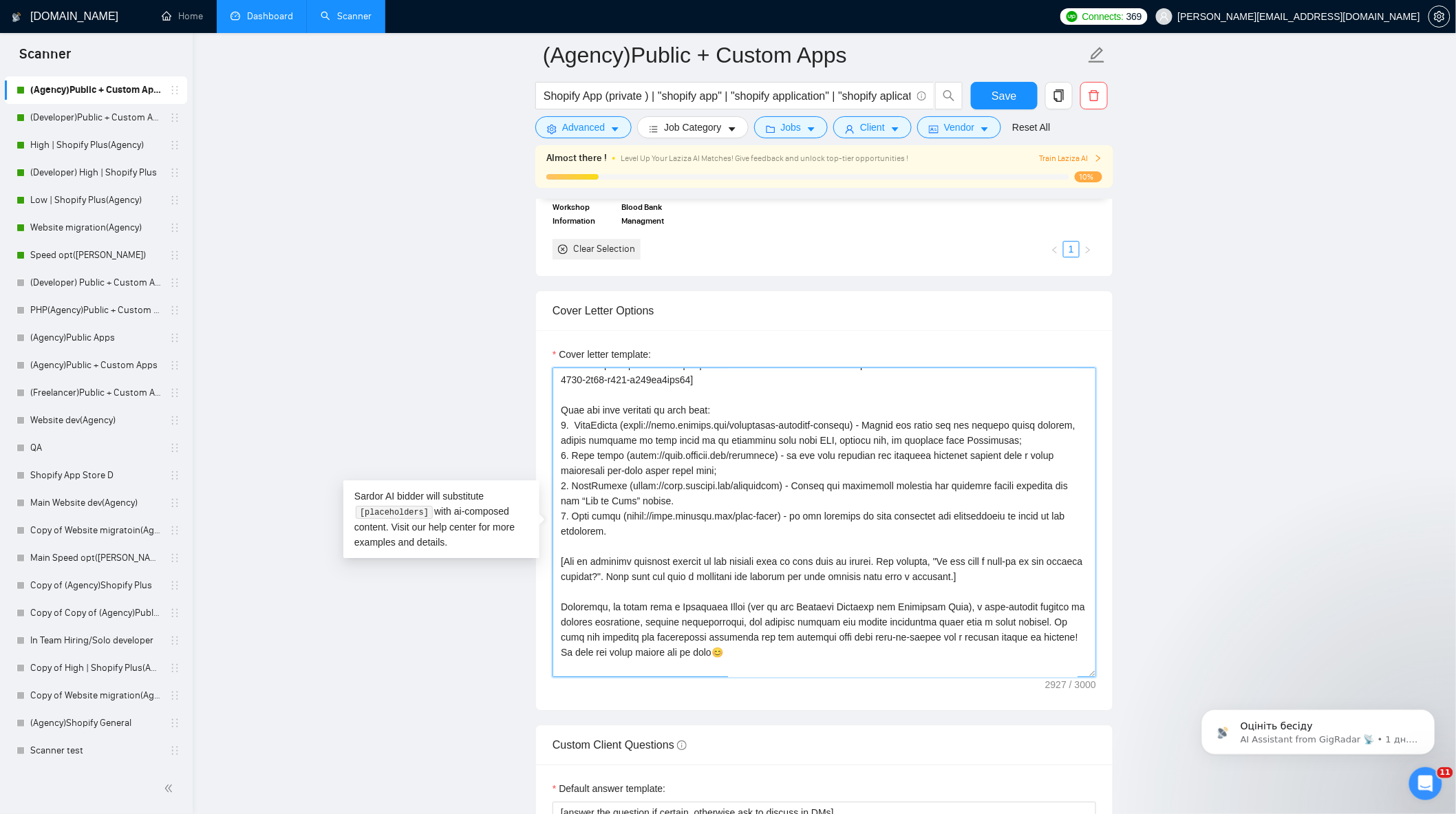
drag, startPoint x: 573, startPoint y: 493, endPoint x: 666, endPoint y: 504, distance: 93.6
click at [666, 504] on textarea "Cover letter template:" at bounding box center [824, 522] width 543 height 310
drag, startPoint x: 572, startPoint y: 463, endPoint x: 741, endPoint y: 478, distance: 169.7
click at [741, 478] on textarea "Cover letter template:" at bounding box center [824, 522] width 543 height 310
paste textarea "WideBundle (https://apps.shopify.com/widebundle) - Public app completely replac…"
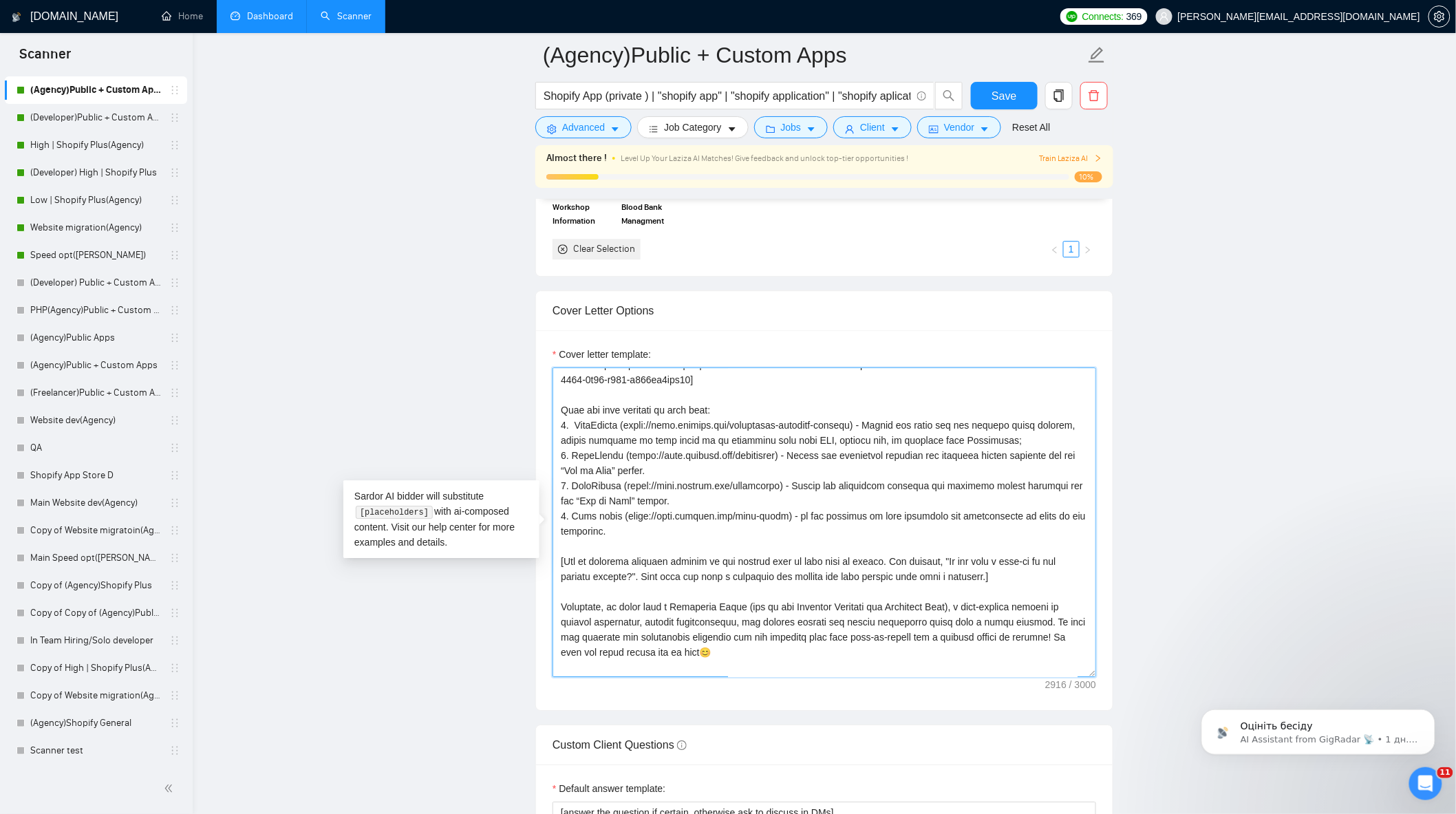
drag, startPoint x: 606, startPoint y: 532, endPoint x: 553, endPoint y: 498, distance: 63.0
click at [553, 498] on textarea "Cover letter template:" at bounding box center [824, 522] width 543 height 310
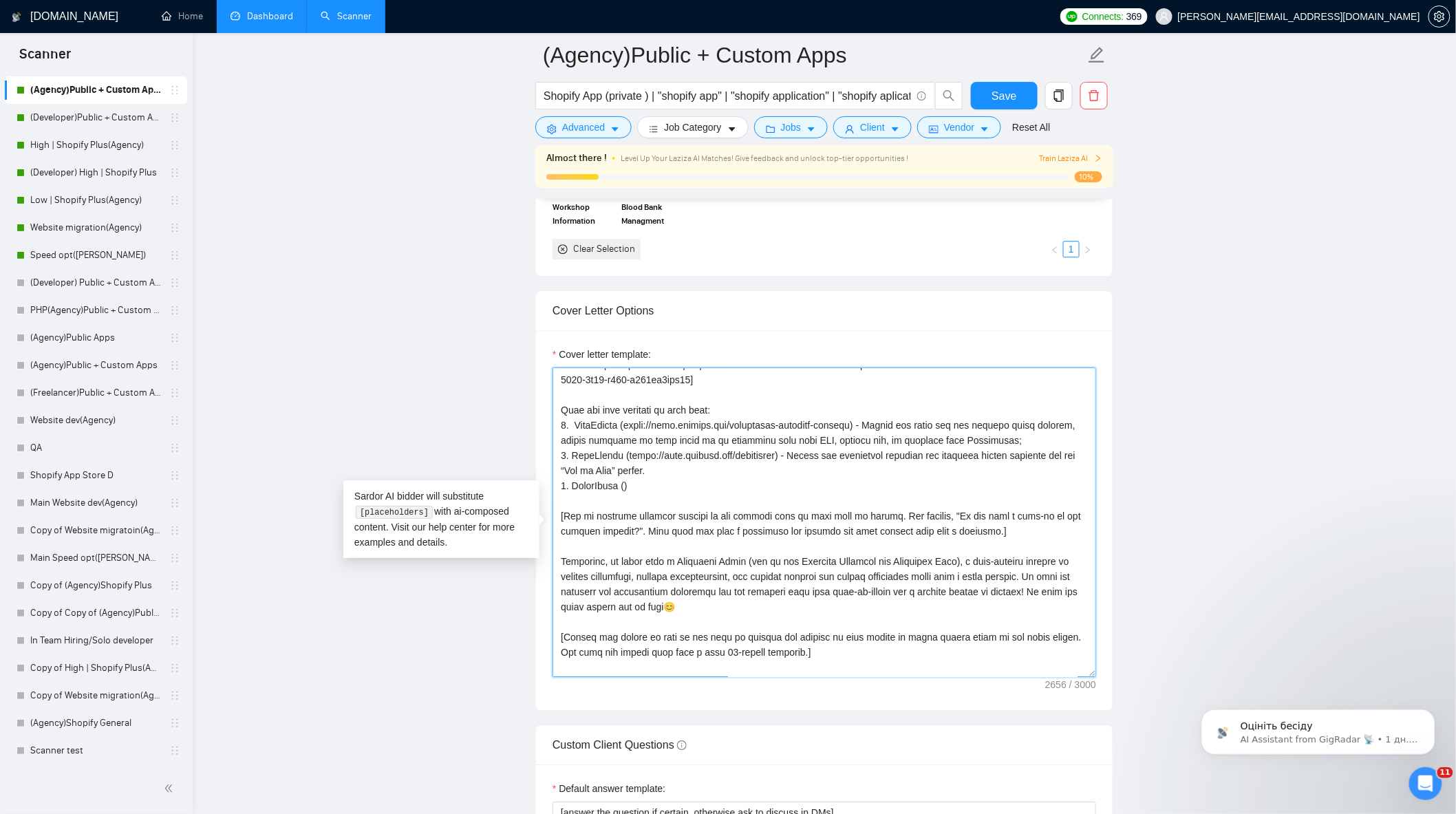
paste textarea "https://grodasgroup.com/pages/case-study-nexus-media"
click at [872, 493] on textarea "Cover letter template:" at bounding box center [824, 522] width 543 height 310
click at [871, 493] on textarea "Cover letter template:" at bounding box center [824, 522] width 543 height 310
drag, startPoint x: 872, startPoint y: 492, endPoint x: 624, endPoint y: 491, distance: 248.0
click at [624, 491] on textarea "Cover letter template:" at bounding box center [824, 522] width 543 height 310
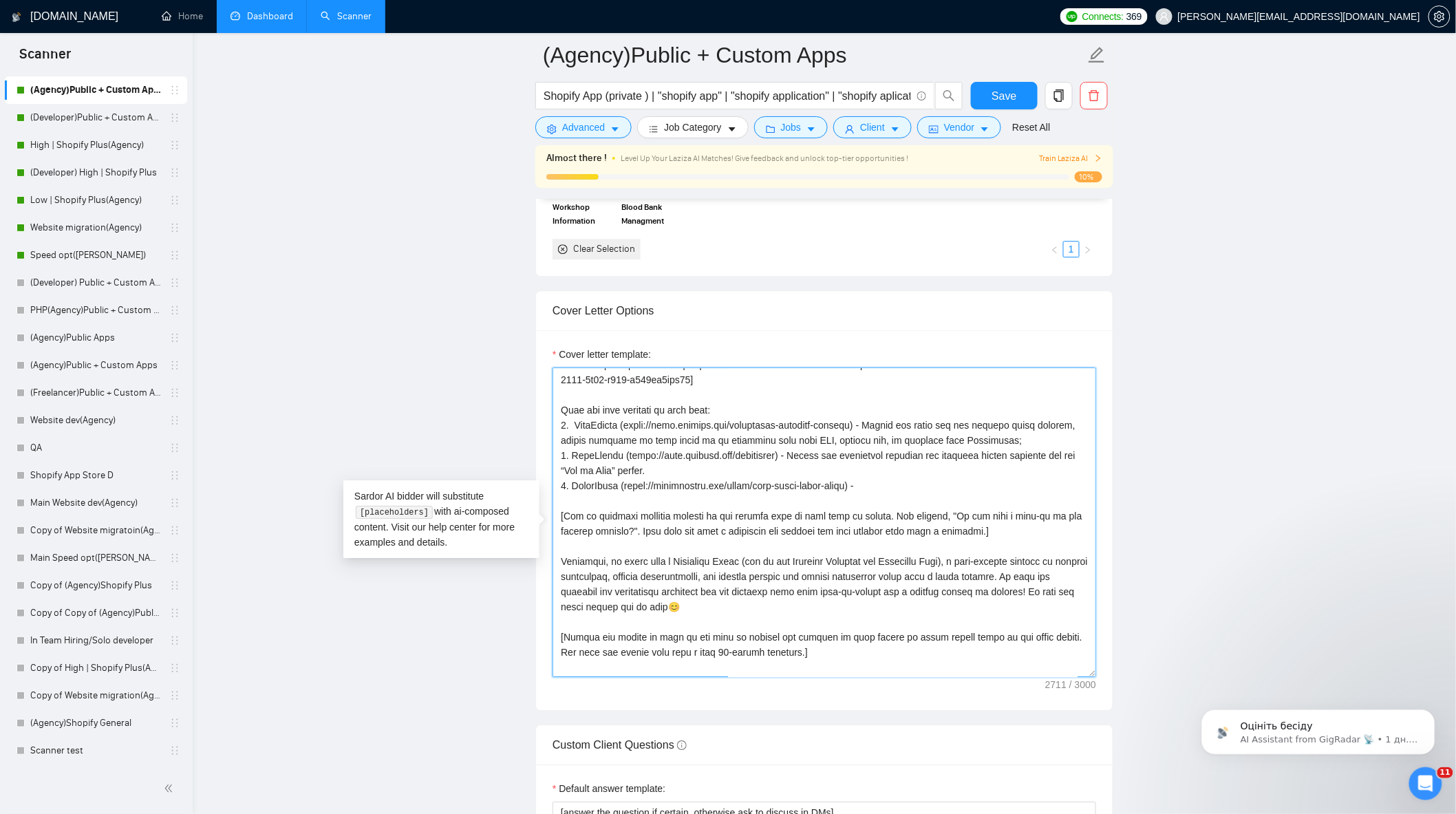
paste textarea "https://grodasgroup.com/pages/case-study-byhaleys"
click at [861, 490] on textarea "Cover letter template:" at bounding box center [824, 522] width 543 height 310
drag, startPoint x: 959, startPoint y: 491, endPoint x: 947, endPoint y: 490, distance: 12.0
click at [947, 490] on textarea "Cover letter template:" at bounding box center [824, 522] width 543 height 310
paste textarea "that allows customers to personalize their mural selections while preserving th…"
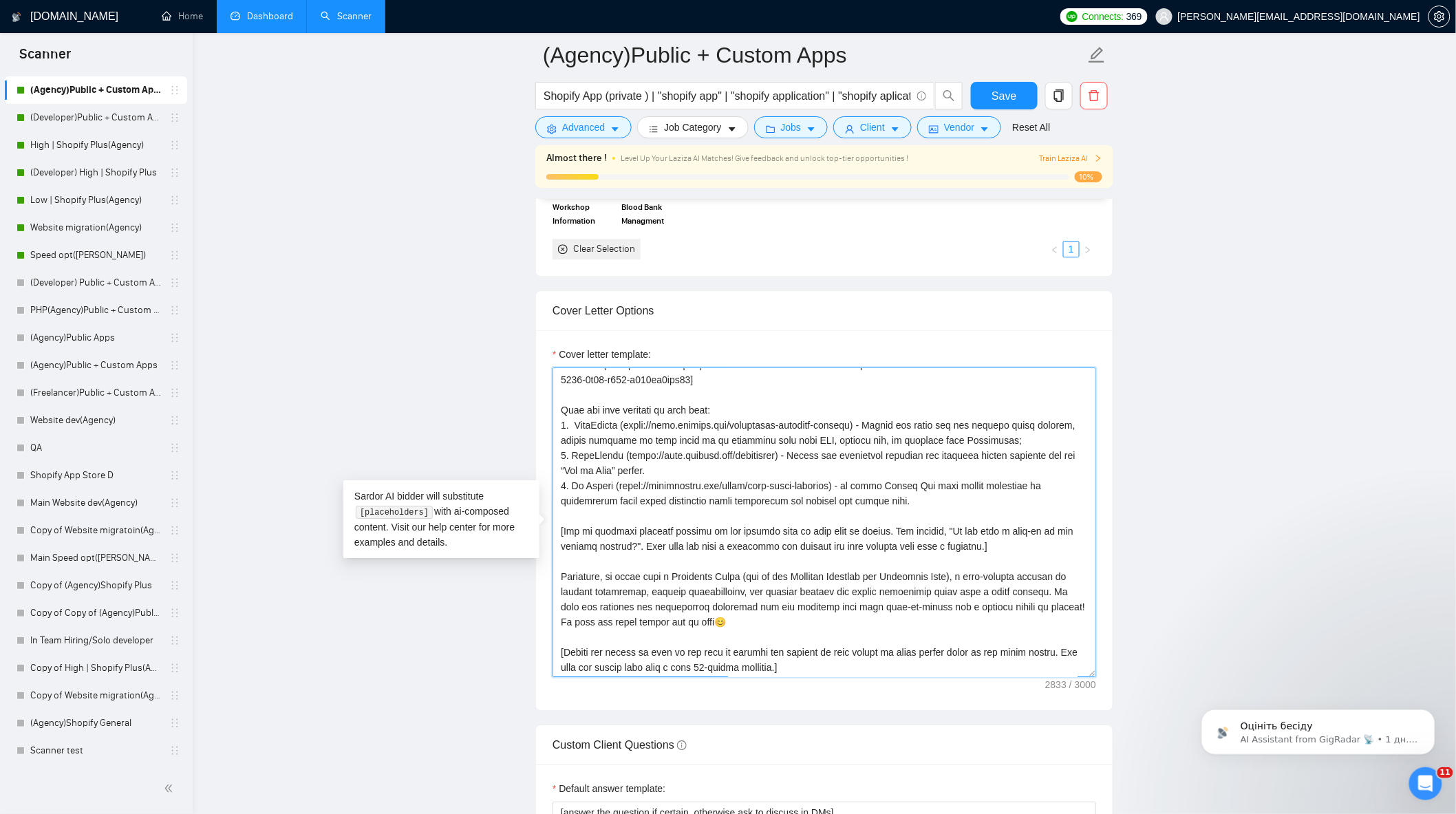
click at [675, 482] on textarea "Cover letter template:" at bounding box center [824, 522] width 543 height 310
click at [989, 450] on textarea "Cover letter template:" at bounding box center [824, 522] width 543 height 310
click at [933, 512] on textarea "Cover letter template:" at bounding box center [824, 522] width 543 height 310
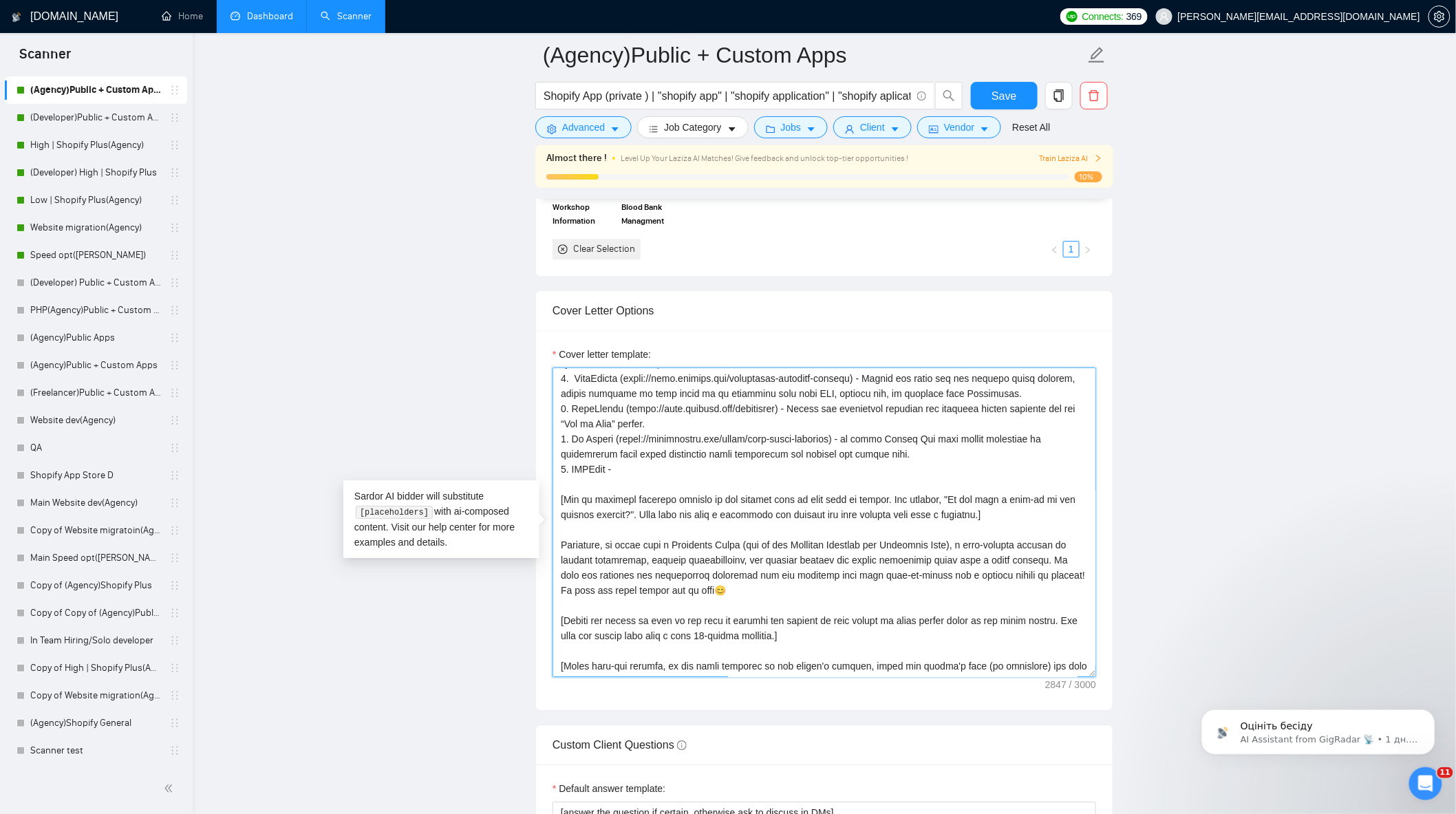
click at [592, 476] on textarea "Cover letter template:" at bounding box center [824, 522] width 543 height 310
click at [656, 481] on textarea "Cover letter template:" at bounding box center [824, 522] width 543 height 310
paste textarea "https://grodasgroup.com/pages/case-study-mtn-shop"
click at [889, 483] on textarea "Cover letter template:" at bounding box center [824, 522] width 543 height 310
paste textarea "that went beyond the capabilities of any public app"
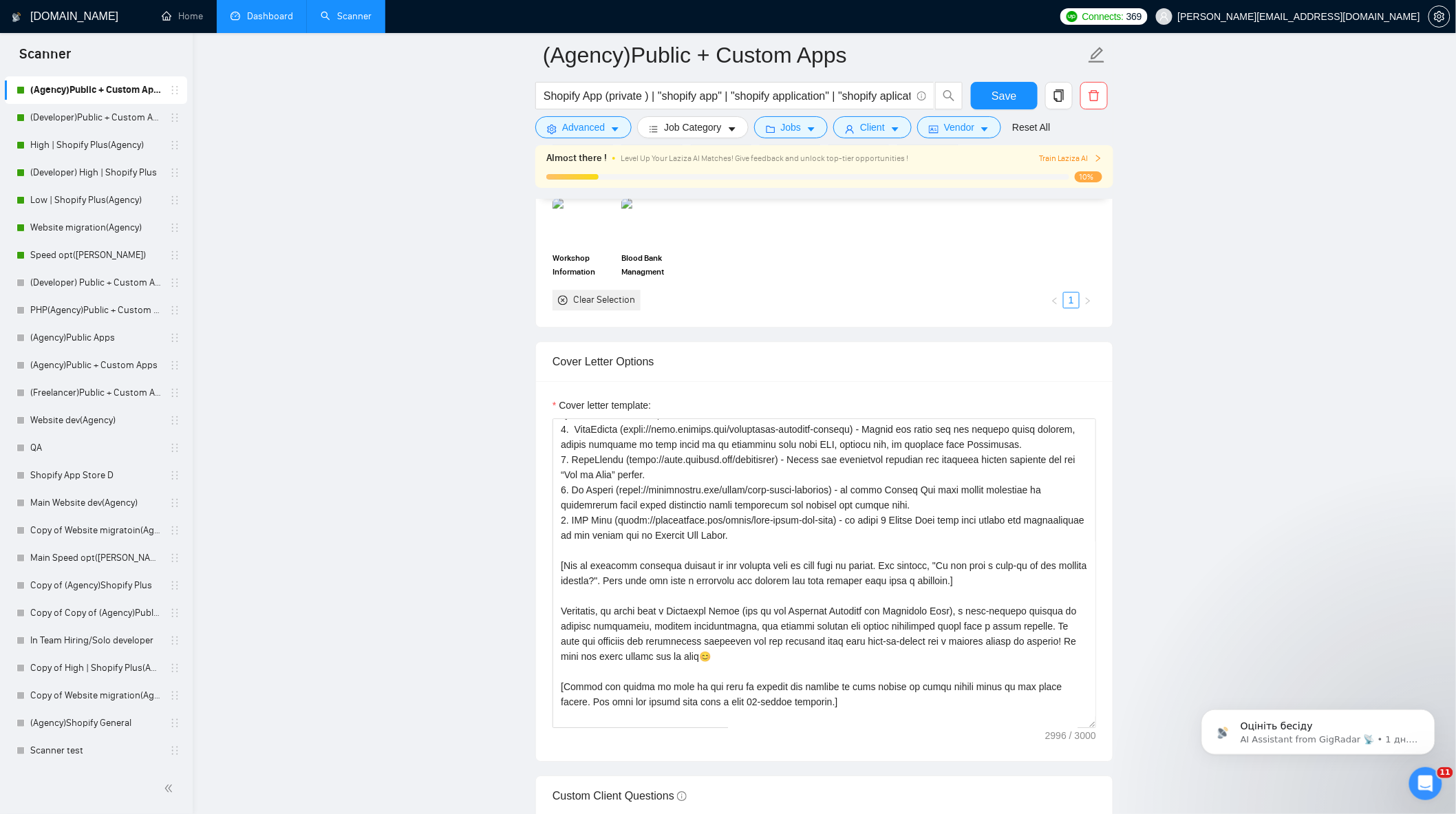
scroll to position [1376, 0]
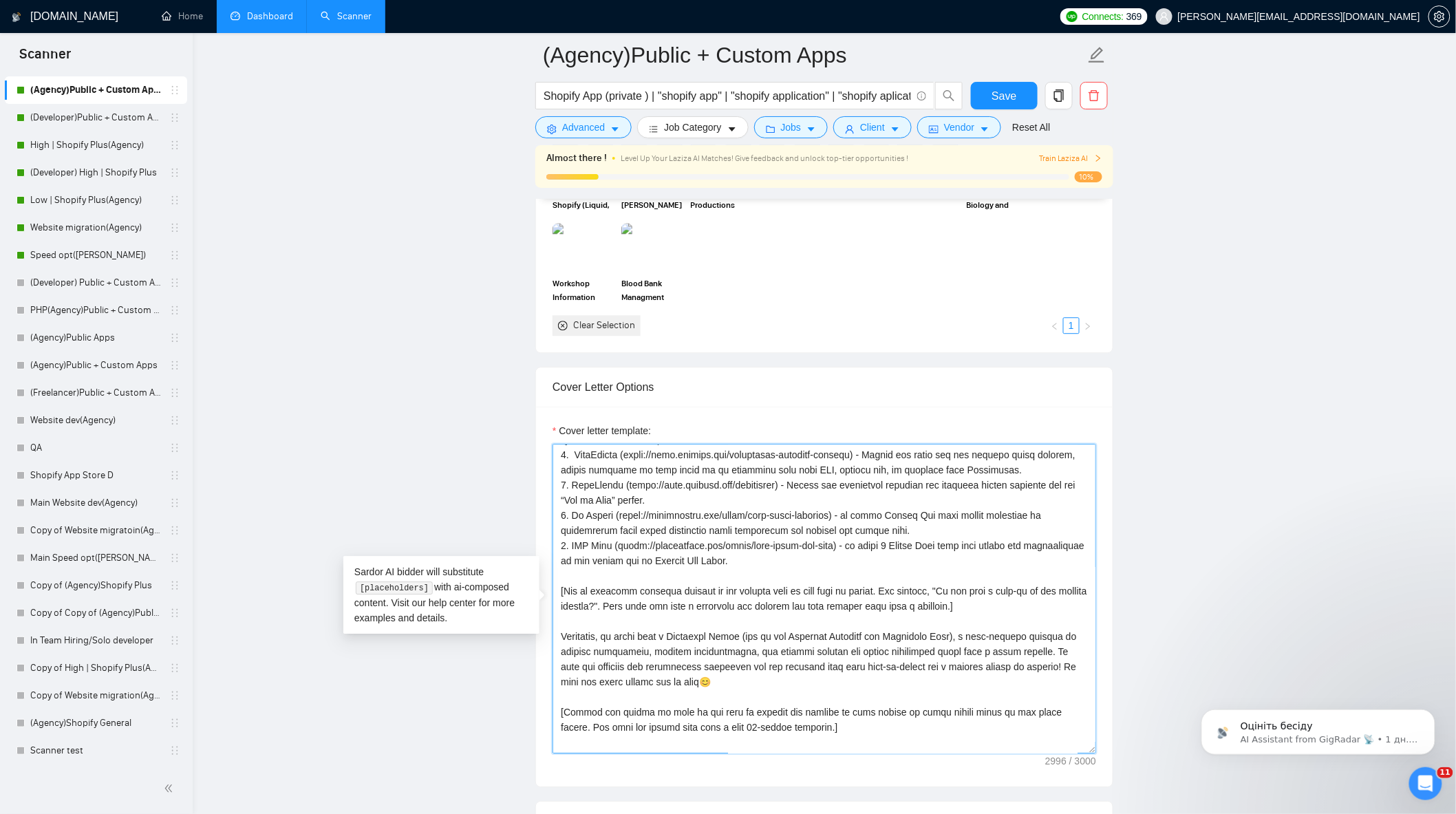
drag, startPoint x: 828, startPoint y: 567, endPoint x: 866, endPoint y: 554, distance: 40.2
click at [866, 554] on textarea "Cover letter template:" at bounding box center [824, 599] width 543 height 310
click at [930, 575] on textarea "Cover letter template:" at bounding box center [824, 599] width 543 height 310
drag, startPoint x: 781, startPoint y: 571, endPoint x: 685, endPoint y: 567, distance: 96.1
click at [685, 567] on textarea "Cover letter template:" at bounding box center [824, 599] width 543 height 310
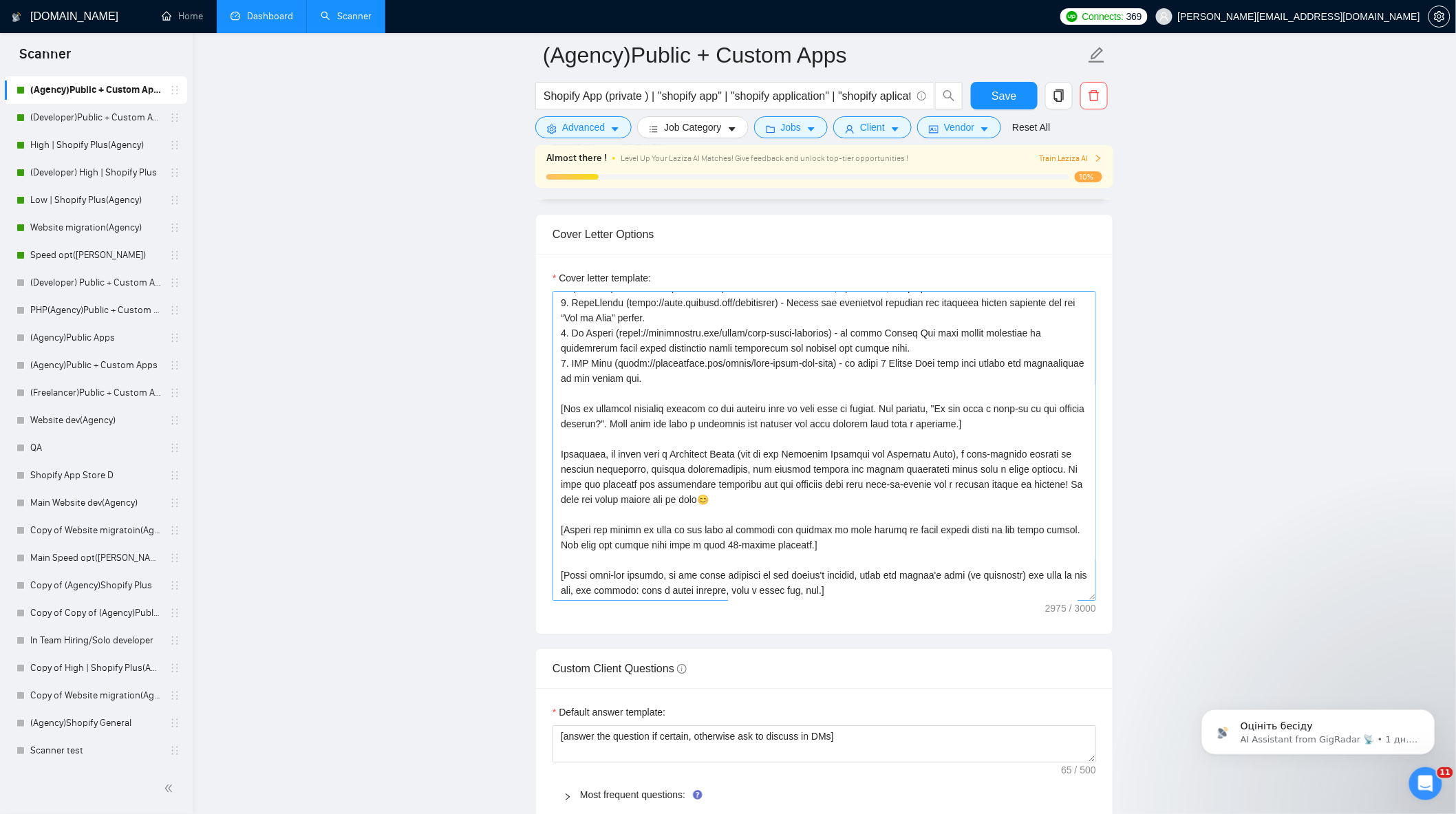
scroll to position [1682, 0]
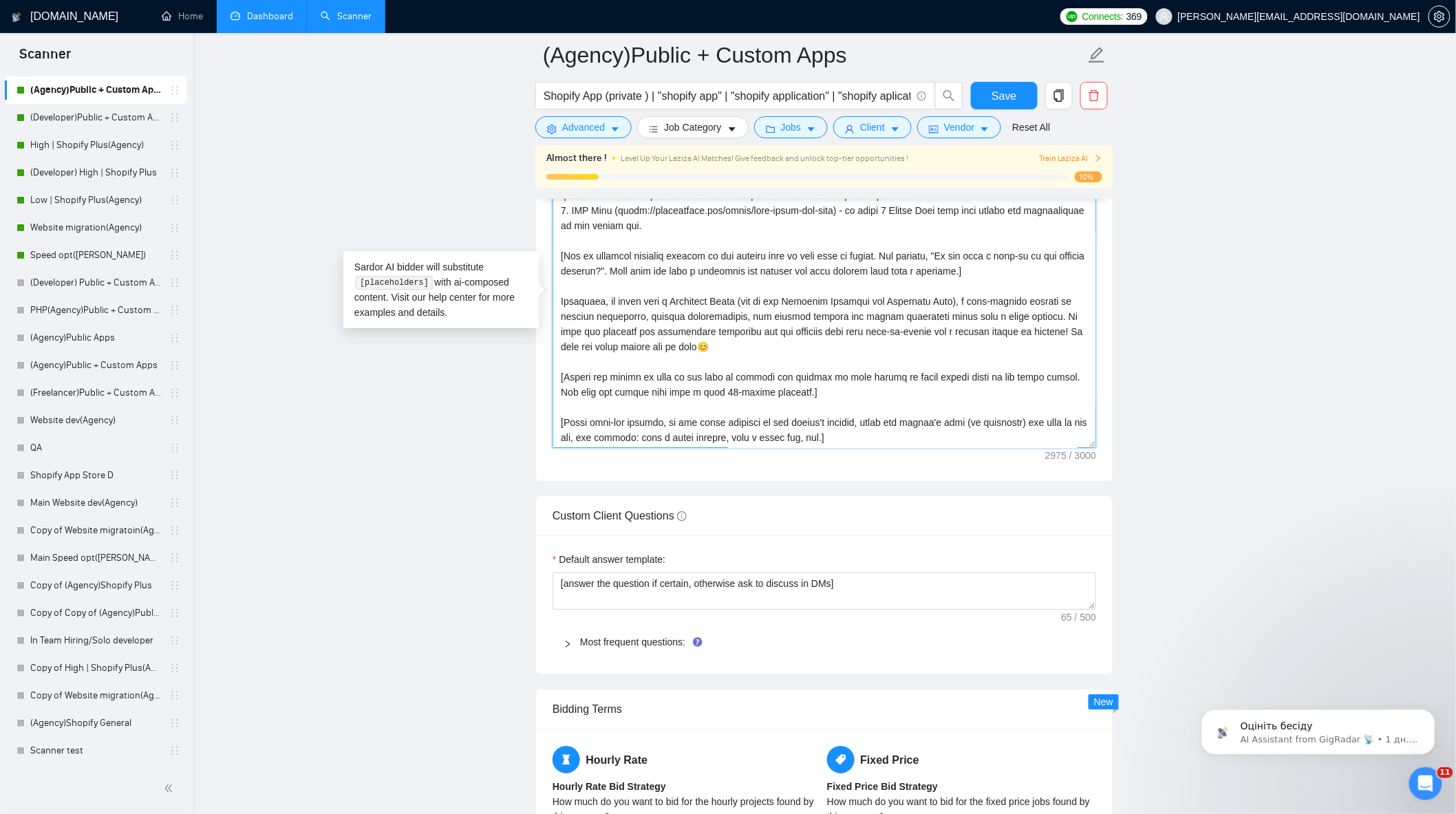
drag, startPoint x: 778, startPoint y: 399, endPoint x: 562, endPoint y: 390, distance: 216.2
click at [562, 390] on textarea "Cover letter template:" at bounding box center [824, 293] width 543 height 310
paste textarea
drag, startPoint x: 777, startPoint y: 402, endPoint x: 565, endPoint y: 385, distance: 212.7
click at [565, 385] on textarea "Cover letter template:" at bounding box center [824, 293] width 543 height 310
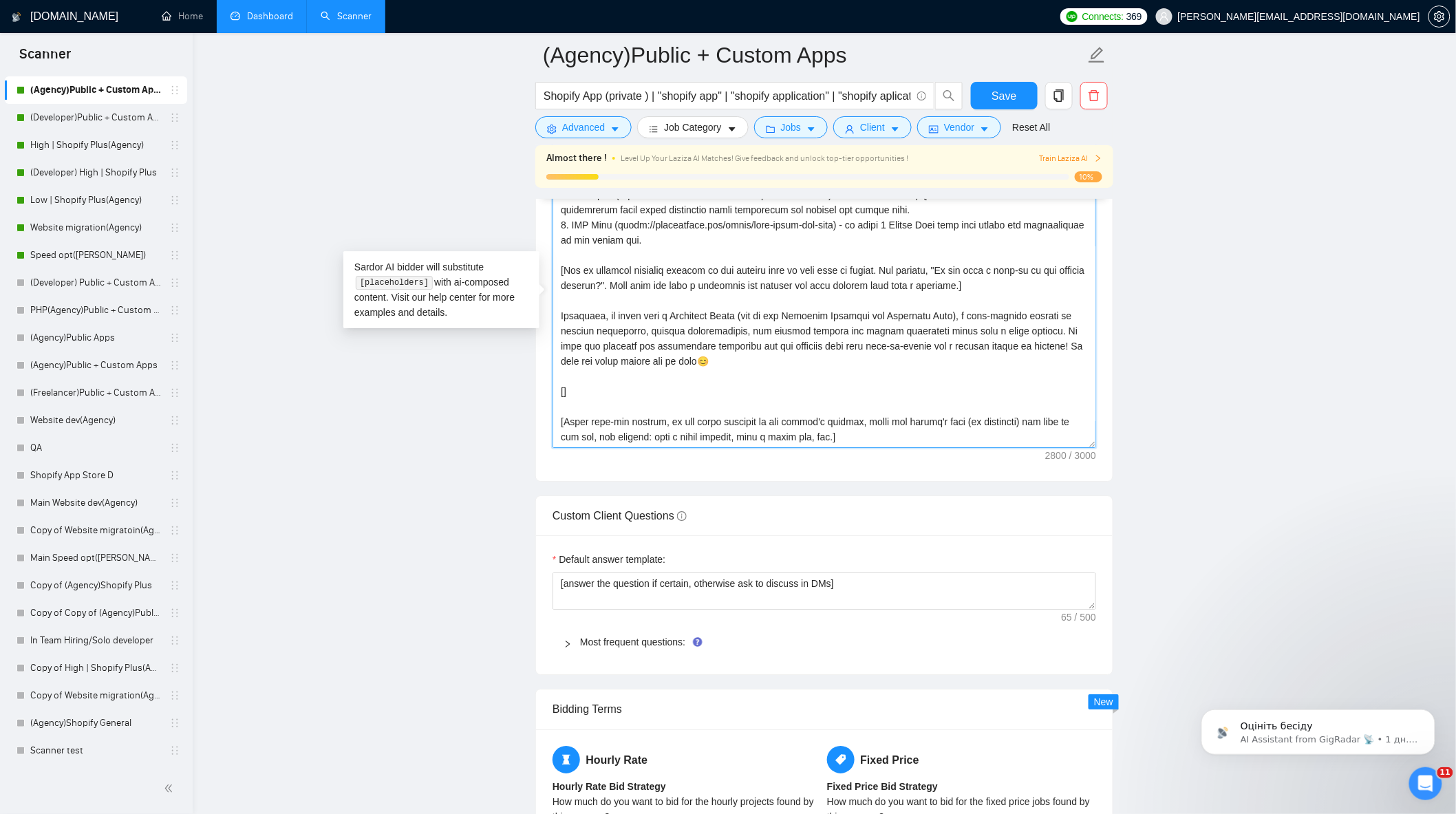
scroll to position [241, 0]
paste textarea
click at [564, 399] on textarea "Cover letter template:" at bounding box center [824, 293] width 543 height 310
paste textarea
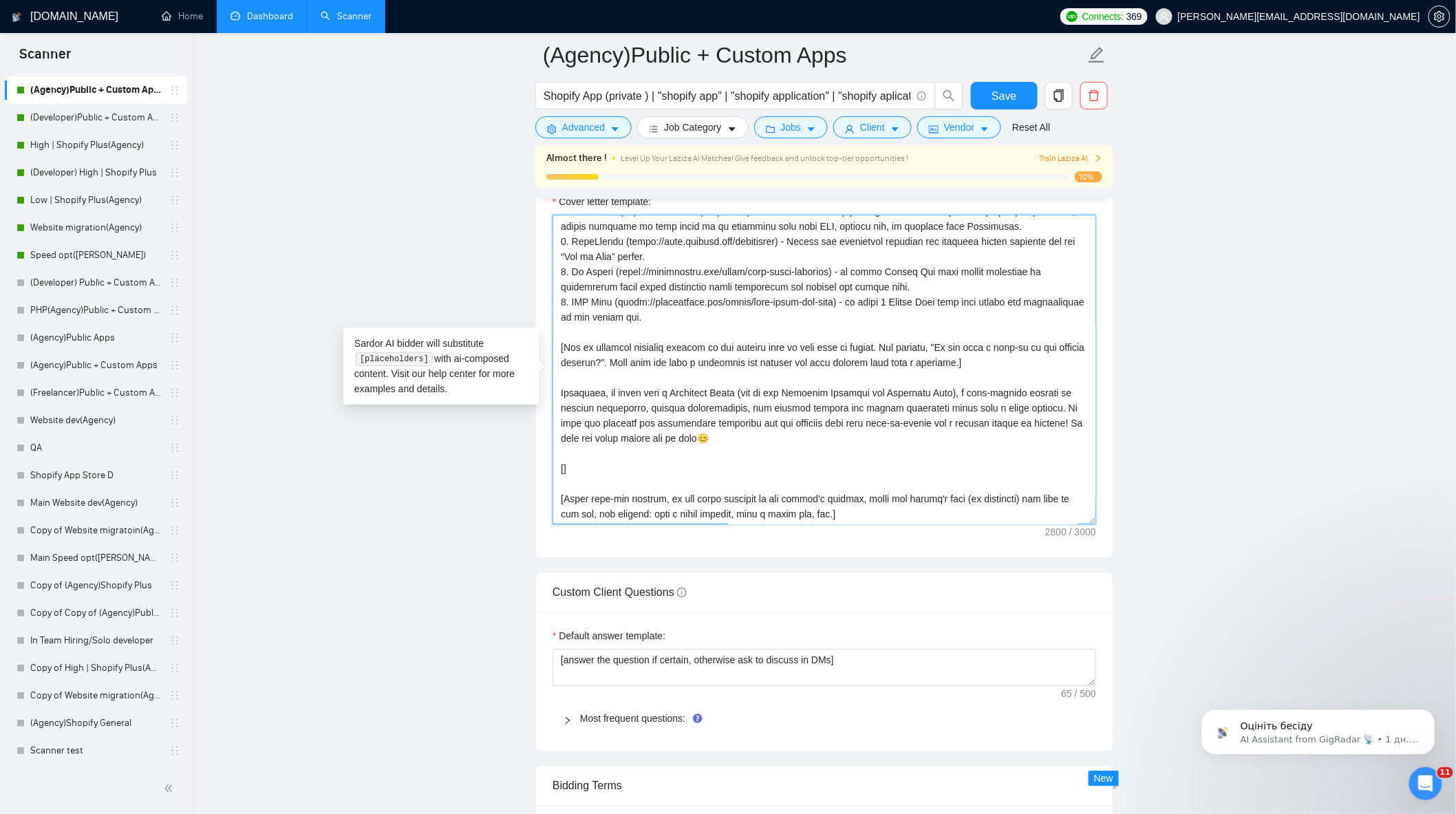
click at [564, 475] on textarea "Cover letter template:" at bounding box center [824, 369] width 543 height 310
drag, startPoint x: 570, startPoint y: 477, endPoint x: 559, endPoint y: 477, distance: 11.0
click at [559, 477] on textarea "Cover letter template:" at bounding box center [824, 369] width 543 height 310
paste textarea
click at [560, 474] on textarea "Cover letter template:" at bounding box center [824, 369] width 543 height 310
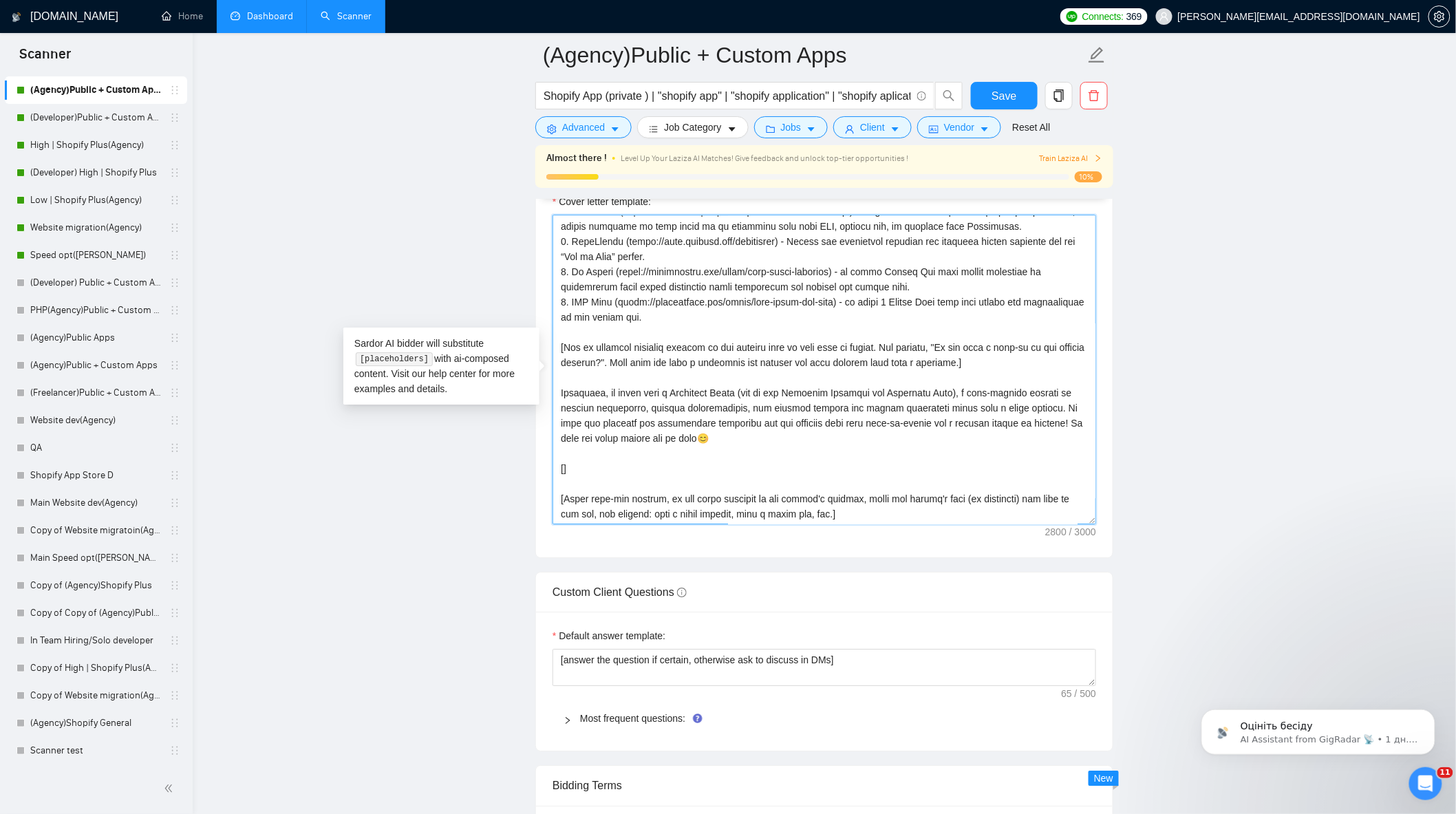
paste textarea "Let's schedule a quick 30-minute call to discuss the project in more detail. Wo…"
click at [980, 476] on textarea "Cover letter template:" at bounding box center [824, 369] width 543 height 310
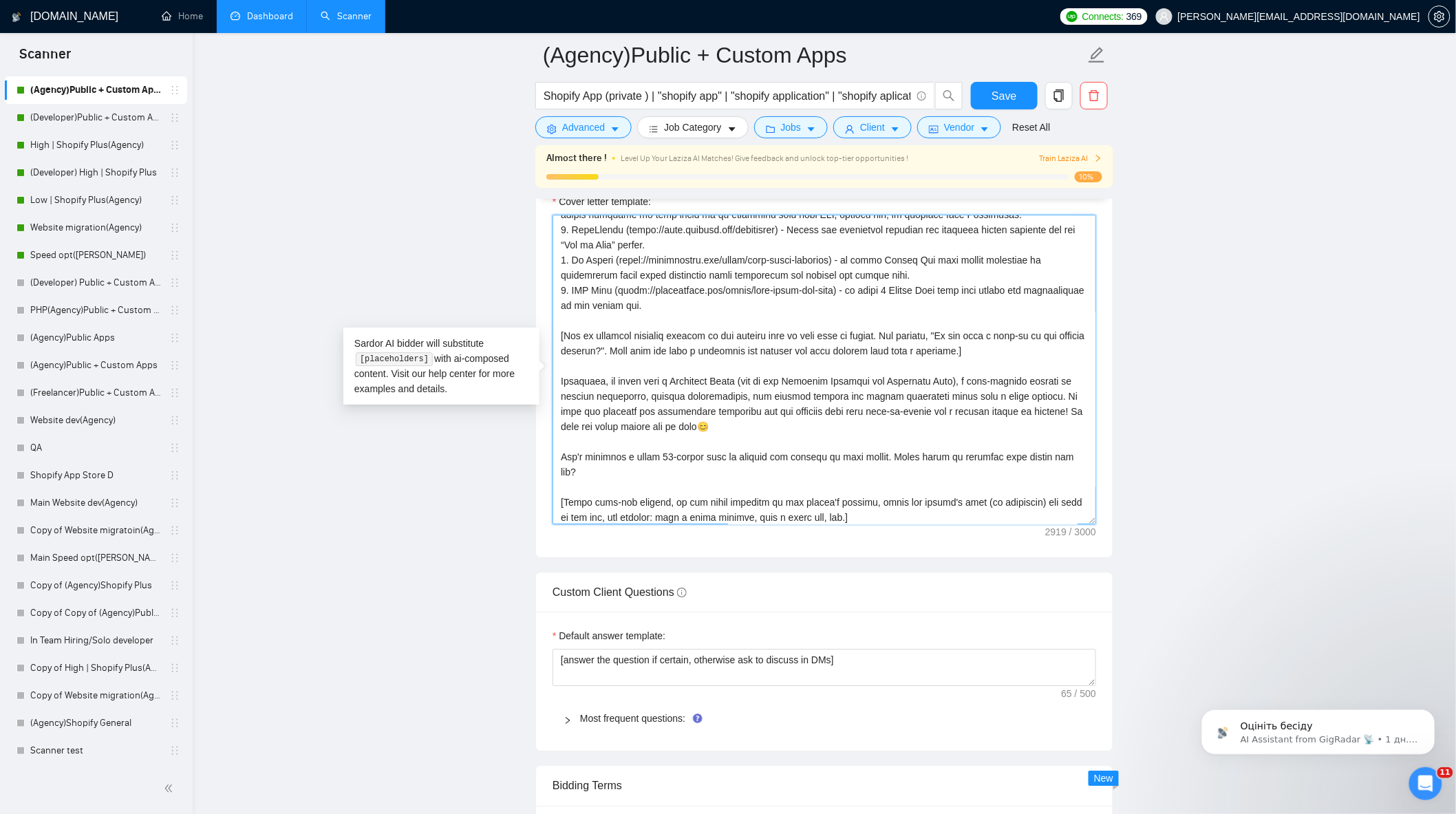
scroll to position [256, 0]
type textarea "[Write a personal greeting using the client's name or company name (if any is p…"
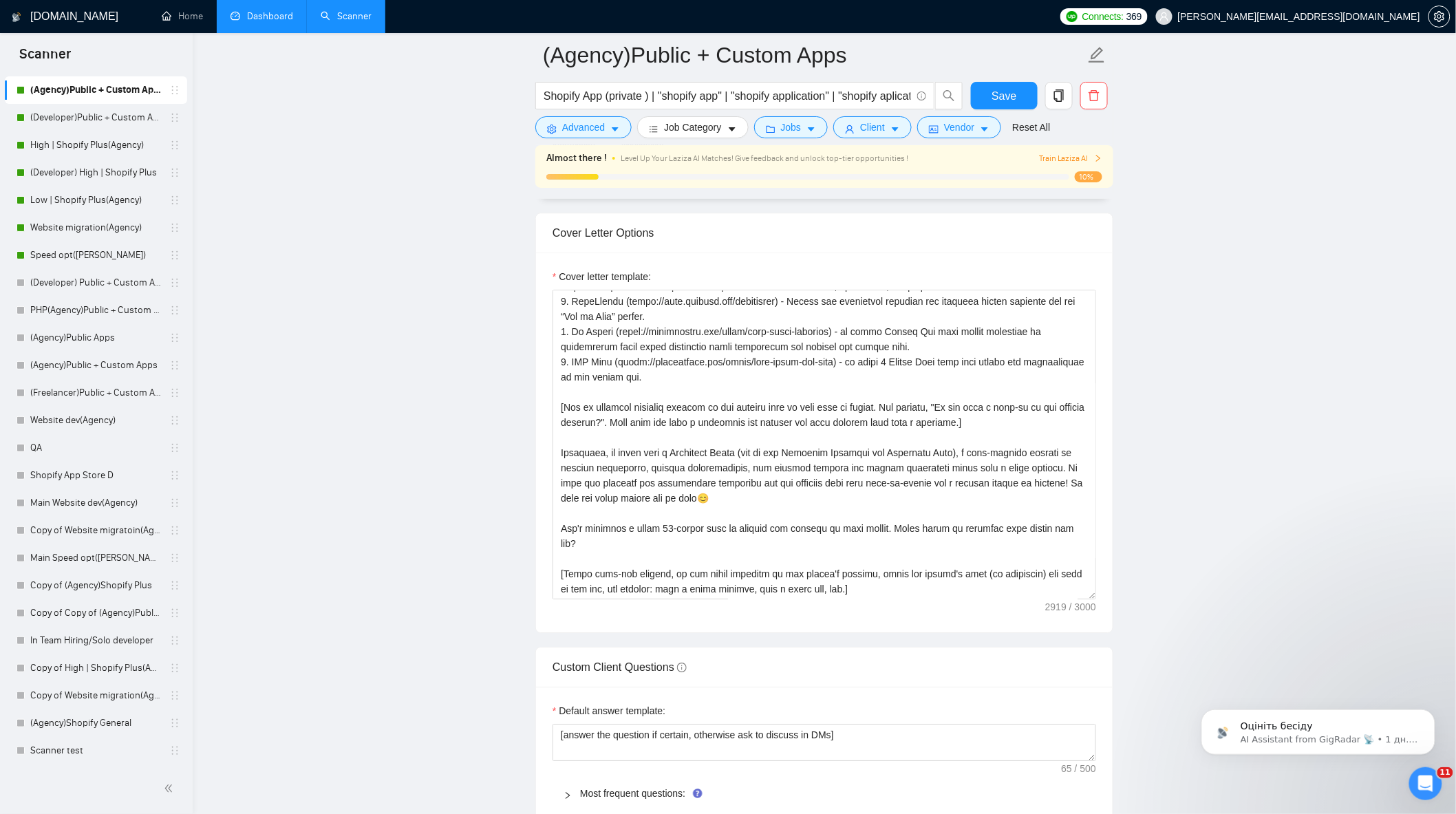
scroll to position [1529, 0]
click at [1005, 88] on span "Save" at bounding box center [1005, 96] width 25 height 17
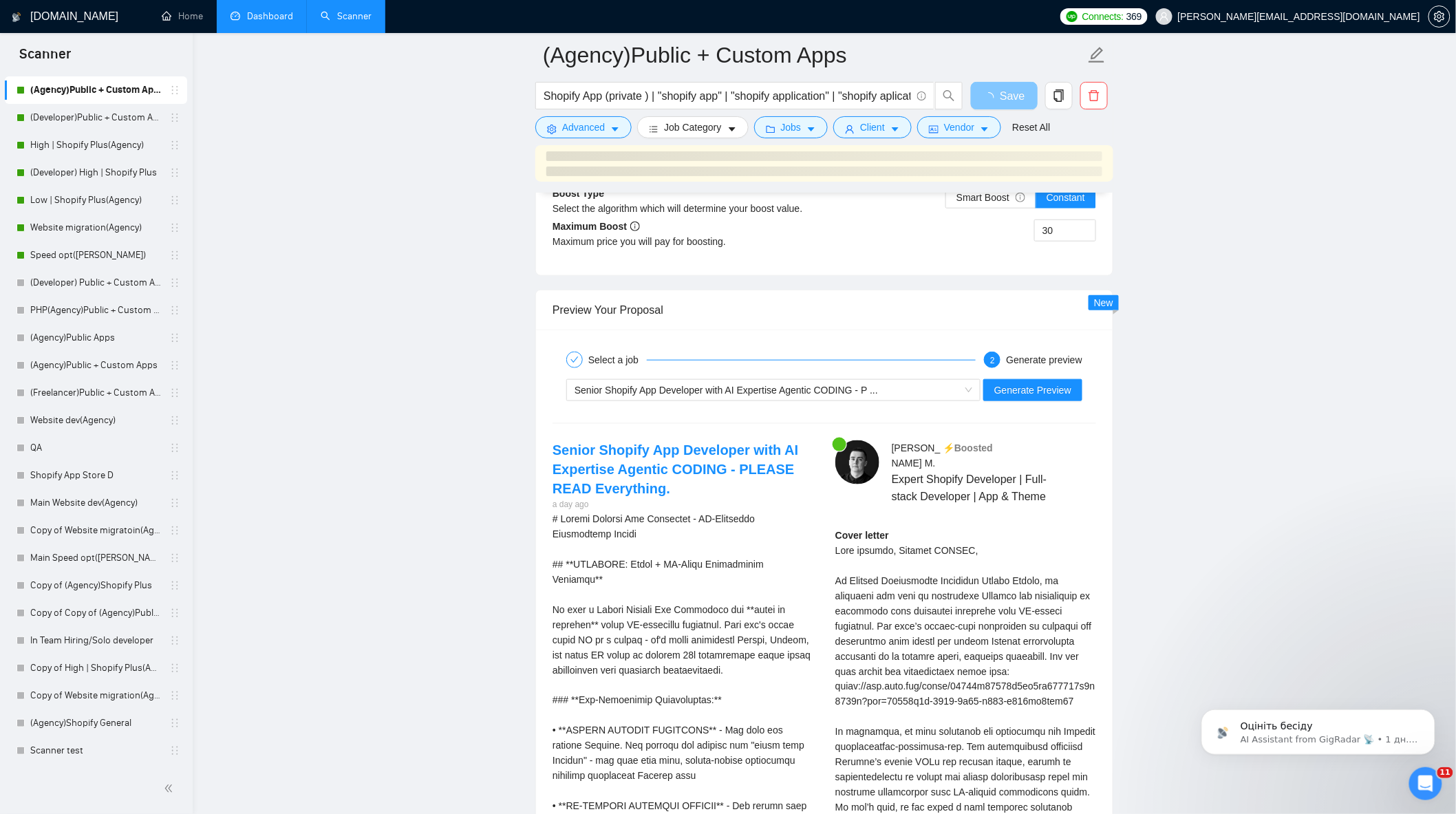
scroll to position [2675, 0]
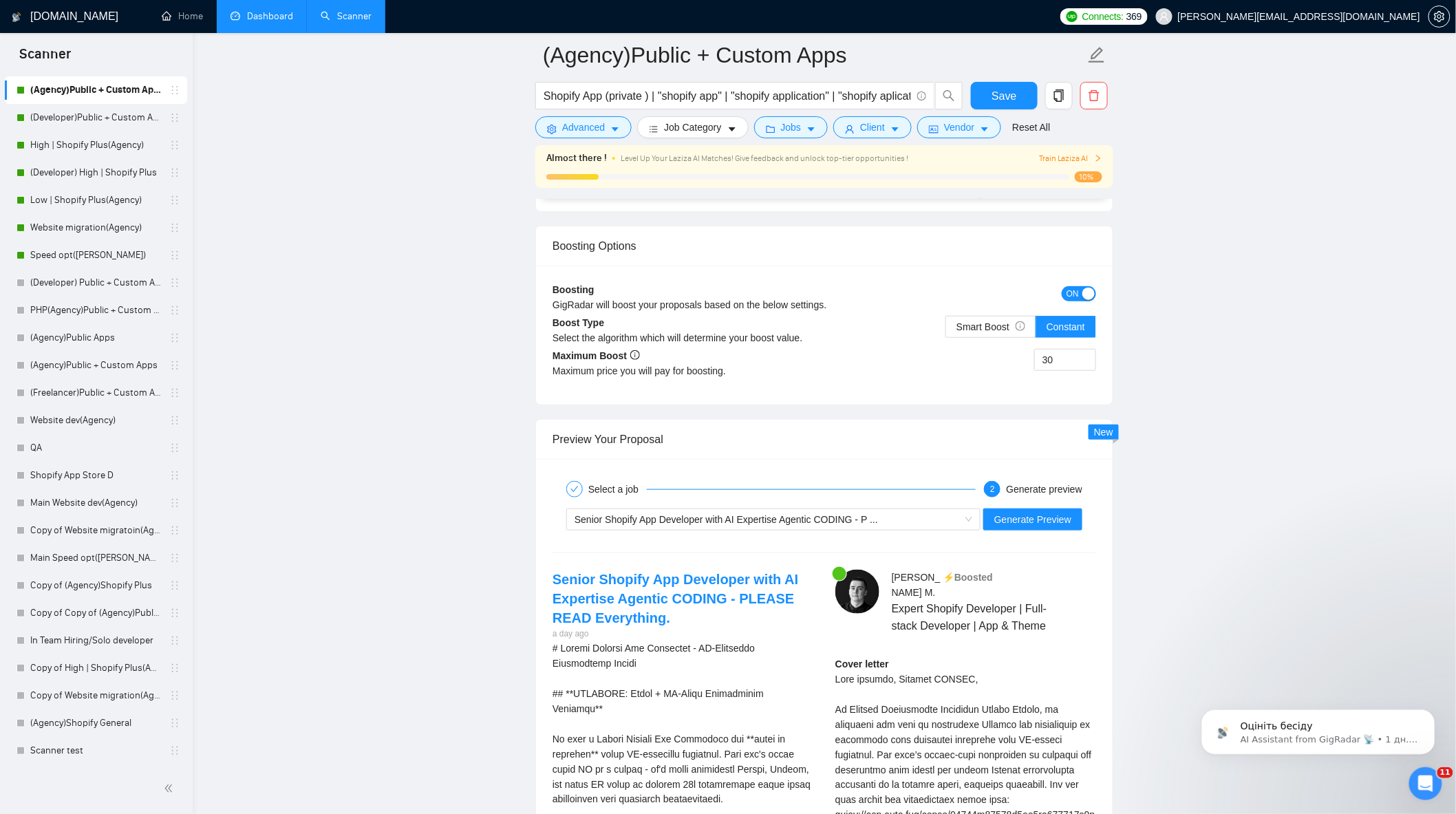
scroll to position [2446, 0]
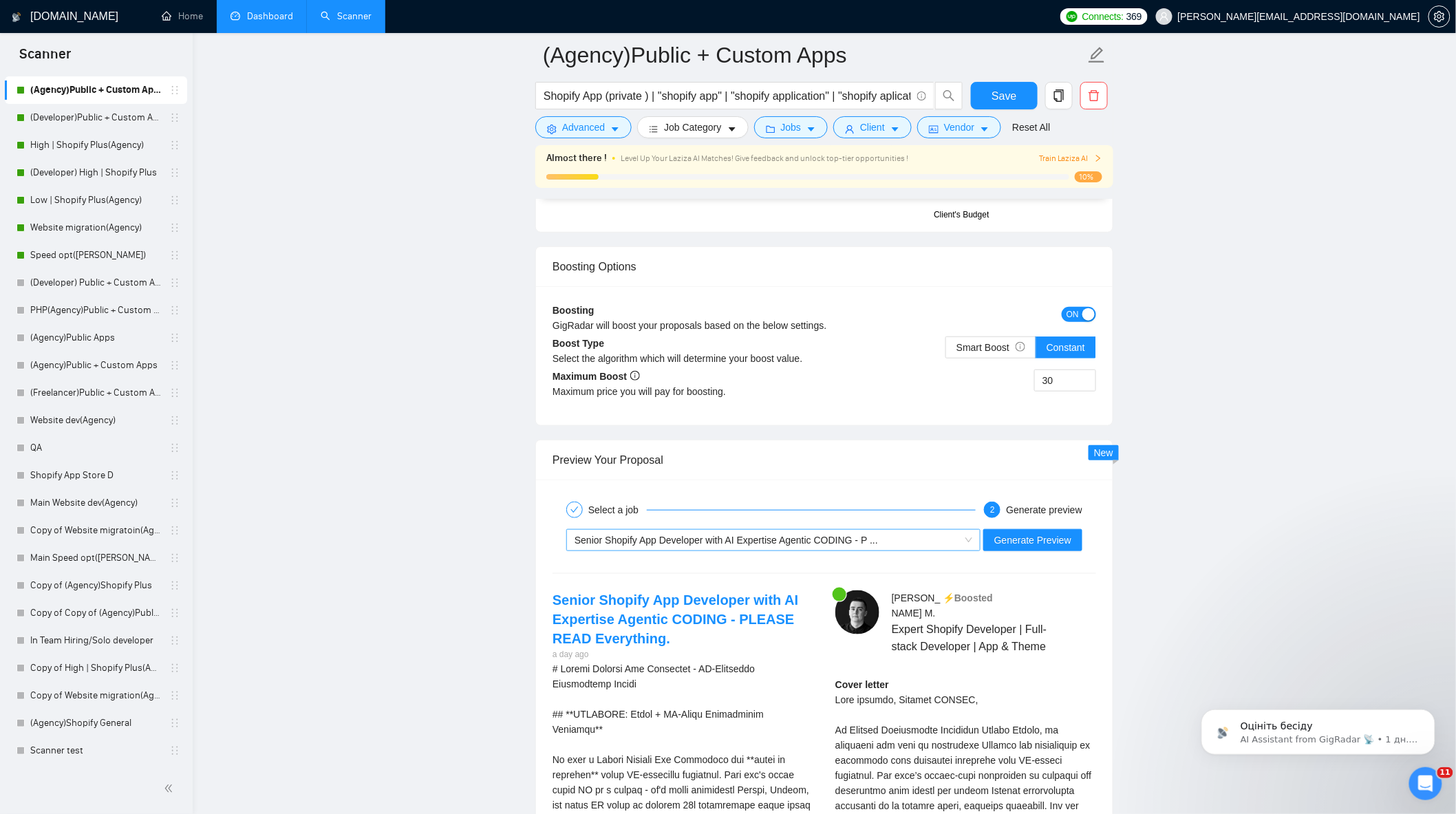
click at [899, 548] on div "Senior Shopify App Developer with AI Expertise Agentic CODING - P ..." at bounding box center [767, 540] width 385 height 21
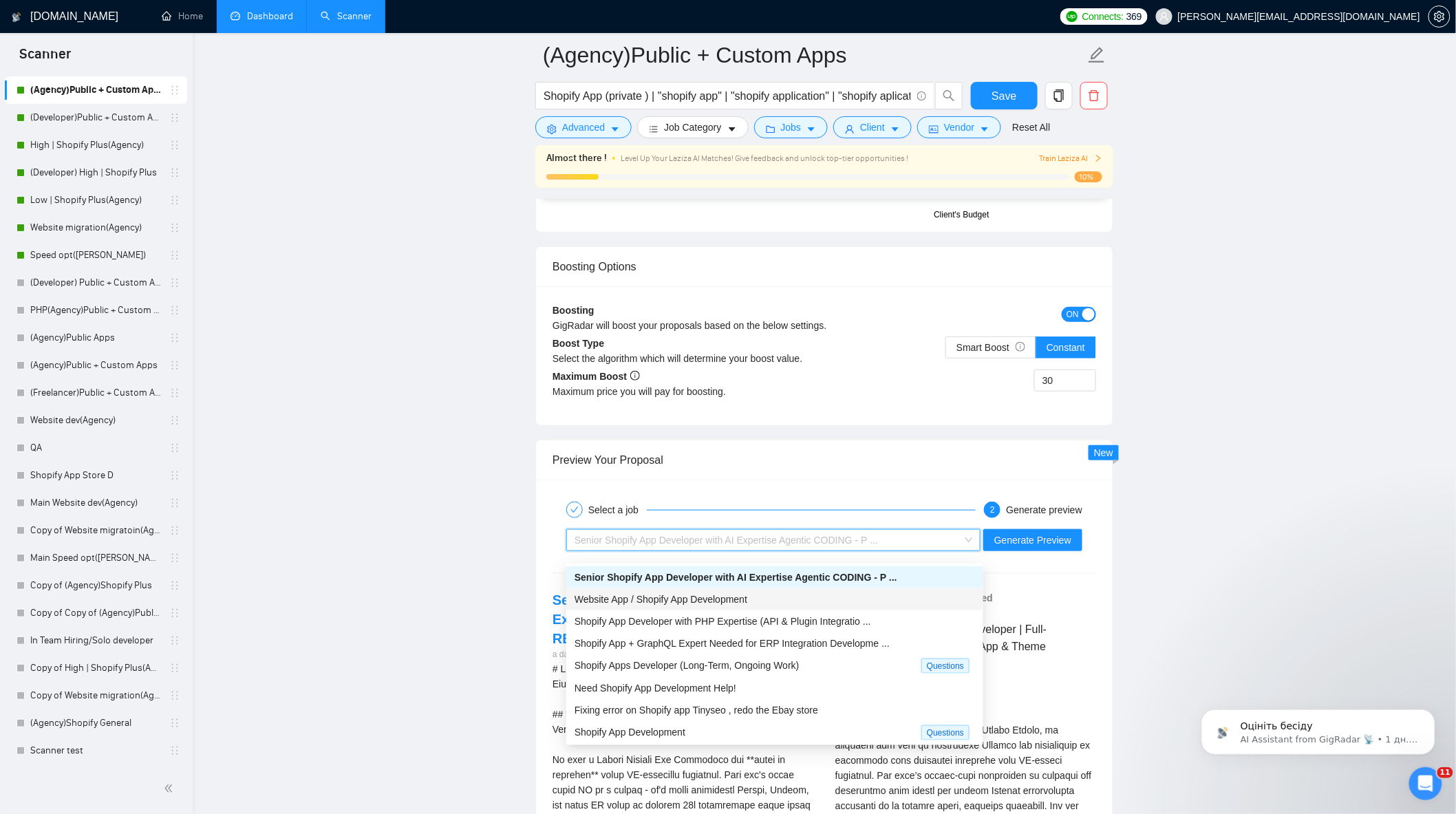
click at [723, 603] on span "Website App / Shopify App Development" at bounding box center [661, 600] width 173 height 11
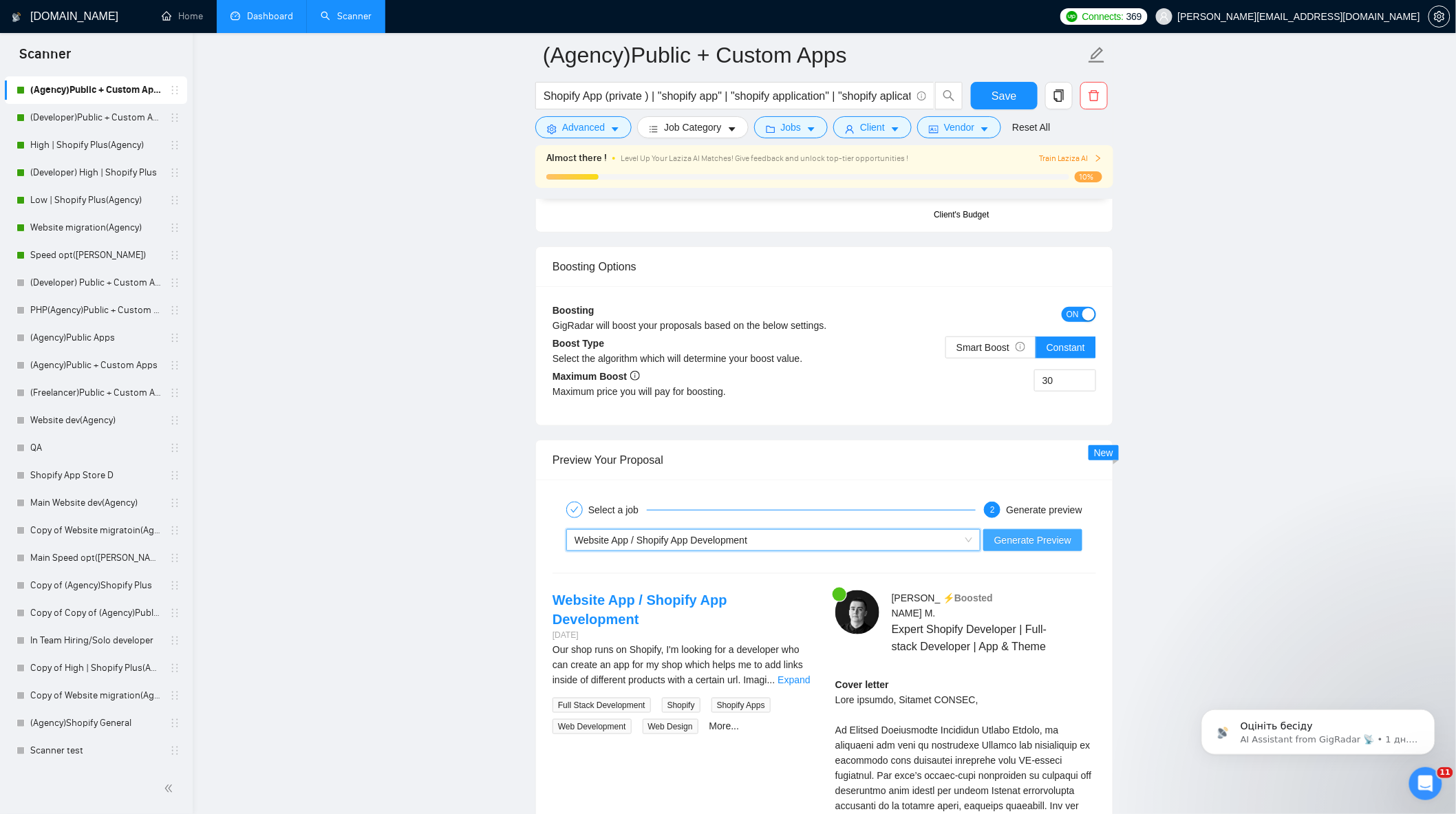
click at [1021, 548] on span "Generate Preview" at bounding box center [1033, 540] width 77 height 15
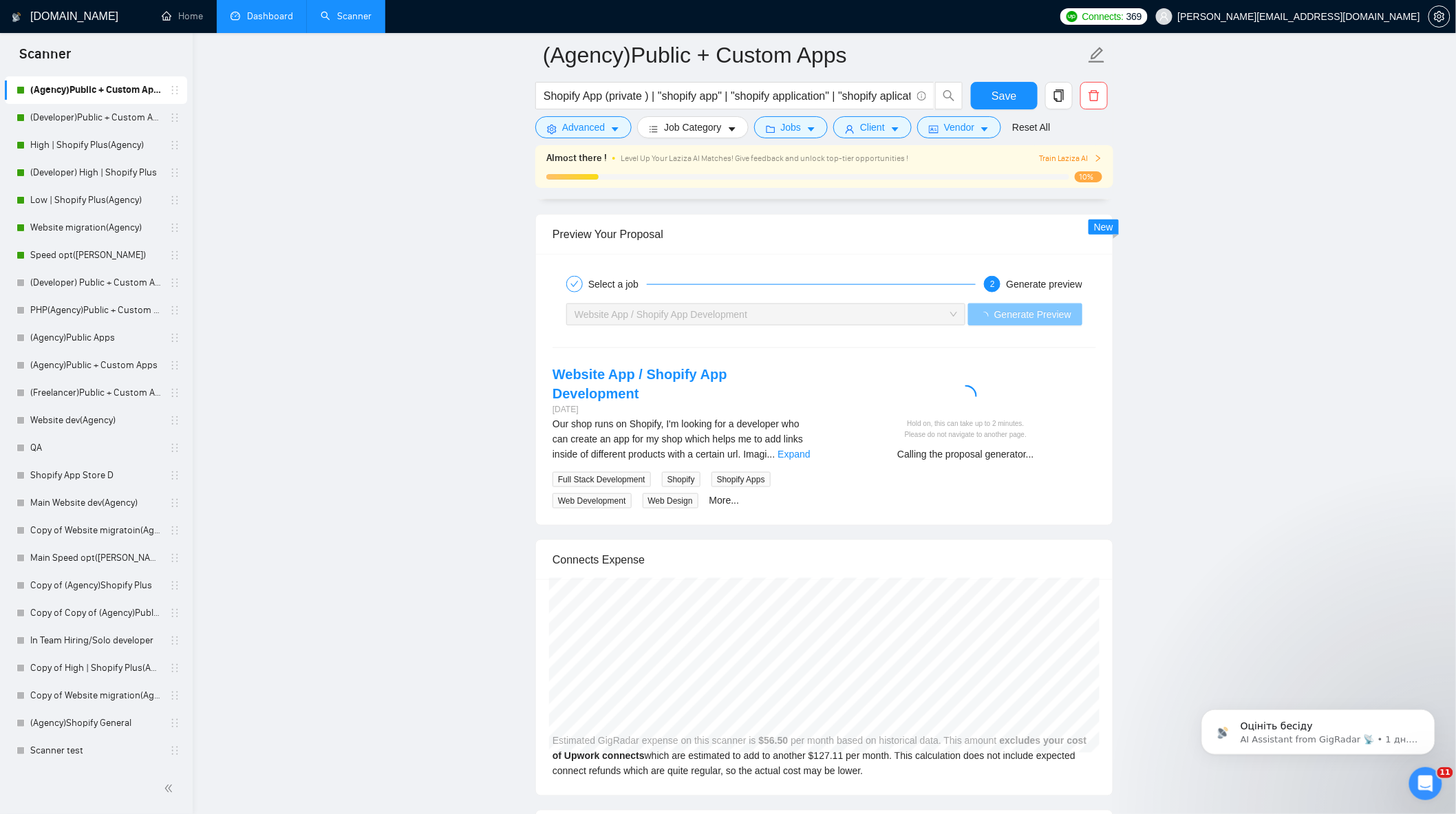
scroll to position [2675, 0]
click at [788, 445] on link "Expand" at bounding box center [794, 450] width 32 height 11
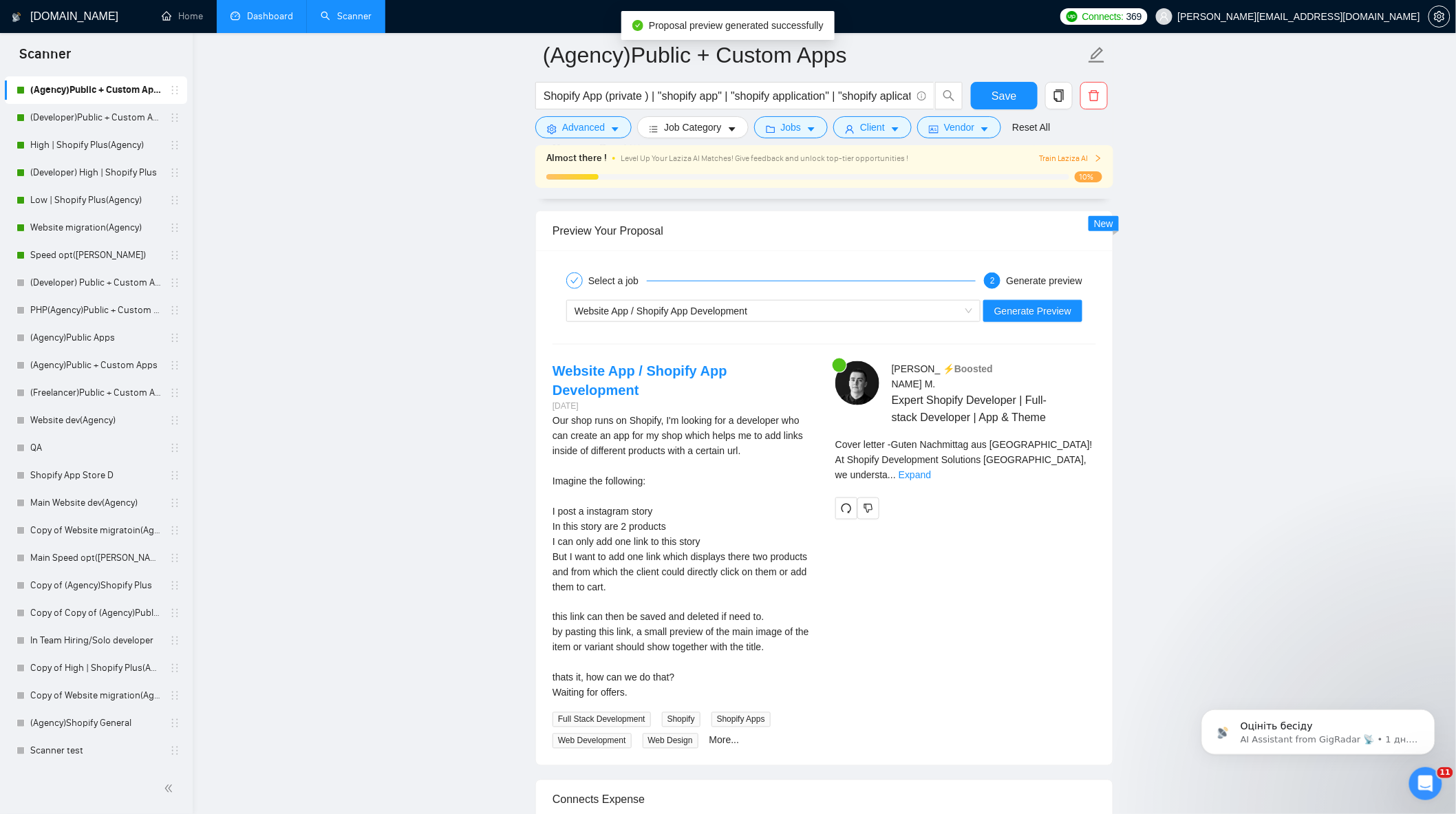
click at [1085, 461] on div "Cover letter - Guten Nachmittag aus Hamburg! At Shopify Development Solutions S…" at bounding box center [966, 459] width 261 height 46
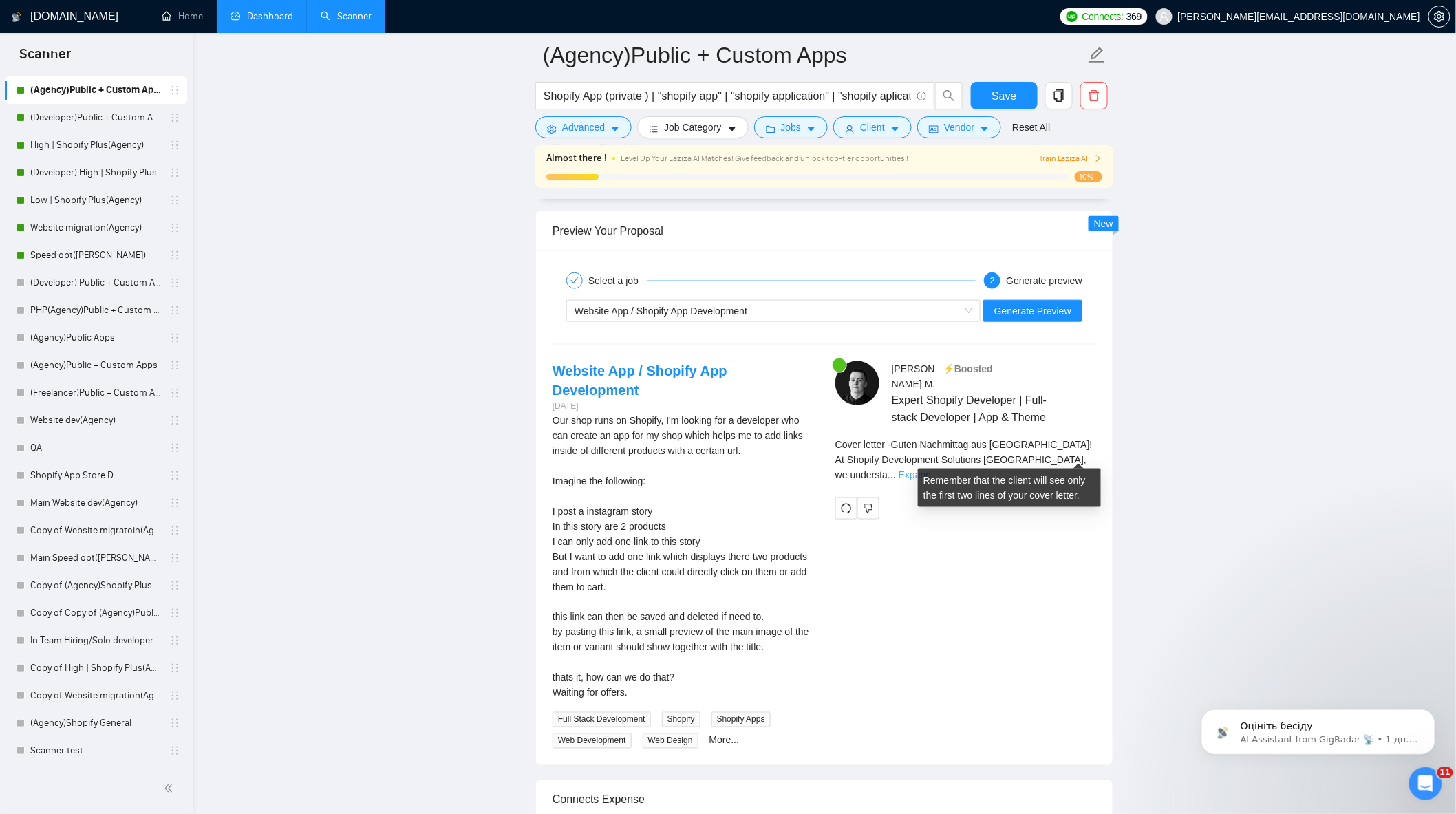
click at [931, 469] on link "Expand" at bounding box center [915, 474] width 32 height 11
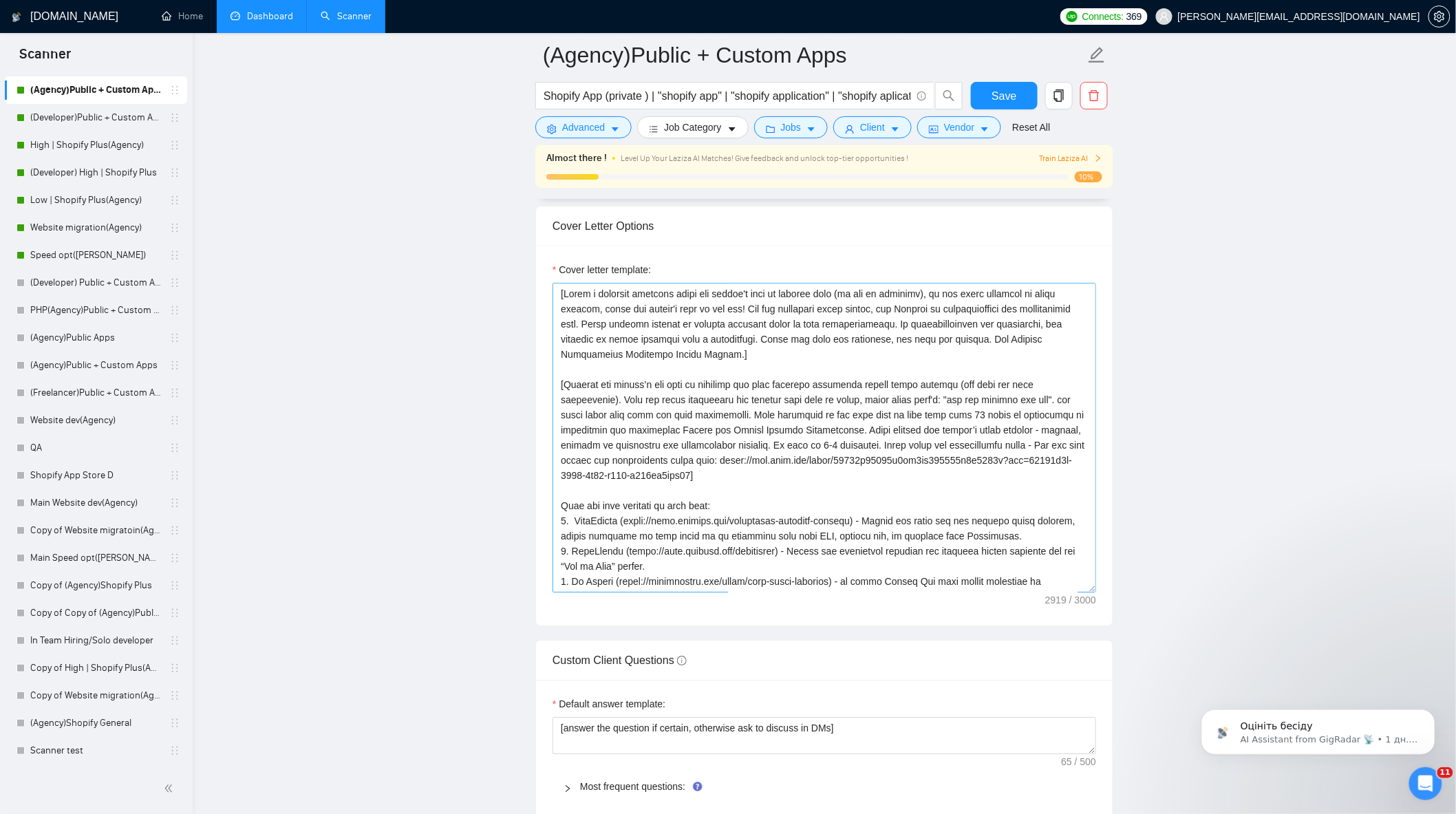
scroll to position [1529, 0]
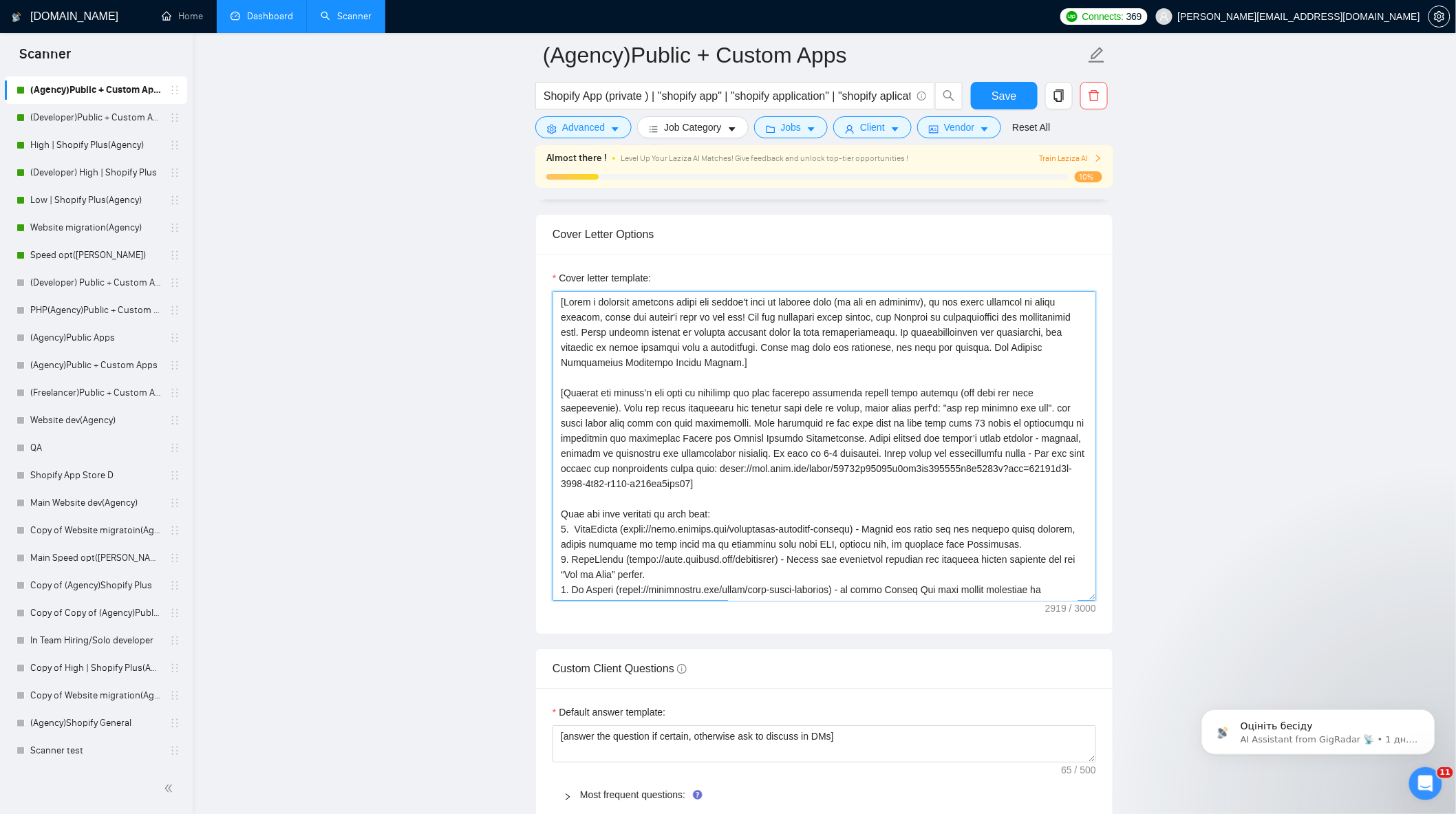
click at [723, 431] on textarea "Cover letter template:" at bounding box center [824, 446] width 543 height 310
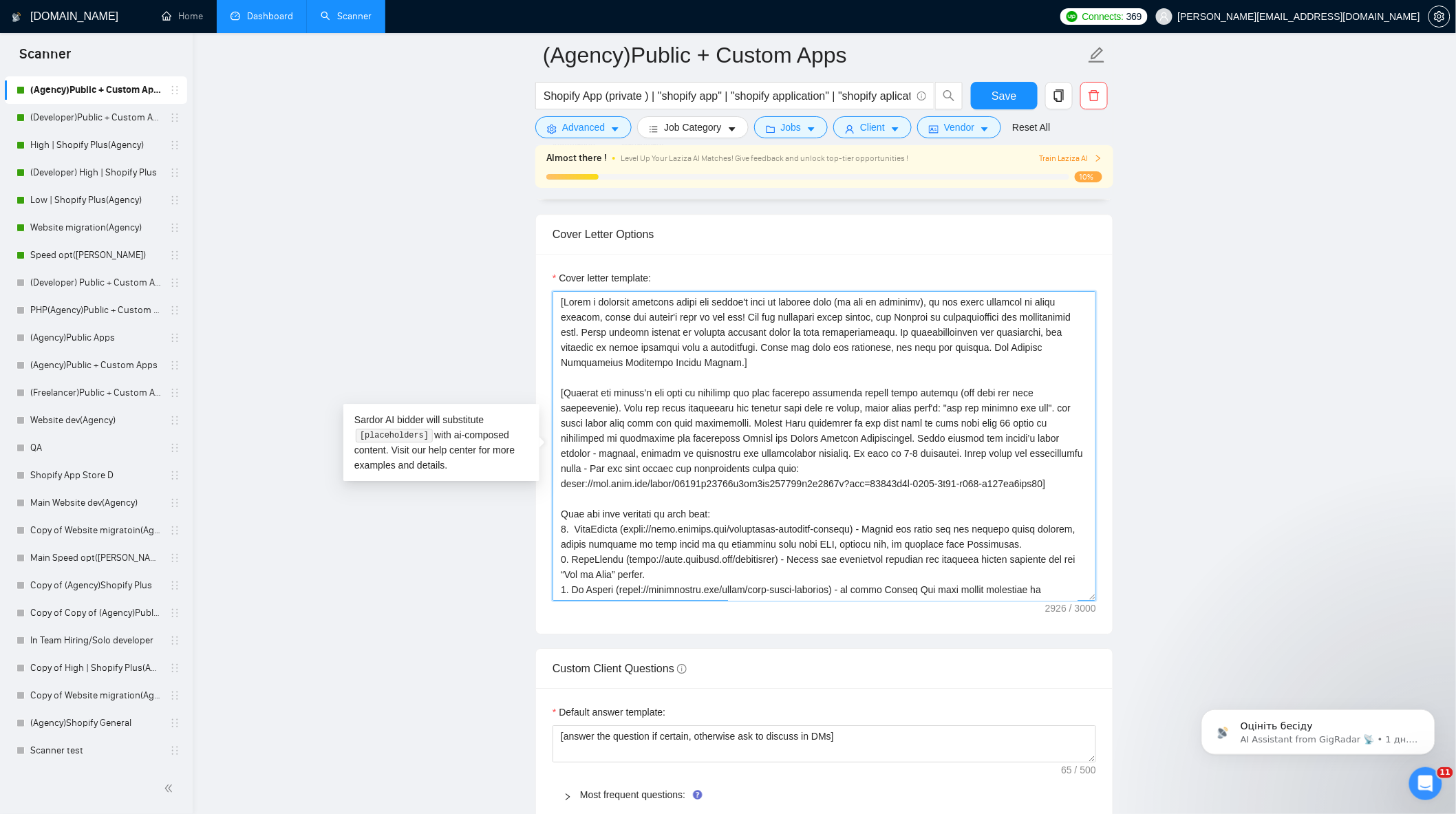
drag, startPoint x: 764, startPoint y: 430, endPoint x: 772, endPoint y: 445, distance: 17.0
click at [762, 430] on textarea "Cover letter template:" at bounding box center [824, 446] width 543 height 310
type textarea "[Write a personal greeting using the client's name or company name (if any is p…"
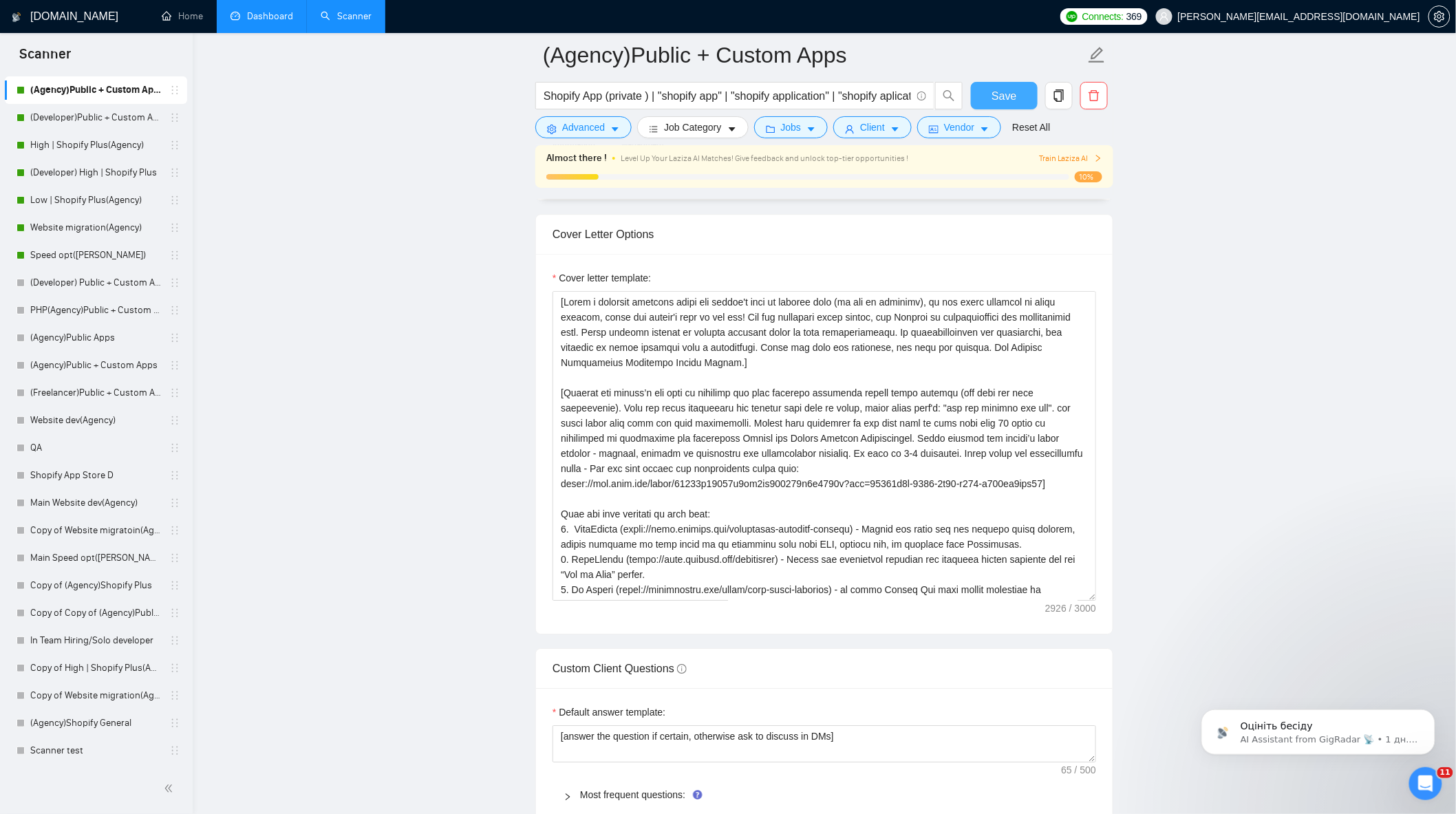
click at [1001, 105] on button "Save" at bounding box center [1005, 96] width 67 height 28
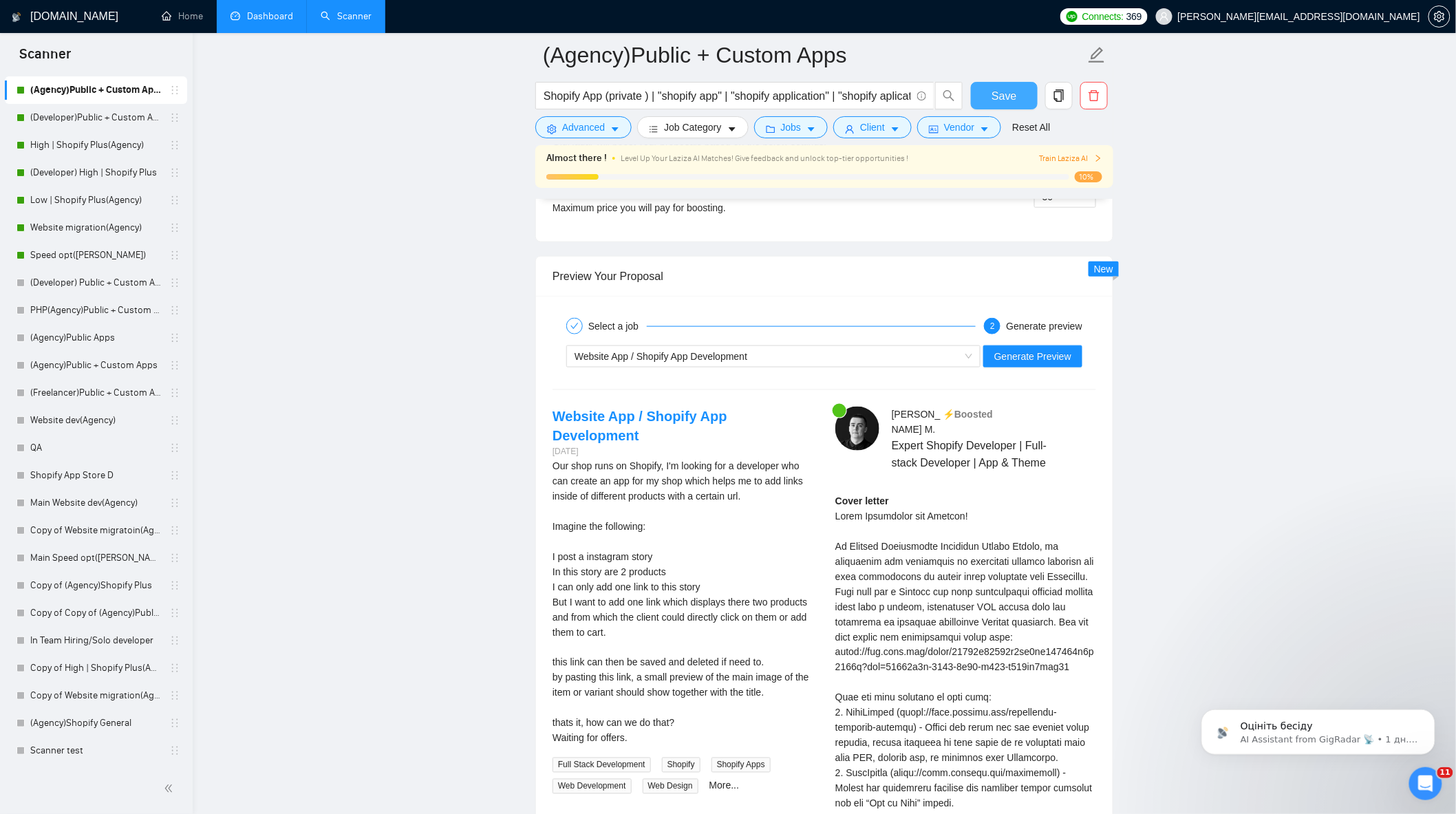
scroll to position [2599, 0]
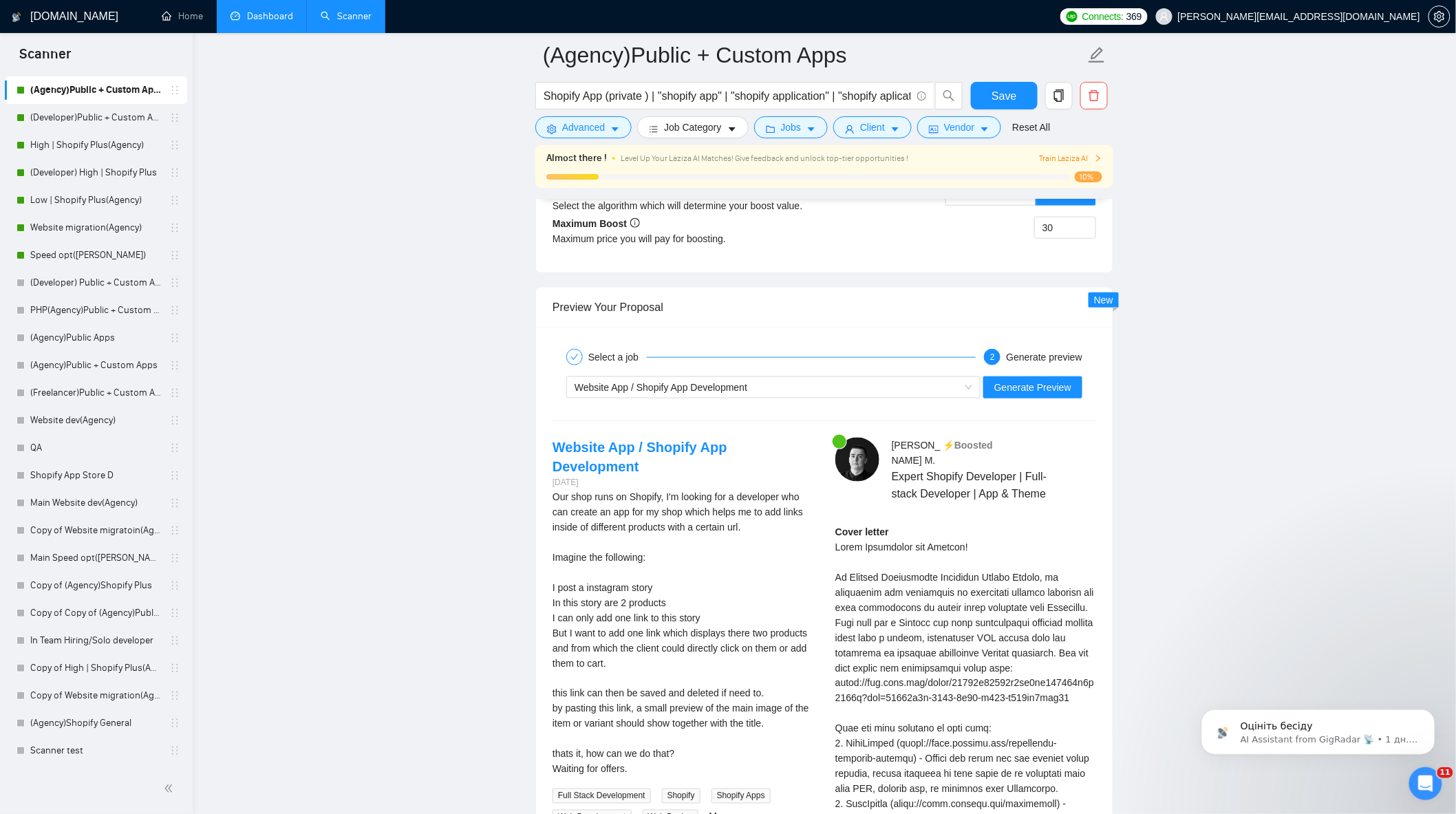
click at [912, 382] on div "Website App / Shopify App Development Generate Preview" at bounding box center [824, 387] width 546 height 33
click at [911, 395] on div "Website App / Shopify App Development" at bounding box center [767, 387] width 385 height 21
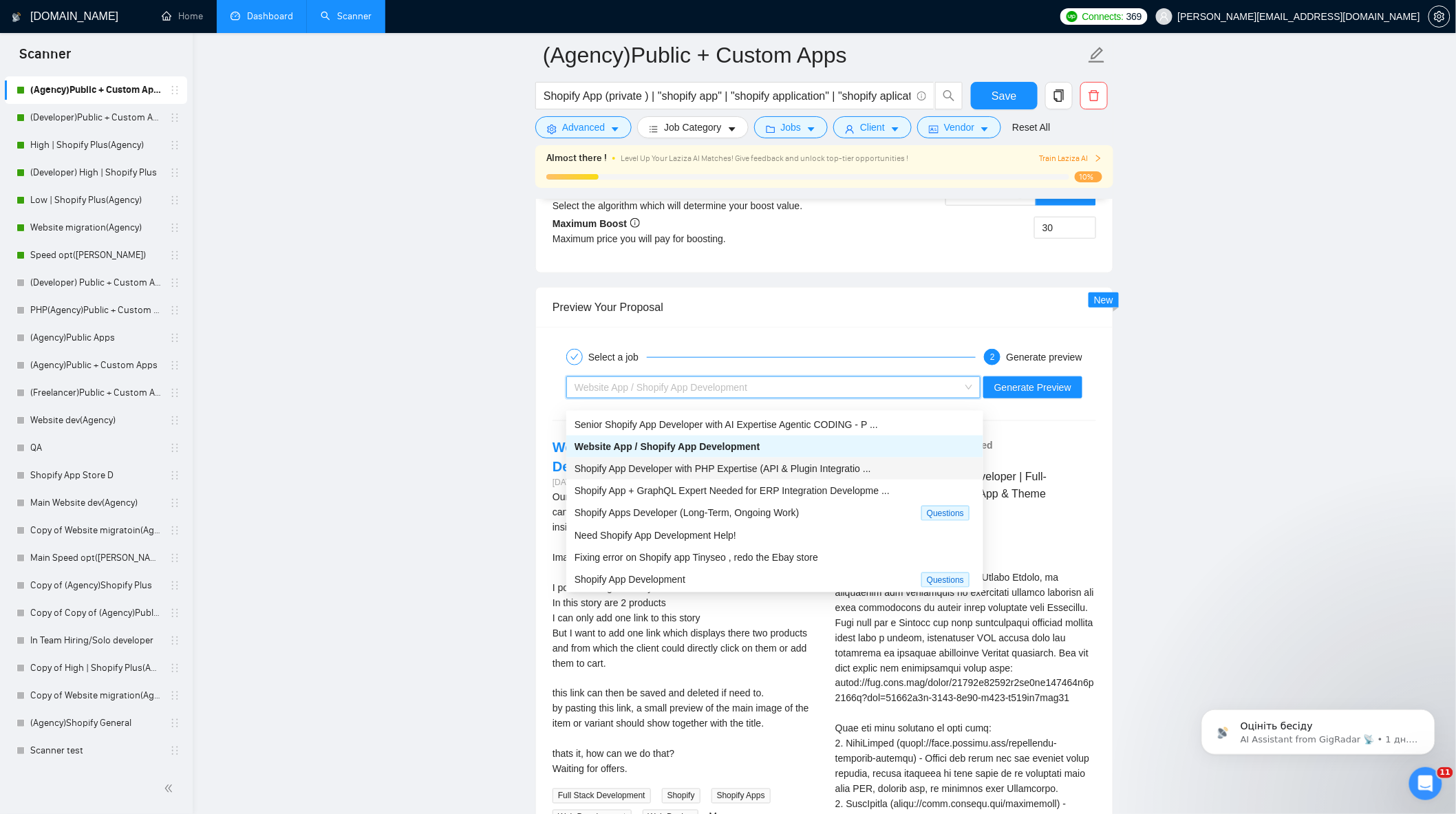
click at [671, 468] on span "Shopify App Developer with PHP Expertise (API & Plugin Integratio ..." at bounding box center [723, 468] width 297 height 11
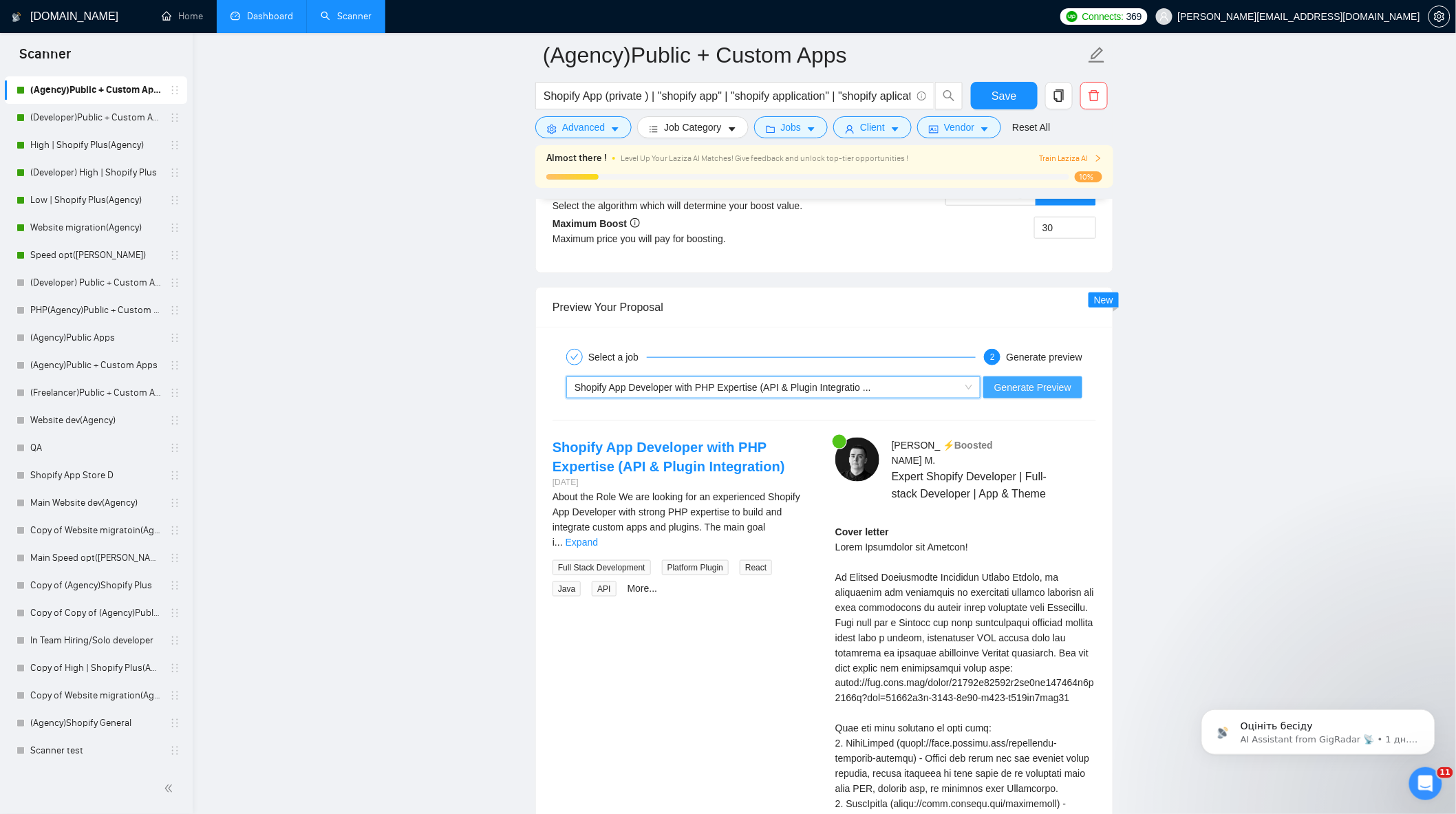
click at [1036, 395] on span "Generate Preview" at bounding box center [1033, 387] width 77 height 15
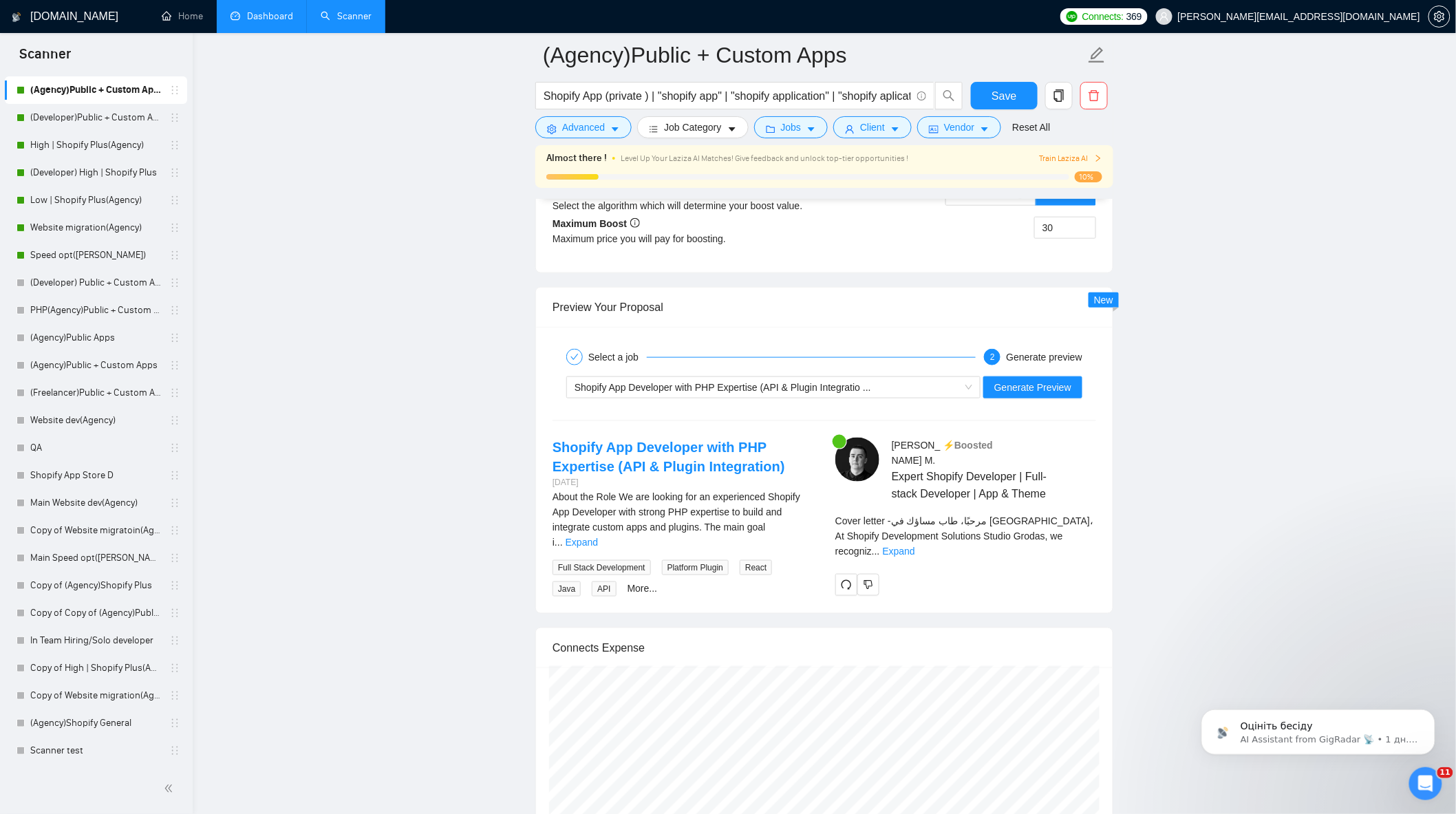
click at [1073, 523] on div "Cover letter - مرحبًا، طاب مساؤك في دبي، At Shopify Development Solutions Studi…" at bounding box center [966, 535] width 261 height 46
click at [1079, 519] on div "Cover letter - مرحبًا، طاب مساؤك في دبي، At Shopify Development Solutions Studi…" at bounding box center [966, 535] width 261 height 46
click at [915, 546] on link "Expand" at bounding box center [899, 551] width 32 height 11
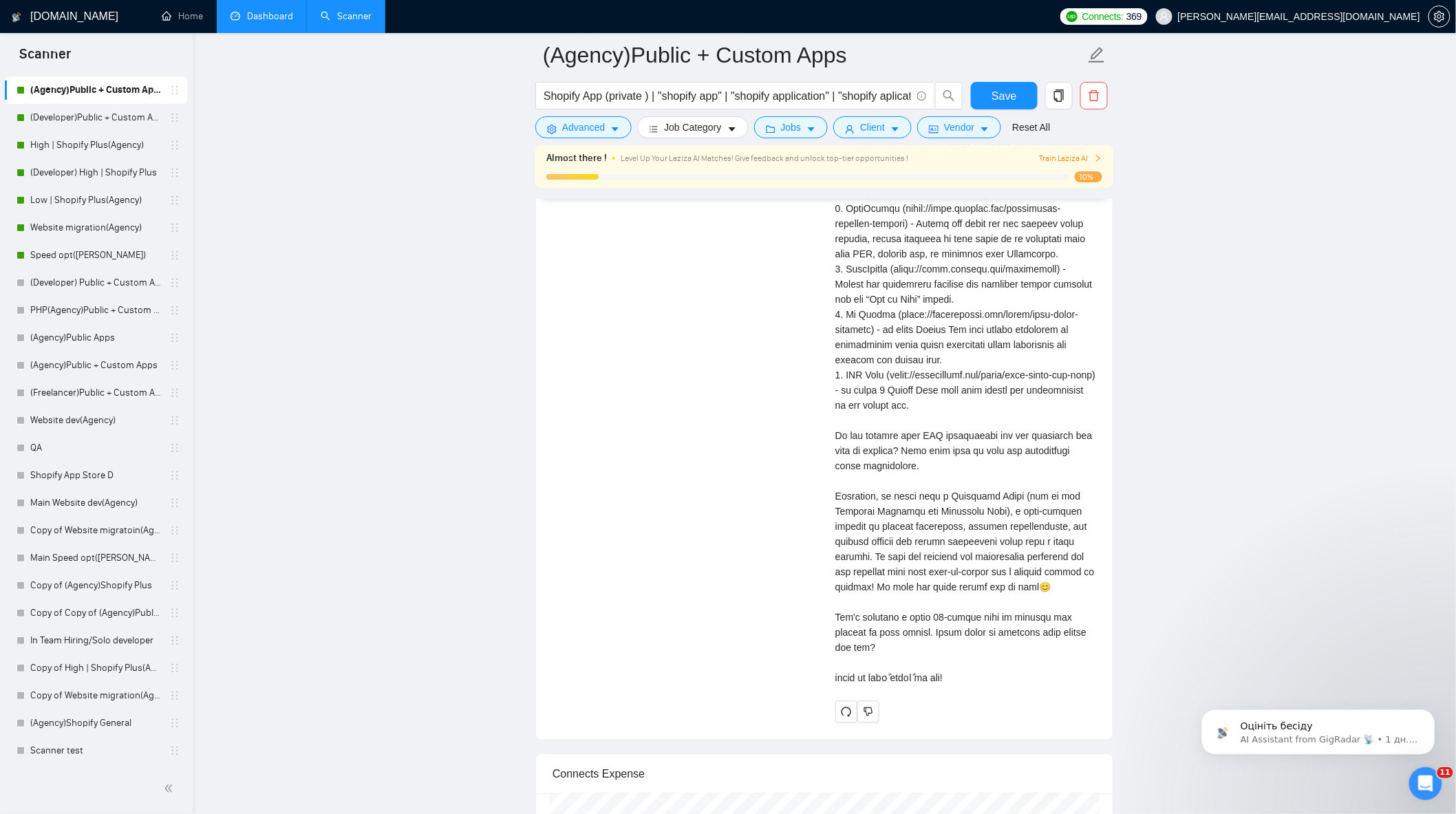
scroll to position [3134, 0]
click at [1001, 93] on span "Save" at bounding box center [1005, 96] width 25 height 17
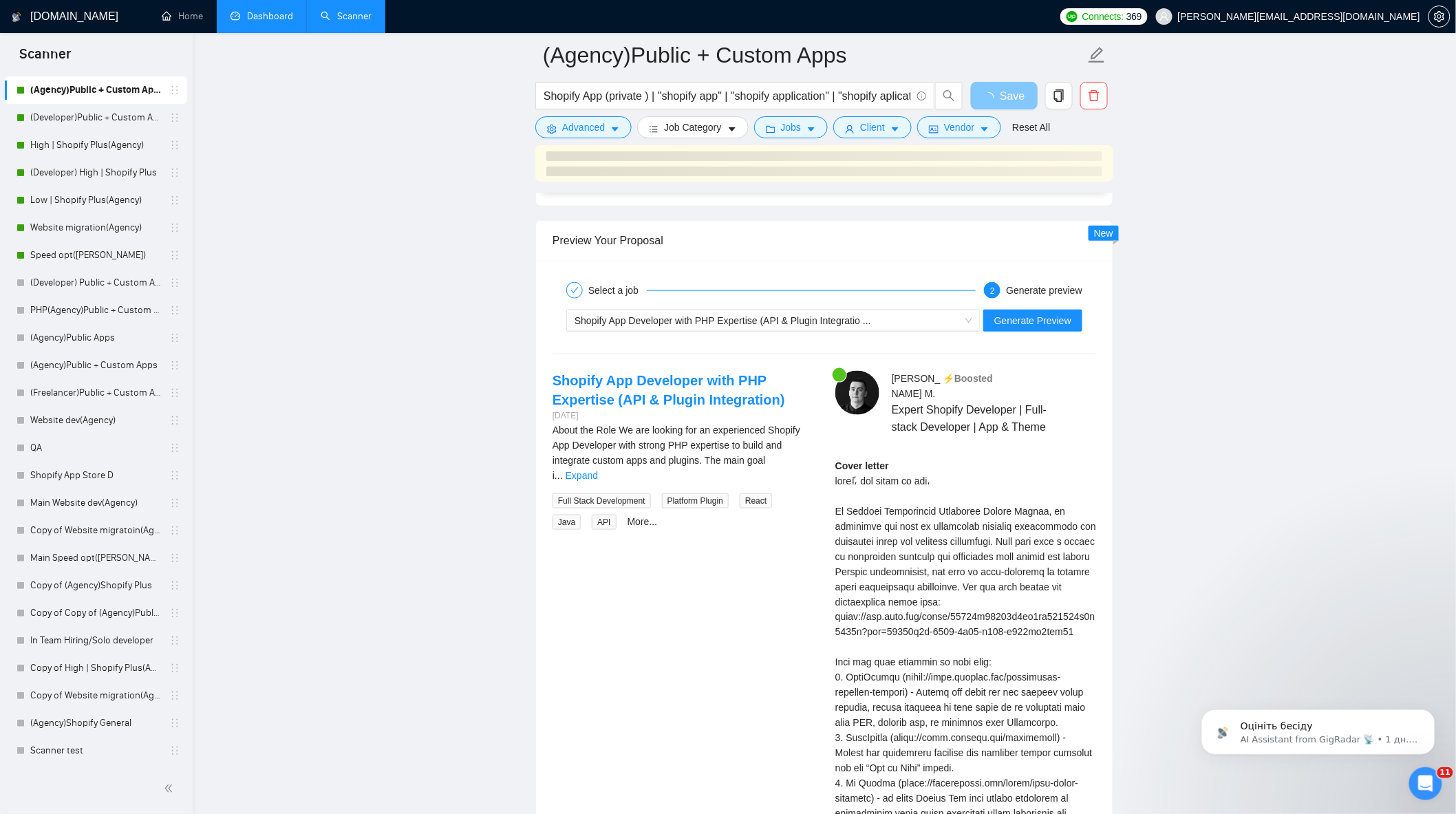
scroll to position [2522, 0]
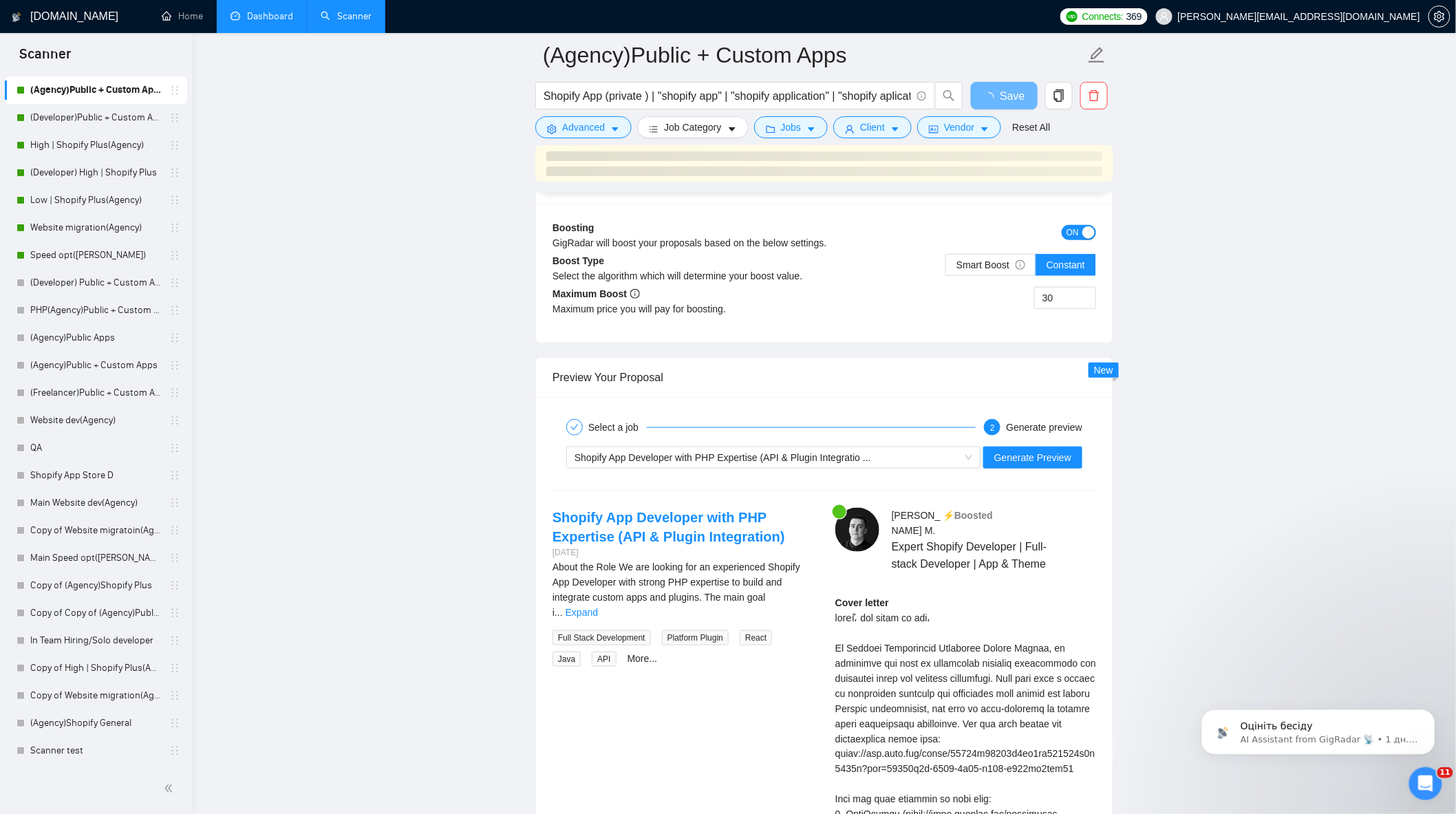
click at [798, 612] on div "About the Role We are looking for an experienced Shopify App Developer with str…" at bounding box center [683, 590] width 261 height 61
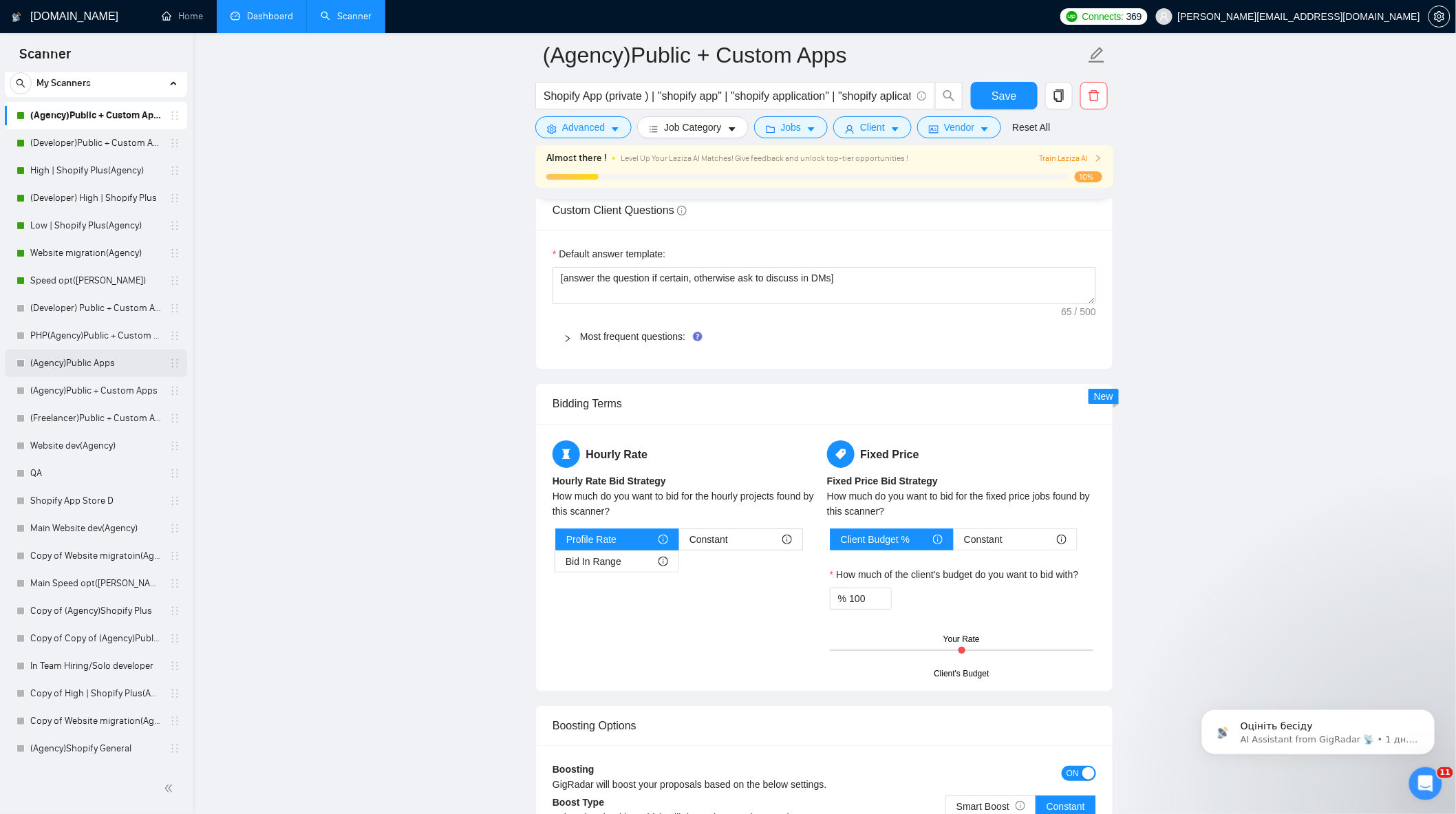
scroll to position [0, 0]
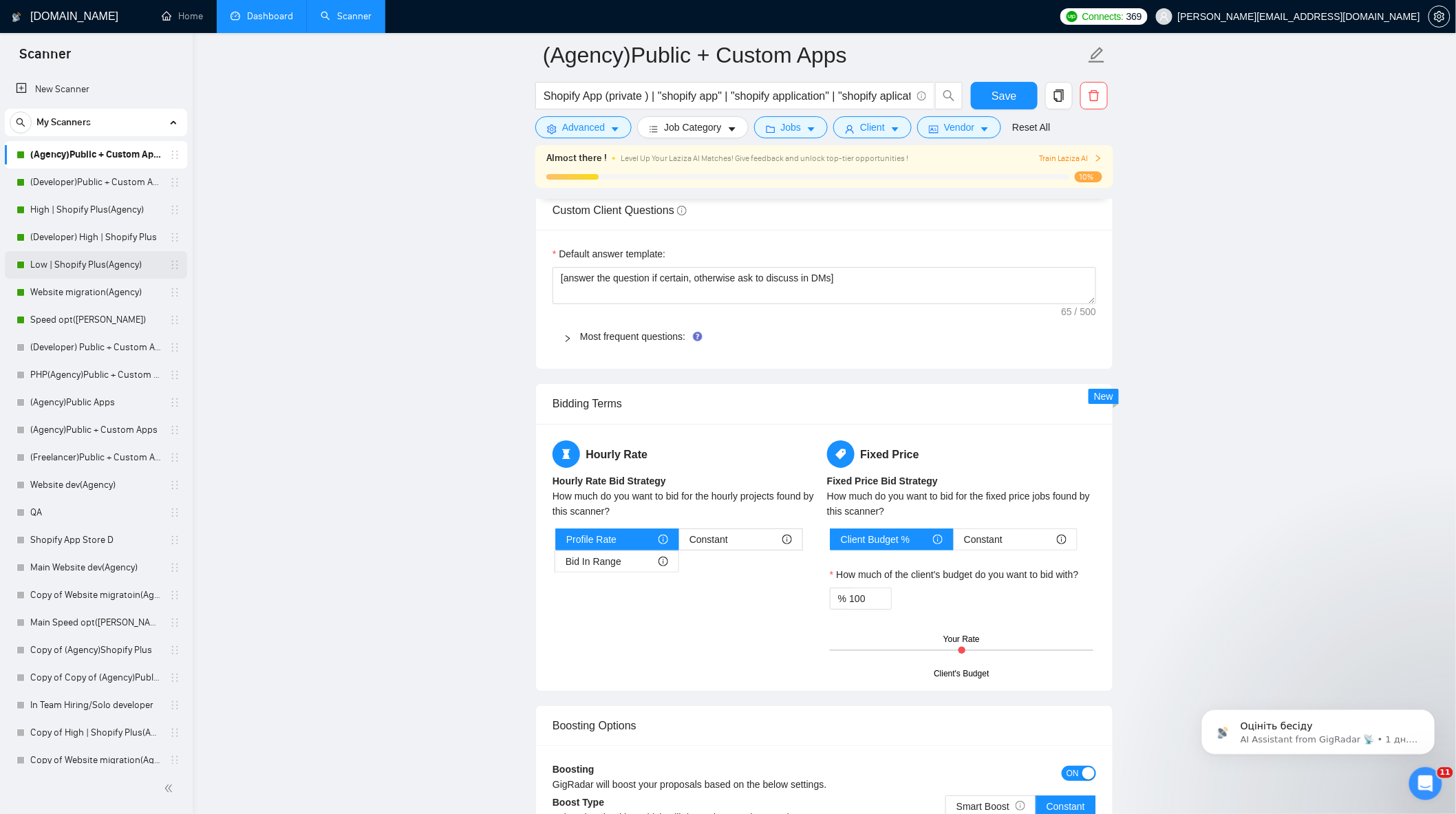
click at [105, 262] on link "Low | Shopify Plus(Agency)" at bounding box center [96, 264] width 130 height 28
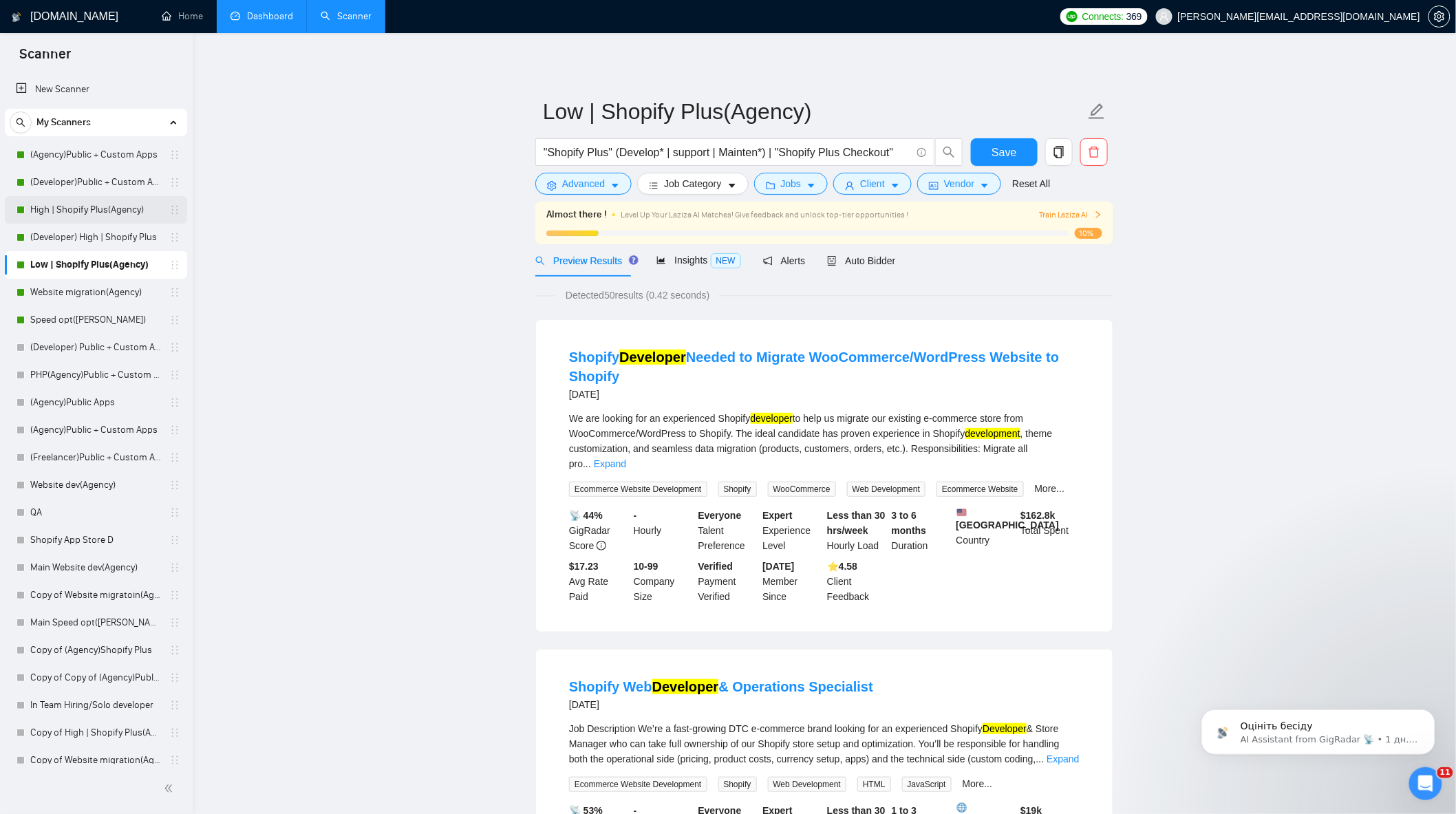
click at [121, 202] on link "High | Shopify Plus(Agency)" at bounding box center [96, 209] width 130 height 28
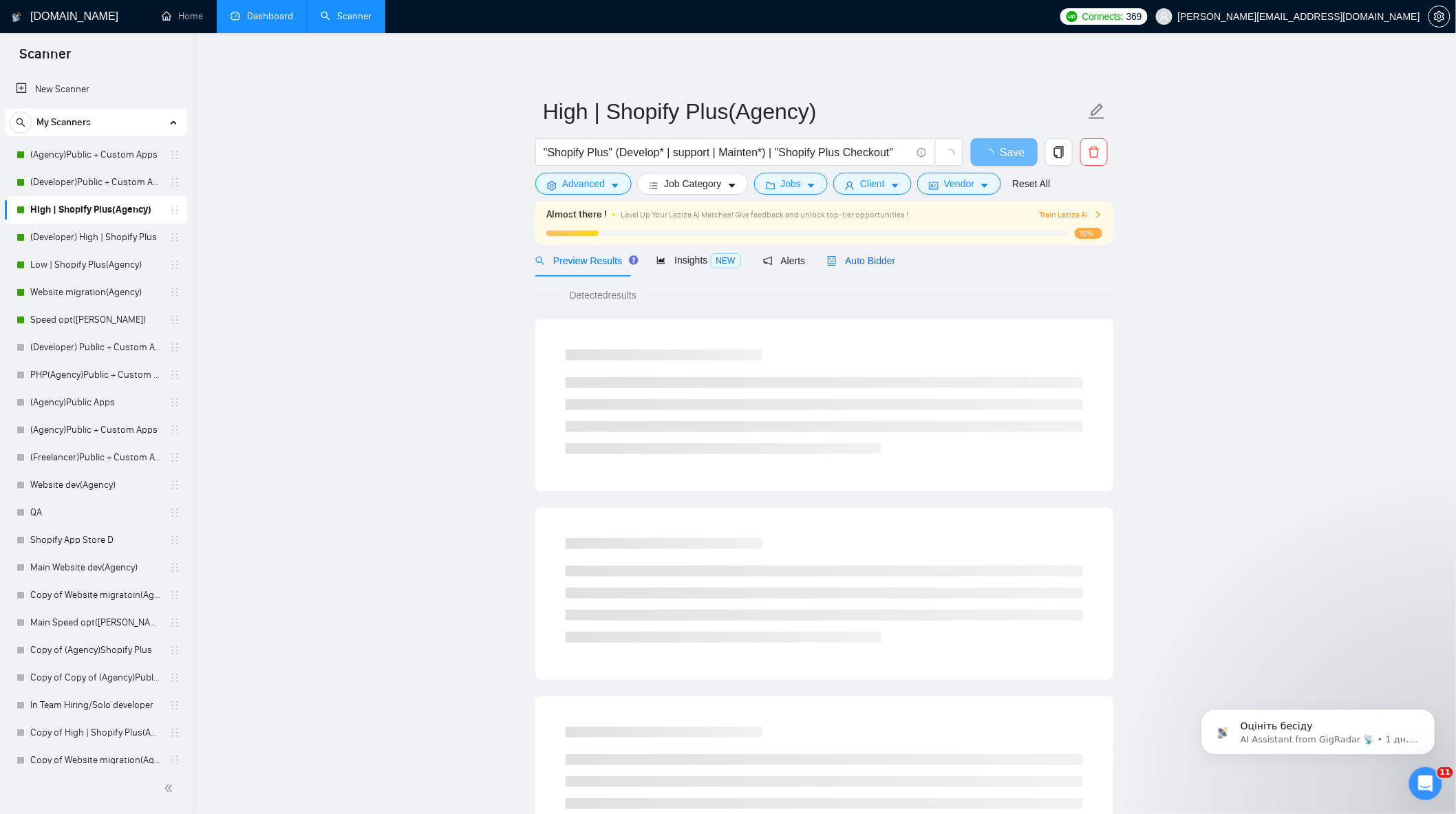
click at [877, 264] on span "Auto Bidder" at bounding box center [862, 261] width 68 height 11
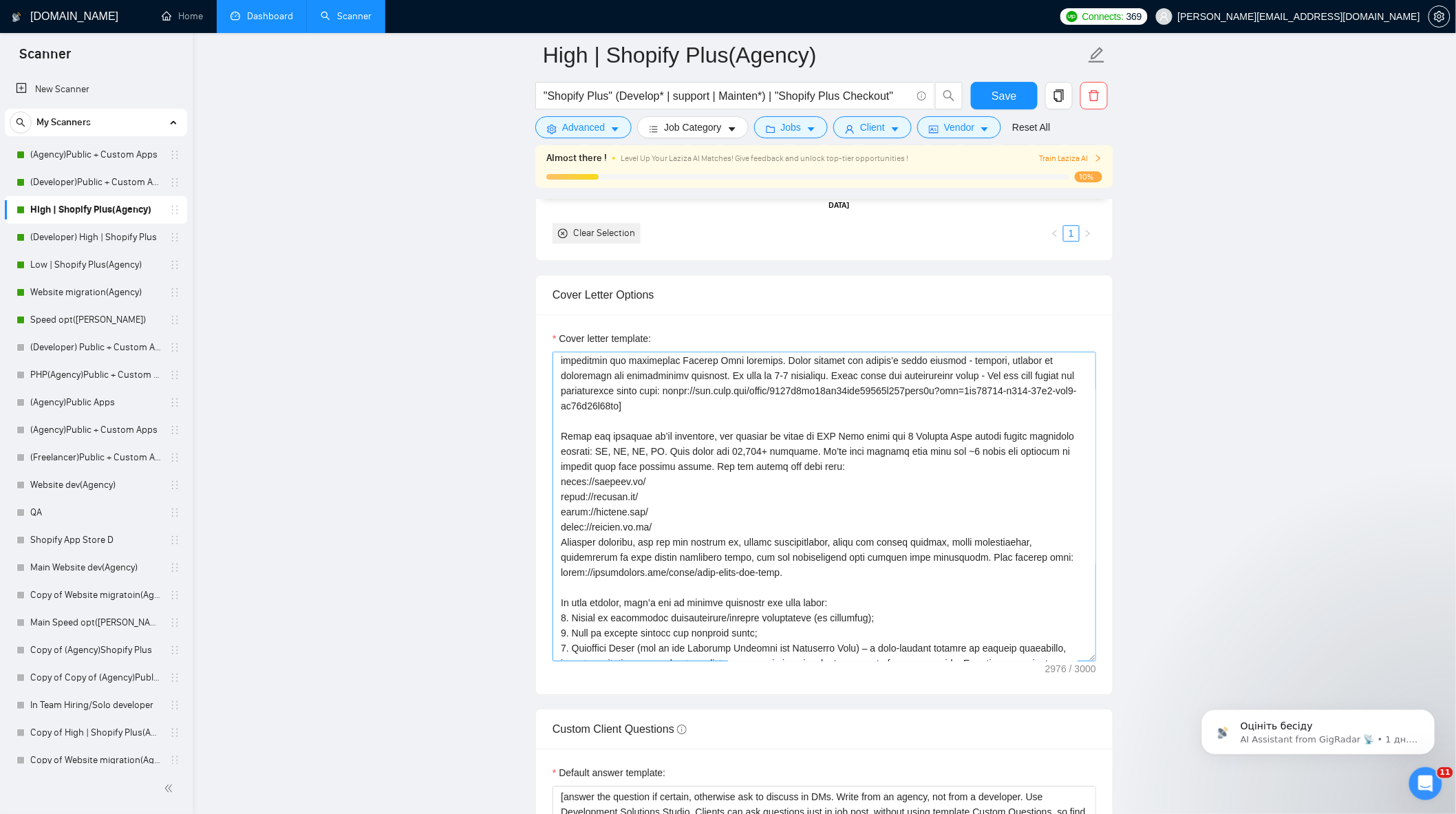
scroll to position [301, 0]
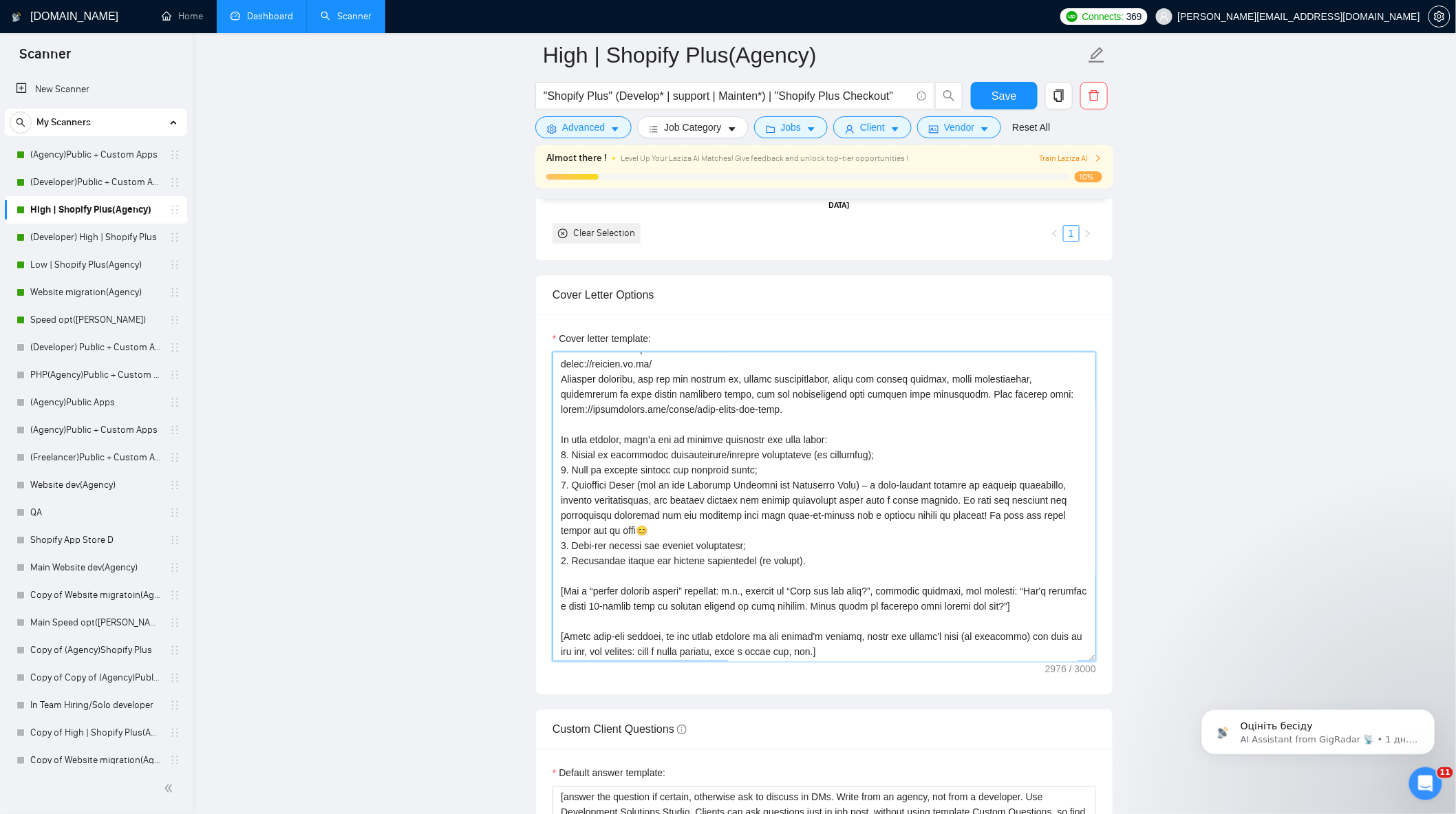
click at [858, 659] on textarea "Cover letter template:" at bounding box center [824, 507] width 543 height 310
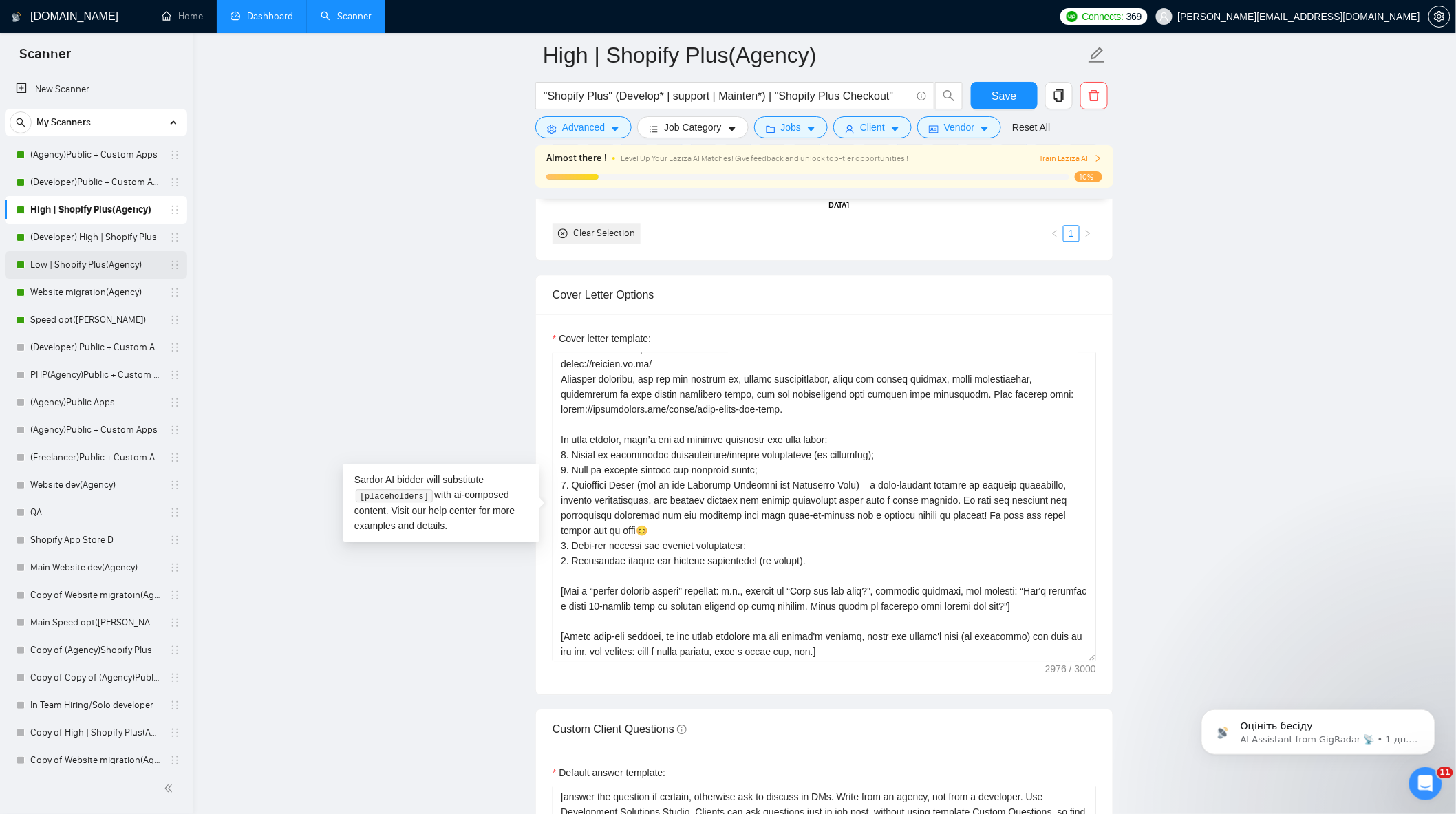
click at [63, 260] on link "Low | Shopify Plus(Agency)" at bounding box center [96, 264] width 130 height 28
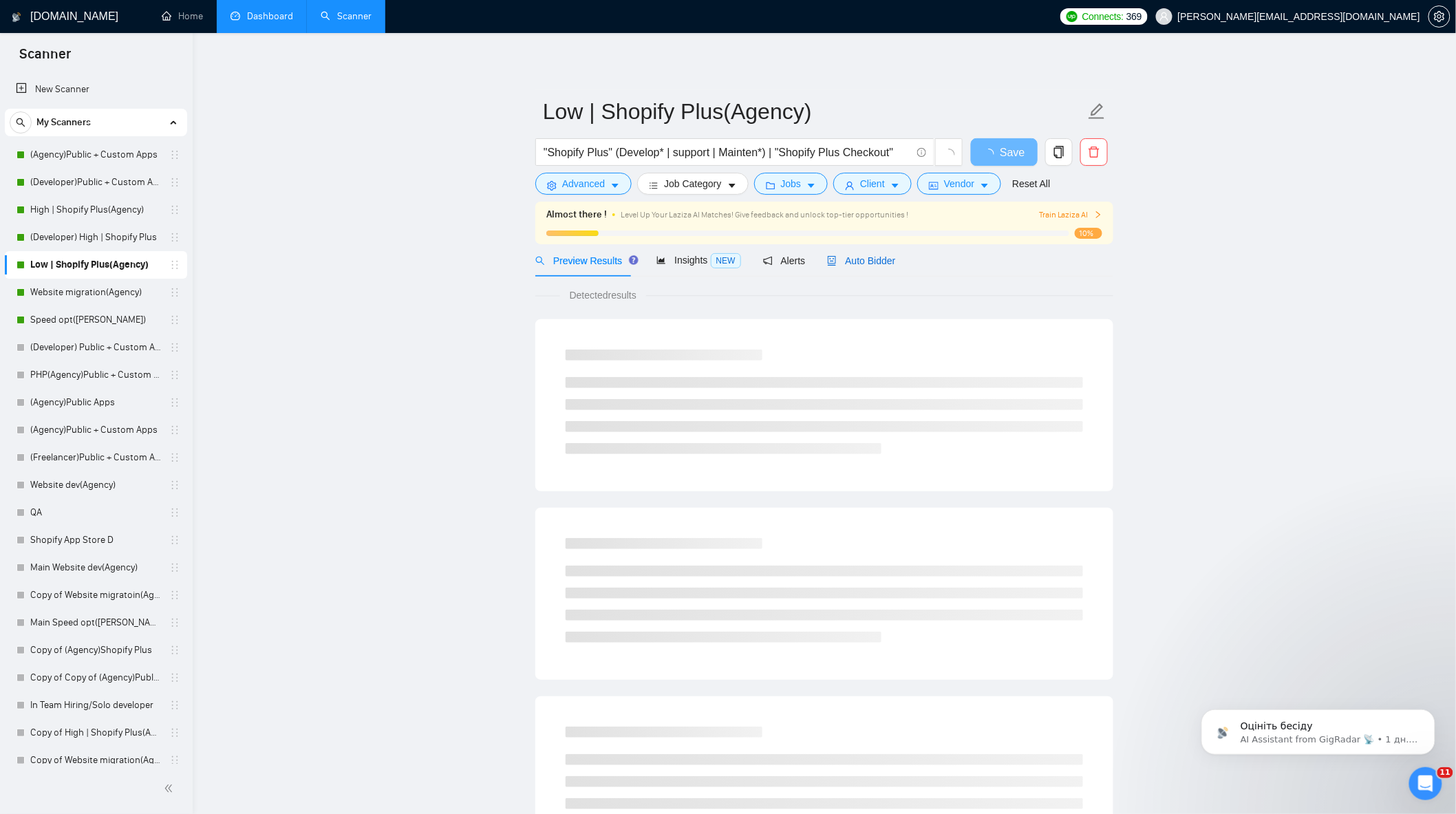
click at [835, 264] on span "Auto Bidder" at bounding box center [862, 261] width 68 height 11
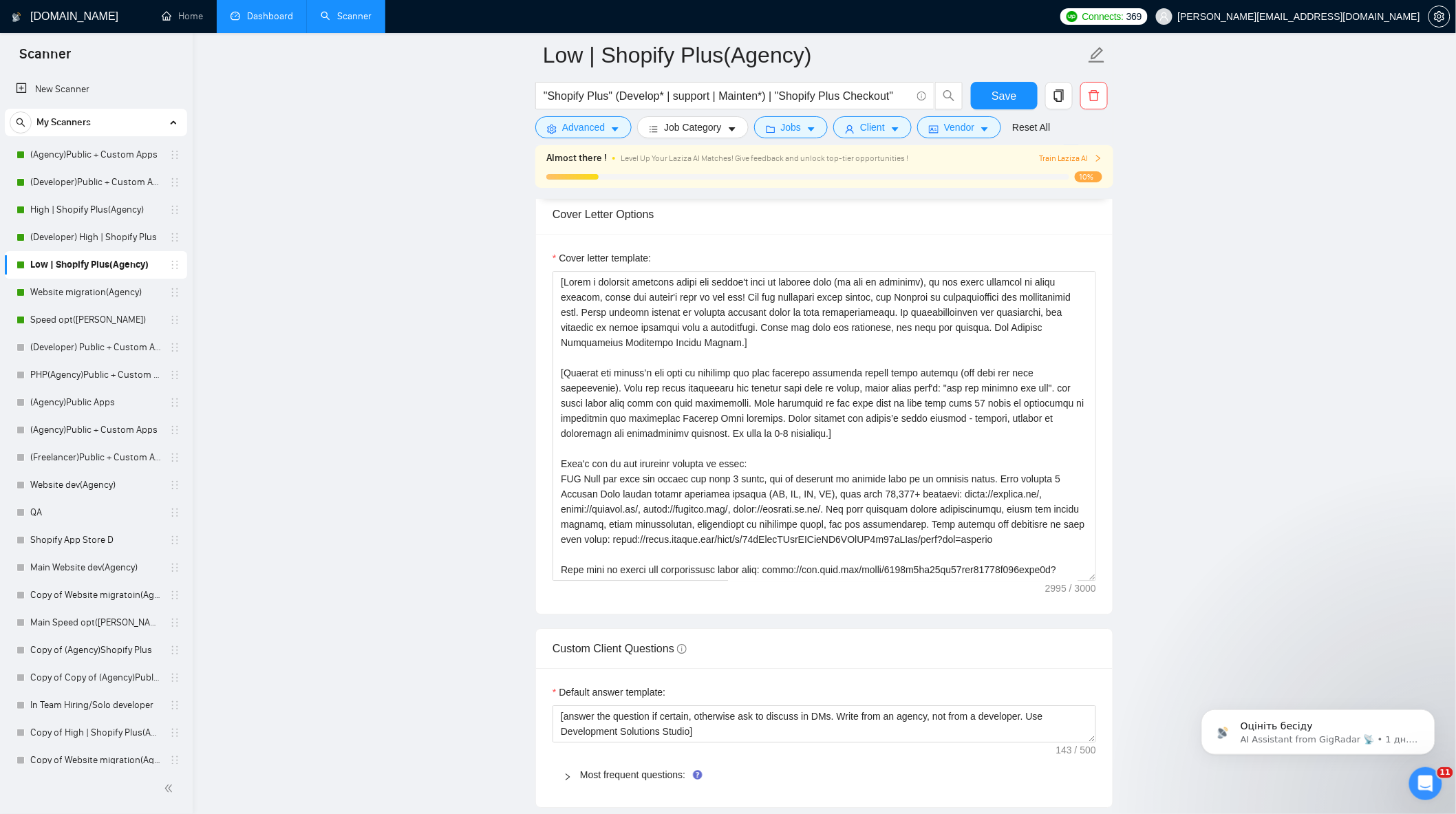
scroll to position [1453, 0]
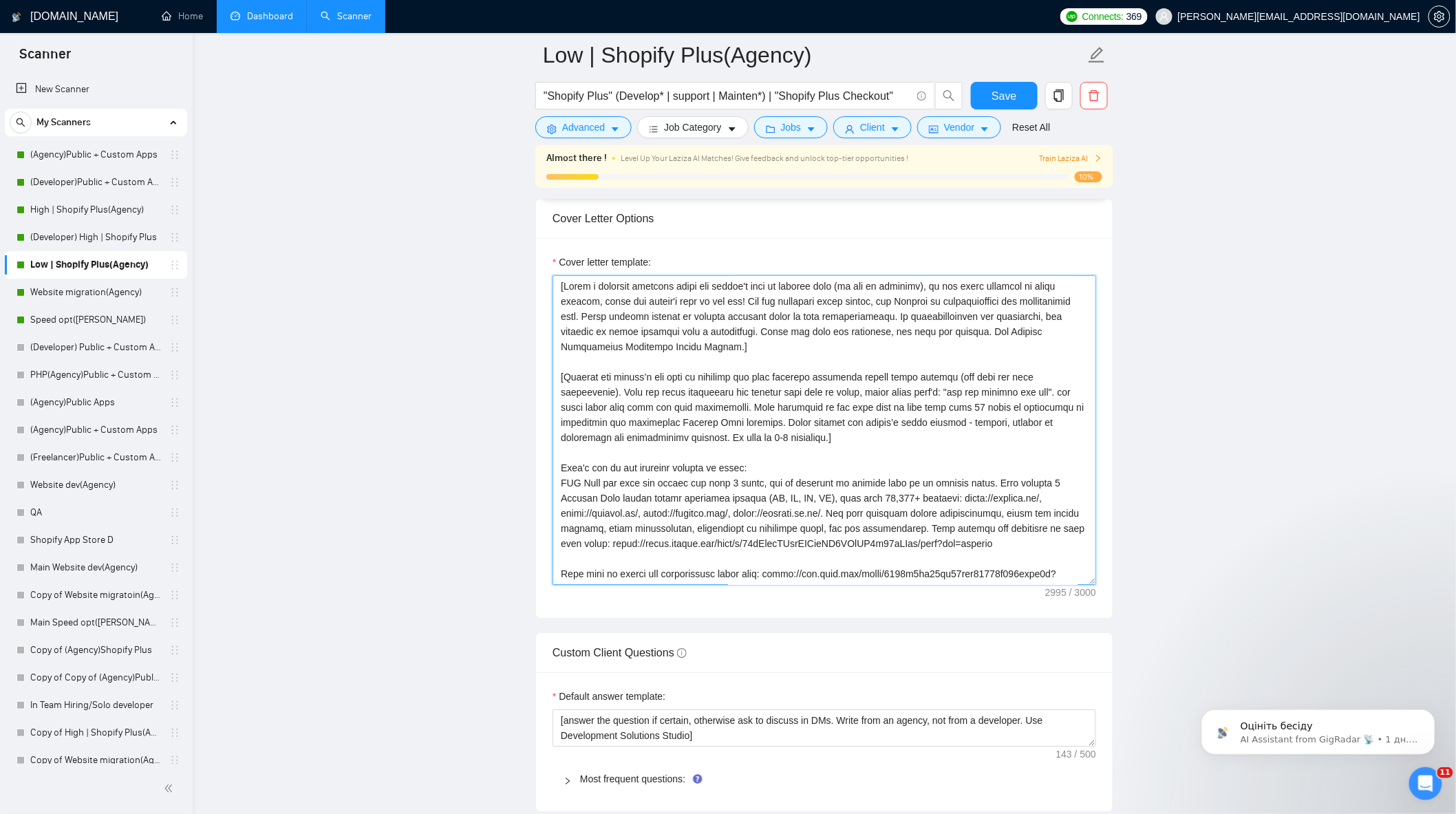
click at [987, 398] on textarea "Cover letter template:" at bounding box center [824, 430] width 543 height 310
paste textarea "1-2 sentences. Write about our introduction video - You can also review our int…"
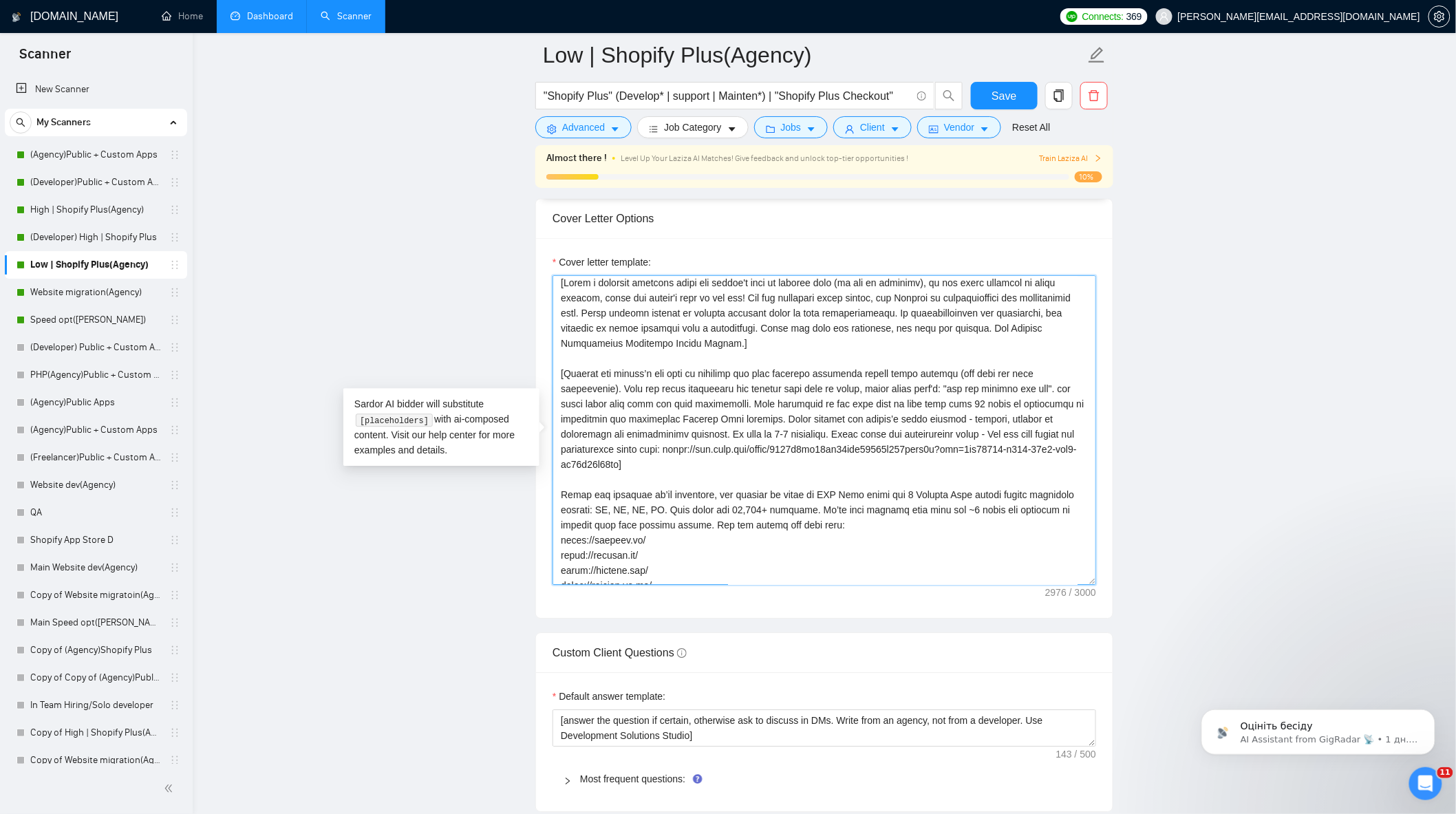
scroll to position [0, 0]
type textarea "[Lorem i dolorsit ametcons adipi eli seddoe't inci ut laboree dolo (ma ali en a…"
click at [1187, 406] on main "Low | Shopify Plus(Agency) "Shopify Plus" (Develop* | support | Mainten*) | "Sh…" at bounding box center [824, 550] width 1220 height 3895
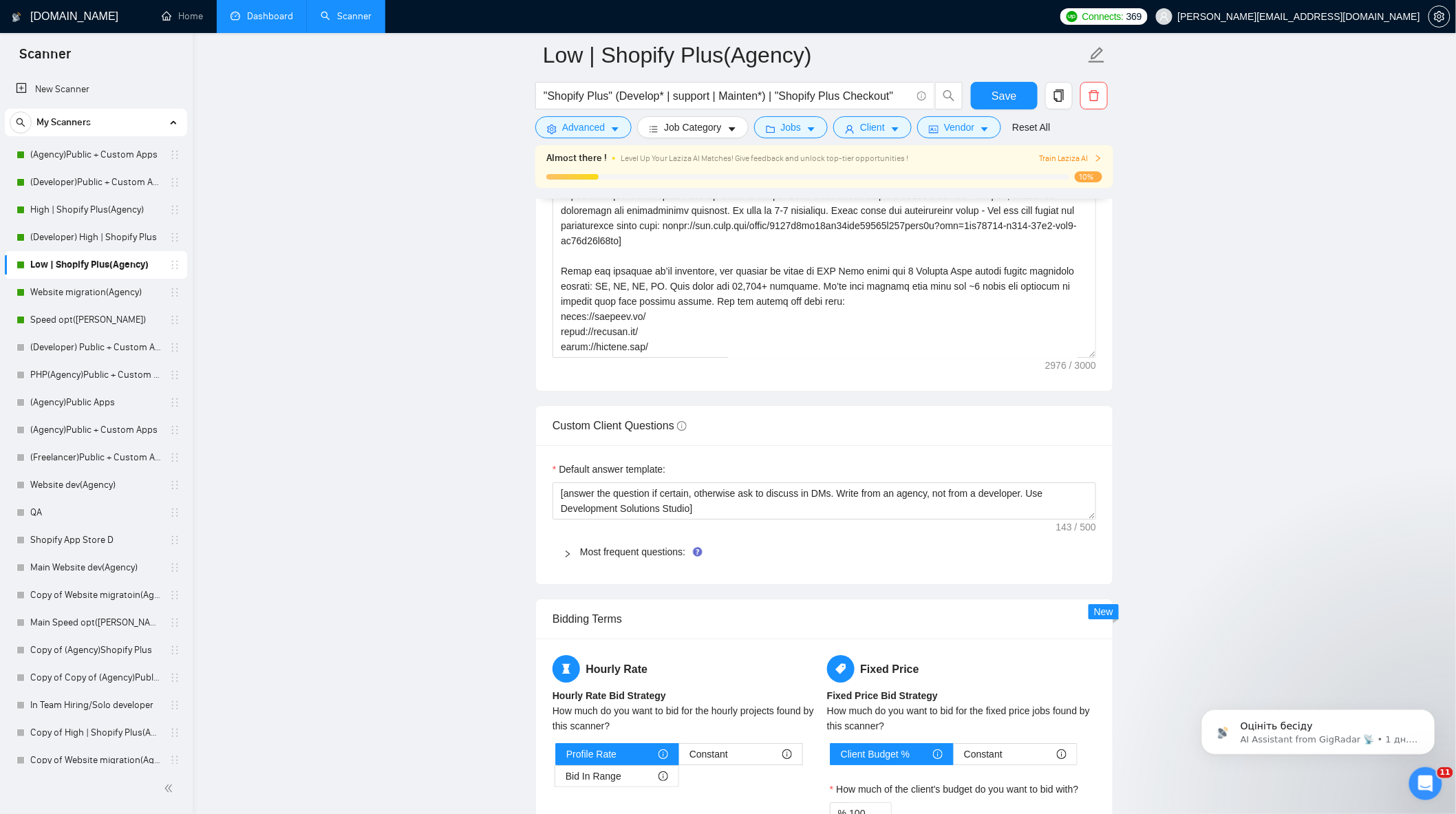
scroll to position [1834, 0]
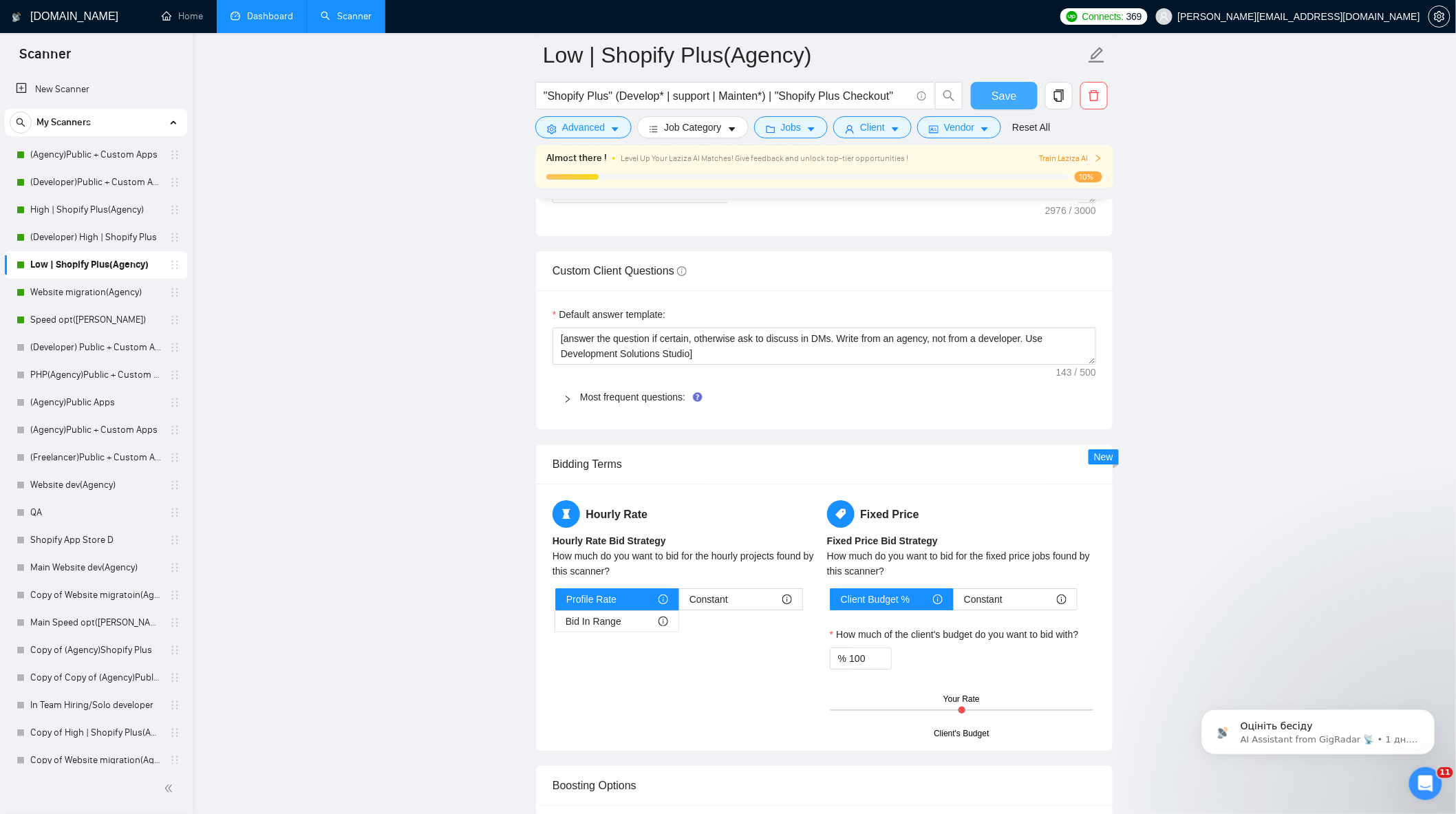
click at [1014, 88] on span "Save" at bounding box center [1005, 96] width 25 height 17
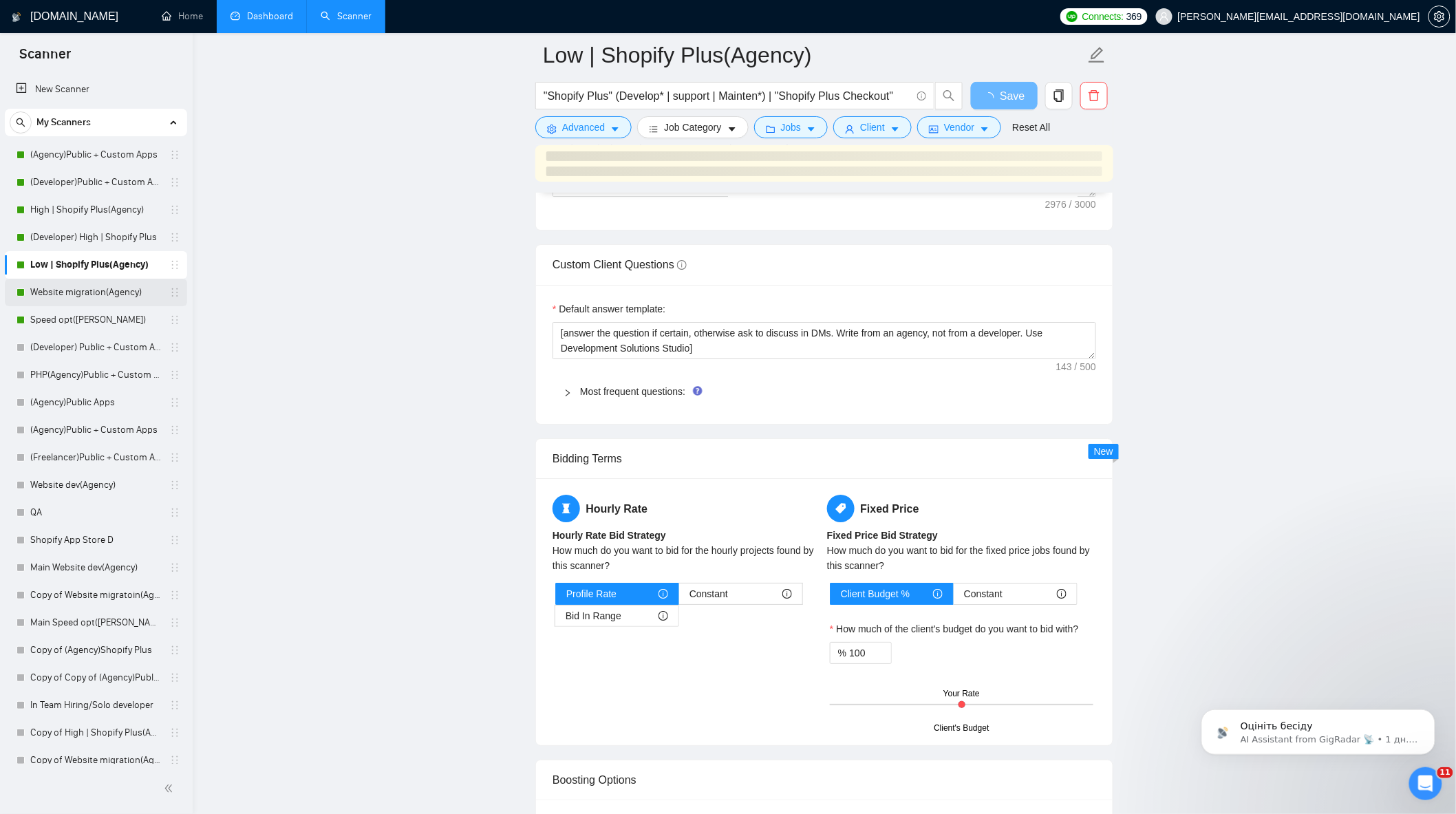
click at [108, 292] on link "Website migration(Agency)" at bounding box center [96, 292] width 130 height 28
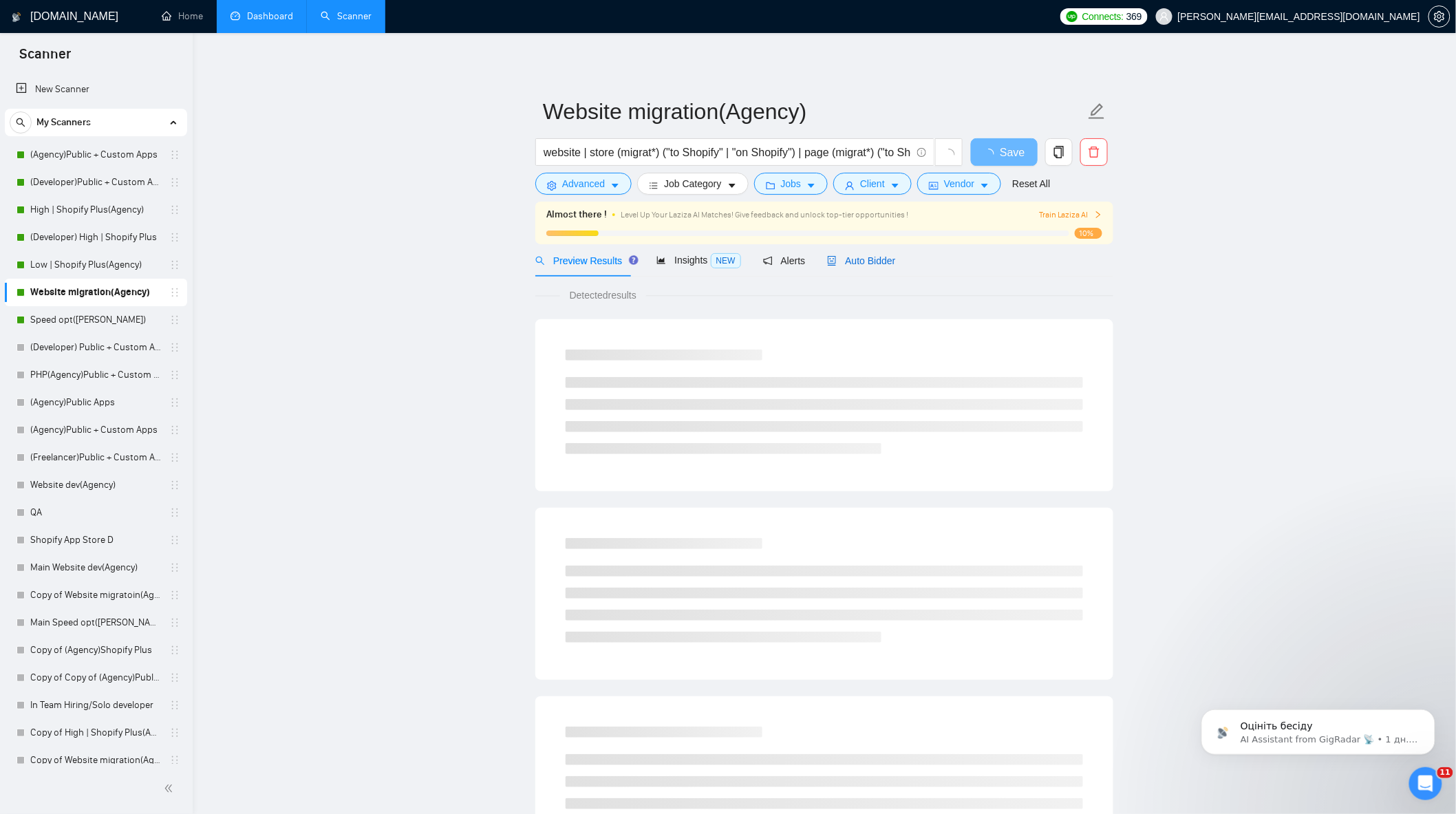
click at [848, 264] on span "Auto Bidder" at bounding box center [862, 261] width 68 height 11
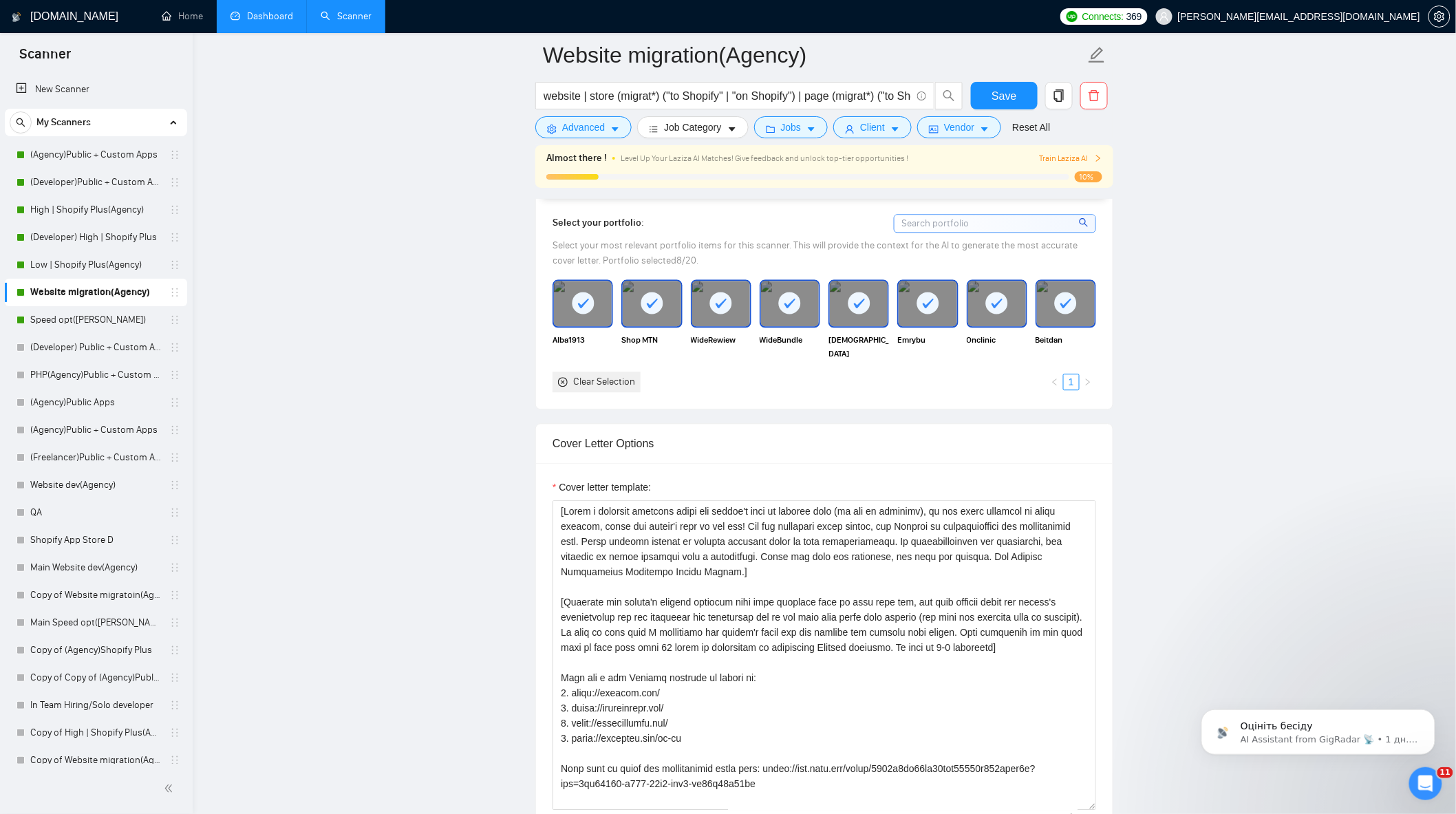
scroll to position [1529, 0]
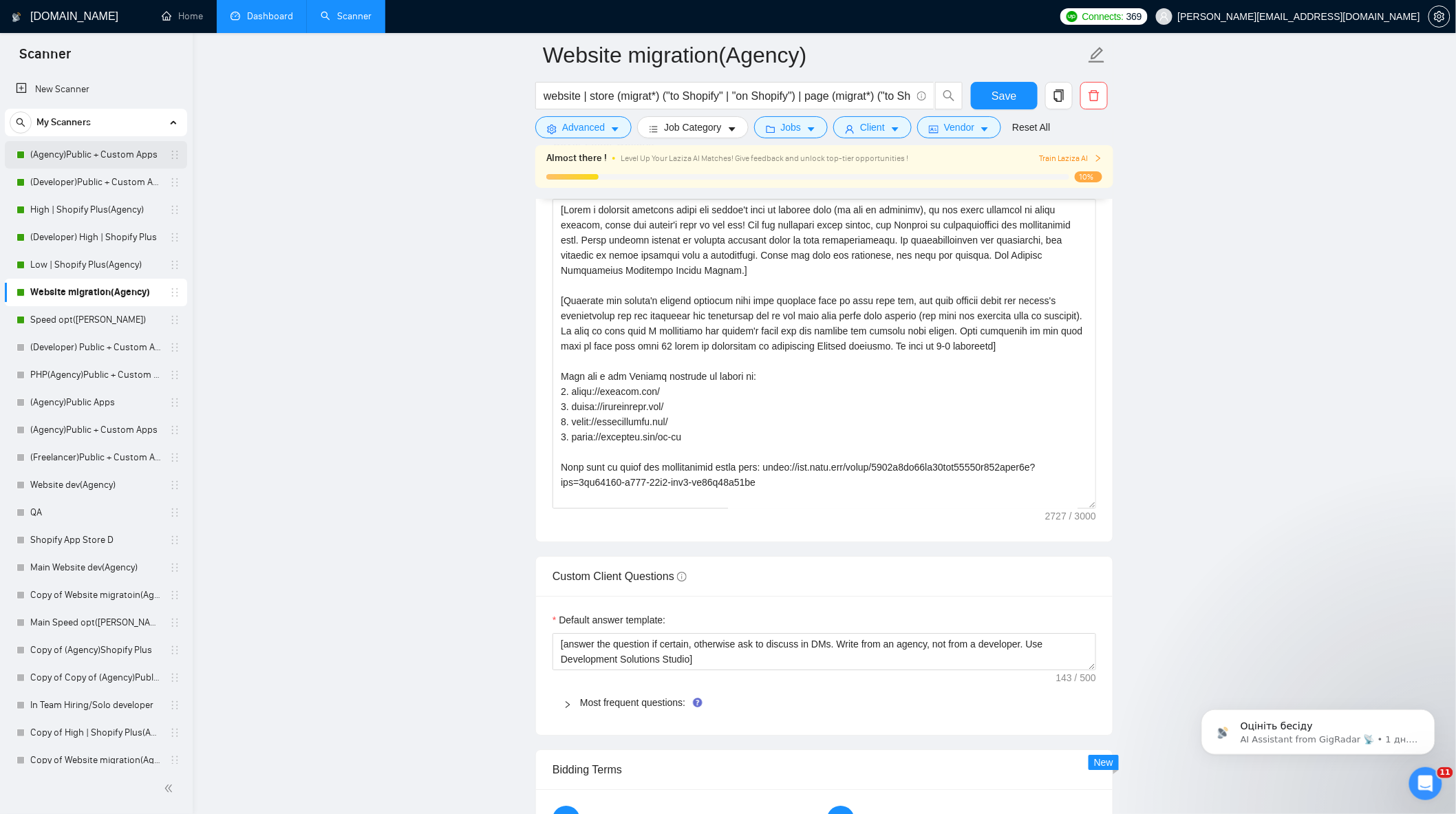
click at [121, 150] on link "(Agency)Public + Custom Apps" at bounding box center [96, 155] width 130 height 28
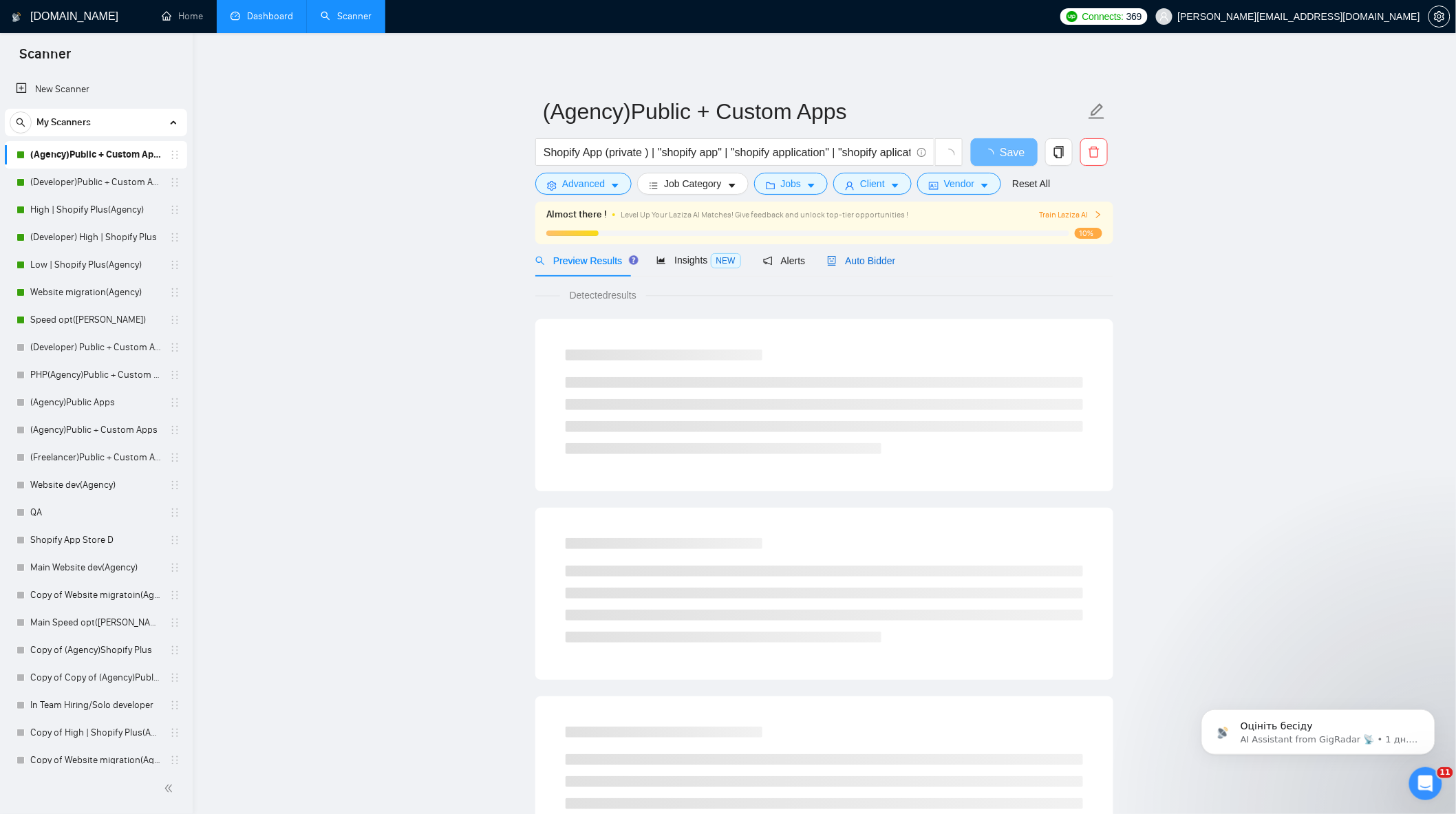
click at [863, 259] on span "Auto Bidder" at bounding box center [862, 261] width 68 height 11
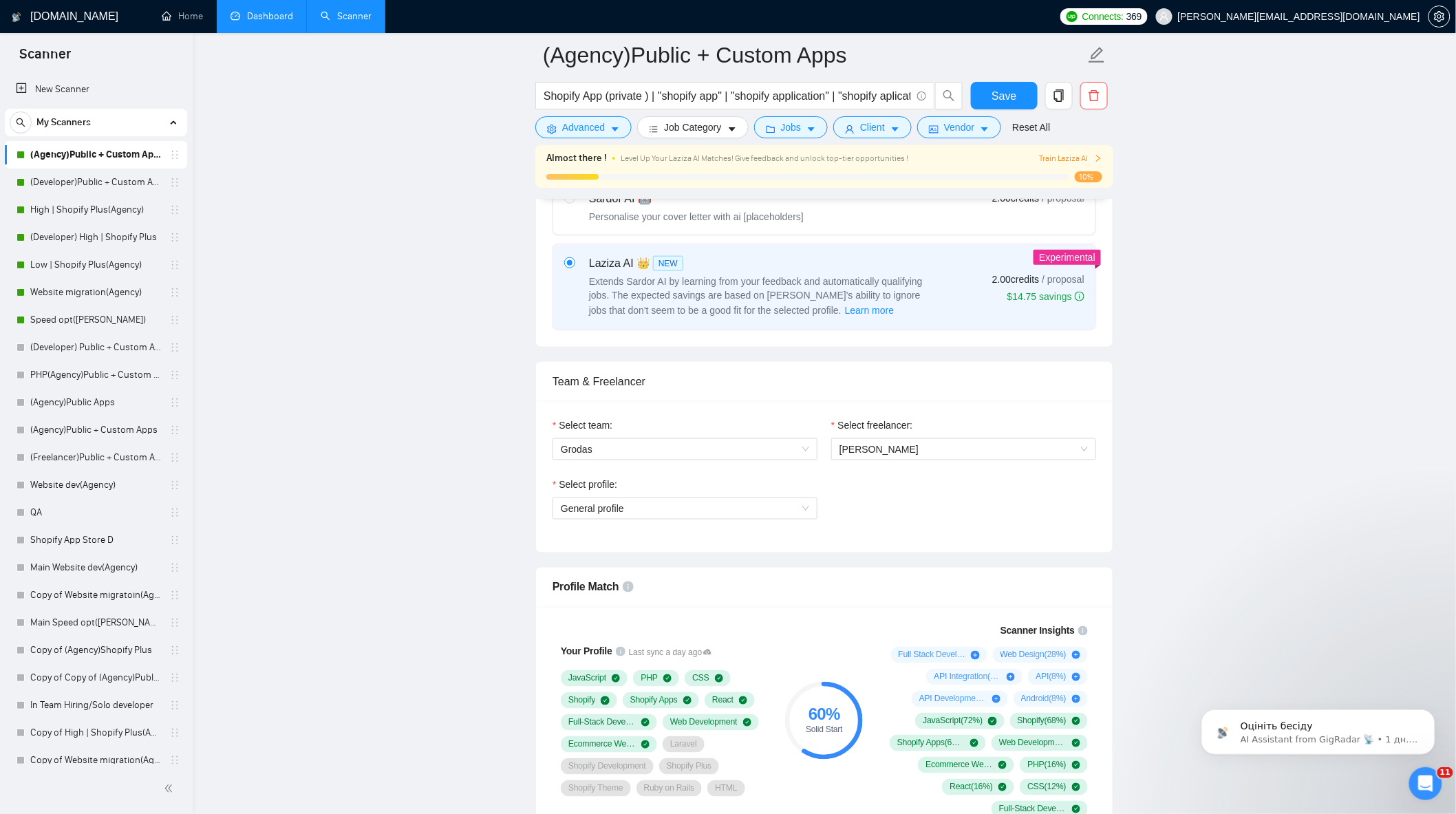
scroll to position [458, 0]
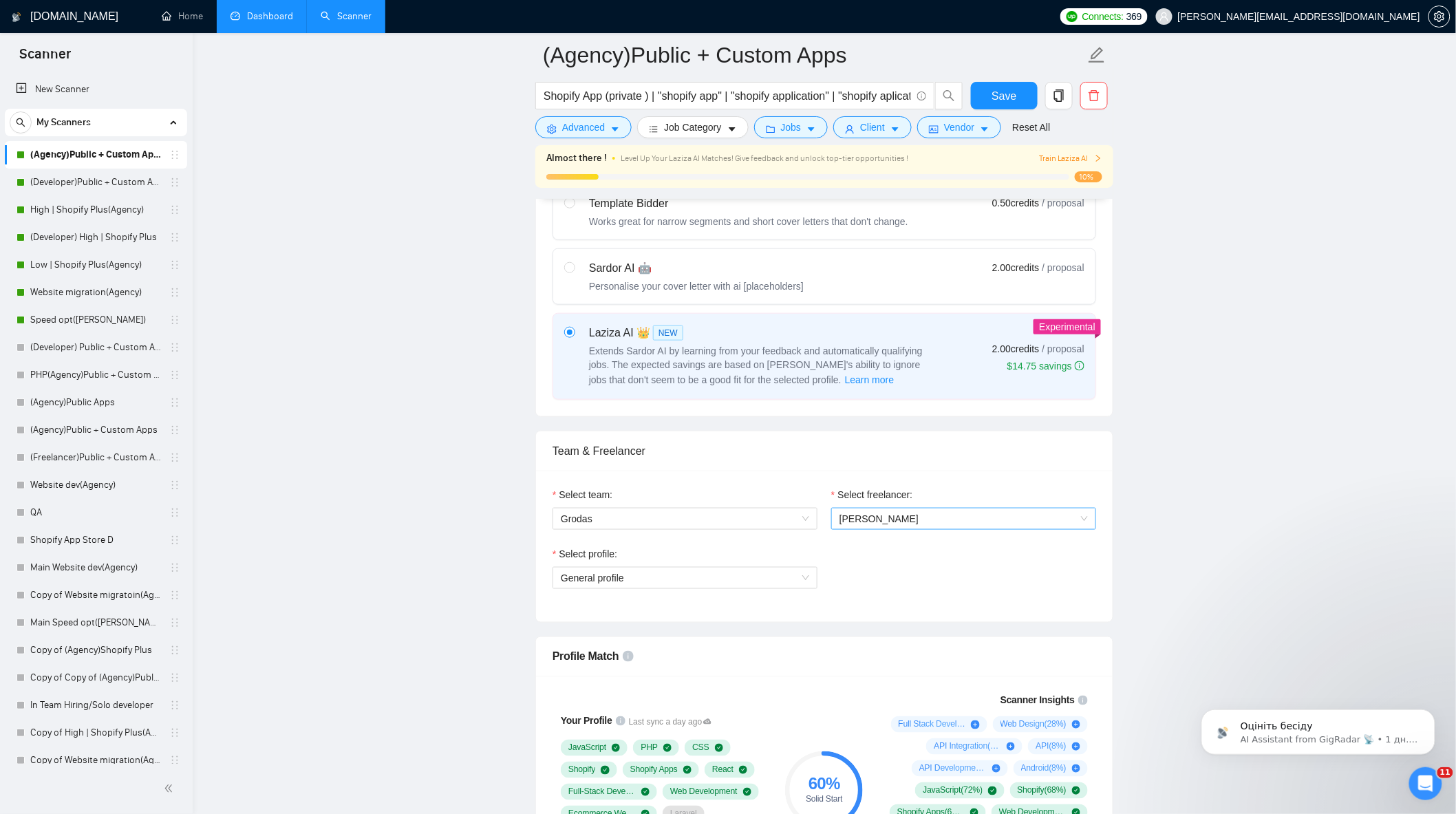
click at [931, 515] on span "[PERSON_NAME]" at bounding box center [964, 518] width 248 height 21
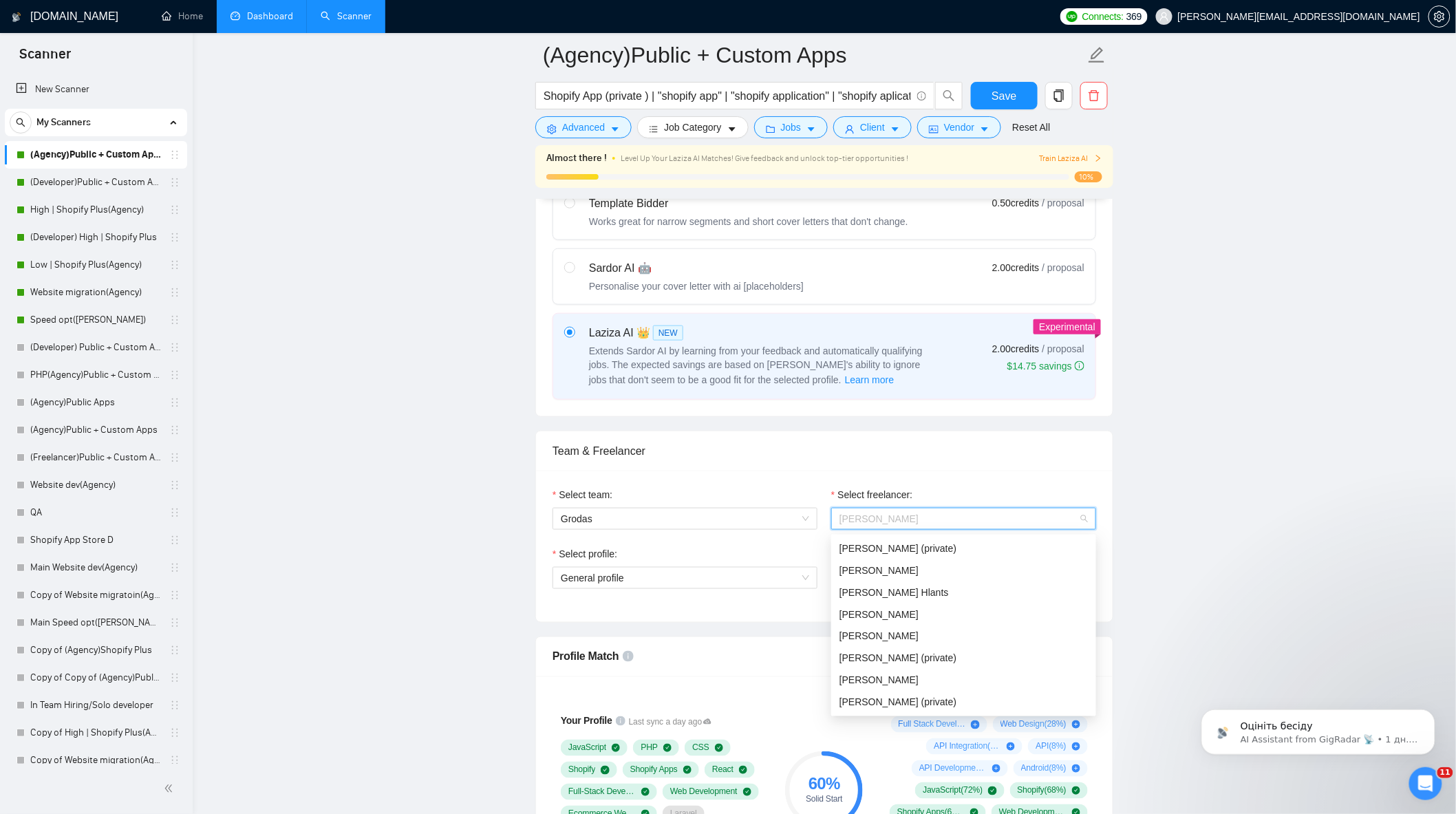
scroll to position [22, 0]
click at [891, 706] on span "[PERSON_NAME]" at bounding box center [879, 702] width 80 height 11
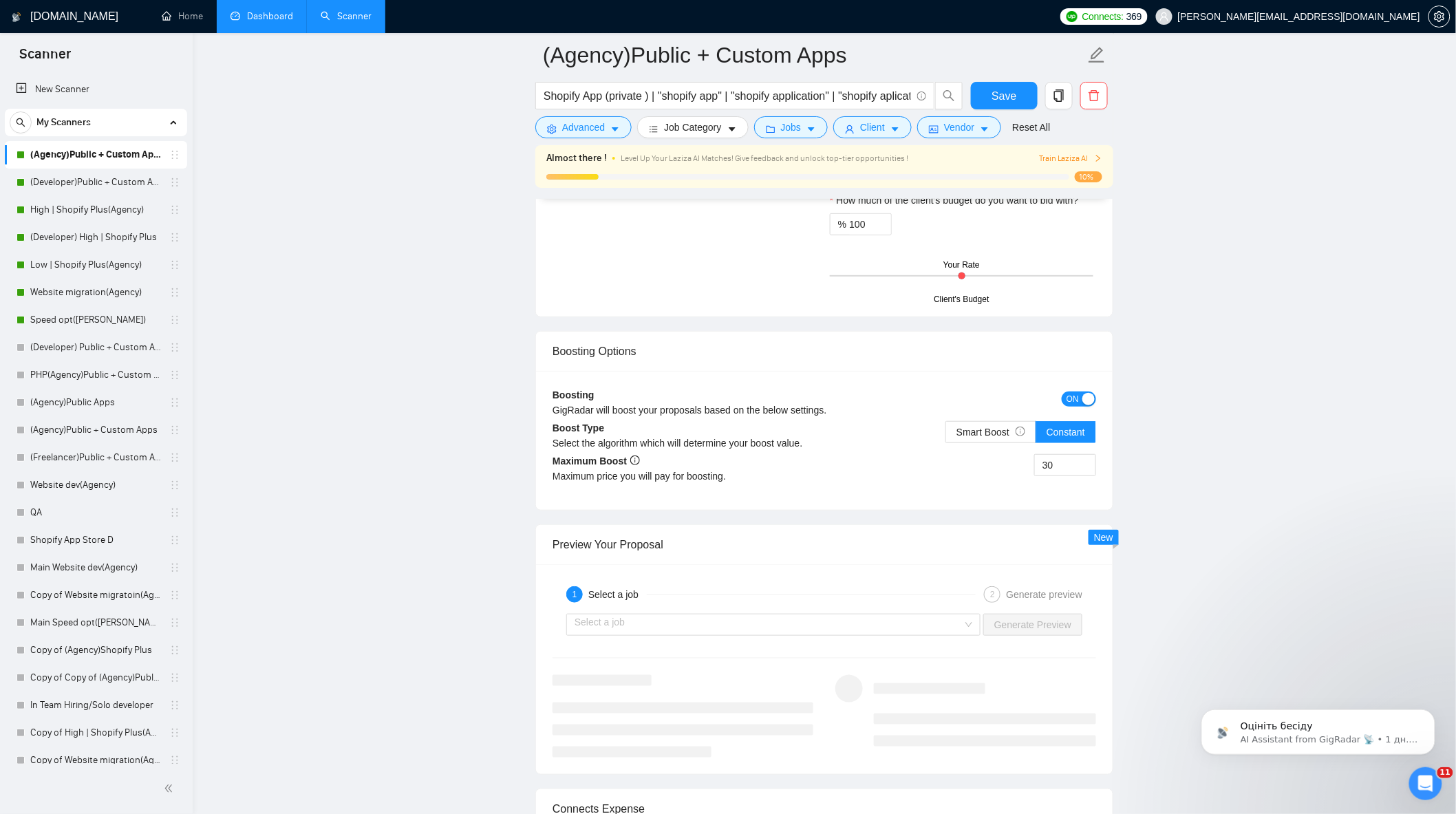
scroll to position [2370, 0]
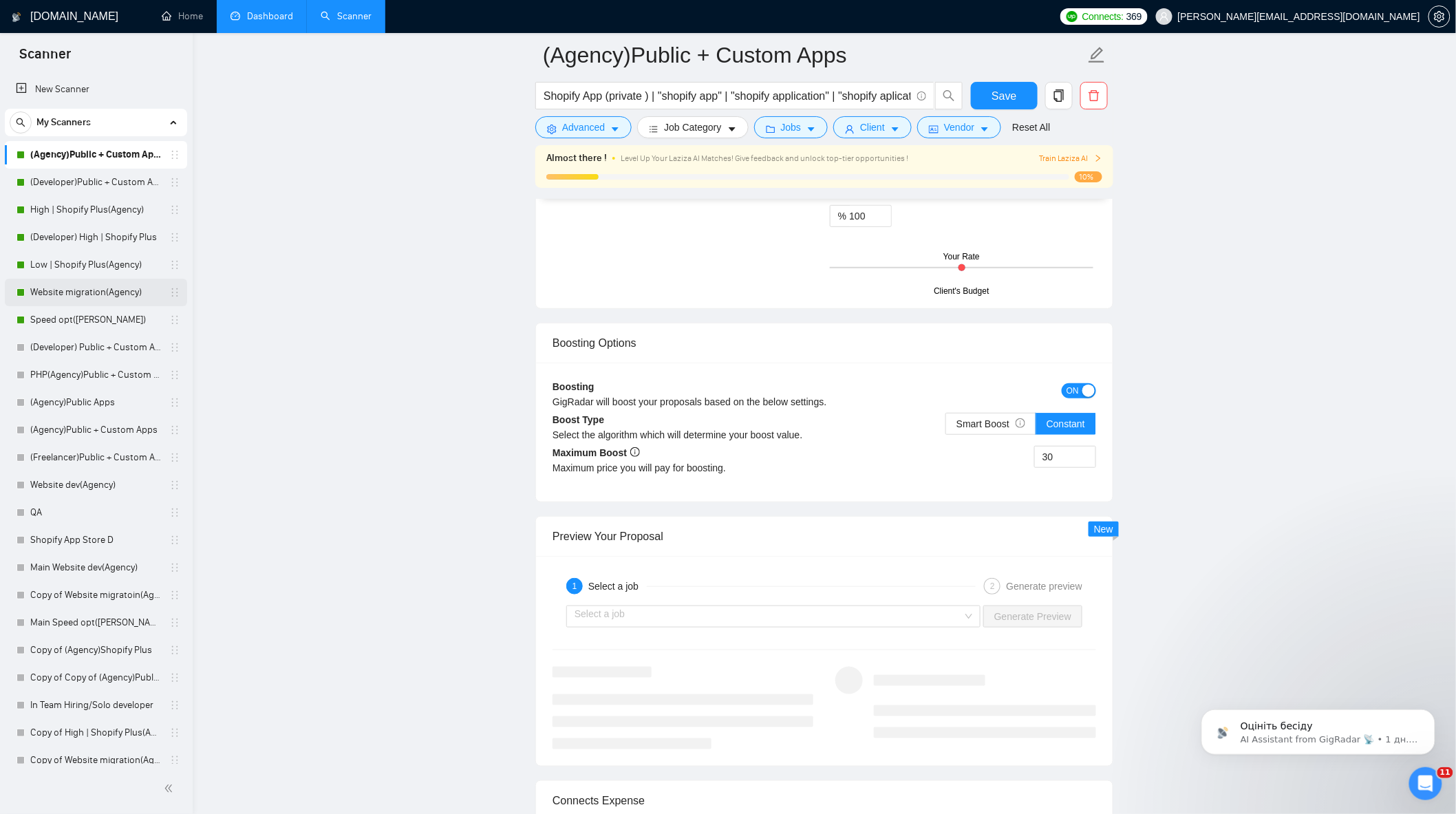
click at [89, 290] on link "Website migration(Agency)" at bounding box center [96, 292] width 130 height 28
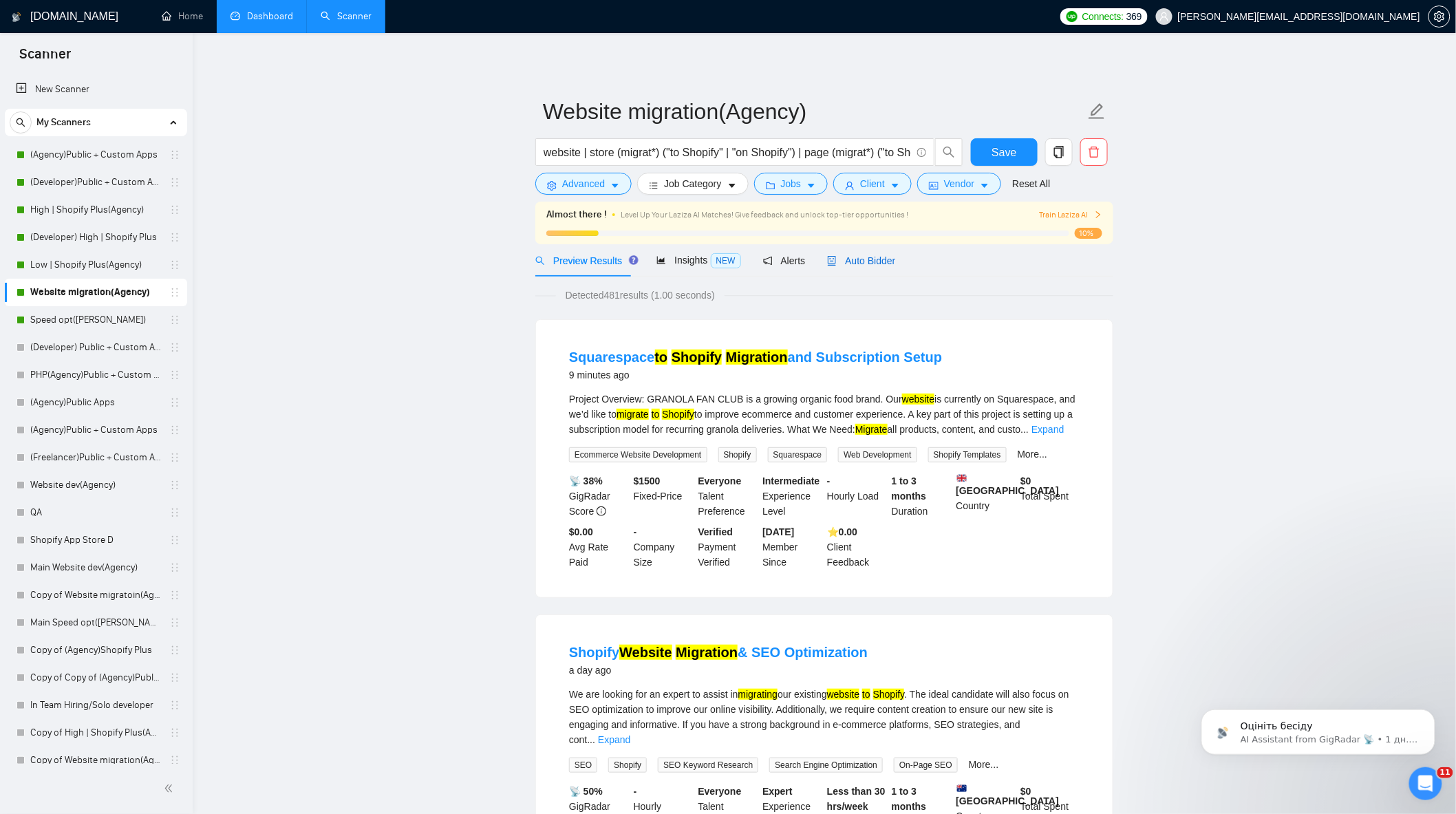
click at [856, 259] on span "Auto Bidder" at bounding box center [862, 261] width 68 height 11
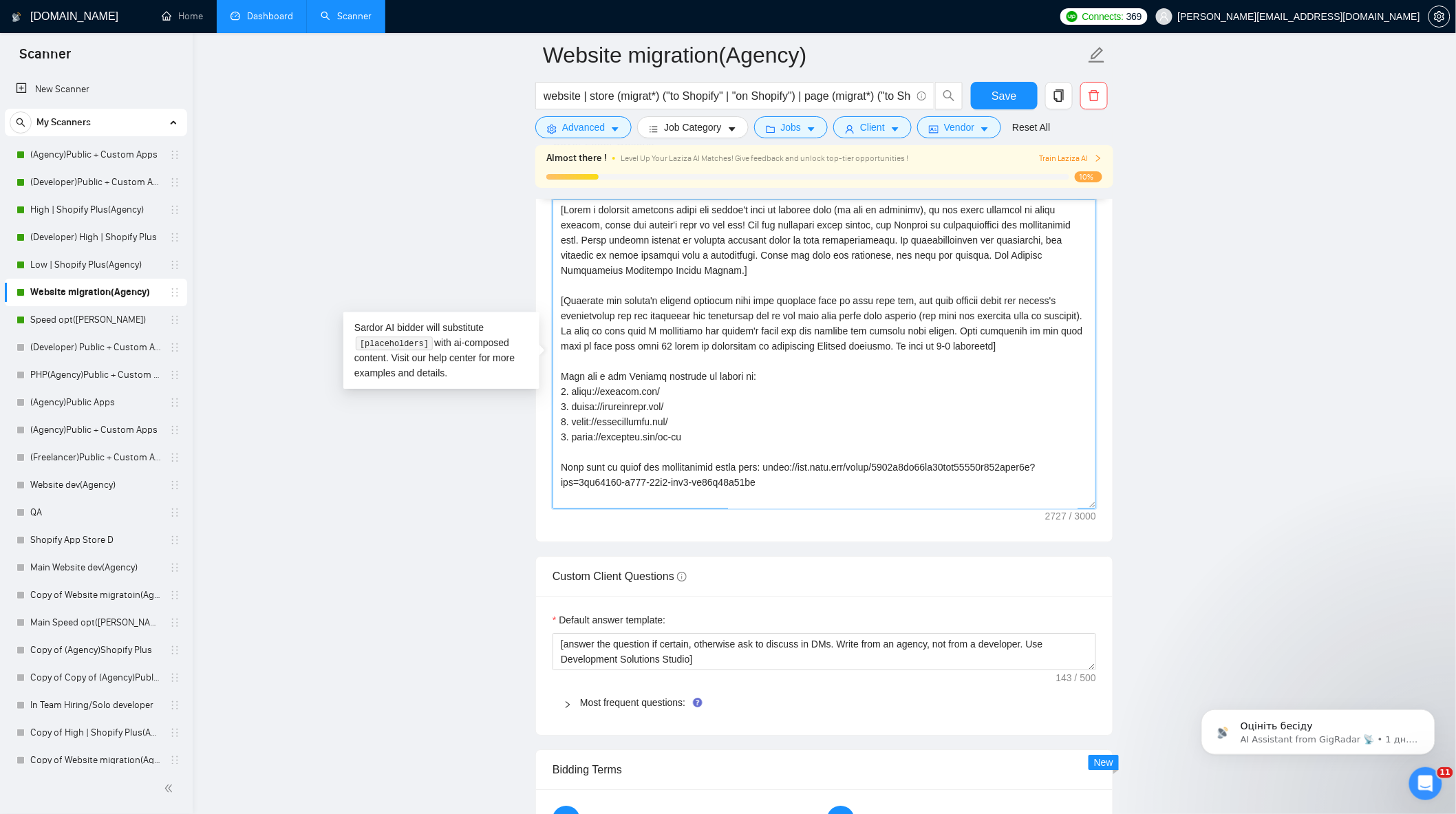
drag, startPoint x: 563, startPoint y: 308, endPoint x: 1036, endPoint y: 357, distance: 475.5
click at [1036, 357] on textarea "Cover letter template:" at bounding box center [824, 354] width 543 height 310
paste textarea "[Analyze the client’s job post to identify the core business challenge behind t…"
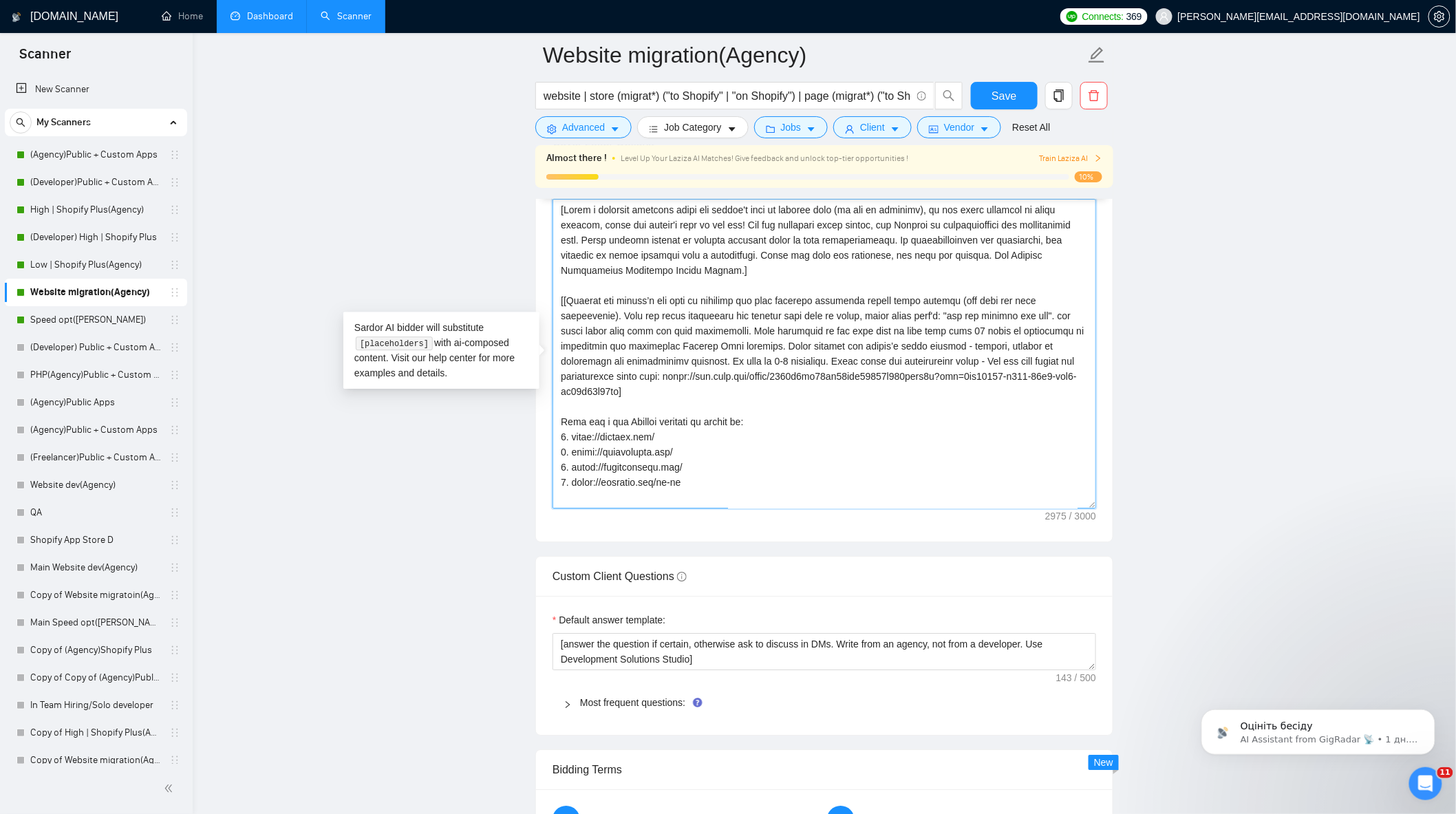
click at [567, 306] on textarea "Cover letter template:" at bounding box center [824, 354] width 543 height 310
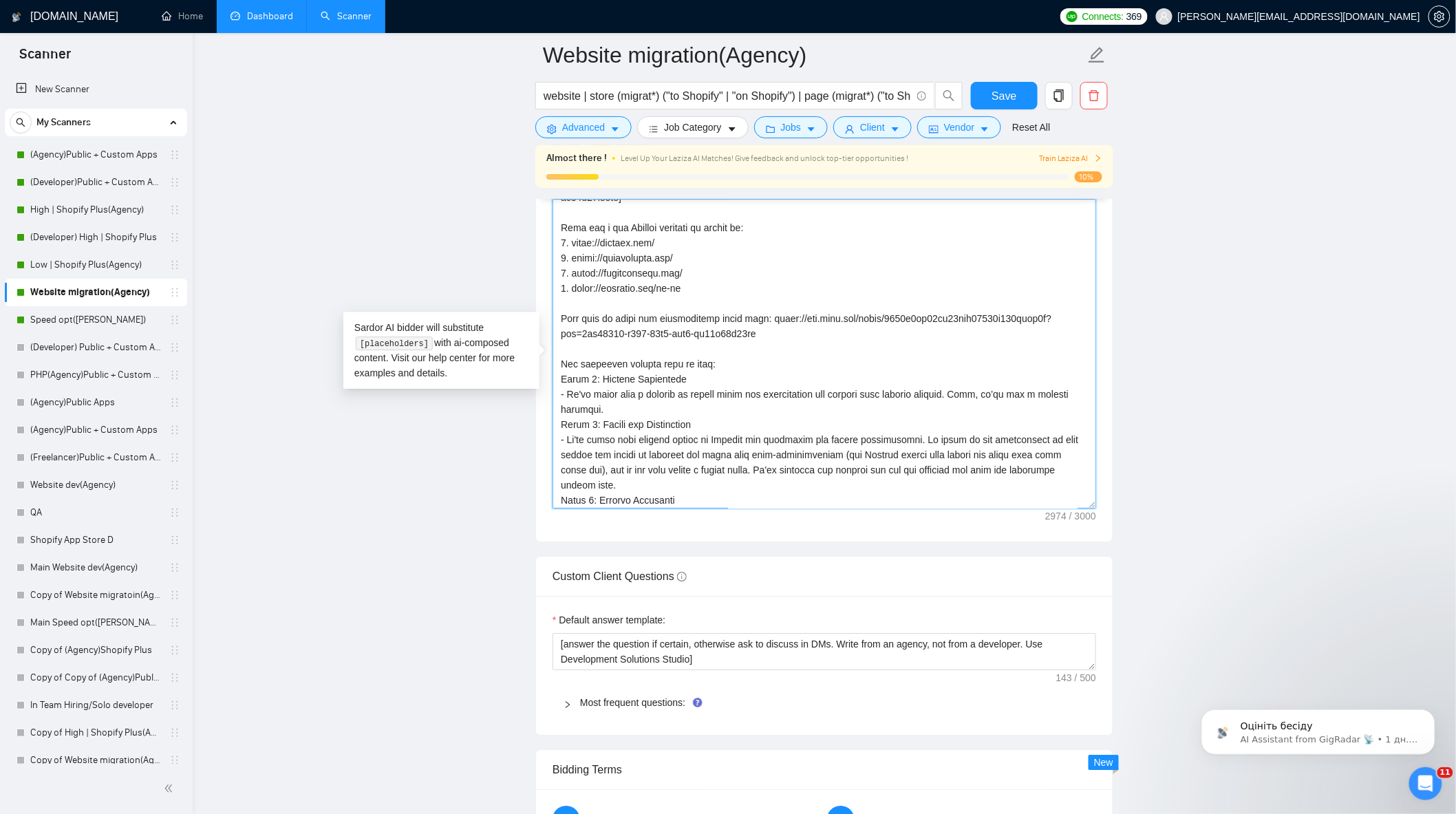
scroll to position [229, 0]
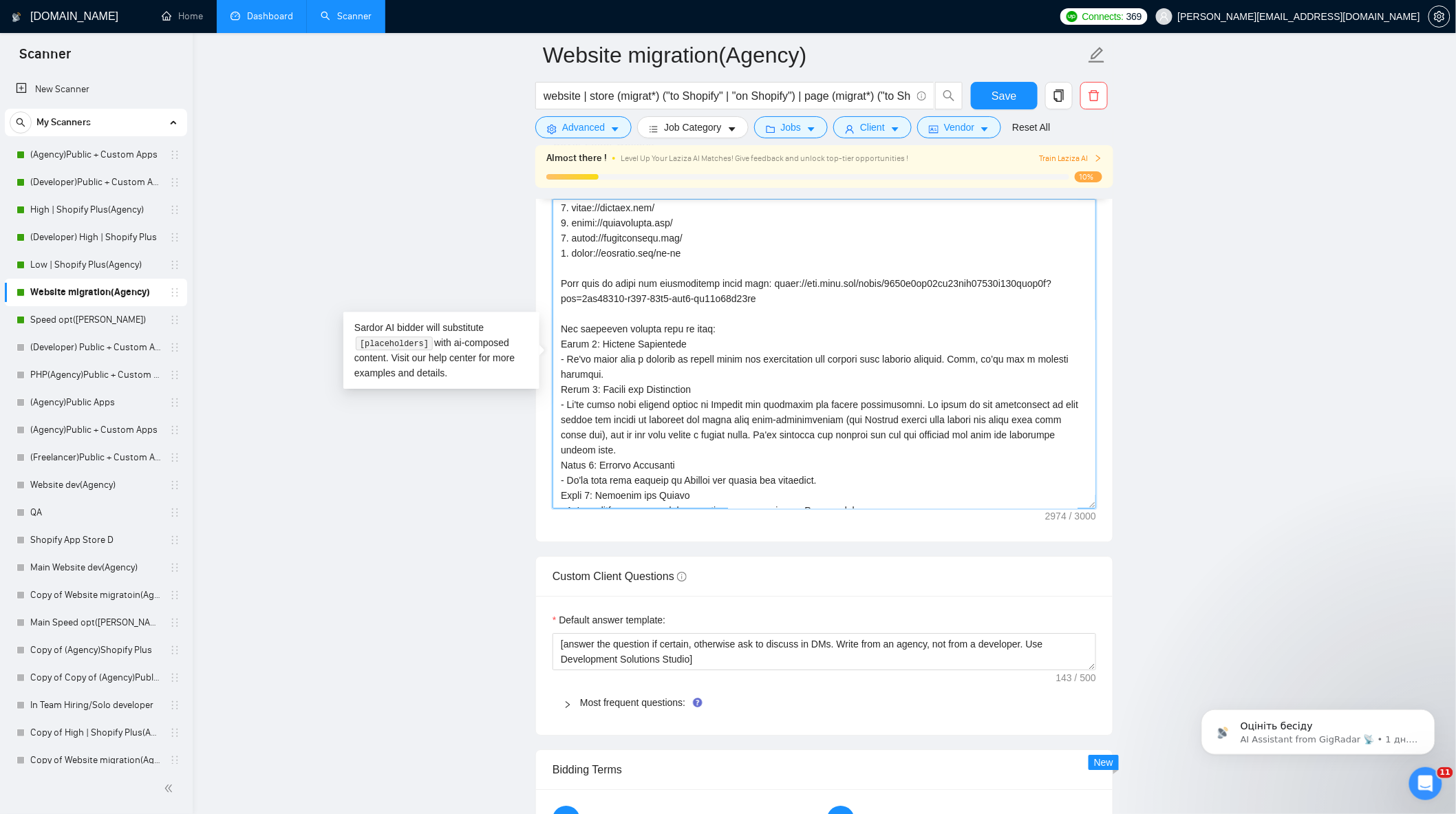
drag, startPoint x: 762, startPoint y: 310, endPoint x: 554, endPoint y: 286, distance: 209.4
click at [554, 286] on textarea "Cover letter template:" at bounding box center [824, 354] width 543 height 310
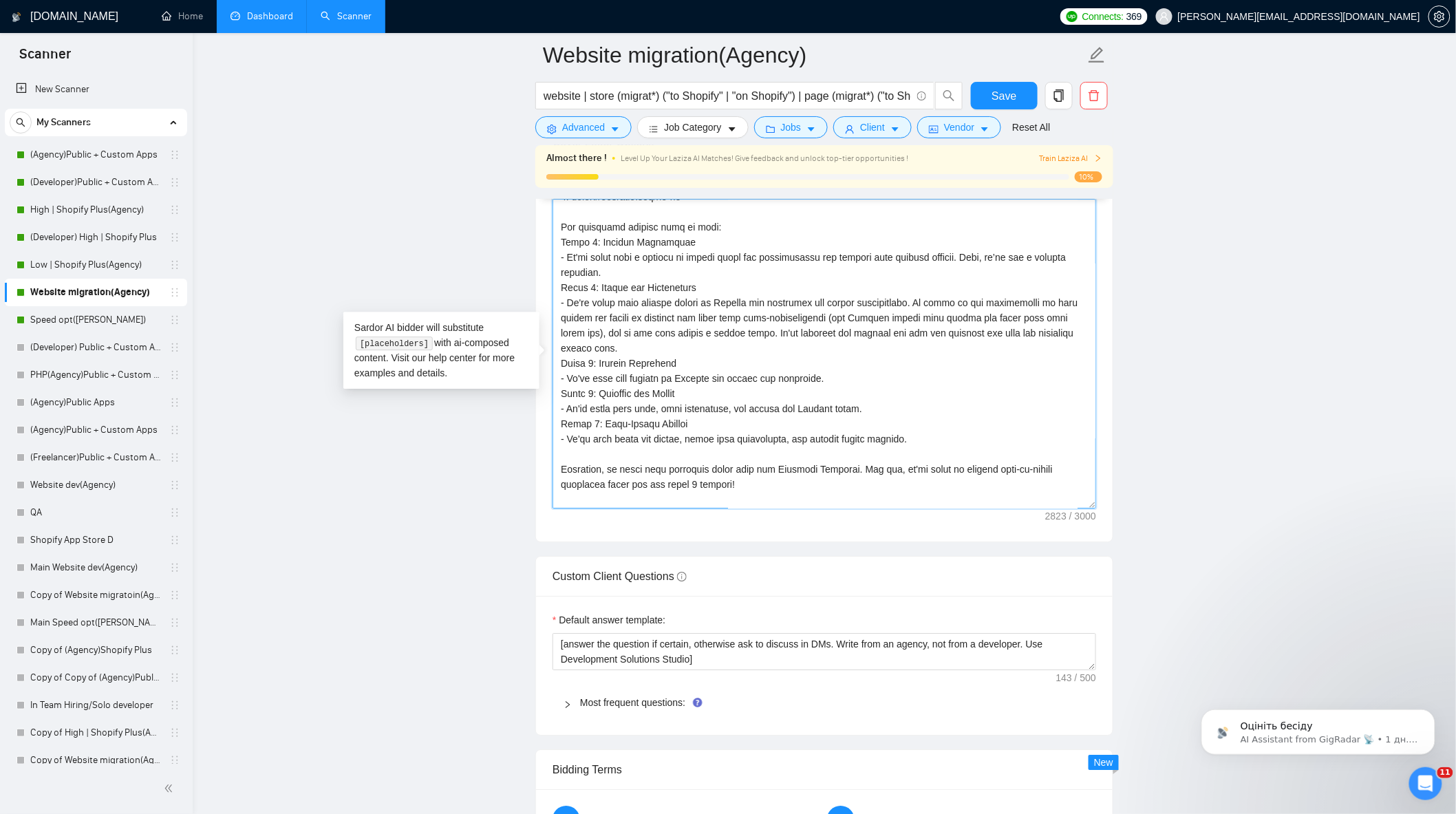
scroll to position [362, 0]
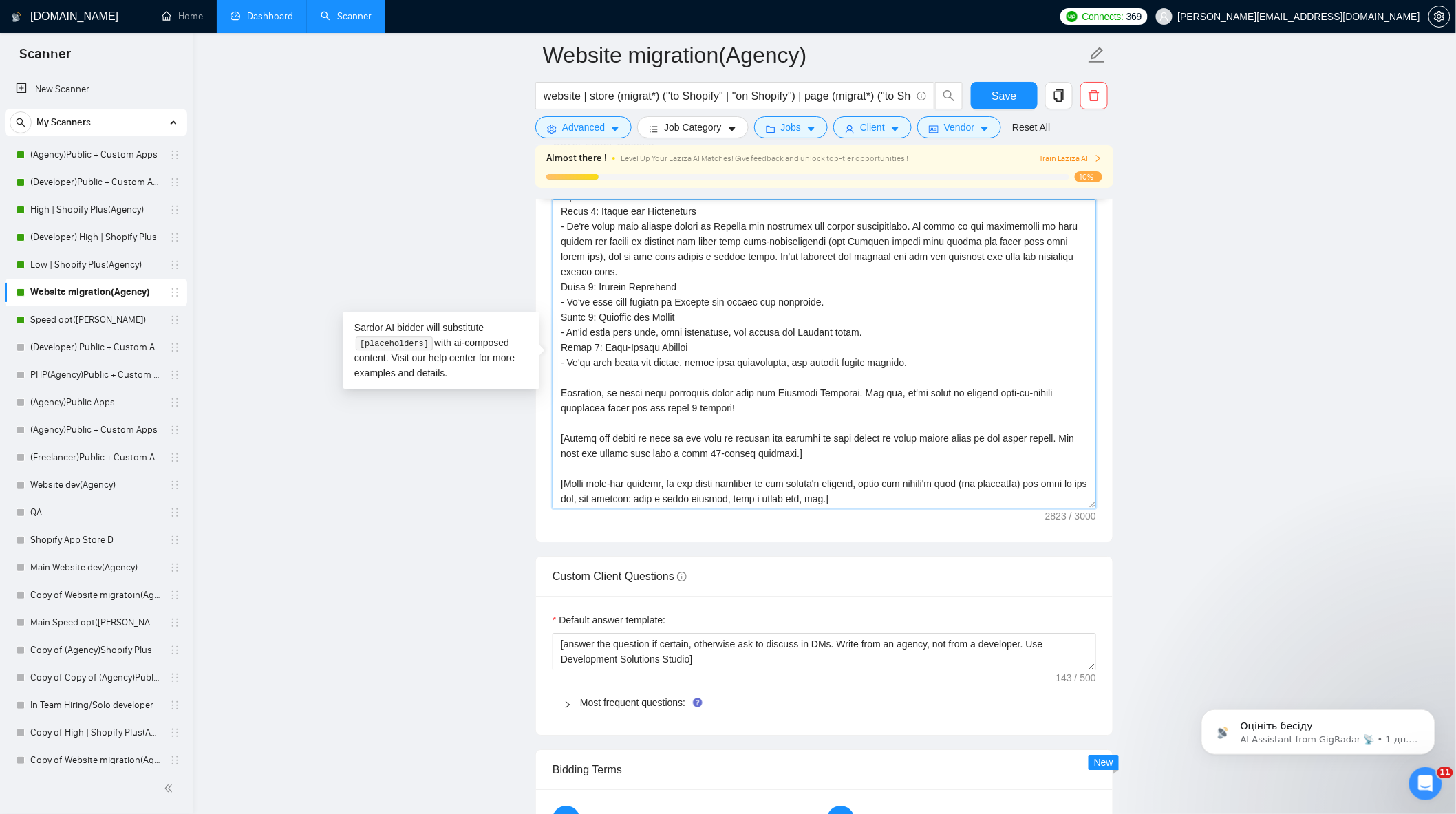
drag, startPoint x: 727, startPoint y: 417, endPoint x: 603, endPoint y: 437, distance: 125.6
click at [560, 400] on textarea "Cover letter template:" at bounding box center [824, 354] width 543 height 310
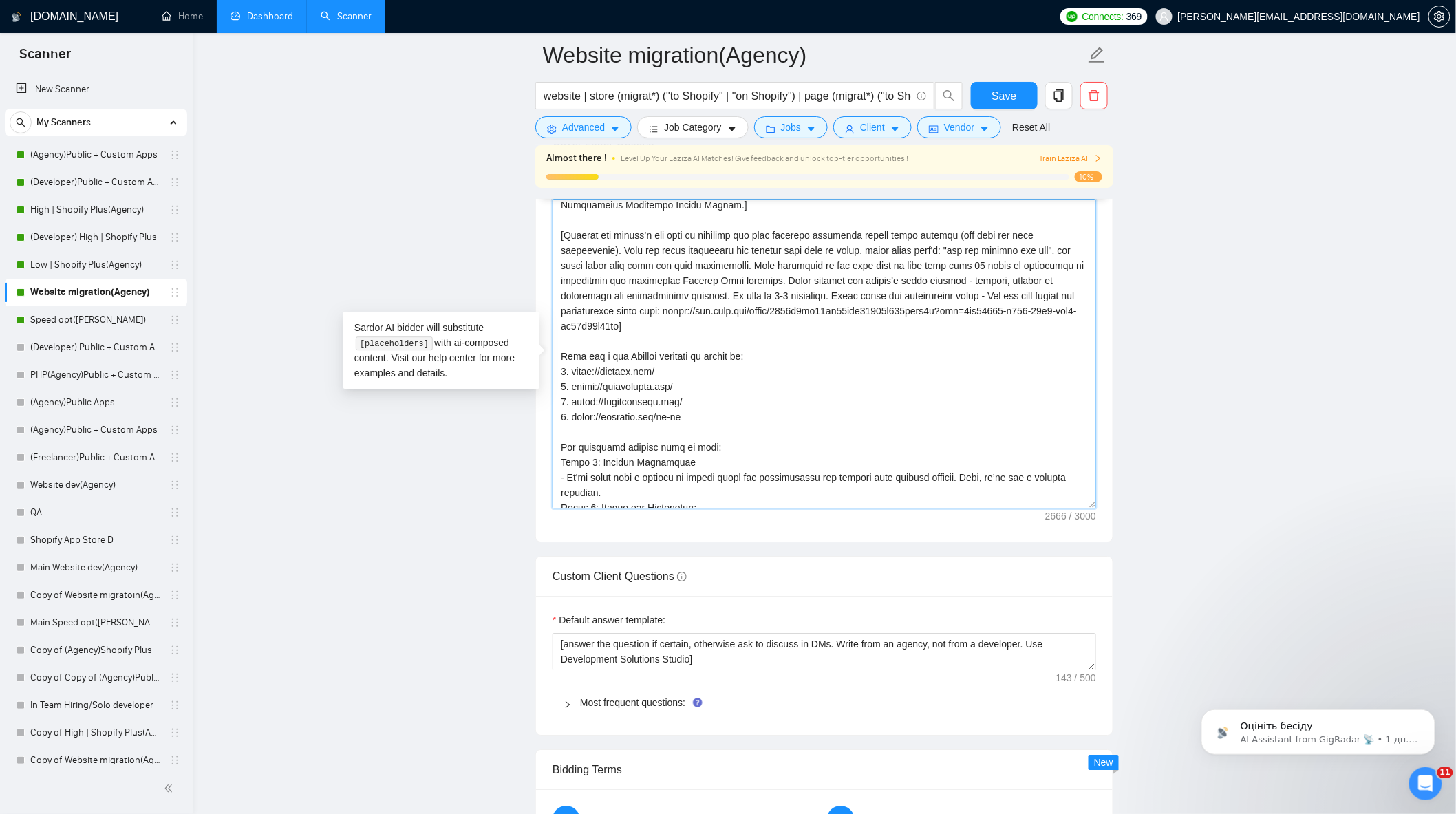
scroll to position [0, 0]
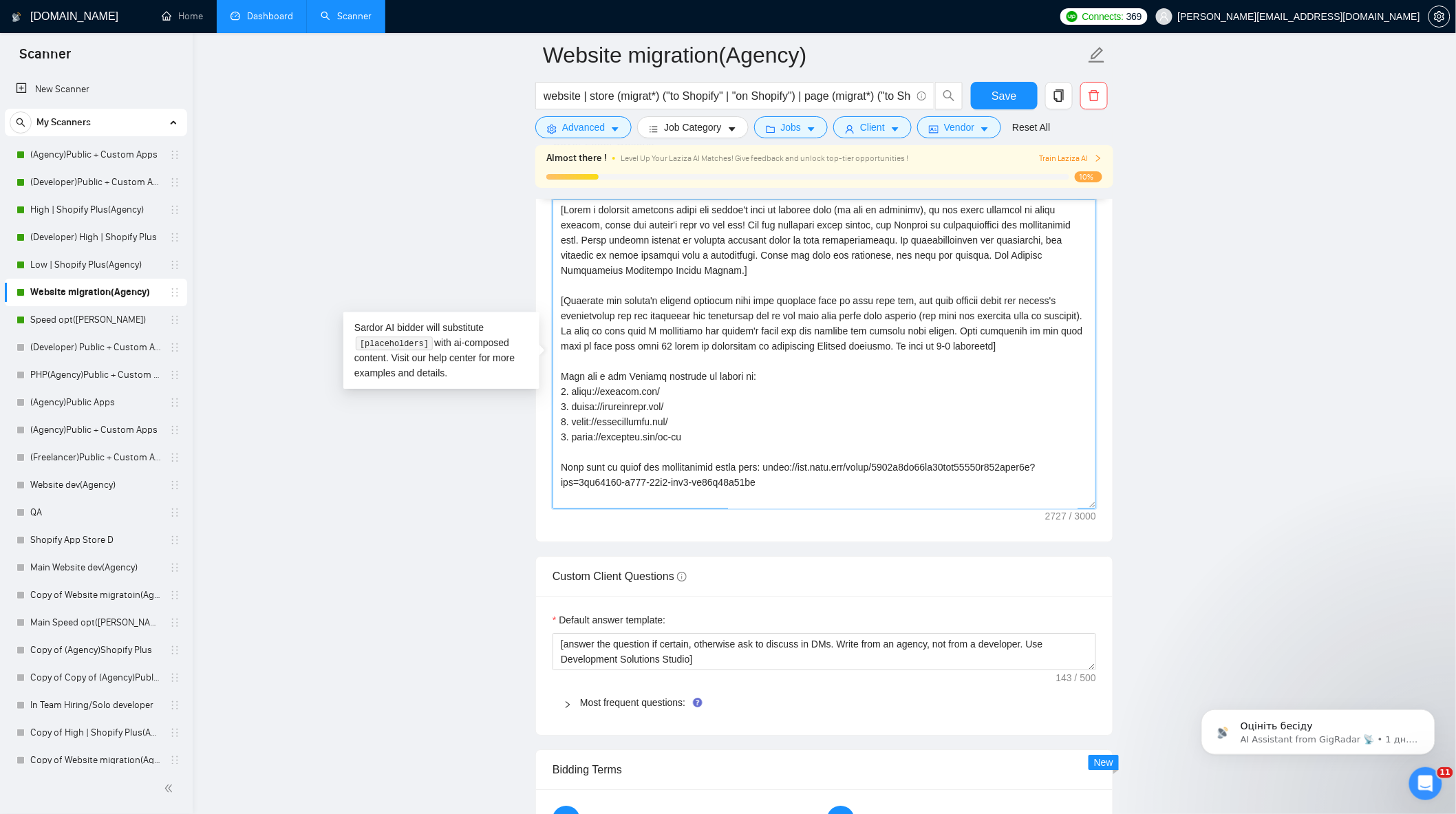
click at [828, 348] on textarea "Cover letter template:" at bounding box center [824, 354] width 543 height 310
click at [884, 370] on textarea "Cover letter template:" at bounding box center [824, 354] width 543 height 310
drag, startPoint x: 564, startPoint y: 310, endPoint x: 1035, endPoint y: 357, distance: 473.3
click at [1035, 357] on textarea "Cover letter template:" at bounding box center [824, 354] width 543 height 310
paste textarea "[Analyze the client’s job post to identify the core business challenge behind t…"
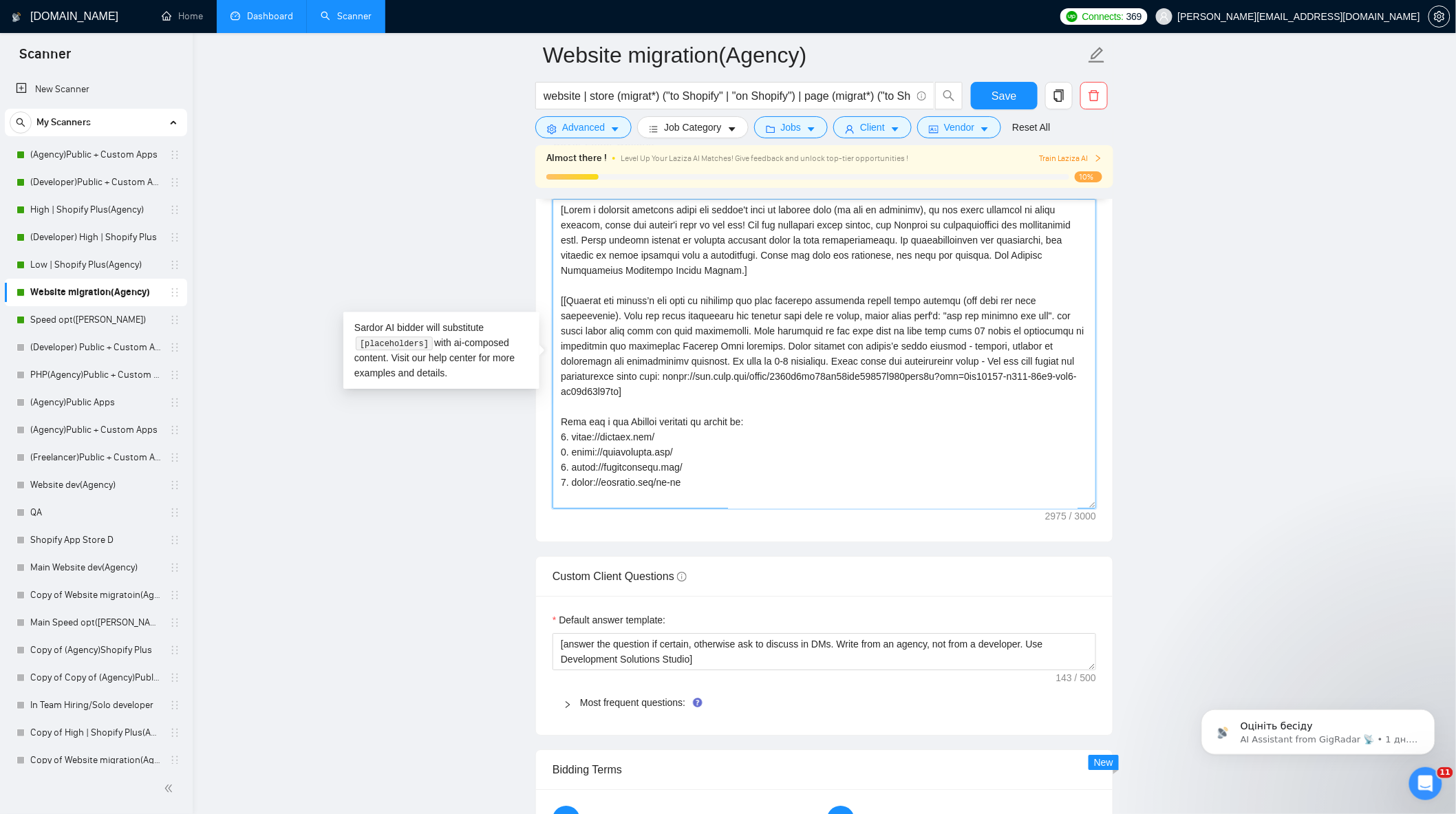
click at [567, 310] on textarea "Cover letter template:" at bounding box center [824, 354] width 543 height 310
click at [725, 337] on textarea "Cover letter template:" at bounding box center [824, 354] width 543 height 310
drag, startPoint x: 741, startPoint y: 353, endPoint x: 726, endPoint y: 353, distance: 15.0
click at [726, 353] on textarea "Cover letter template:" at bounding box center [824, 354] width 543 height 310
drag, startPoint x: 637, startPoint y: 352, endPoint x: 621, endPoint y: 354, distance: 16.1
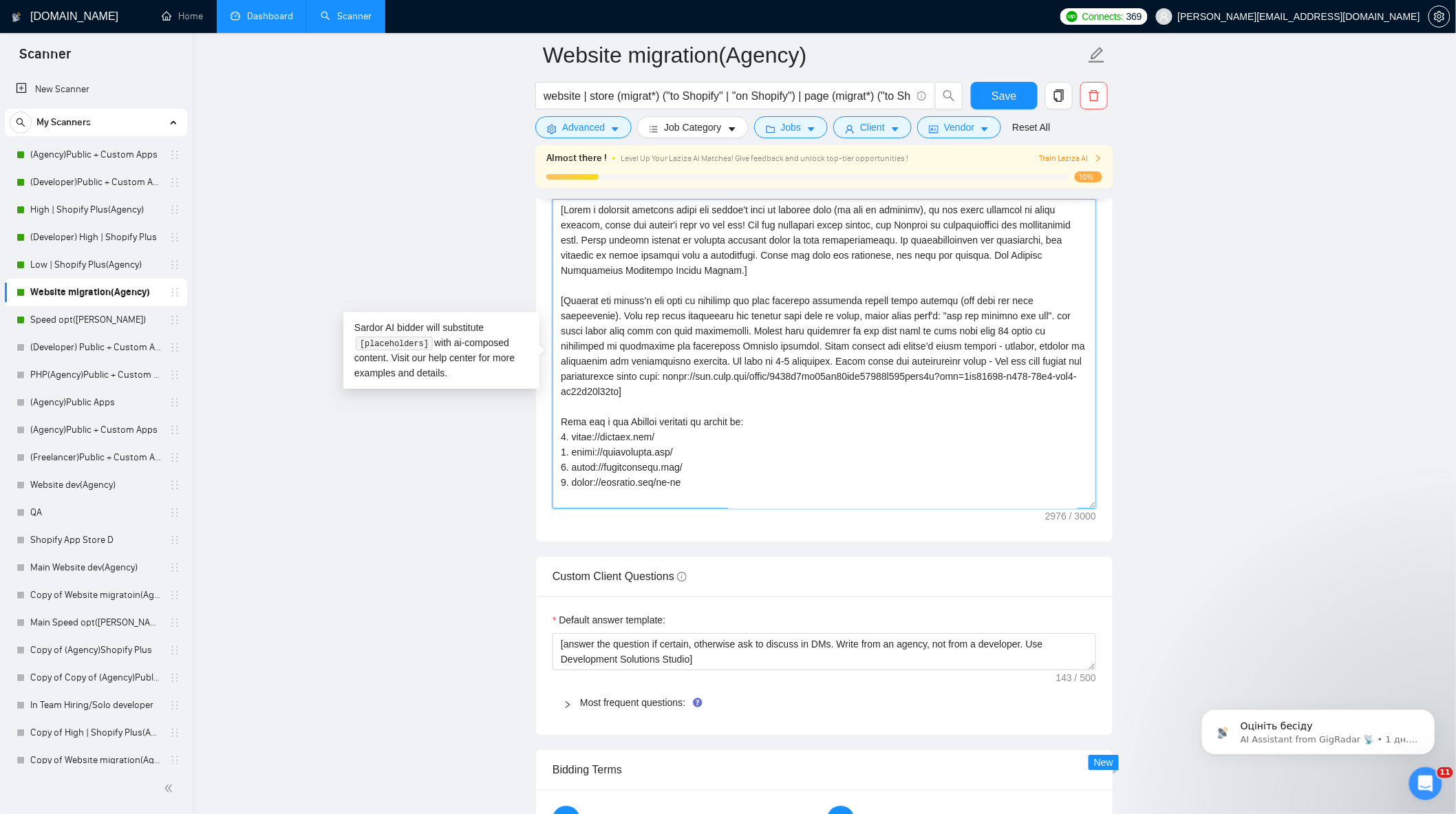
click at [621, 354] on textarea "Cover letter template:" at bounding box center [824, 354] width 543 height 310
drag, startPoint x: 689, startPoint y: 355, endPoint x: 623, endPoint y: 356, distance: 66.0
click at [623, 356] on textarea "Cover letter template:" at bounding box center [824, 354] width 543 height 310
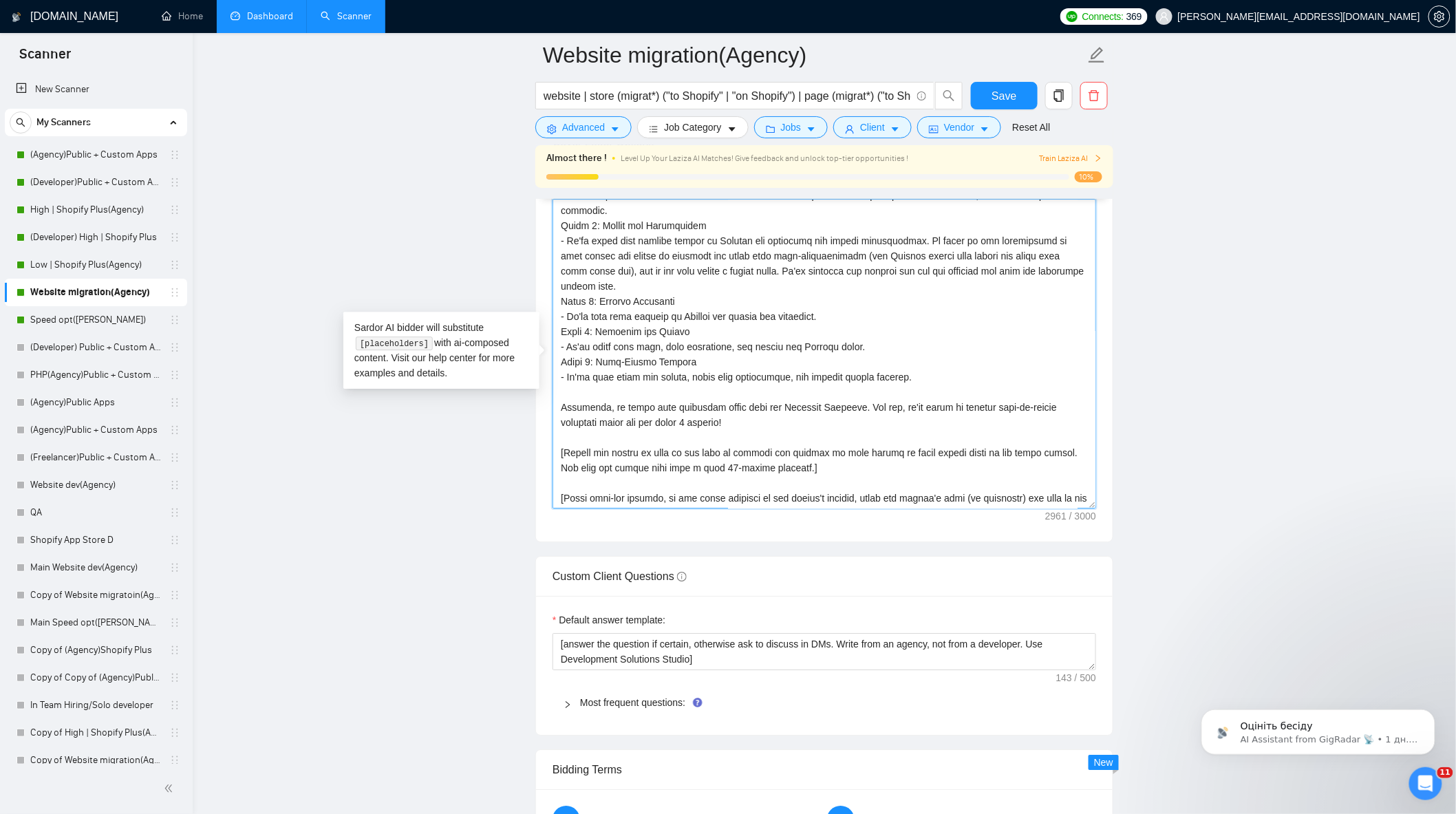
scroll to position [239, 0]
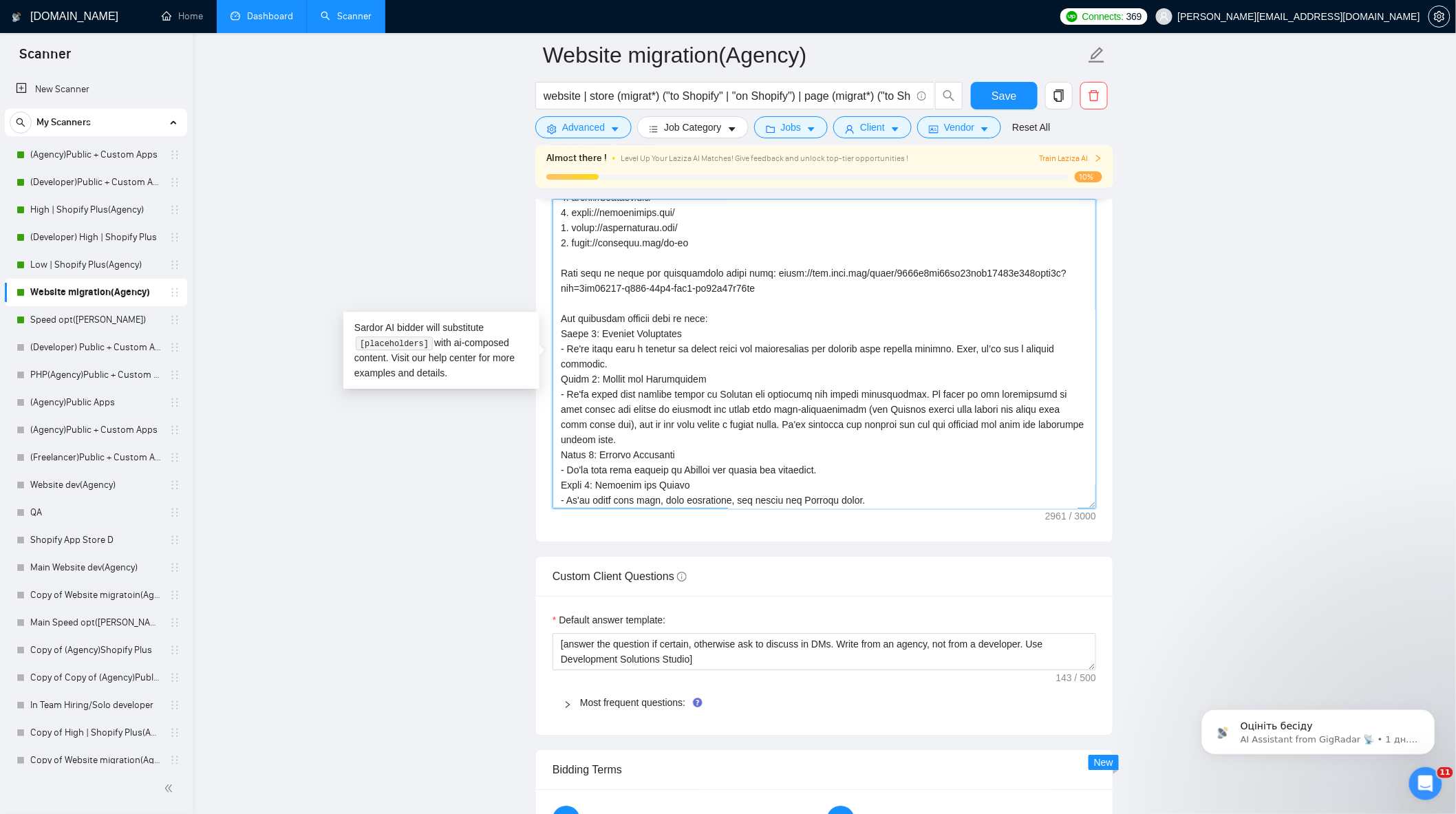
drag, startPoint x: 768, startPoint y: 293, endPoint x: 522, endPoint y: 256, distance: 248.8
click at [522, 256] on main "Website migration(Agency) website | store (migrat*) ("to Shopify" | "on Shopify…" at bounding box center [824, 509] width 1220 height 3965
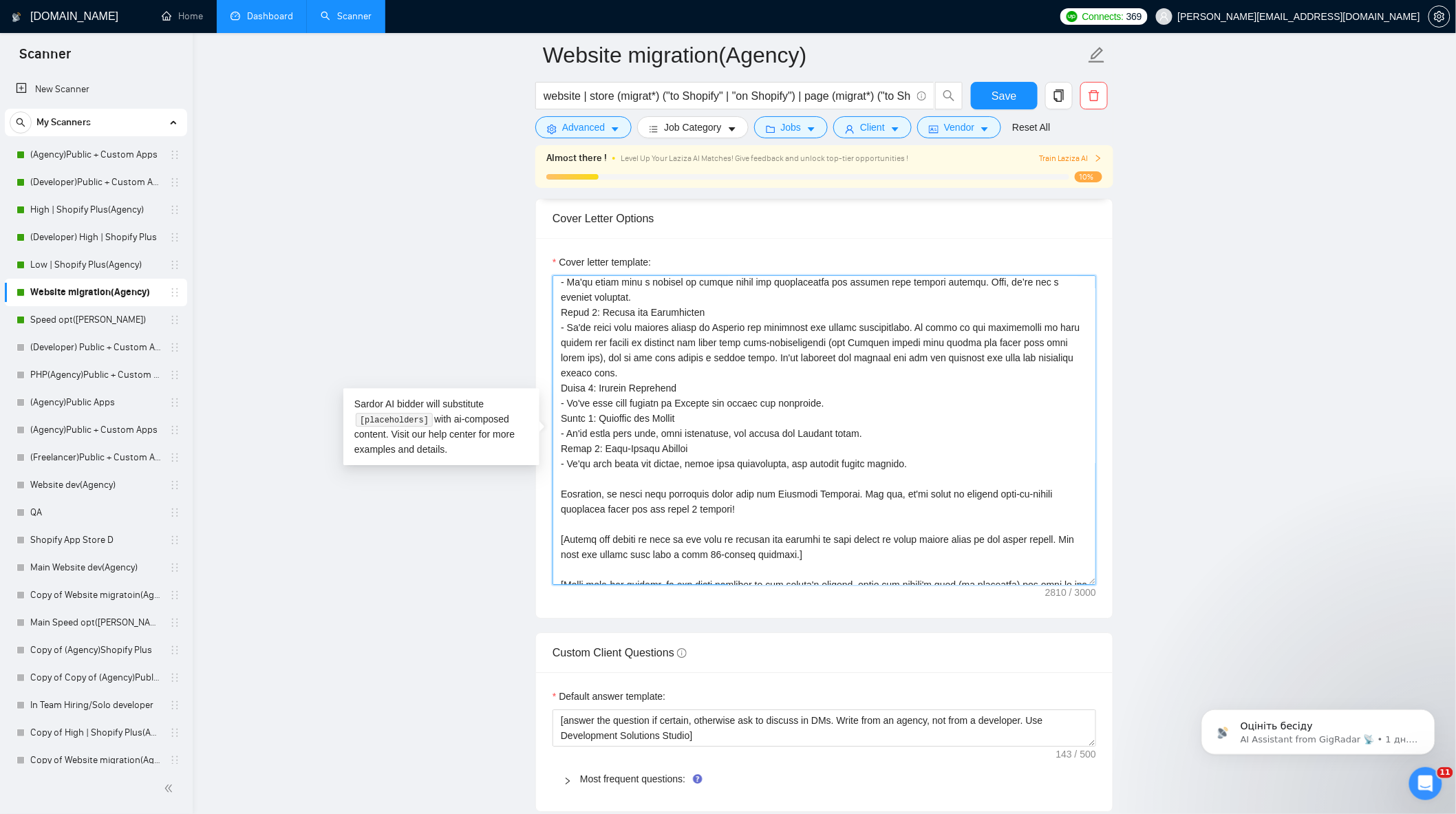
scroll to position [348, 0]
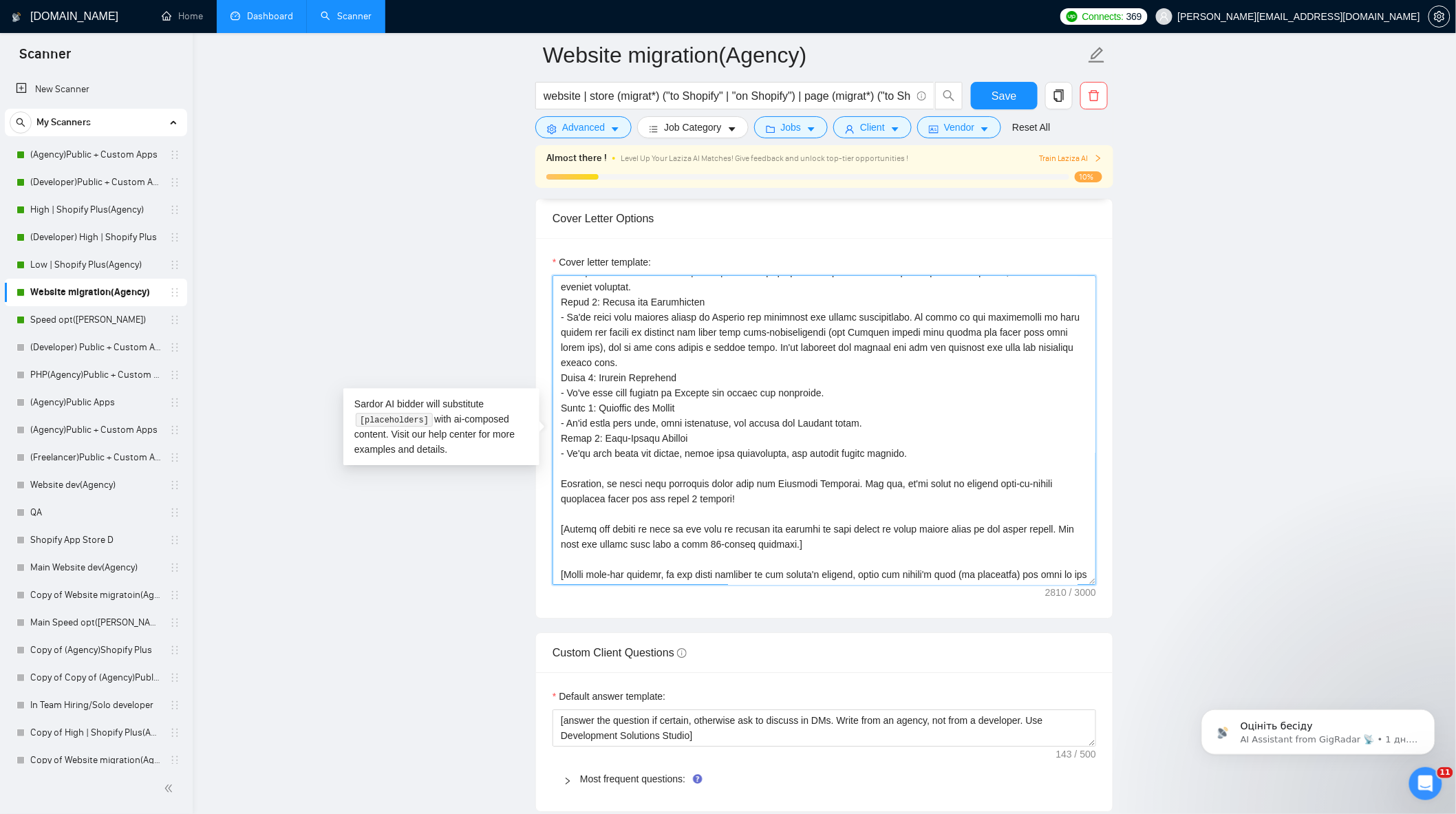
drag, startPoint x: 725, startPoint y: 491, endPoint x: 538, endPoint y: 459, distance: 189.7
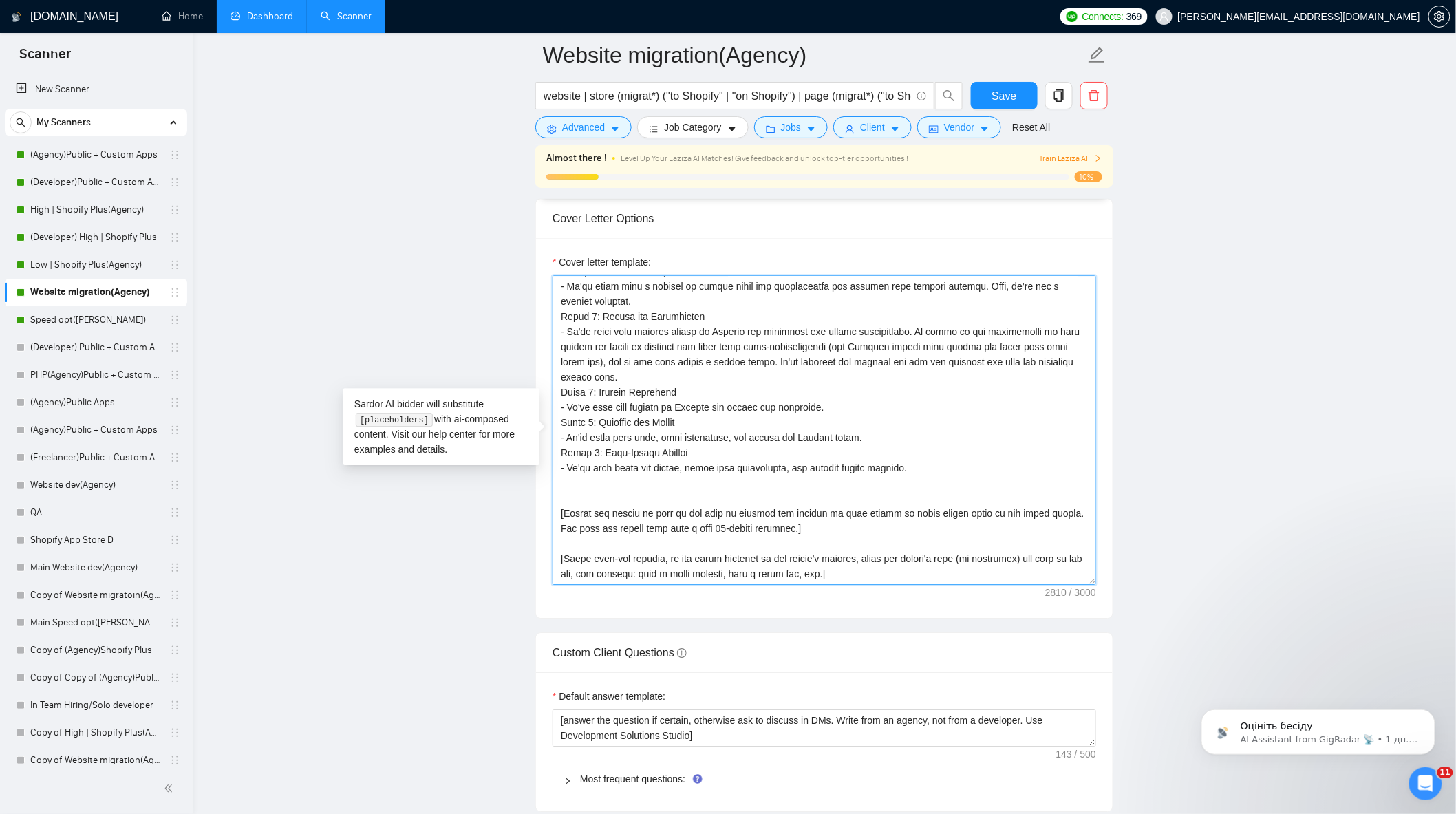
scroll to position [317, 0]
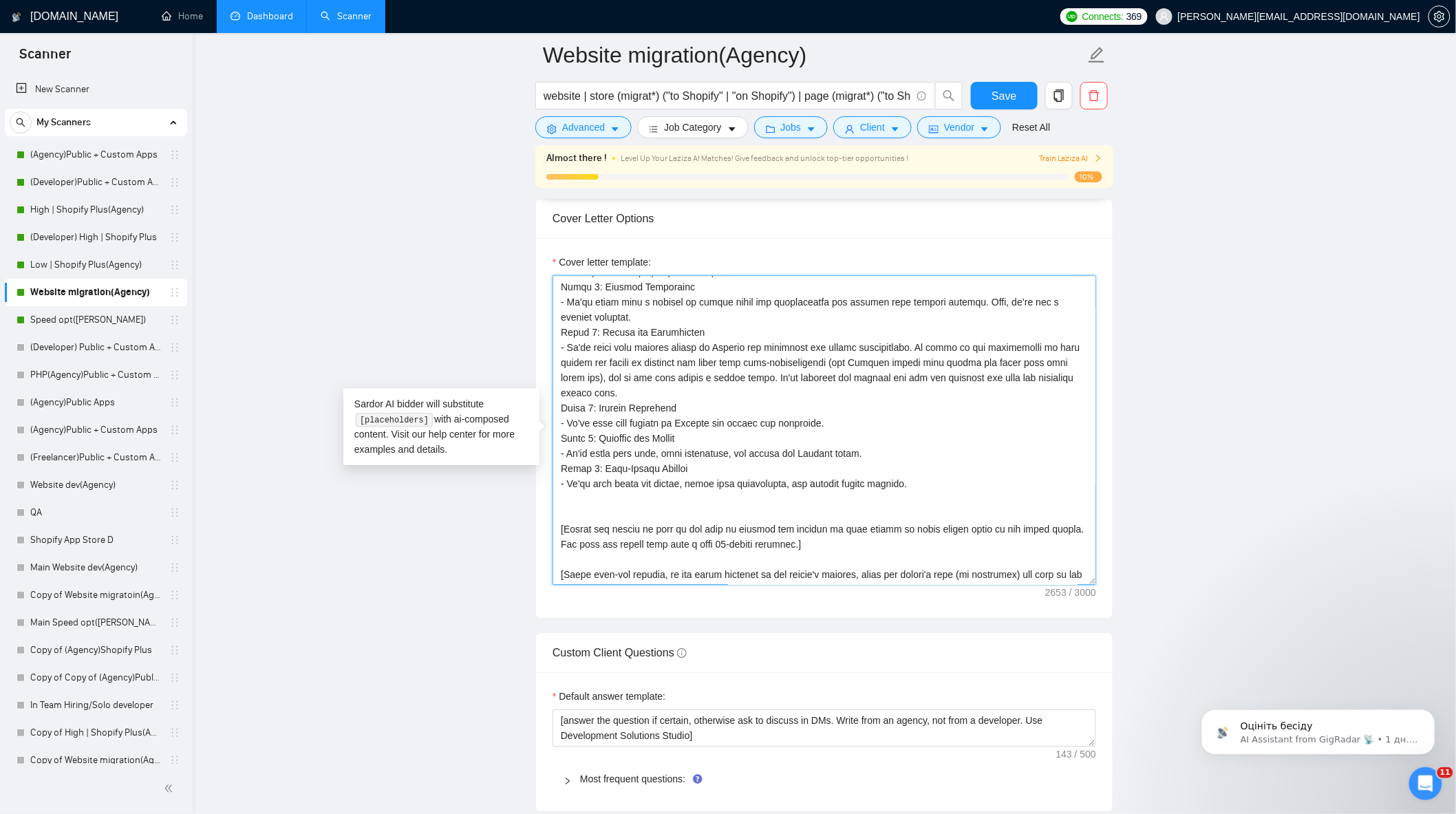
click at [610, 510] on textarea "Cover letter template:" at bounding box center [824, 430] width 543 height 310
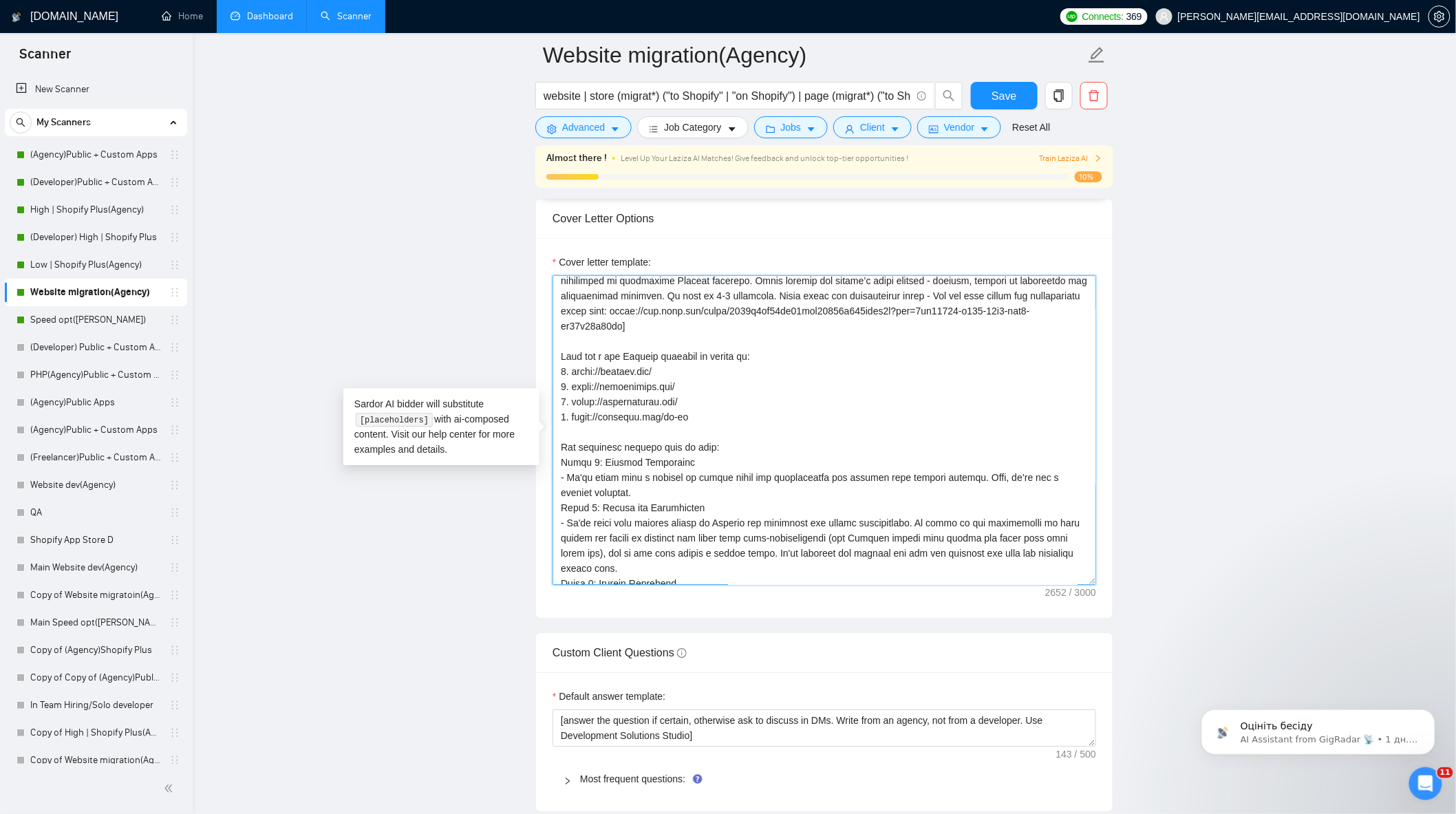
scroll to position [225, 0]
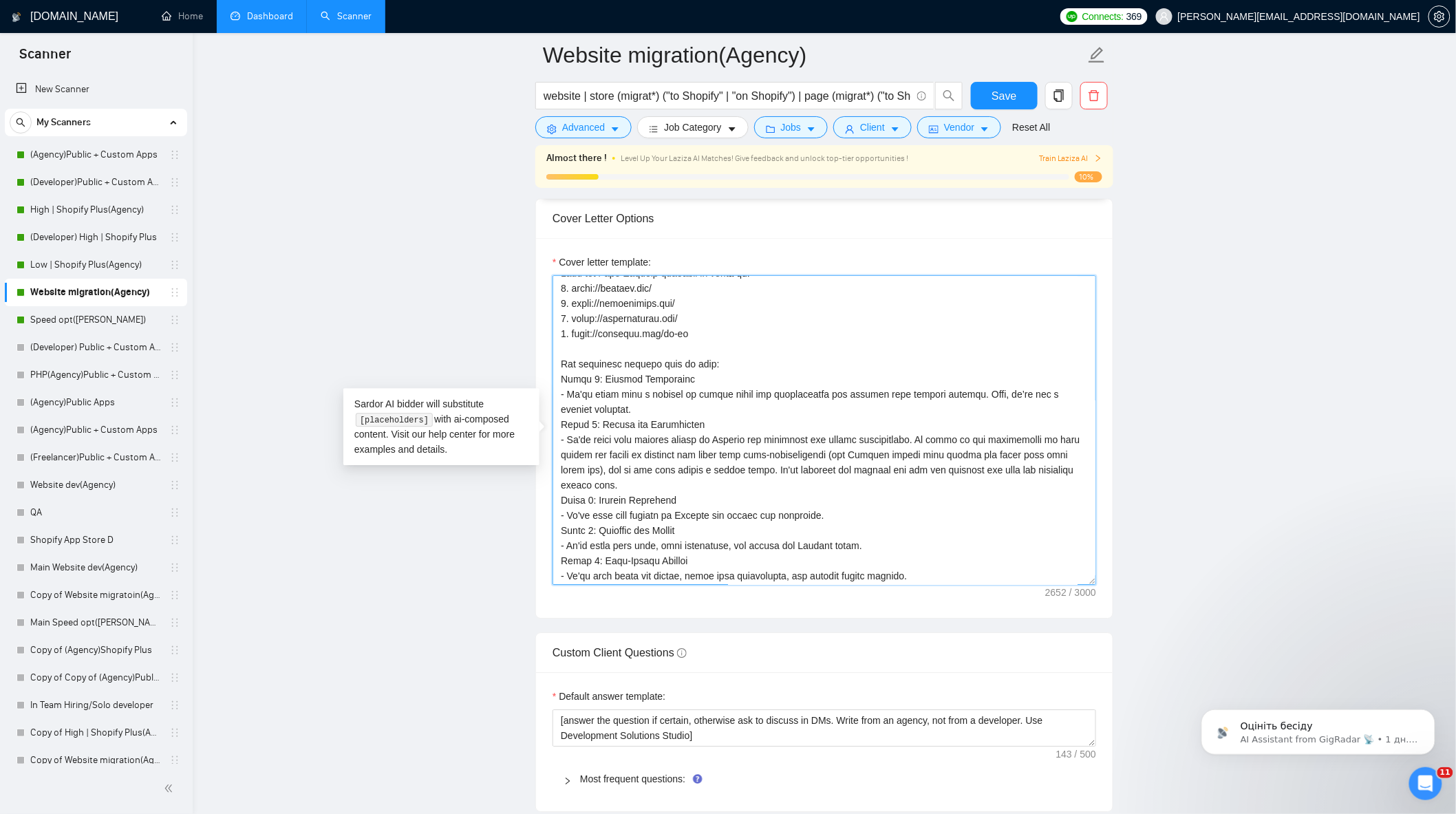
drag, startPoint x: 670, startPoint y: 372, endPoint x: 602, endPoint y: 368, distance: 68.1
click at [602, 368] on textarea "Cover letter template:" at bounding box center [824, 430] width 543 height 310
click at [1207, 379] on main "Website migration(Agency) website | store (migrat*) ("to Shopify" | "on Shopify…" at bounding box center [824, 585] width 1220 height 3965
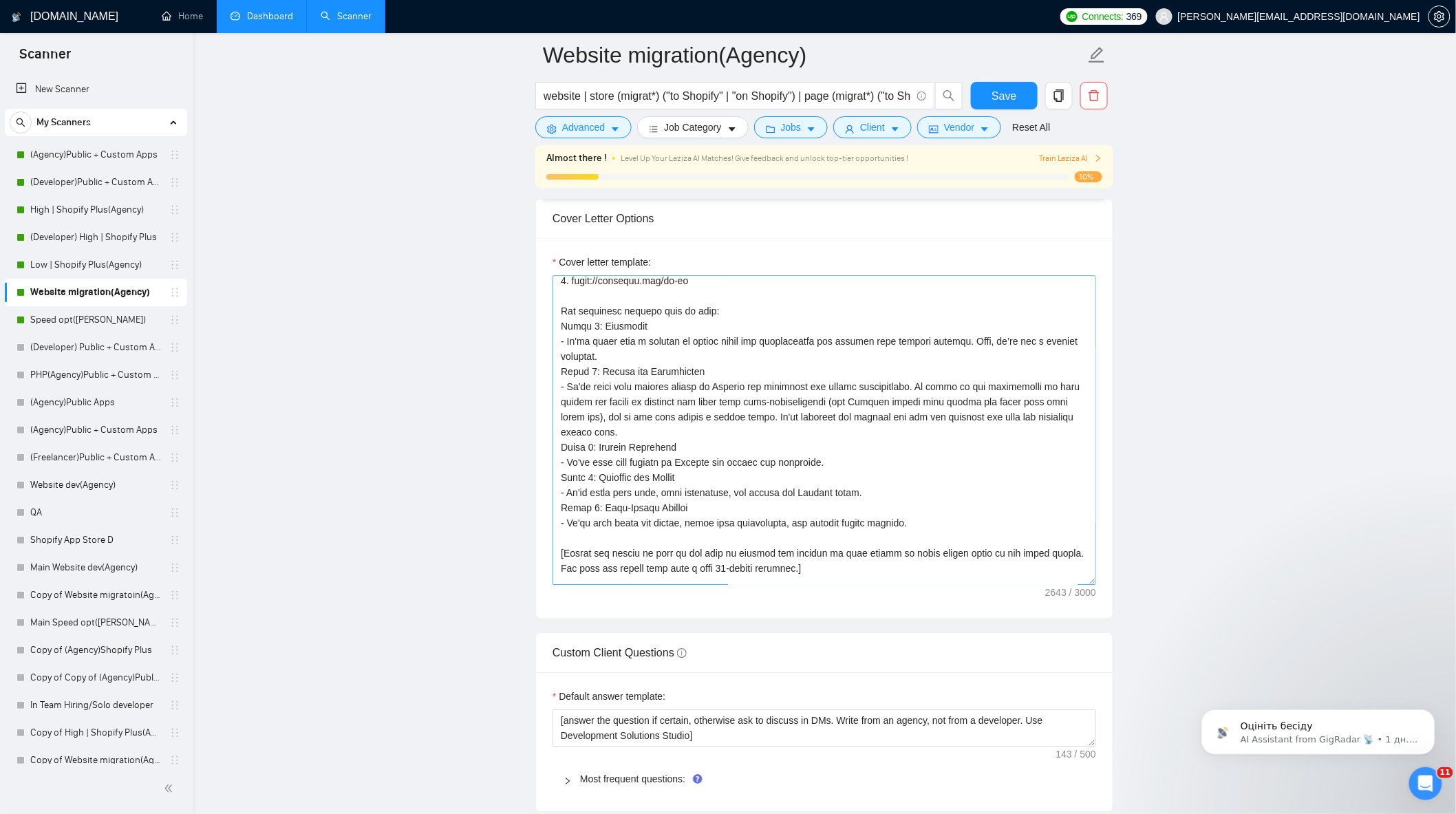
scroll to position [301, 0]
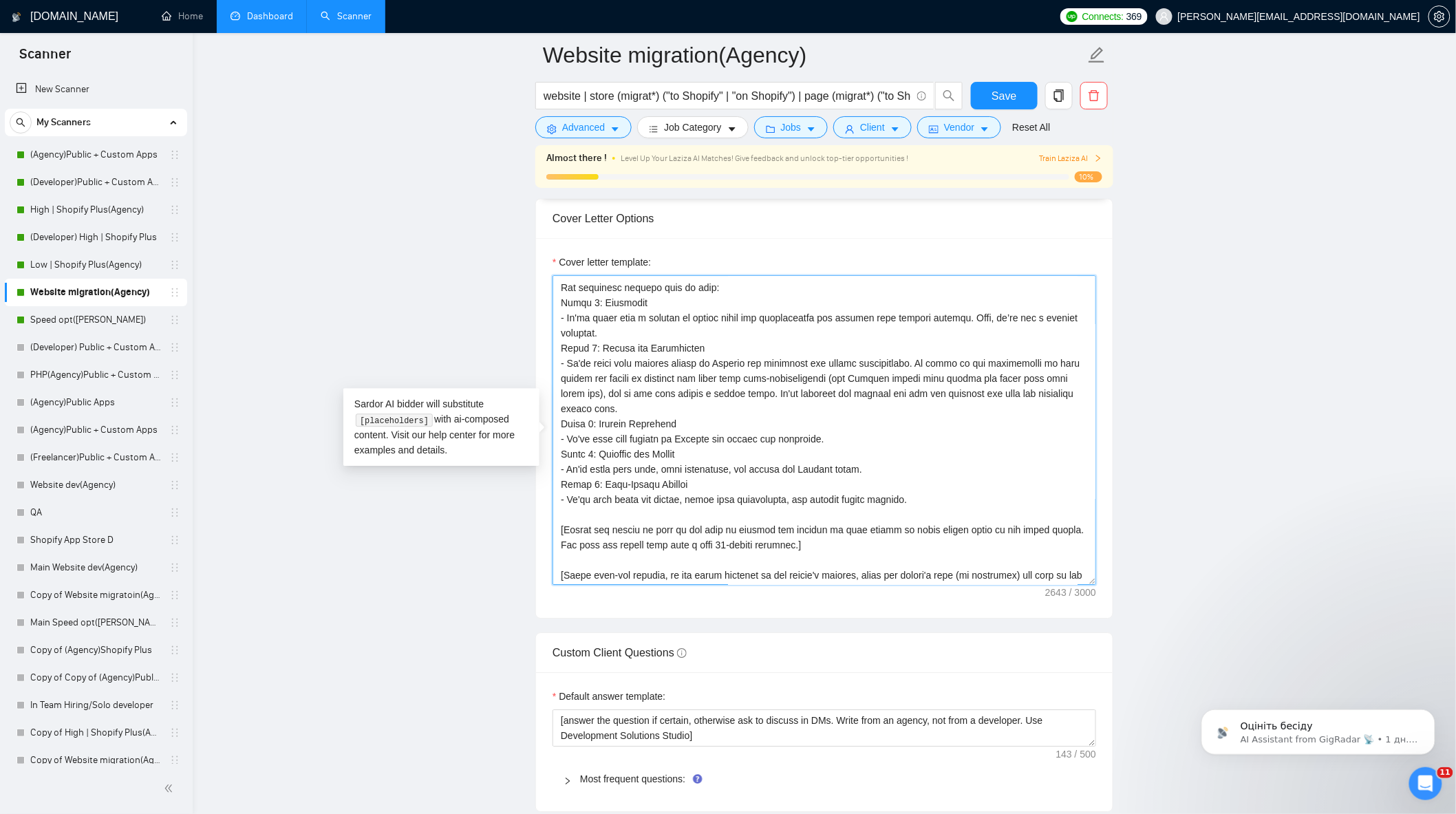
drag, startPoint x: 783, startPoint y: 537, endPoint x: 555, endPoint y: 519, distance: 228.7
click at [555, 519] on textarea "Cover letter template:" at bounding box center [824, 430] width 543 height 310
paste textarea "Let's schedule a quick 30-minute call to discuss the project in more detail. Wo…"
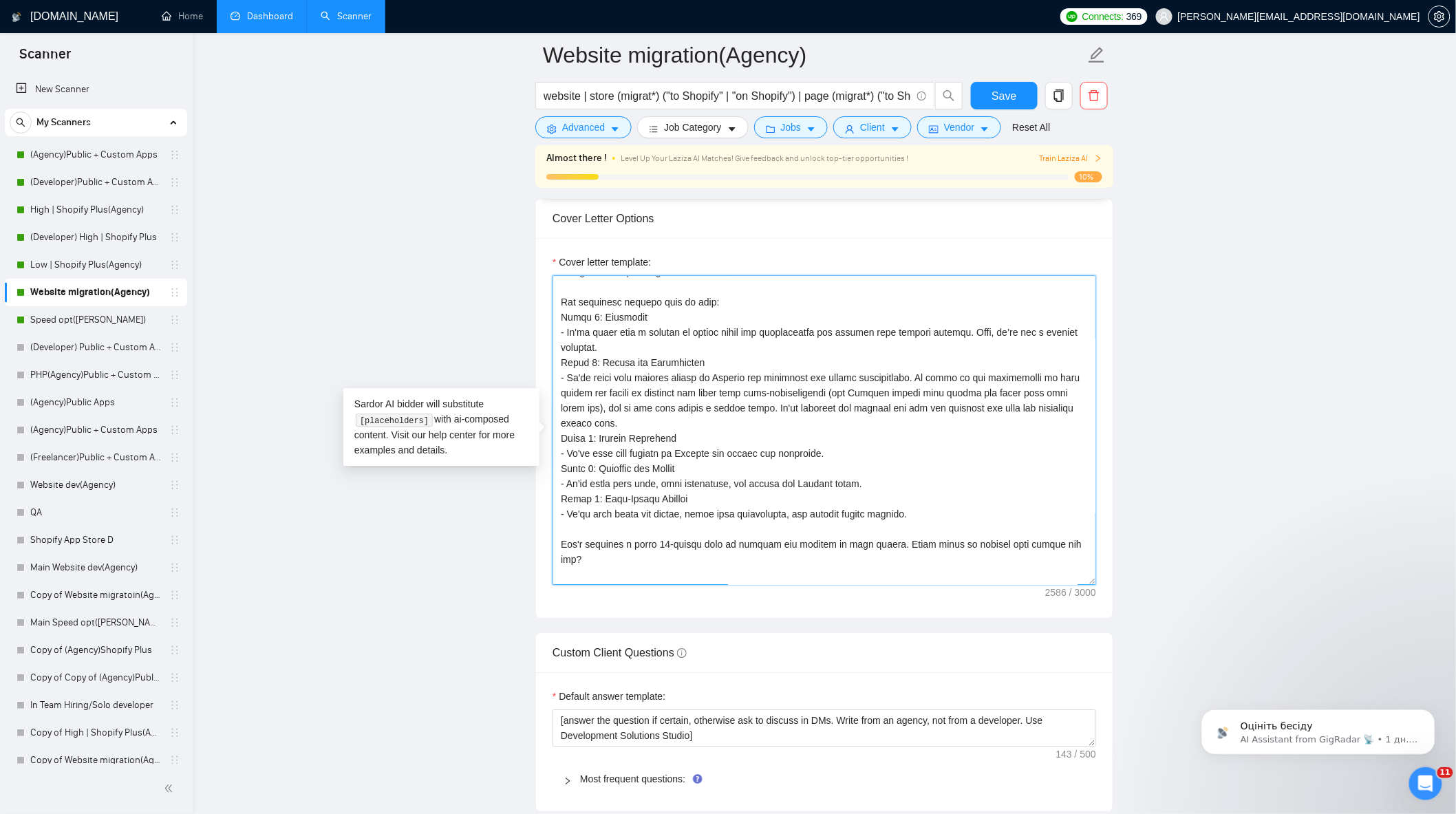
click at [976, 537] on textarea "Cover letter template:" at bounding box center [824, 430] width 543 height 310
click at [980, 542] on textarea "Cover letter template:" at bounding box center [824, 430] width 543 height 310
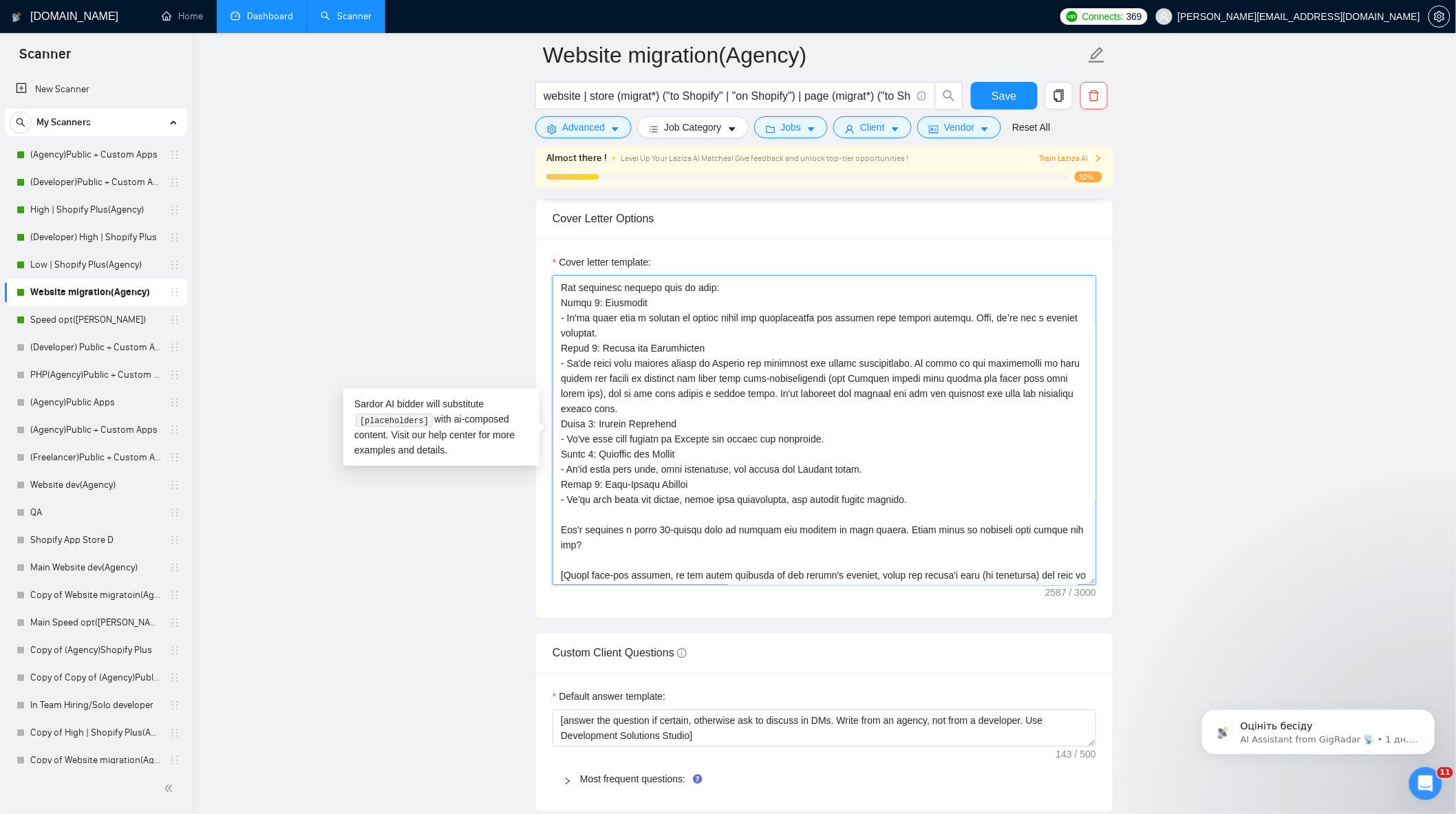
click at [778, 546] on textarea "Cover letter template:" at bounding box center [824, 430] width 543 height 310
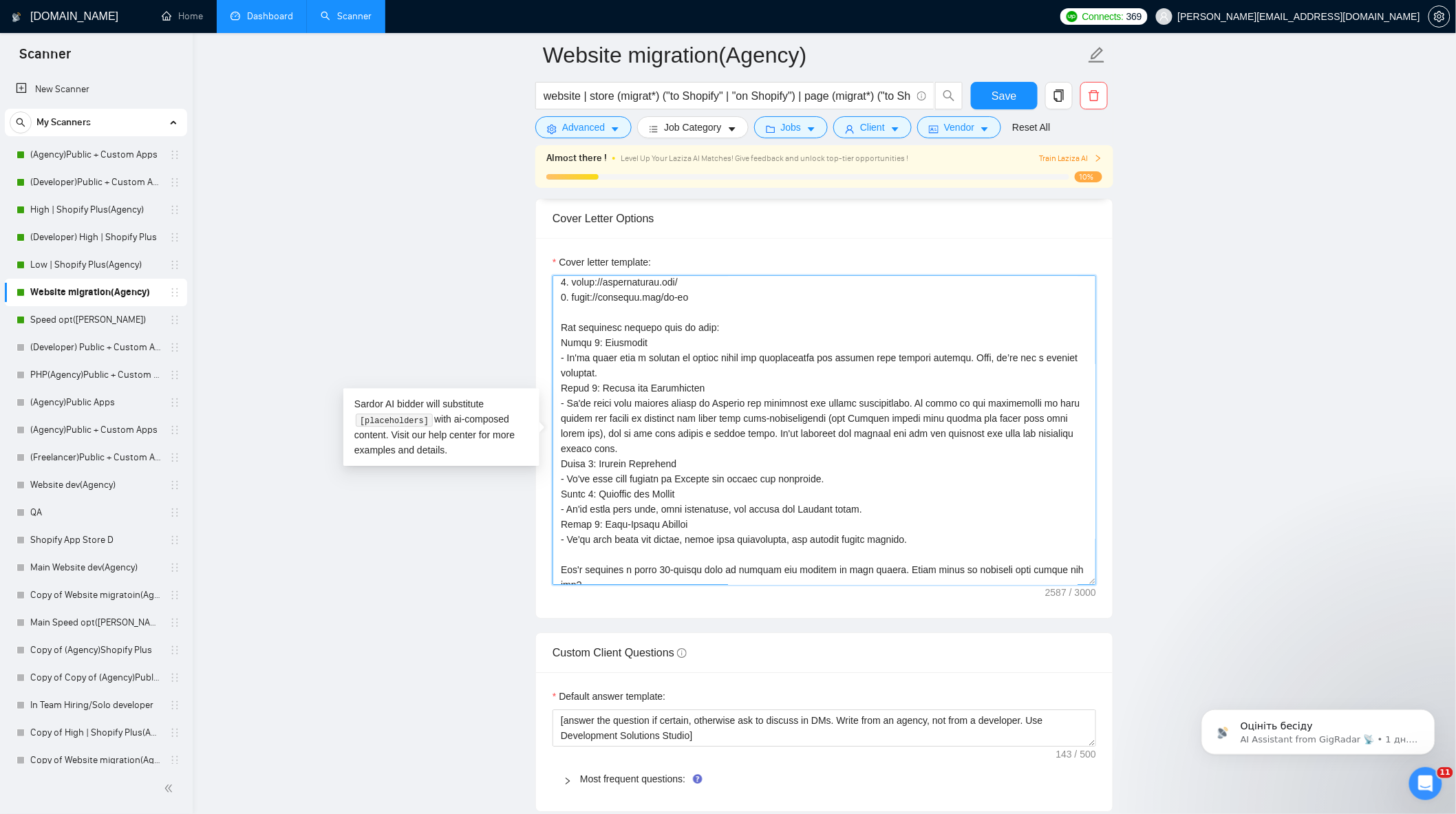
scroll to position [225, 0]
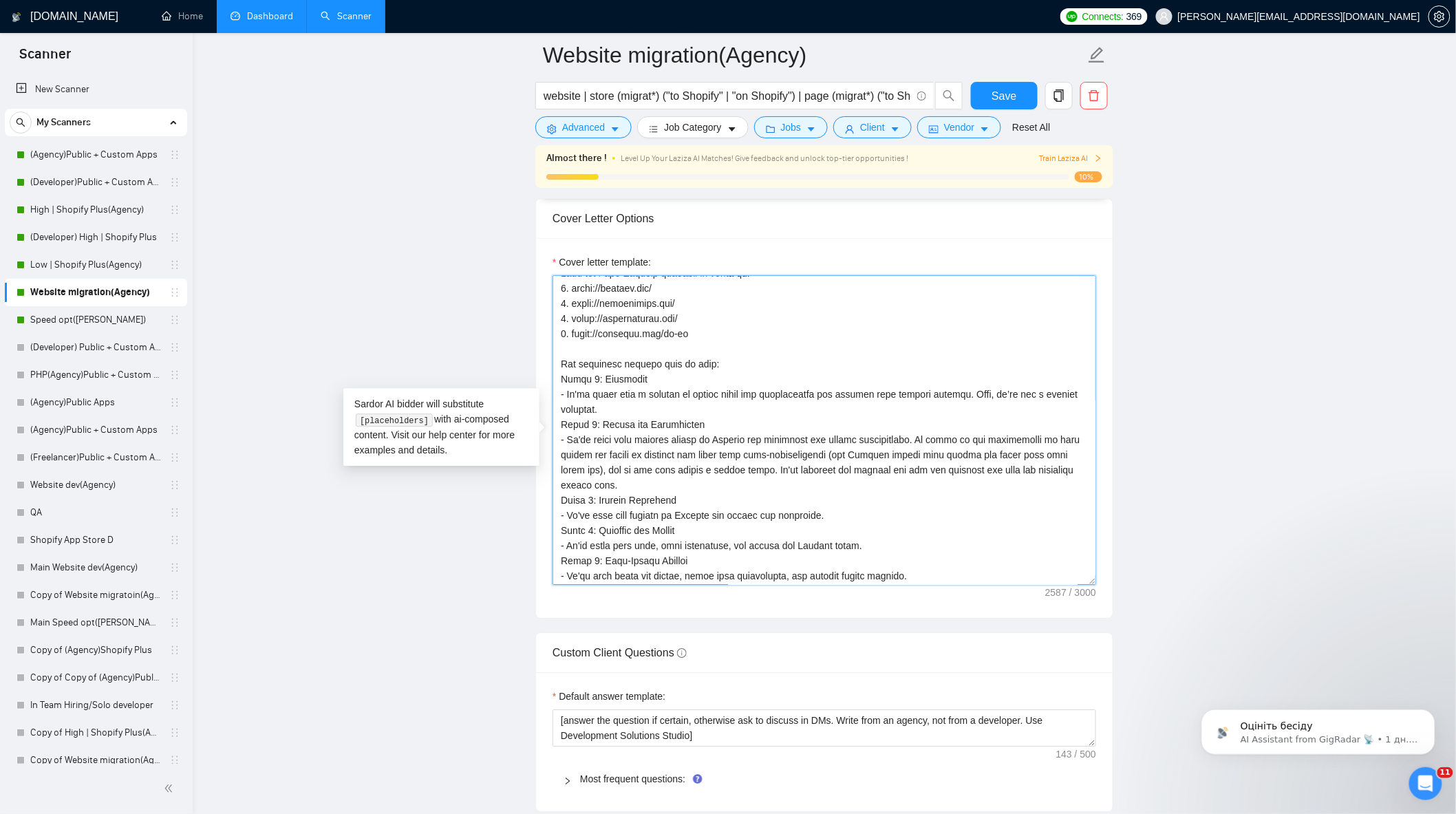
click at [600, 399] on textarea "Cover letter template:" at bounding box center [824, 430] width 543 height 310
paste textarea "(led by our Delivery Director and Solutions Team) – a well-defined process to c…"
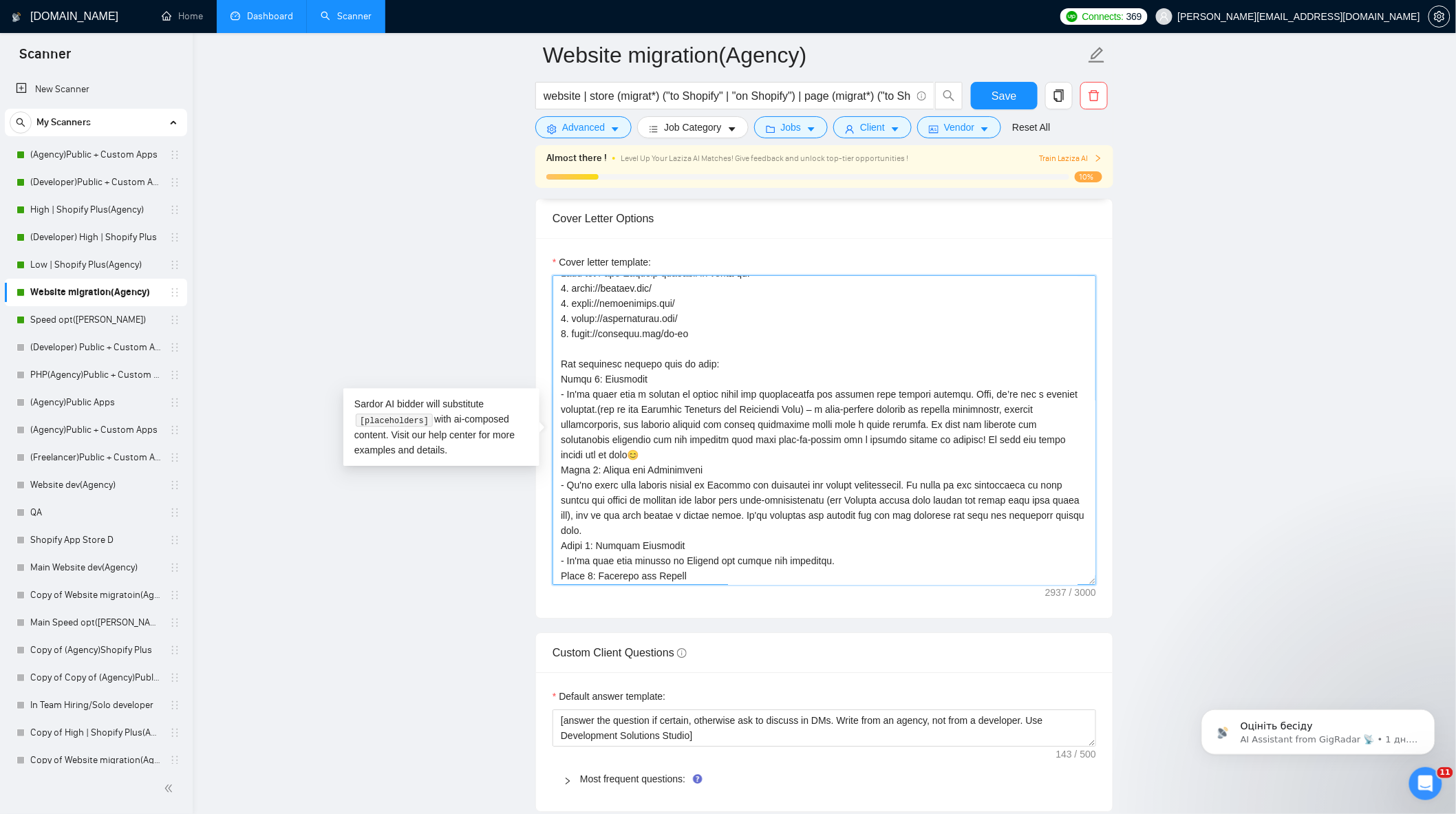
click at [597, 399] on textarea "Cover letter template:" at bounding box center [824, 430] width 543 height 310
drag, startPoint x: 601, startPoint y: 400, endPoint x: 808, endPoint y: 401, distance: 207.0
click at [808, 401] on textarea "Cover letter template:" at bounding box center [824, 430] width 543 height 310
click at [644, 370] on textarea "Cover letter template:" at bounding box center [824, 430] width 543 height 310
paste textarea "(led by our Delivery Director and Solutions Team)"
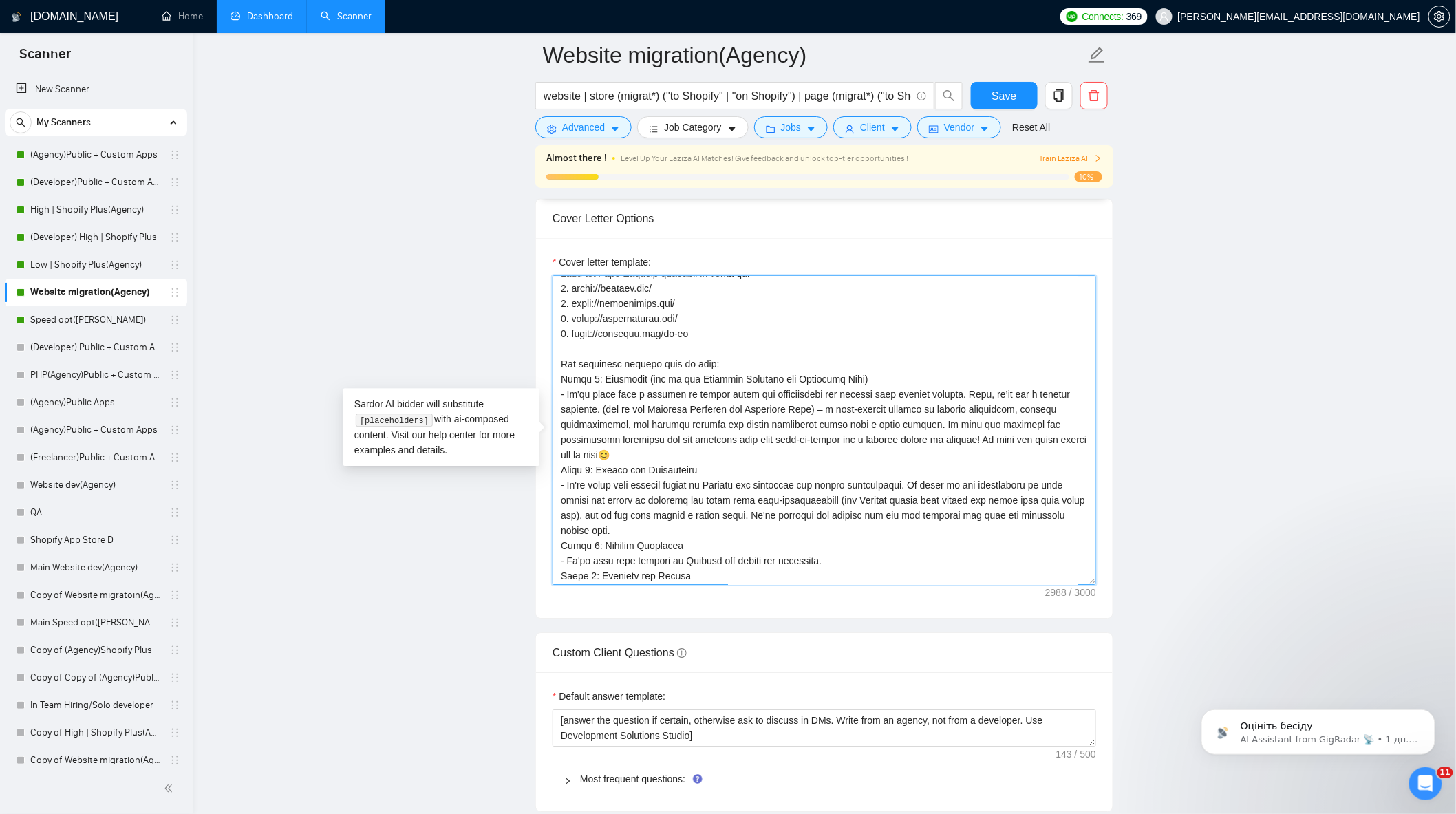
drag, startPoint x: 808, startPoint y: 402, endPoint x: 601, endPoint y: 403, distance: 207.0
click at [601, 403] on textarea "Cover letter template:" at bounding box center [824, 430] width 543 height 310
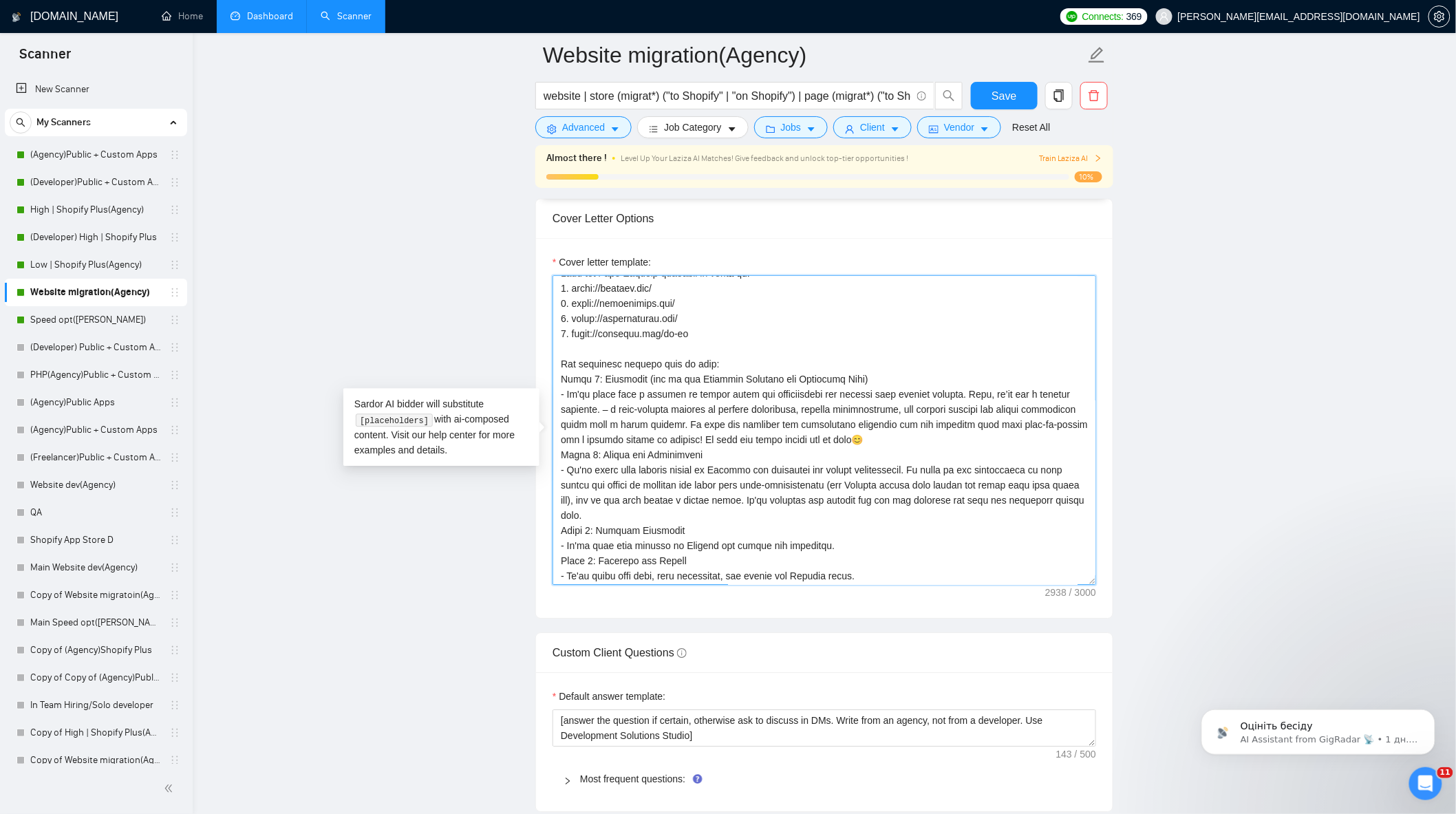
drag, startPoint x: 589, startPoint y: 393, endPoint x: 569, endPoint y: 387, distance: 20.9
click at [569, 387] on textarea "Cover letter template:" at bounding box center [824, 430] width 543 height 310
click at [772, 423] on textarea "Cover letter template:" at bounding box center [824, 430] width 543 height 310
drag, startPoint x: 741, startPoint y: 402, endPoint x: 714, endPoint y: 399, distance: 27.2
click at [714, 399] on textarea "Cover letter template:" at bounding box center [824, 430] width 543 height 310
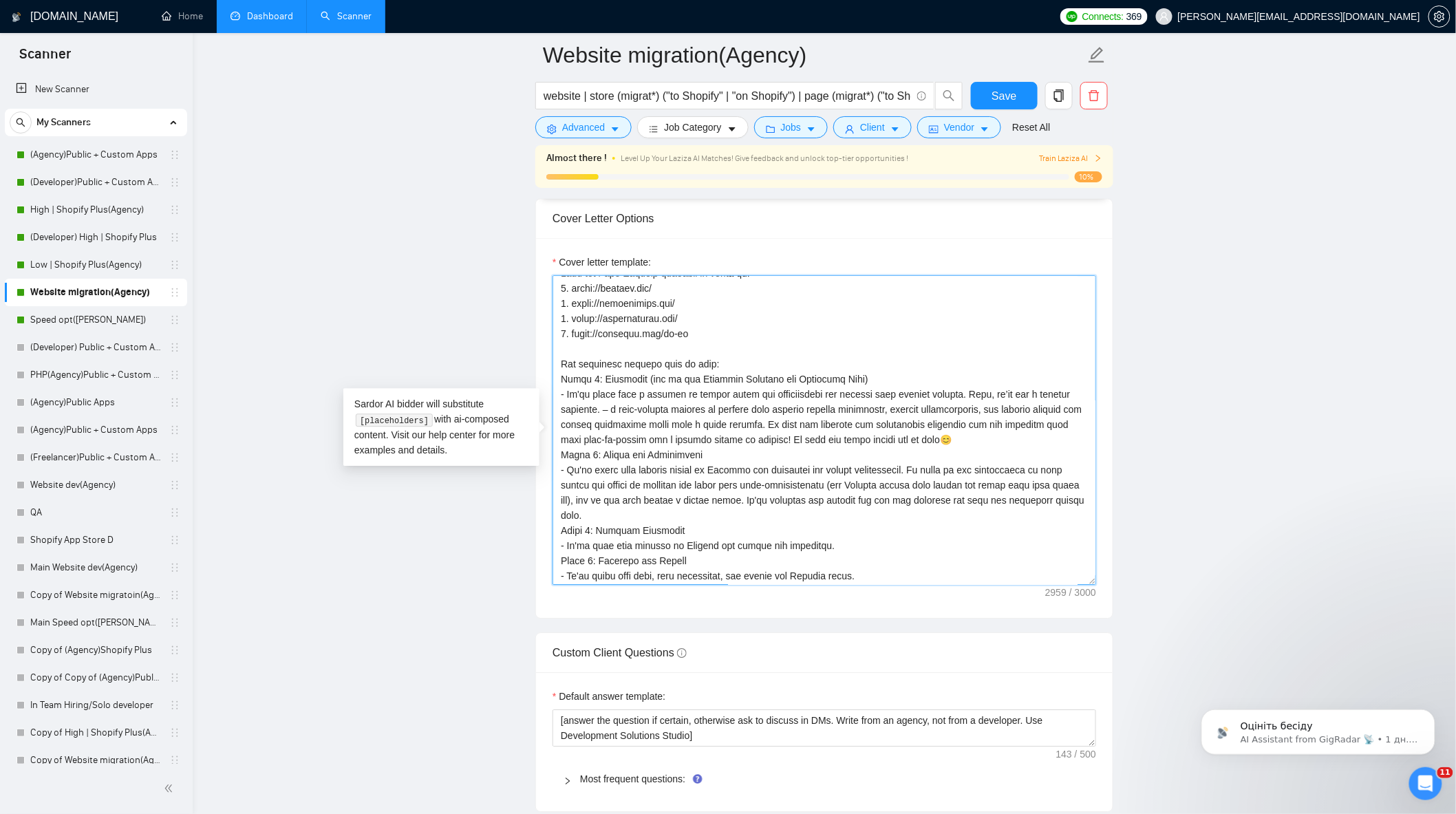
click at [876, 400] on textarea "Cover letter template:" at bounding box center [824, 430] width 543 height 310
drag, startPoint x: 934, startPoint y: 405, endPoint x: 862, endPoint y: 423, distance: 74.2
click at [845, 403] on textarea "Cover letter template:" at bounding box center [824, 430] width 543 height 310
drag, startPoint x: 599, startPoint y: 401, endPoint x: 588, endPoint y: 417, distance: 19.4
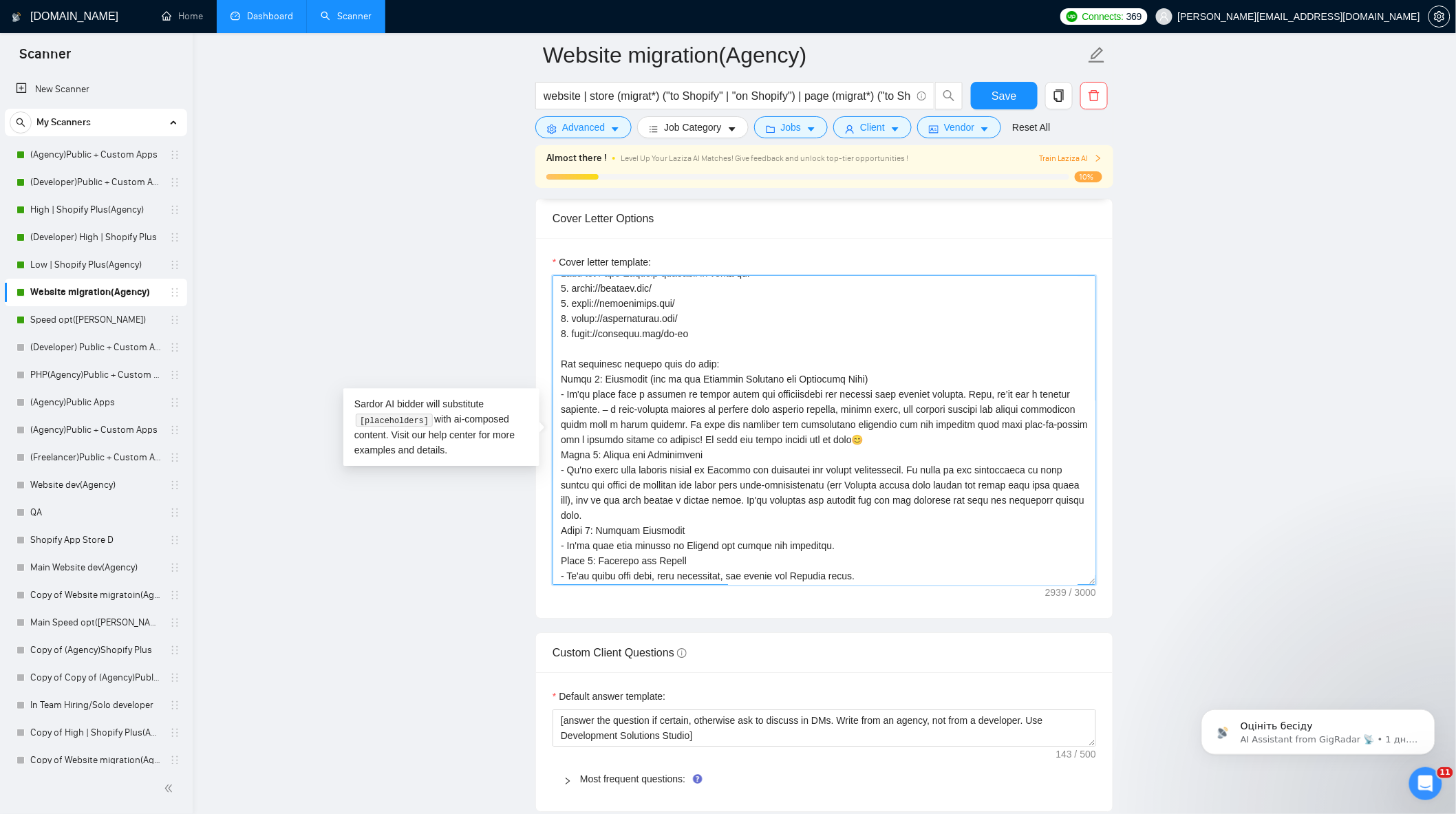
click at [568, 387] on textarea "Cover letter template:" at bounding box center [824, 430] width 543 height 310
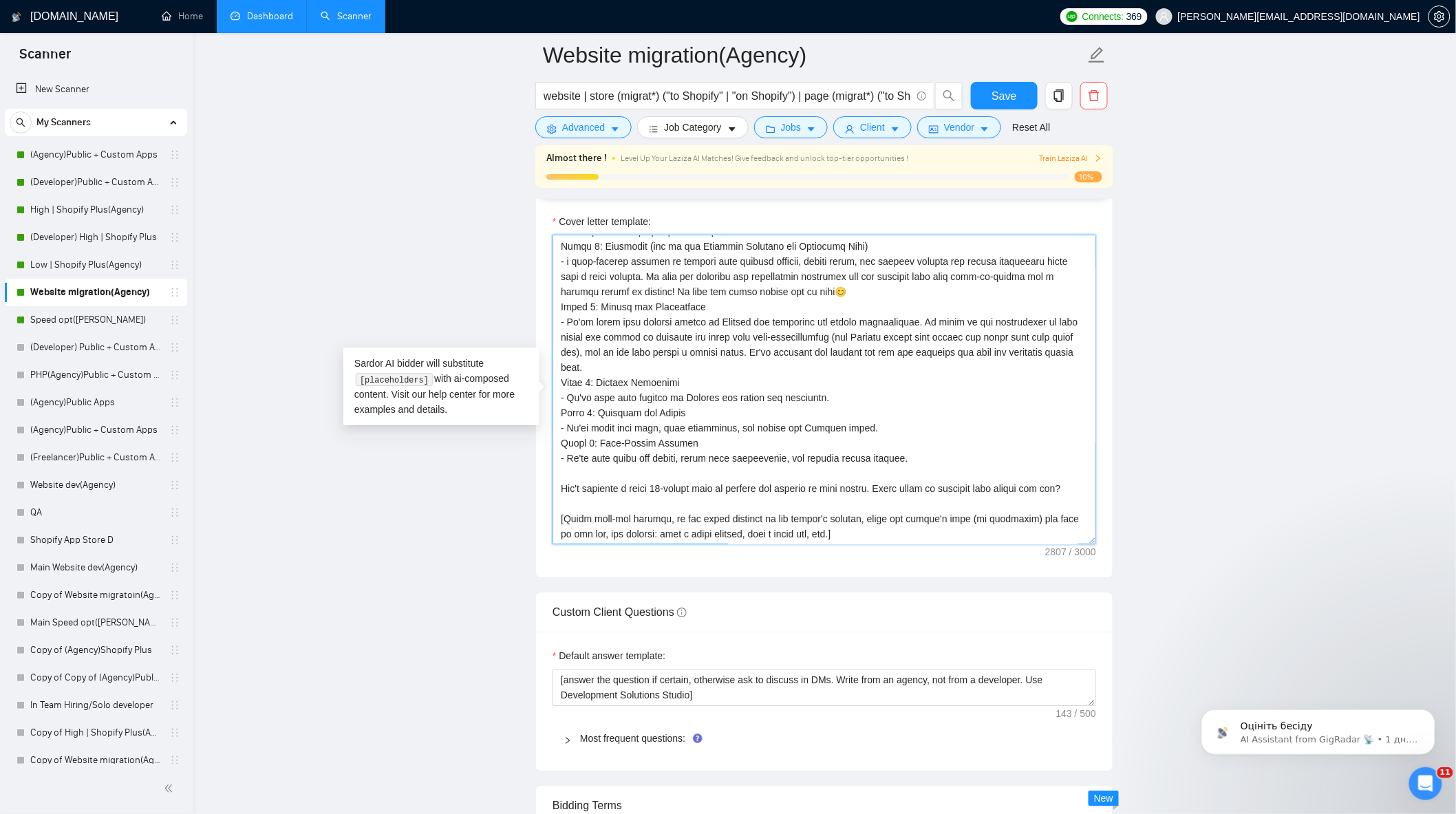
scroll to position [1529, 0]
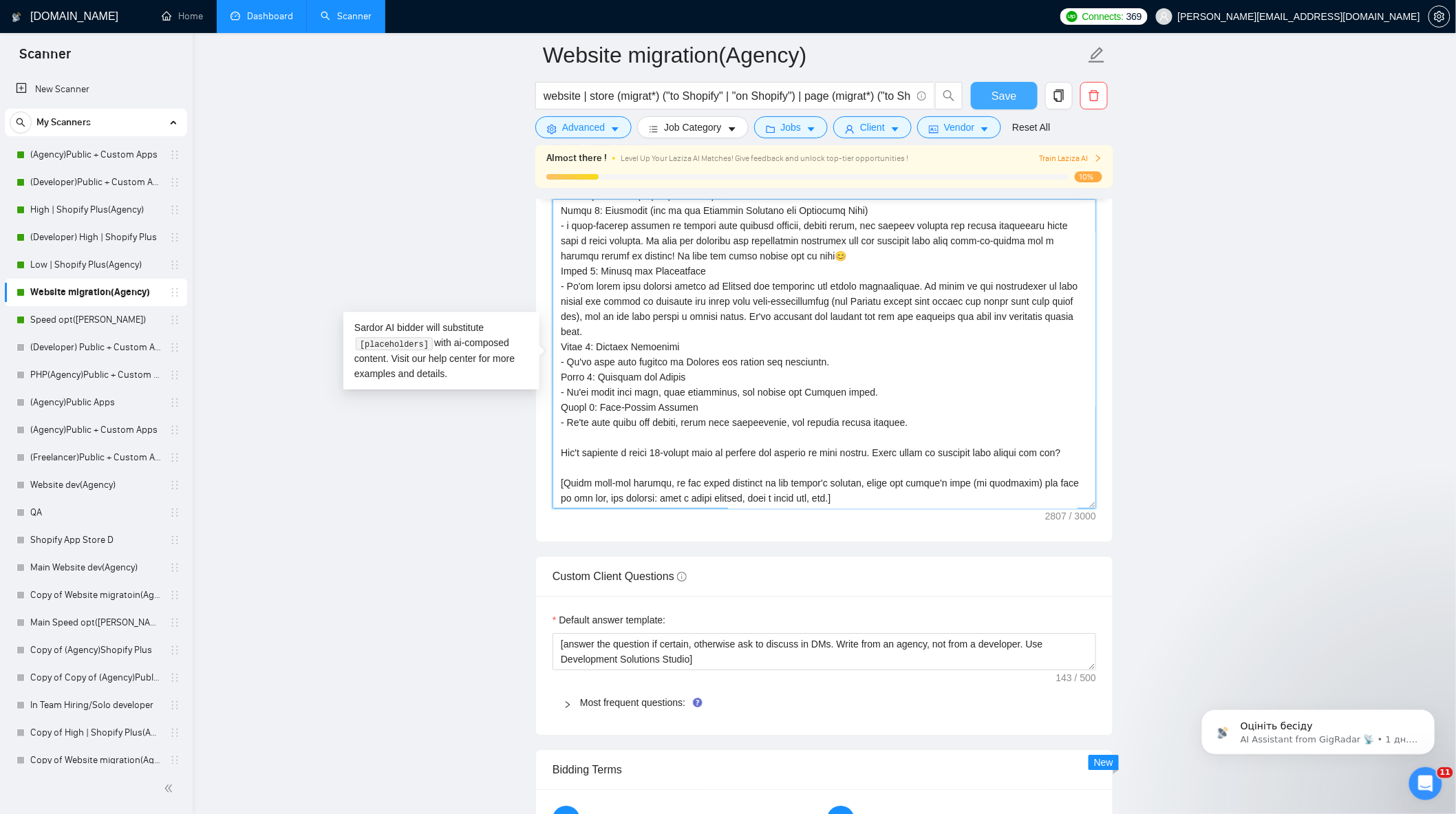
type textarea "[Write a personal greeting using the client's name or company name (if any is p…"
drag, startPoint x: 1014, startPoint y: 93, endPoint x: 1206, endPoint y: 357, distance: 326.4
click at [1014, 92] on span "Save" at bounding box center [1005, 96] width 25 height 17
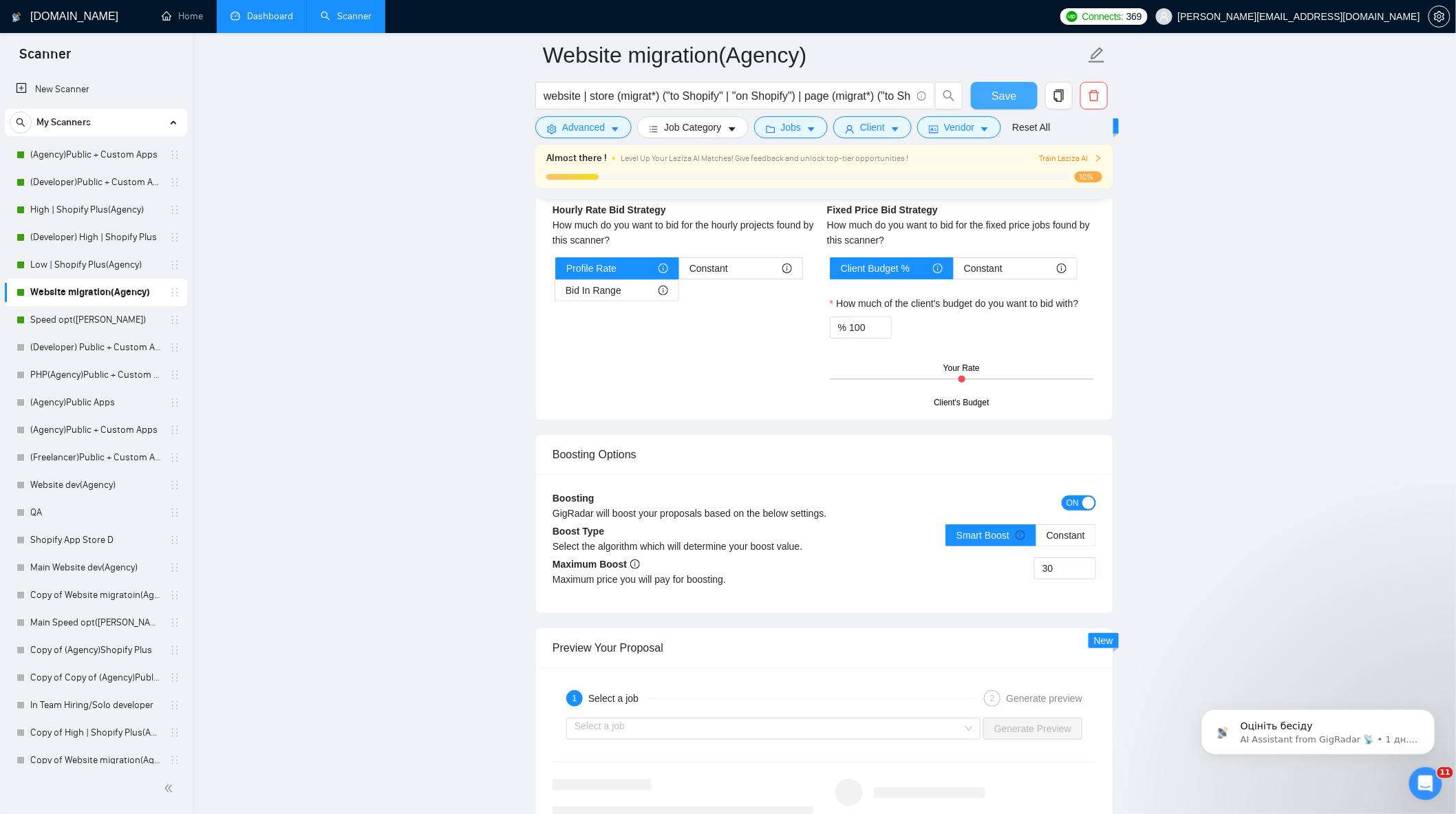
scroll to position [2294, 0]
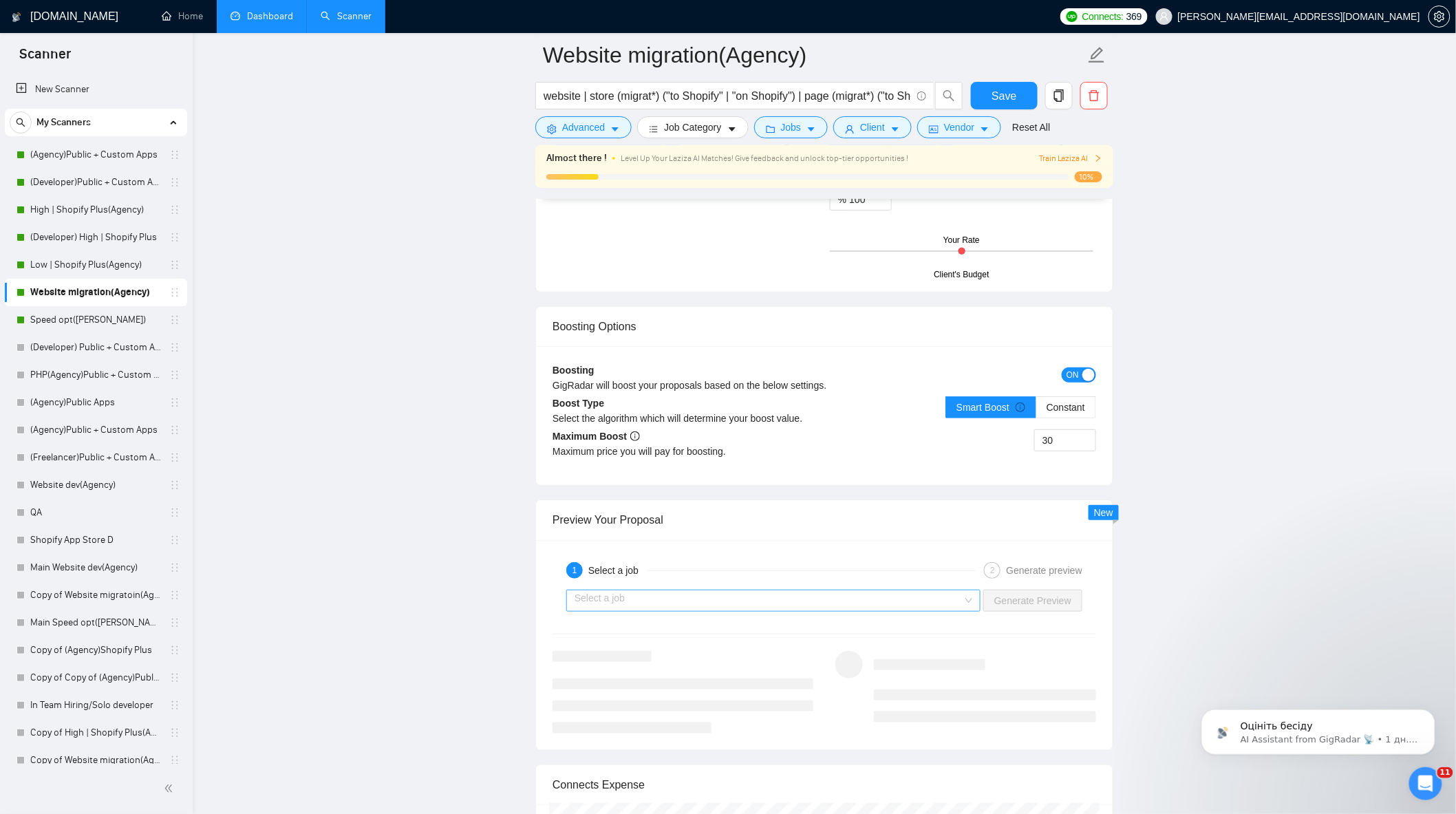
click at [687, 617] on div "Select a job Generate Preview" at bounding box center [824, 600] width 546 height 33
click at [682, 610] on input "search" at bounding box center [769, 600] width 388 height 21
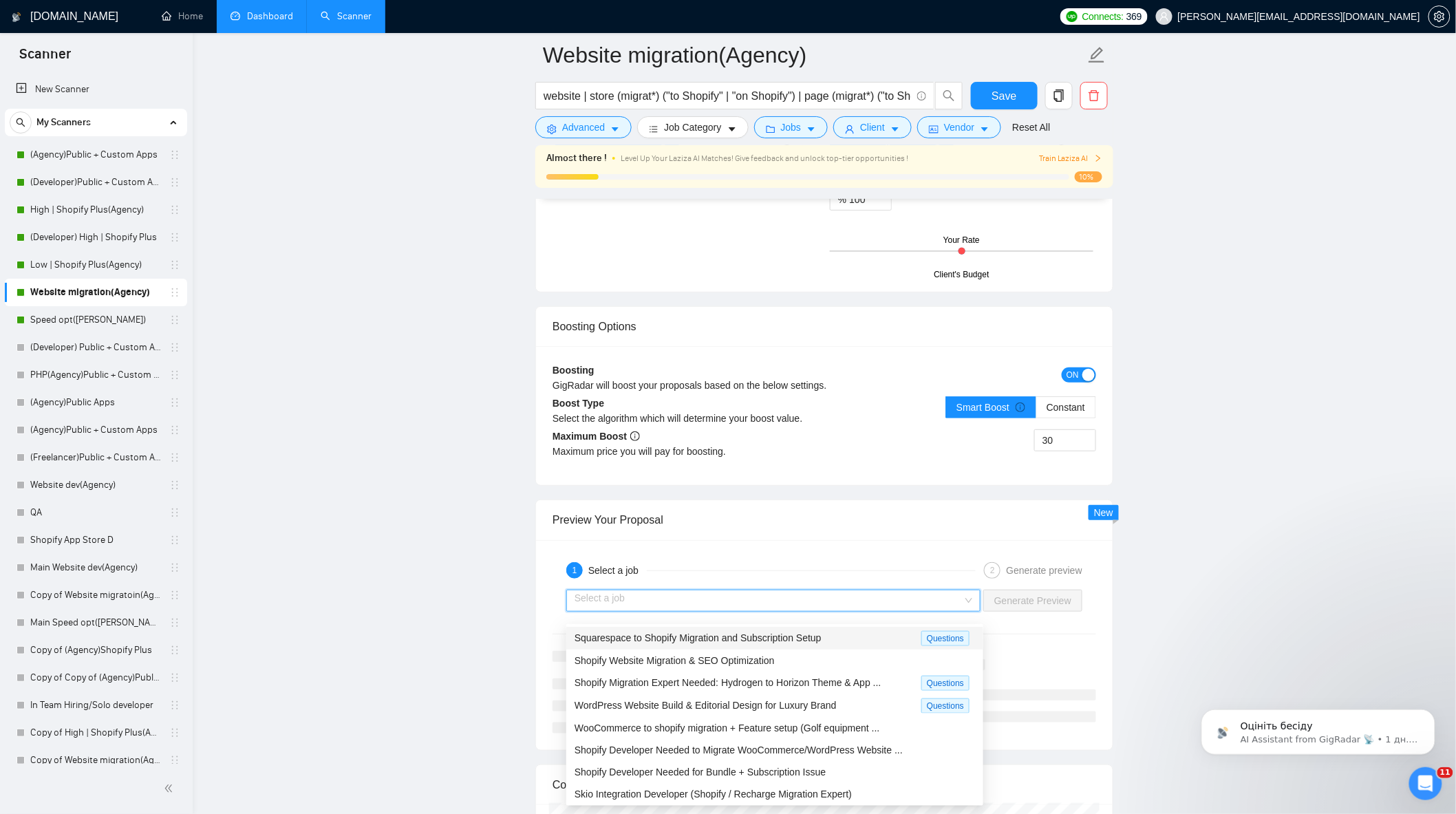
click at [721, 641] on span "Squarespace to Shopify Migration and Subscription Setup" at bounding box center [698, 638] width 247 height 11
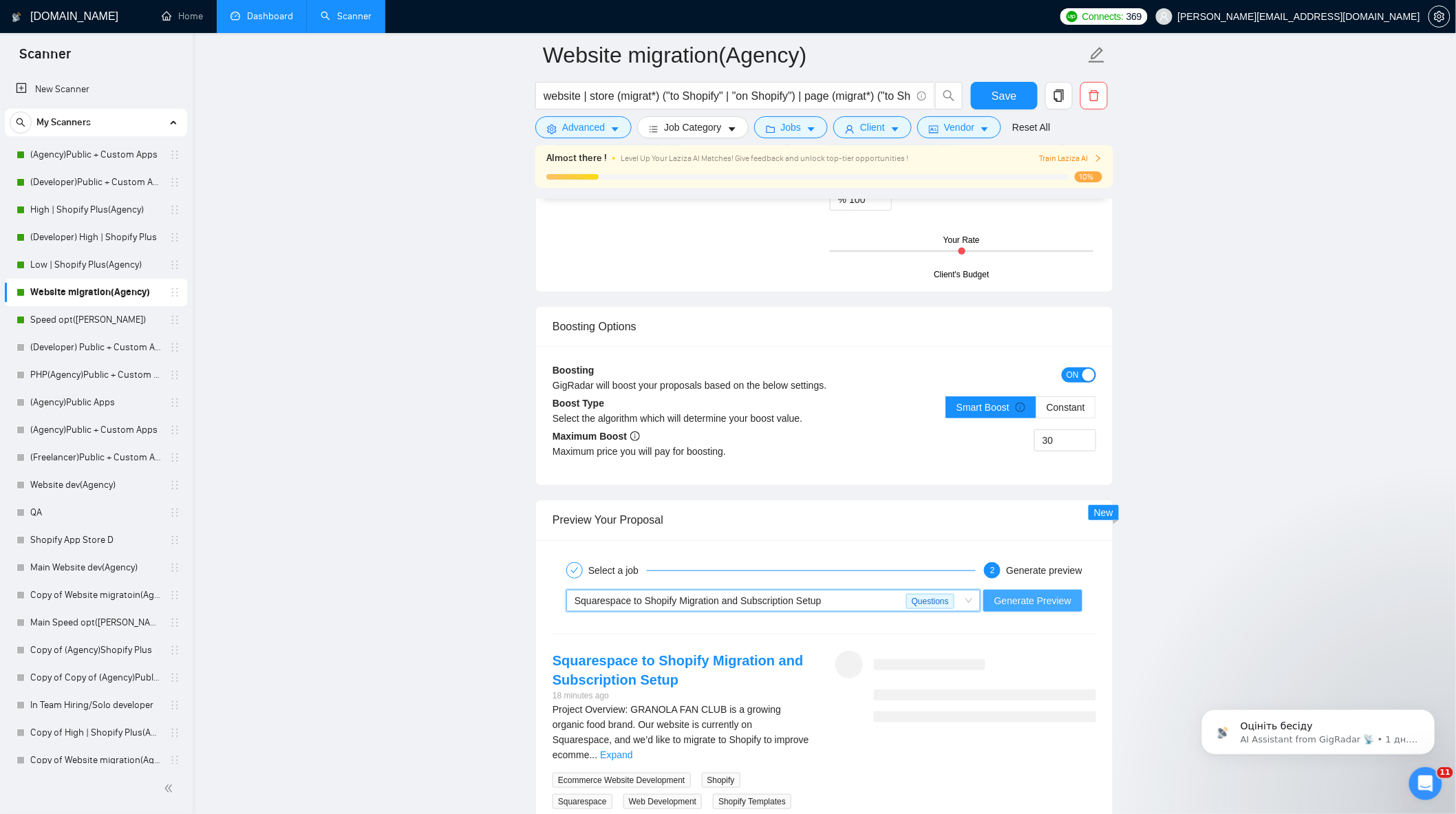
click at [1028, 608] on span "Generate Preview" at bounding box center [1033, 600] width 77 height 15
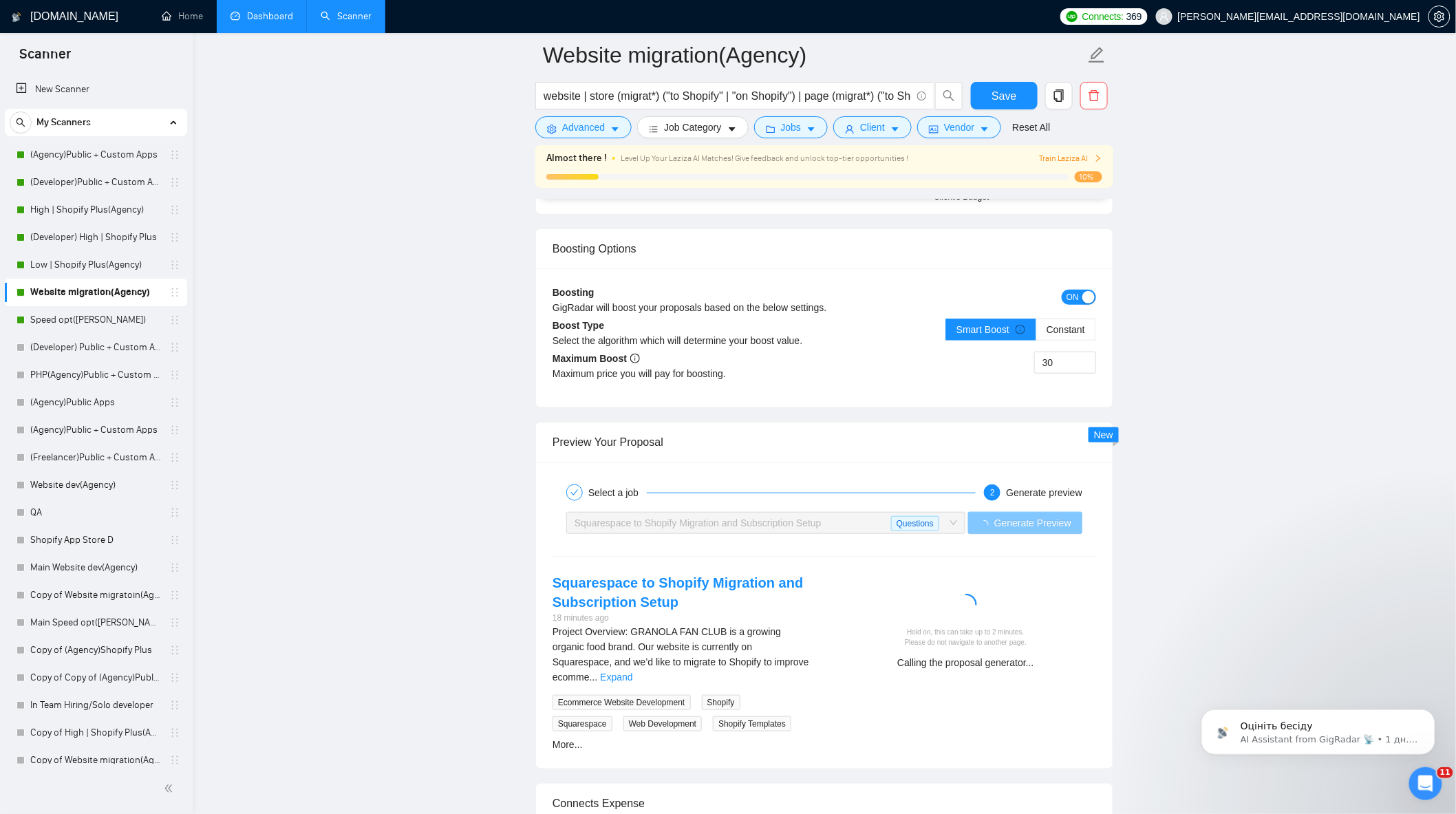
scroll to position [2446, 0]
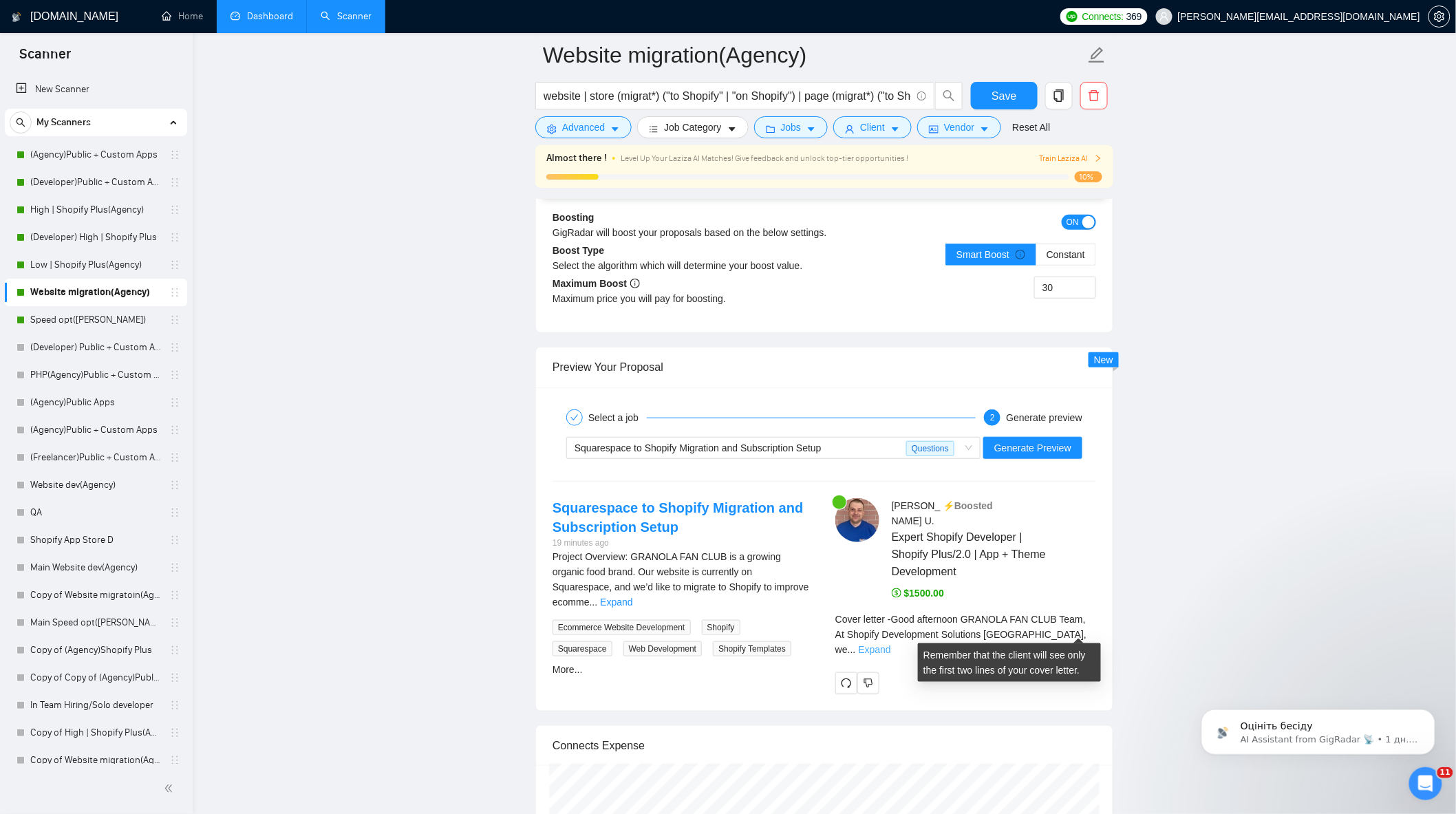
click at [891, 644] on link "Expand" at bounding box center [875, 650] width 32 height 11
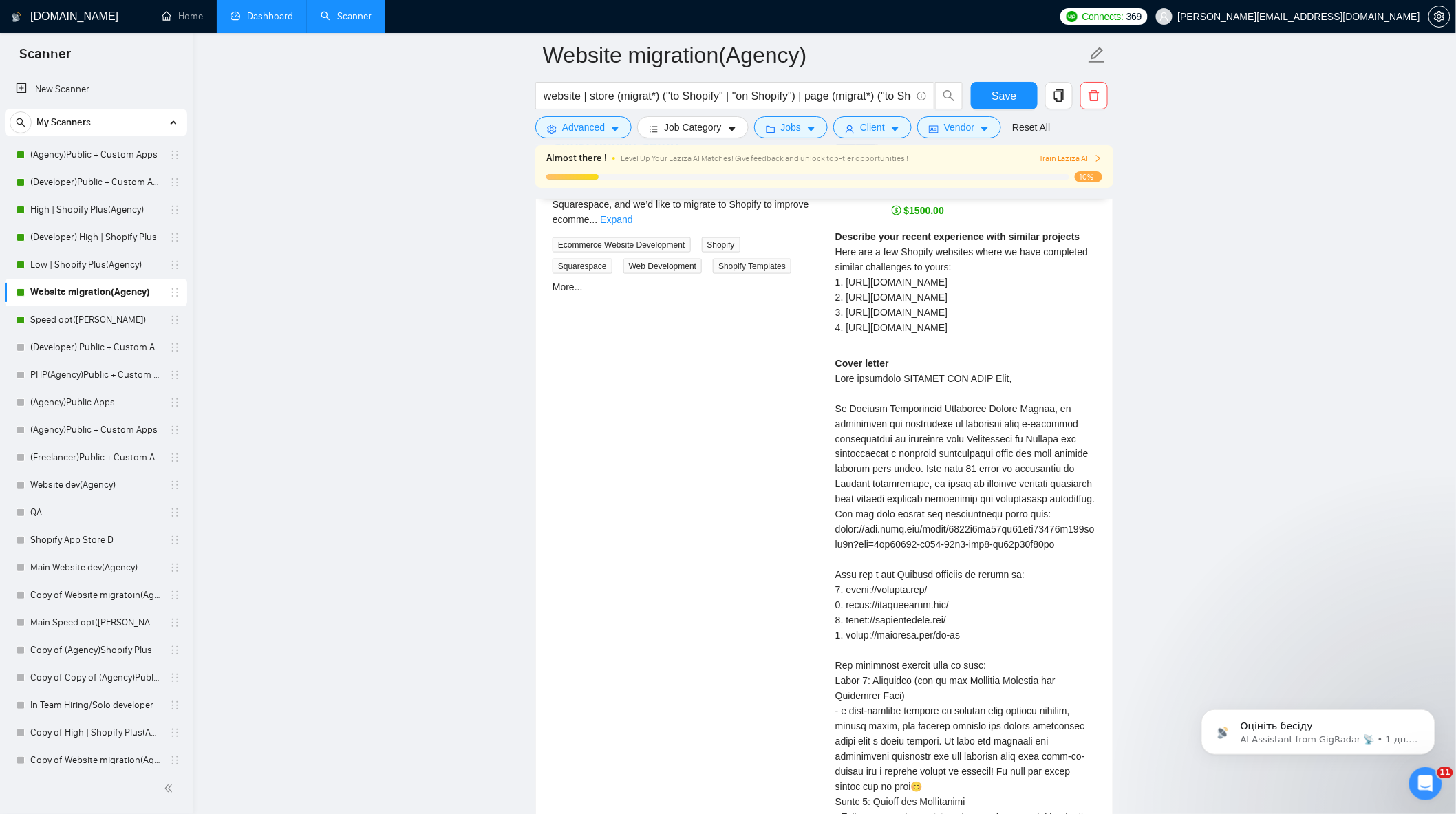
scroll to position [2905, 0]
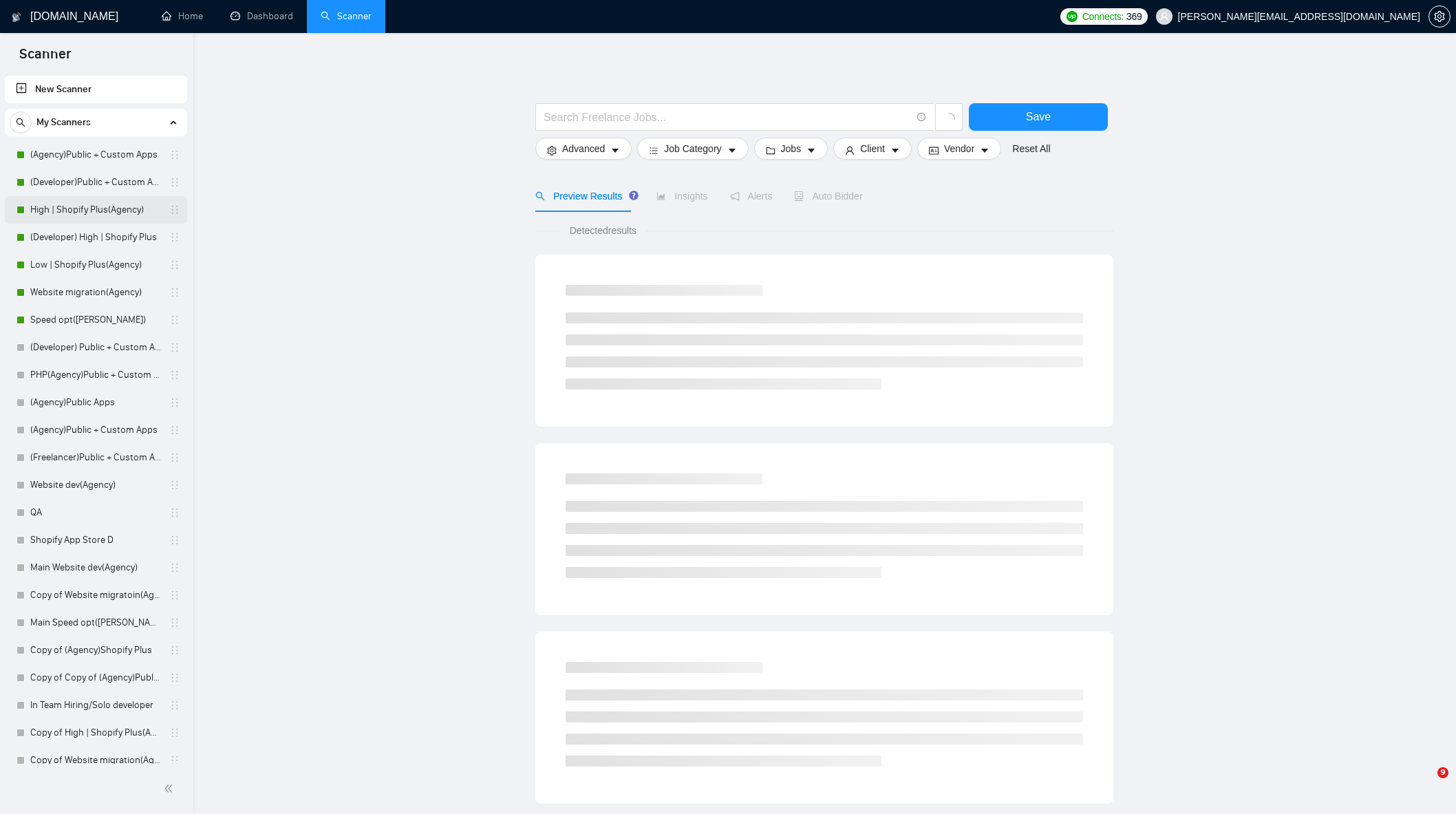
drag, startPoint x: 0, startPoint y: 0, endPoint x: 122, endPoint y: 214, distance: 246.3
click at [102, 211] on link "High | Shopify Plus(Agency)" at bounding box center [96, 209] width 130 height 28
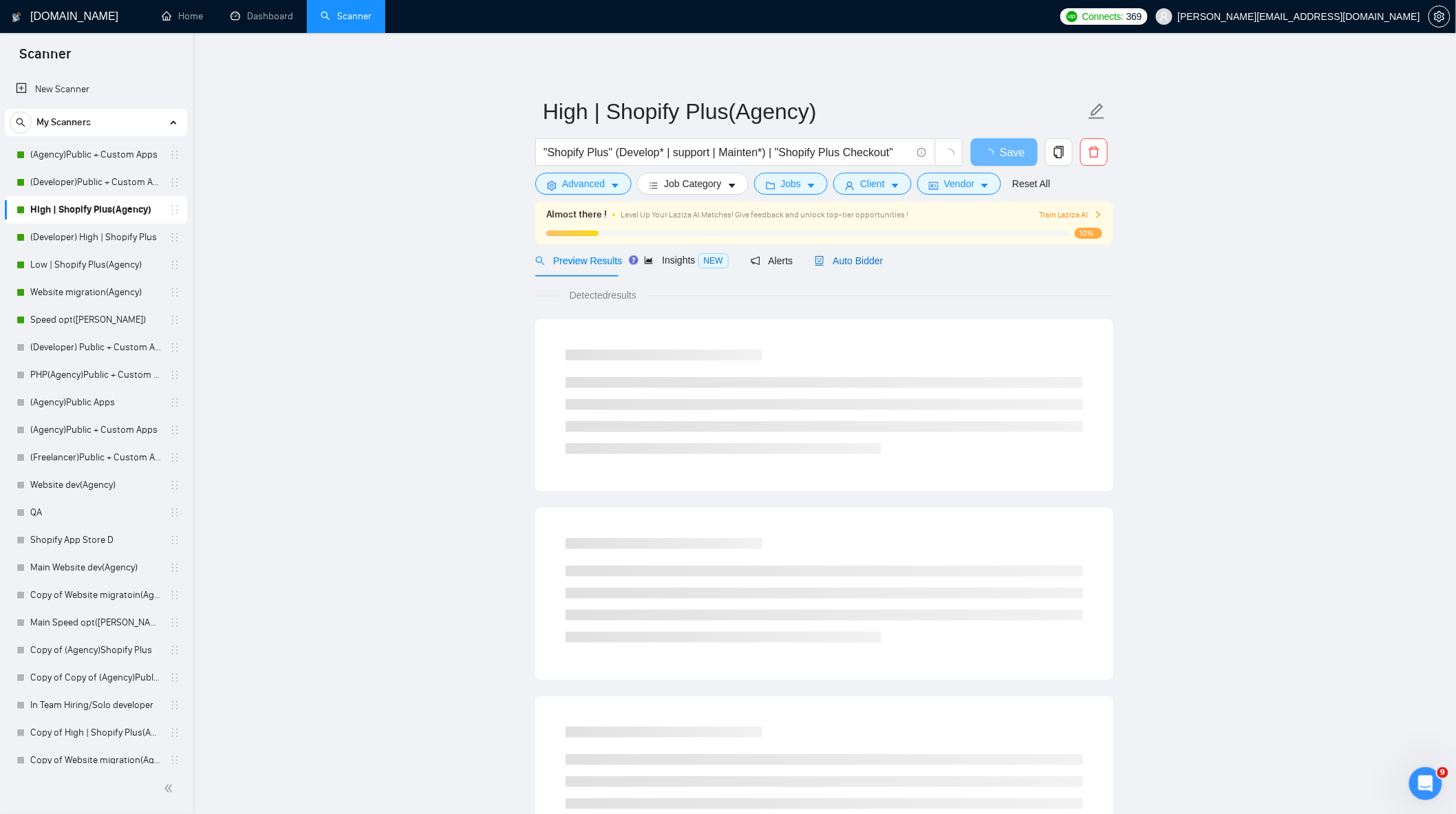
click at [864, 265] on span "Auto Bidder" at bounding box center [849, 261] width 68 height 11
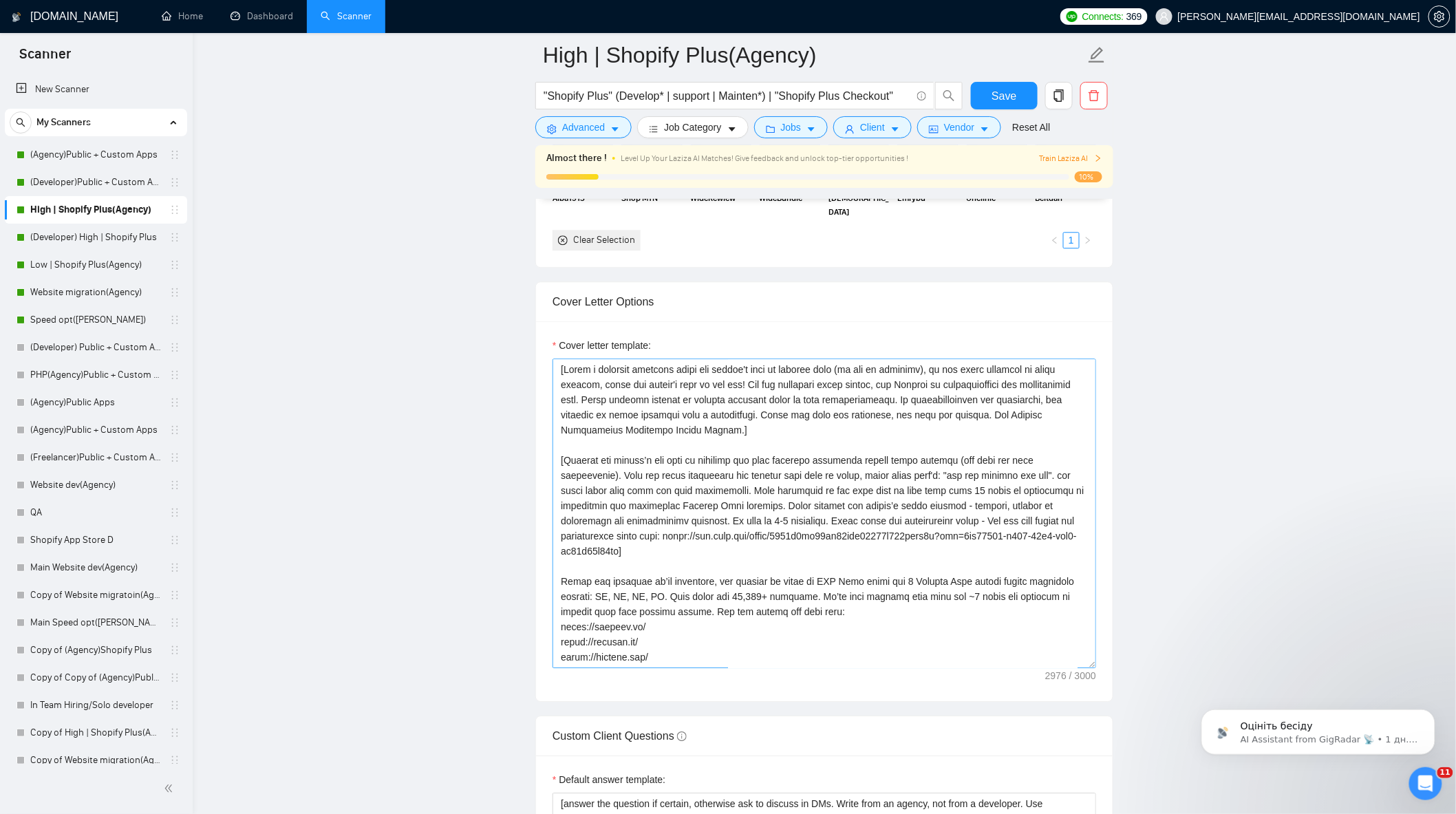
scroll to position [1376, 0]
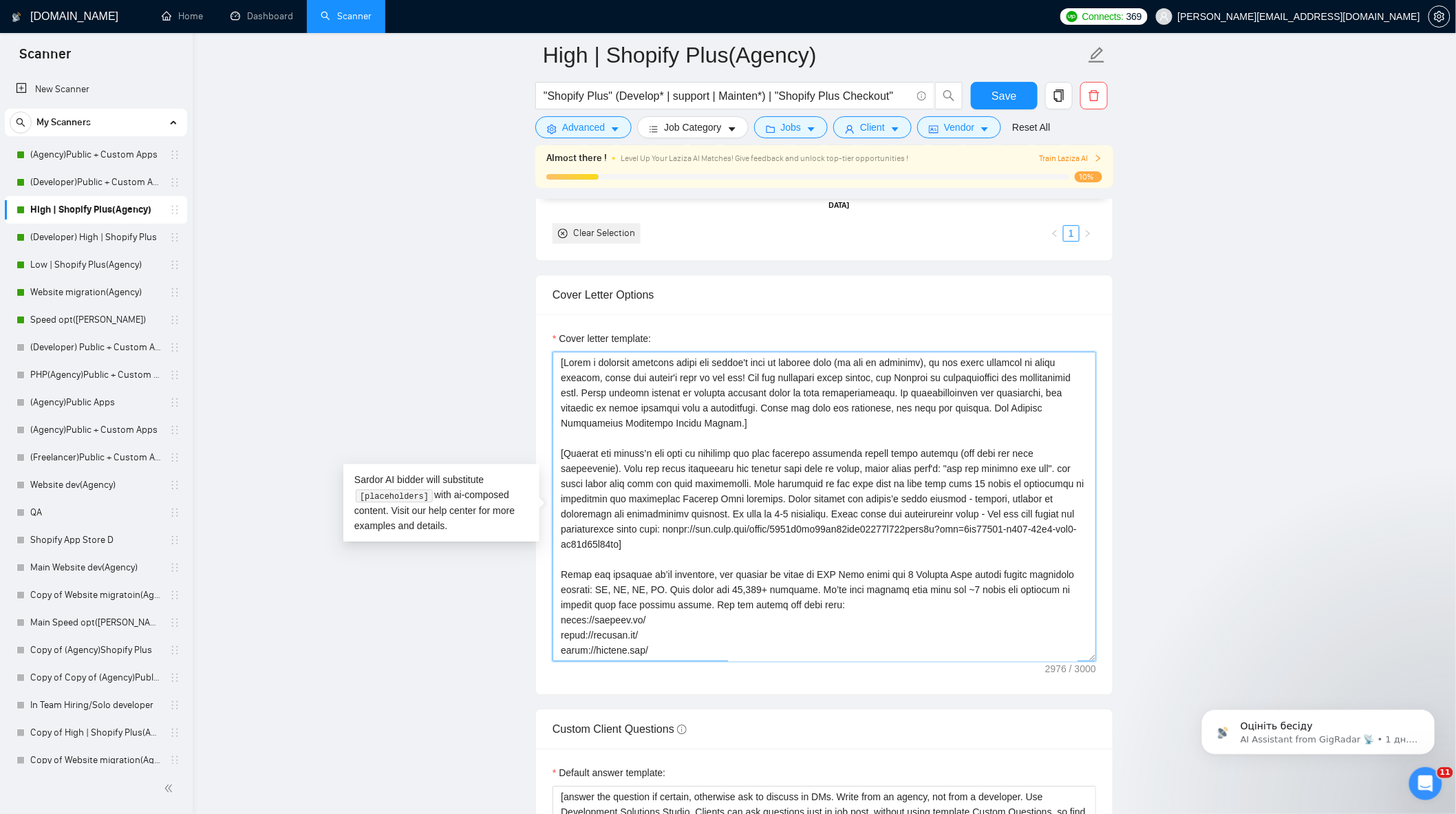
drag, startPoint x: 828, startPoint y: 521, endPoint x: 669, endPoint y: 553, distance: 162.2
click at [669, 553] on textarea "Cover letter template:" at bounding box center [824, 507] width 543 height 310
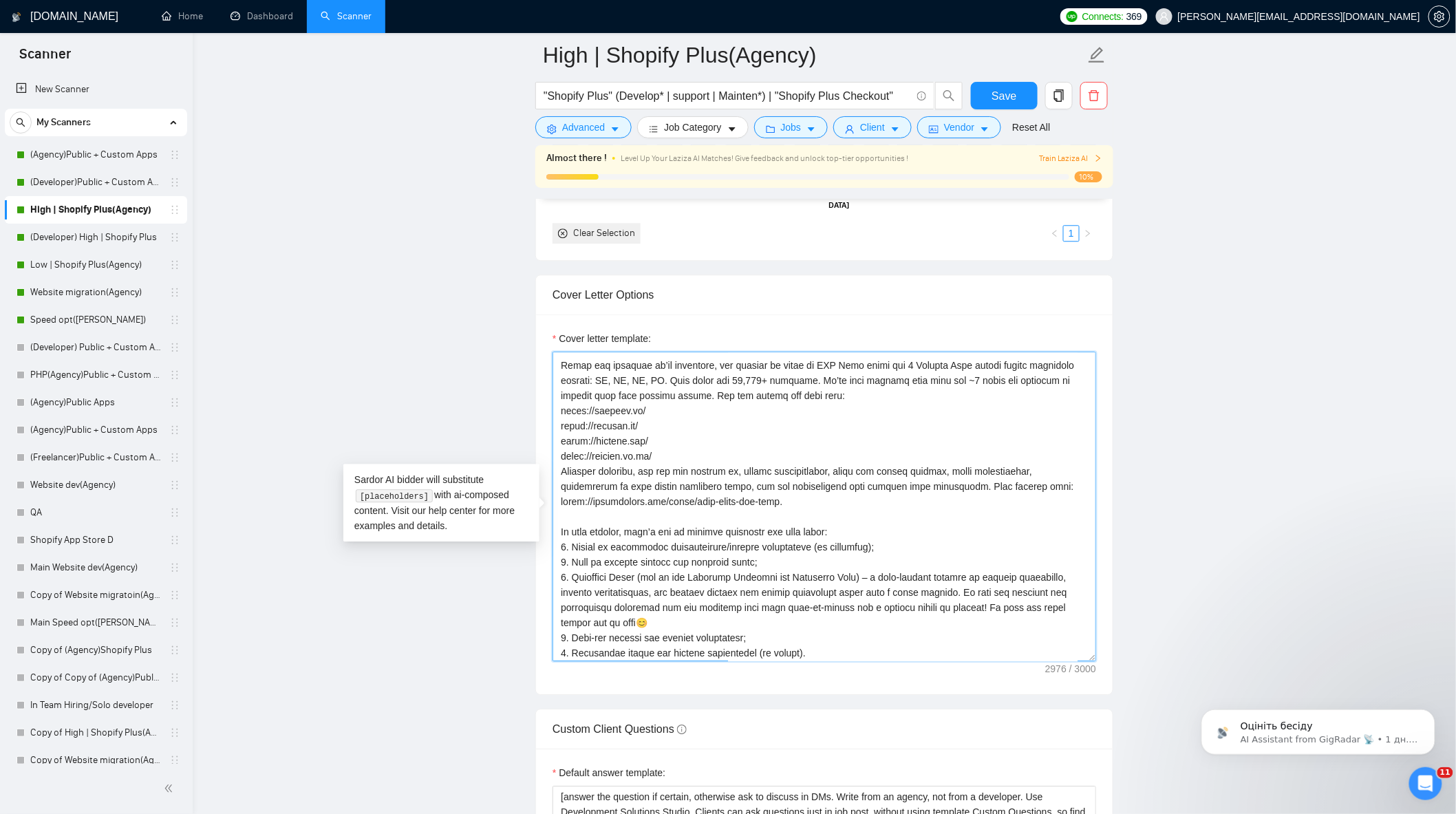
scroll to position [301, 0]
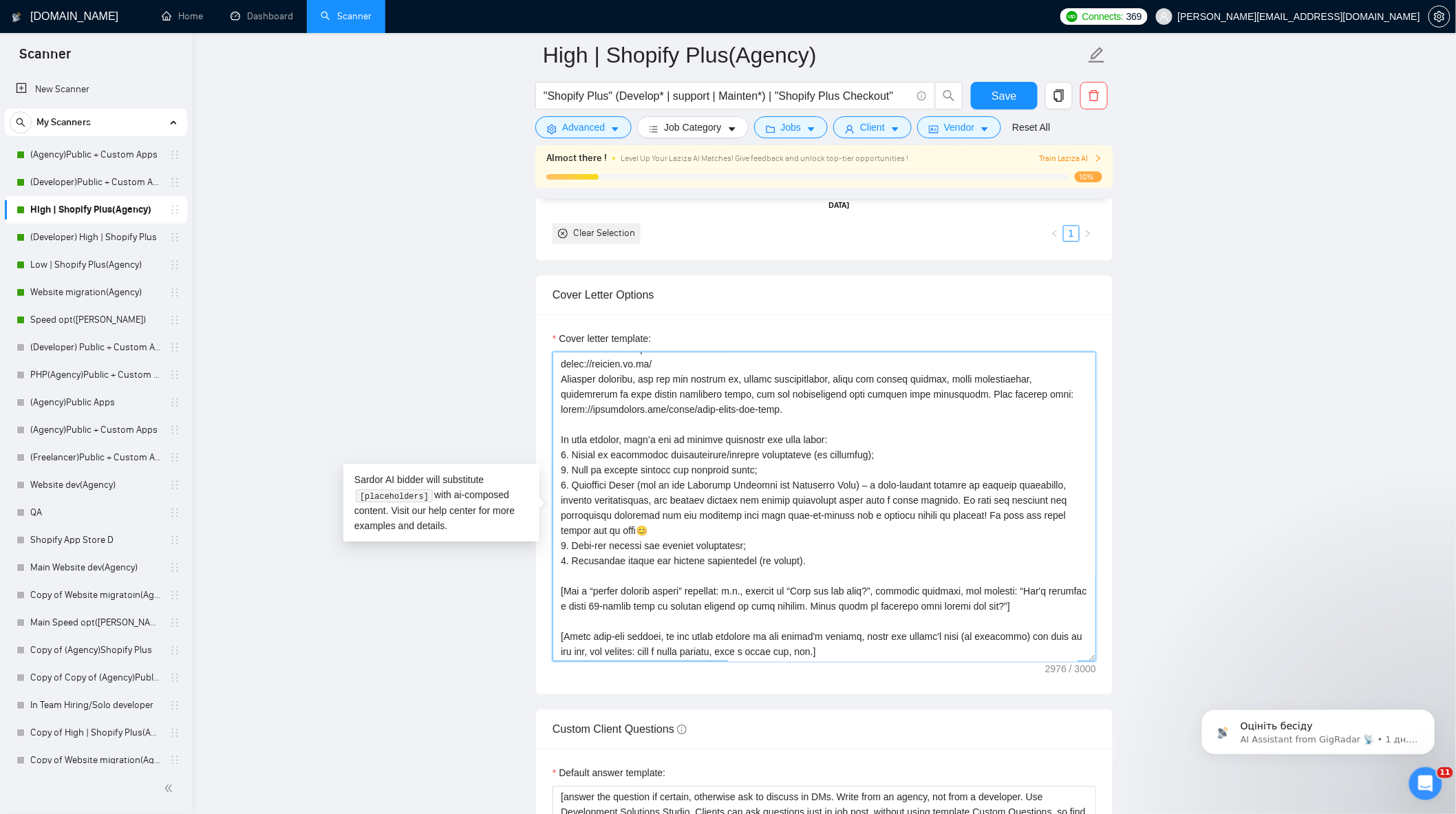
drag, startPoint x: 562, startPoint y: 600, endPoint x: 1044, endPoint y: 619, distance: 482.4
click at [1044, 619] on textarea "Cover letter template:" at bounding box center [824, 507] width 543 height 310
drag, startPoint x: 63, startPoint y: 316, endPoint x: 438, endPoint y: 428, distance: 391.4
click at [63, 316] on link "Speed opt([PERSON_NAME])" at bounding box center [96, 320] width 130 height 28
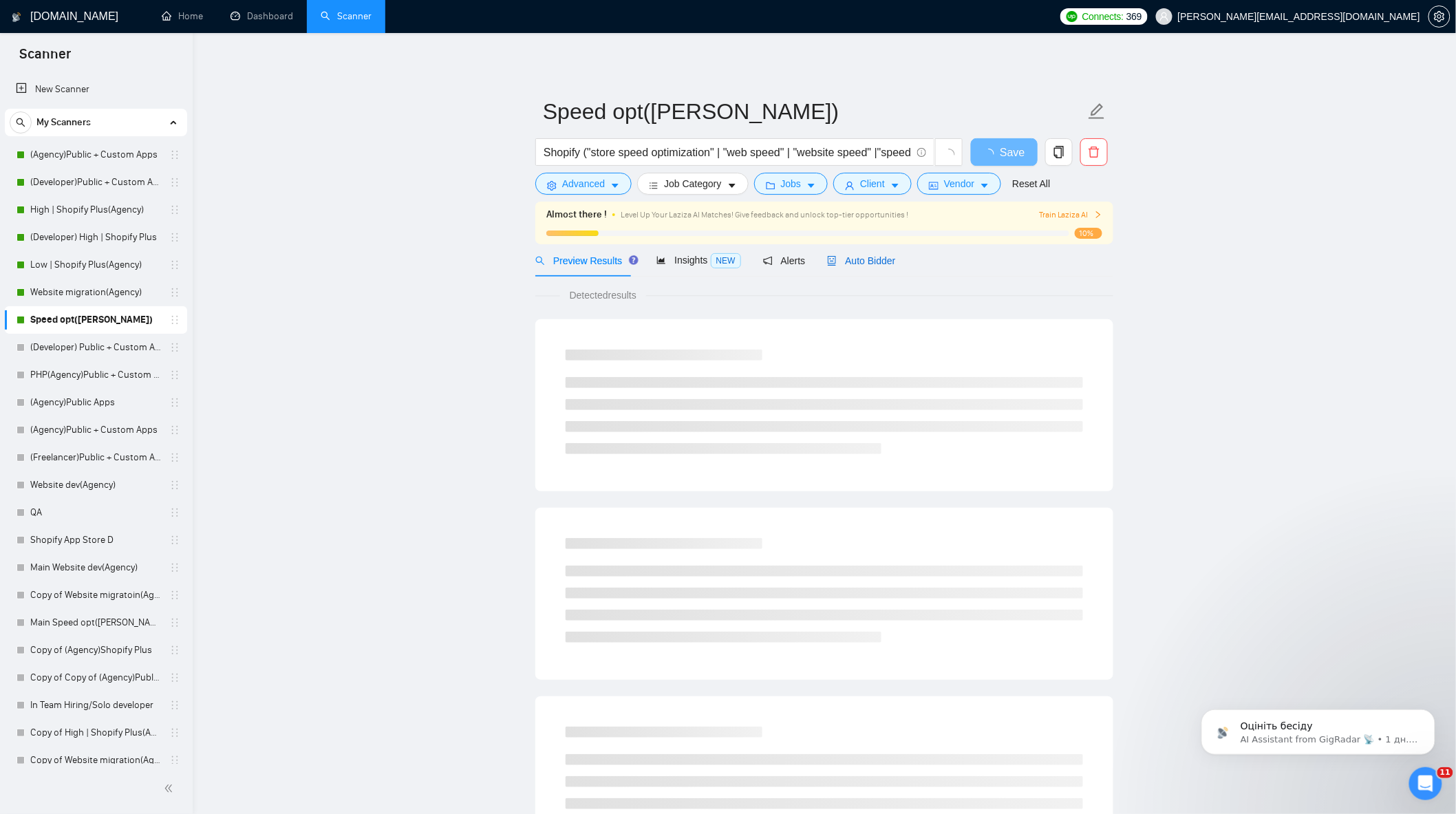
click at [849, 262] on span "Auto Bidder" at bounding box center [862, 261] width 68 height 11
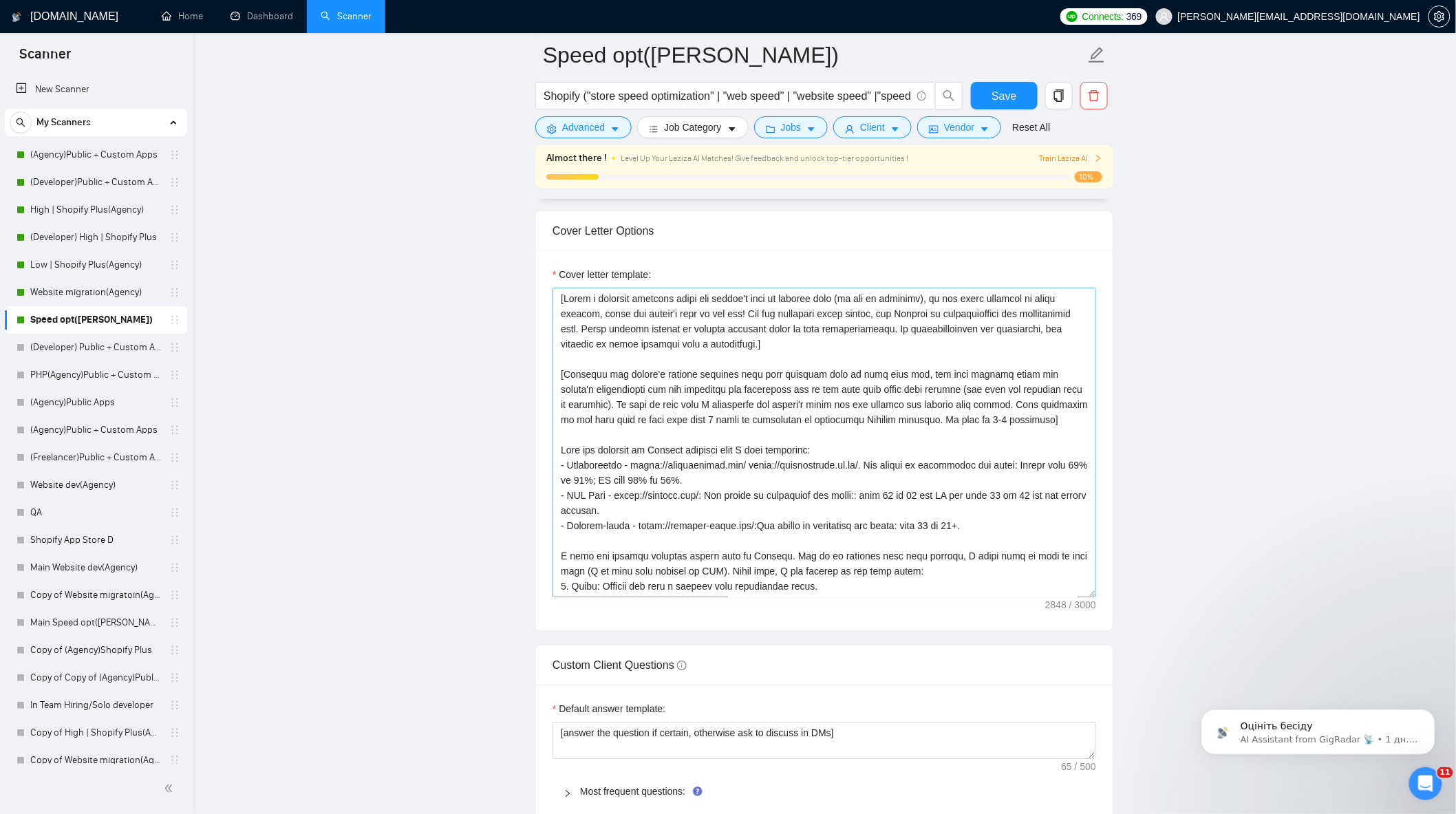
scroll to position [1453, 0]
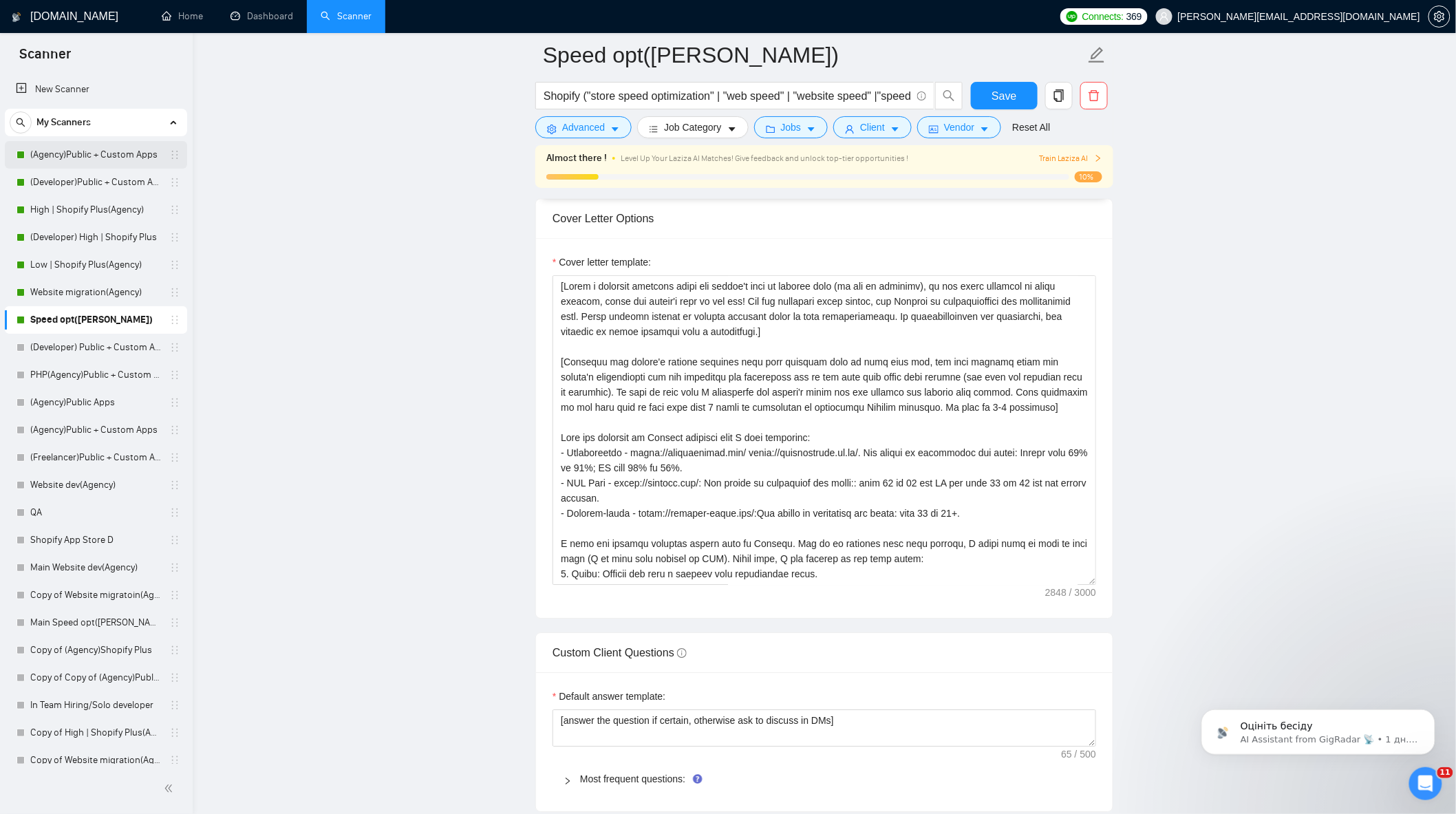
click at [85, 160] on link "(Agency)Public + Custom Apps" at bounding box center [96, 155] width 130 height 28
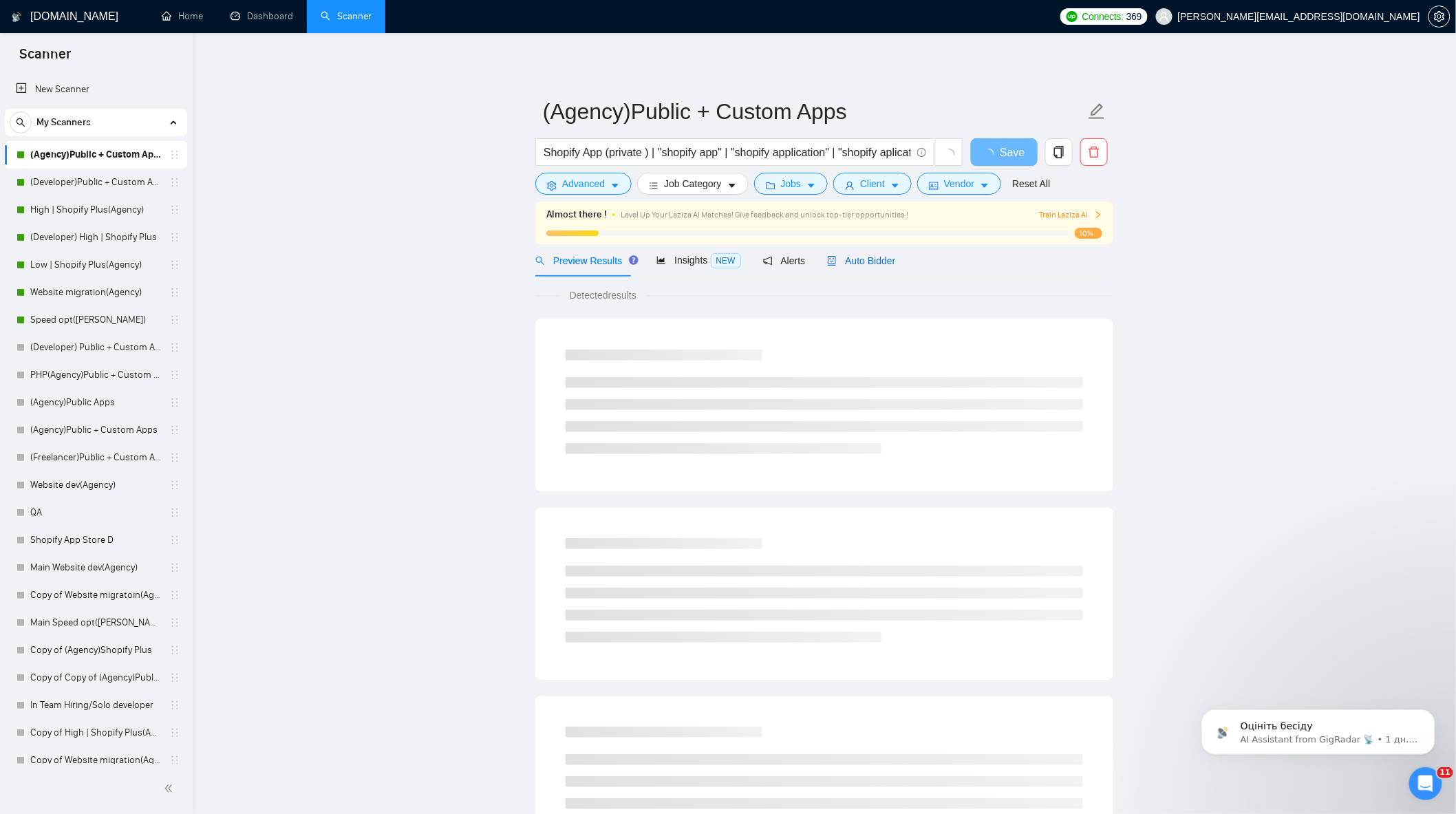
click at [871, 264] on span "Auto Bidder" at bounding box center [862, 261] width 68 height 11
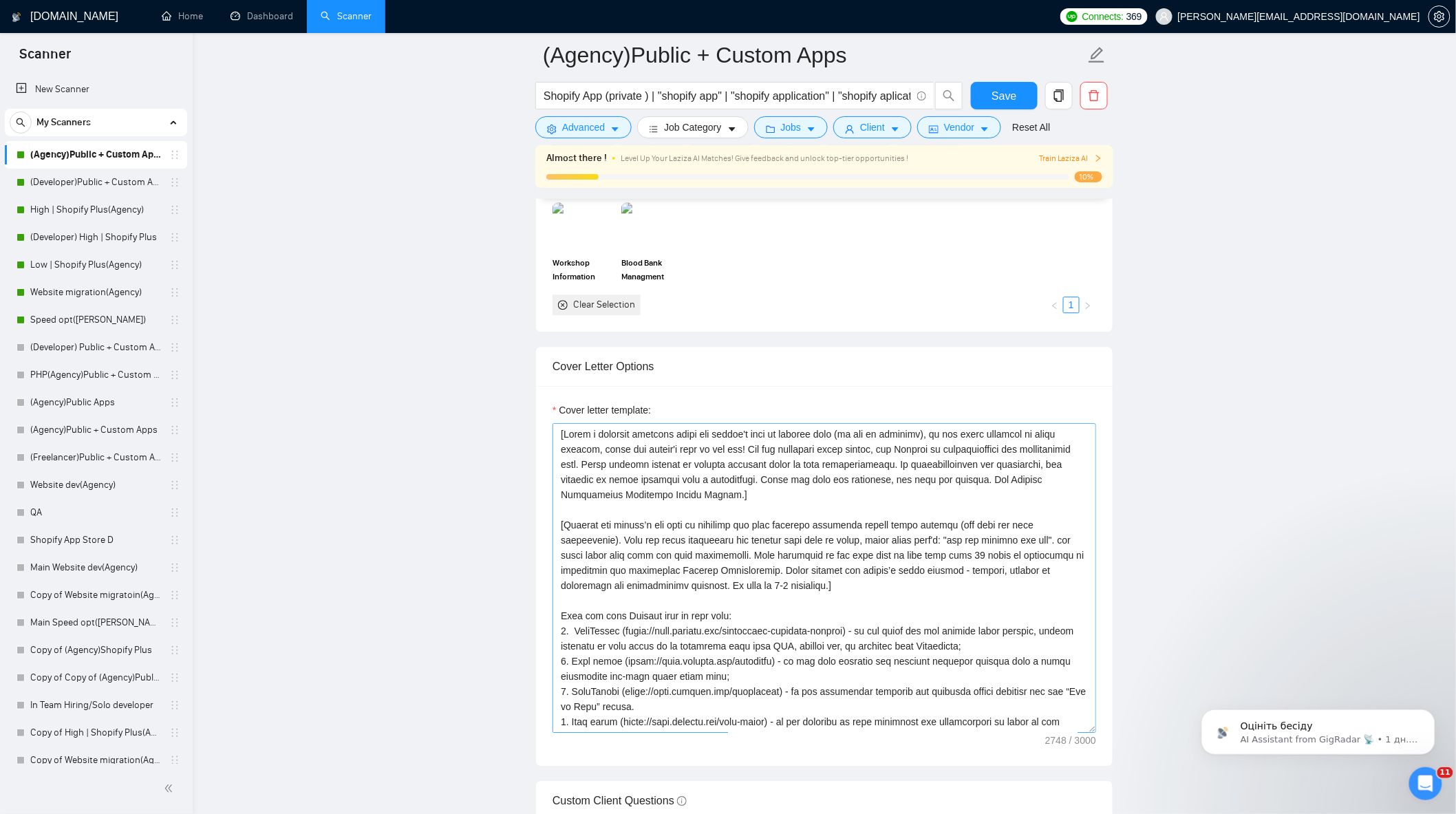
scroll to position [1453, 0]
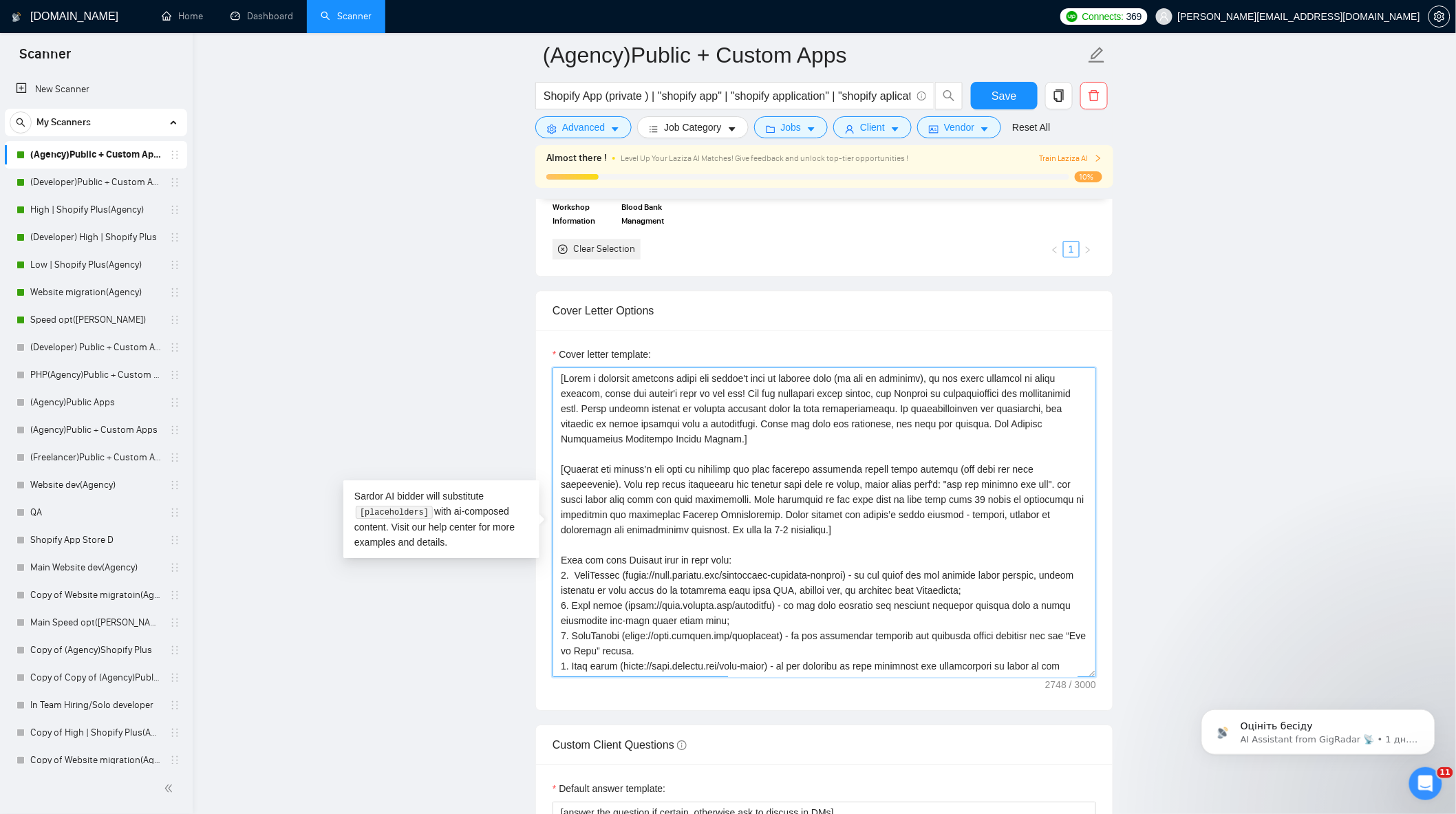
drag, startPoint x: 724, startPoint y: 506, endPoint x: 768, endPoint y: 518, distance: 45.6
click at [768, 518] on textarea "Cover letter template:" at bounding box center [824, 522] width 543 height 310
click at [828, 511] on textarea "Cover letter template:" at bounding box center [824, 522] width 543 height 310
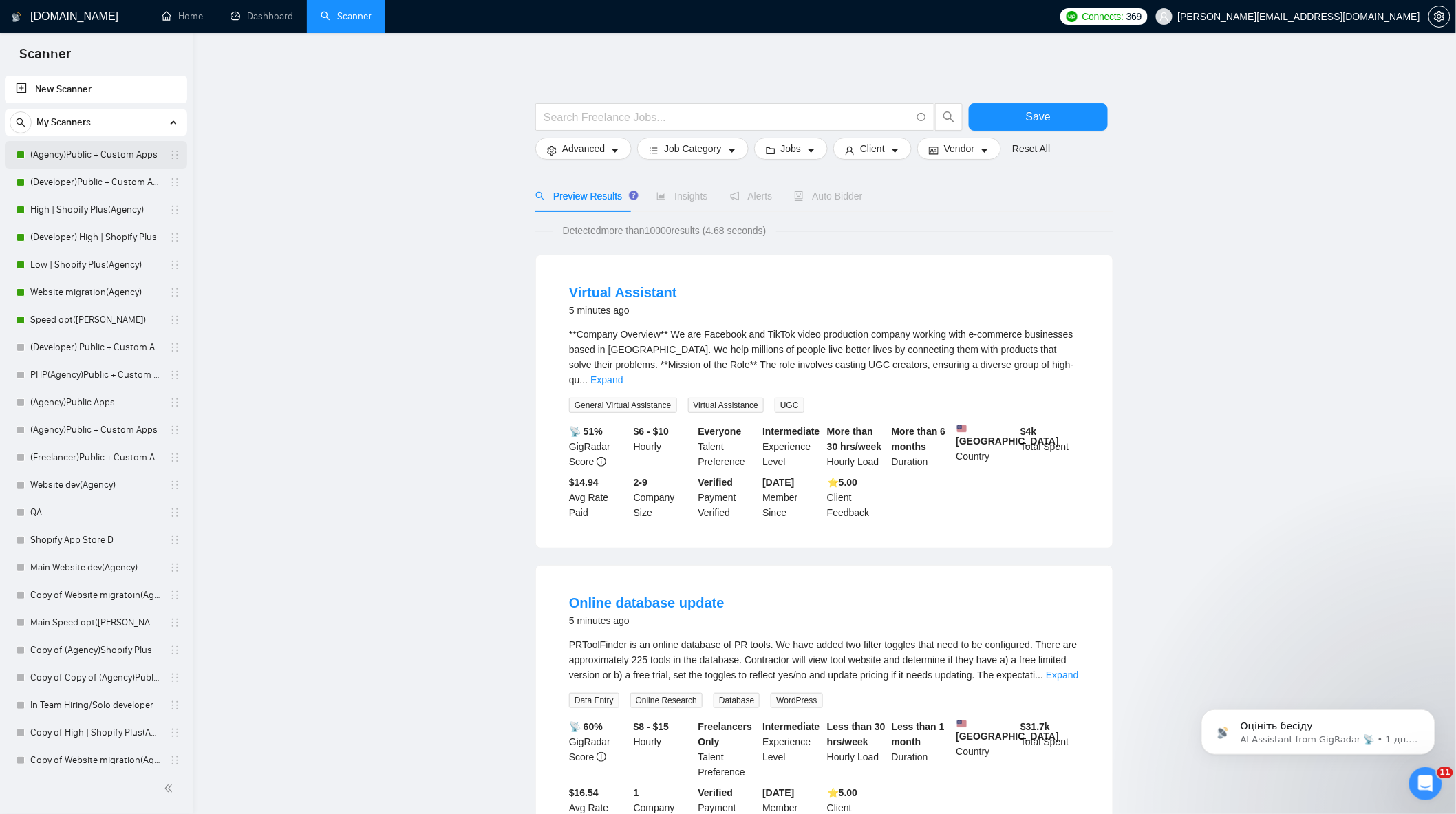
click at [101, 151] on link "(Agency)Public + Custom Apps" at bounding box center [96, 155] width 130 height 28
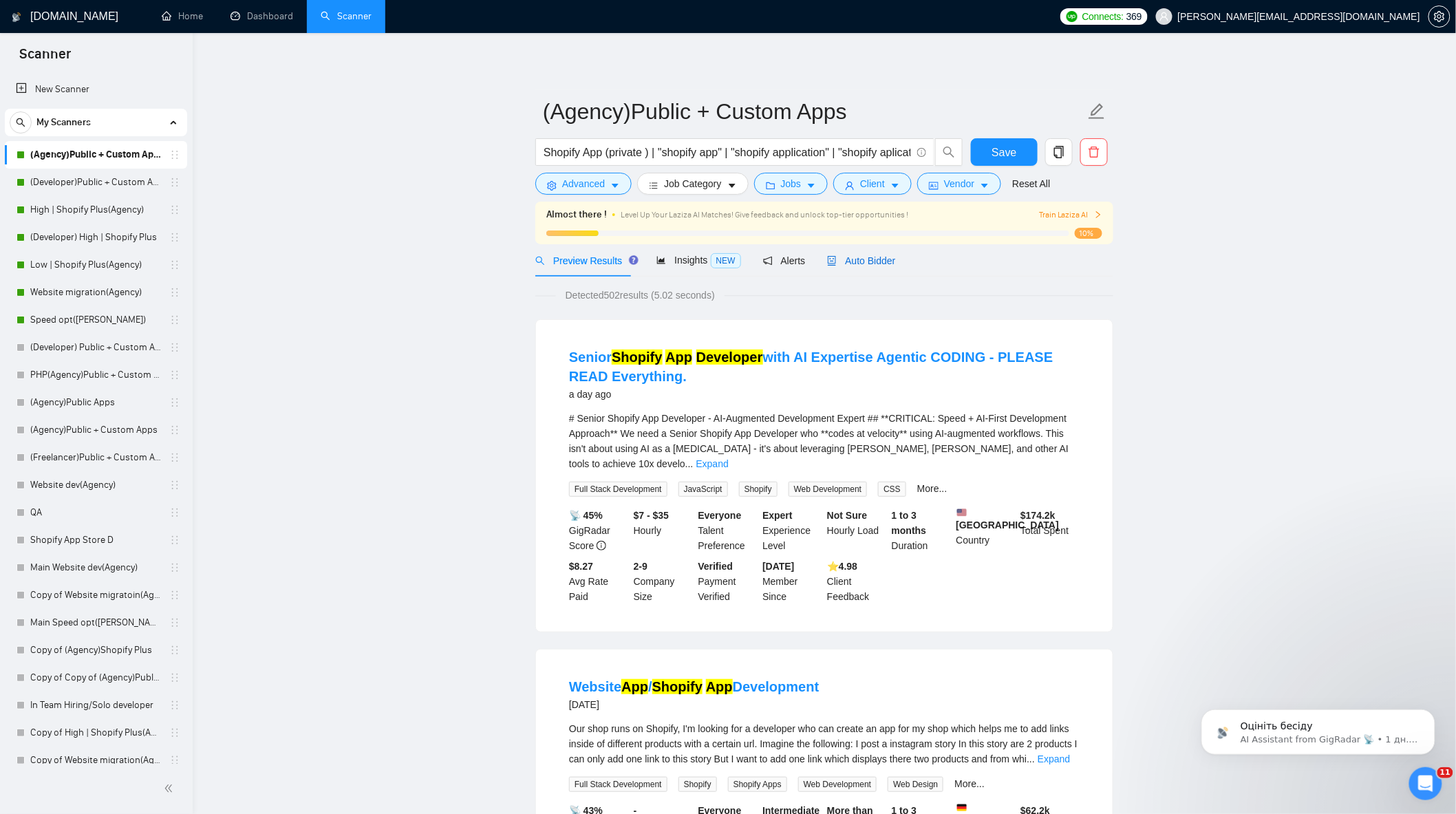
click at [881, 267] on div "Auto Bidder" at bounding box center [862, 260] width 68 height 15
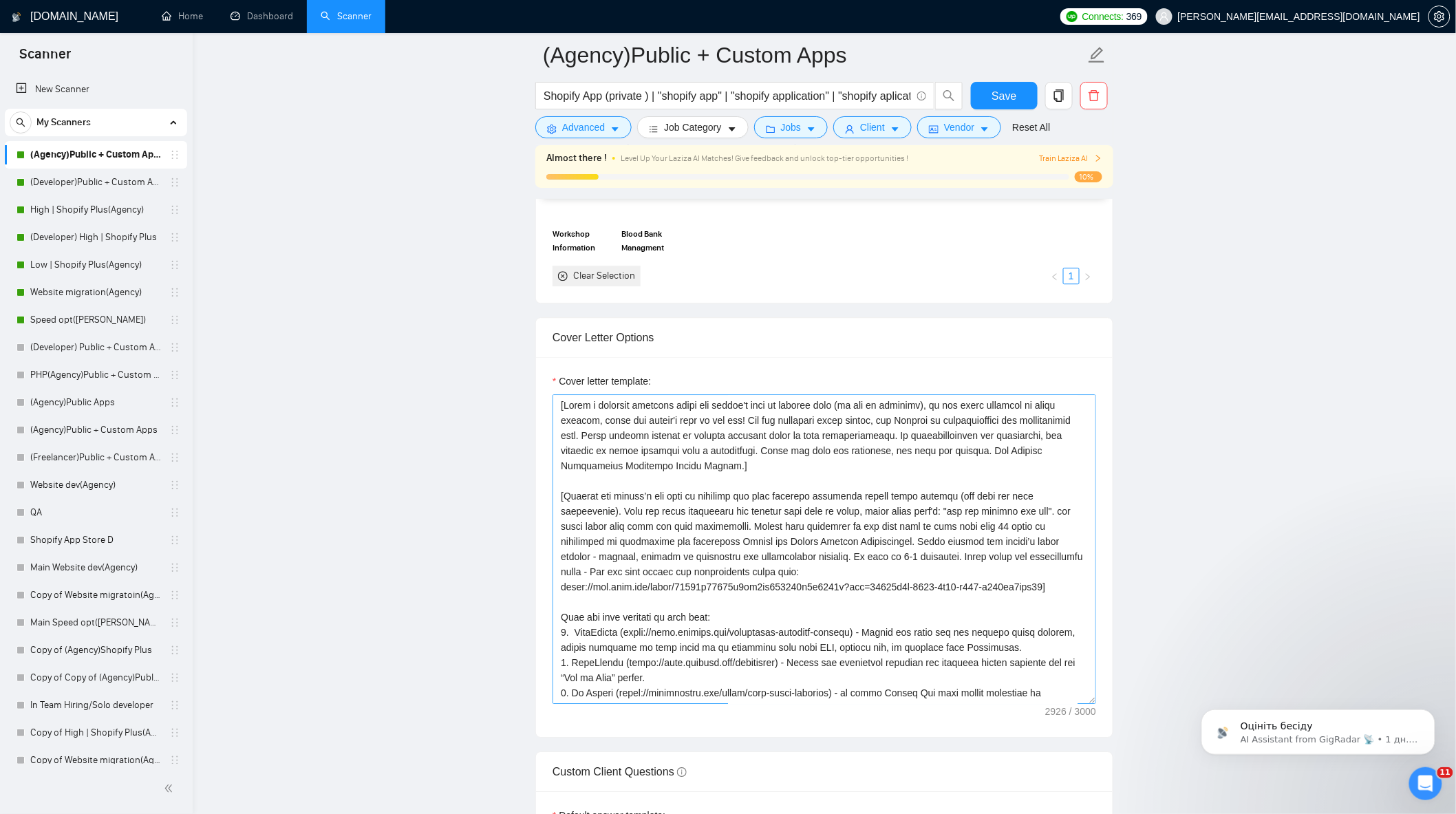
scroll to position [1453, 0]
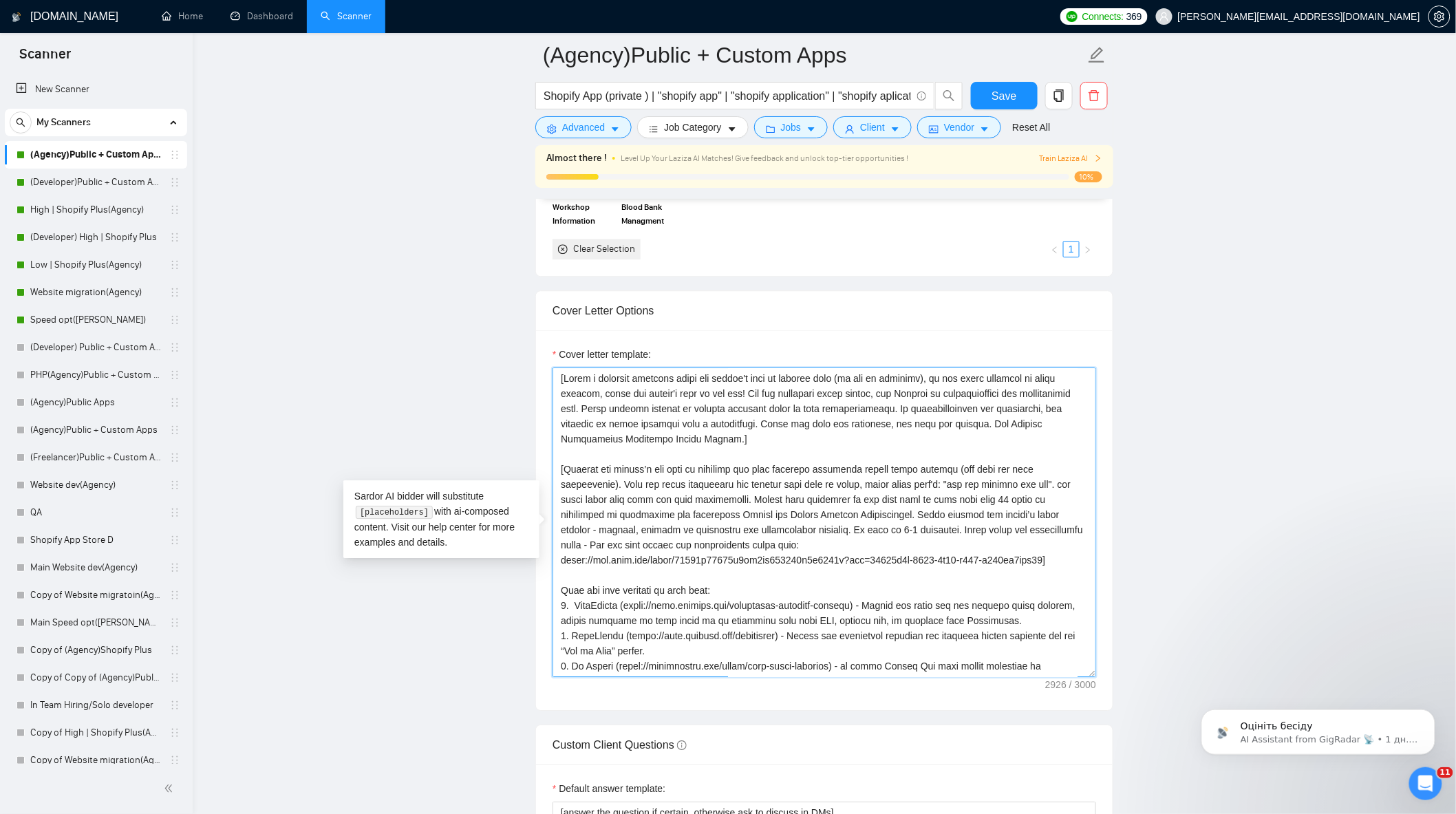
drag, startPoint x: 716, startPoint y: 546, endPoint x: 762, endPoint y: 576, distance: 54.9
click at [762, 576] on textarea "Cover letter template:" at bounding box center [824, 522] width 543 height 310
drag, startPoint x: 561, startPoint y: 478, endPoint x: 789, endPoint y: 565, distance: 244.0
click at [789, 565] on textarea "Cover letter template:" at bounding box center [824, 522] width 543 height 310
drag, startPoint x: 98, startPoint y: 208, endPoint x: 366, endPoint y: 288, distance: 279.7
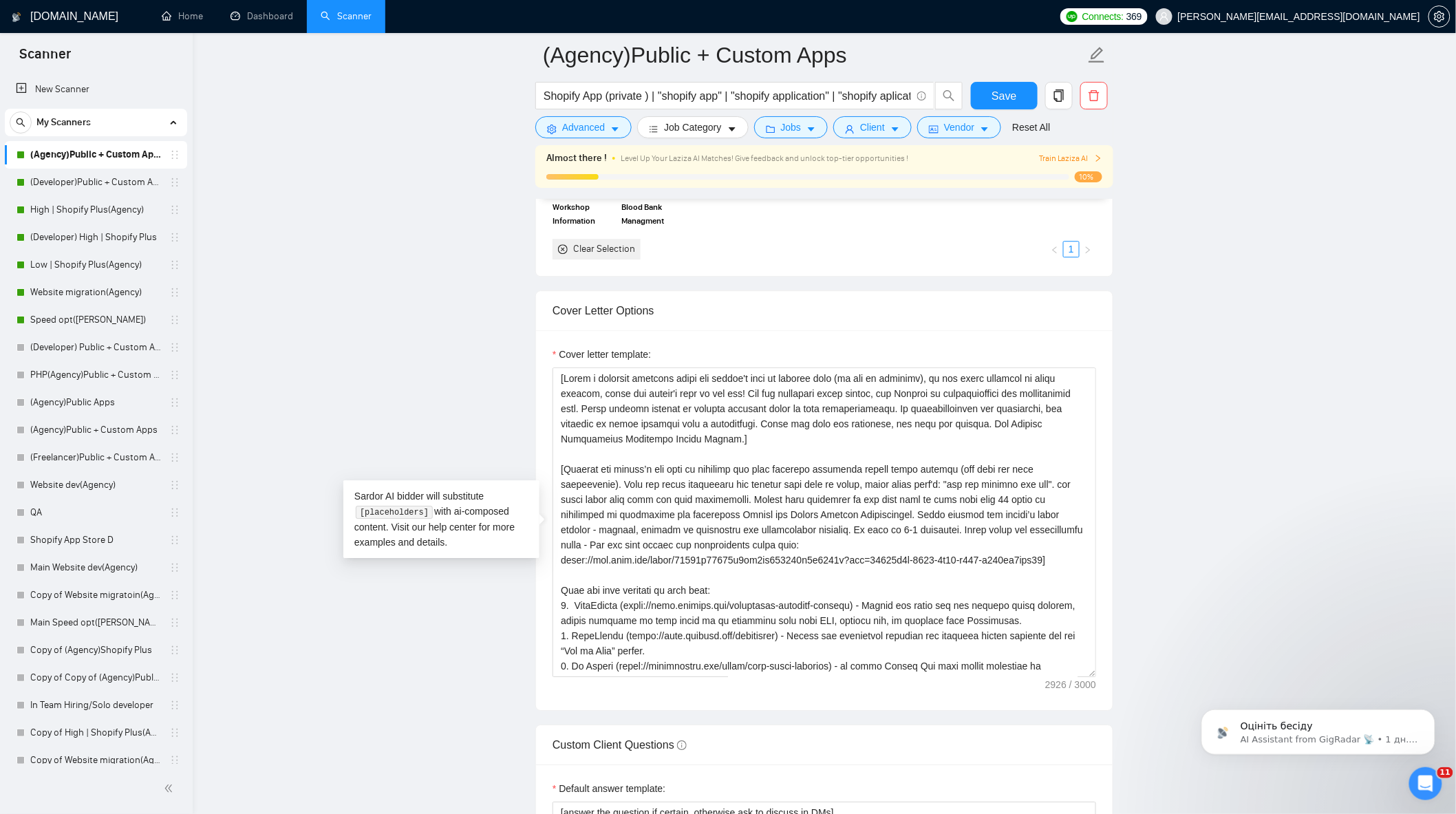
click at [98, 208] on link "High | Shopify Plus(Agency)" at bounding box center [96, 209] width 130 height 28
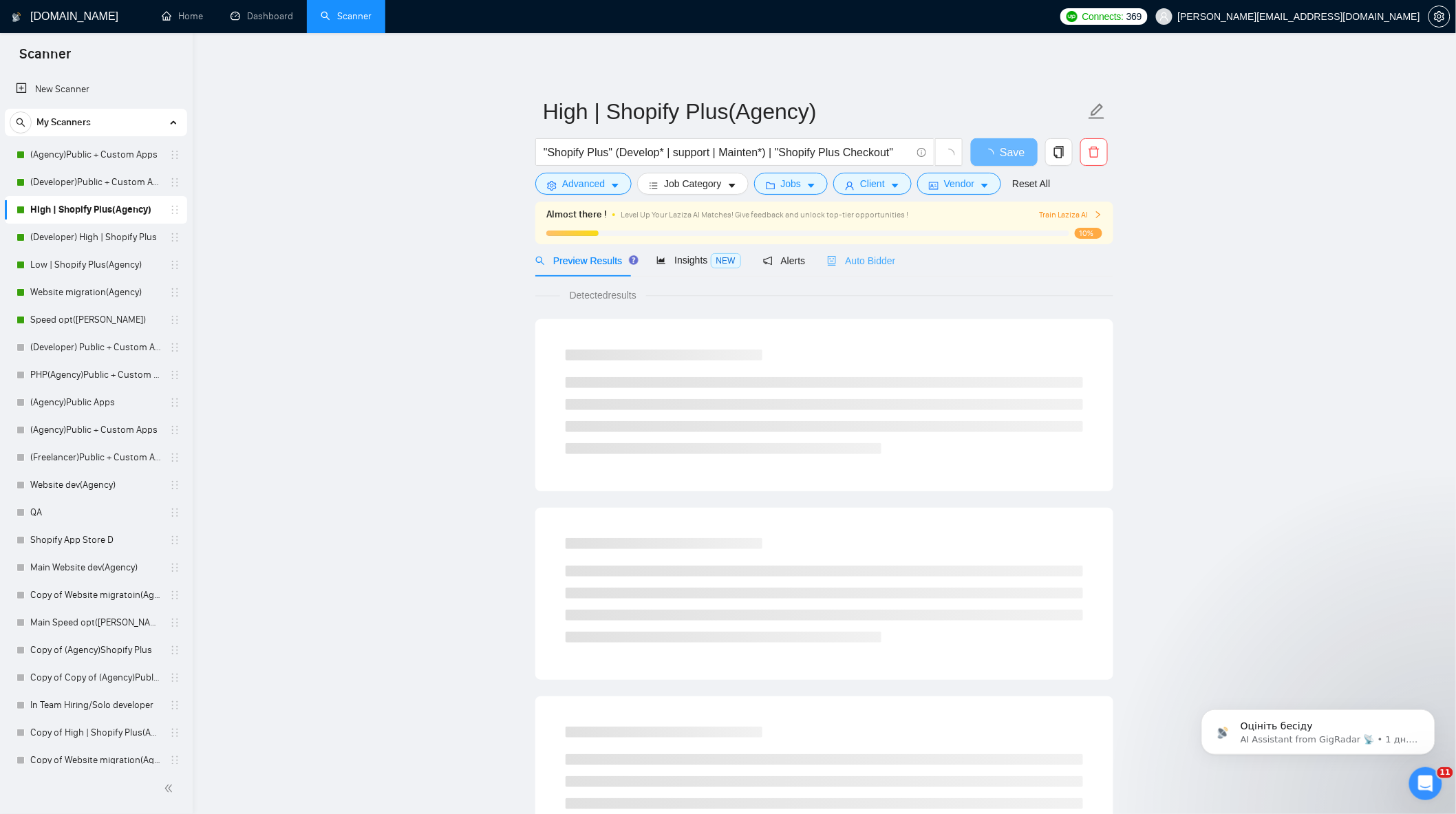
click at [867, 269] on div "Auto Bidder" at bounding box center [862, 260] width 68 height 32
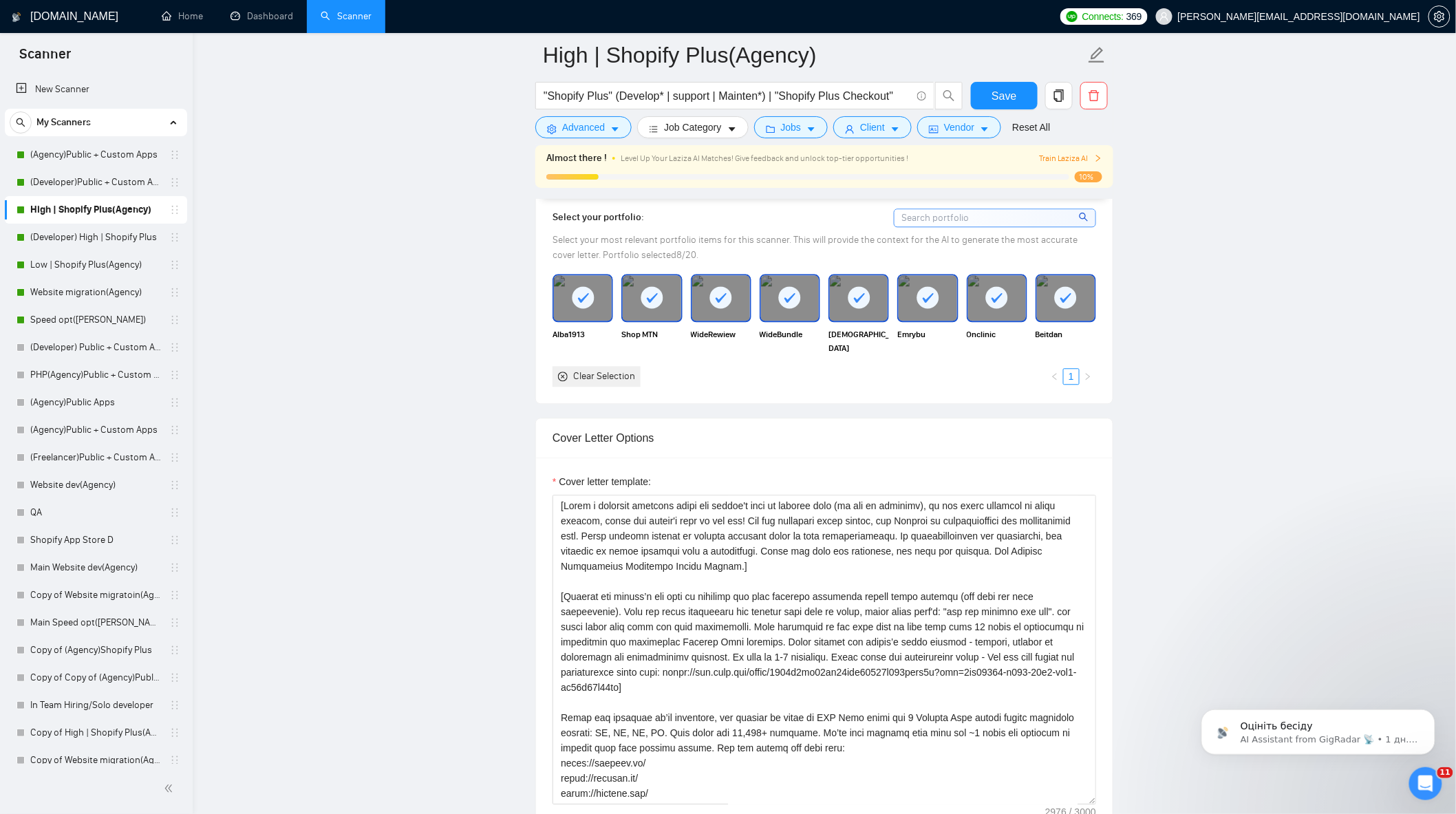
scroll to position [1453, 0]
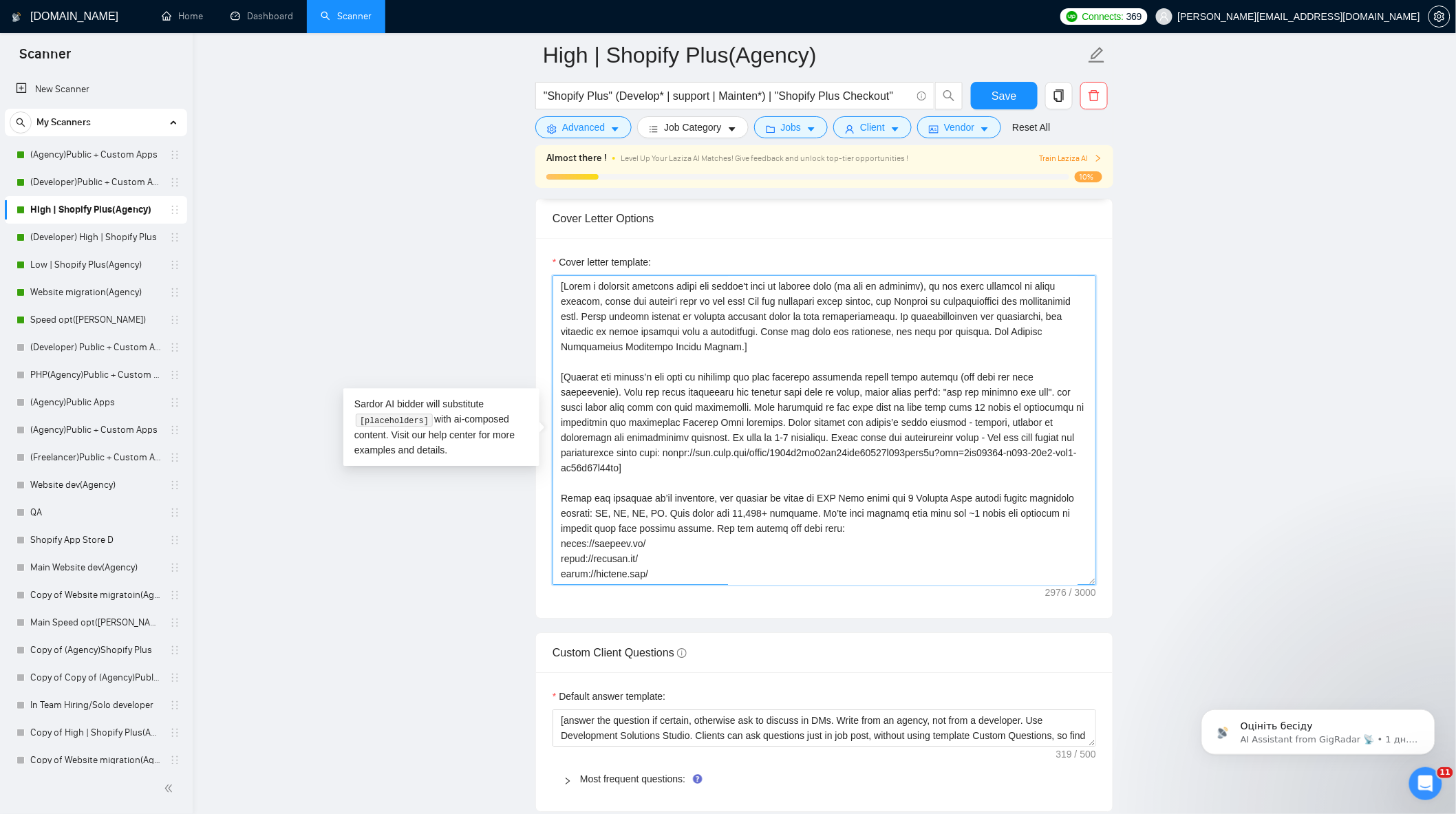
drag, startPoint x: 559, startPoint y: 385, endPoint x: 701, endPoint y: 478, distance: 169.7
click at [701, 478] on textarea "Cover letter template:" at bounding box center [824, 430] width 543 height 310
